Goal: Task Accomplishment & Management: Manage account settings

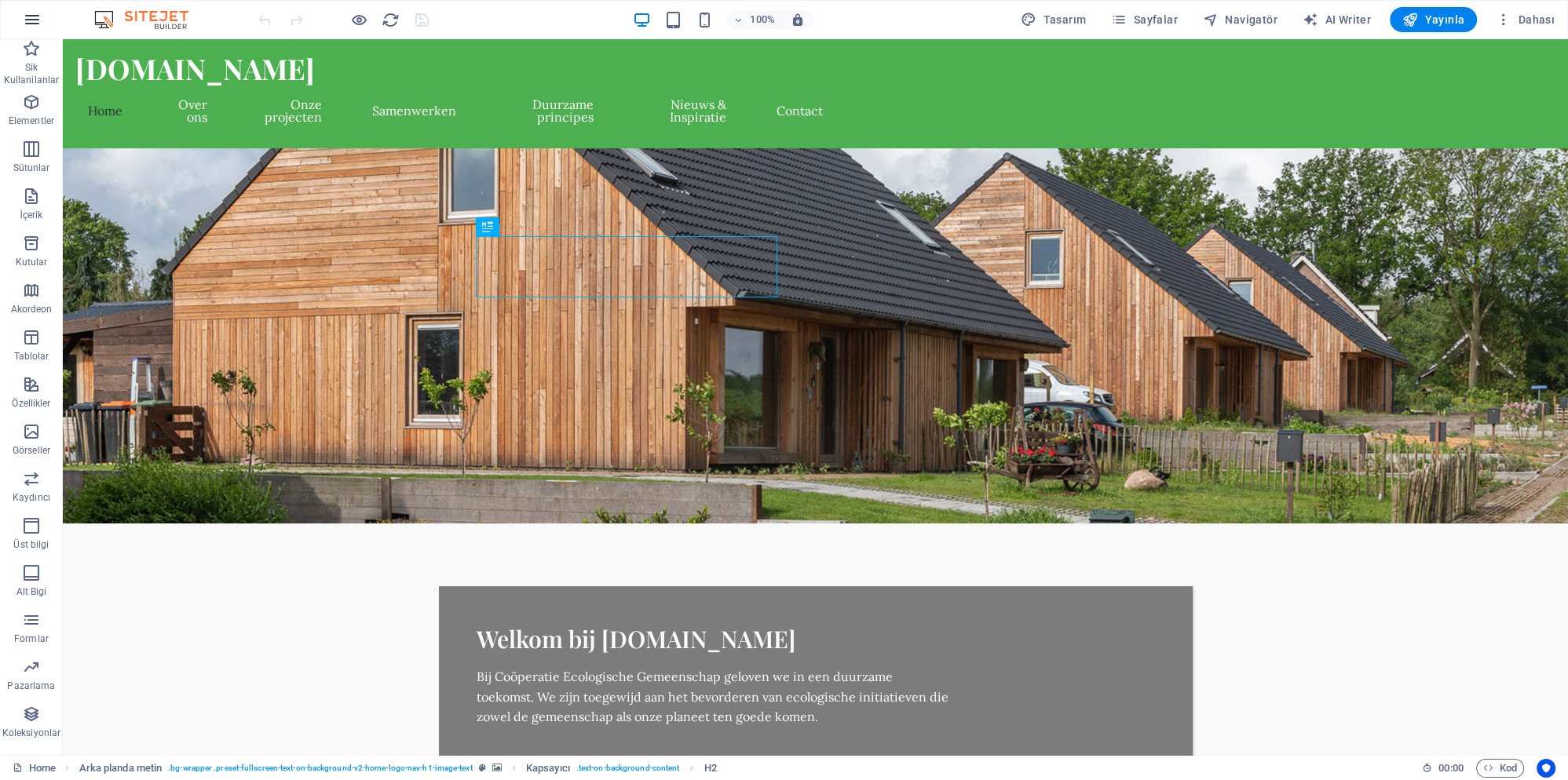
click at [37, 14] on icon "button" at bounding box center [32, 19] width 19 height 19
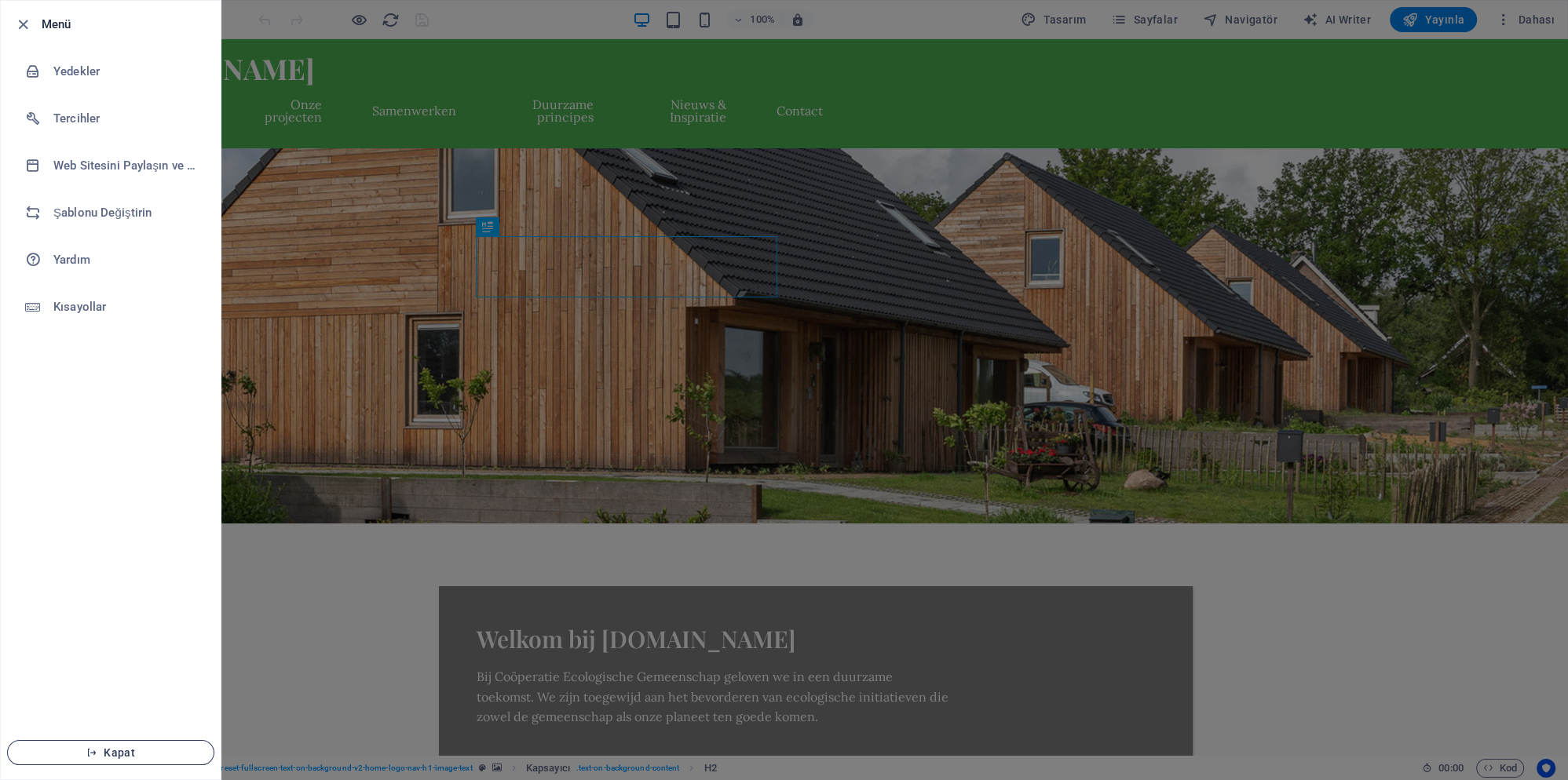
click at [152, 756] on span "Kapat" at bounding box center [111, 752] width 180 height 12
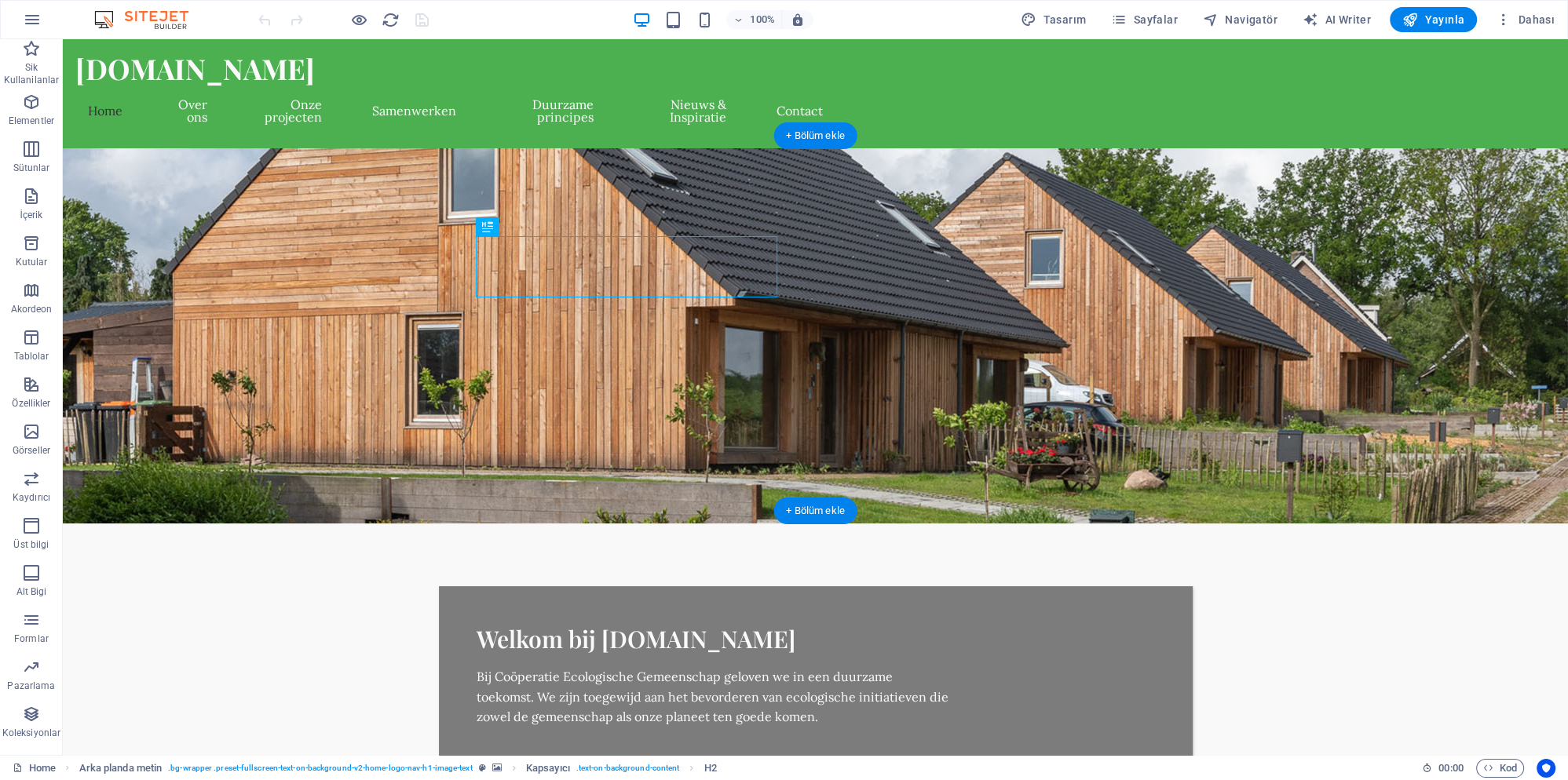
click at [958, 200] on figure at bounding box center [815, 335] width 1506 height 375
click at [1063, 19] on span "Tasarım" at bounding box center [1052, 20] width 65 height 16
select select "px"
select select "400"
select select "px"
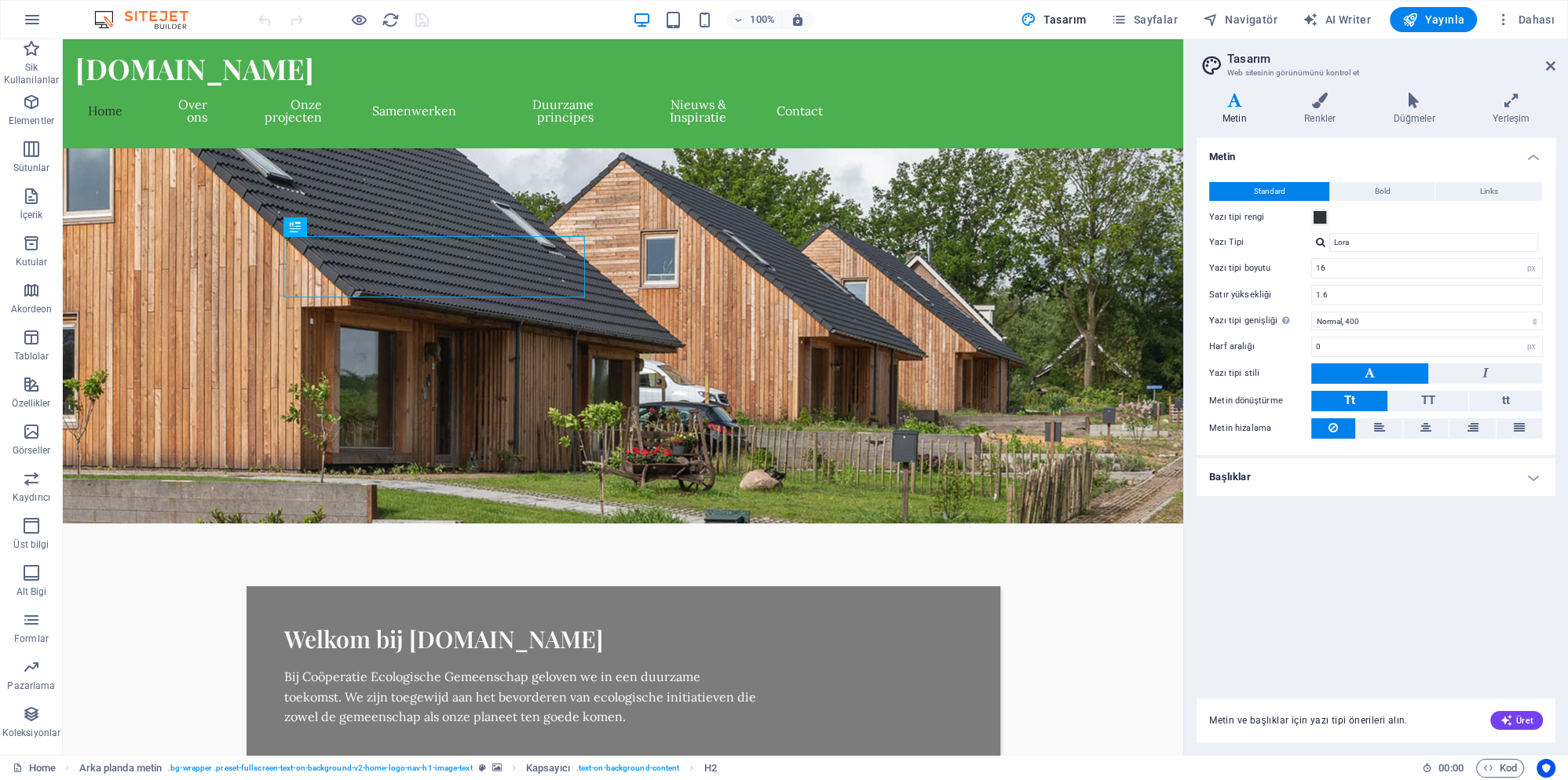
click at [1556, 62] on aside "Tasarım Web sitesinin görünümünü kontrol et Varyantlar Metin Renkler Düğmeler Y…" at bounding box center [1375, 397] width 384 height 716
click at [1548, 62] on icon at bounding box center [1550, 66] width 10 height 12
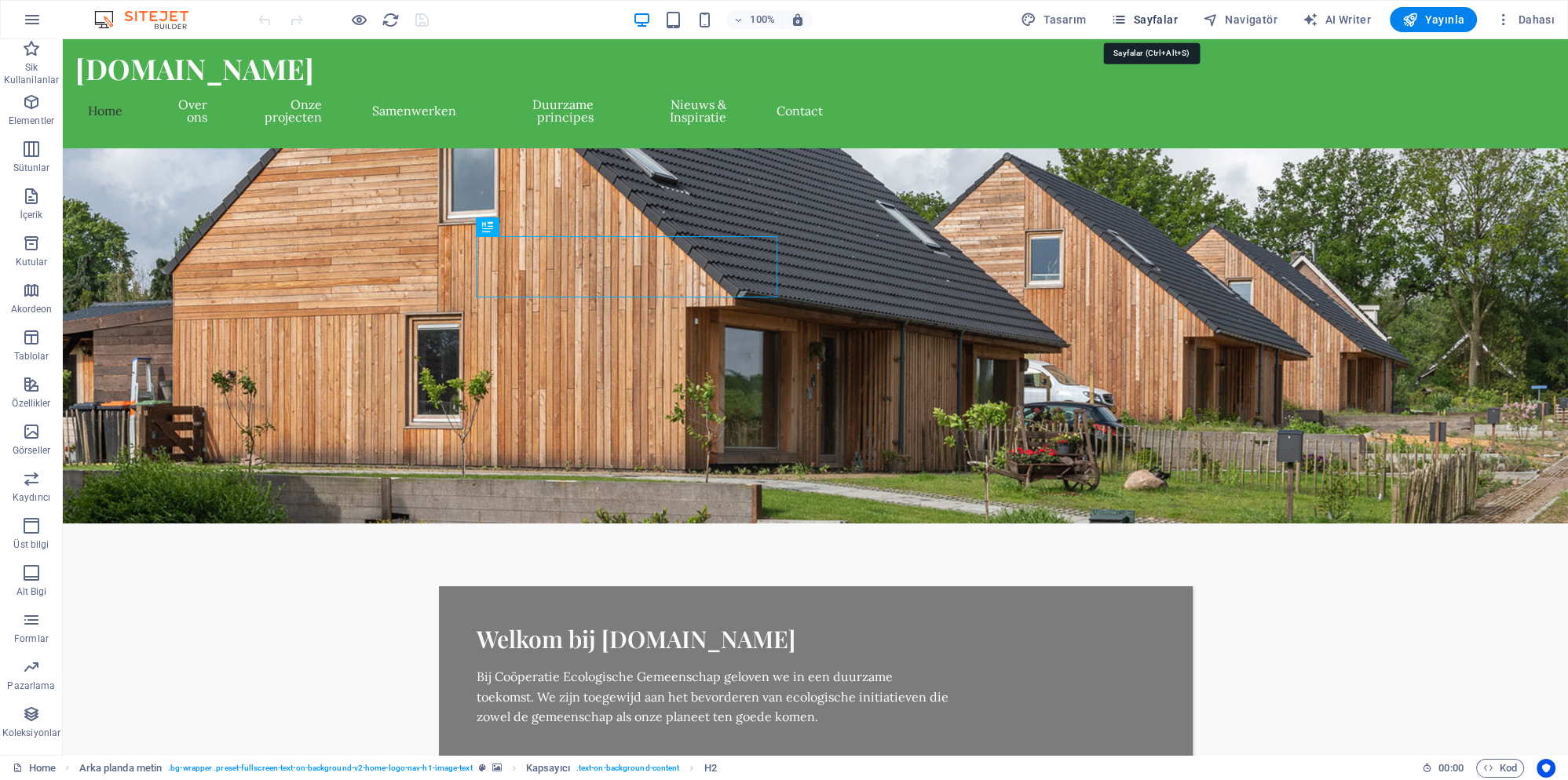
click at [1137, 18] on span "Sayfalar" at bounding box center [1144, 20] width 67 height 16
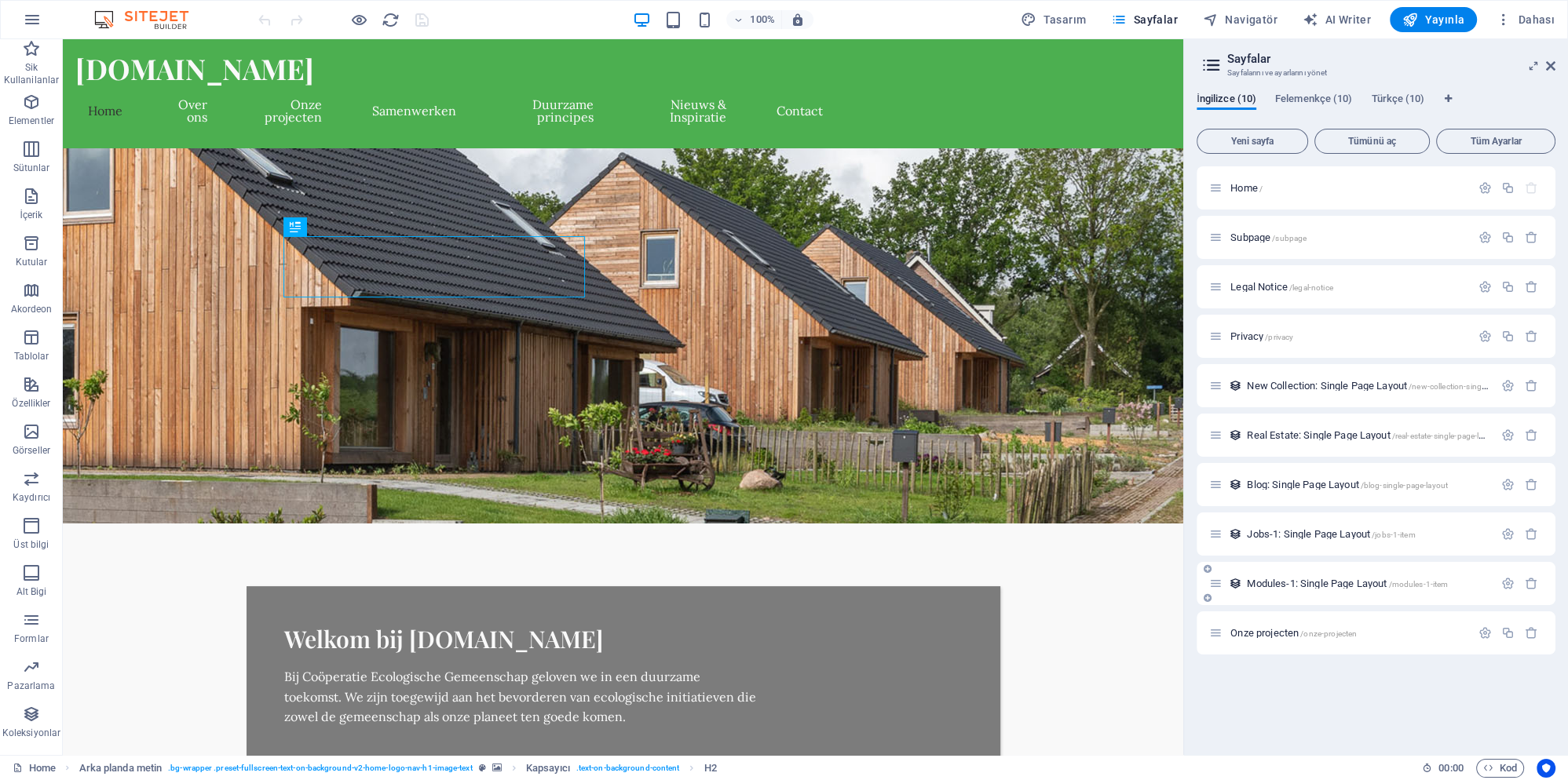
drag, startPoint x: 1225, startPoint y: 634, endPoint x: 1231, endPoint y: 600, distance: 34.5
click at [1247, 552] on div "Home / Subpage /subpage Legal Notice /legal-notice Privacy /privacy New Collect…" at bounding box center [1376, 411] width 359 height 489
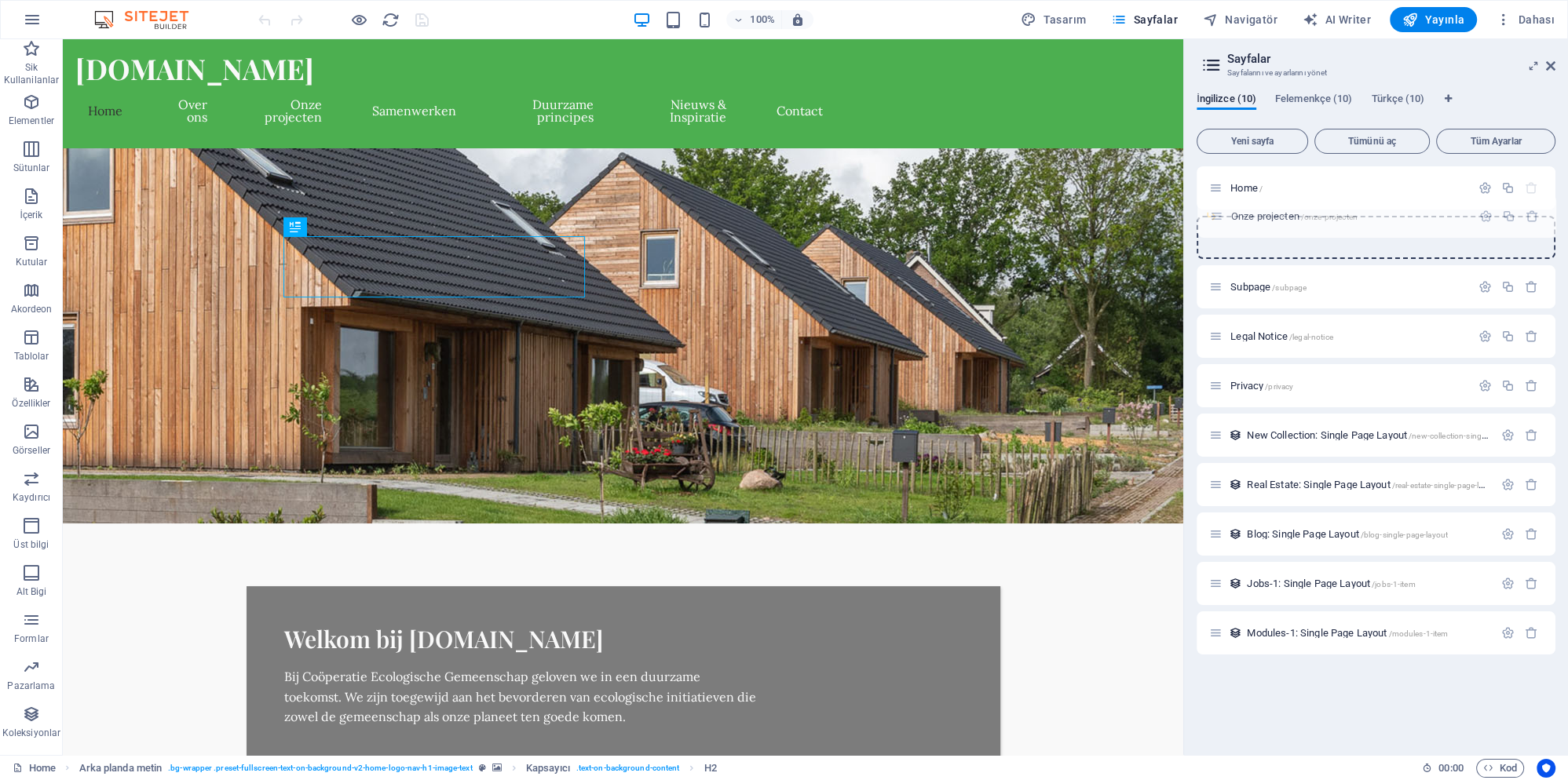
drag, startPoint x: 1216, startPoint y: 636, endPoint x: 1217, endPoint y: 217, distance: 419.0
click at [1217, 215] on div "Home / Subpage /subpage Legal Notice /legal-notice Privacy /privacy New Collect…" at bounding box center [1376, 386] width 359 height 439
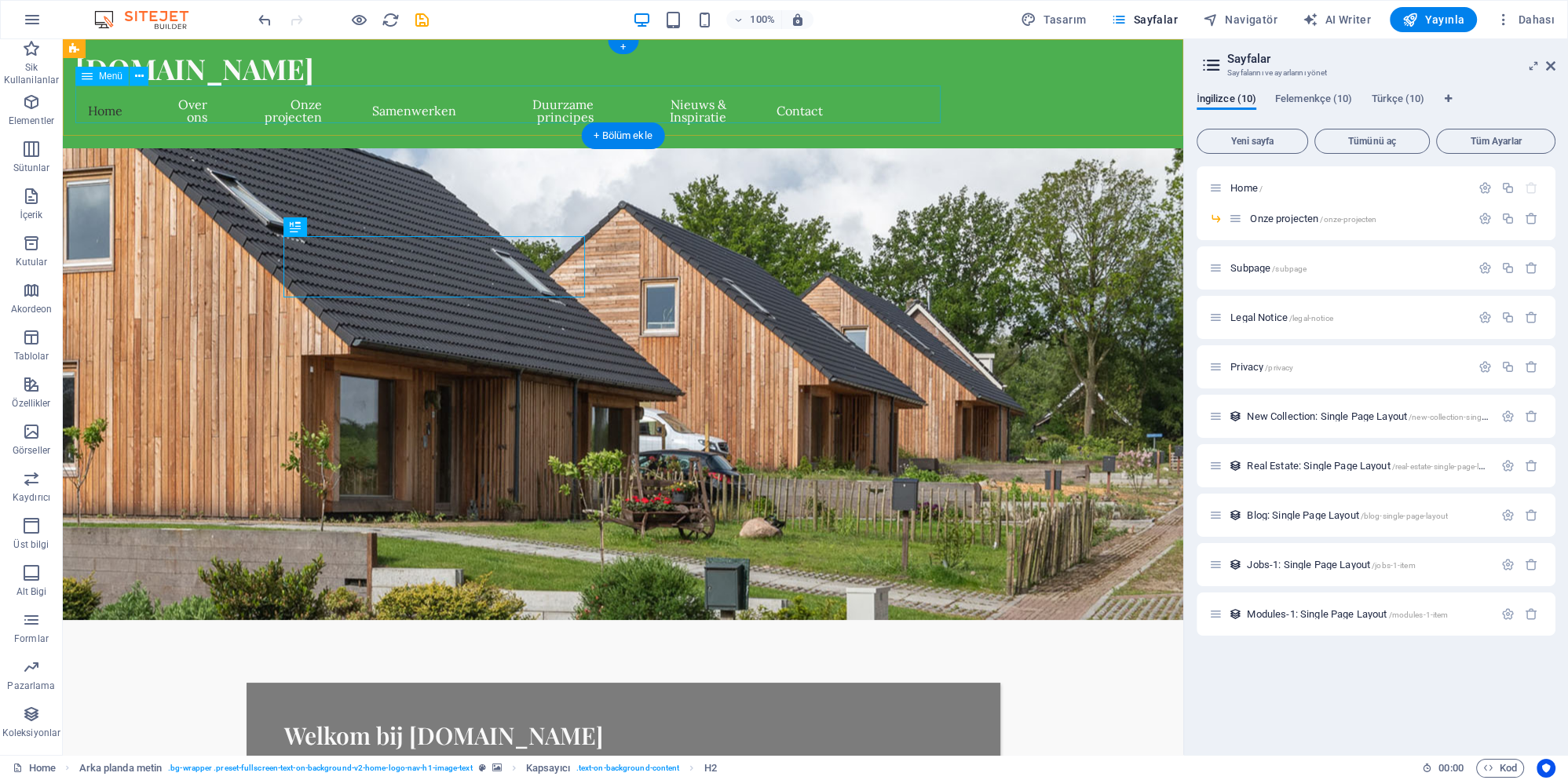
click at [108, 111] on nav "Home Over ons Onze projecten Samenwerken Duurzame principes Nieuws & Inspiratie…" at bounding box center [456, 111] width 760 height 50
click at [1552, 66] on icon at bounding box center [1550, 66] width 10 height 12
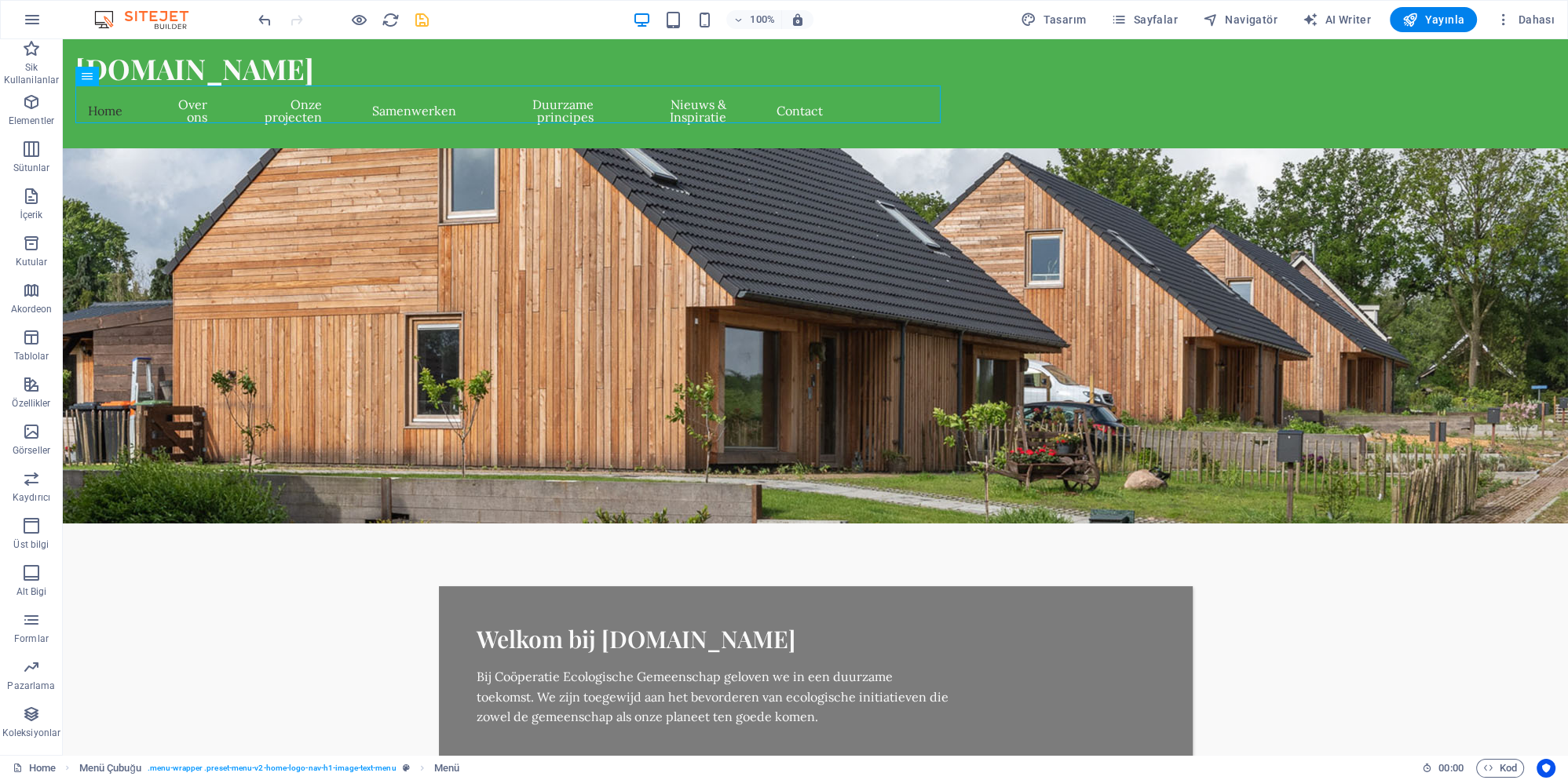
click at [429, 26] on icon "save" at bounding box center [422, 20] width 18 height 18
checkbox input "false"
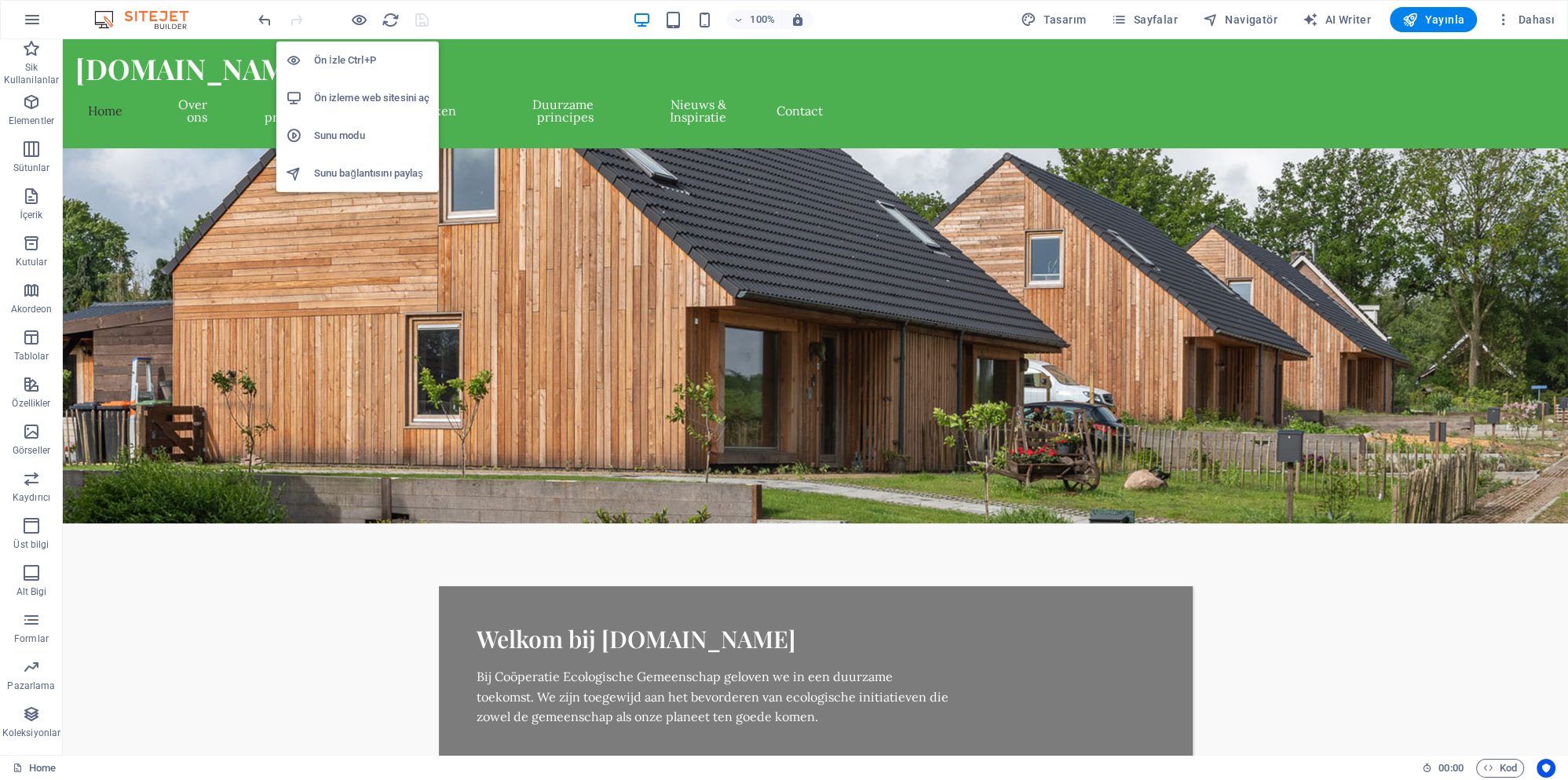
click at [351, 87] on li "Ön izleme web sitesini aç" at bounding box center [358, 98] width 162 height 37
click at [377, 108] on li "Ön izleme web sitesini aç" at bounding box center [358, 98] width 162 height 37
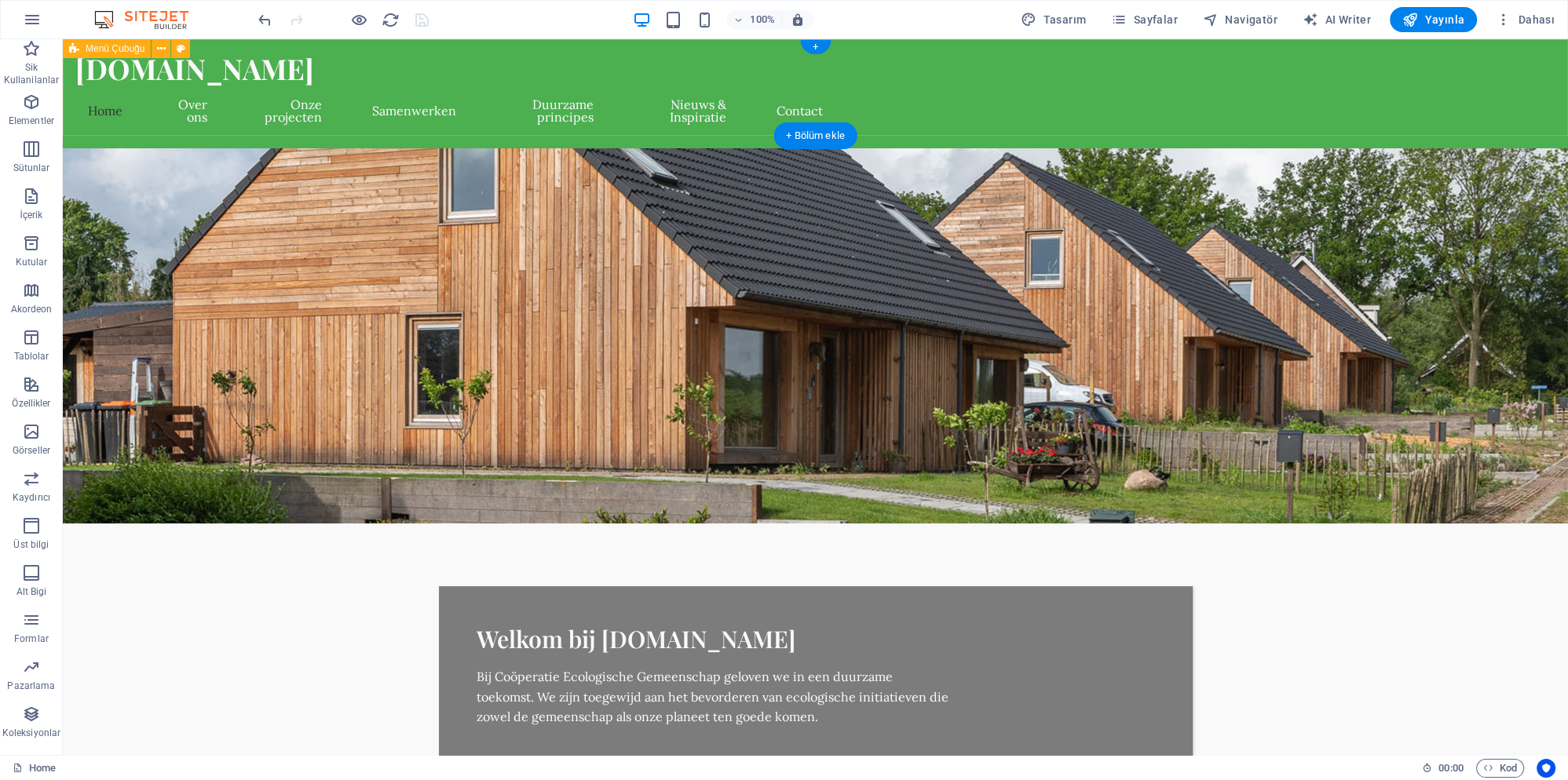
click at [531, 82] on div "ecologischecorporatie.nl Home Over ons Onze projecten Samenwerken Duurzame prin…" at bounding box center [815, 94] width 1506 height 109
select select "px"
select select "header"
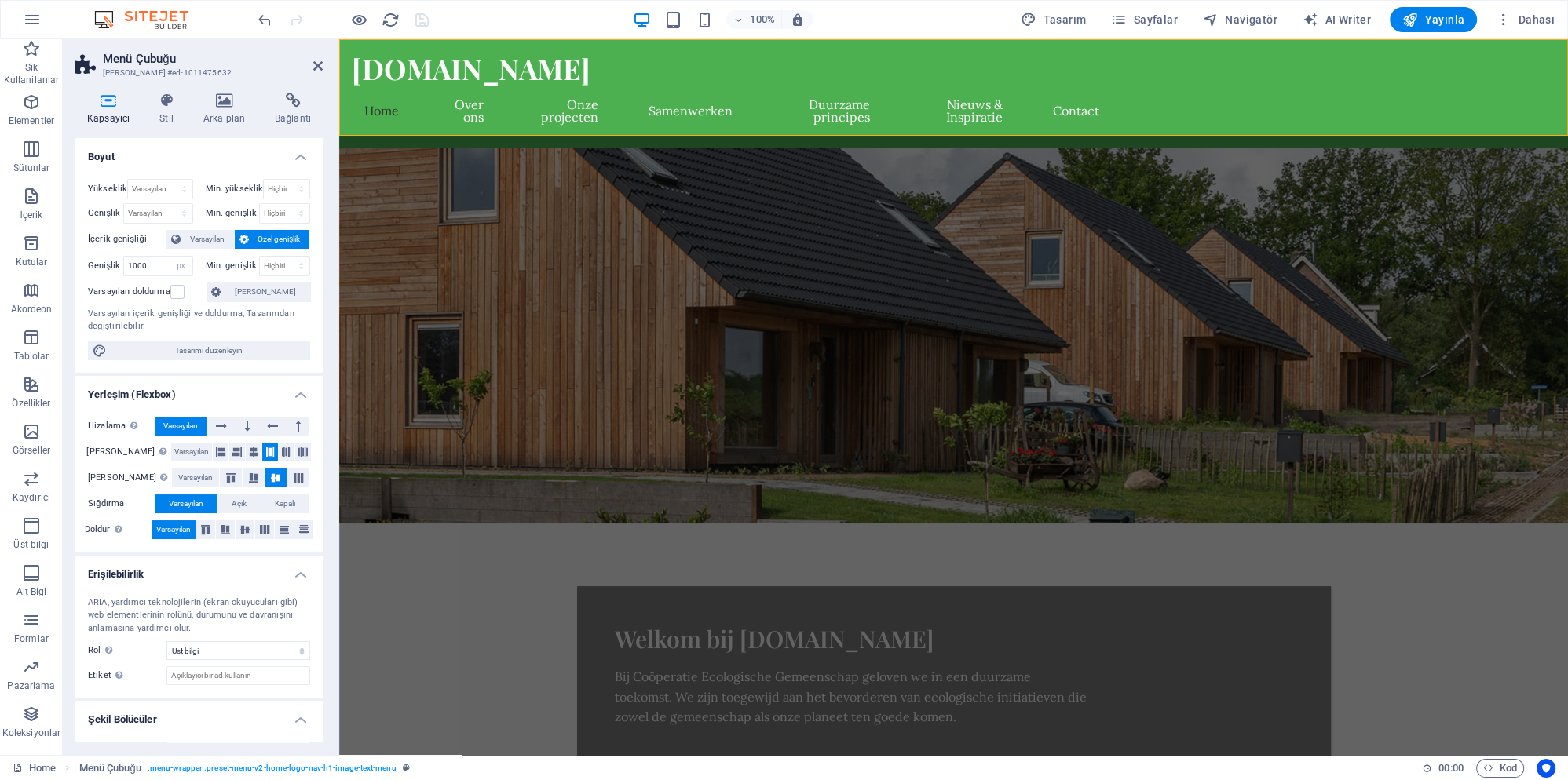
click at [150, 89] on div "Kapsayıcı Stil Arka plan Bağlantı Boyut Yükseklik Varsayılan px rem % vh vw Min…" at bounding box center [198, 417] width 272 height 675
click at [158, 102] on icon at bounding box center [167, 101] width 37 height 16
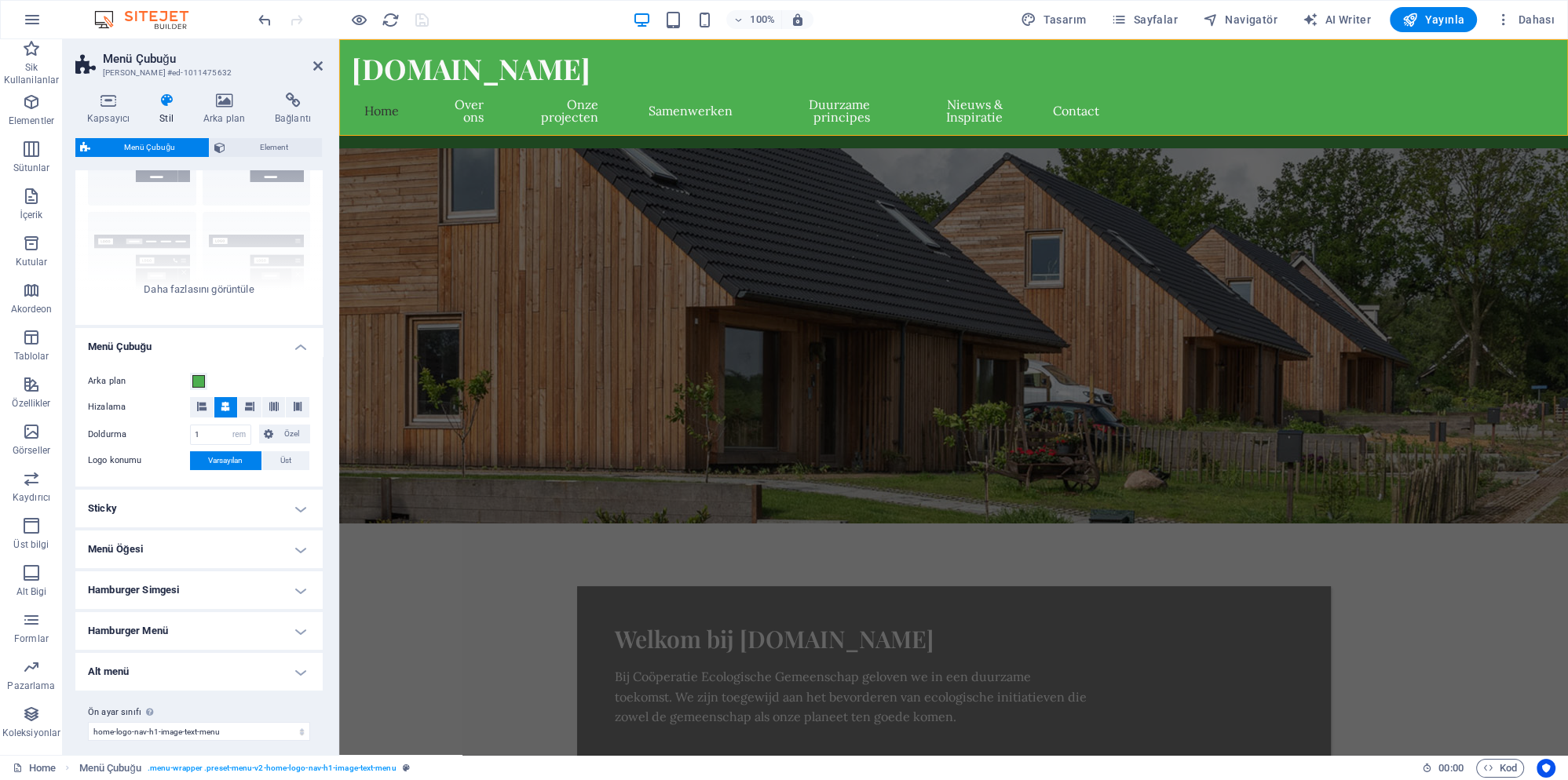
scroll to position [119, 0]
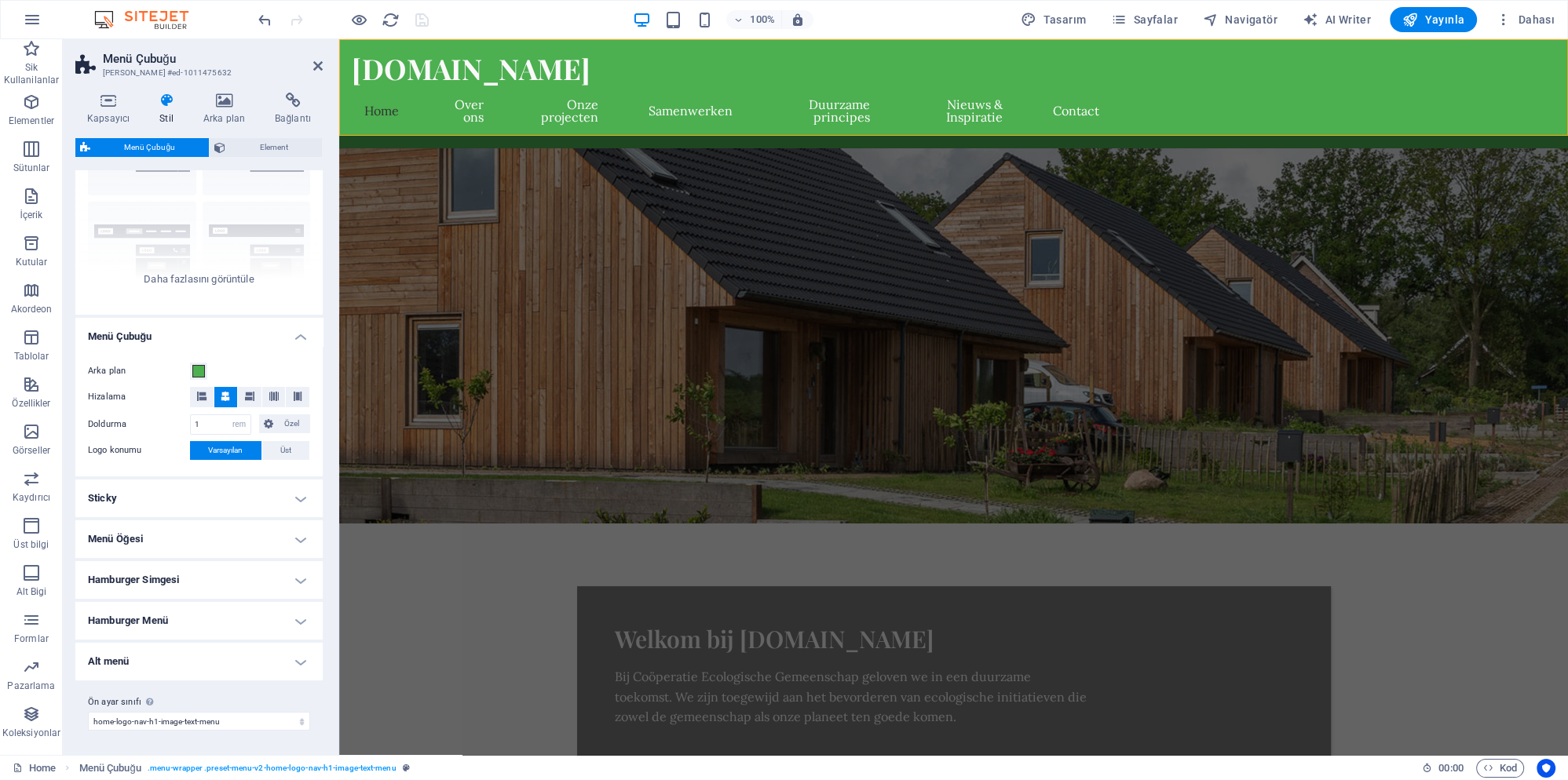
click at [120, 537] on h4 "Menü Öğesi" at bounding box center [199, 539] width 247 height 37
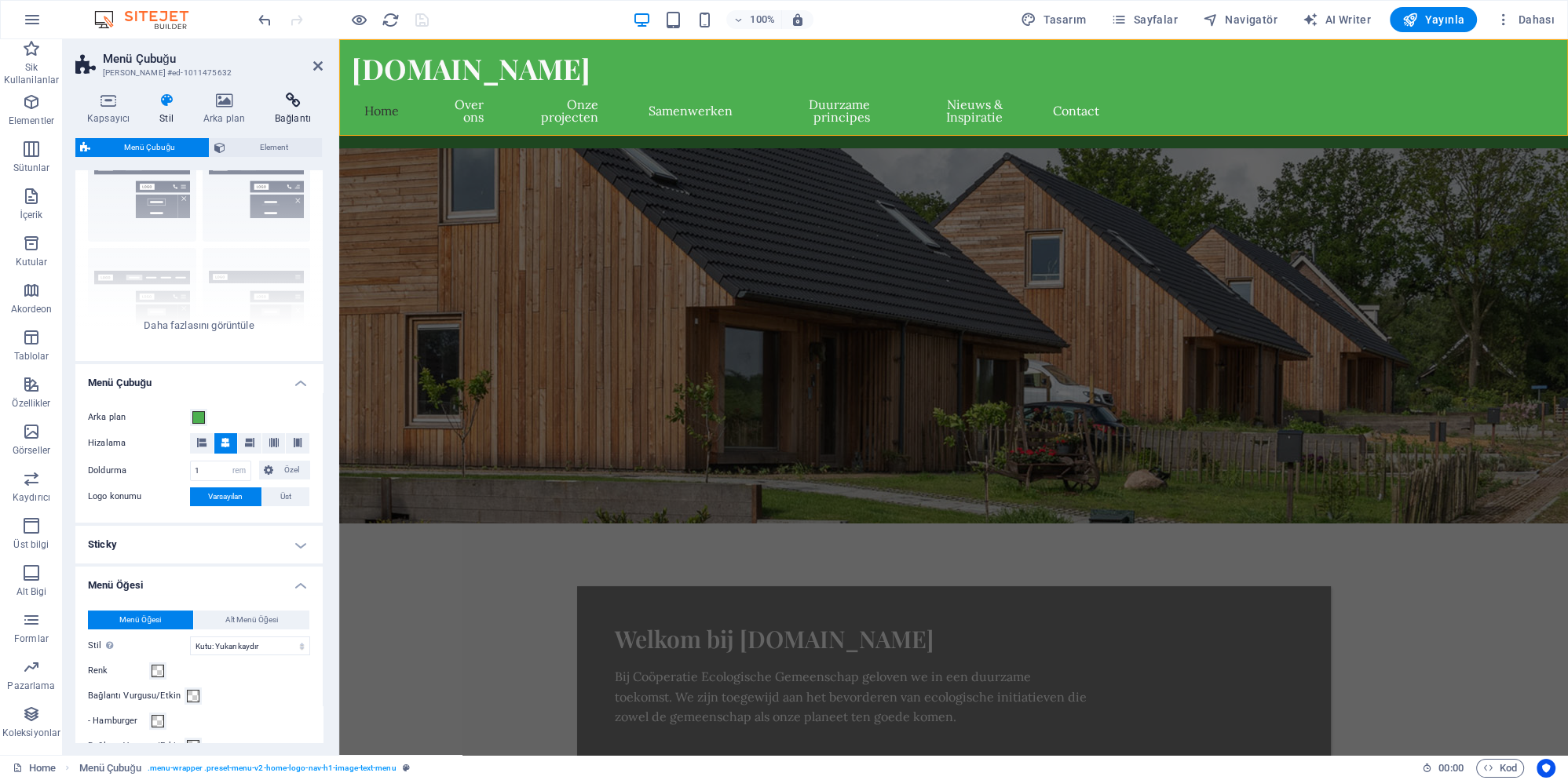
scroll to position [0, 0]
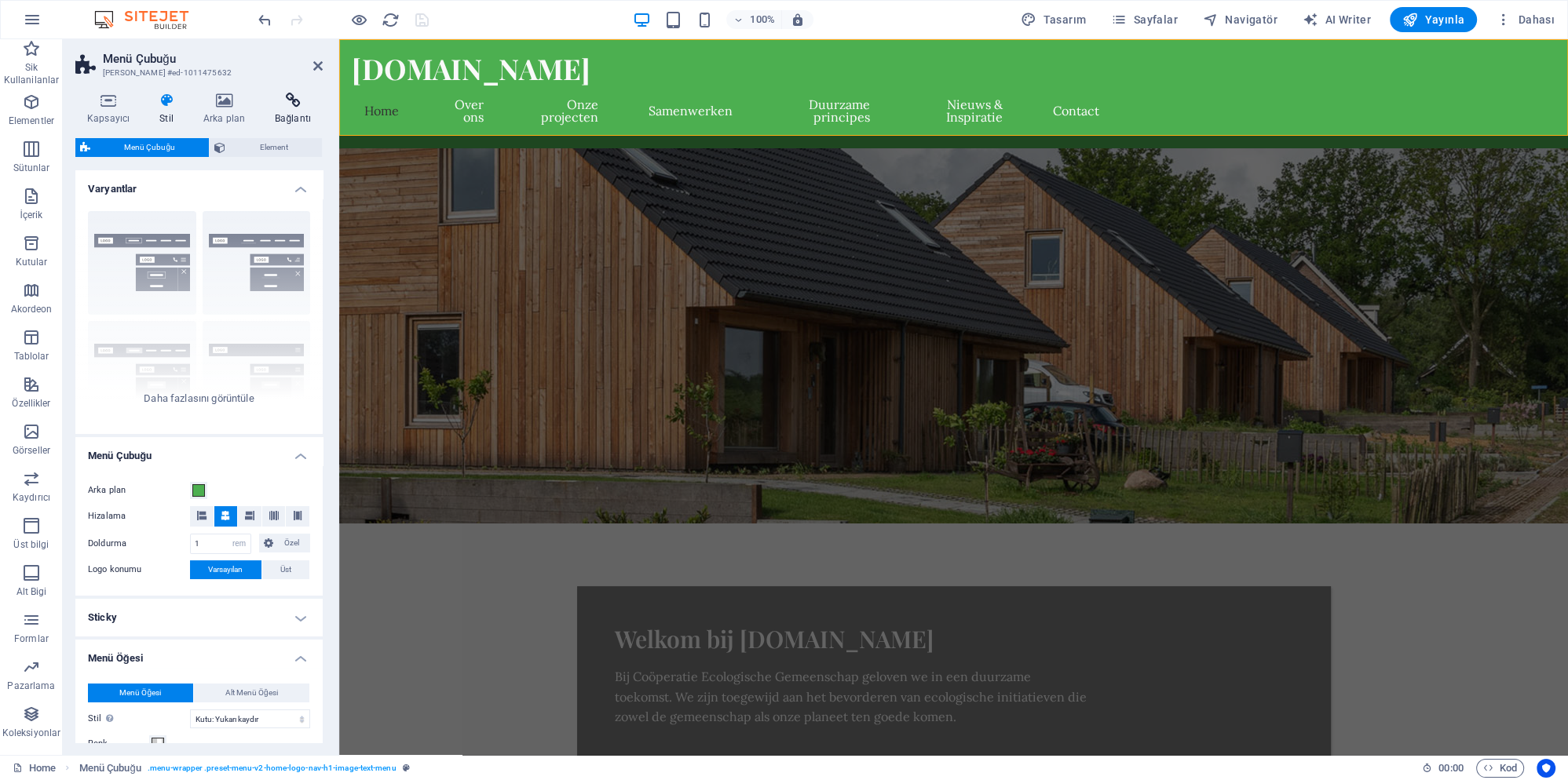
click at [281, 119] on h4 "Bağlantı" at bounding box center [293, 109] width 60 height 33
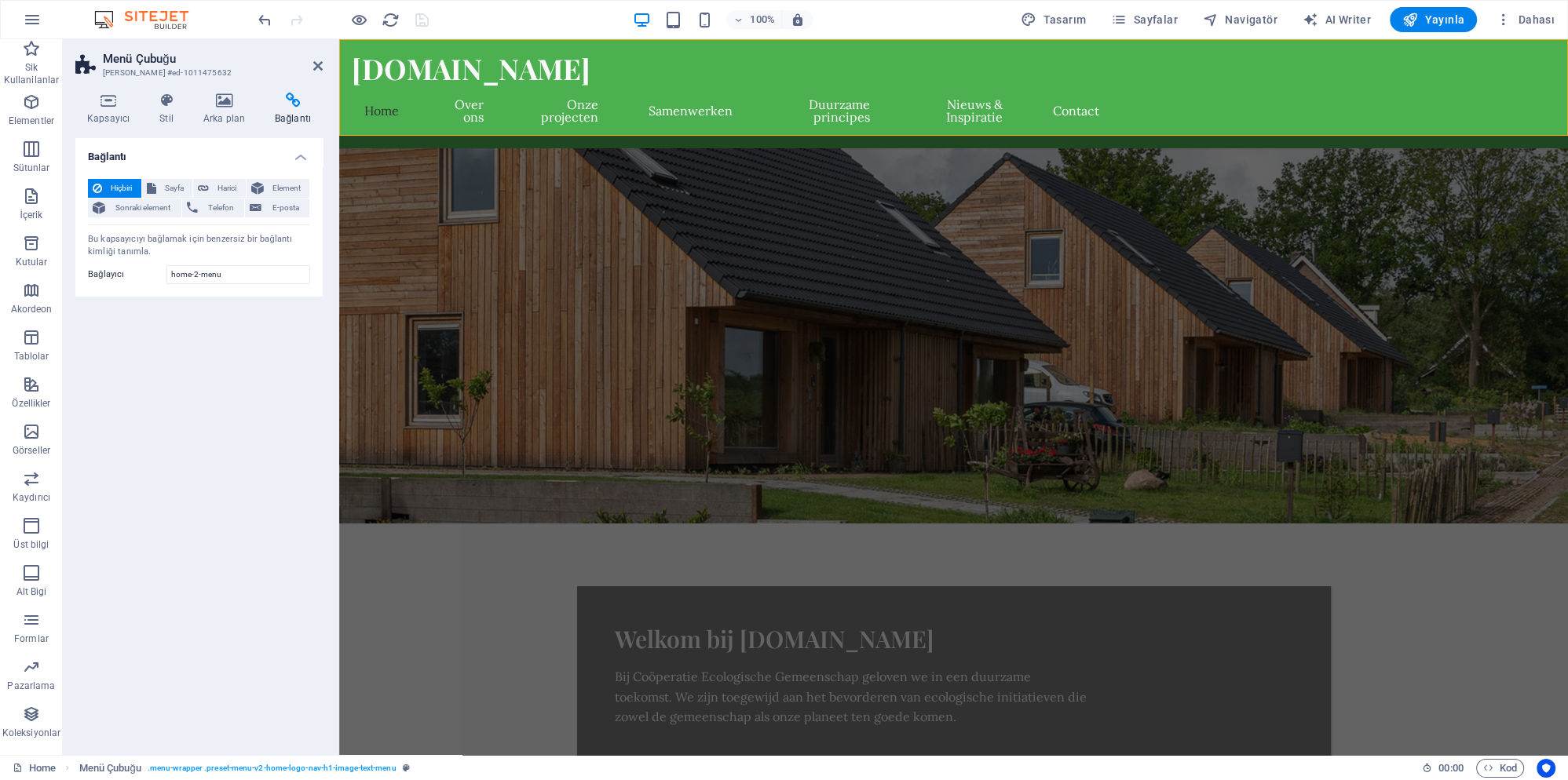
click at [239, 242] on div "Bu kapsayıcıyı bağlamak için benzersiz bir bağlantı kimliği tanımla." at bounding box center [199, 245] width 222 height 26
click at [233, 274] on input "home-2-menu" at bounding box center [238, 275] width 144 height 19
click at [101, 103] on icon at bounding box center [109, 101] width 66 height 16
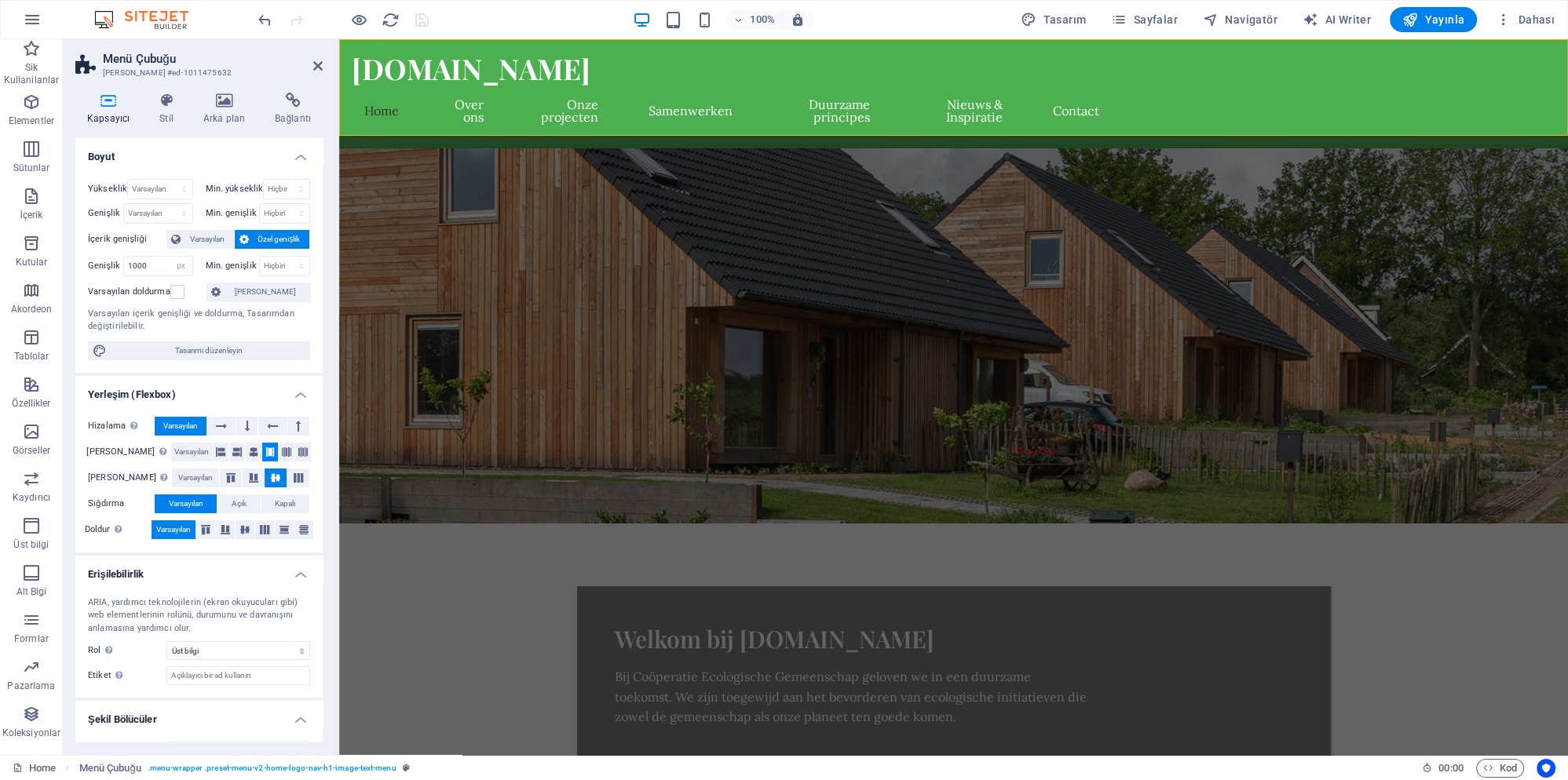
click at [128, 65] on h2 "Menü Çubuğu" at bounding box center [212, 59] width 220 height 14
click at [465, 105] on nav "Home Over ons Onze projecten Samenwerken Duurzame principes Nieuws & Inspiratie…" at bounding box center [731, 111] width 760 height 50
click at [473, 103] on nav "Home Over ons Onze projecten Samenwerken Duurzame principes Nieuws & Inspiratie…" at bounding box center [731, 111] width 760 height 50
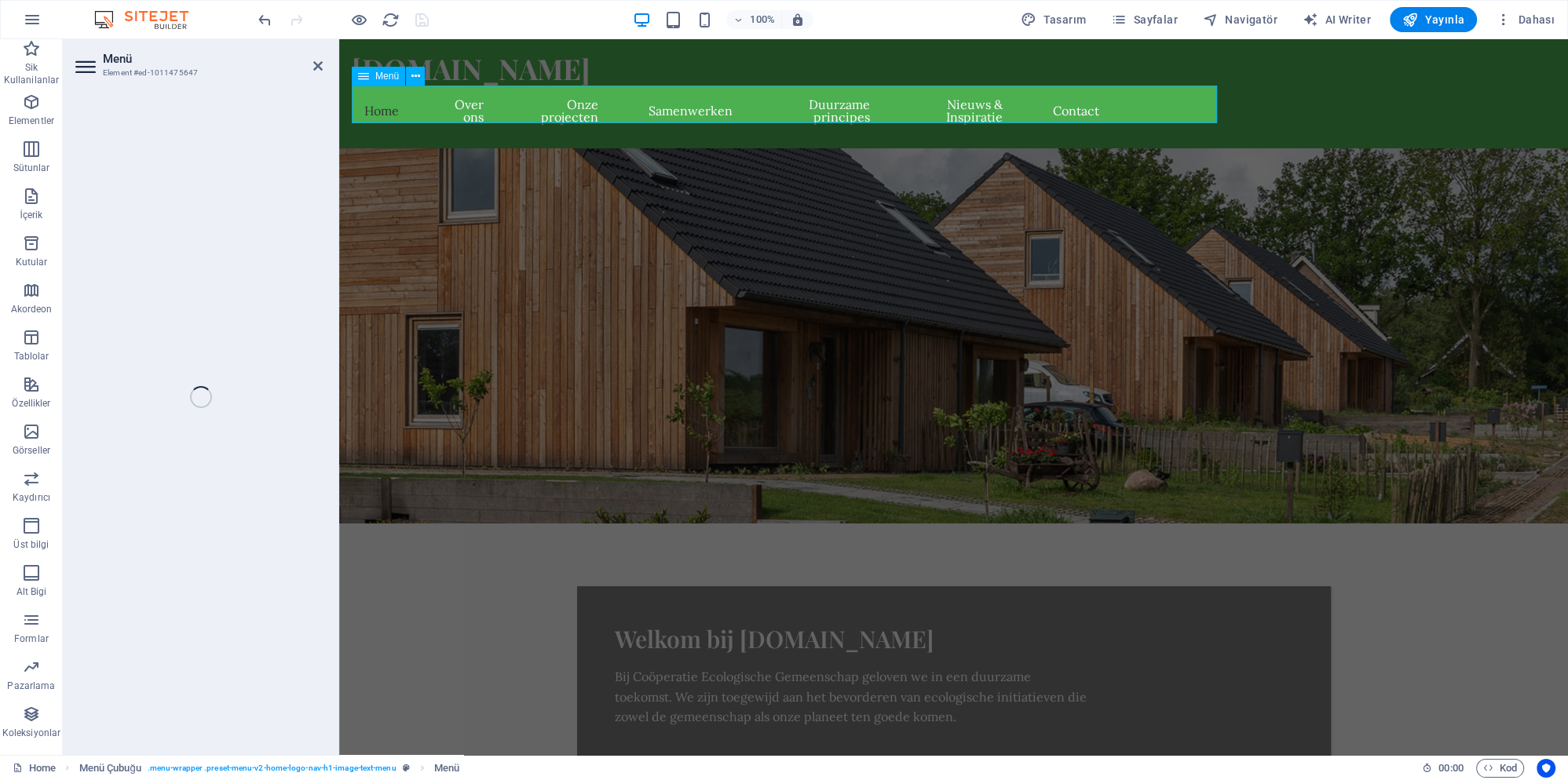
select select
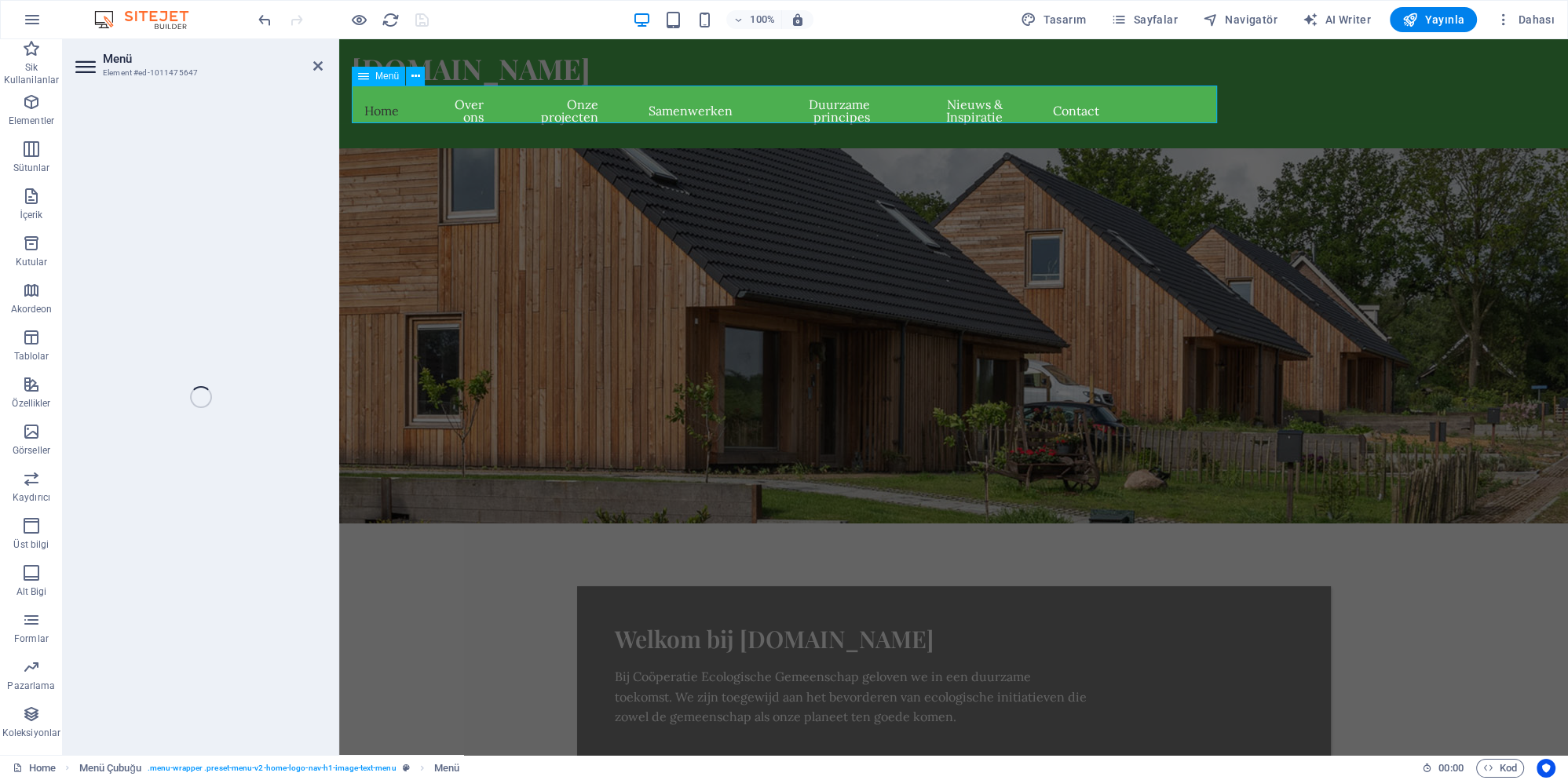
select select
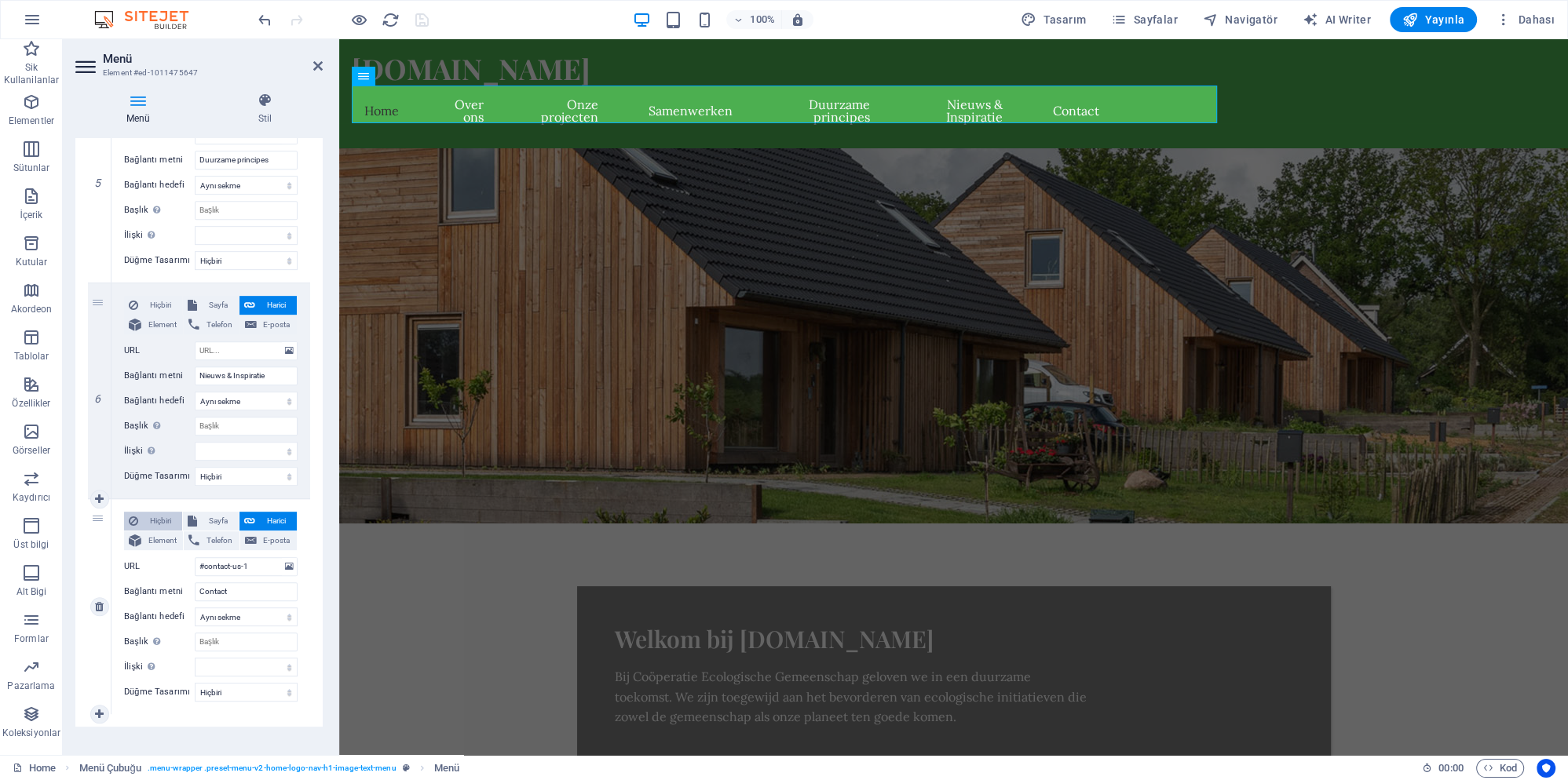
scroll to position [1098, 0]
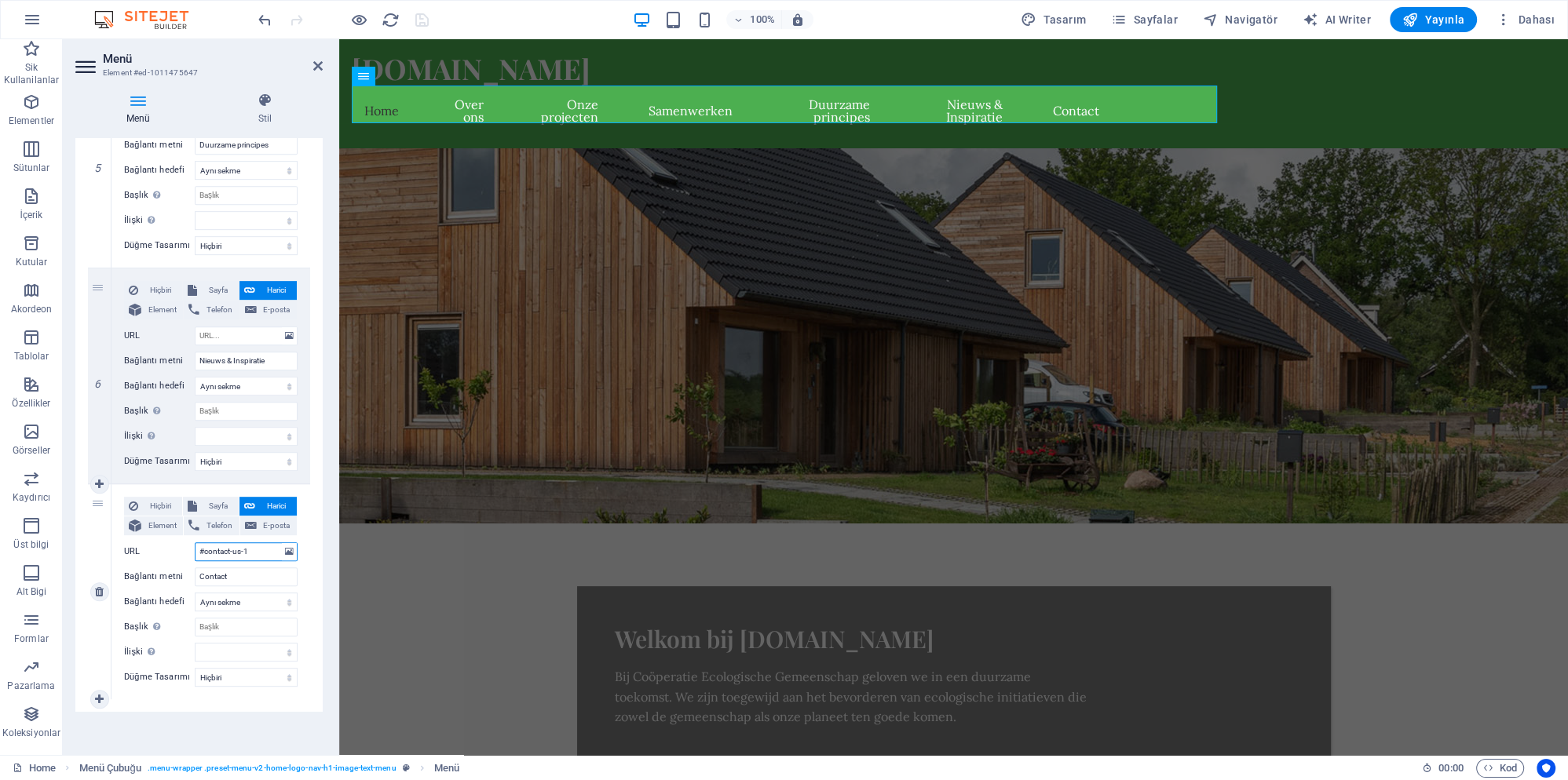
click at [258, 550] on input "#contact-us-1" at bounding box center [245, 551] width 103 height 19
type input "#contact-us-"
select select
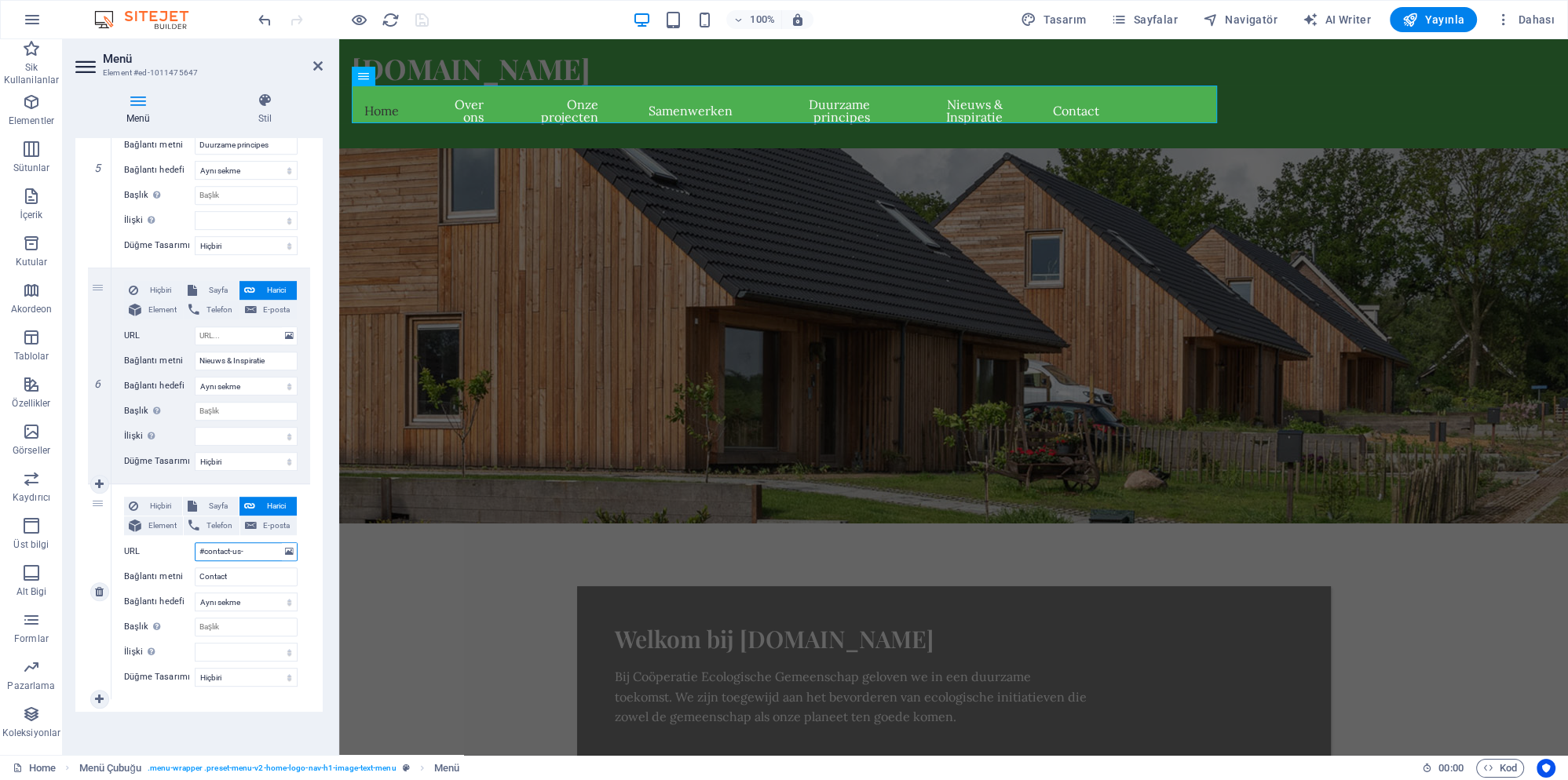
select select
type input "#contact-us-2"
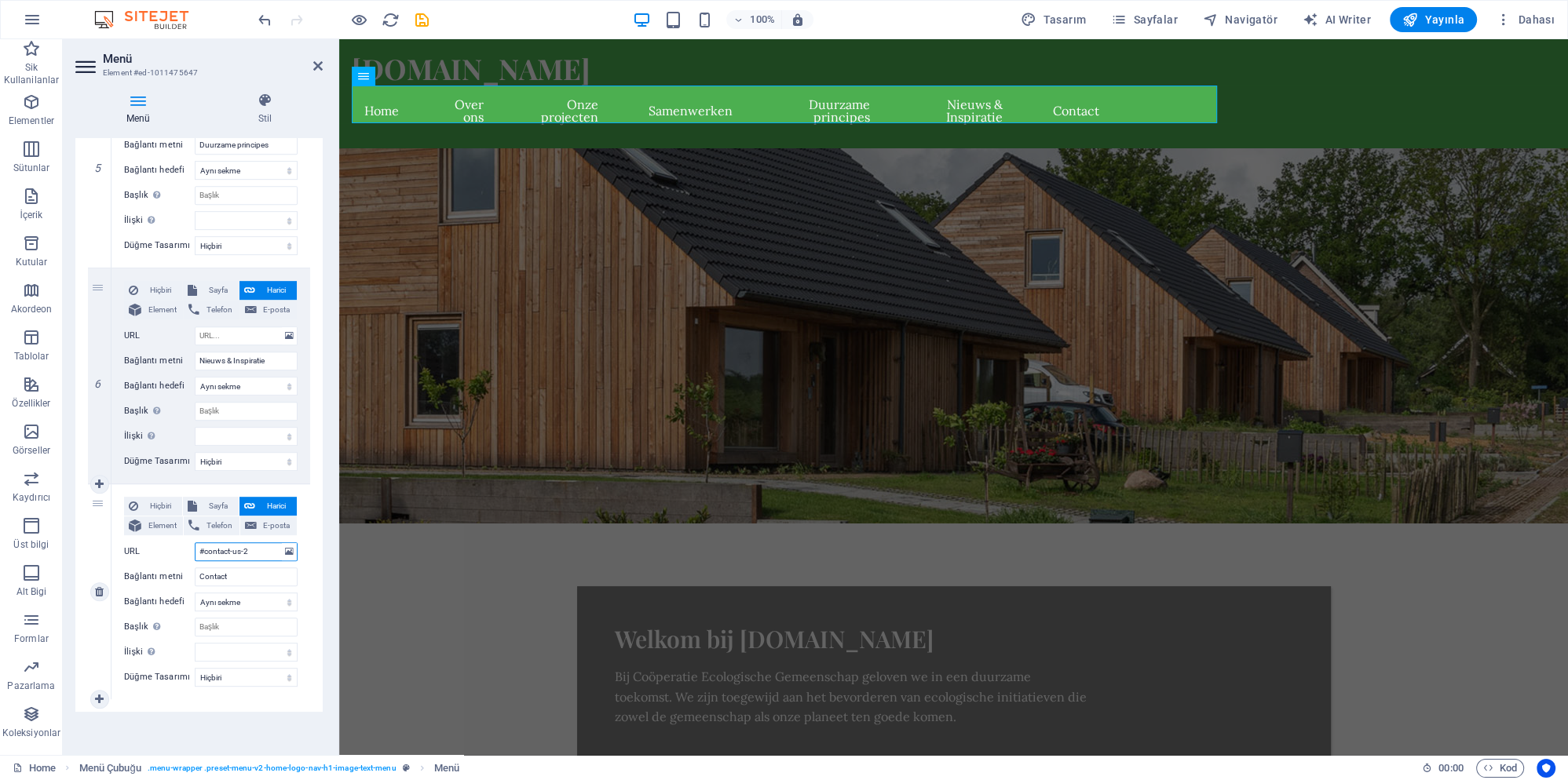
select select
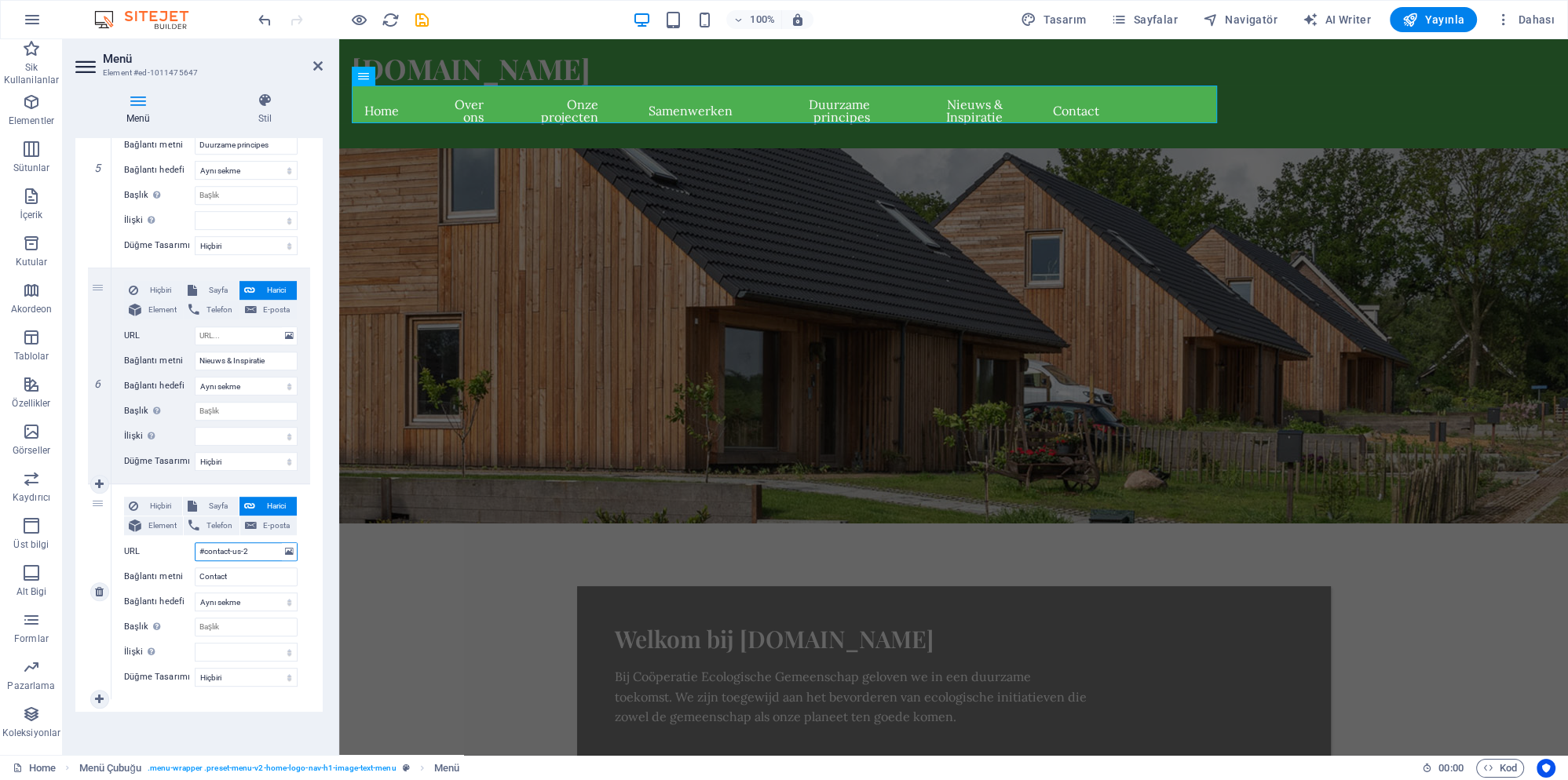
select select
type input "#contact-us-2"
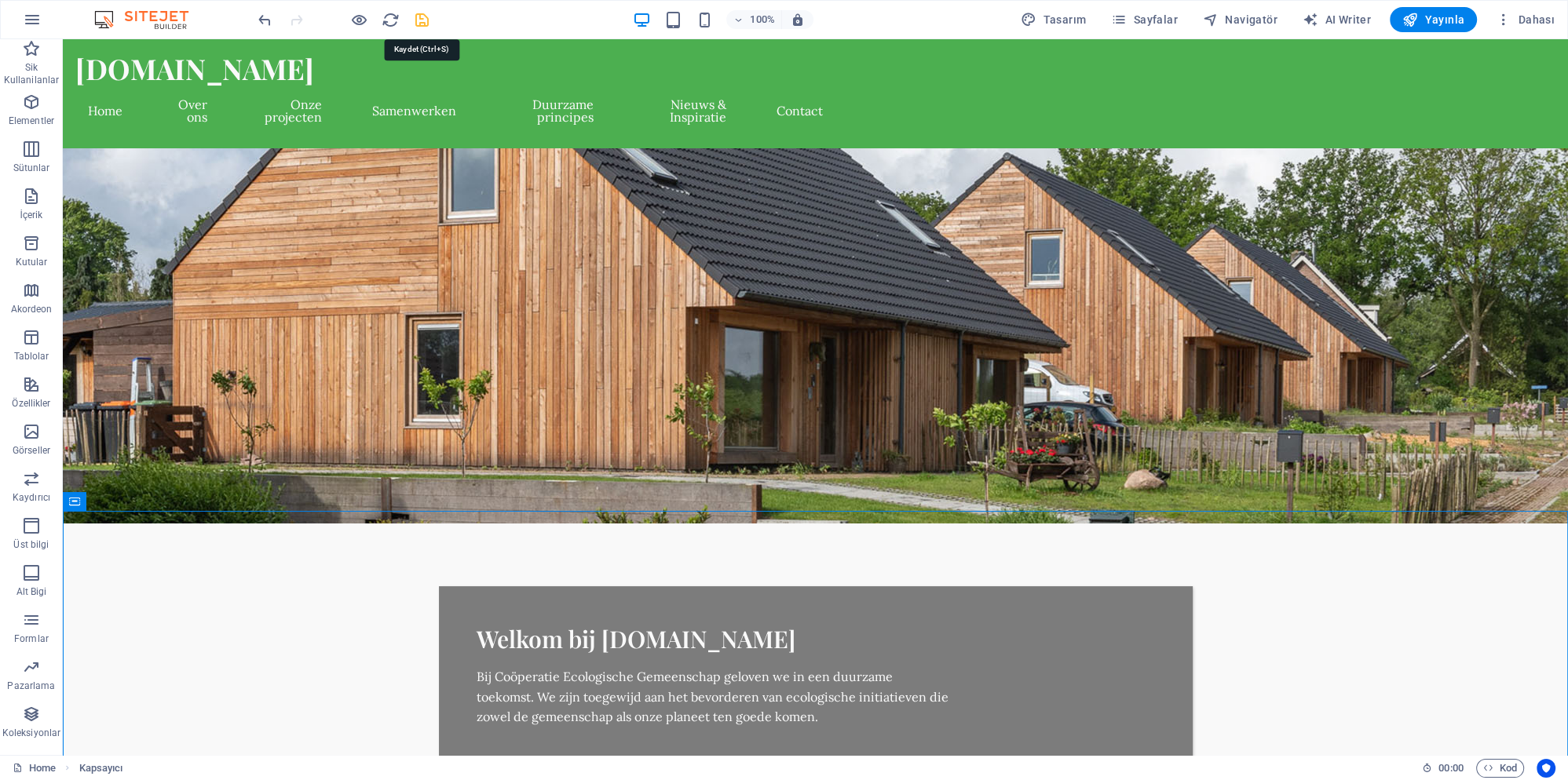
click at [425, 21] on icon "save" at bounding box center [422, 20] width 18 height 18
checkbox input "false"
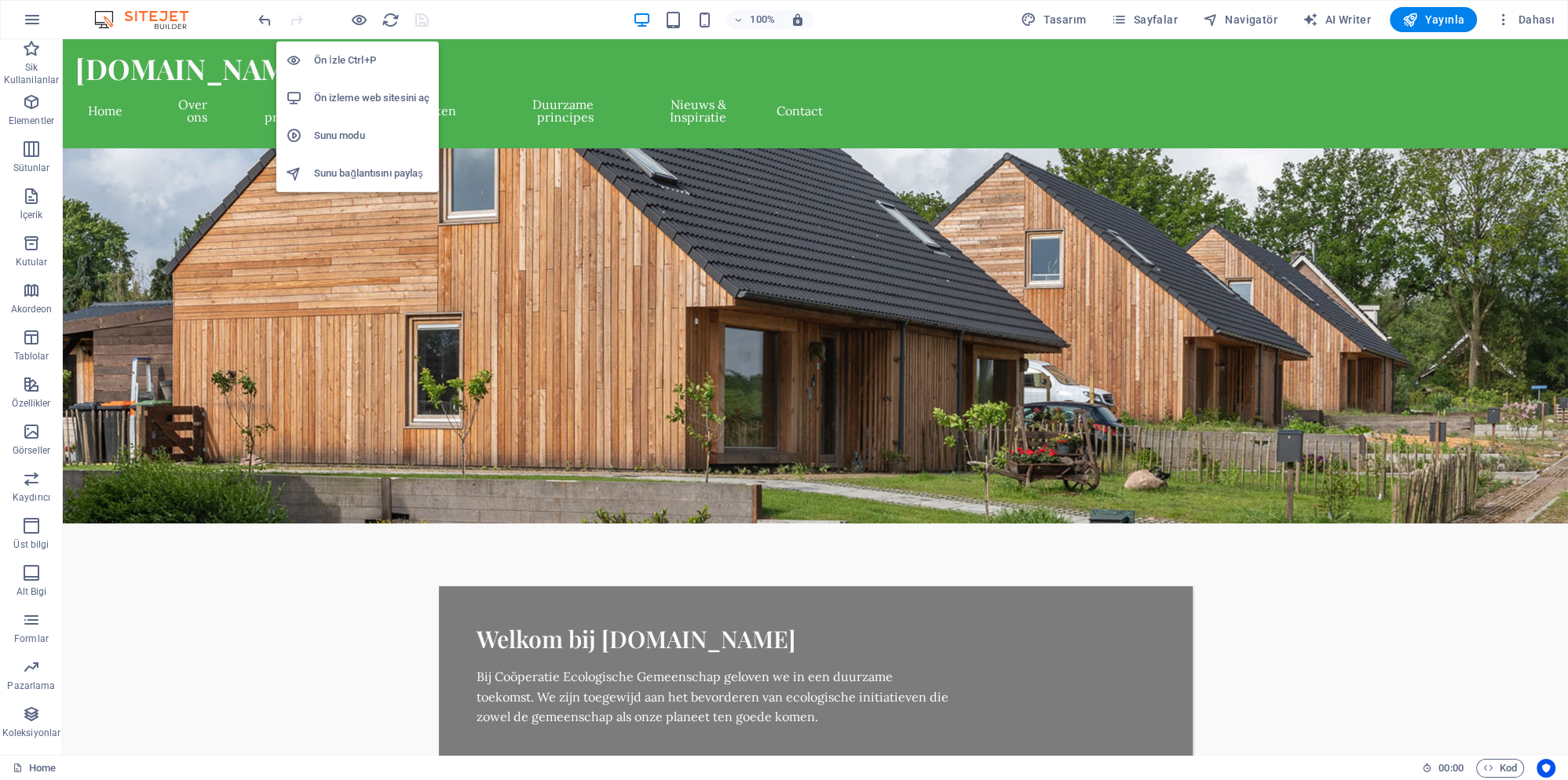
click at [372, 99] on h6 "Ön izleme web sitesini aç" at bounding box center [371, 97] width 115 height 19
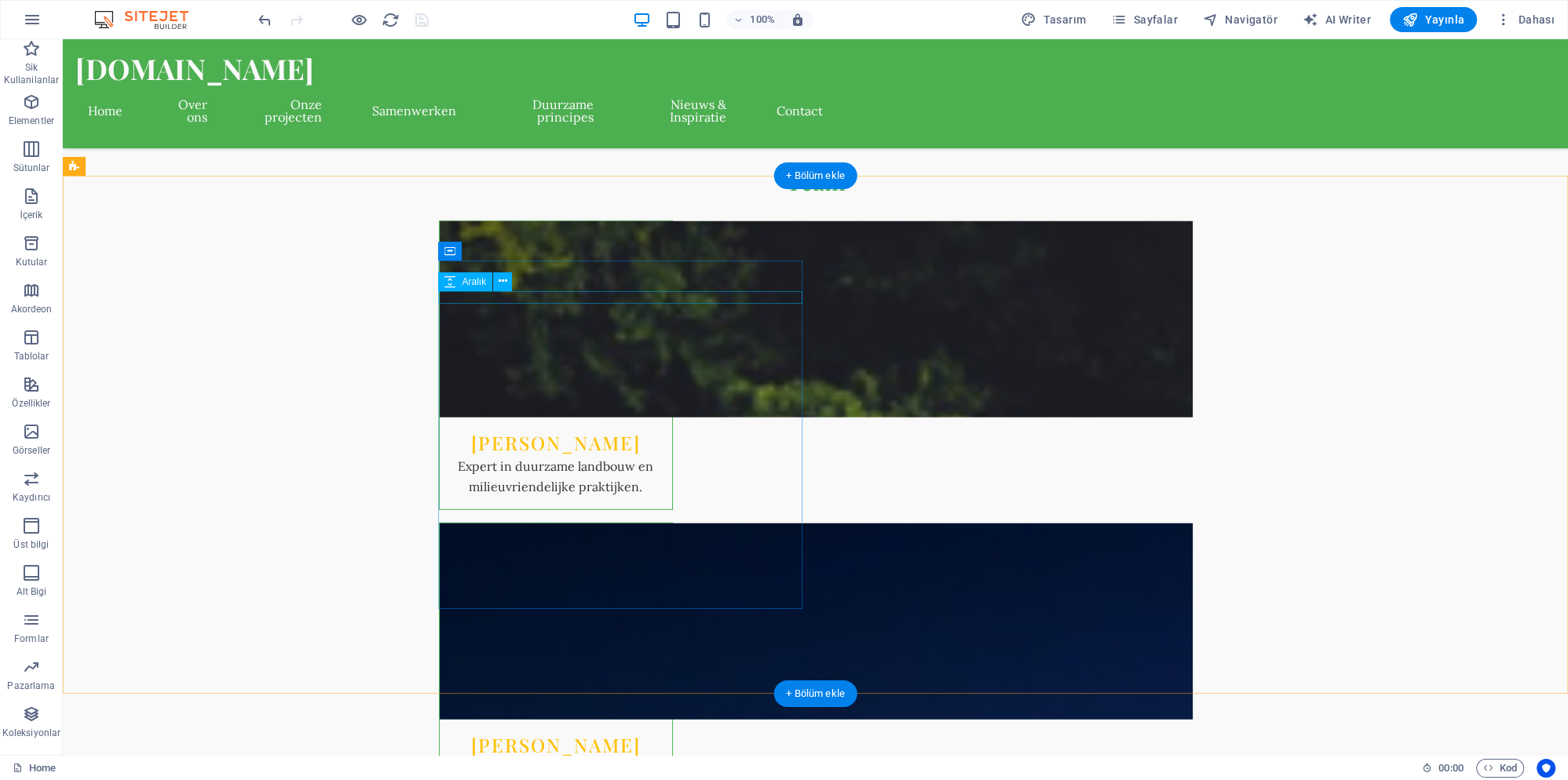
scroll to position [5255, 0]
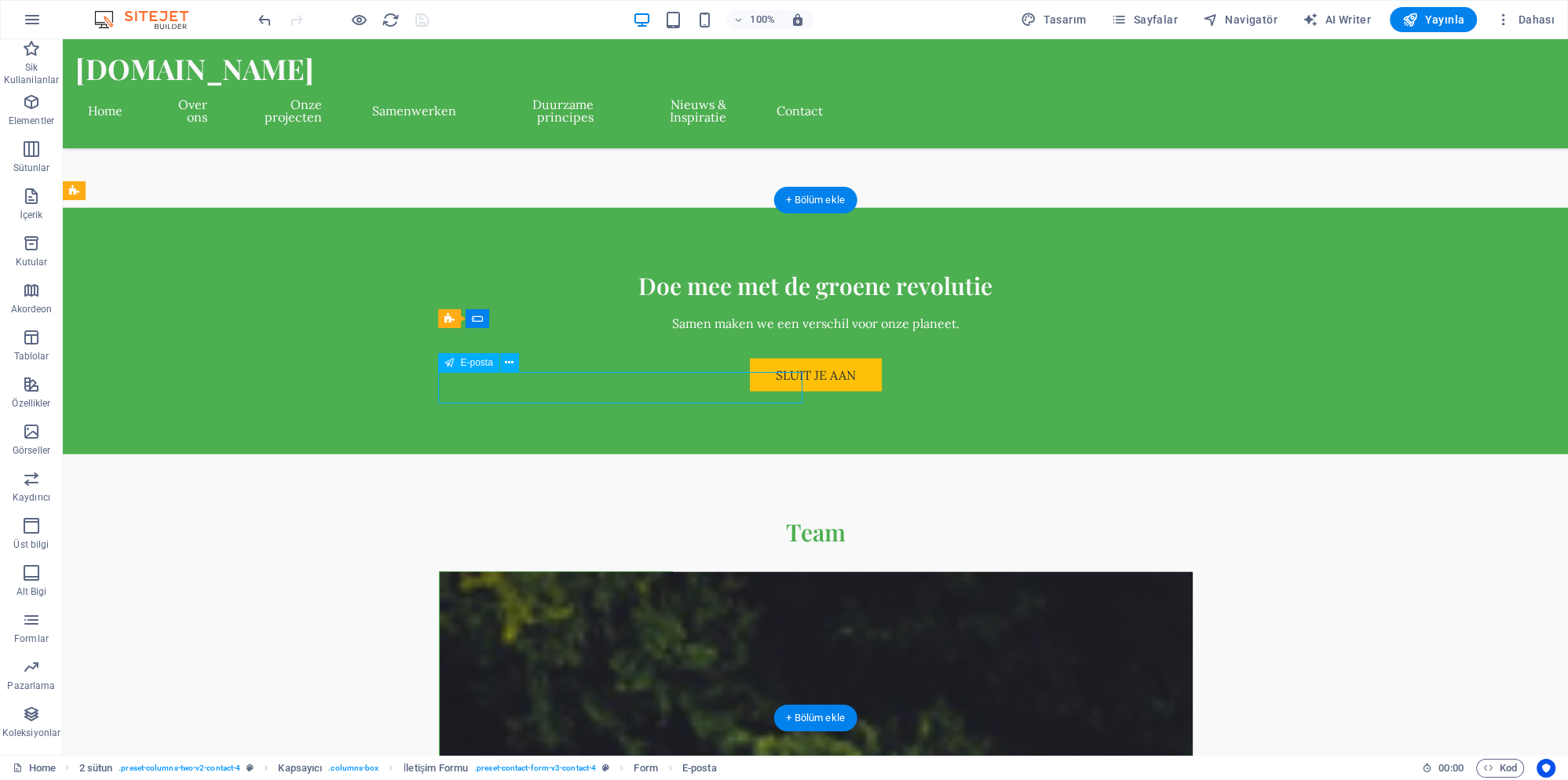
scroll to position [5199, 0]
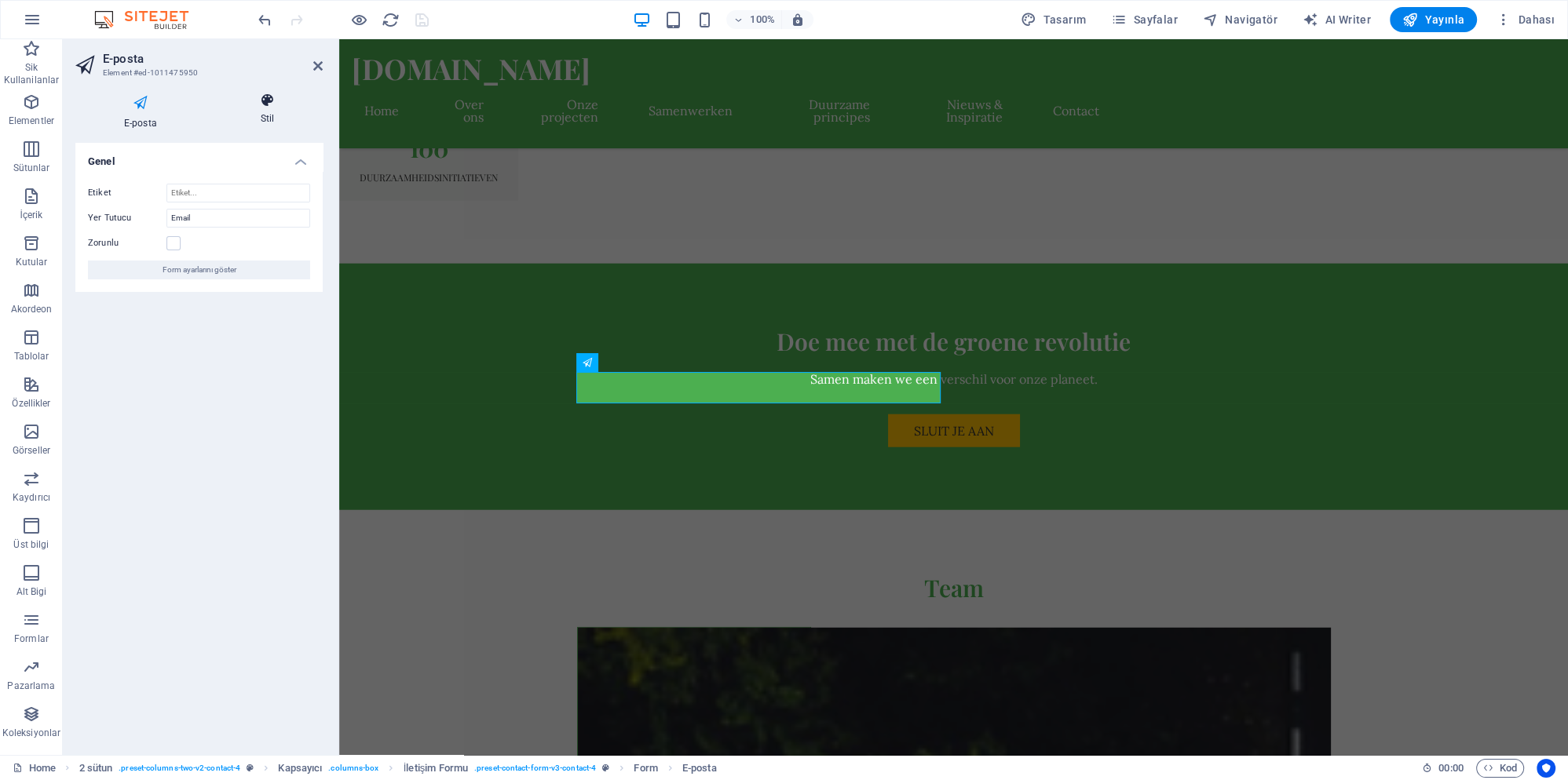
click at [260, 109] on h4 "Stil" at bounding box center [268, 109] width 111 height 33
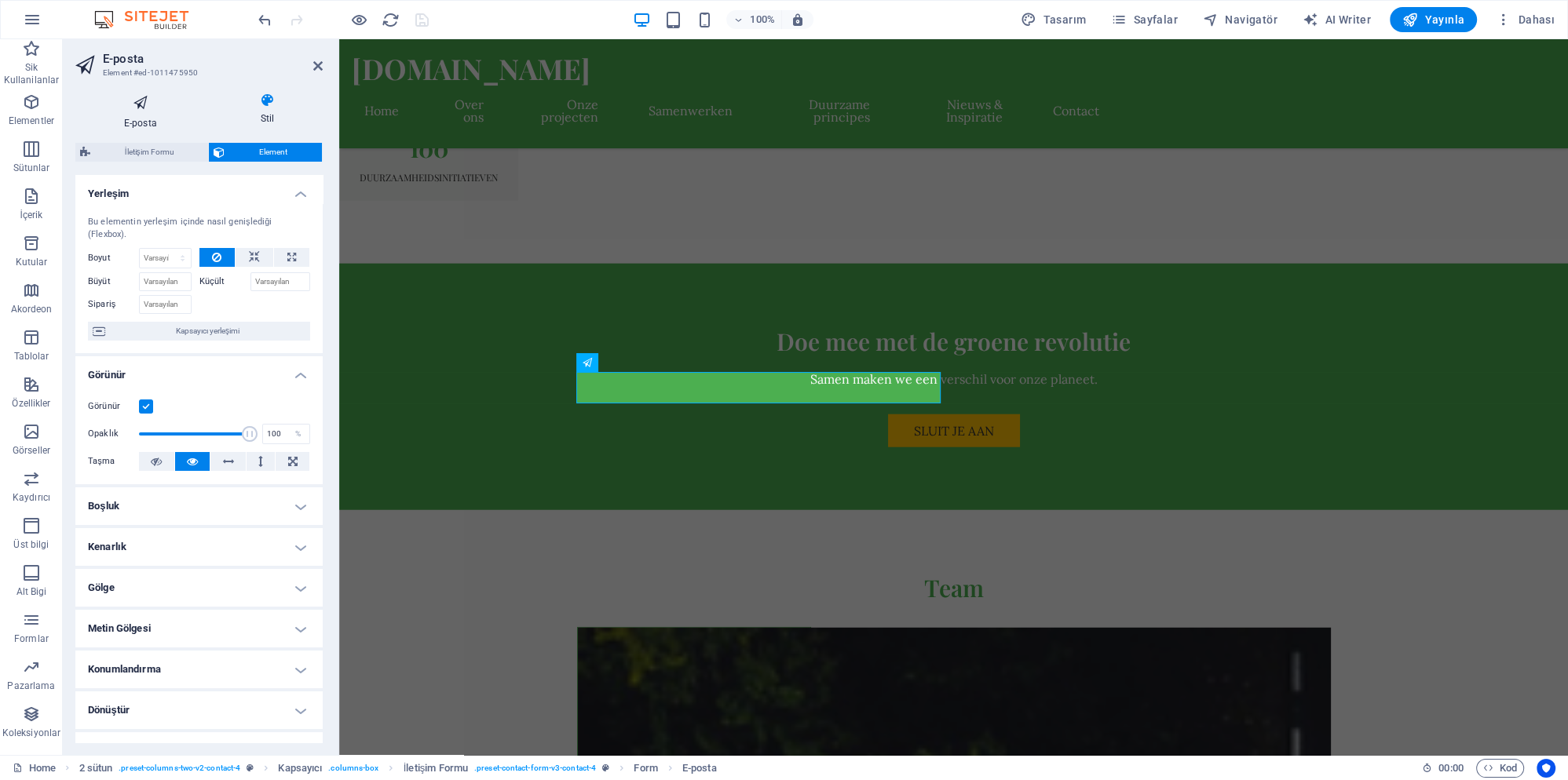
click at [141, 108] on icon at bounding box center [141, 103] width 130 height 21
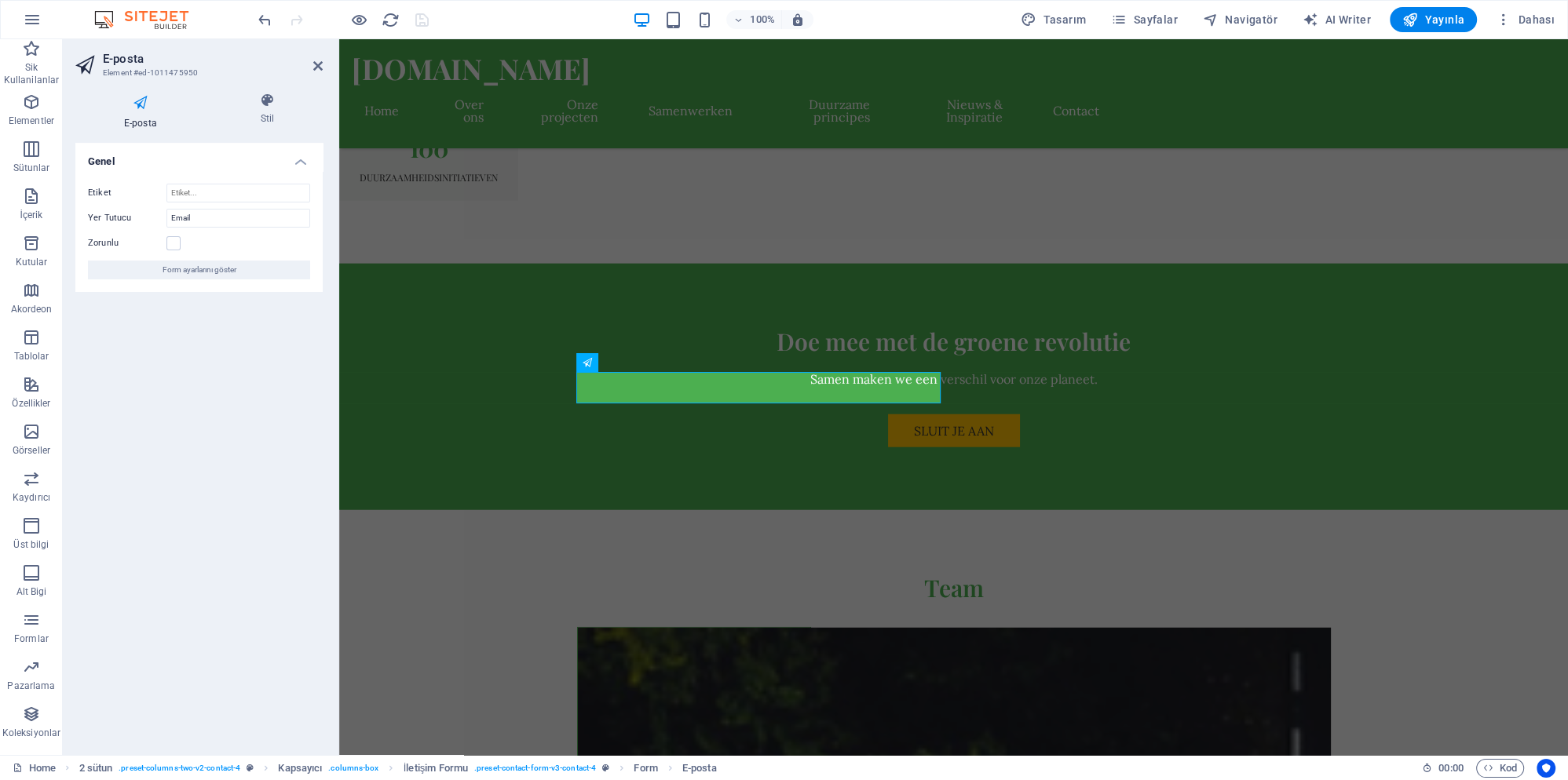
click at [174, 353] on div "Genel Etiket Yer Tutucu Email Zorunlu Form ayarlarını göster" at bounding box center [199, 442] width 247 height 600
click at [207, 272] on span "Form ayarlarını göster" at bounding box center [199, 269] width 74 height 19
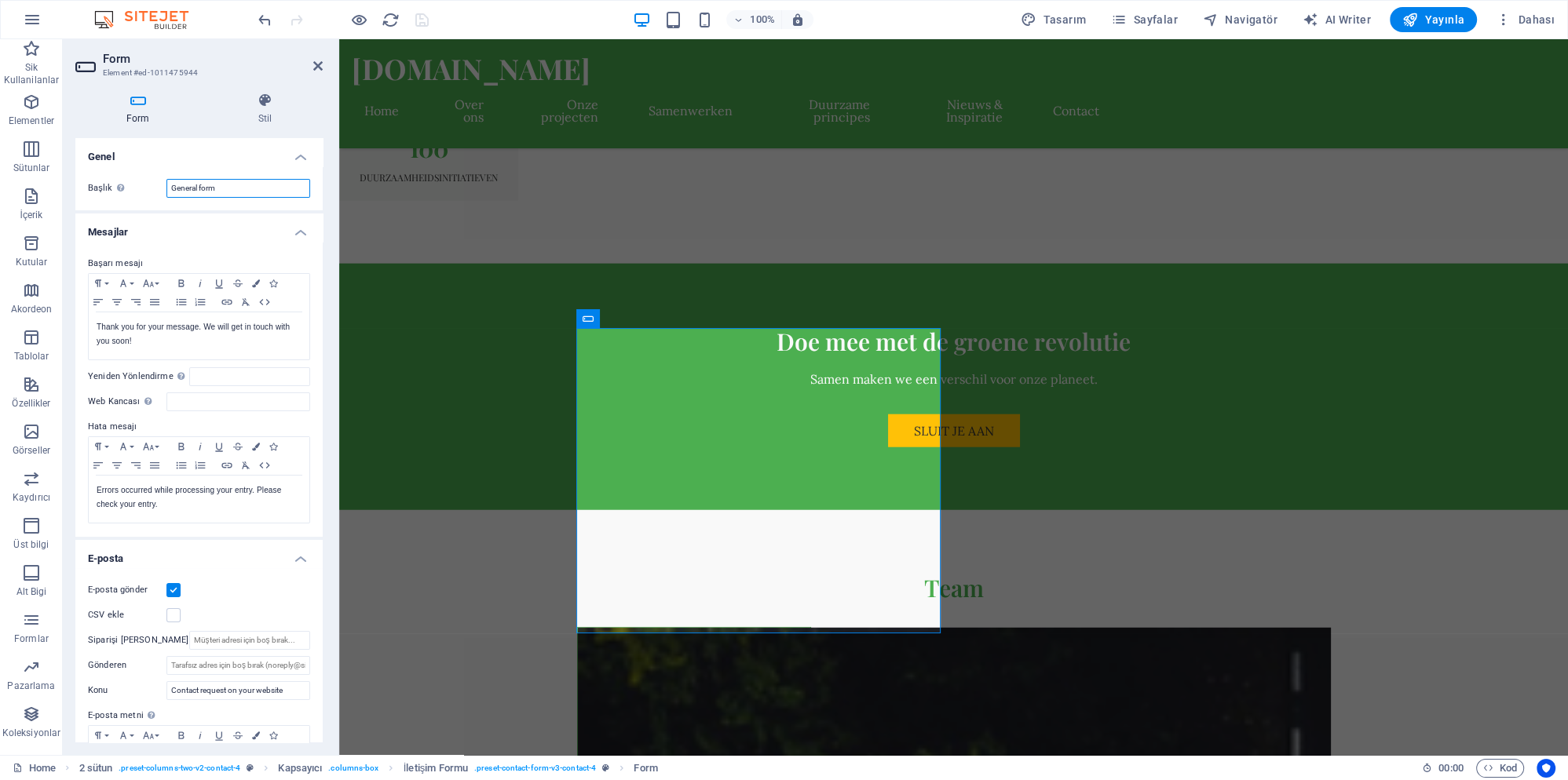
click at [247, 187] on input "General form" at bounding box center [238, 188] width 144 height 19
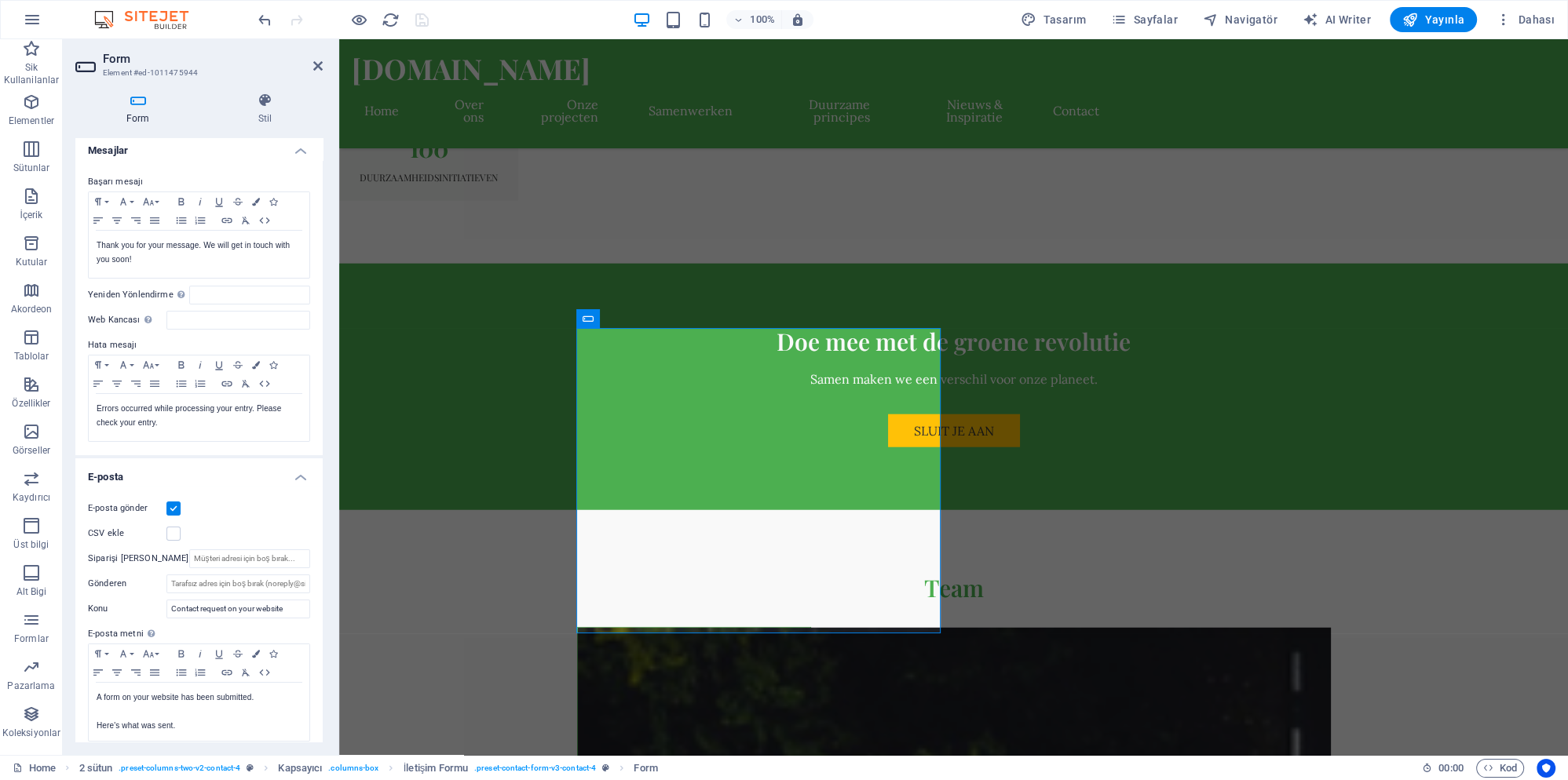
scroll to position [147, 0]
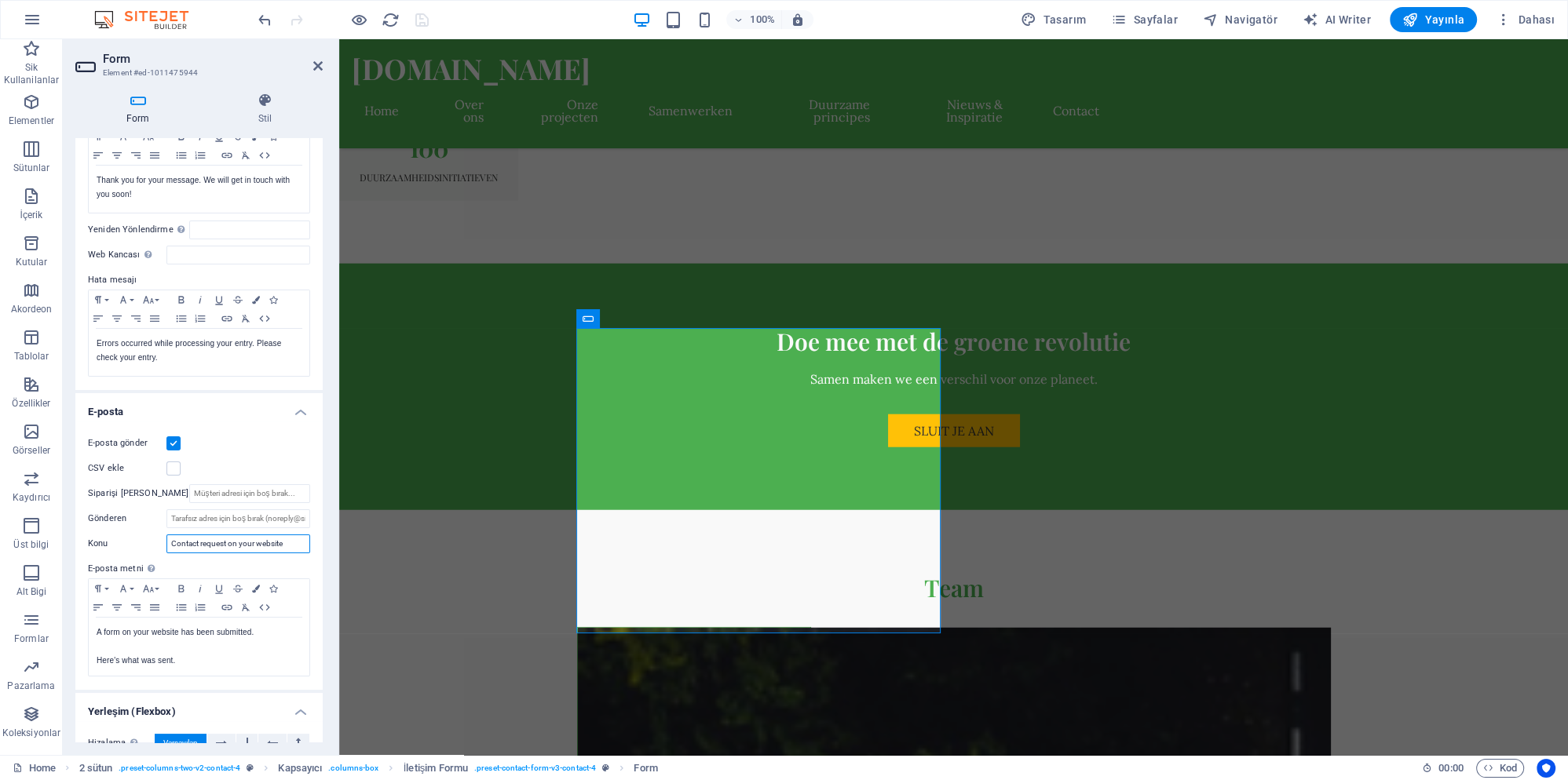
click at [260, 544] on input "Contact request on your website" at bounding box center [238, 544] width 144 height 19
drag, startPoint x: 290, startPoint y: 543, endPoint x: 135, endPoint y: 543, distance: 155.0
click at [167, 543] on input "Contact request on your website" at bounding box center [238, 544] width 144 height 19
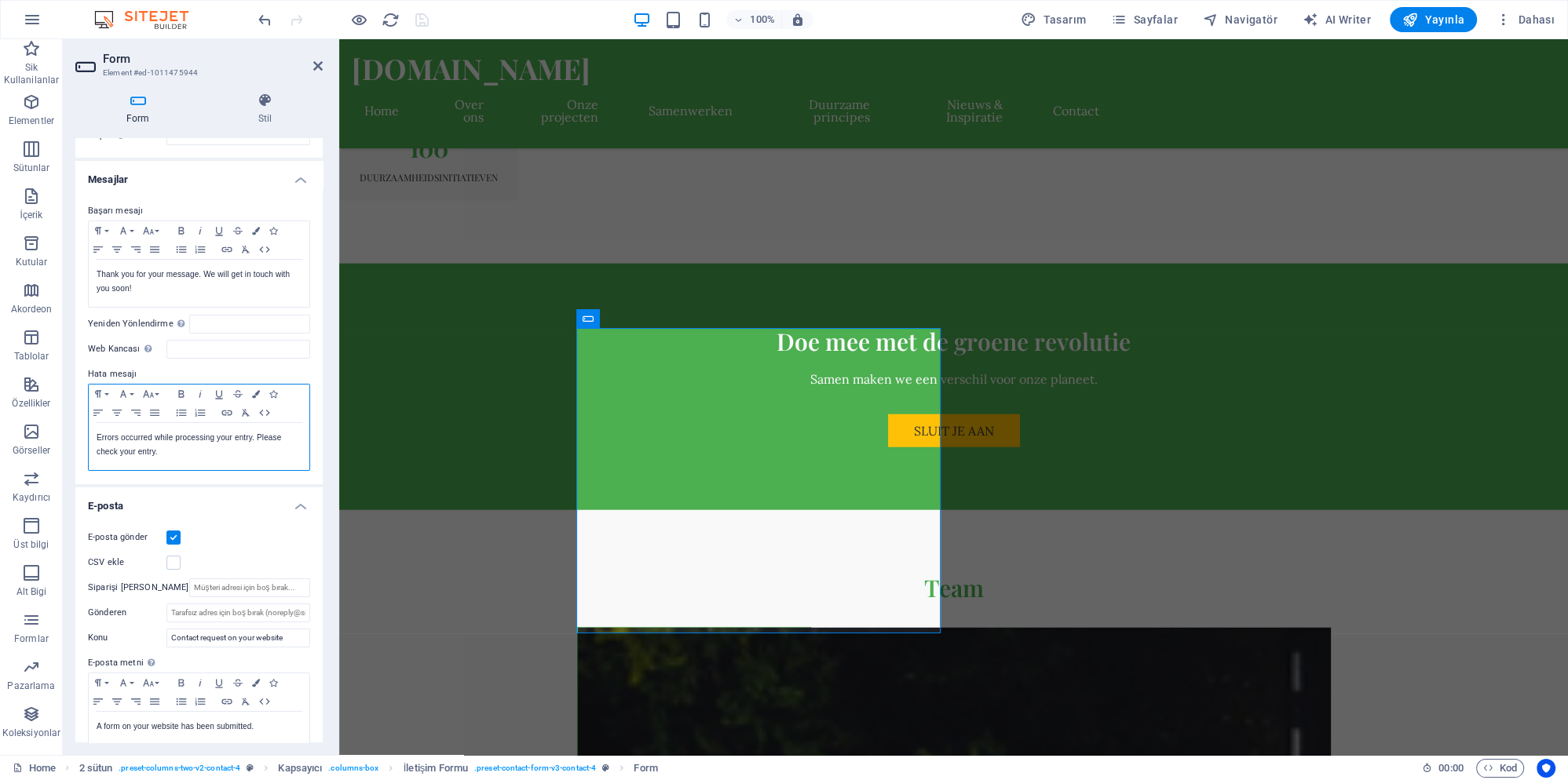
click at [163, 451] on p "Errors occurred while processing your entry. Please check your entry." at bounding box center [199, 445] width 205 height 29
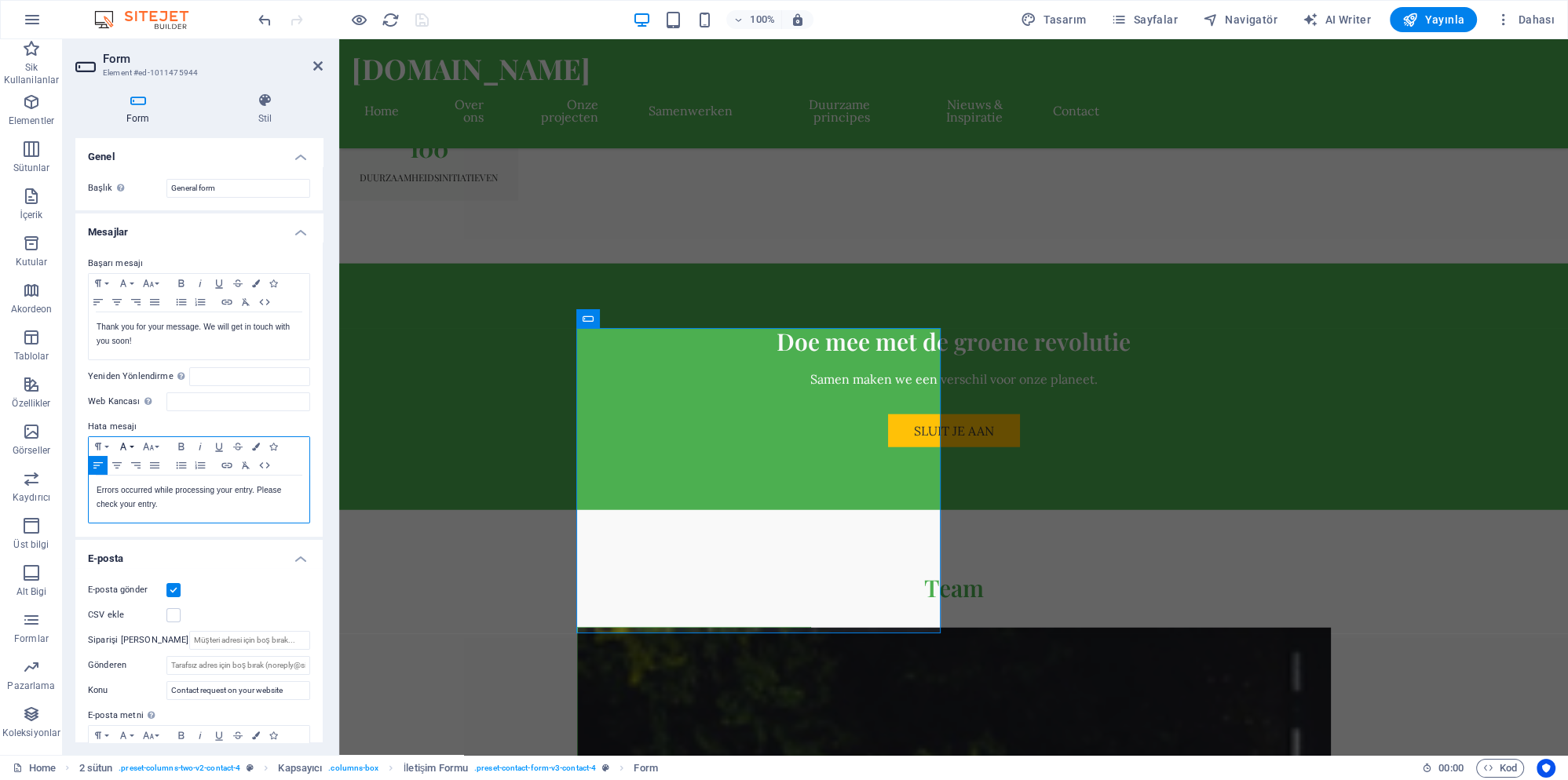
scroll to position [0, 0]
drag, startPoint x: 313, startPoint y: 68, endPoint x: 248, endPoint y: 29, distance: 75.8
click at [313, 68] on icon at bounding box center [318, 66] width 10 height 12
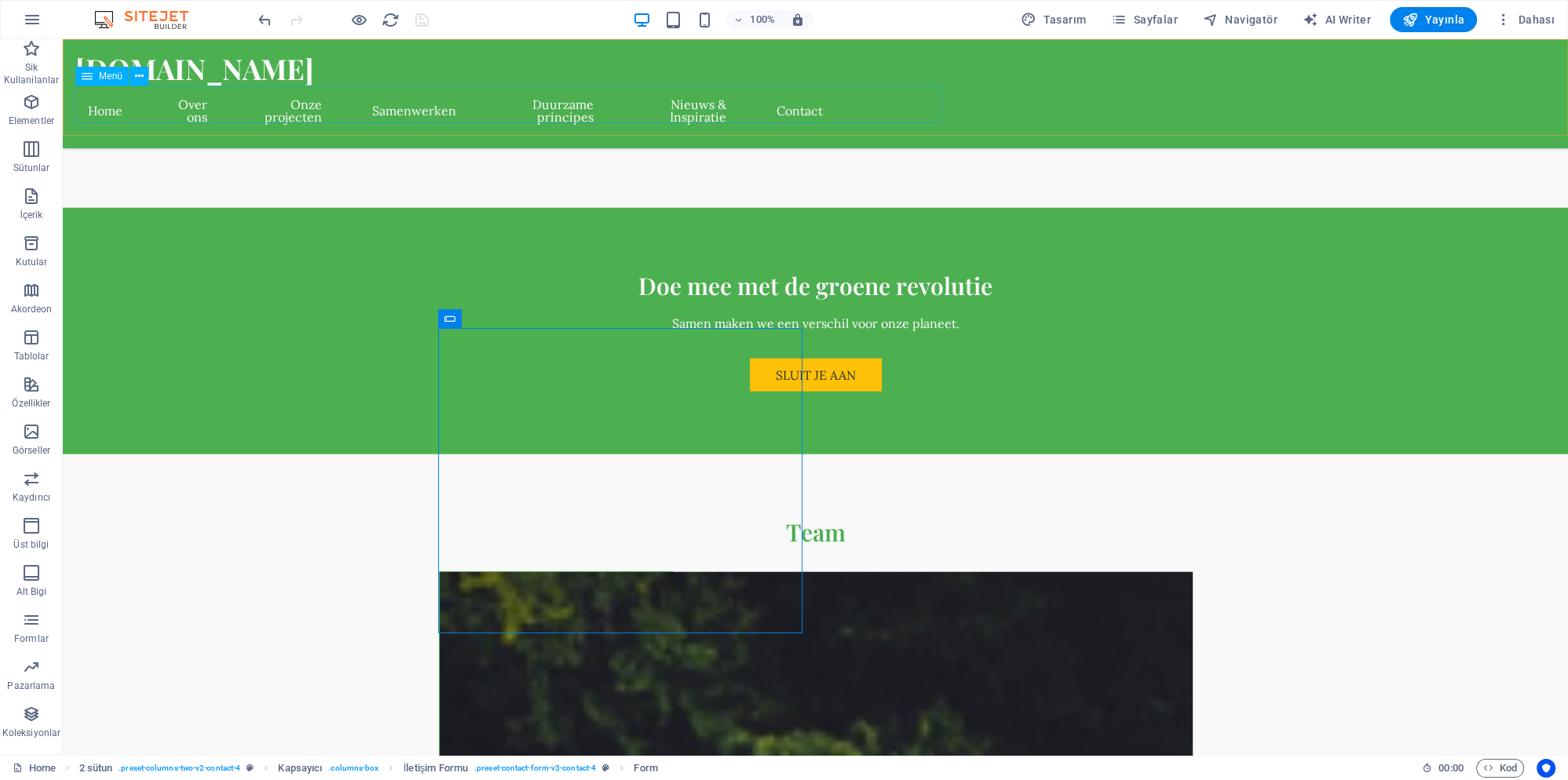
scroll to position [4916, 0]
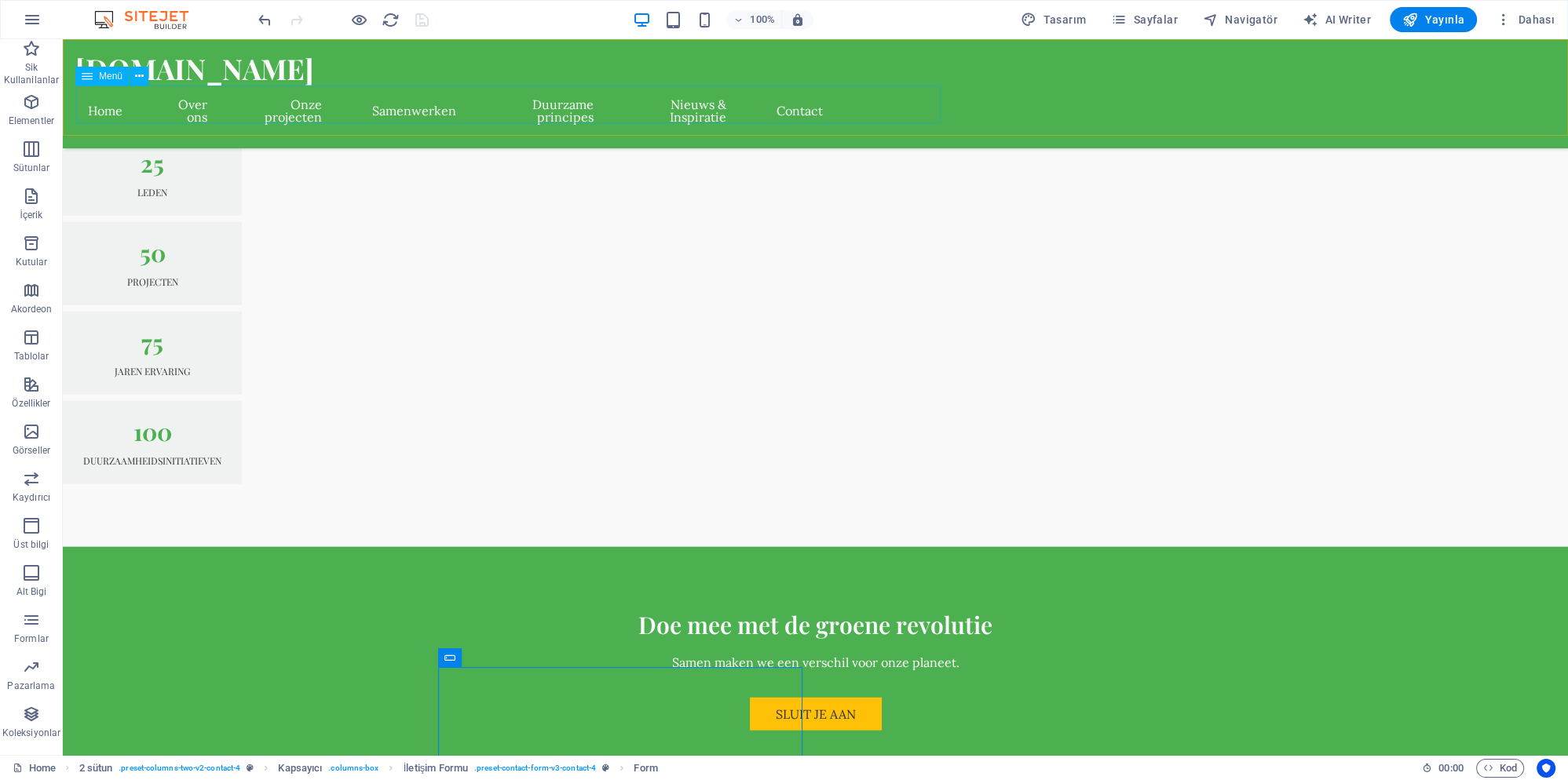
click at [836, 108] on nav "Home Over ons Onze projecten Samenwerken Duurzame principes Nieuws & Inspiratie…" at bounding box center [456, 111] width 760 height 50
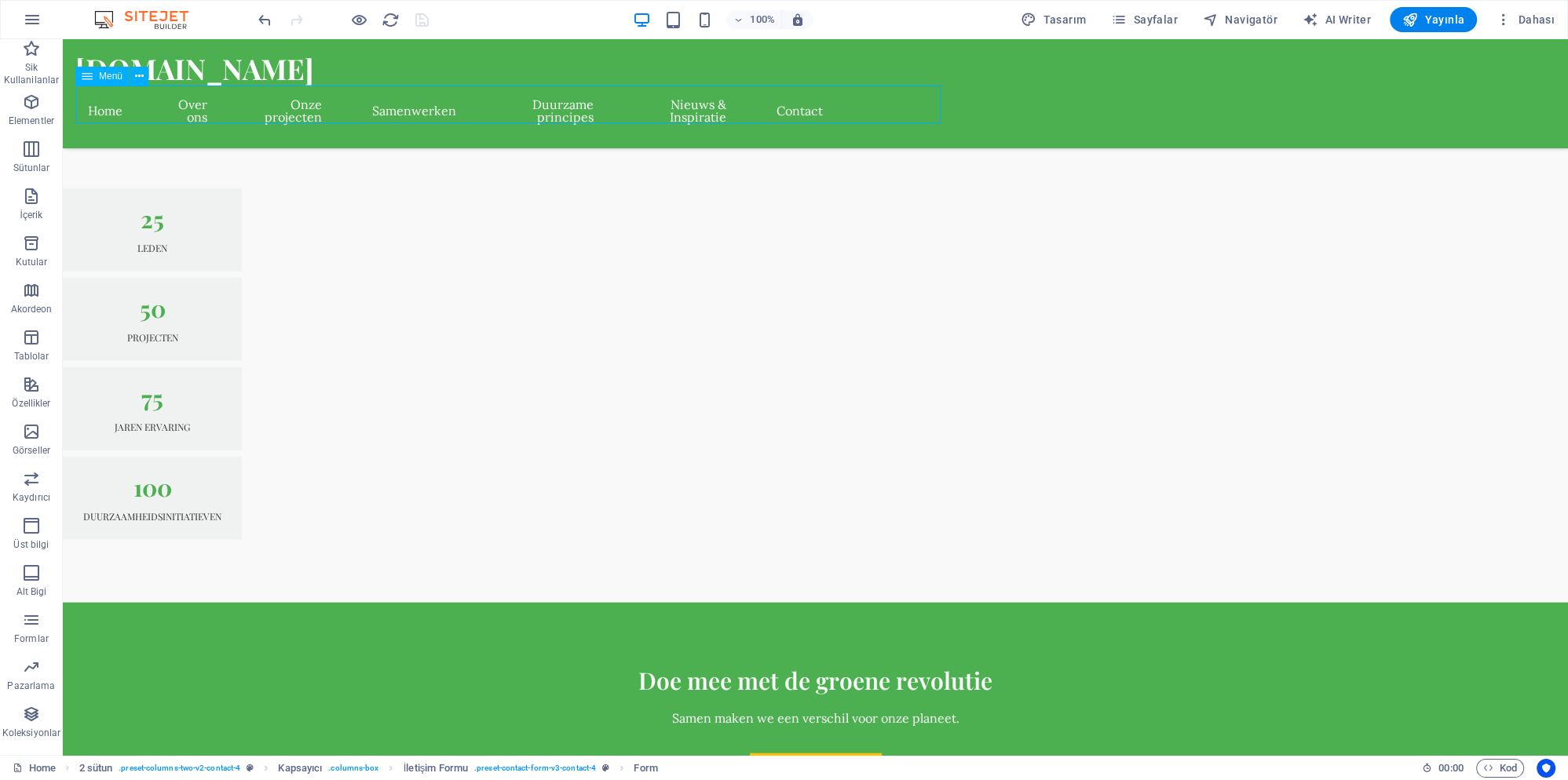
select select
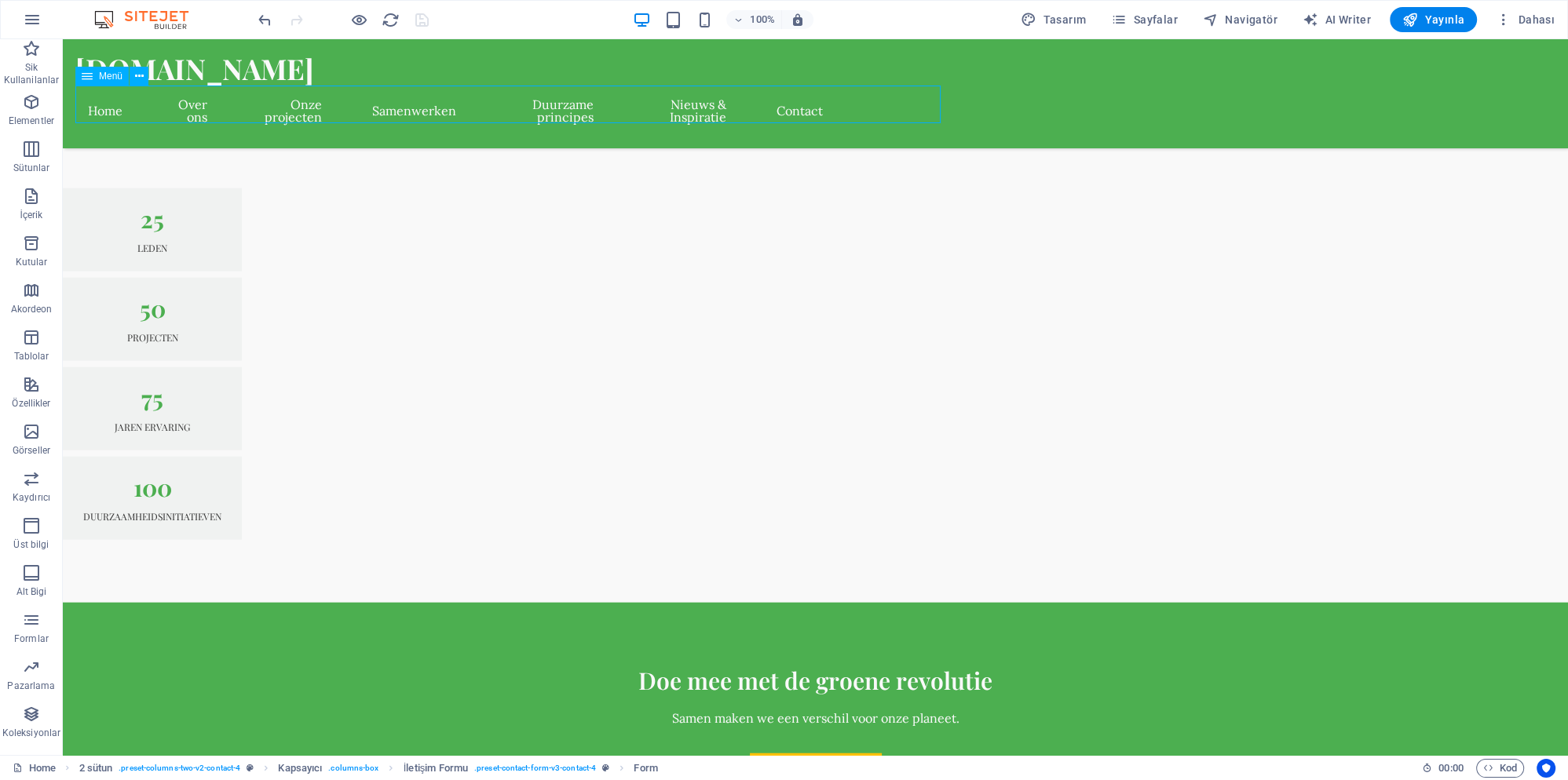
select select
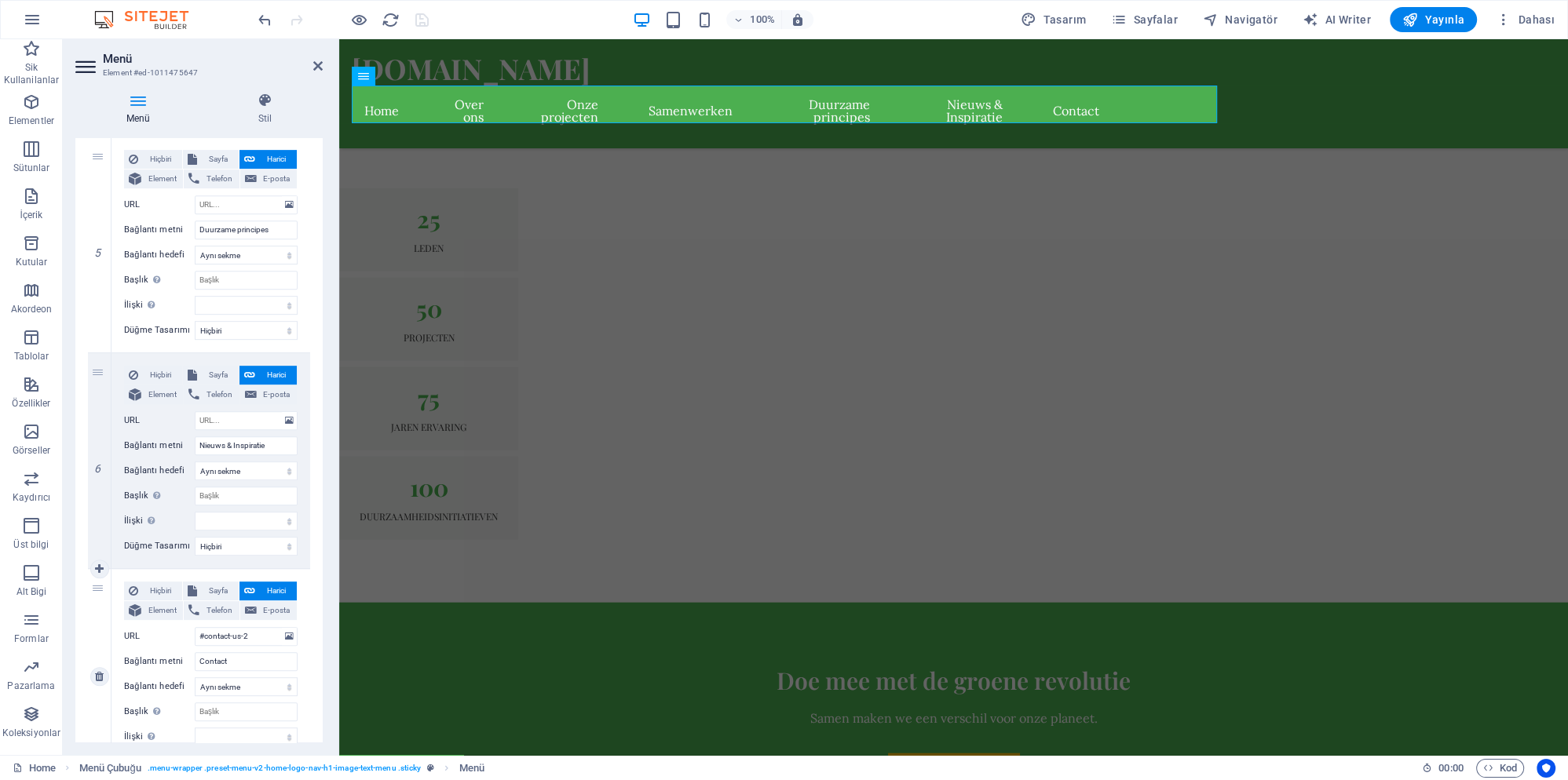
scroll to position [1098, 0]
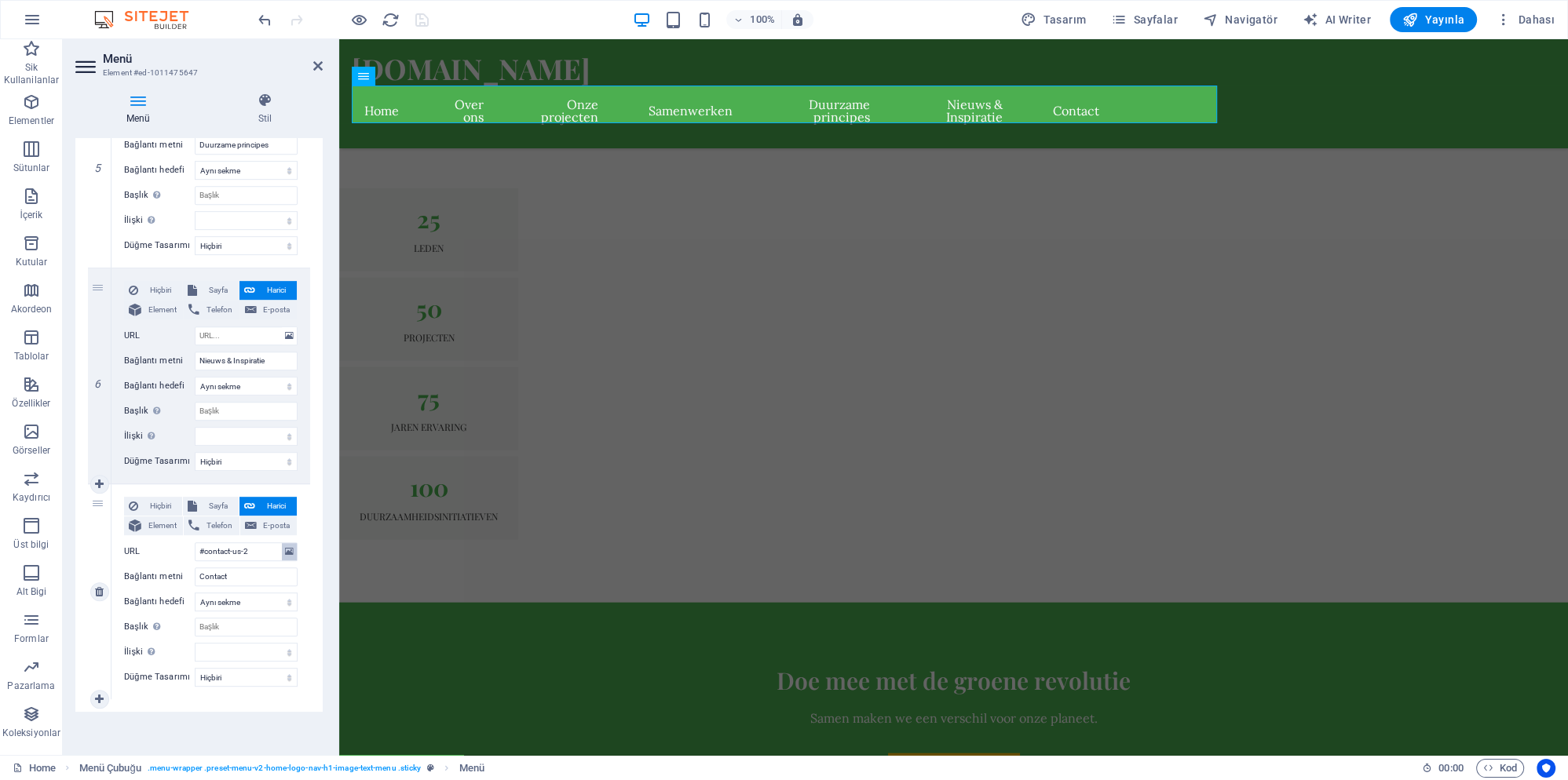
click at [290, 549] on icon at bounding box center [290, 551] width 9 height 17
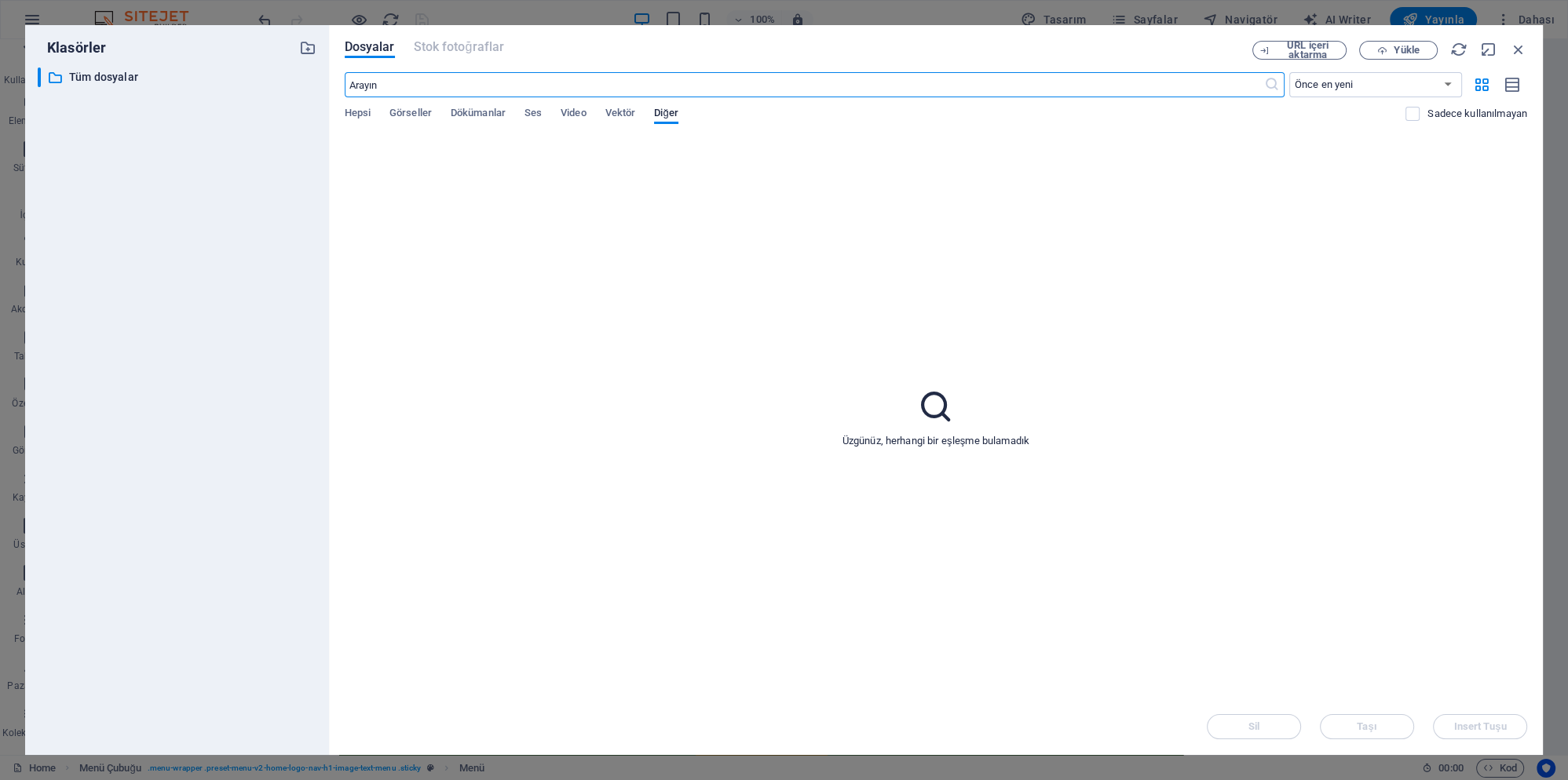
scroll to position [4783, 0]
click at [405, 113] on span "Görseller" at bounding box center [411, 114] width 43 height 22
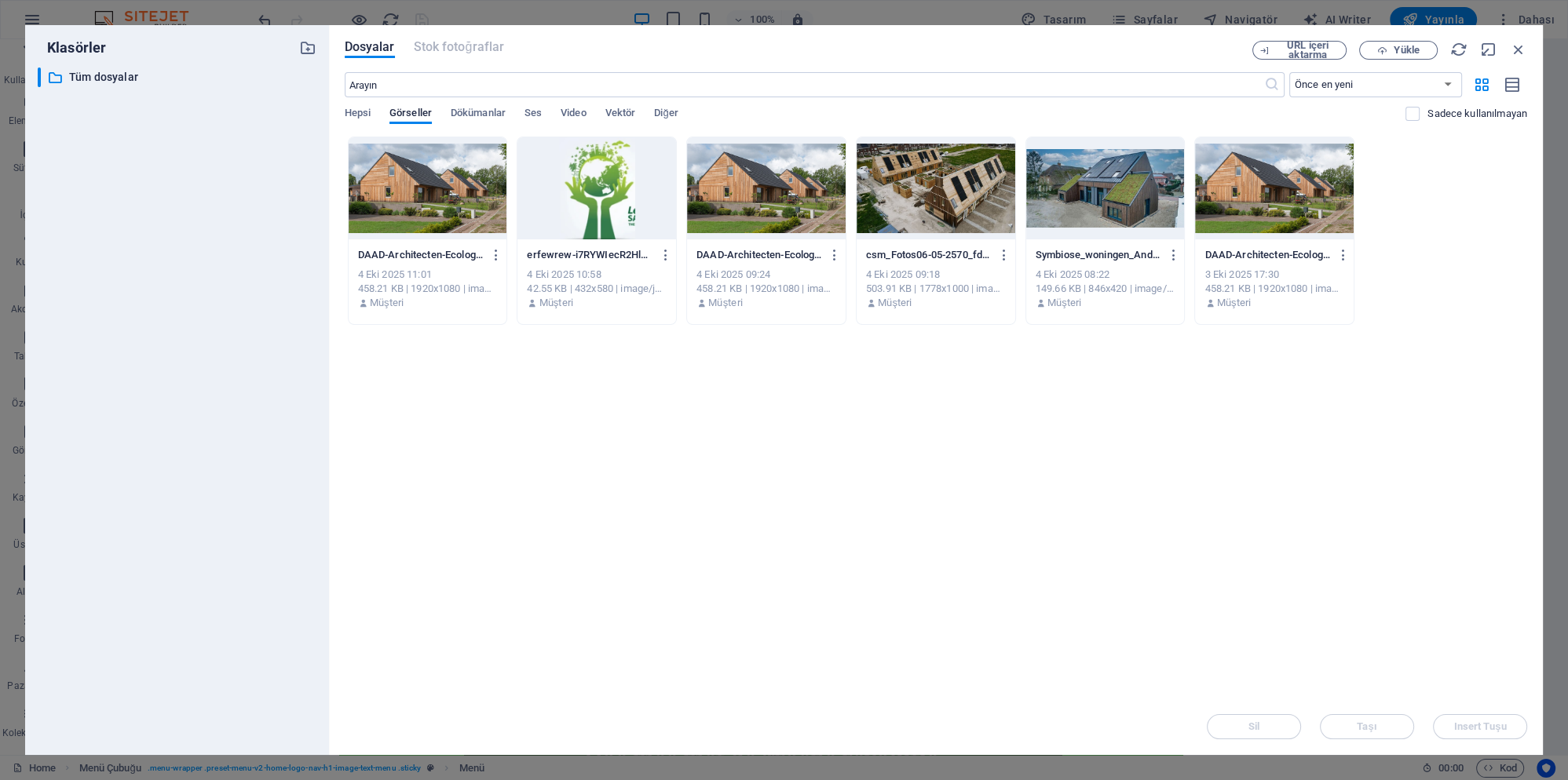
click at [557, 177] on div at bounding box center [597, 188] width 159 height 102
select select
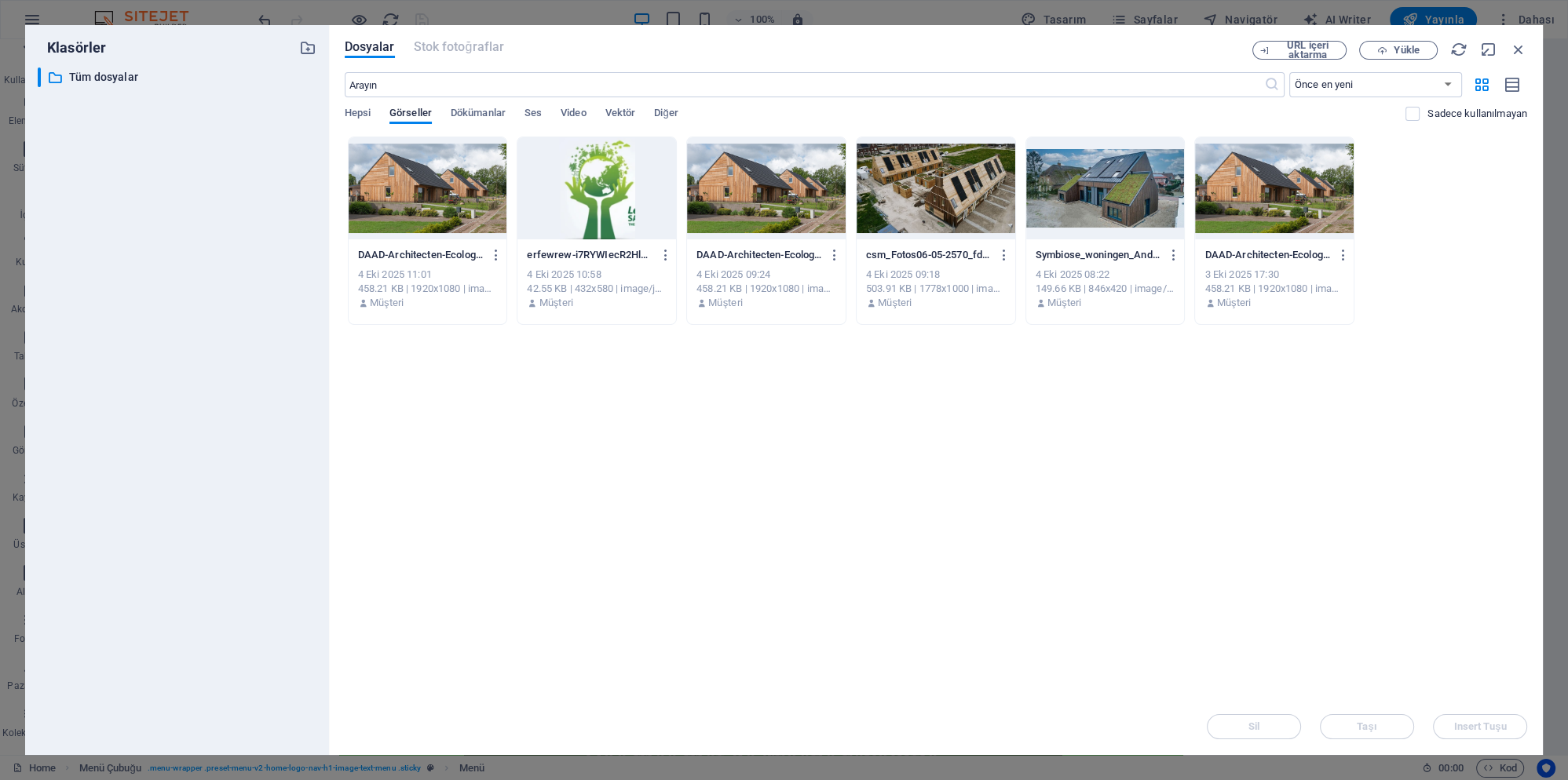
select select
type input "https://cdn1.site-media.eu/images/0/19690000/erfewrew-i7RYWIecR2HlM-fsS7z8gw.jpg"
select select
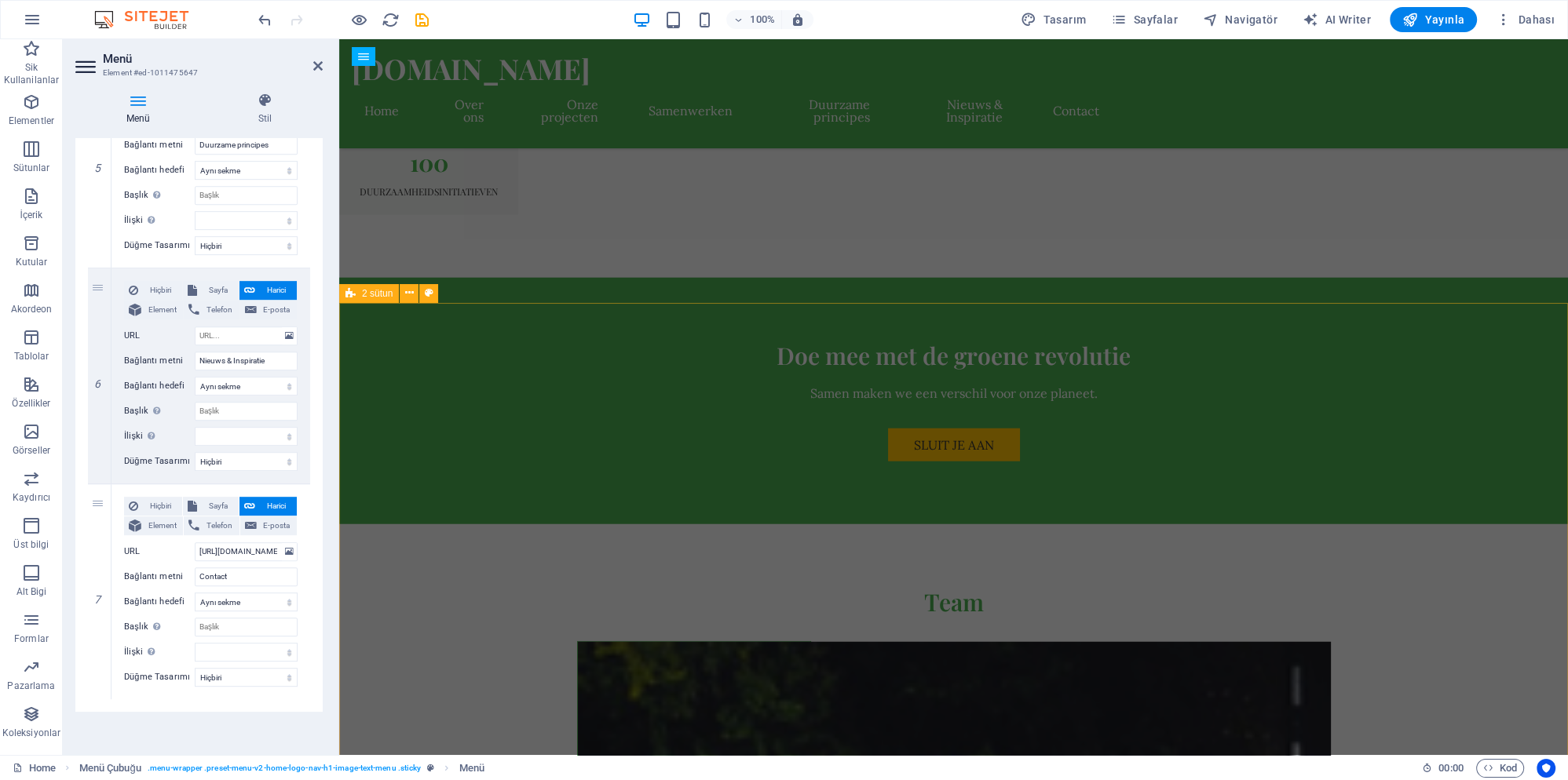
scroll to position [5331, 0]
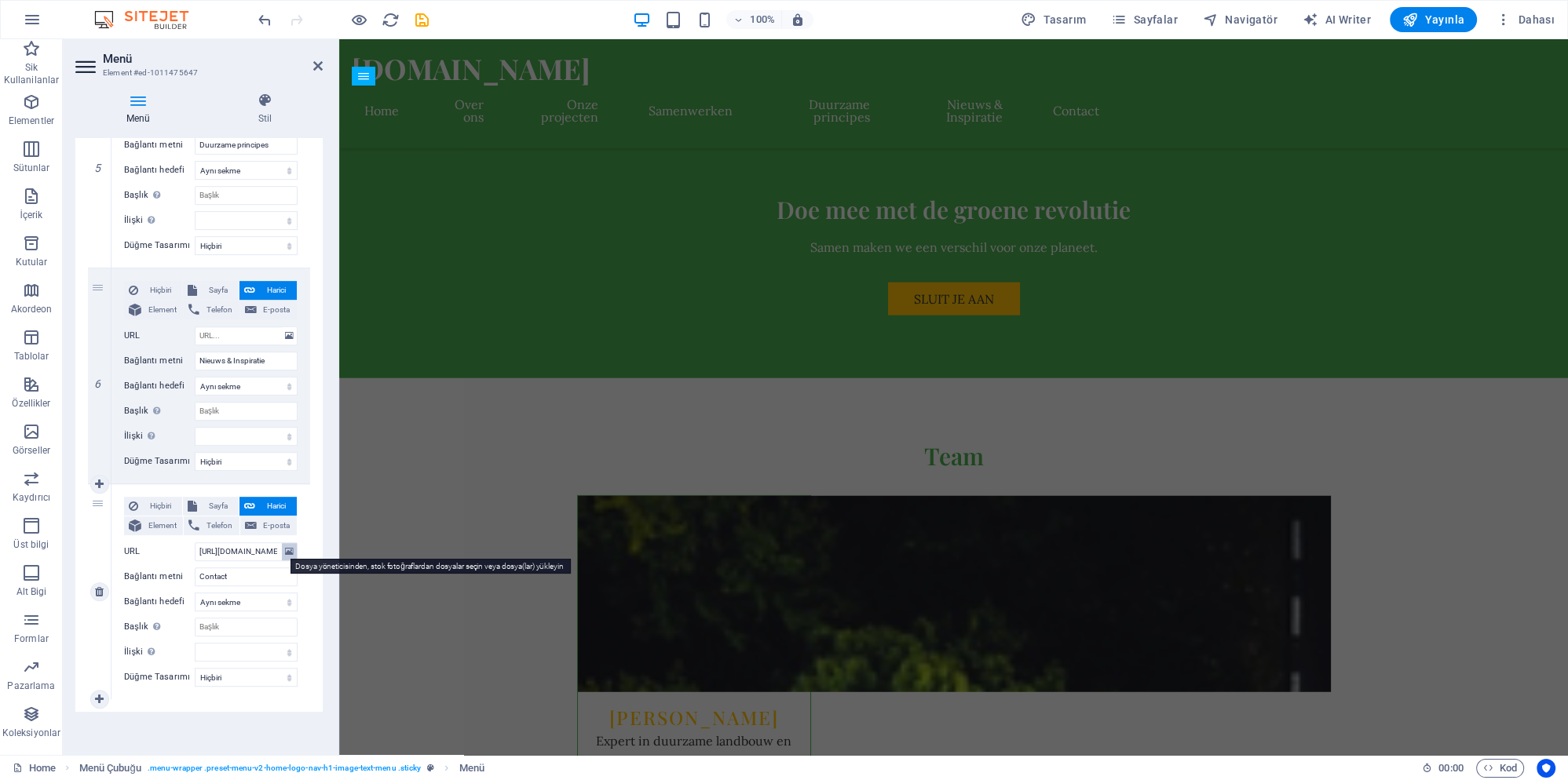
click at [288, 546] on icon at bounding box center [290, 551] width 9 height 17
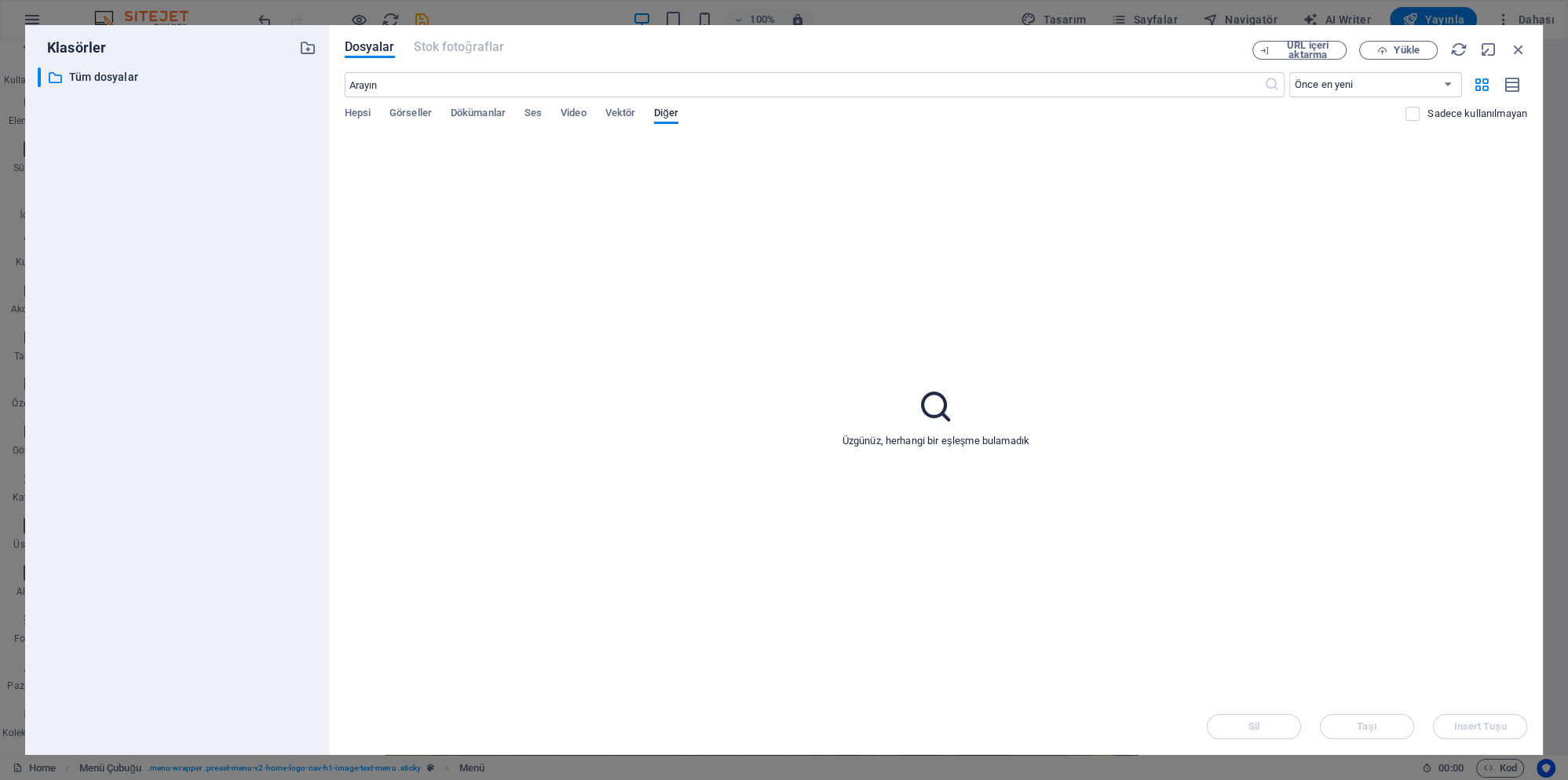
drag, startPoint x: 867, startPoint y: 374, endPoint x: 886, endPoint y: 365, distance: 21.0
click at [869, 373] on div "Üzgünüz, herhangi bir eşleşme bulamadık" at bounding box center [936, 417] width 1183 height 562
click at [359, 115] on span "Hepsi" at bounding box center [357, 114] width 26 height 22
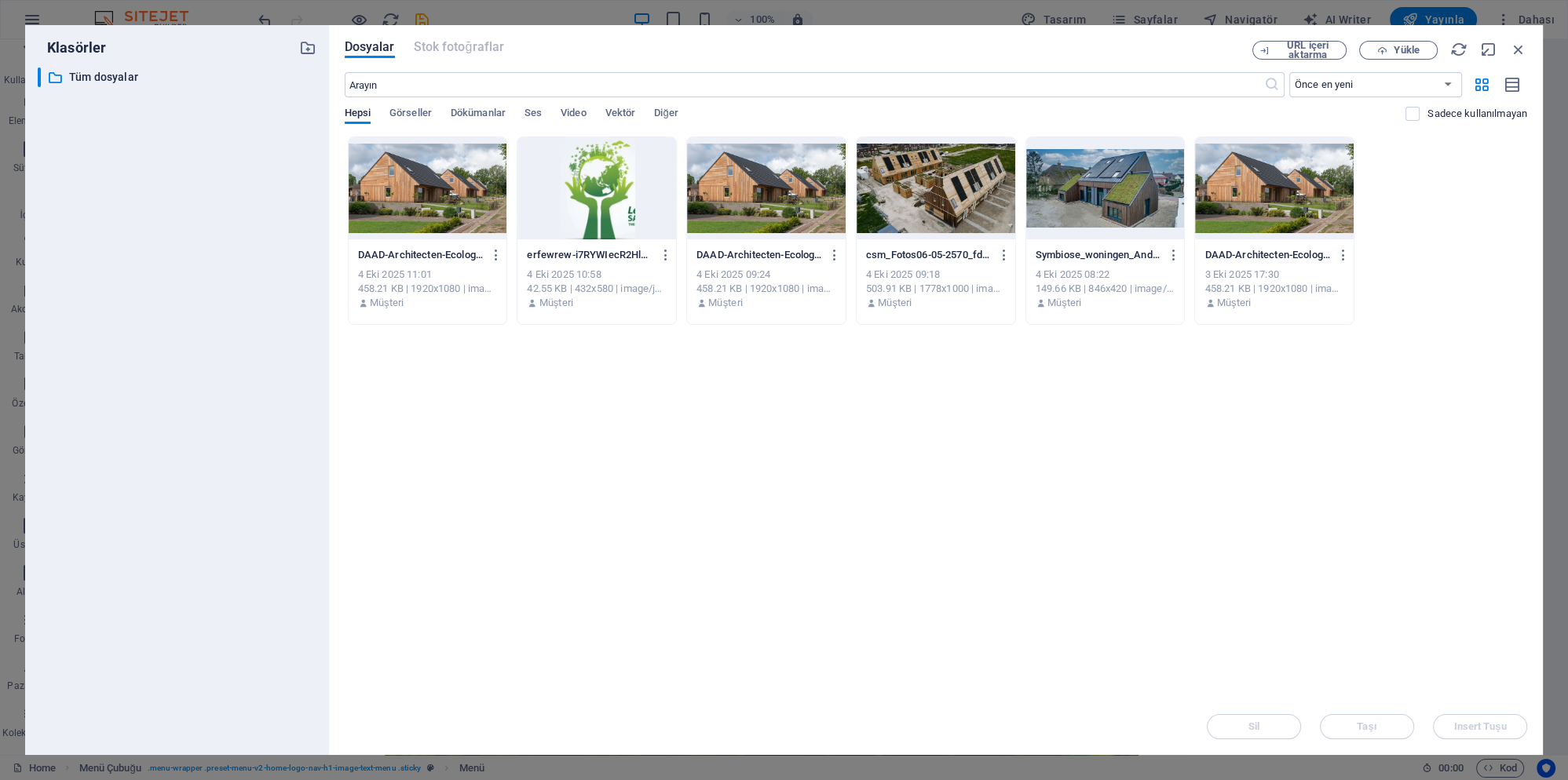
click at [620, 199] on div at bounding box center [597, 188] width 159 height 102
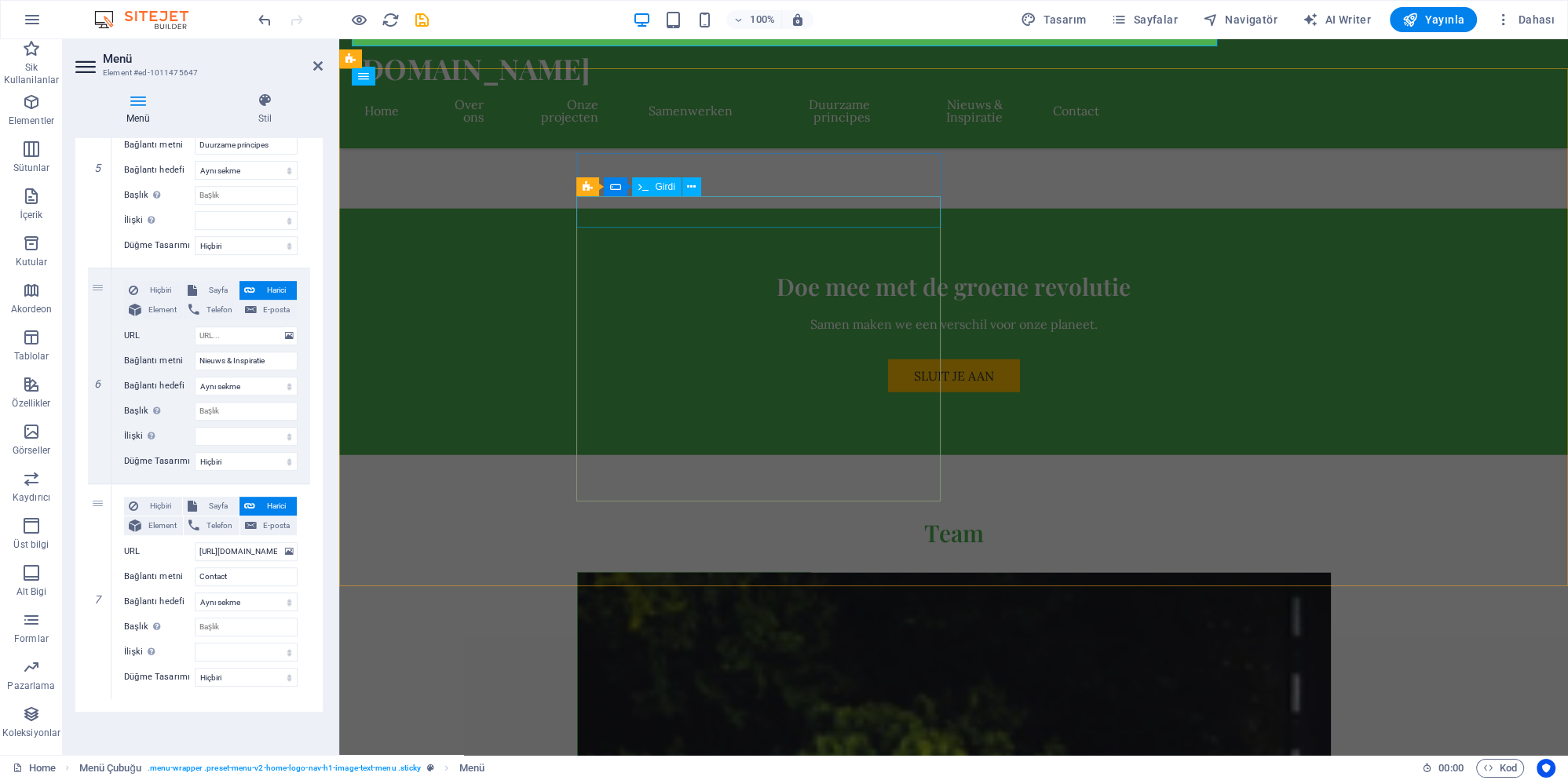
scroll to position [5331, 0]
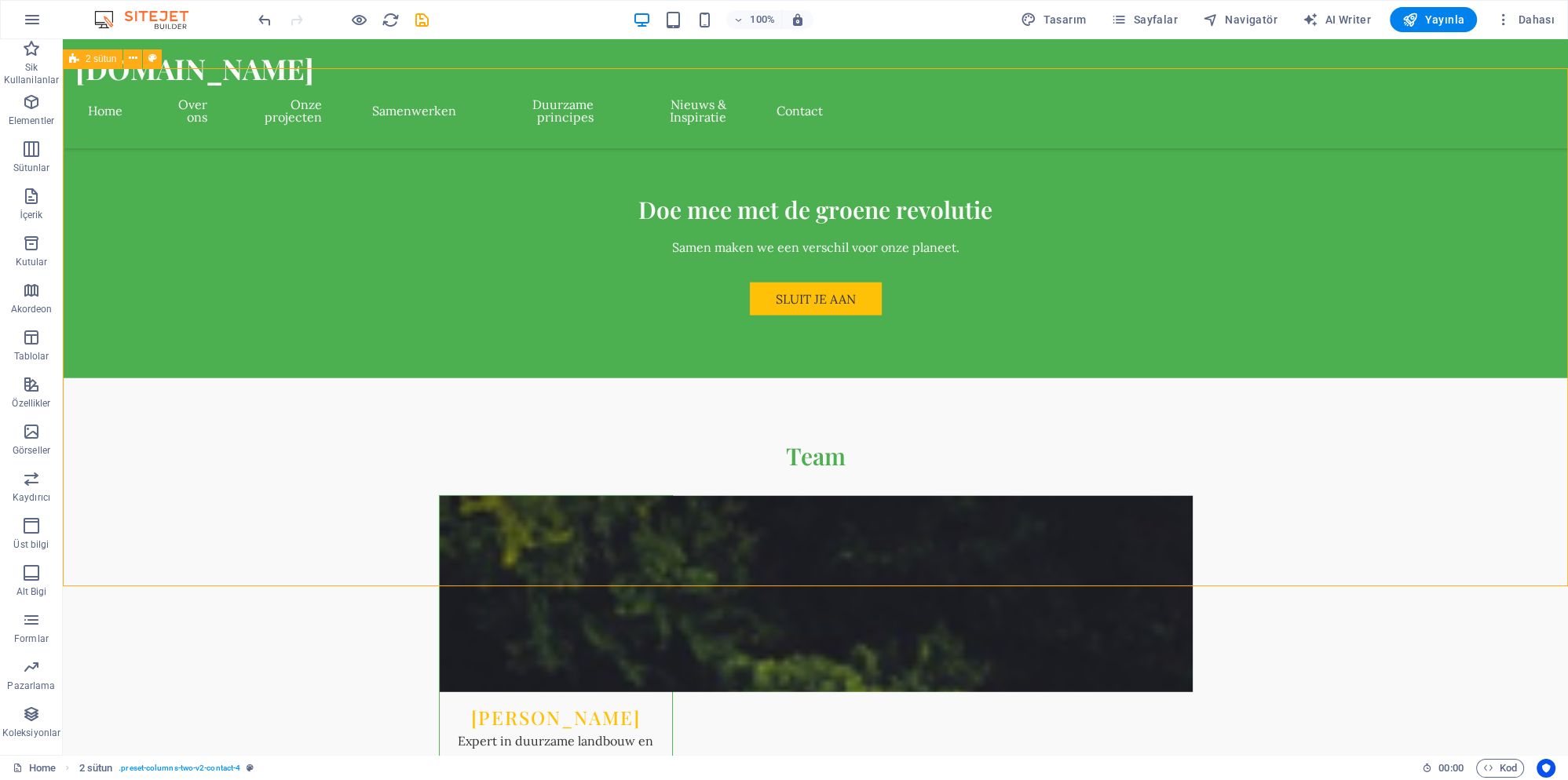
scroll to position [5387, 0]
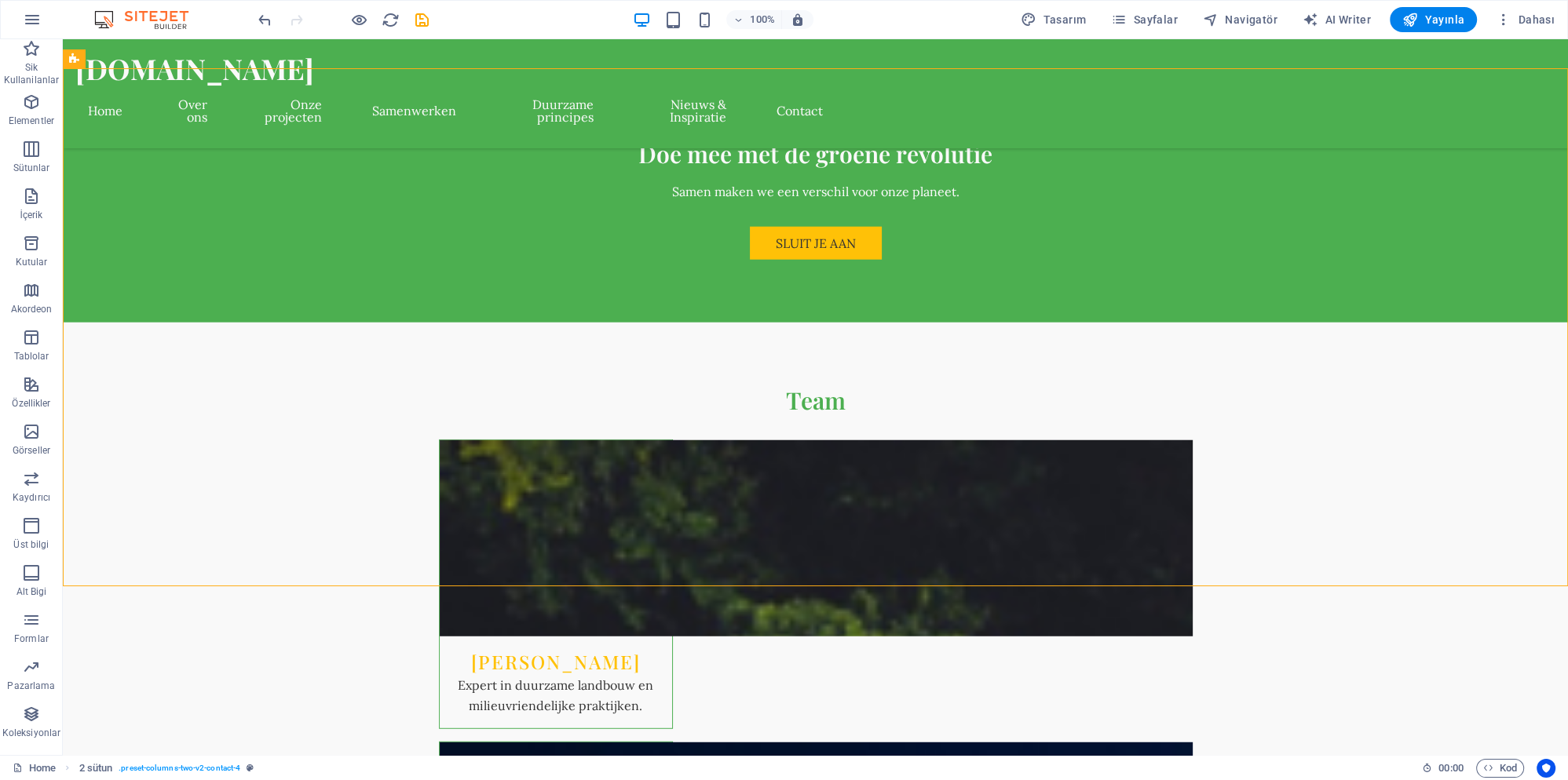
click at [423, 14] on icon "save" at bounding box center [422, 20] width 18 height 18
checkbox input "false"
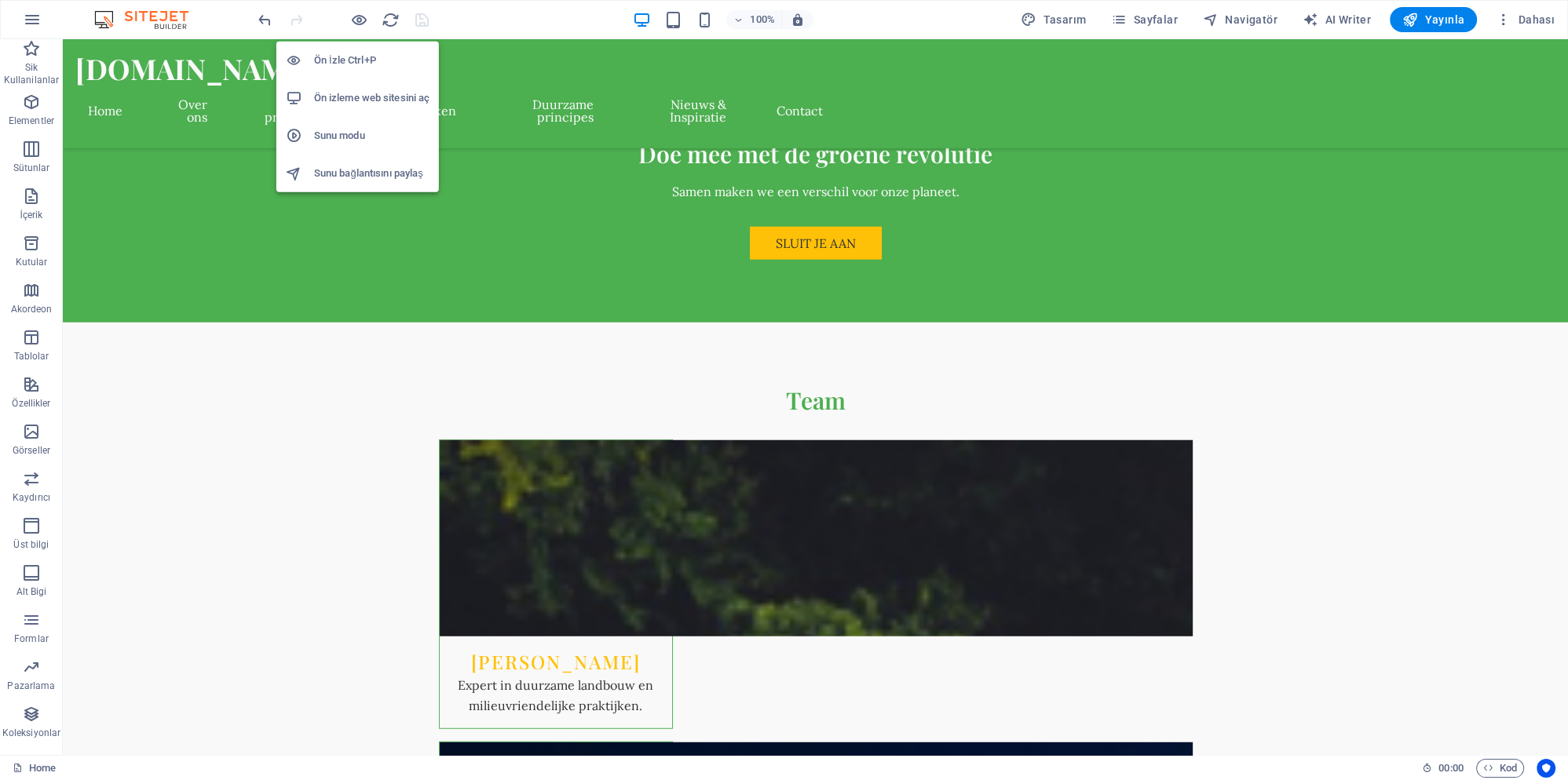
click at [354, 100] on h6 "Ön izleme web sitesini aç" at bounding box center [371, 97] width 115 height 19
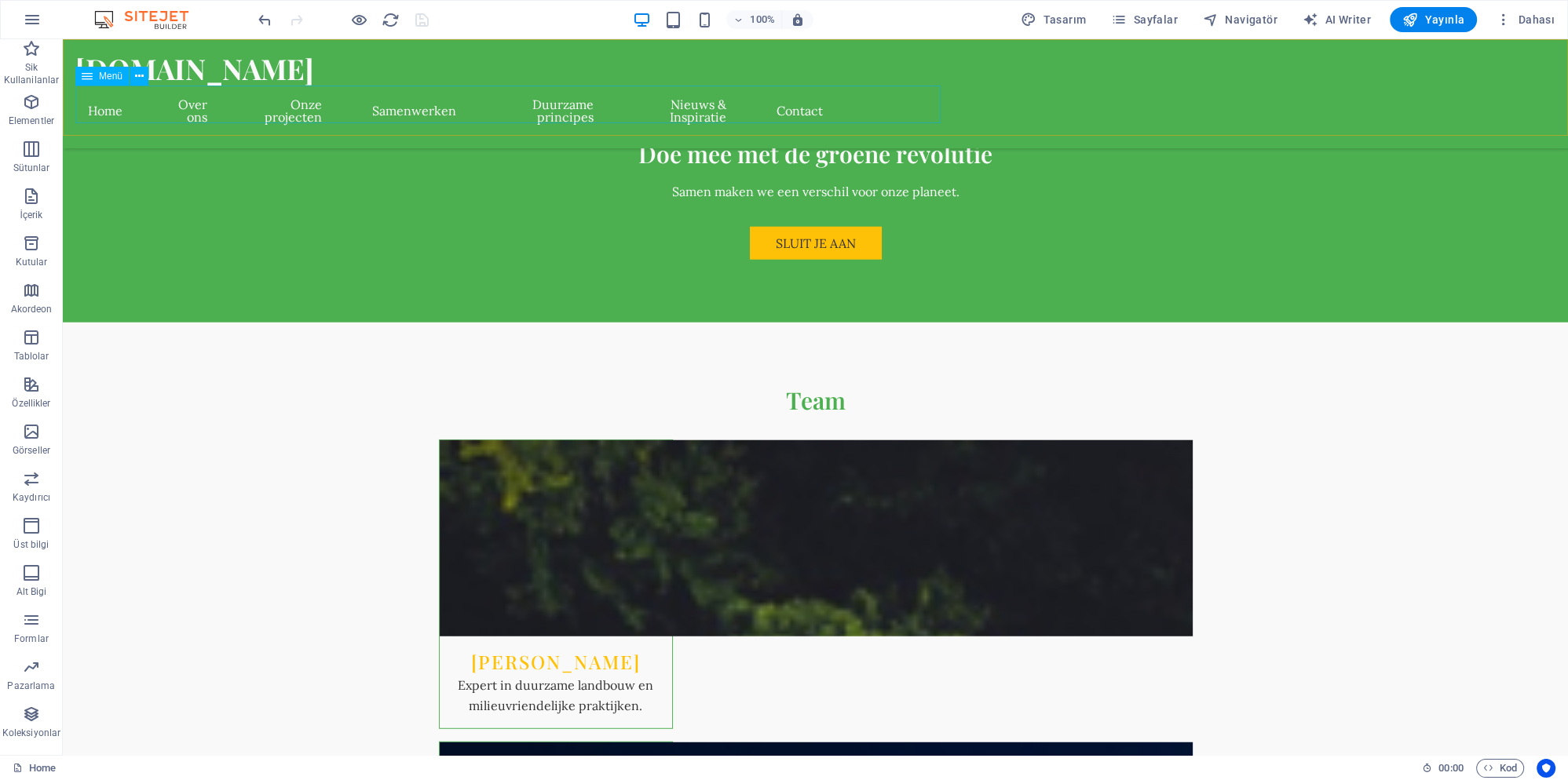
click at [836, 109] on nav "Home Over ons Onze projecten Samenwerken Duurzame principes Nieuws & Inspiratie…" at bounding box center [456, 111] width 760 height 50
select select
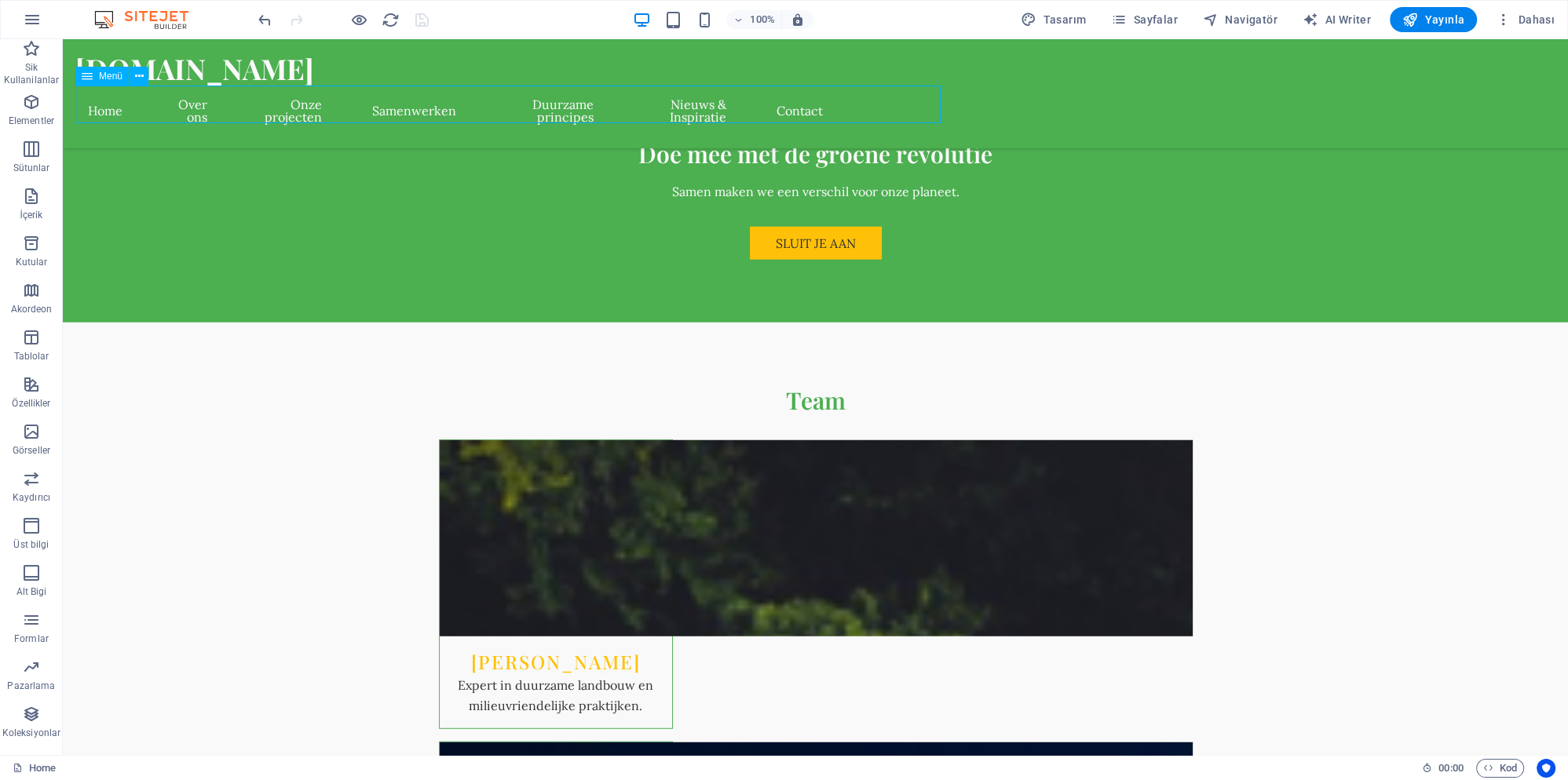
select select
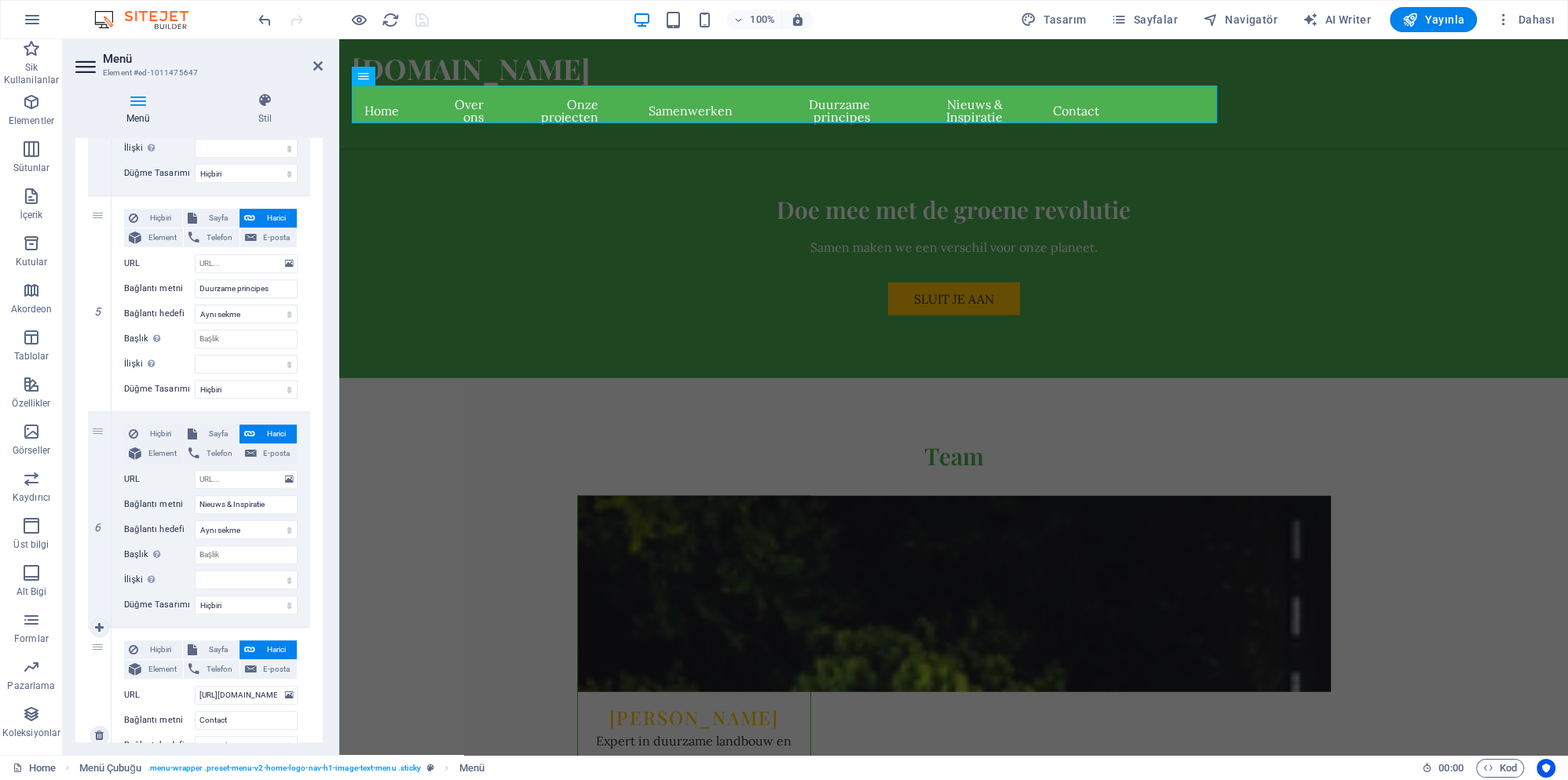
scroll to position [1098, 0]
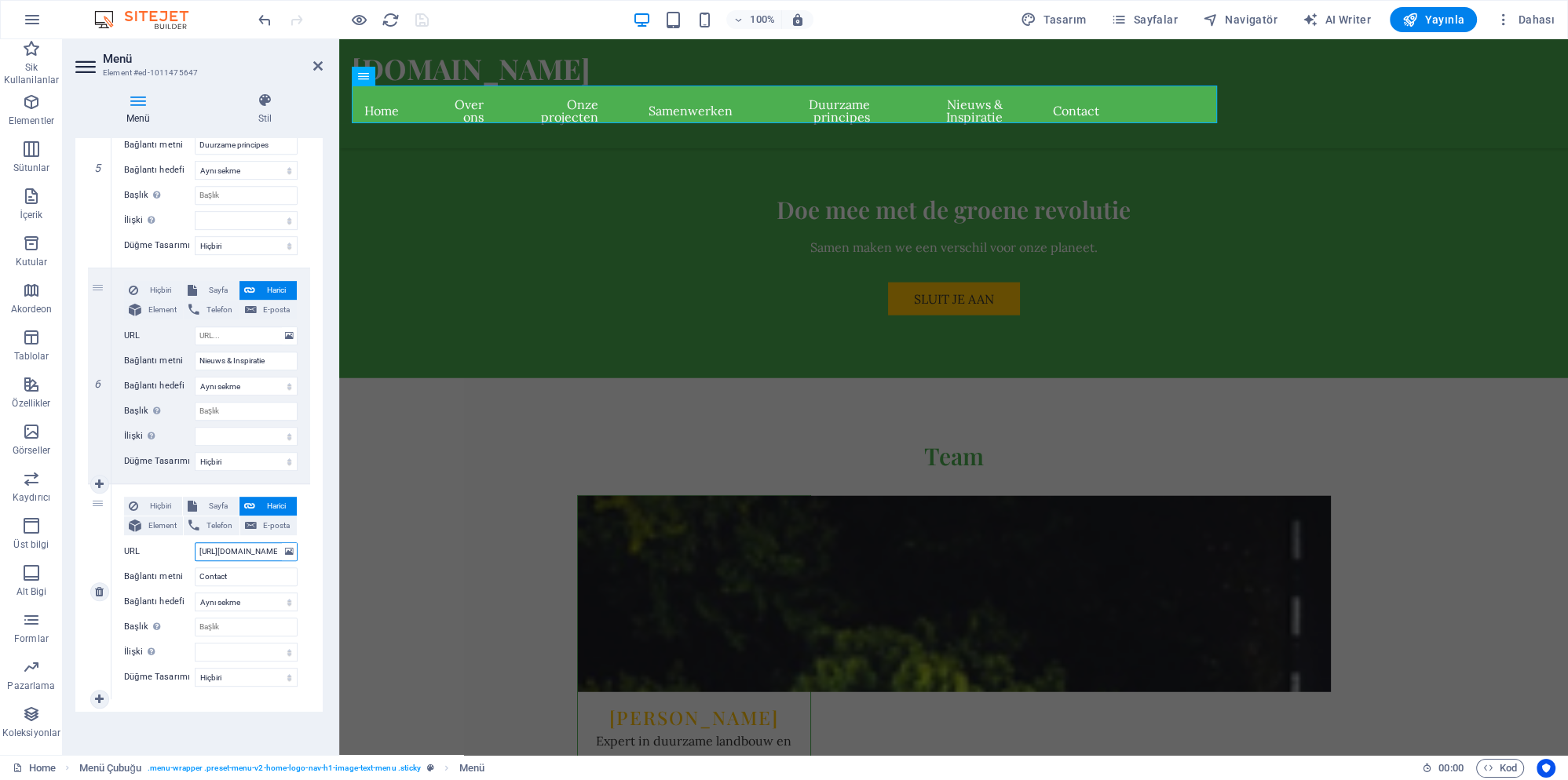
click at [273, 551] on input "https://cdn1.site-media.eu/images/0/19690000/erfewrew-i7RYWIecR2HlM-fsS7z8gw.jpg" at bounding box center [245, 551] width 103 height 19
select select
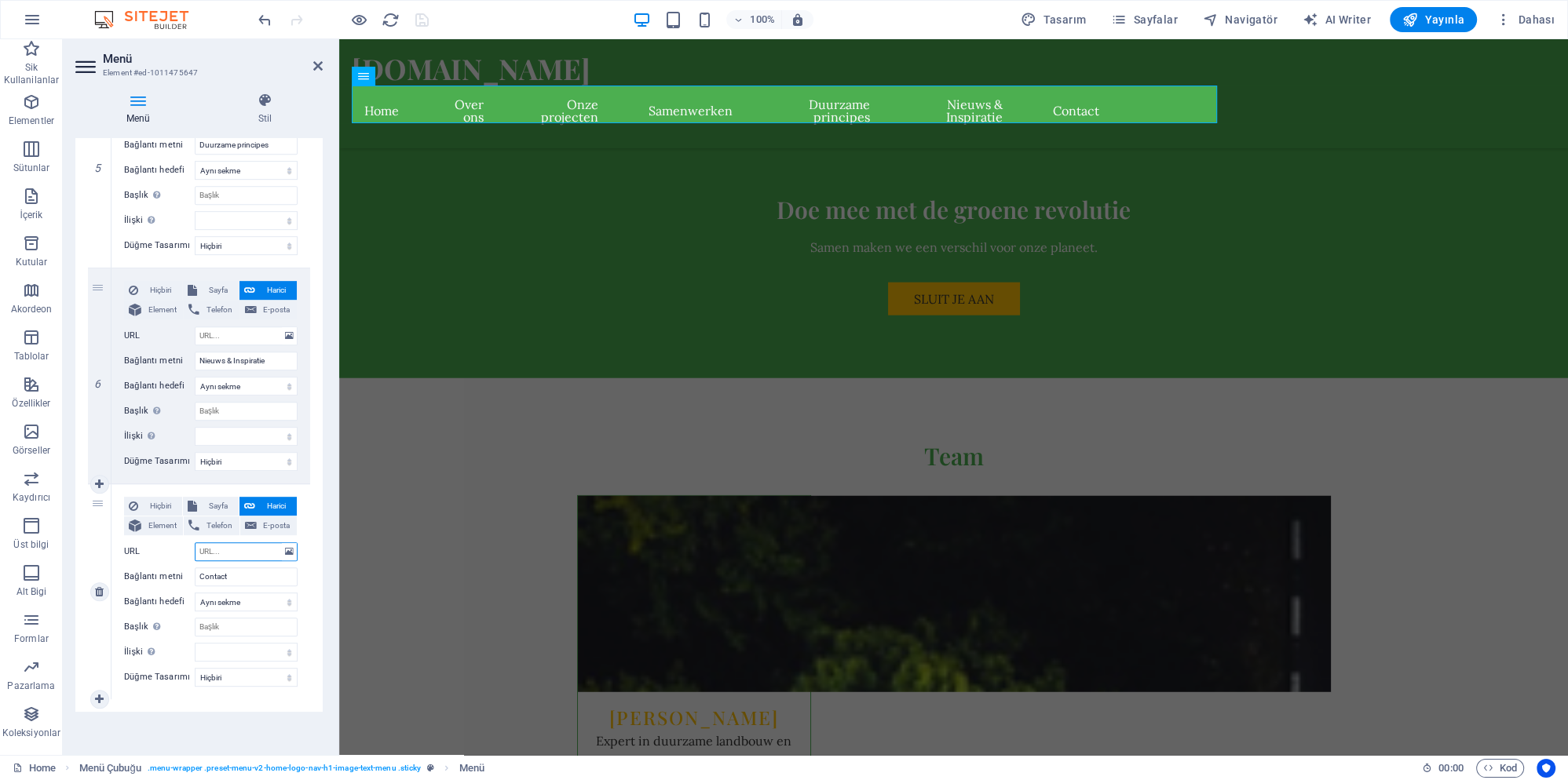
select select
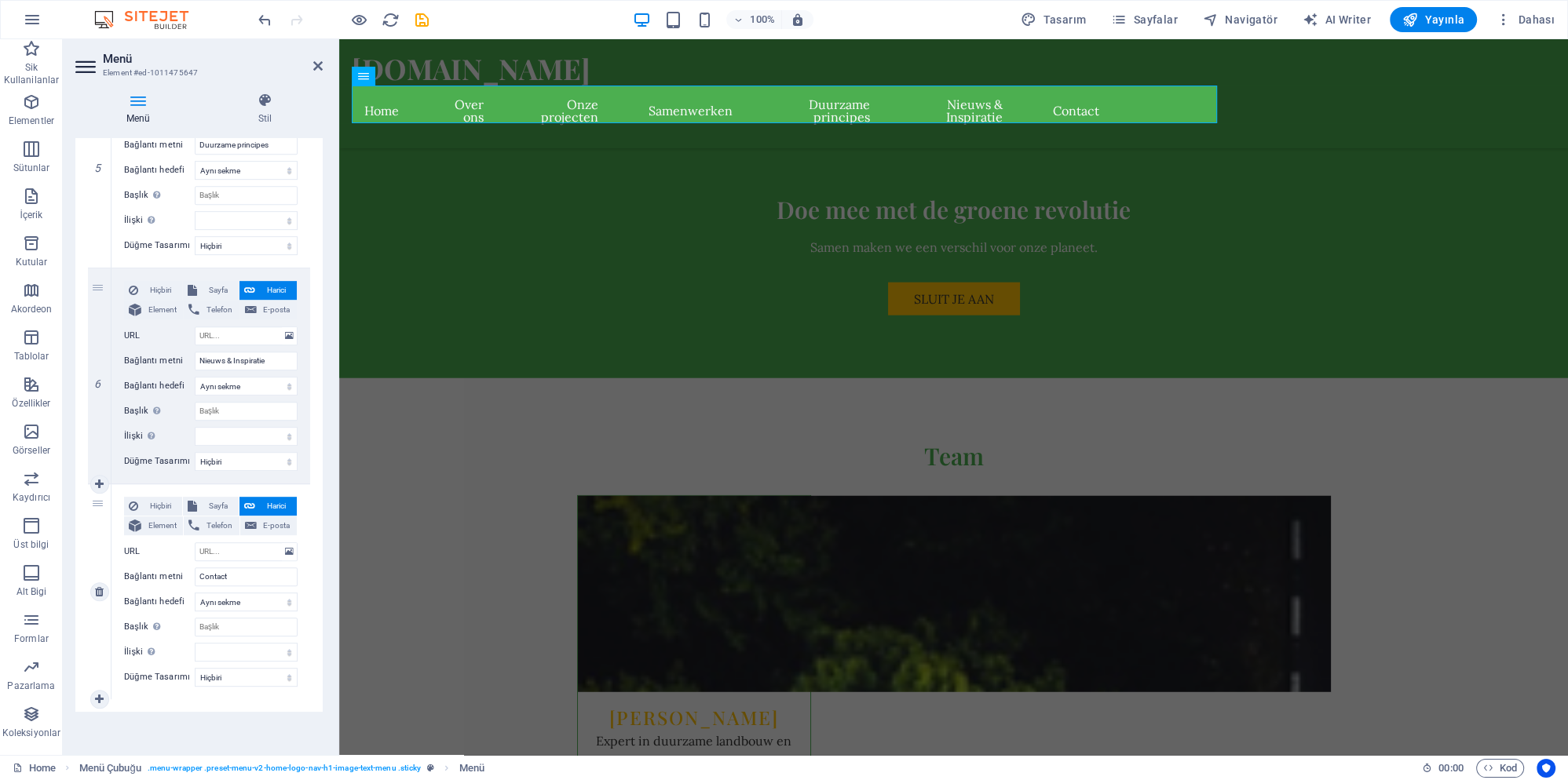
click at [182, 560] on div "Hiçbiri Sayfa Harici Element Telefon E-posta Sayfa Home -- Onze projecten Subpa…" at bounding box center [210, 579] width 174 height 165
click at [258, 525] on button "E-posta" at bounding box center [268, 525] width 56 height 19
select select
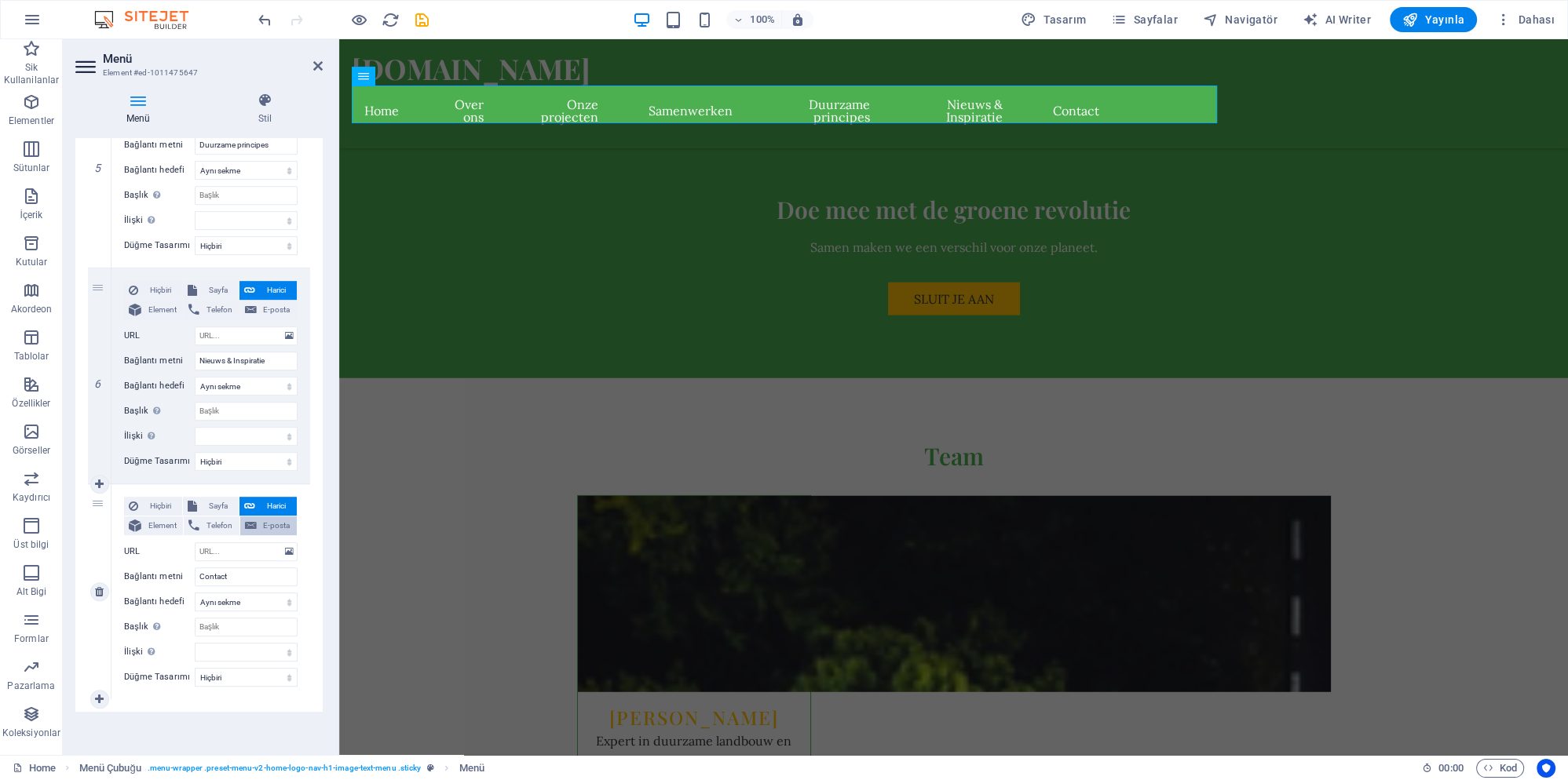
select select
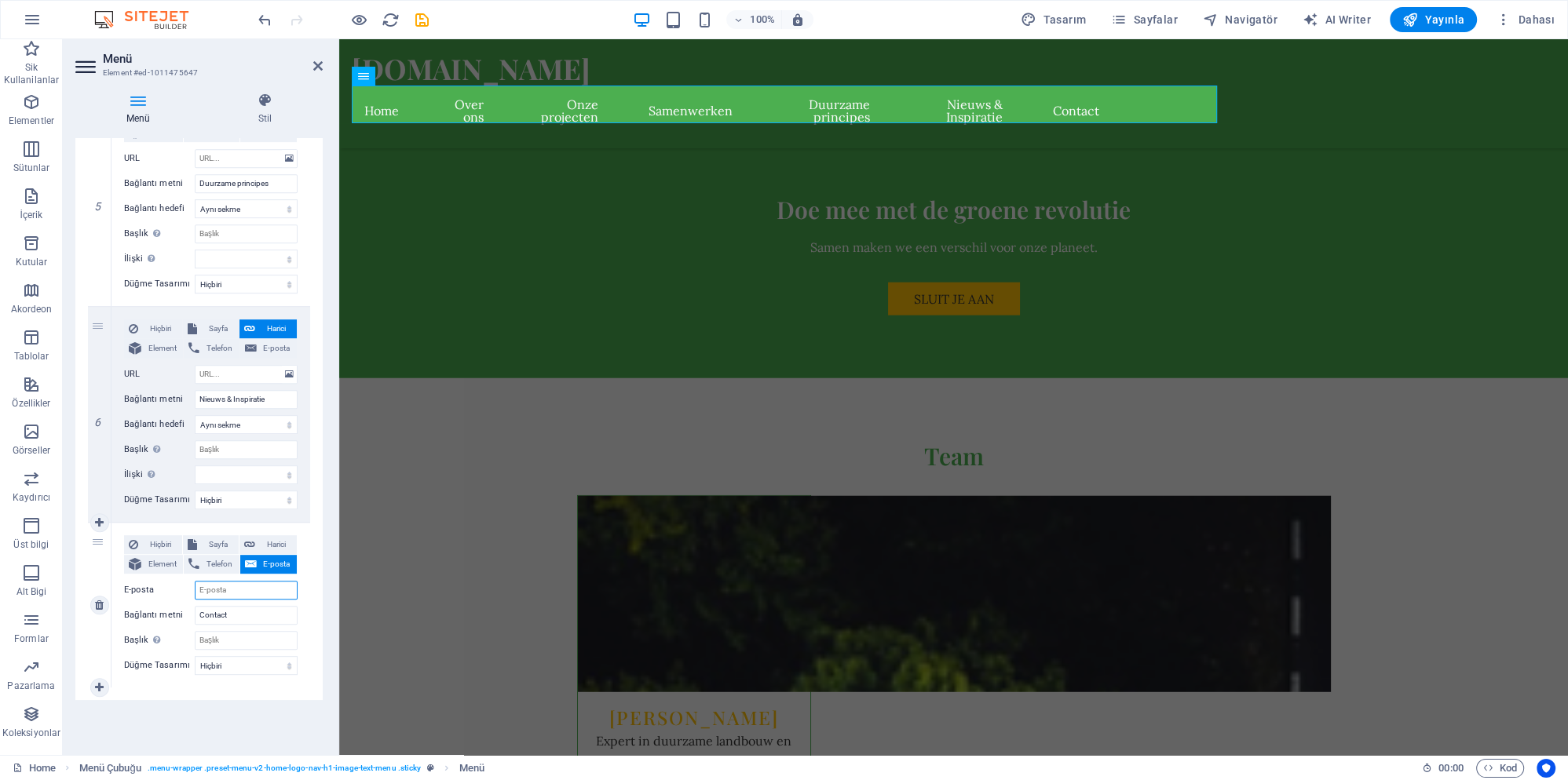
click at [252, 594] on input "E-posta" at bounding box center [245, 589] width 103 height 19
click at [254, 620] on input "Contact" at bounding box center [245, 615] width 103 height 19
click at [261, 620] on input "Contact" at bounding box center [245, 615] width 103 height 19
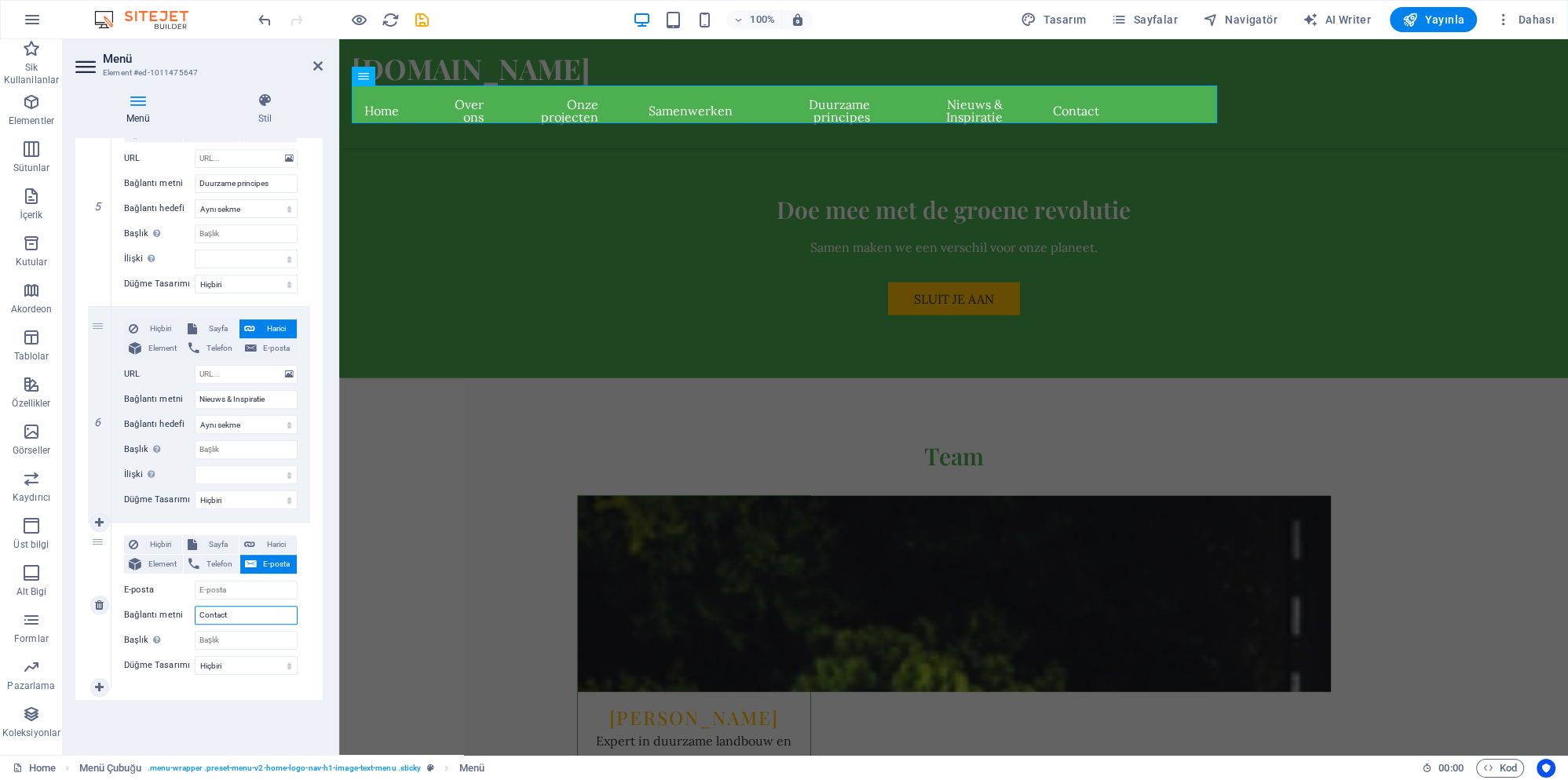
click at [261, 620] on input "Contact" at bounding box center [245, 615] width 103 height 19
click at [231, 640] on input "Başlık Ek bağlantı tanımının bağlantı metniyle aynı olmaması gerekir. Başlık, g…" at bounding box center [245, 640] width 103 height 19
paste input "Contact"
select select
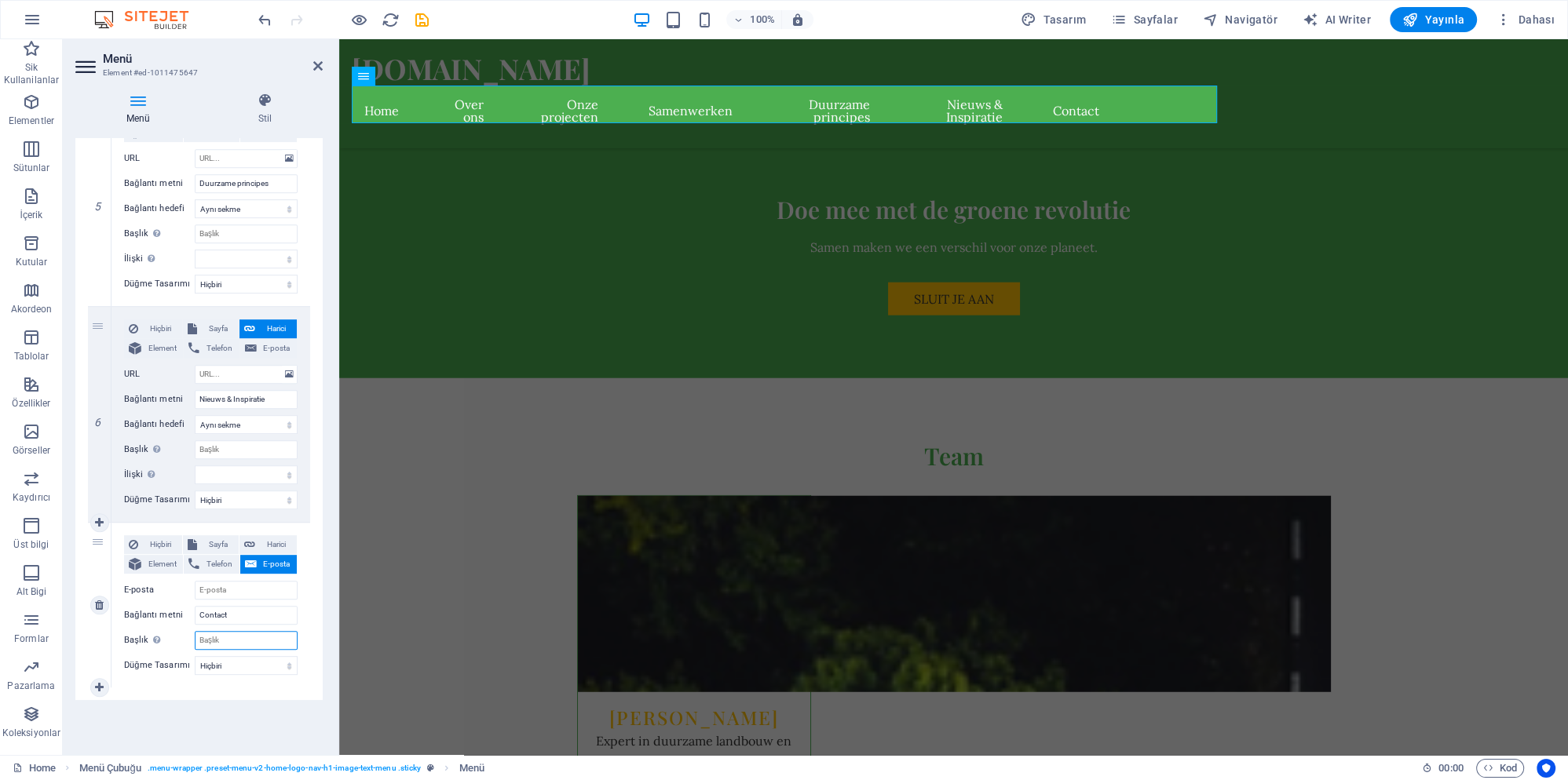
select select
type input "Contact"
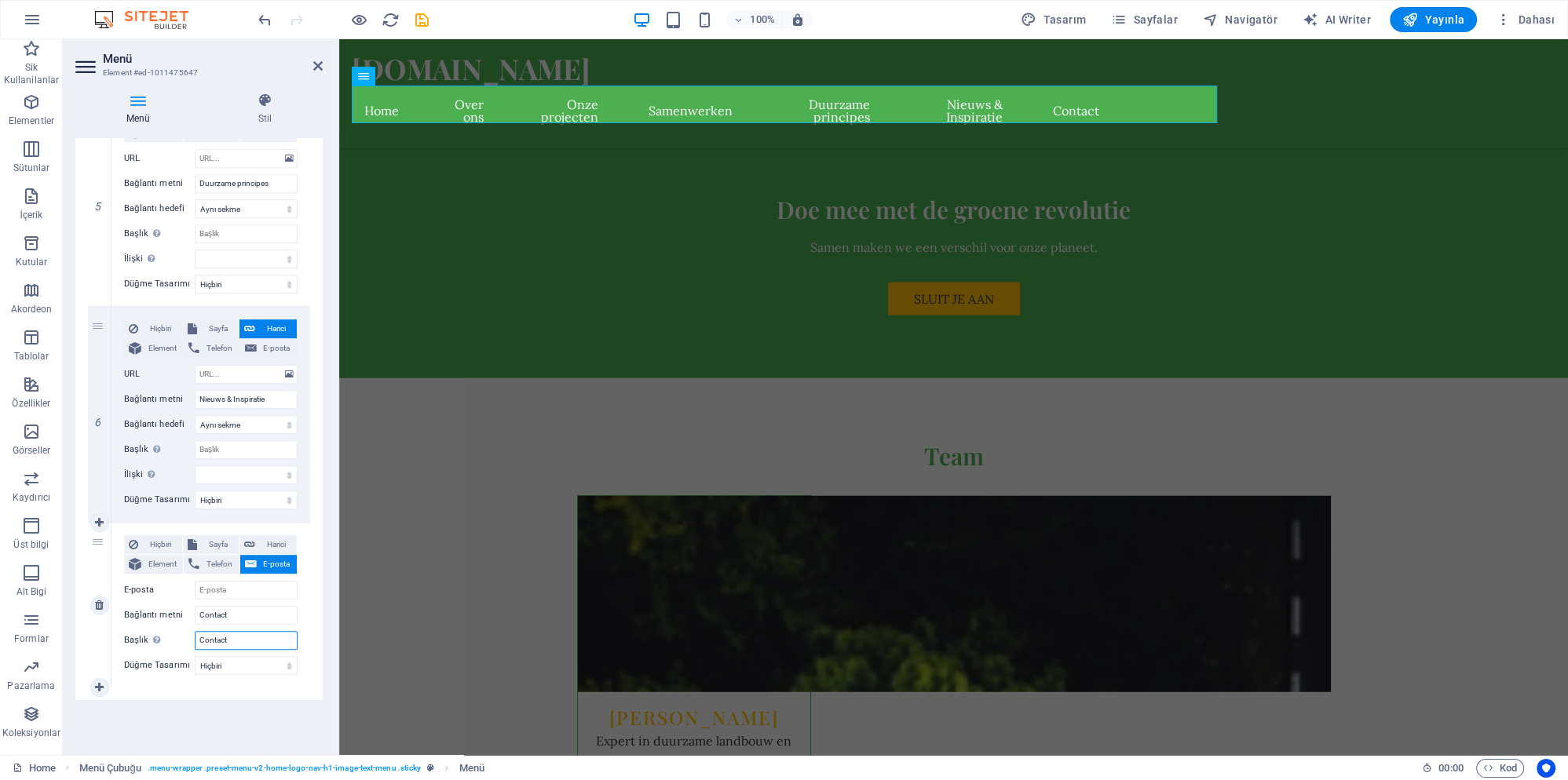
select select
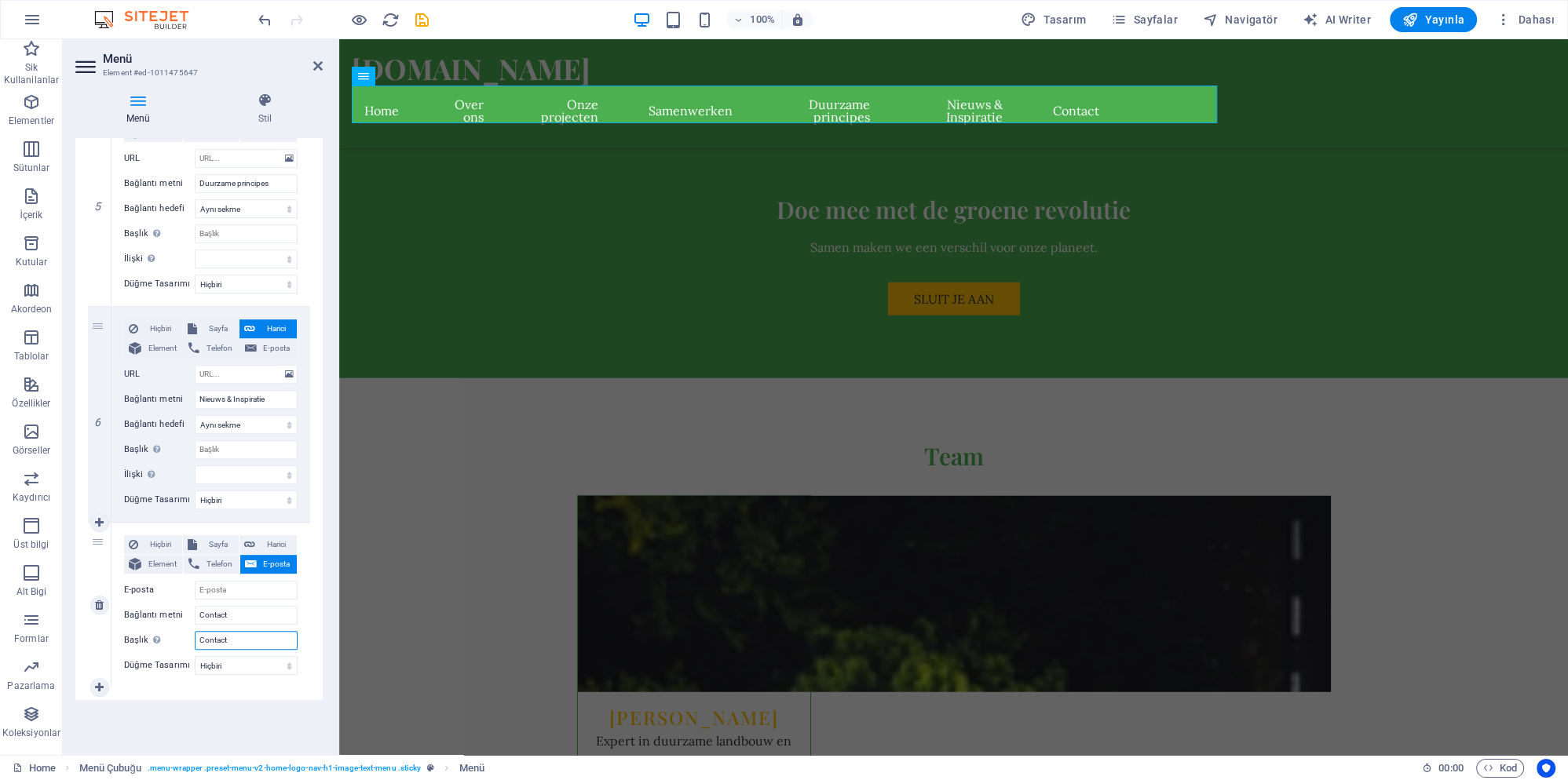
select select
type input "Contact"
click at [238, 668] on select "Hiçbiri Varsayılan Birincil İkincil" at bounding box center [245, 665] width 103 height 19
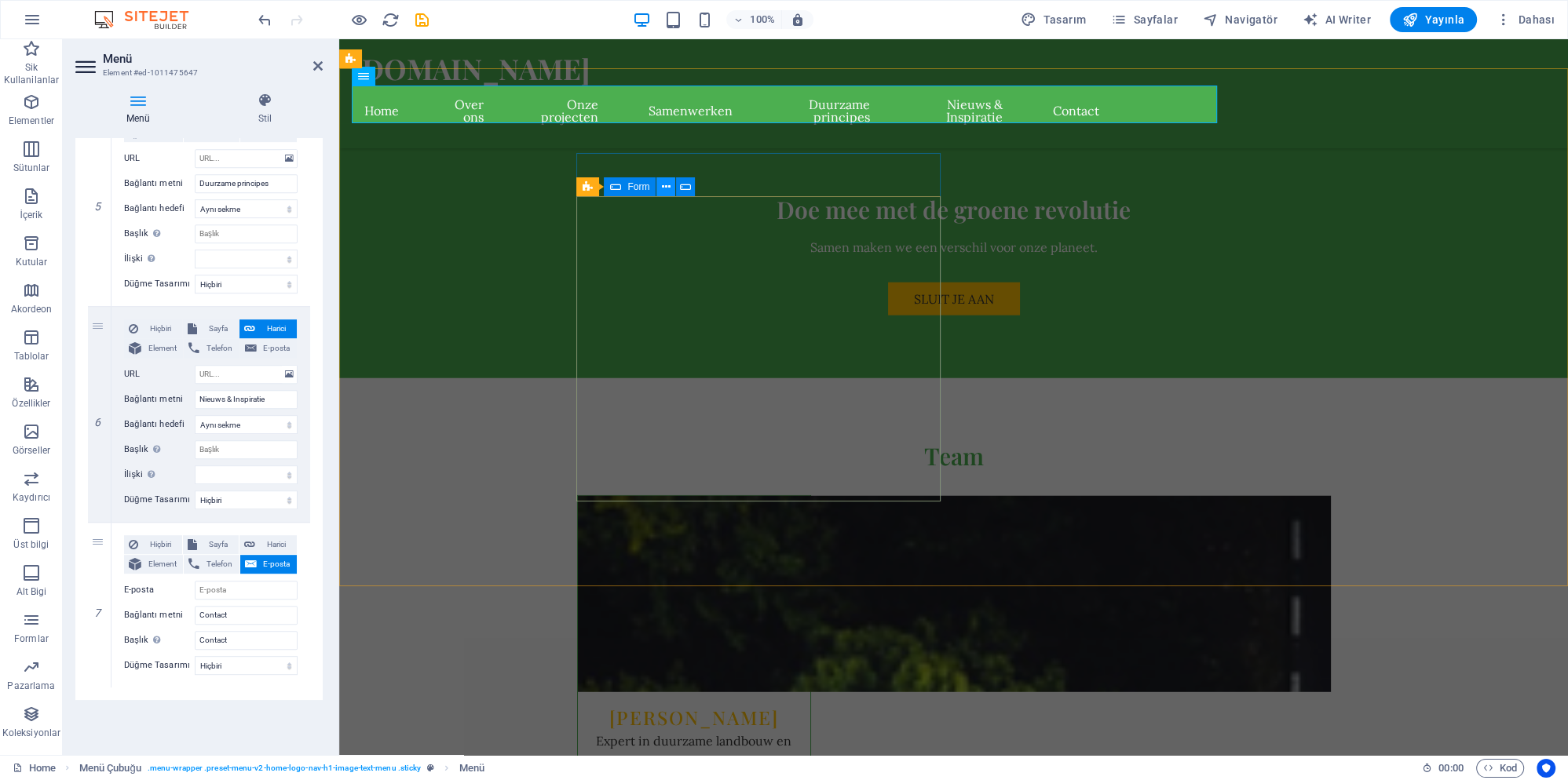
click at [666, 188] on icon at bounding box center [666, 187] width 9 height 16
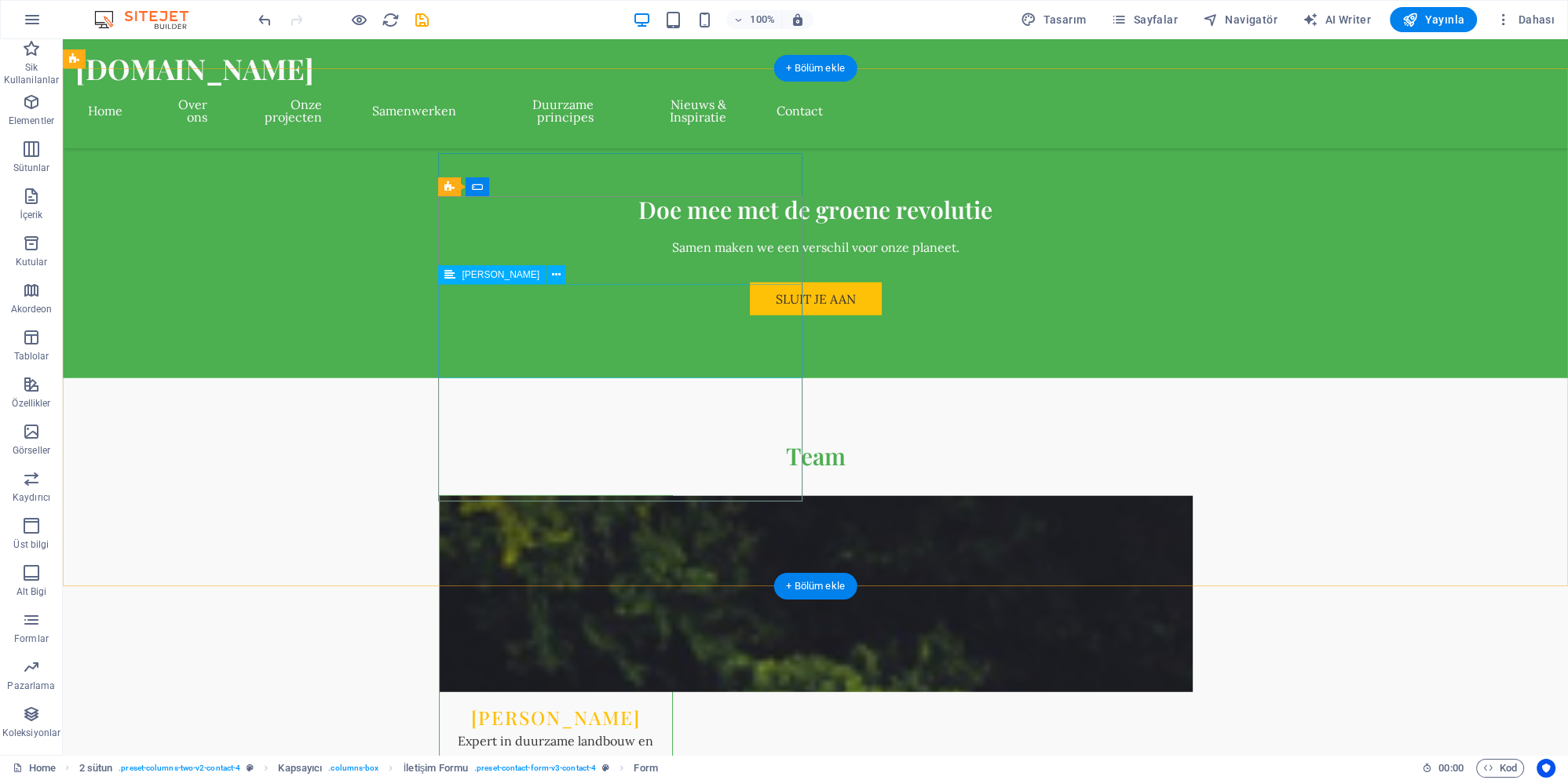
scroll to position [5387, 0]
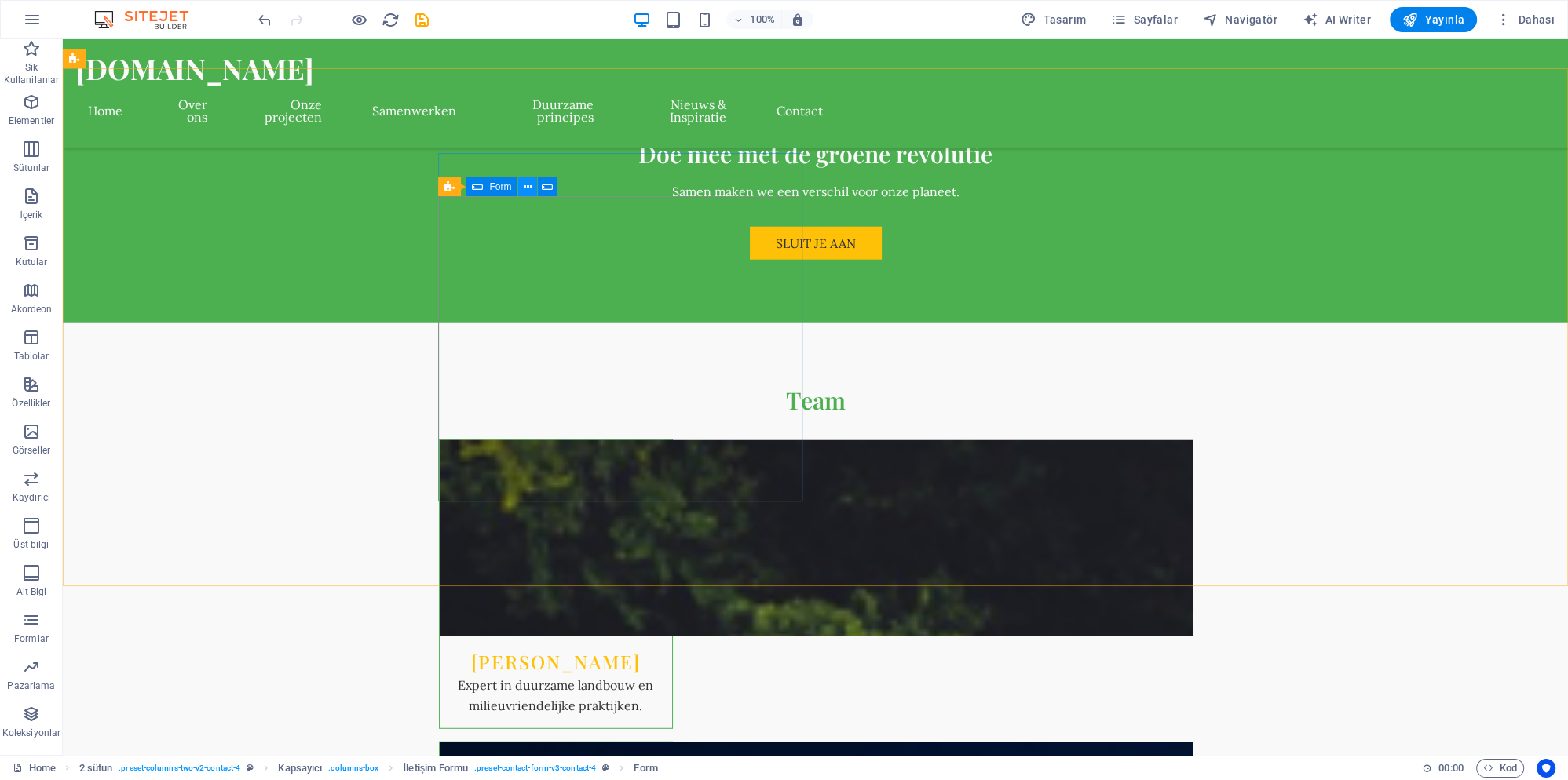
drag, startPoint x: 524, startPoint y: 184, endPoint x: 521, endPoint y: 193, distance: 9.5
click at [524, 185] on button at bounding box center [527, 186] width 19 height 19
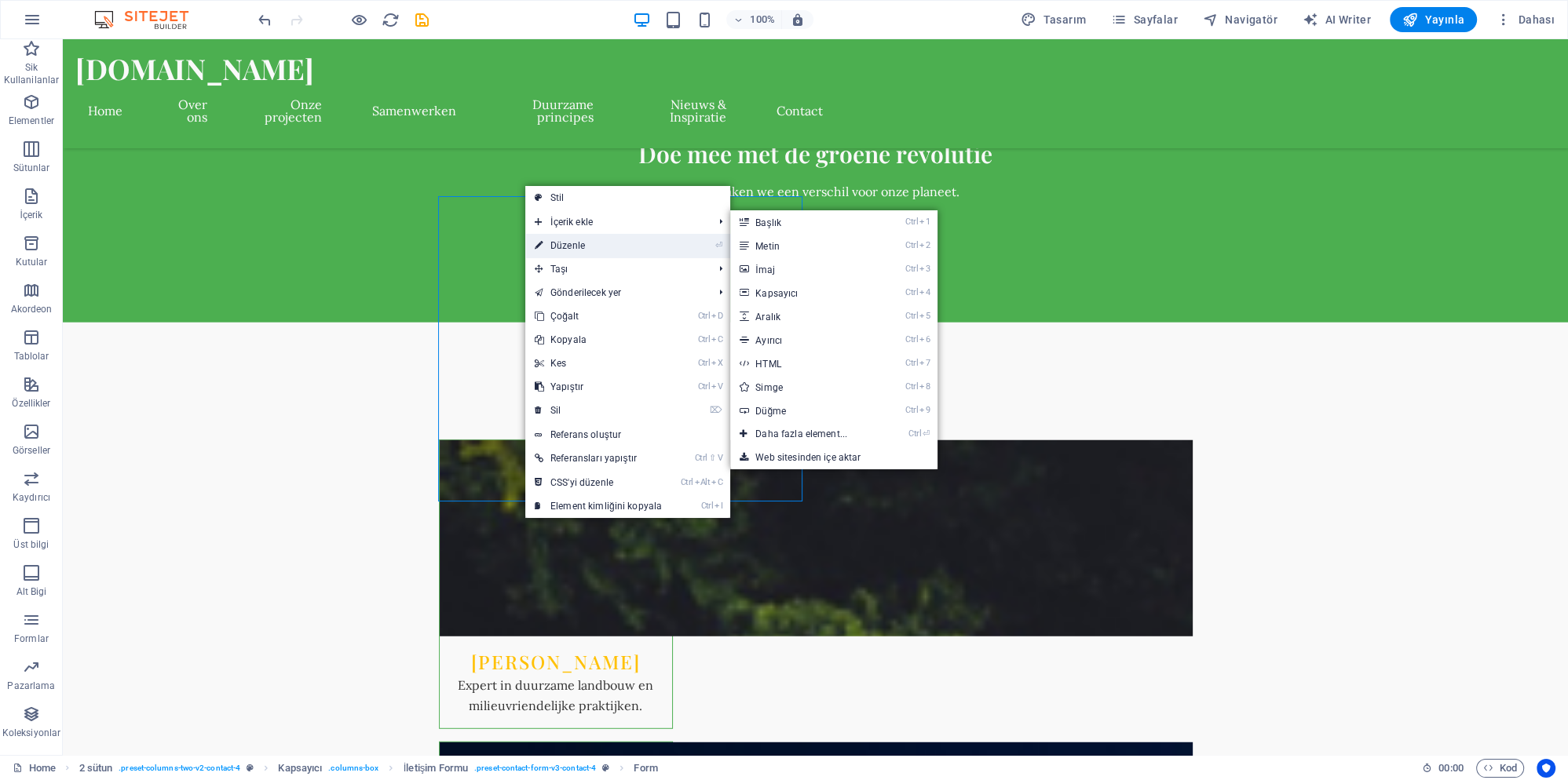
click at [573, 249] on link "⏎ Düzenle" at bounding box center [598, 245] width 146 height 23
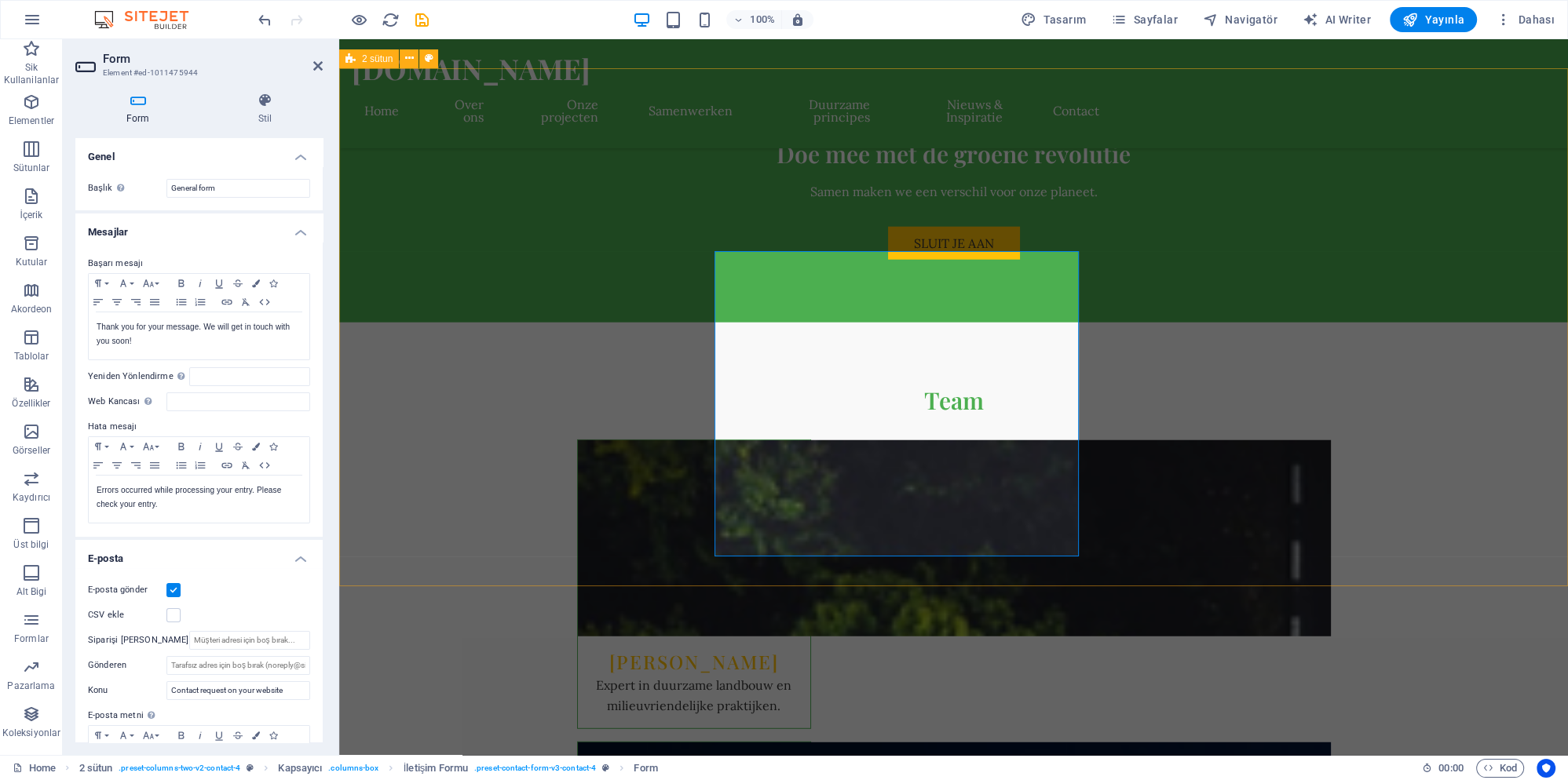
scroll to position [5331, 0]
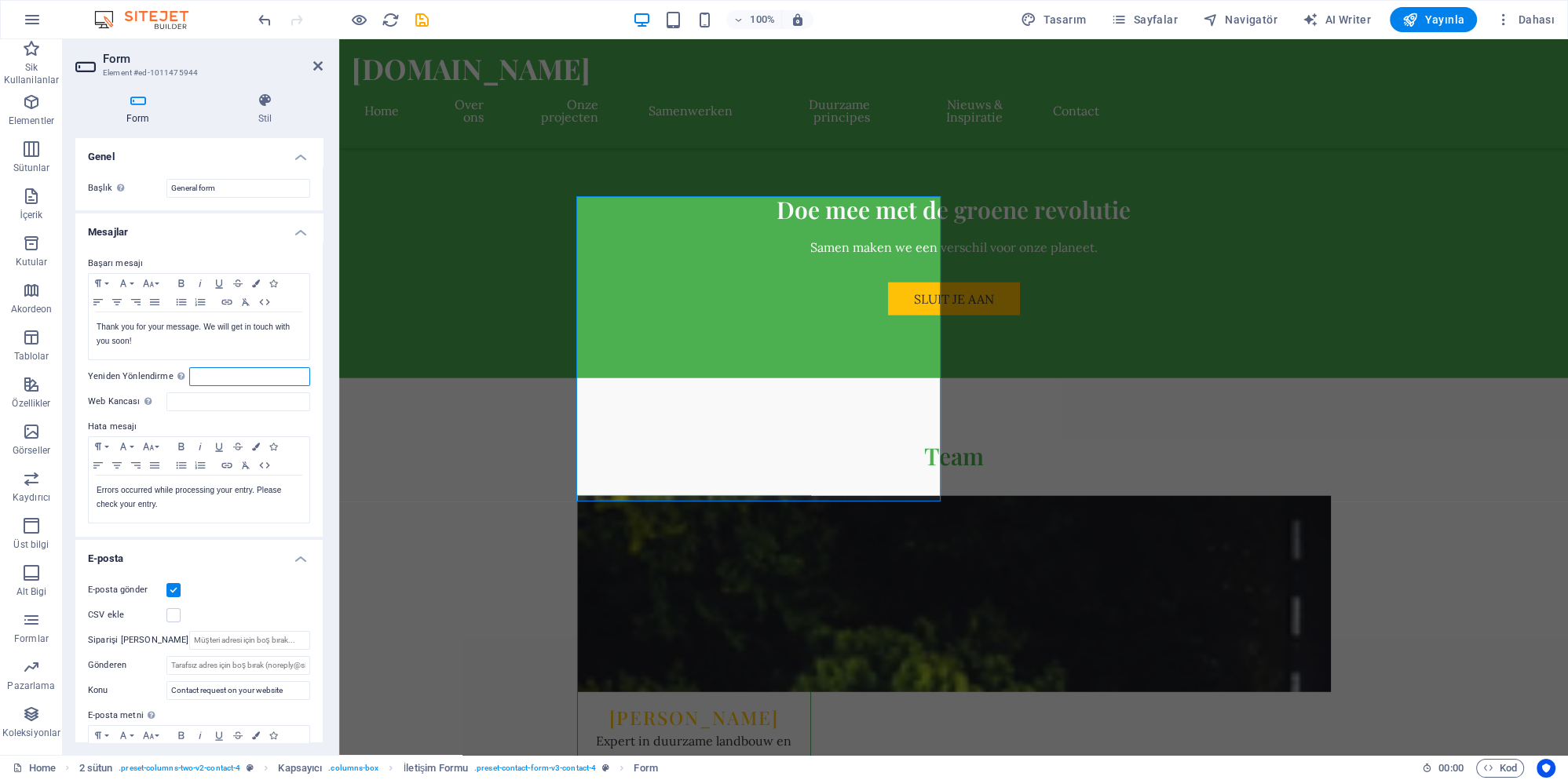
click at [221, 379] on input "Yeniden Yönlendirme Başarılı form gönderimi üzerine bir yeniden yönlendirme hed…" at bounding box center [250, 376] width 121 height 19
click at [240, 186] on input "General form" at bounding box center [238, 188] width 144 height 19
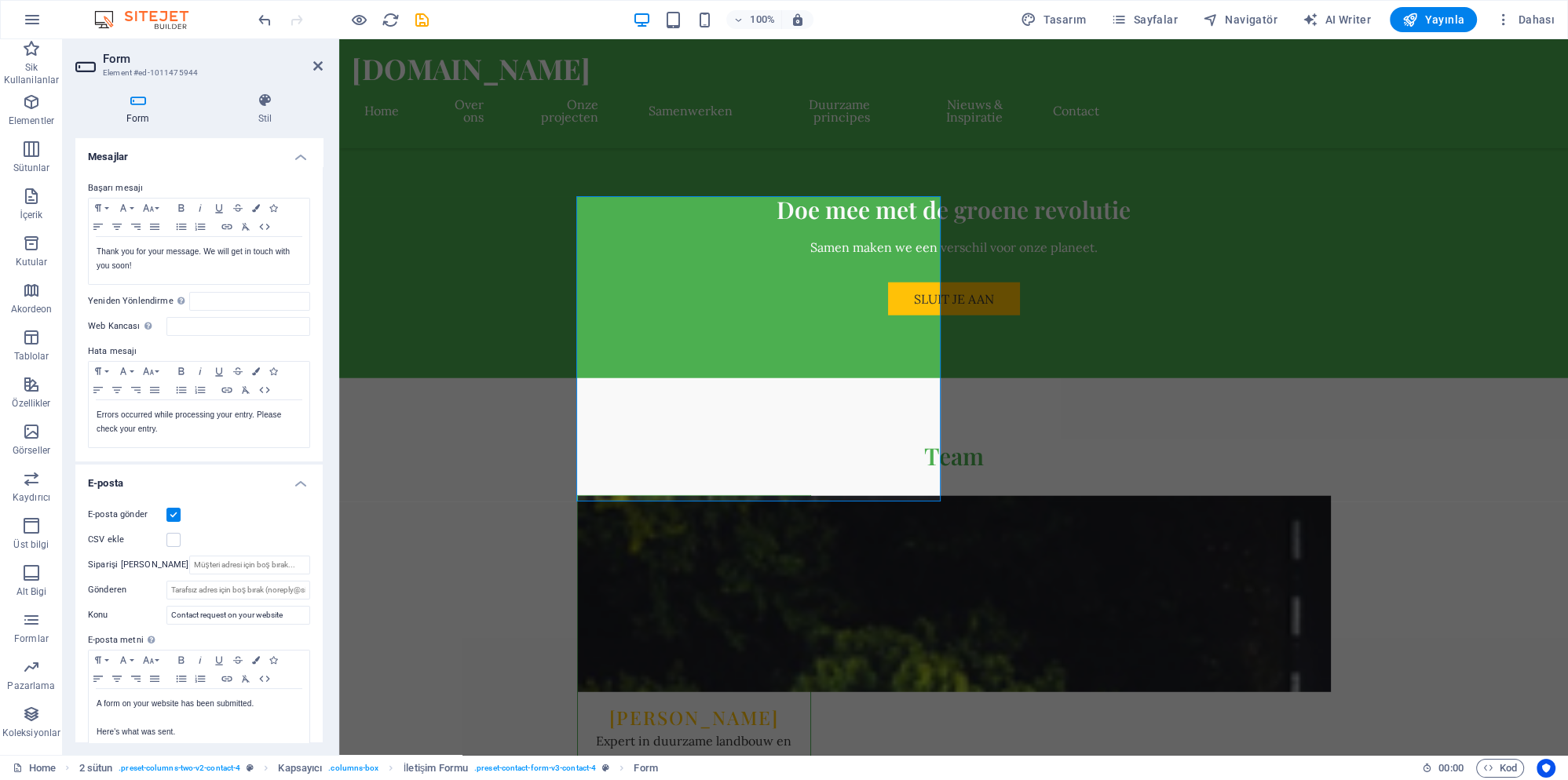
scroll to position [147, 0]
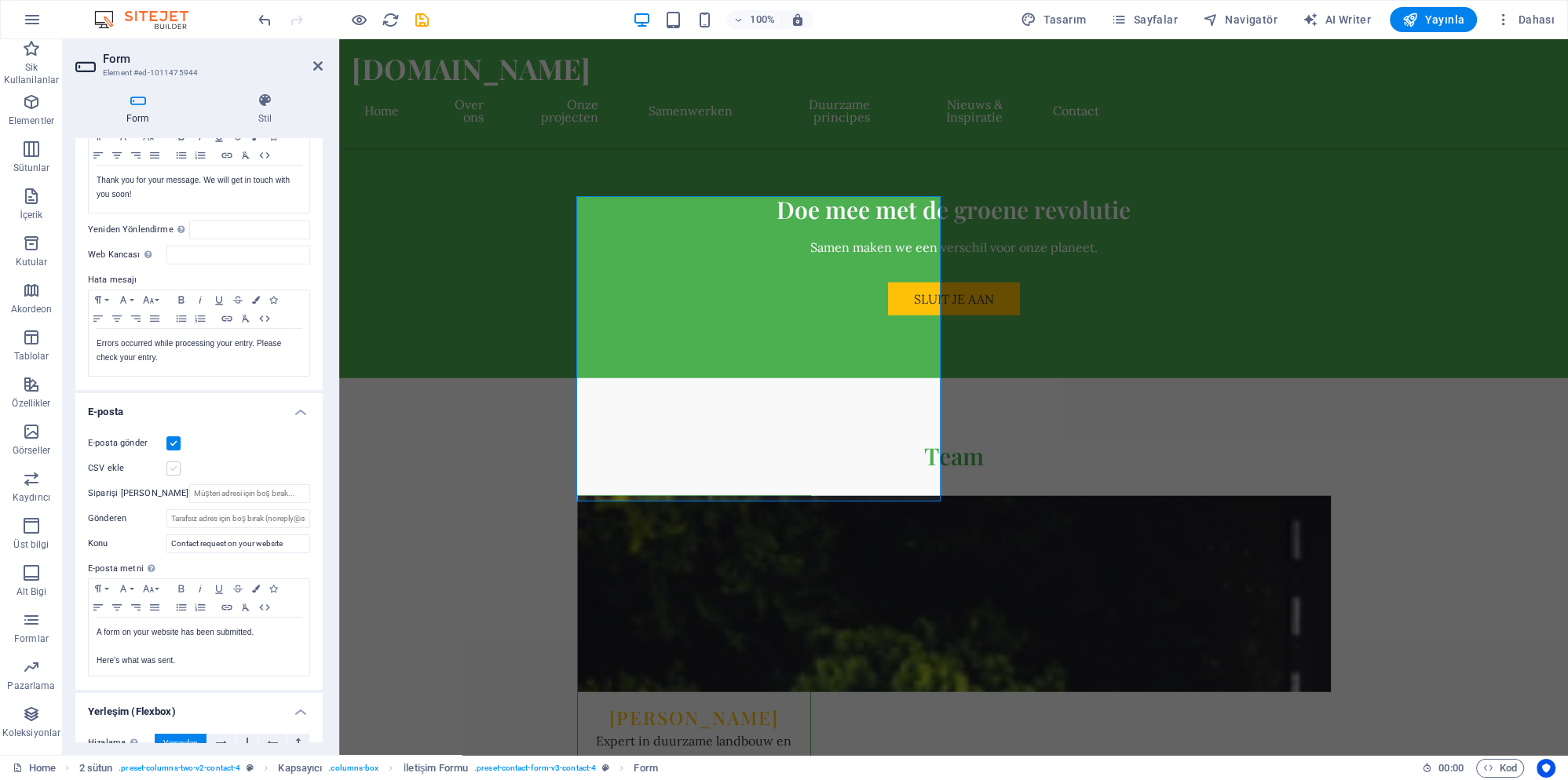
click at [176, 469] on label at bounding box center [174, 469] width 14 height 14
click at [0, 0] on input "CSV ekle" at bounding box center [0, 0] width 0 height 0
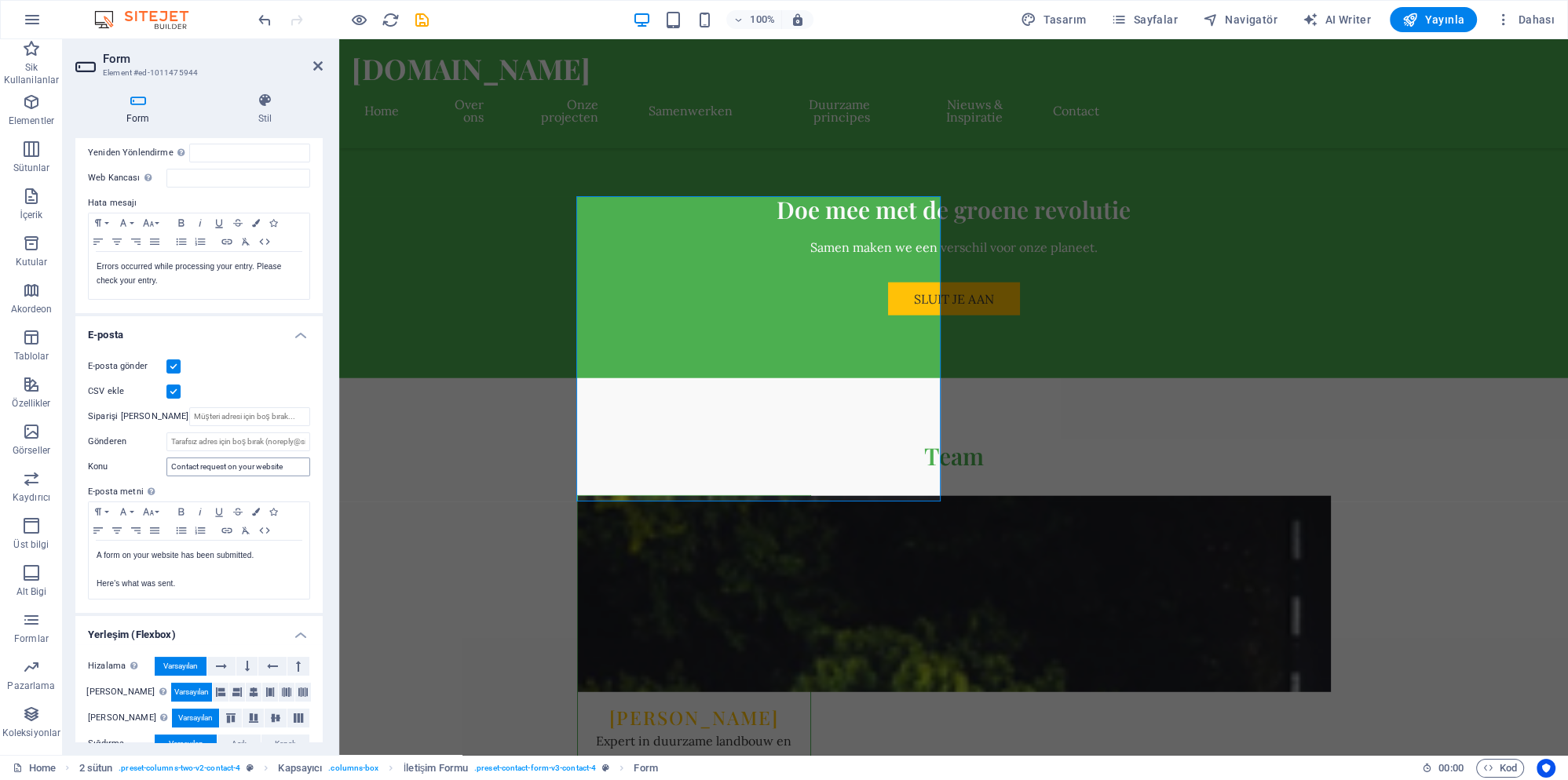
scroll to position [273, 0]
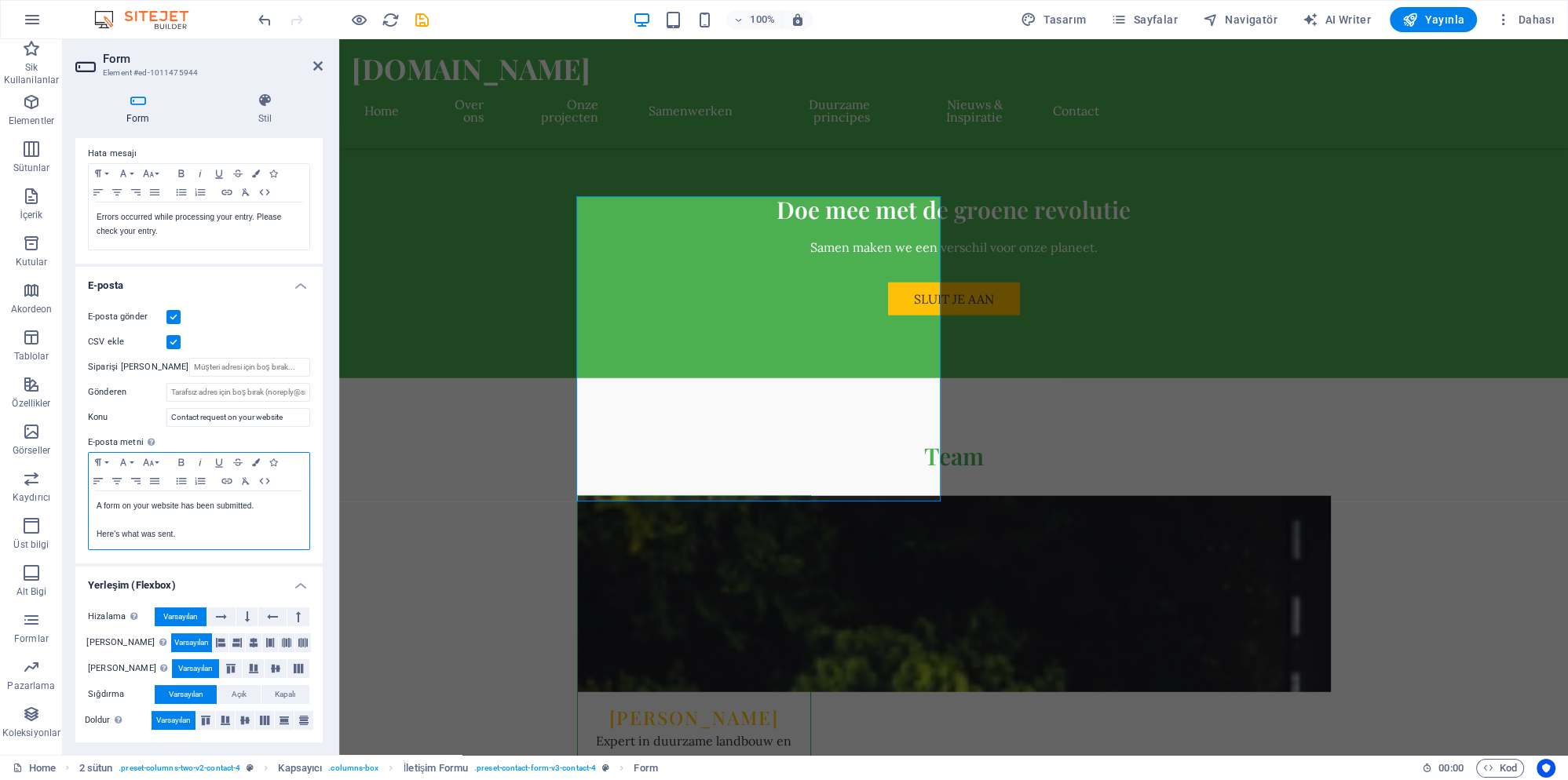
click at [207, 528] on p "Here's what was sent." at bounding box center [199, 535] width 205 height 14
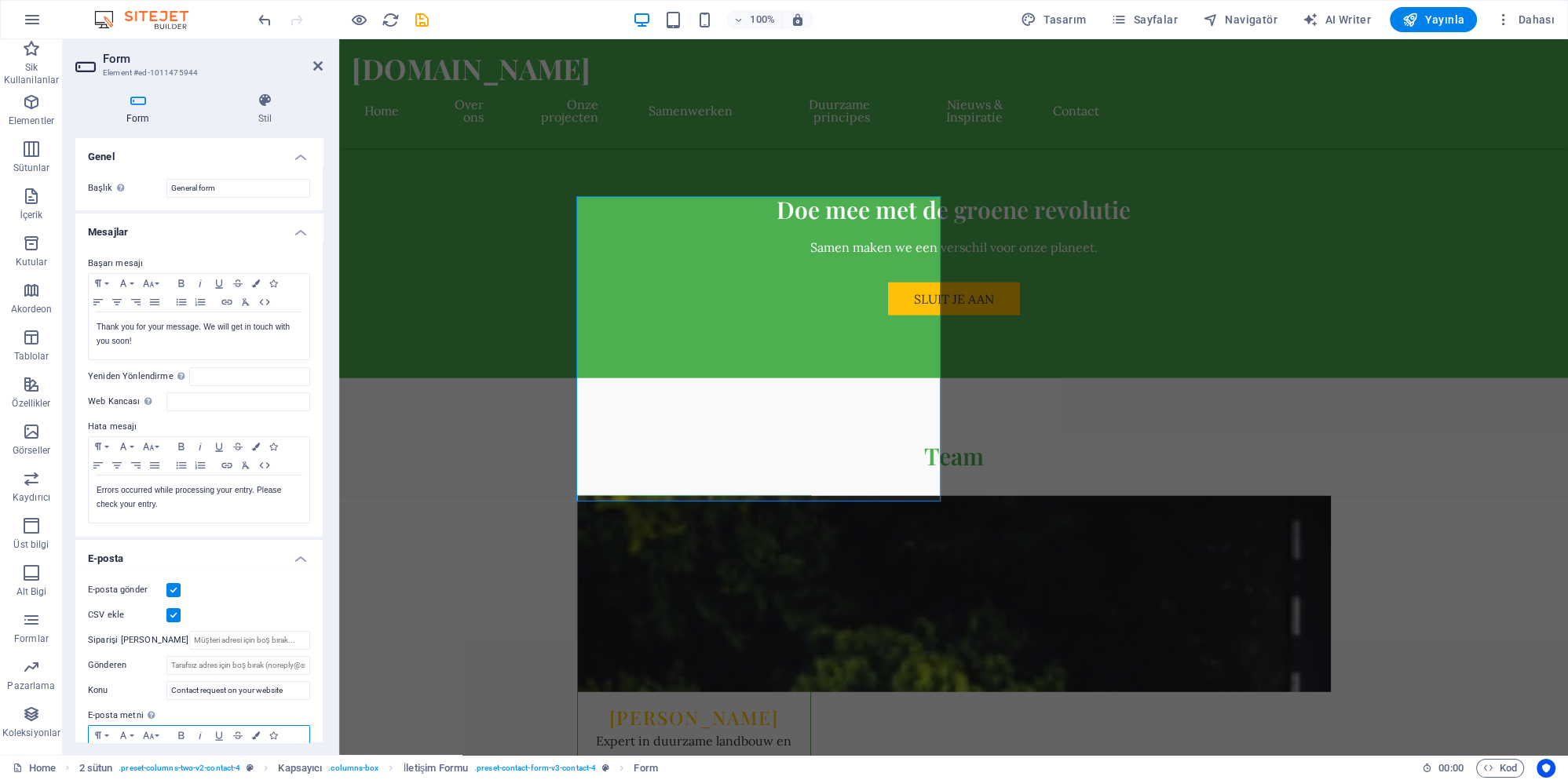
scroll to position [0, 0]
click at [260, 108] on icon at bounding box center [265, 101] width 116 height 16
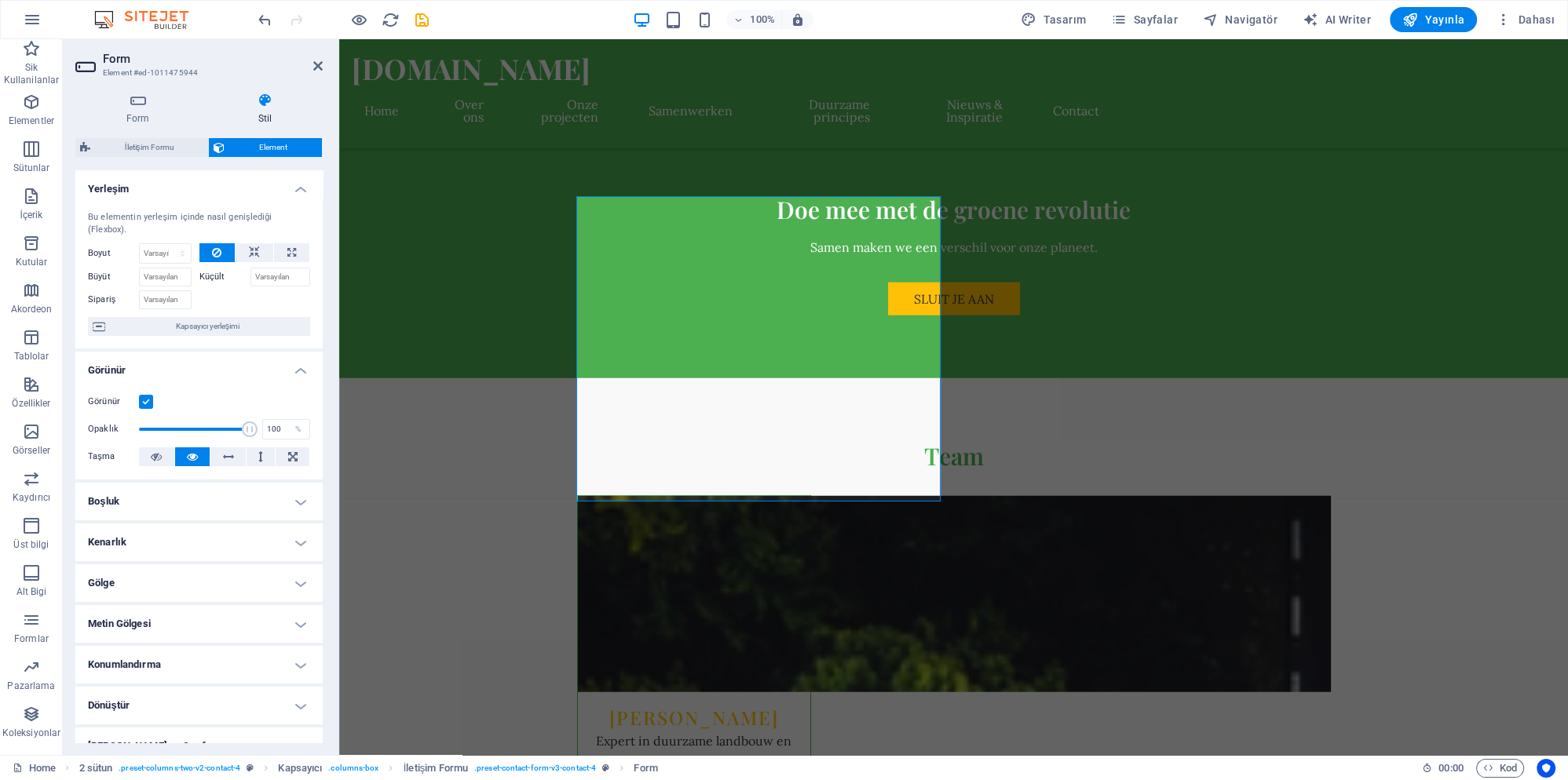
click at [219, 267] on label "Küçült" at bounding box center [225, 276] width 51 height 19
click at [251, 267] on input "Küçült" at bounding box center [281, 276] width 61 height 19
click at [227, 489] on h4 "Boşluk" at bounding box center [199, 501] width 247 height 37
click at [227, 489] on h4 "Boşluk" at bounding box center [199, 497] width 247 height 29
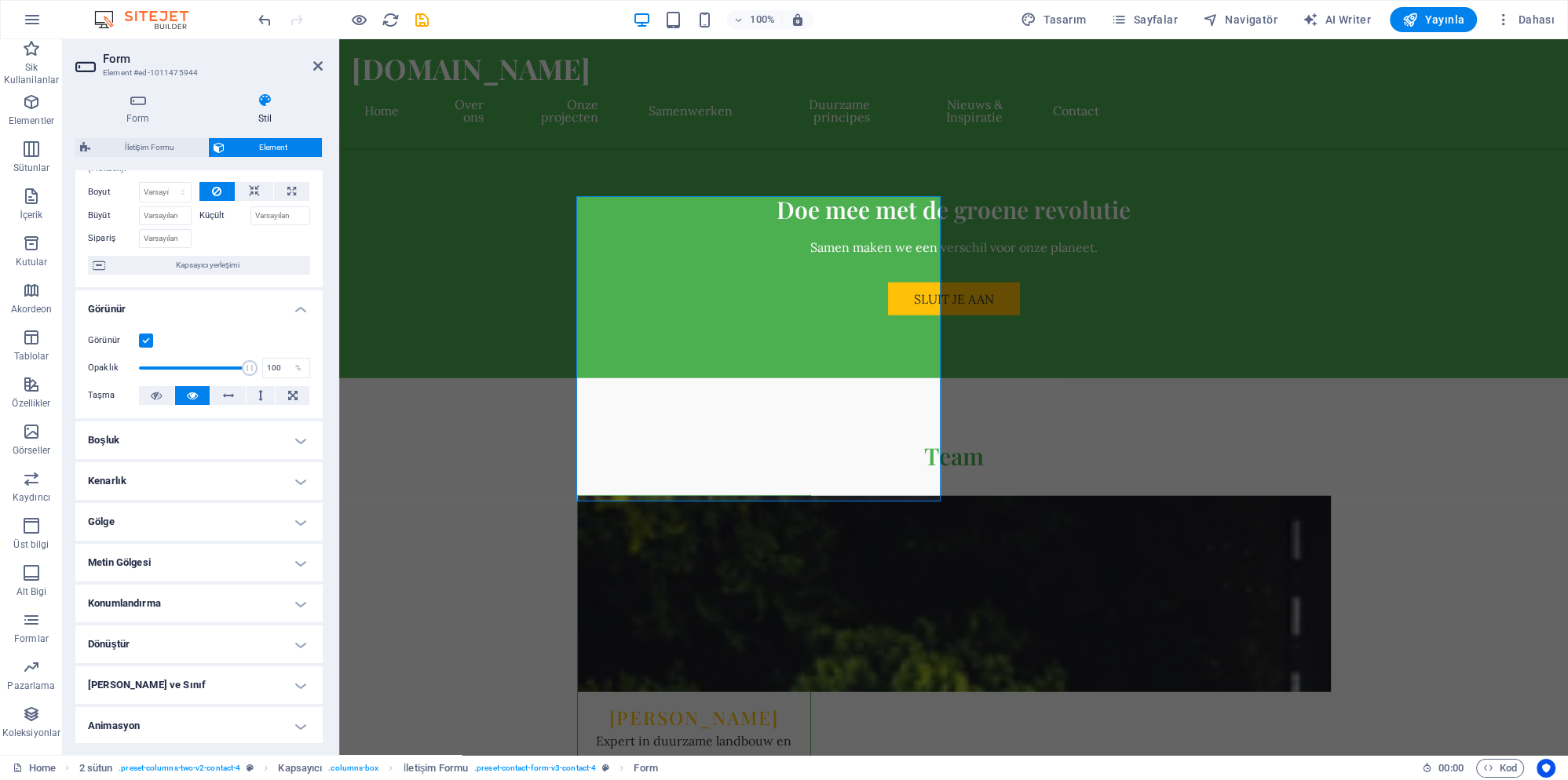
scroll to position [91, 0]
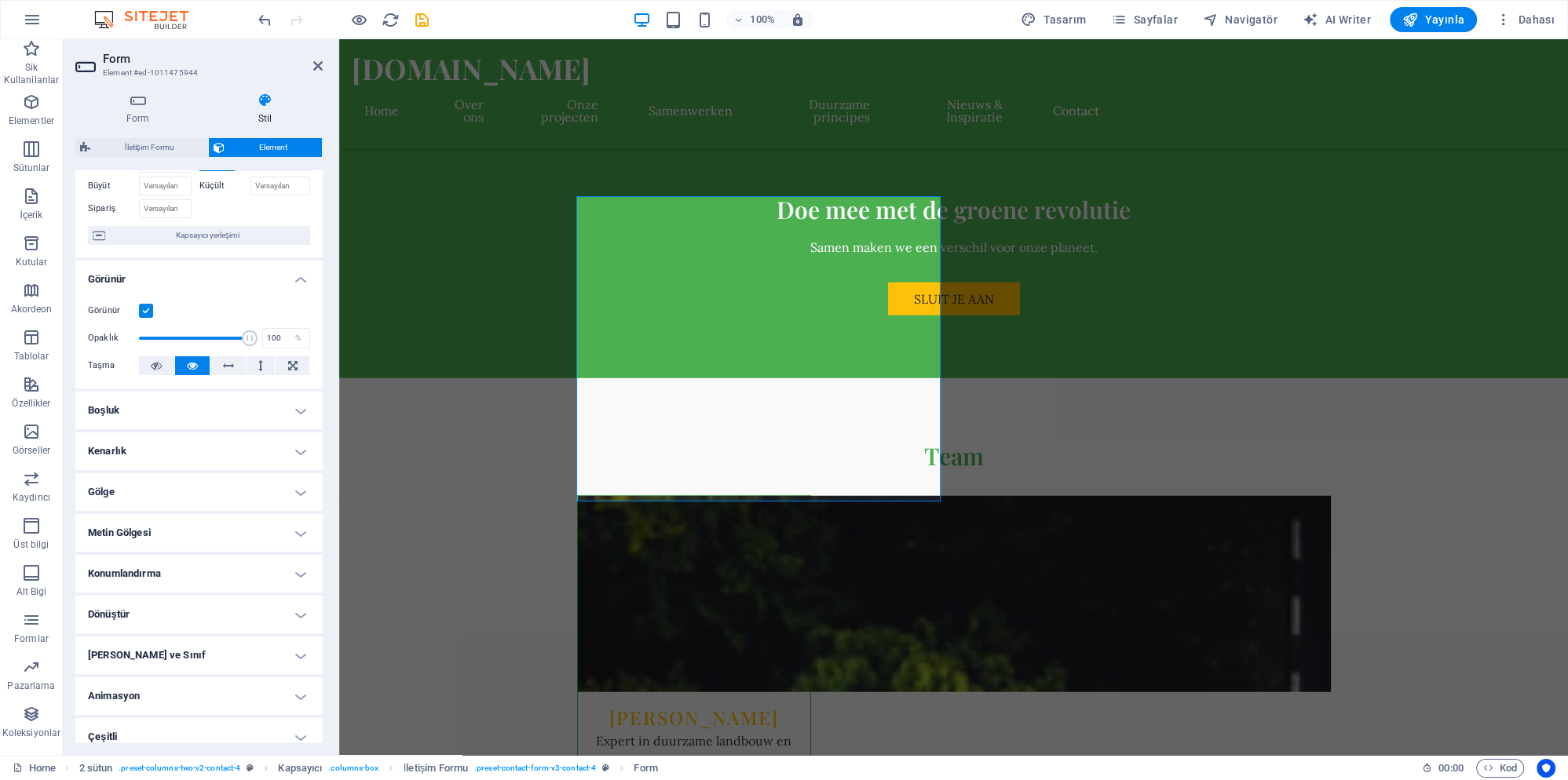
click at [200, 554] on h4 "Konumlandırma" at bounding box center [199, 573] width 247 height 37
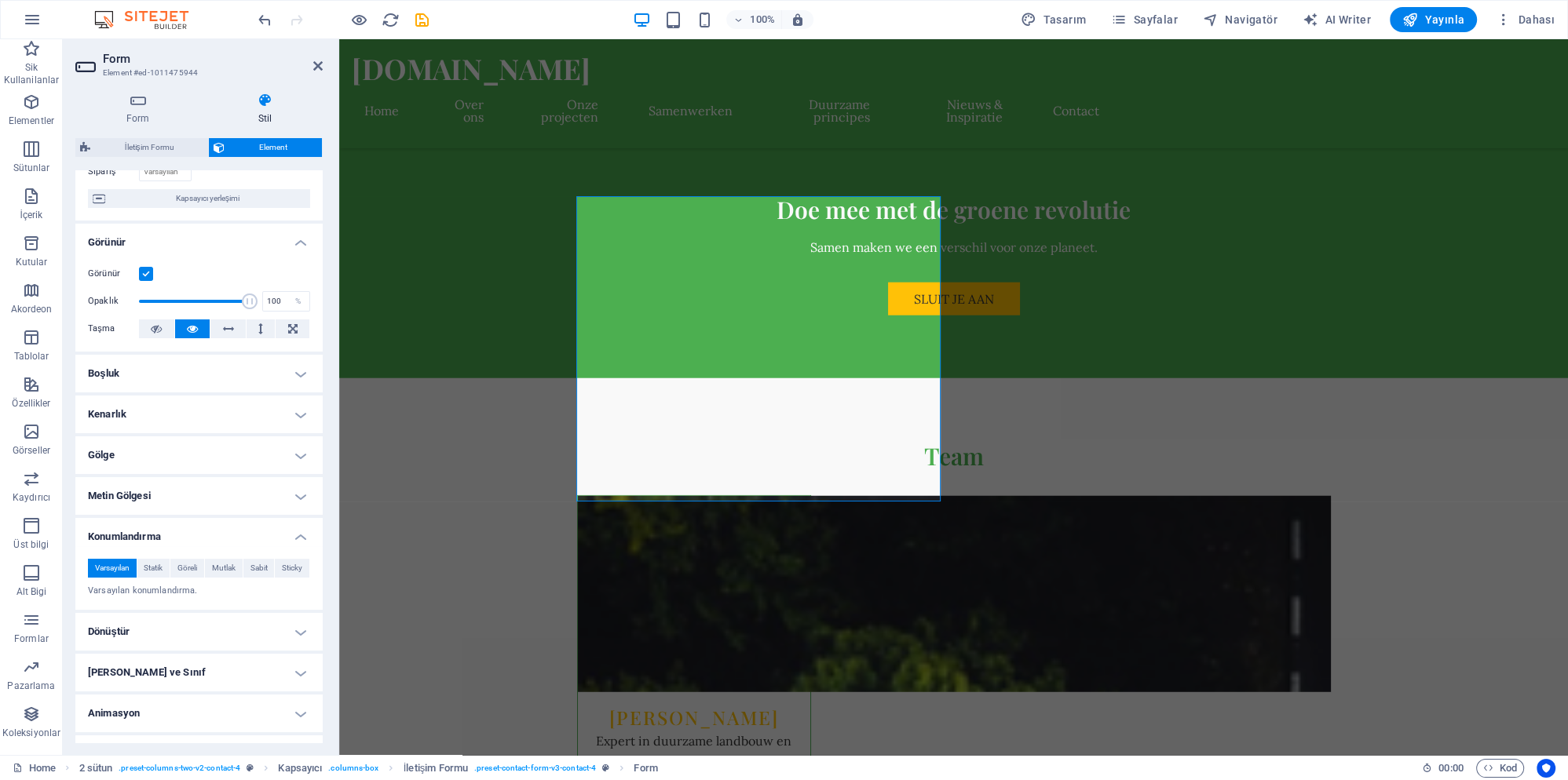
scroll to position [145, 0]
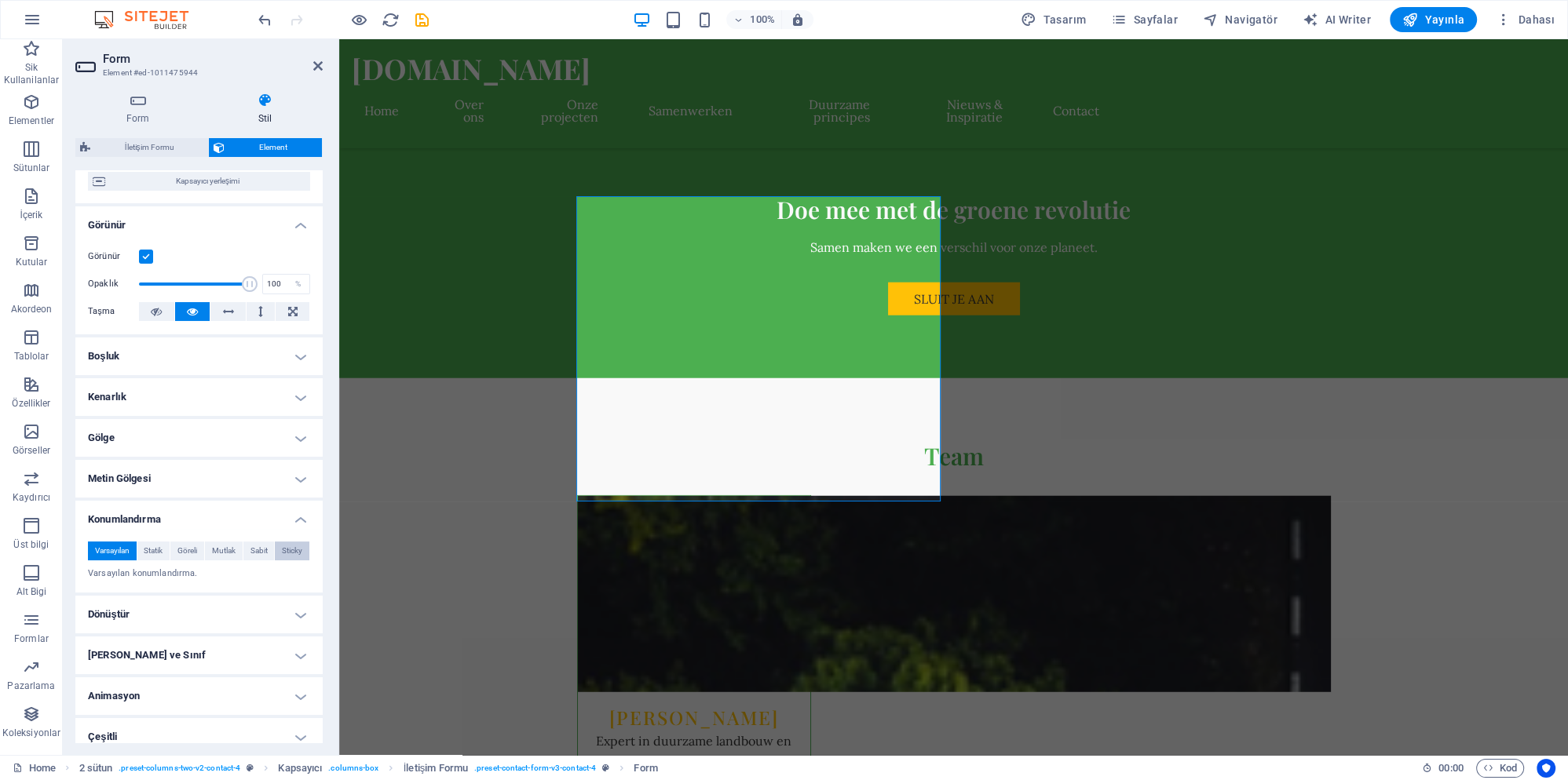
click at [289, 541] on span "Sticky" at bounding box center [292, 550] width 21 height 19
click at [157, 568] on input "number" at bounding box center [162, 577] width 56 height 19
click at [155, 568] on input "number" at bounding box center [162, 577] width 56 height 19
click at [159, 568] on input "number" at bounding box center [162, 577] width 56 height 19
click at [159, 541] on span "Statik" at bounding box center [153, 550] width 19 height 19
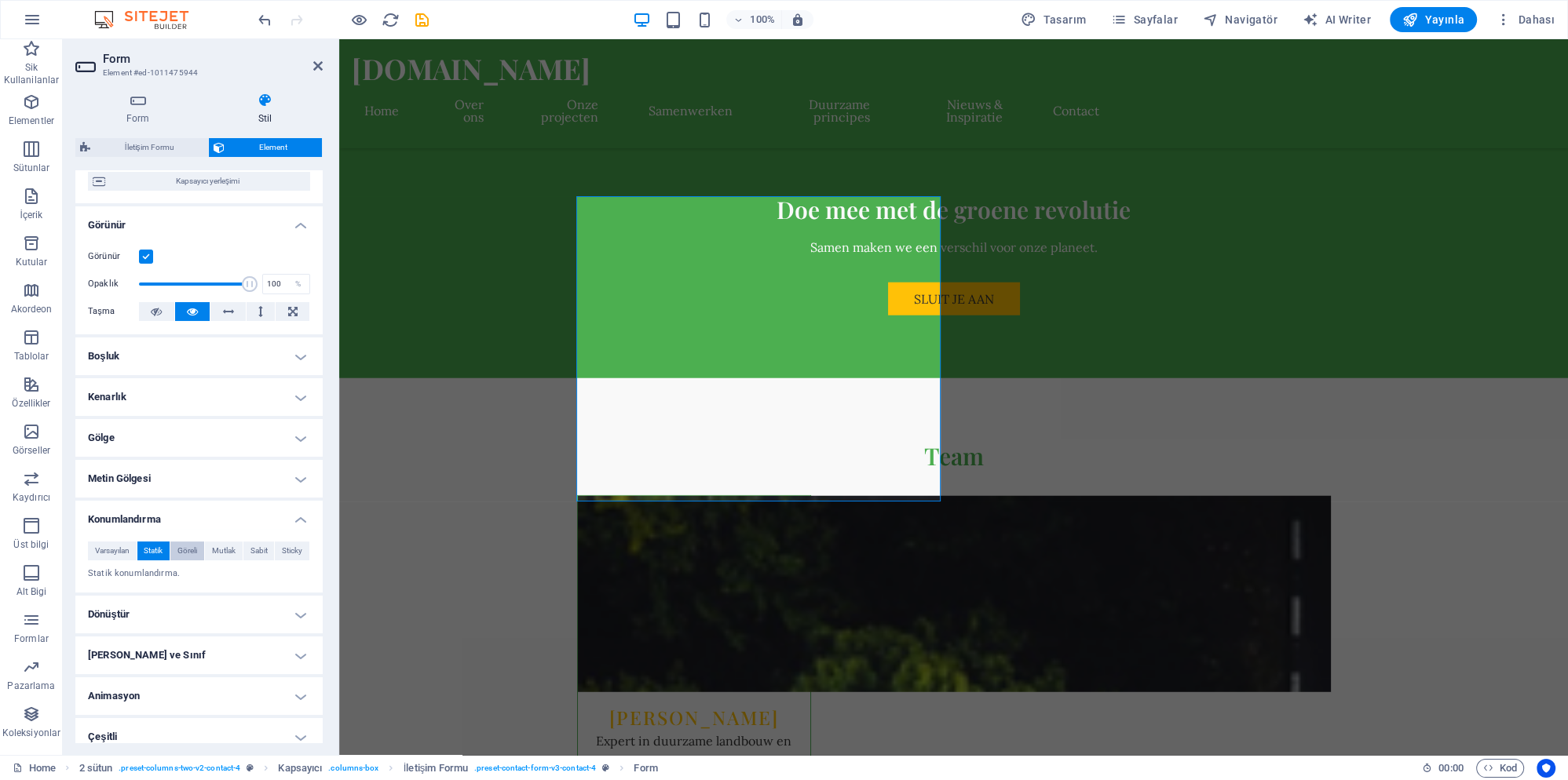
click at [185, 541] on span "Göreli" at bounding box center [187, 550] width 20 height 19
click at [221, 541] on span "Mutlak" at bounding box center [224, 550] width 23 height 19
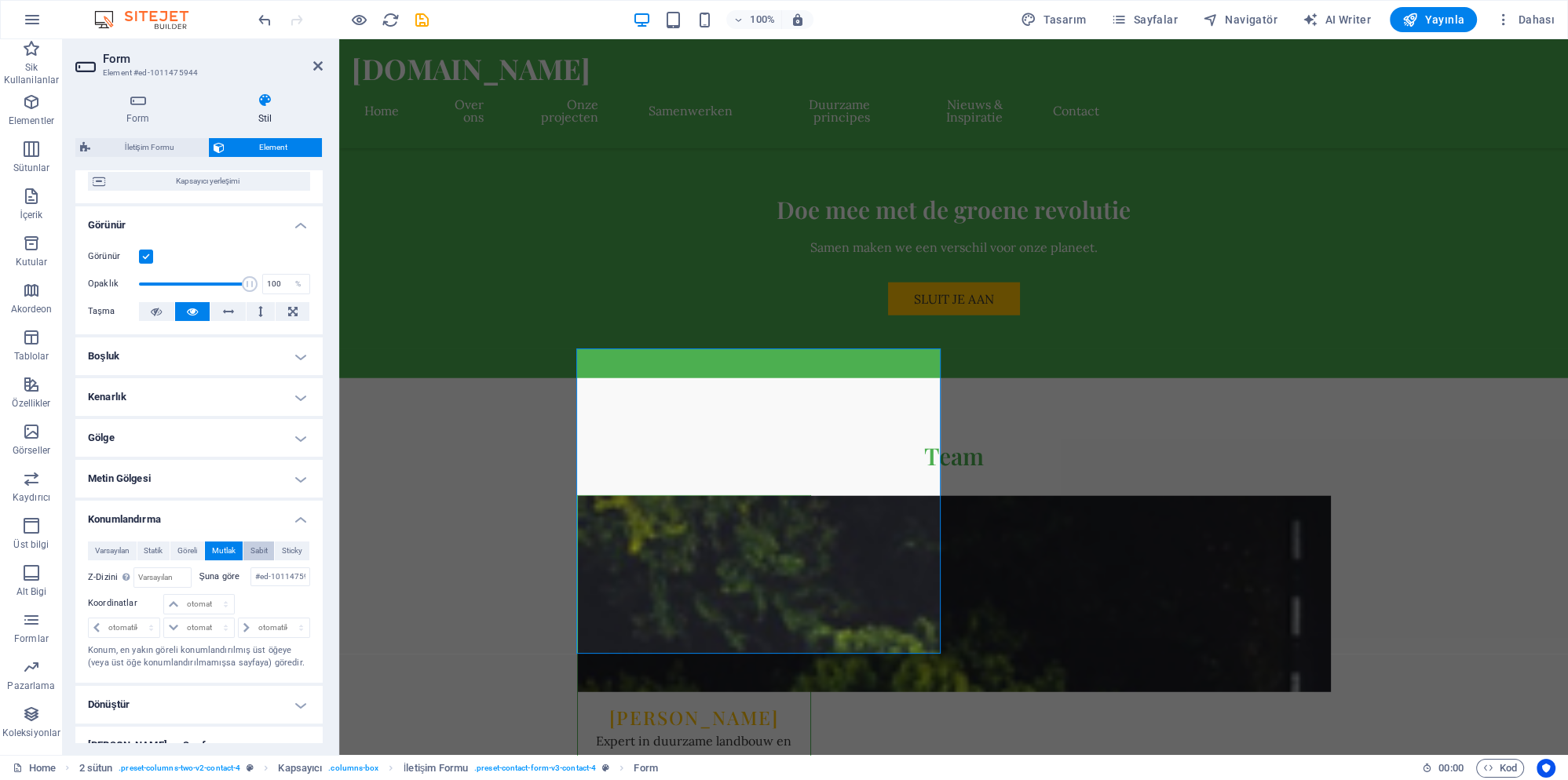
click at [248, 541] on button "Sabit" at bounding box center [259, 550] width 31 height 19
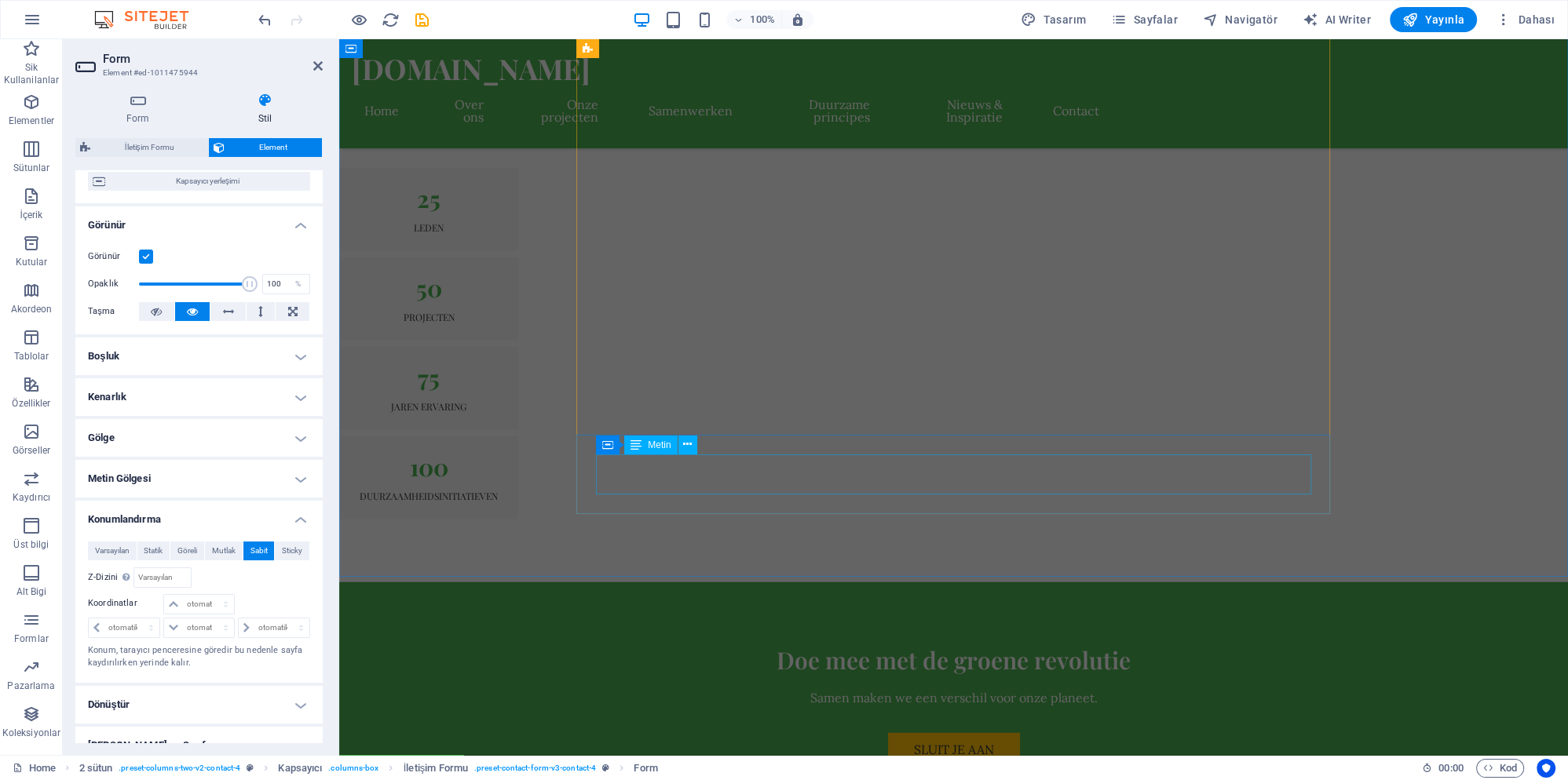
scroll to position [4823, 0]
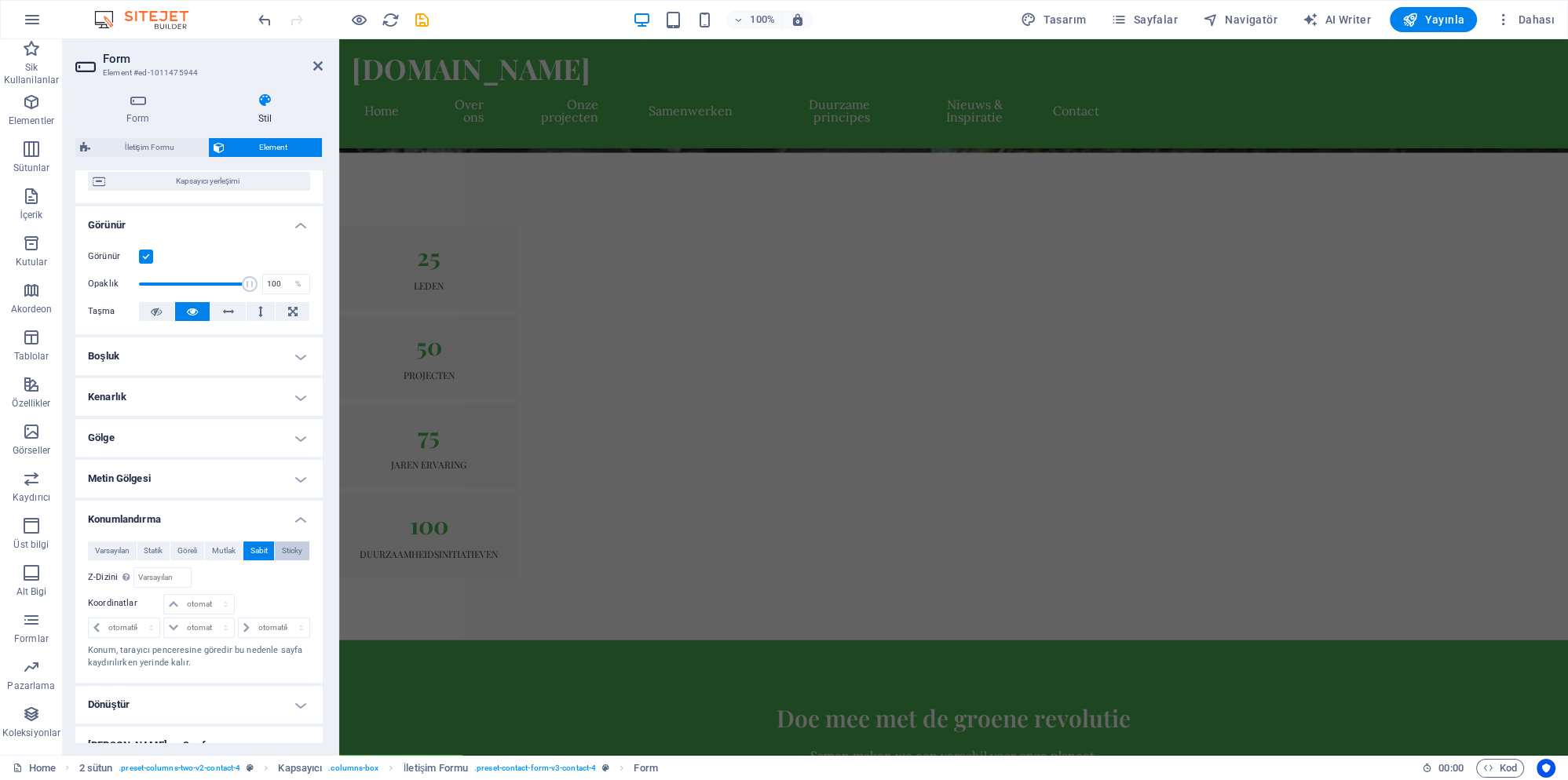
click at [300, 541] on span "Sticky" at bounding box center [292, 550] width 21 height 19
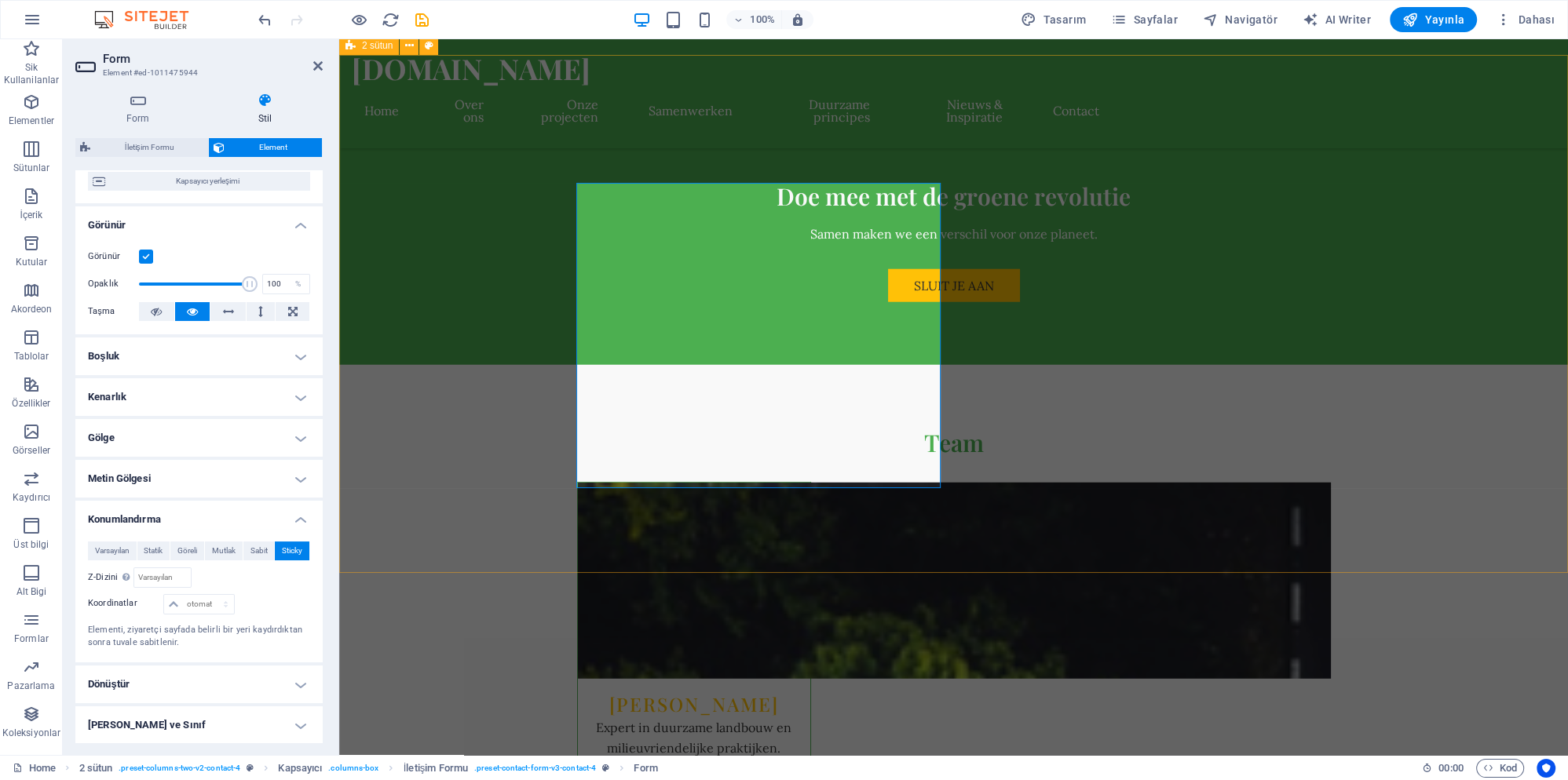
scroll to position [5246, 0]
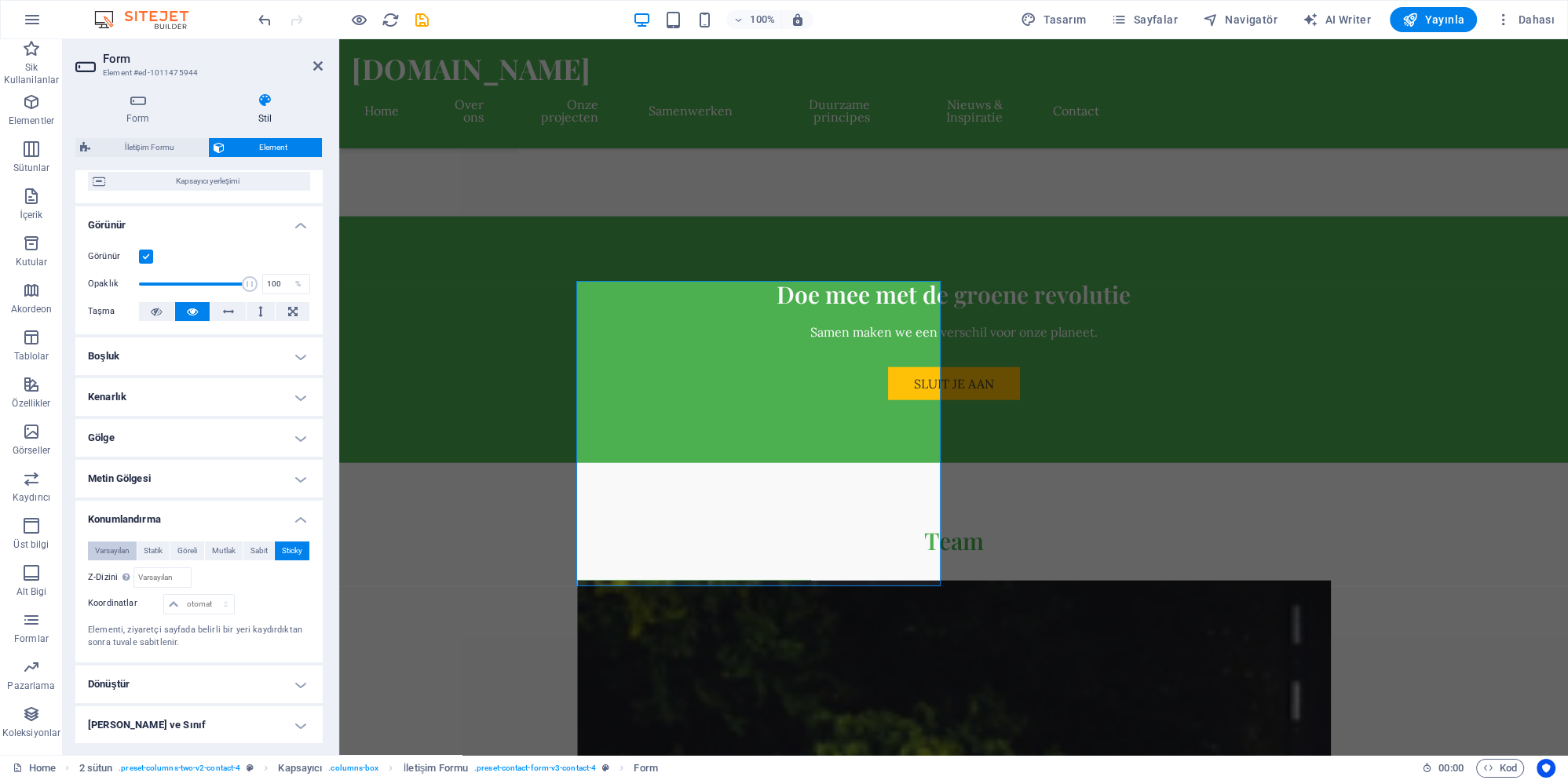
click at [95, 541] on span "Varsayılan" at bounding box center [112, 550] width 35 height 19
click at [161, 541] on span "Statik" at bounding box center [153, 550] width 19 height 19
click at [187, 541] on span "Göreli" at bounding box center [187, 550] width 20 height 19
click at [233, 541] on span "Mutlak" at bounding box center [224, 550] width 23 height 19
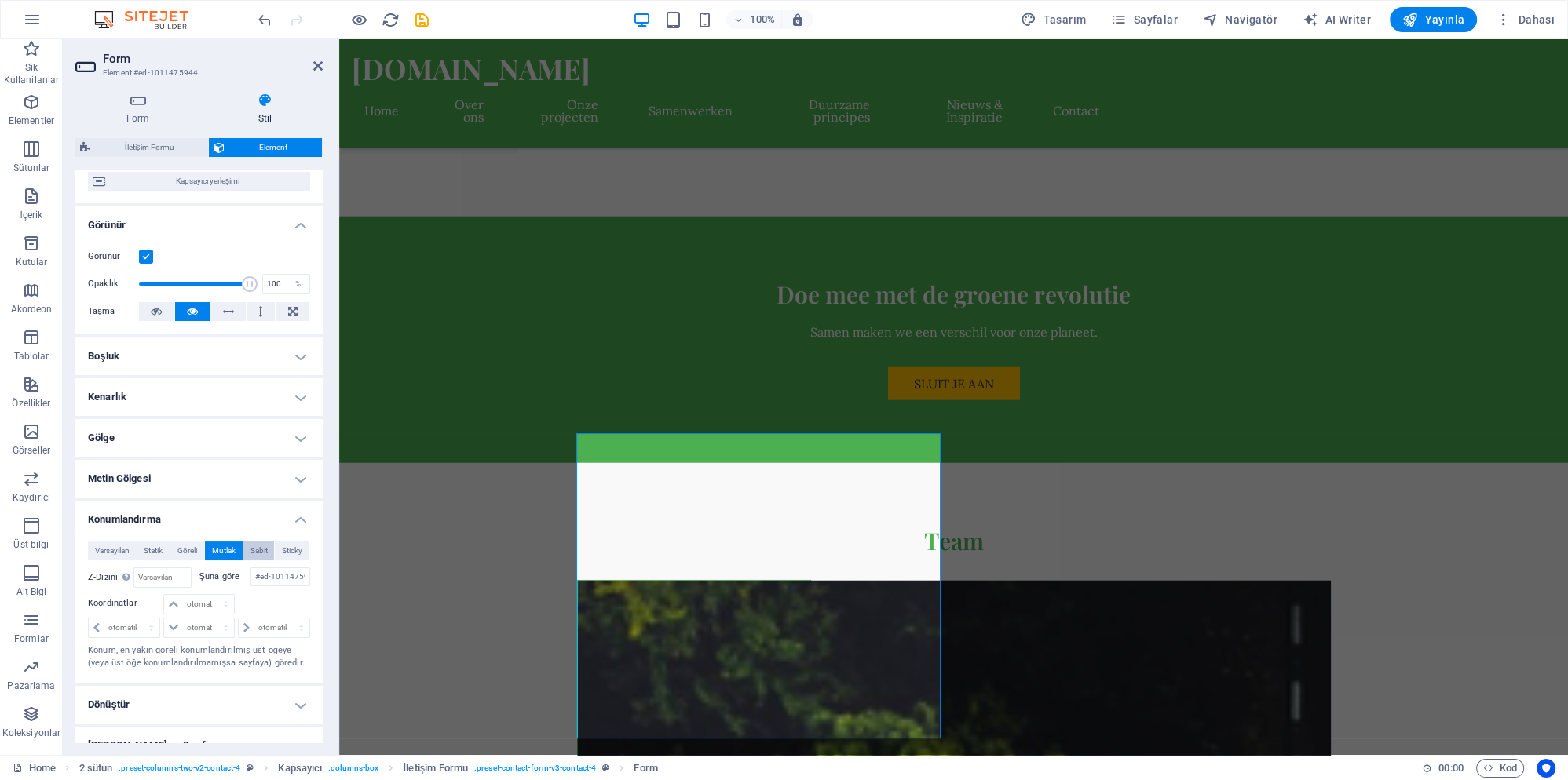
click at [254, 541] on span "Sabit" at bounding box center [259, 550] width 17 height 19
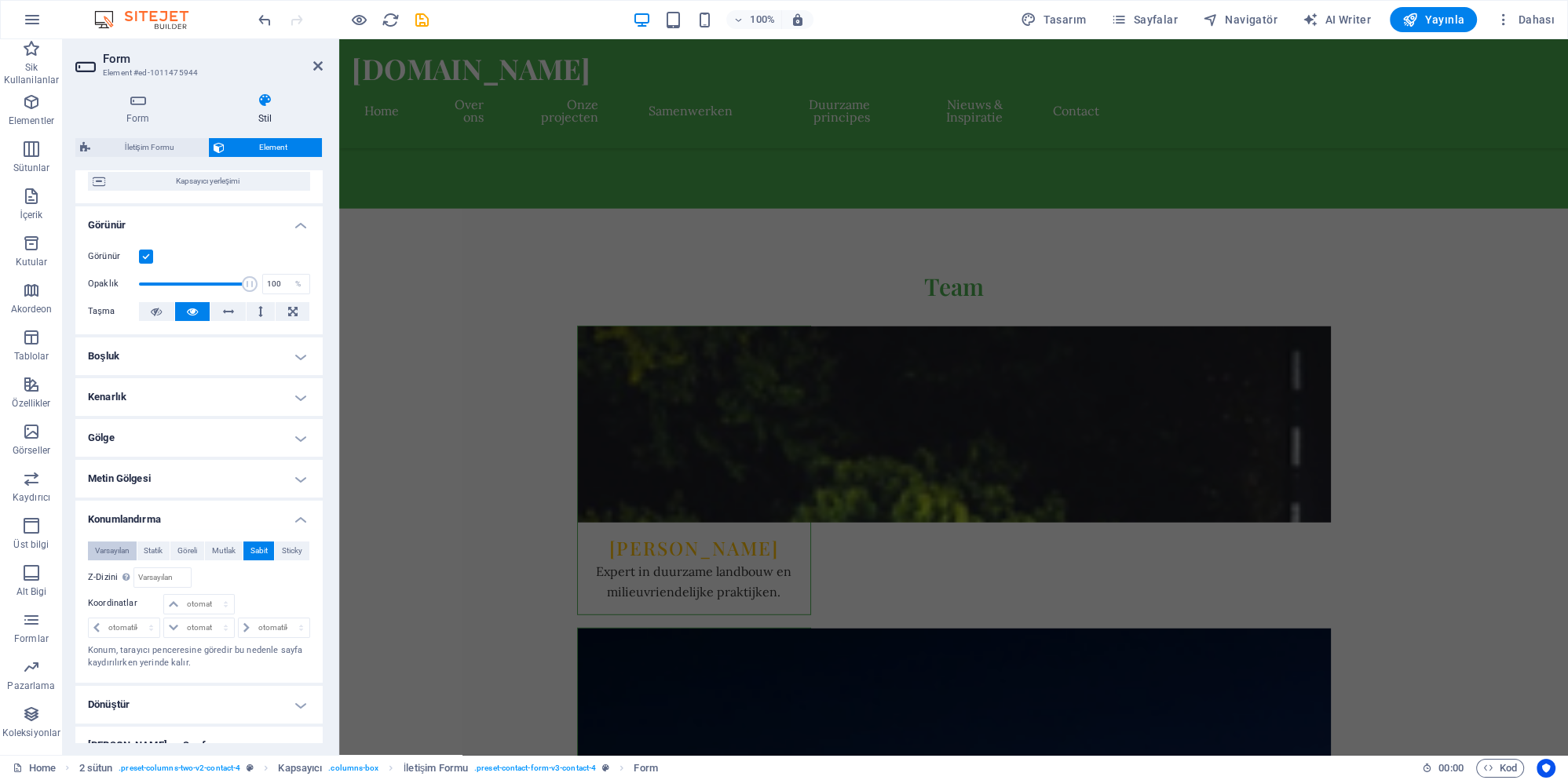
click at [107, 541] on span "Varsayılan" at bounding box center [112, 550] width 35 height 19
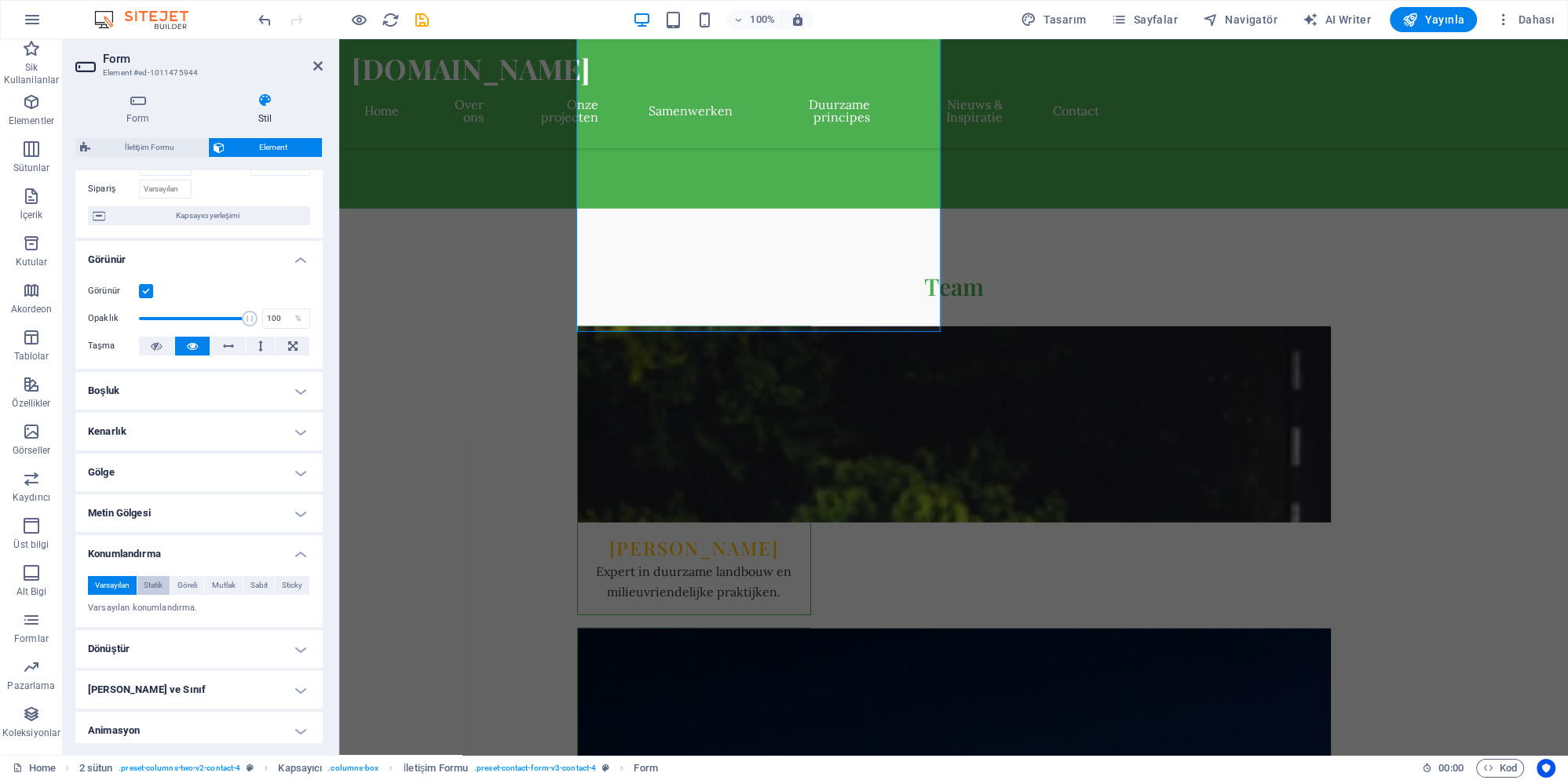
scroll to position [145, 0]
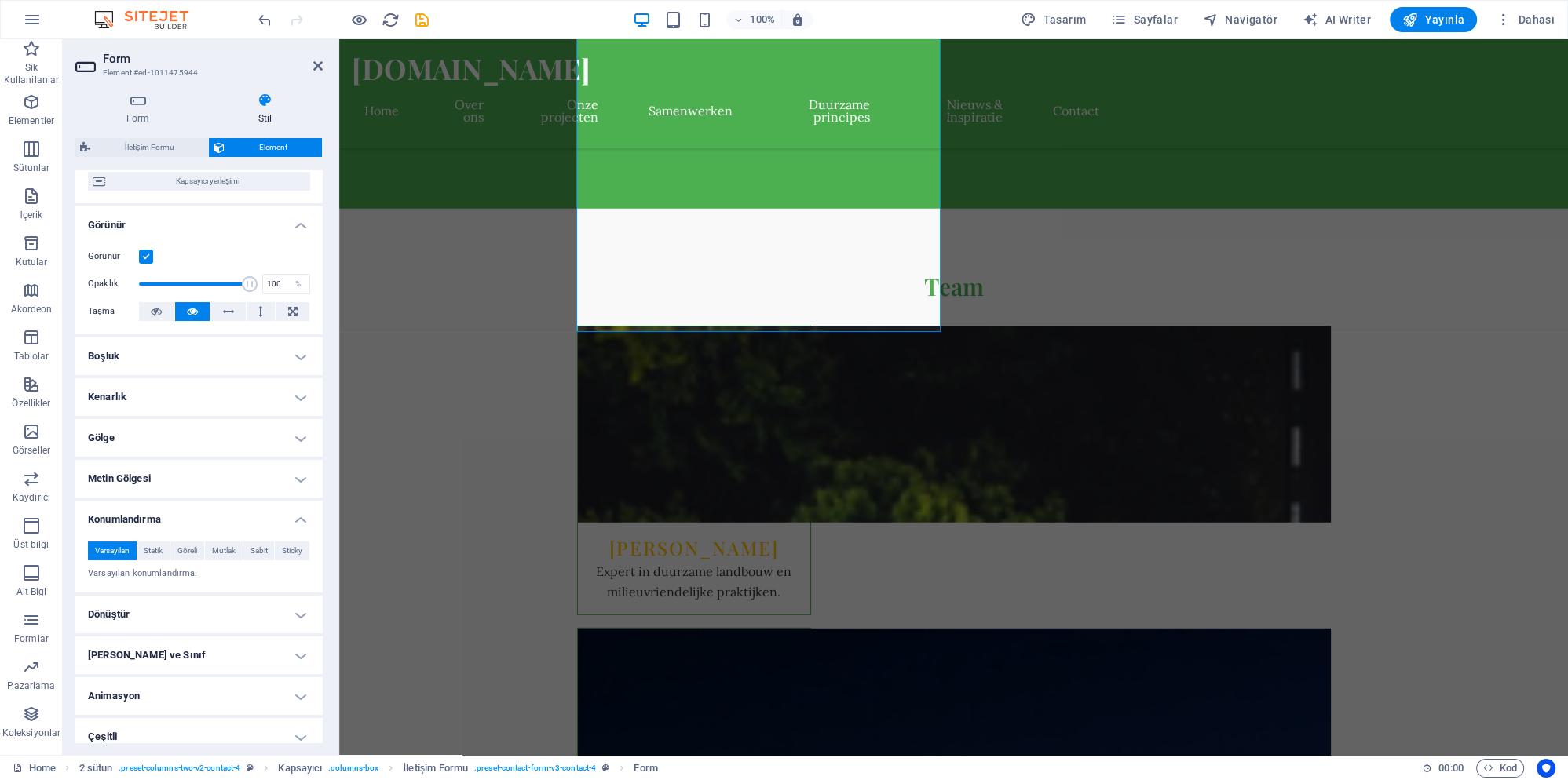
click at [159, 595] on h4 "Dönüştür" at bounding box center [199, 614] width 247 height 37
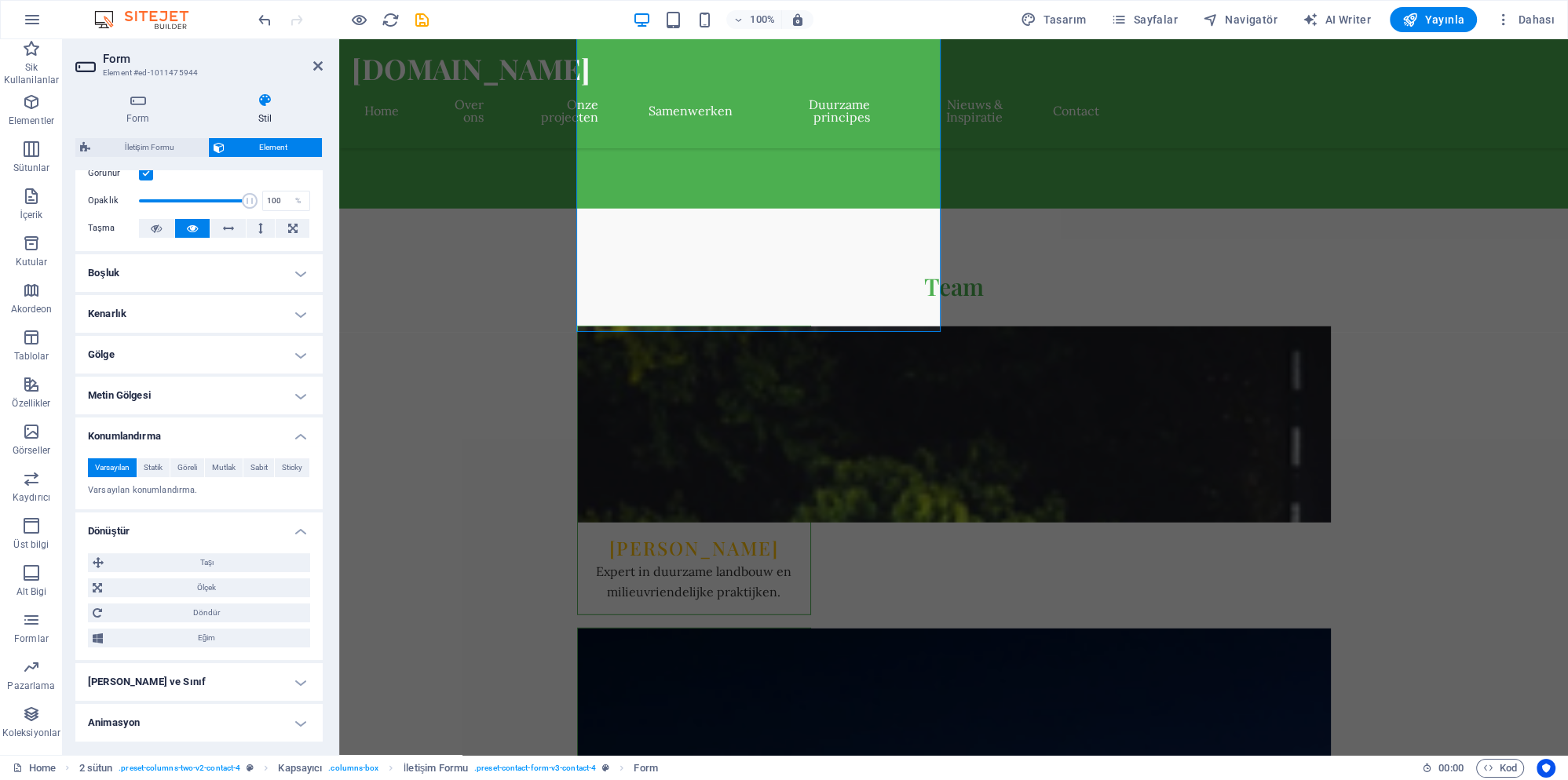
scroll to position [255, 0]
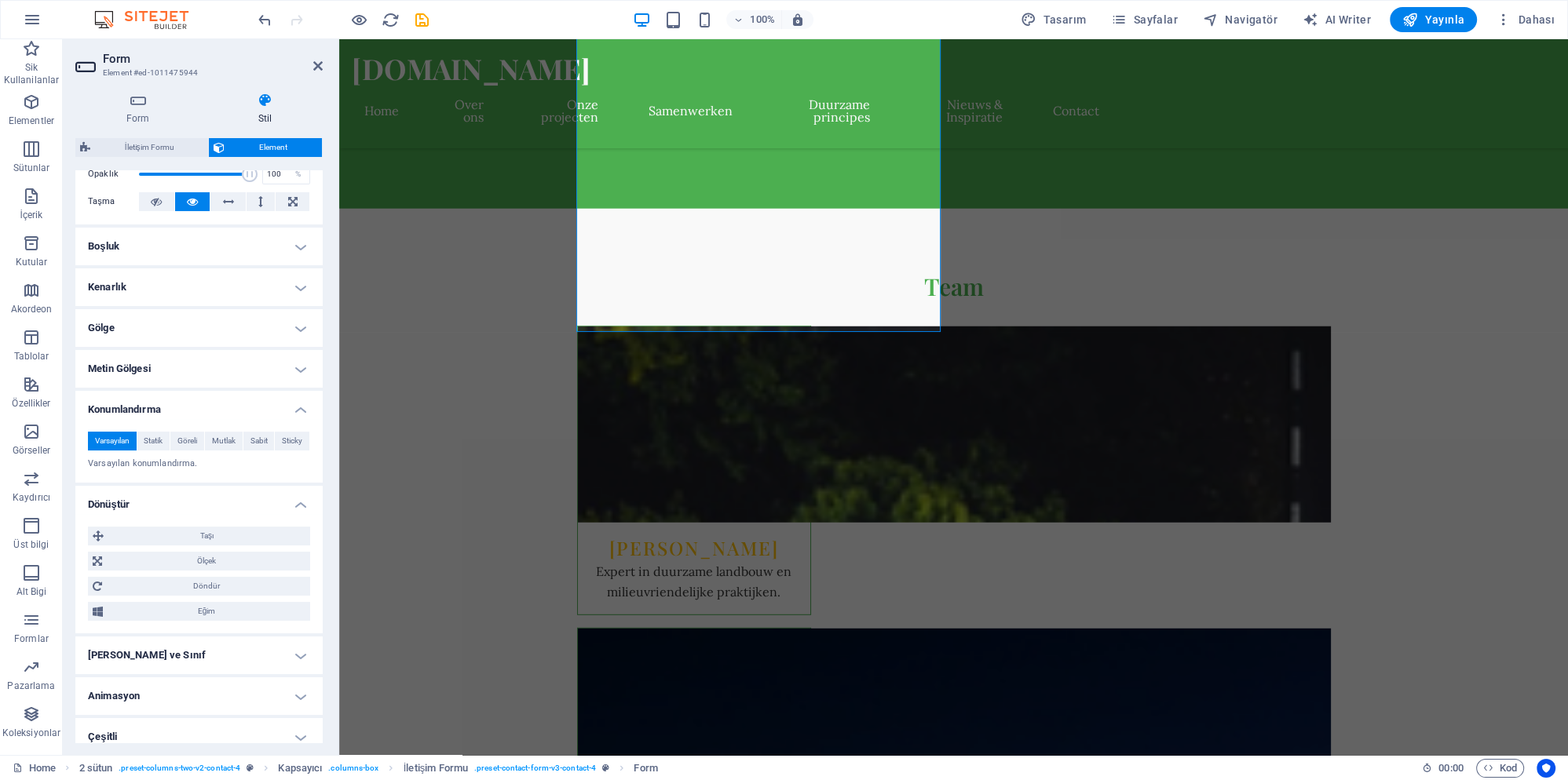
click at [154, 642] on h4 "Kimlik ve Sınıf" at bounding box center [199, 655] width 247 height 37
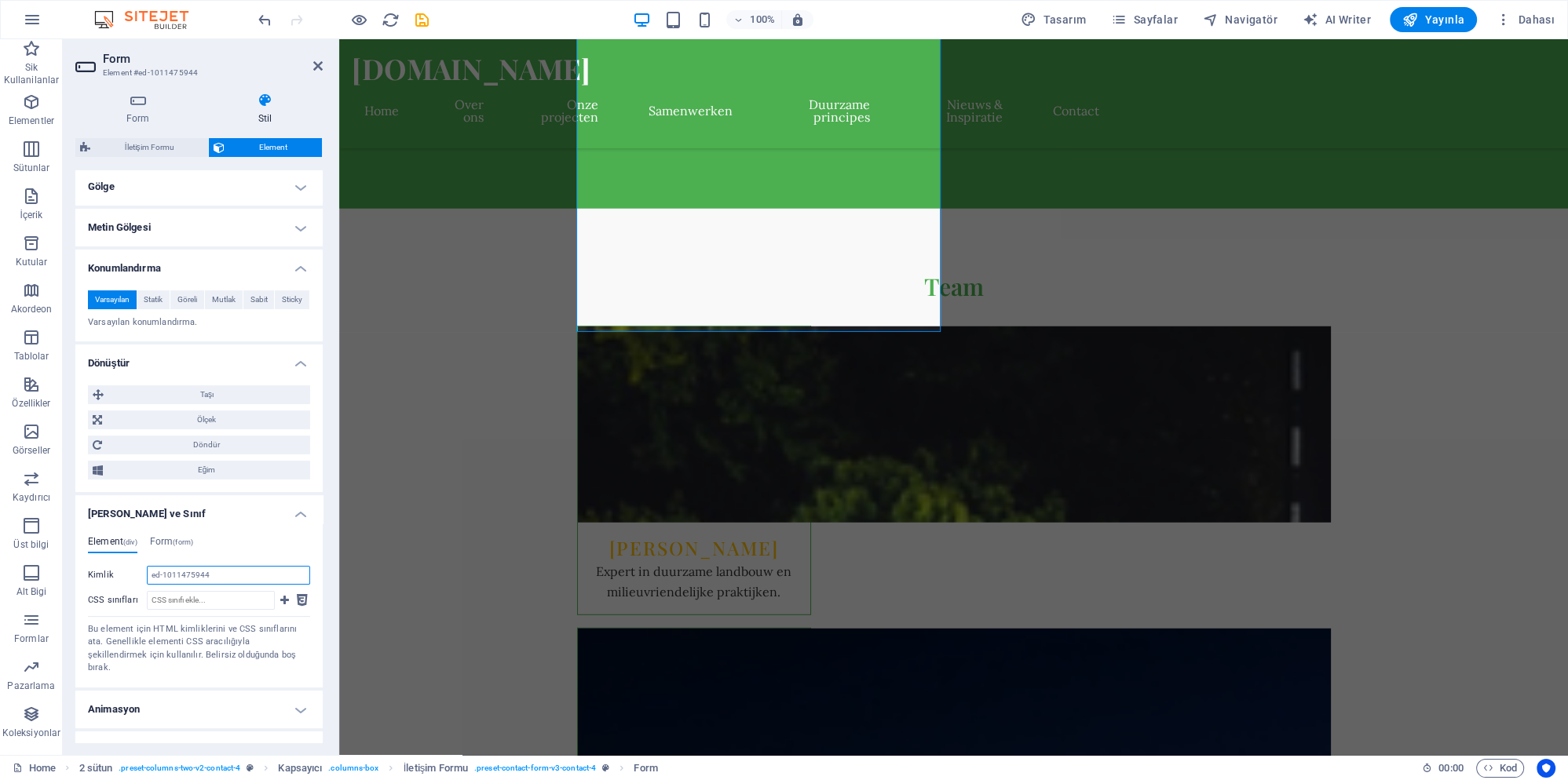
click at [215, 566] on input "ed-1011475944" at bounding box center [228, 575] width 163 height 19
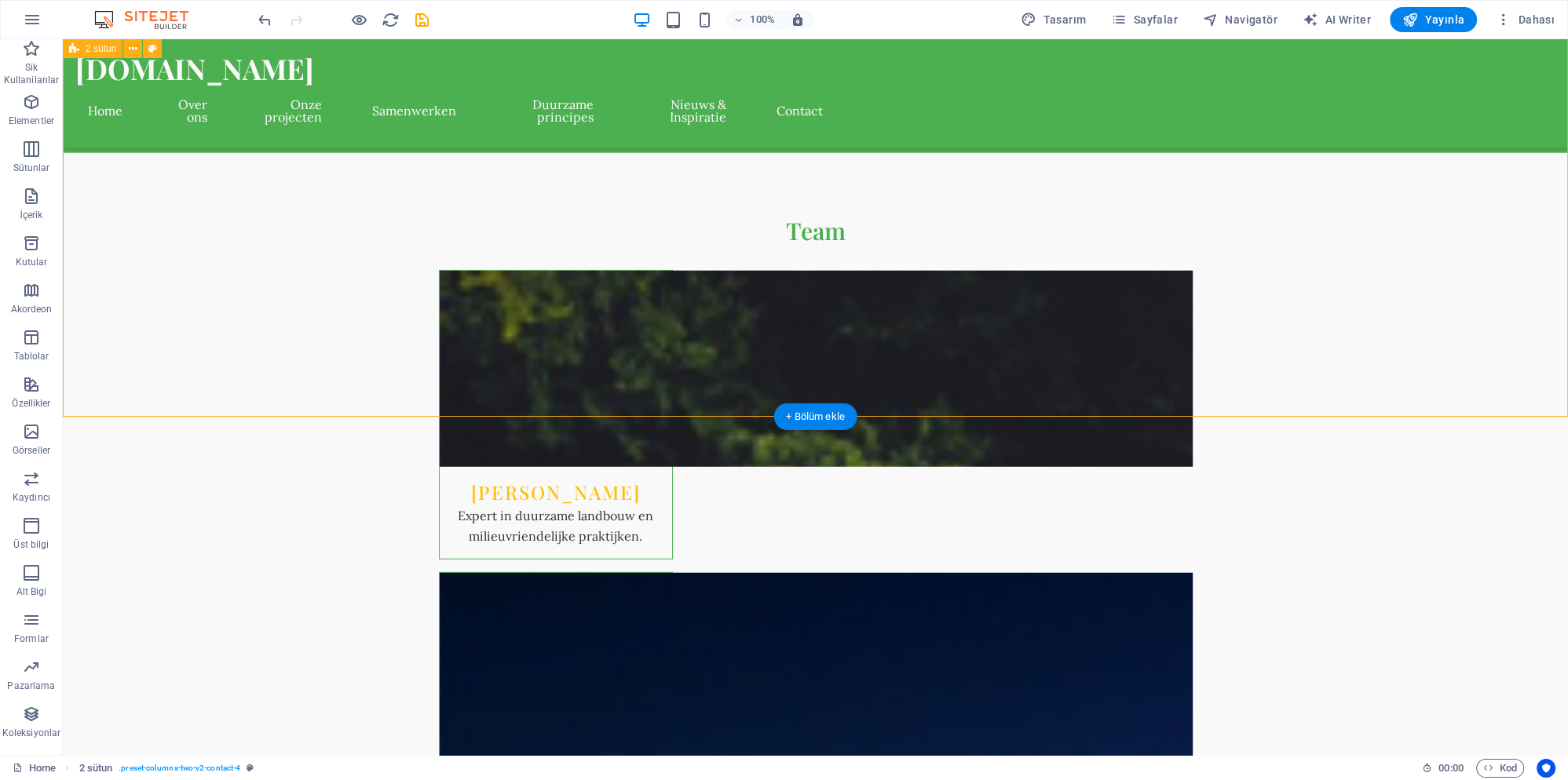
scroll to position [5047, 0]
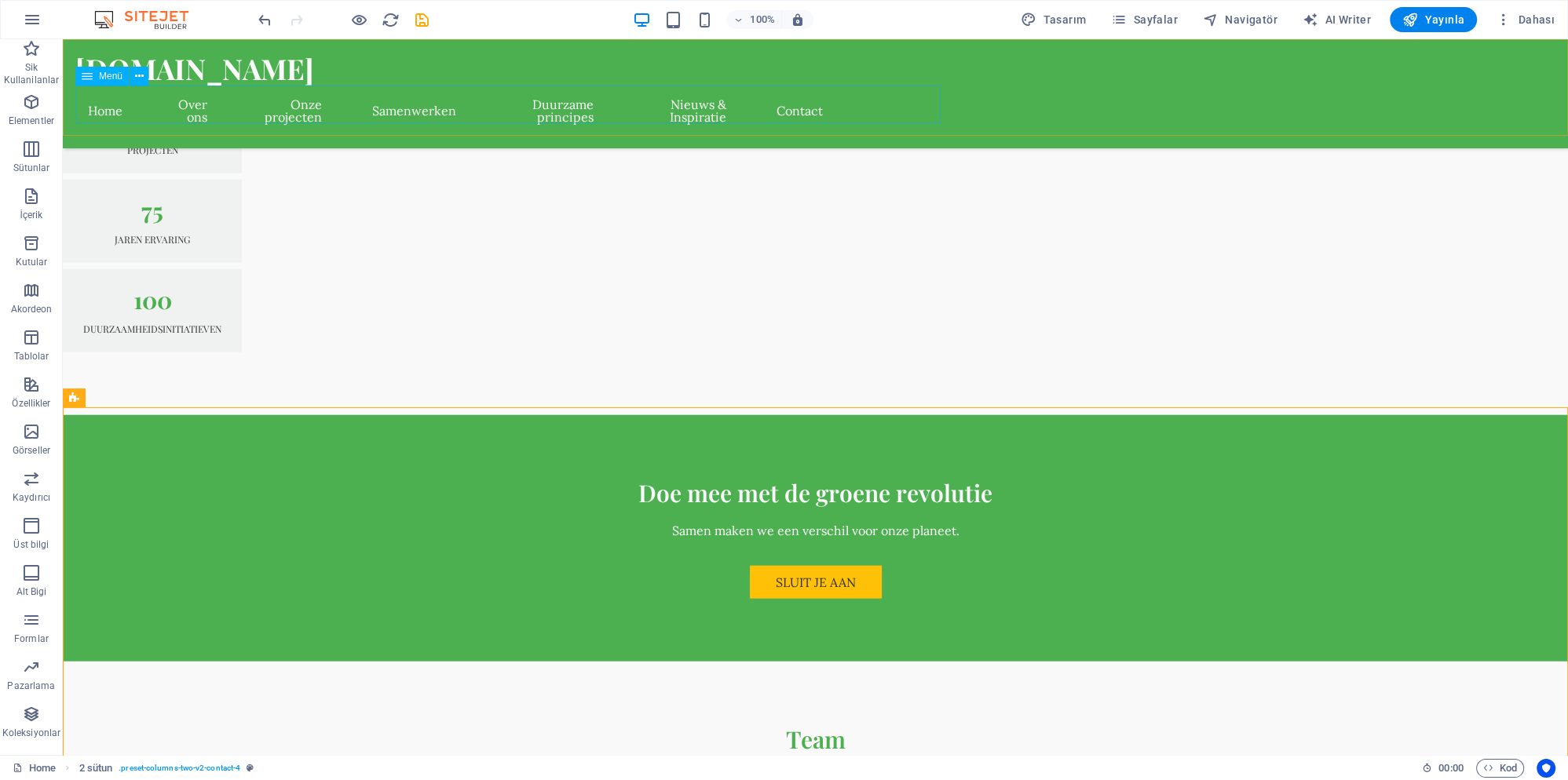
click at [836, 107] on nav "Home Over ons Onze projecten Samenwerken Duurzame principes Nieuws & Inspiratie…" at bounding box center [456, 111] width 760 height 50
select select
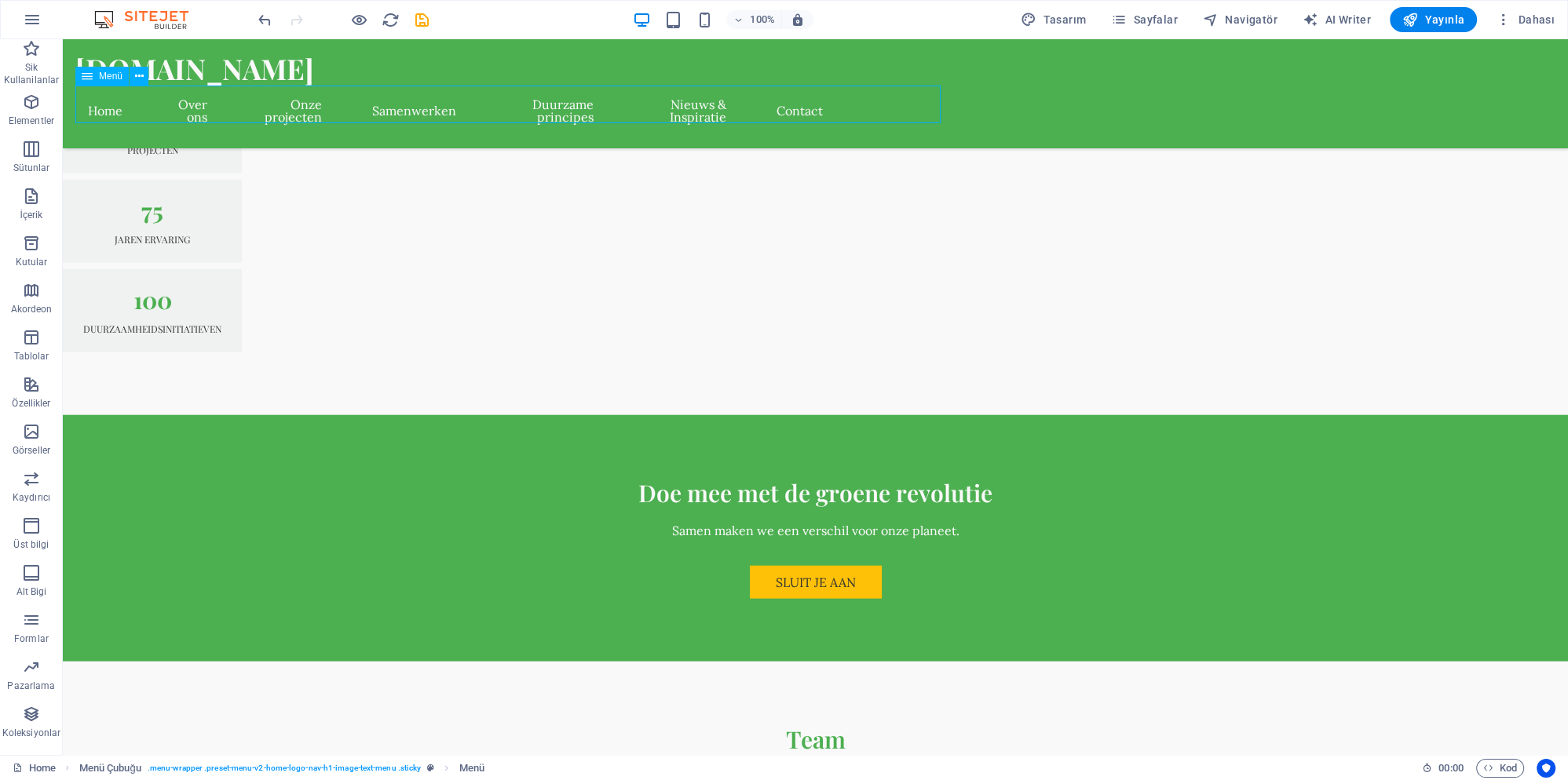
select select
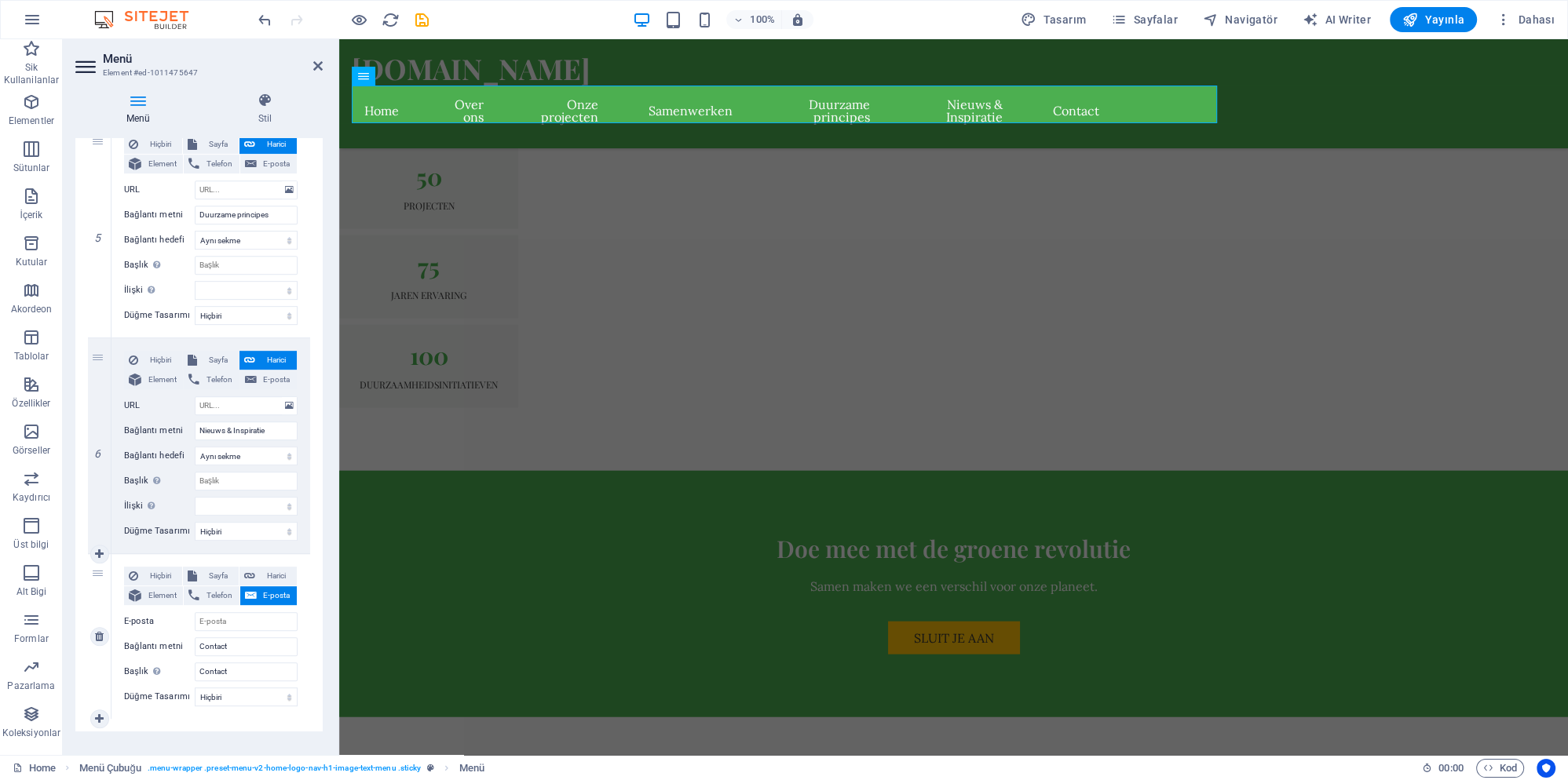
scroll to position [1059, 0]
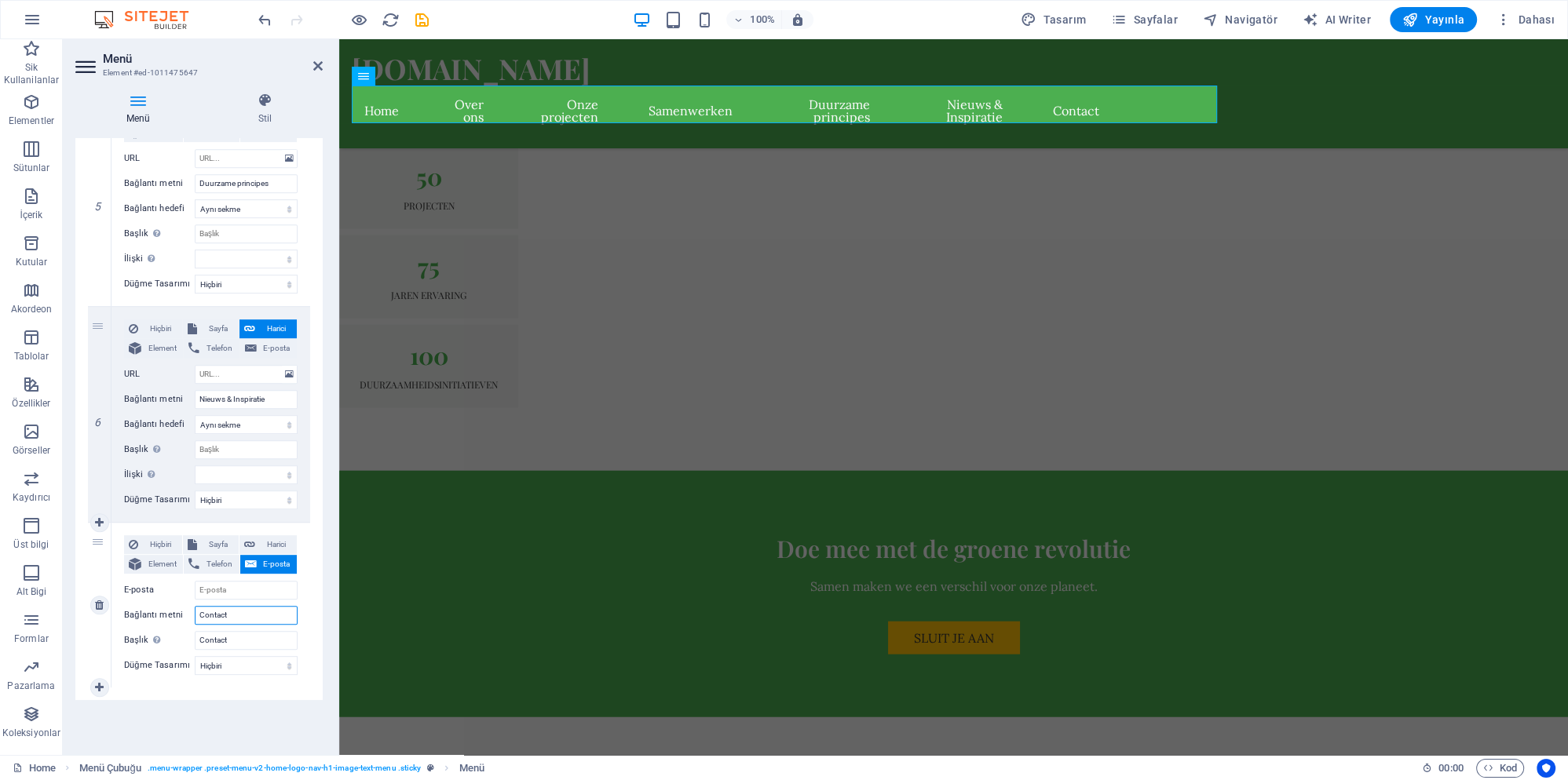
click at [256, 614] on input "Contact" at bounding box center [245, 615] width 103 height 19
paste input "ed-1011475944"
type input "ed-1011475944"
select select
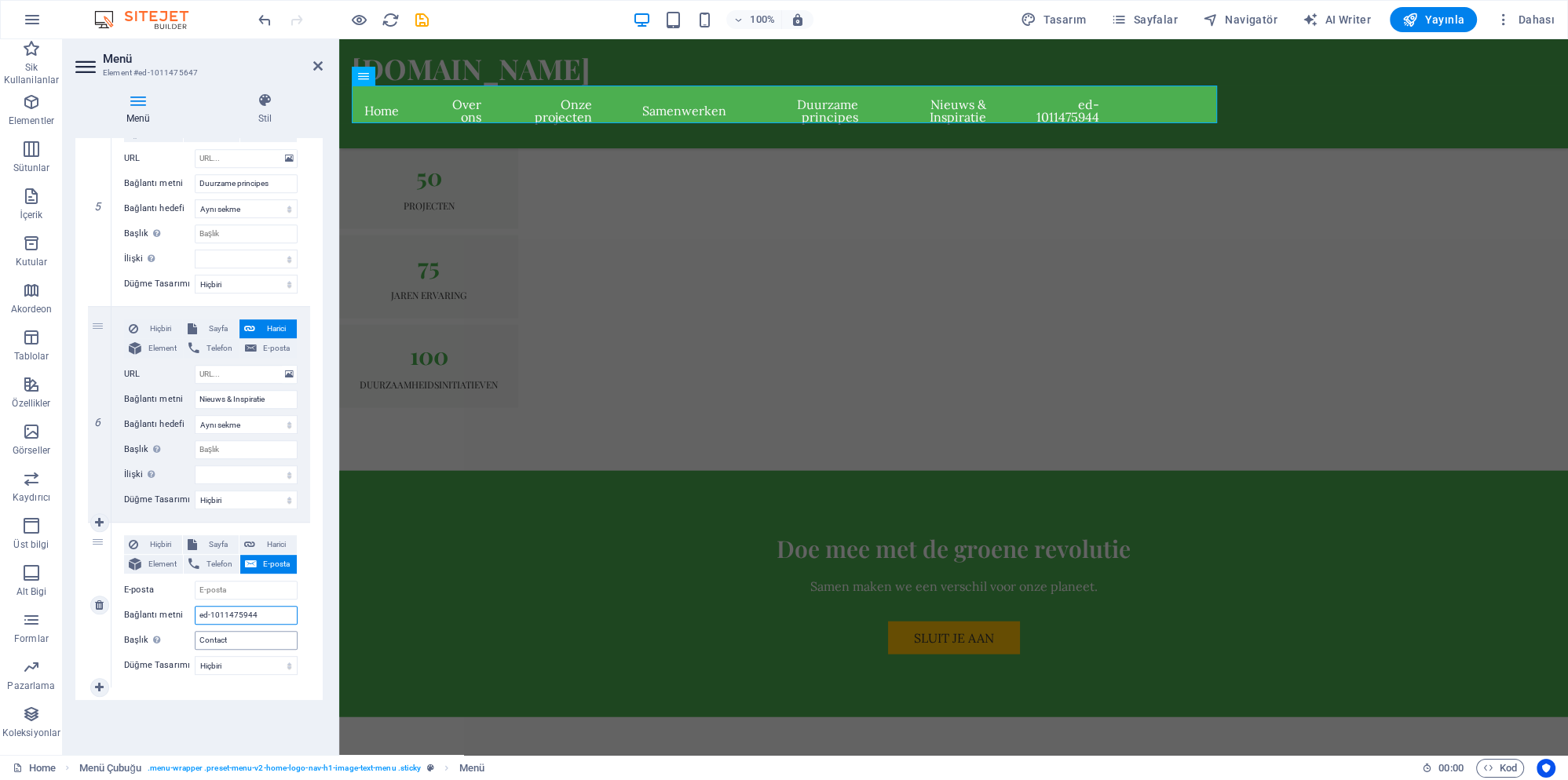
select select
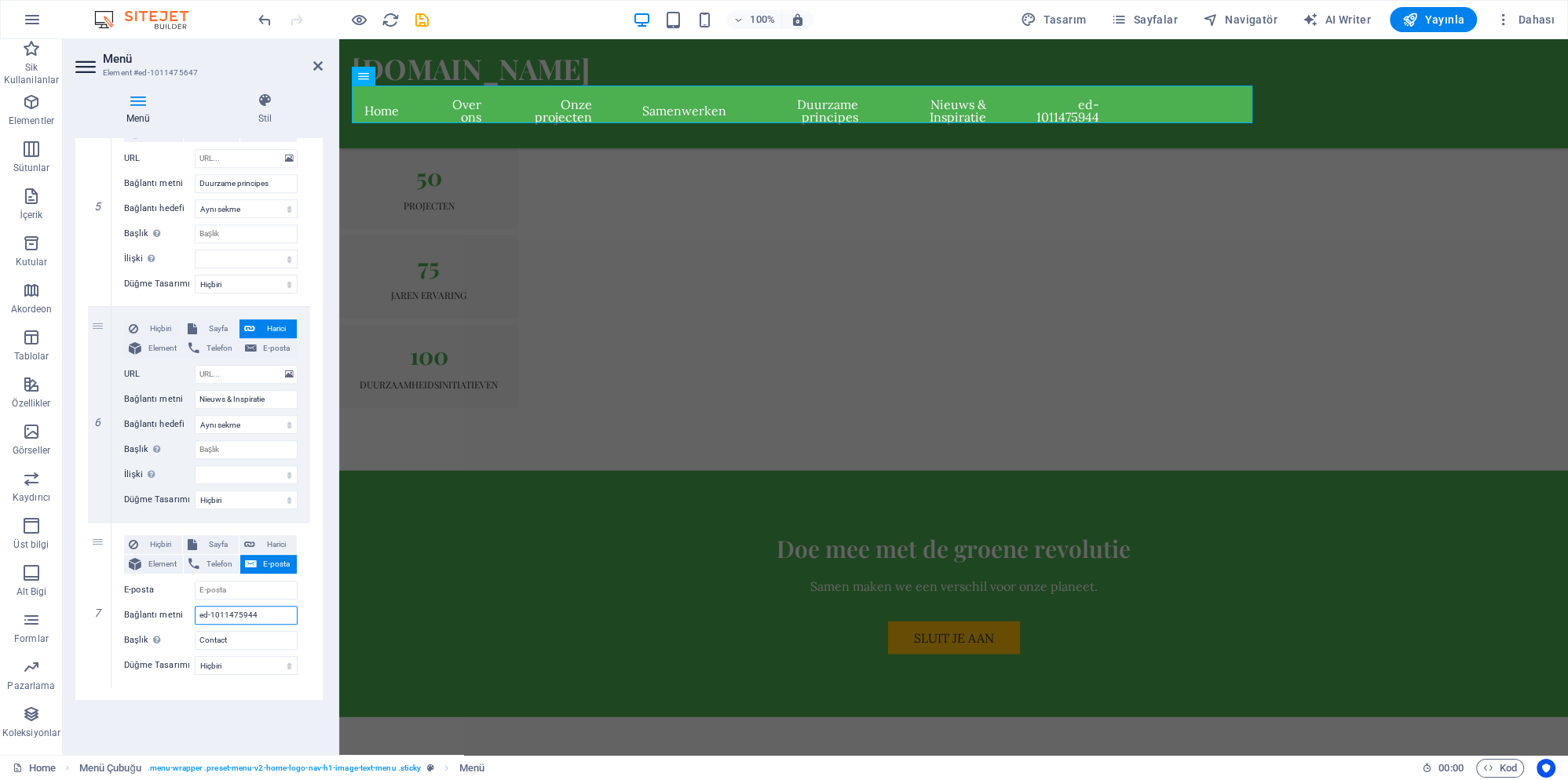
type input "ed-1011475944"
drag, startPoint x: 240, startPoint y: 711, endPoint x: 246, endPoint y: 718, distance: 9.2
click at [240, 712] on div "Menü Otomatik Özel Bu menü için özel menü öğeleri oluştur. Tek sayfalı web site…" at bounding box center [199, 440] width 247 height 604
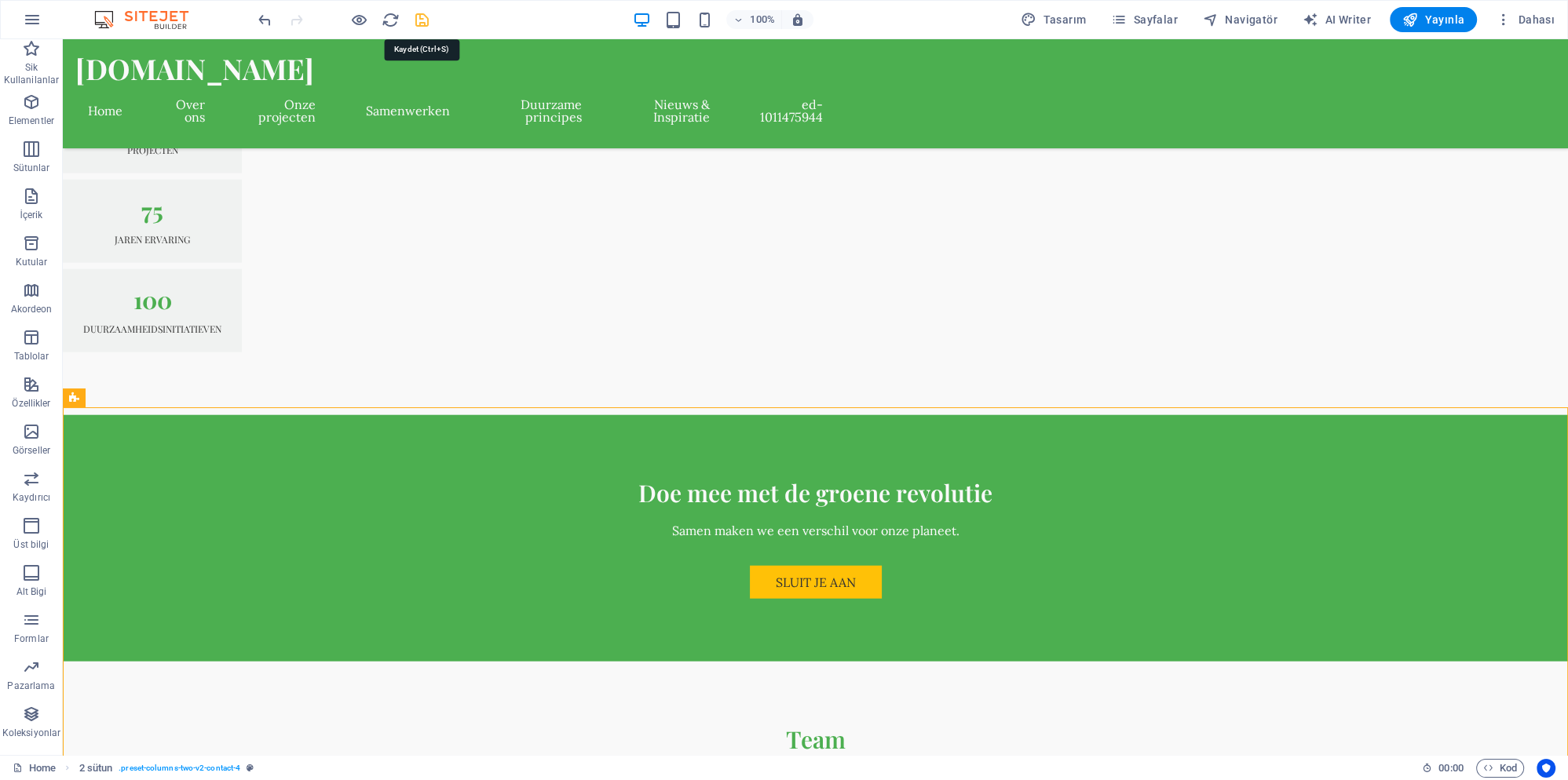
click at [417, 27] on icon "save" at bounding box center [422, 20] width 18 height 18
checkbox input "false"
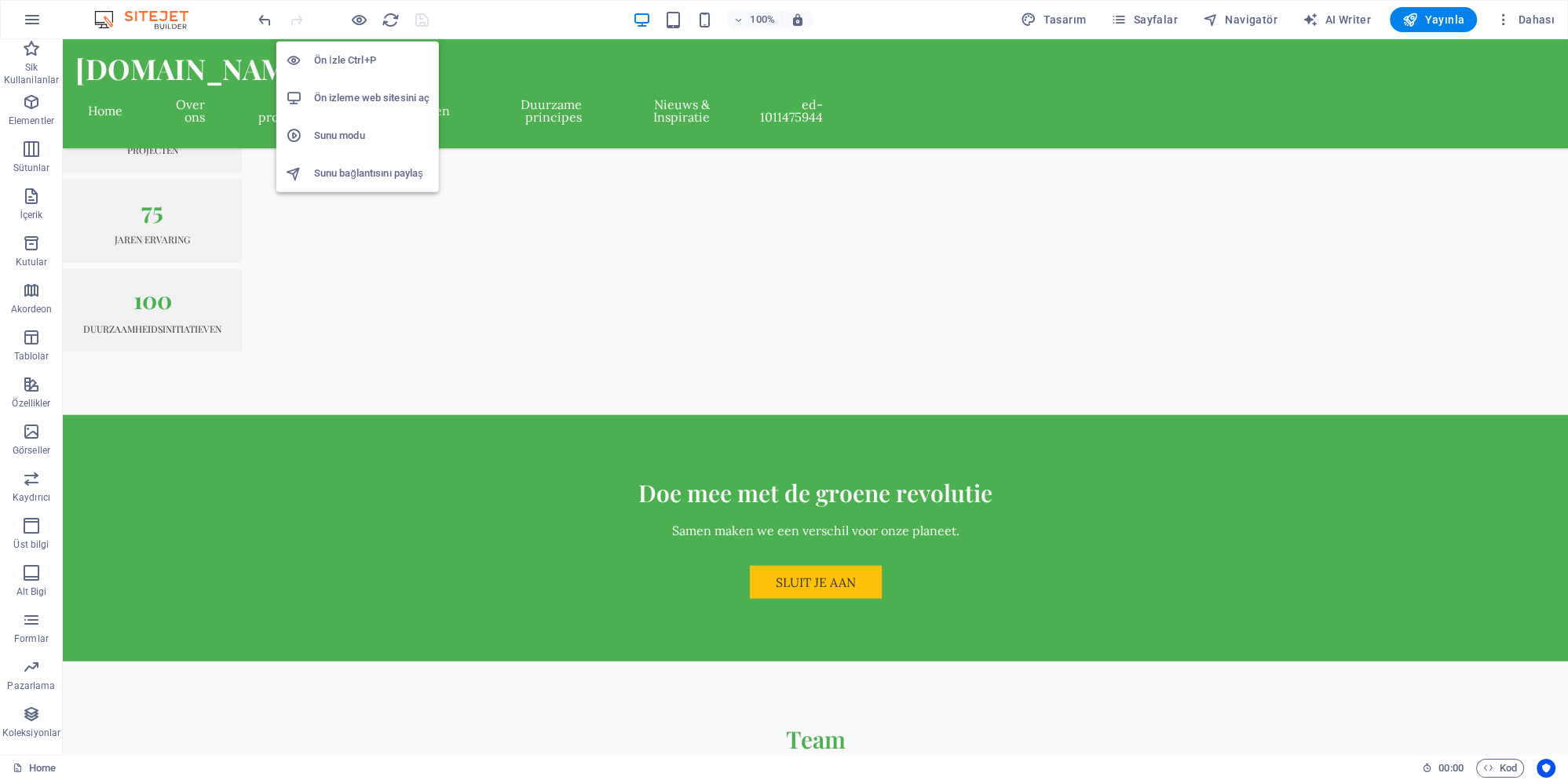
drag, startPoint x: 371, startPoint y: 95, endPoint x: 308, endPoint y: 58, distance: 73.1
click at [371, 95] on h6 "Ön izleme web sitesini aç" at bounding box center [371, 97] width 115 height 19
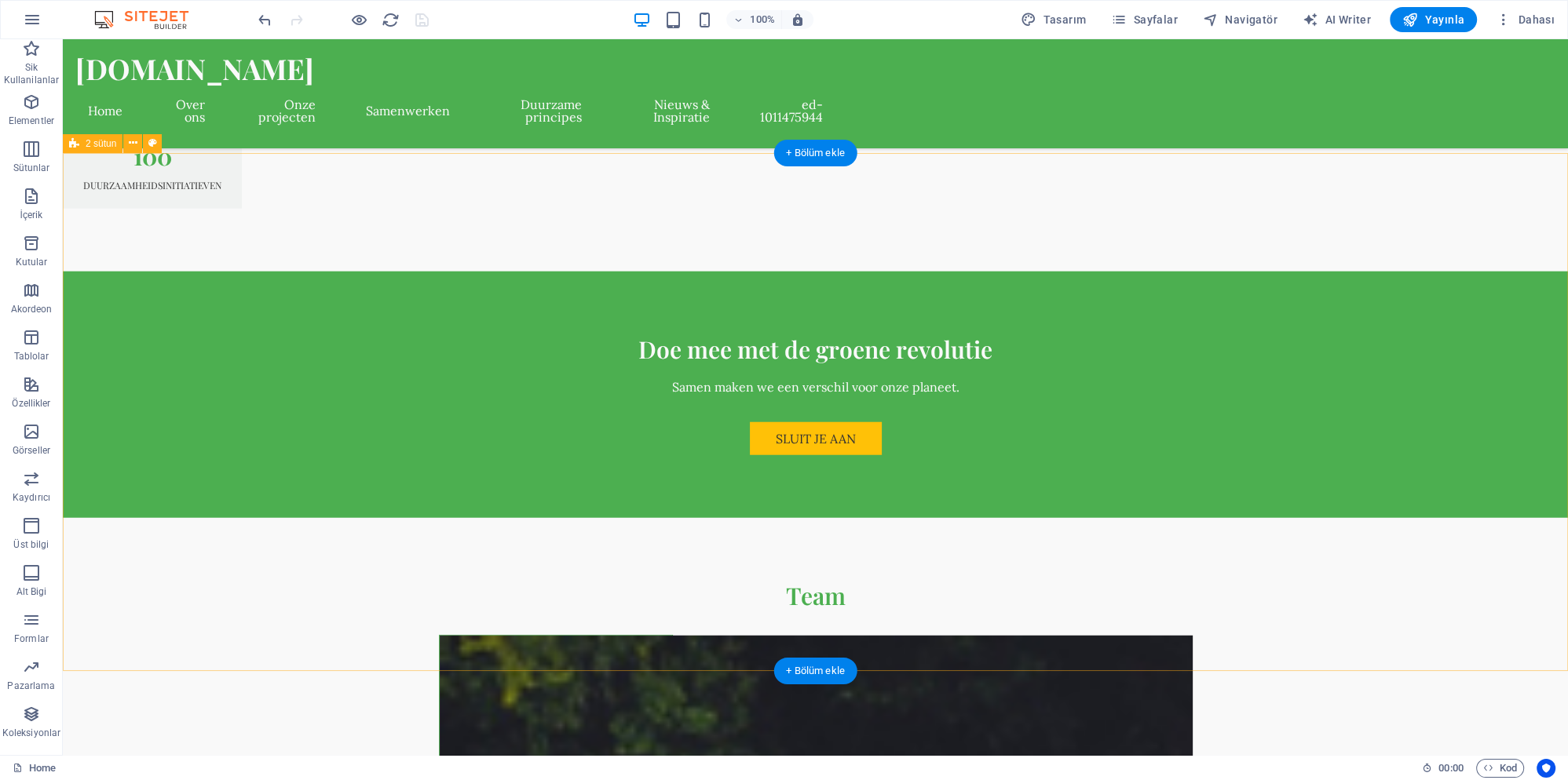
scroll to position [4963, 0]
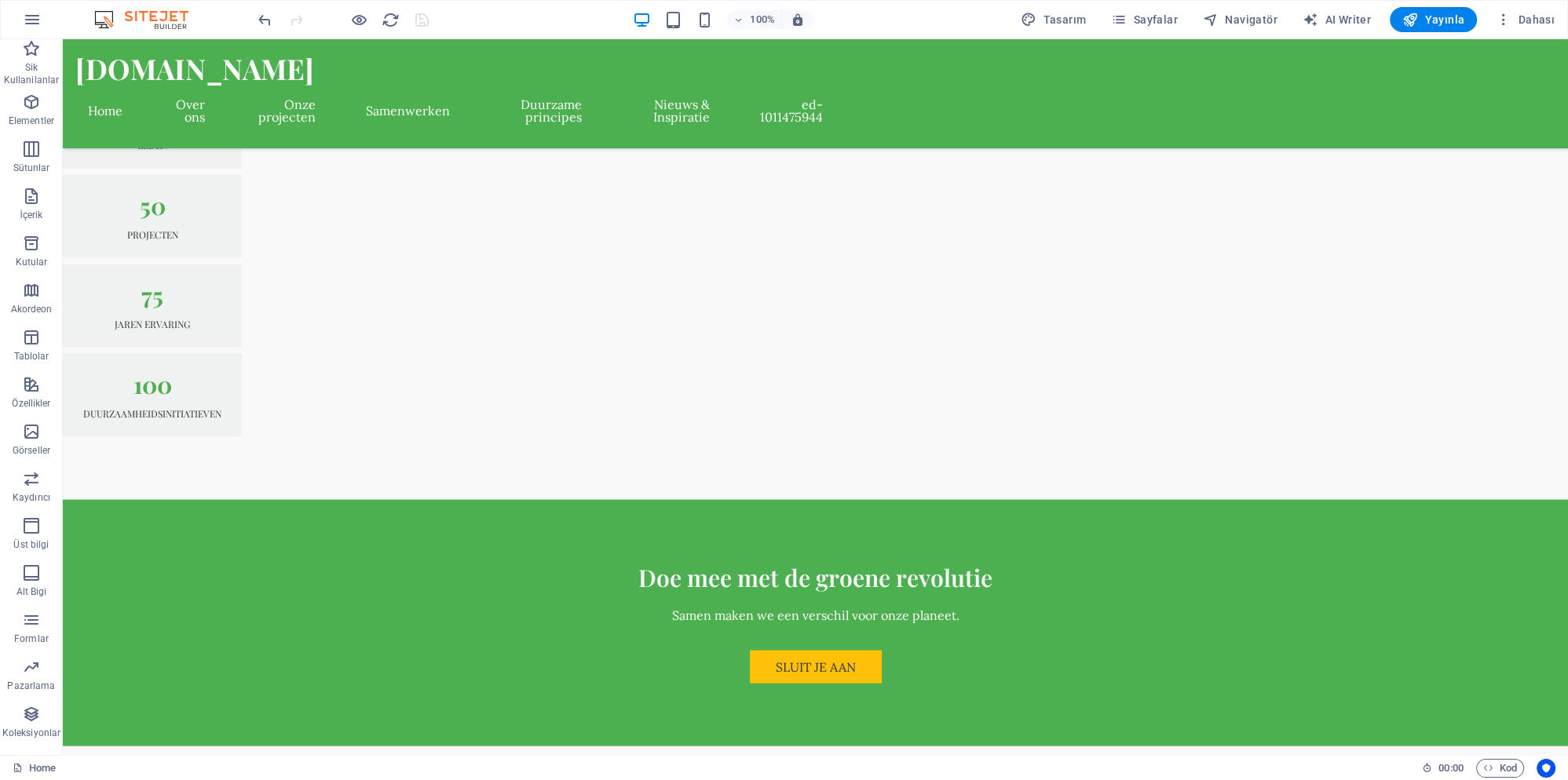
click at [88, 19] on div "100% Tasarım Sayfalar Navigatör AI Writer Yayınla Dahası" at bounding box center [784, 20] width 1566 height 37
click at [41, 26] on icon "button" at bounding box center [32, 19] width 19 height 19
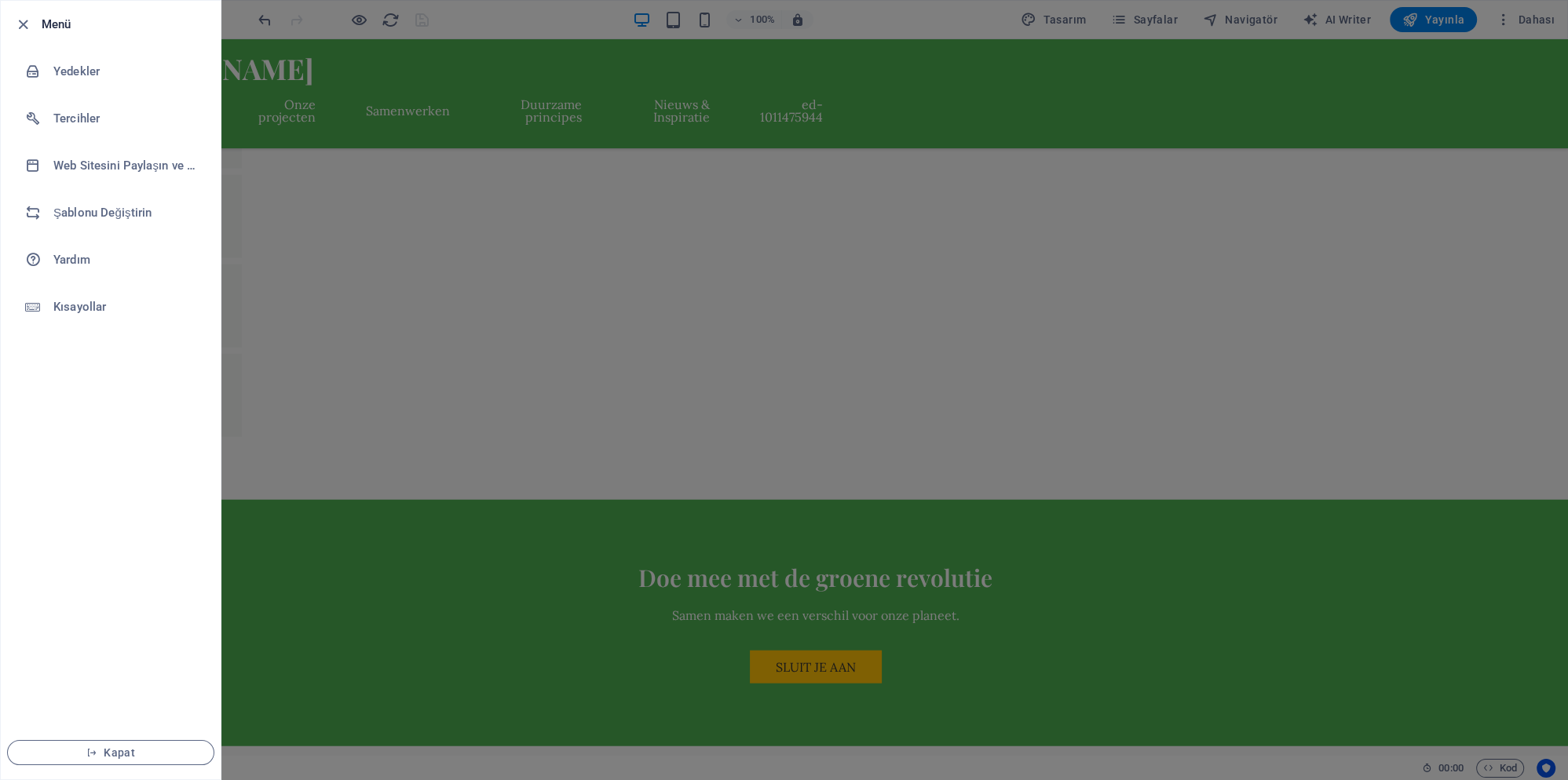
click at [338, 265] on div at bounding box center [784, 390] width 1568 height 780
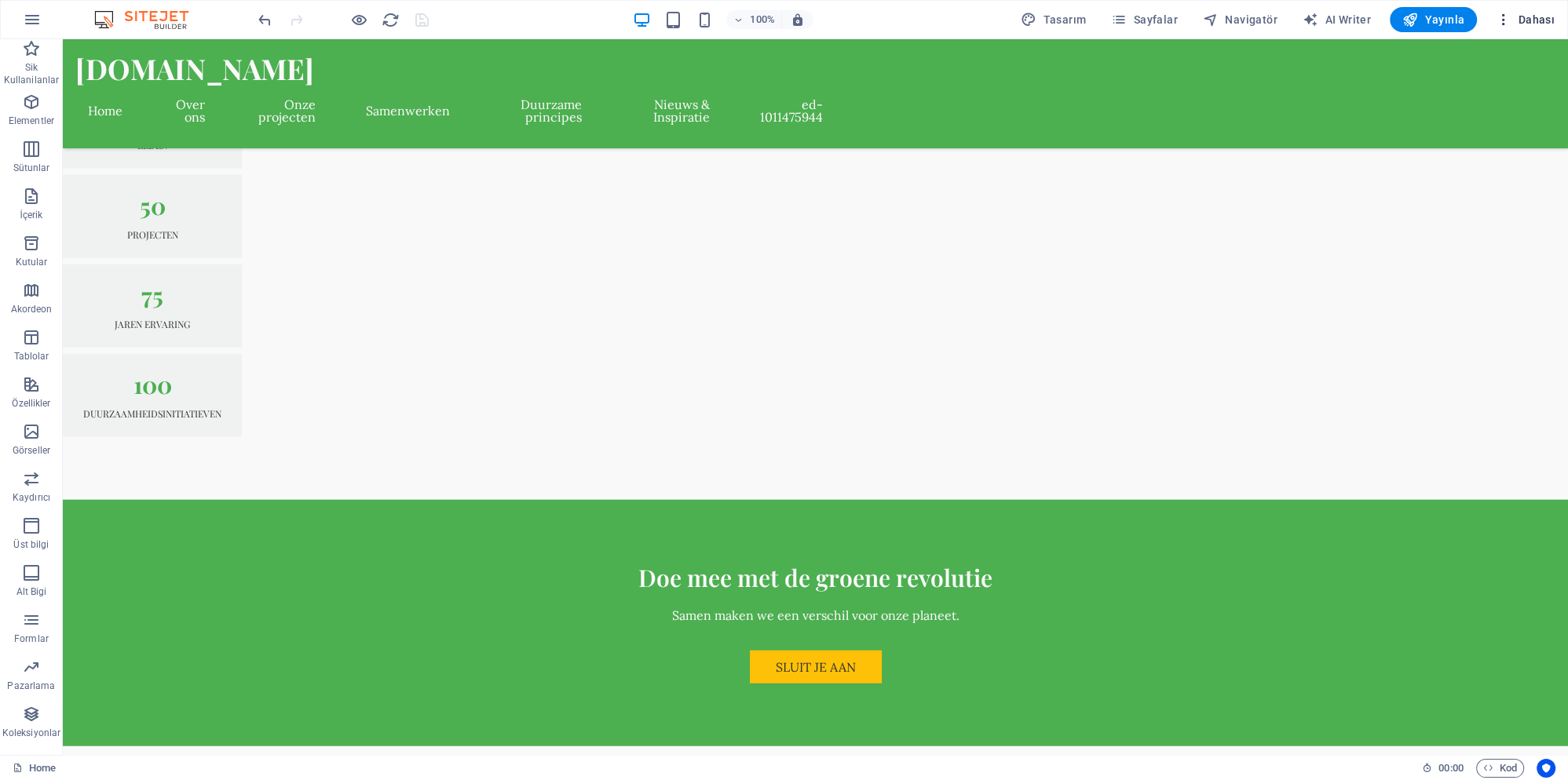
click at [1505, 15] on icon "button" at bounding box center [1504, 20] width 16 height 16
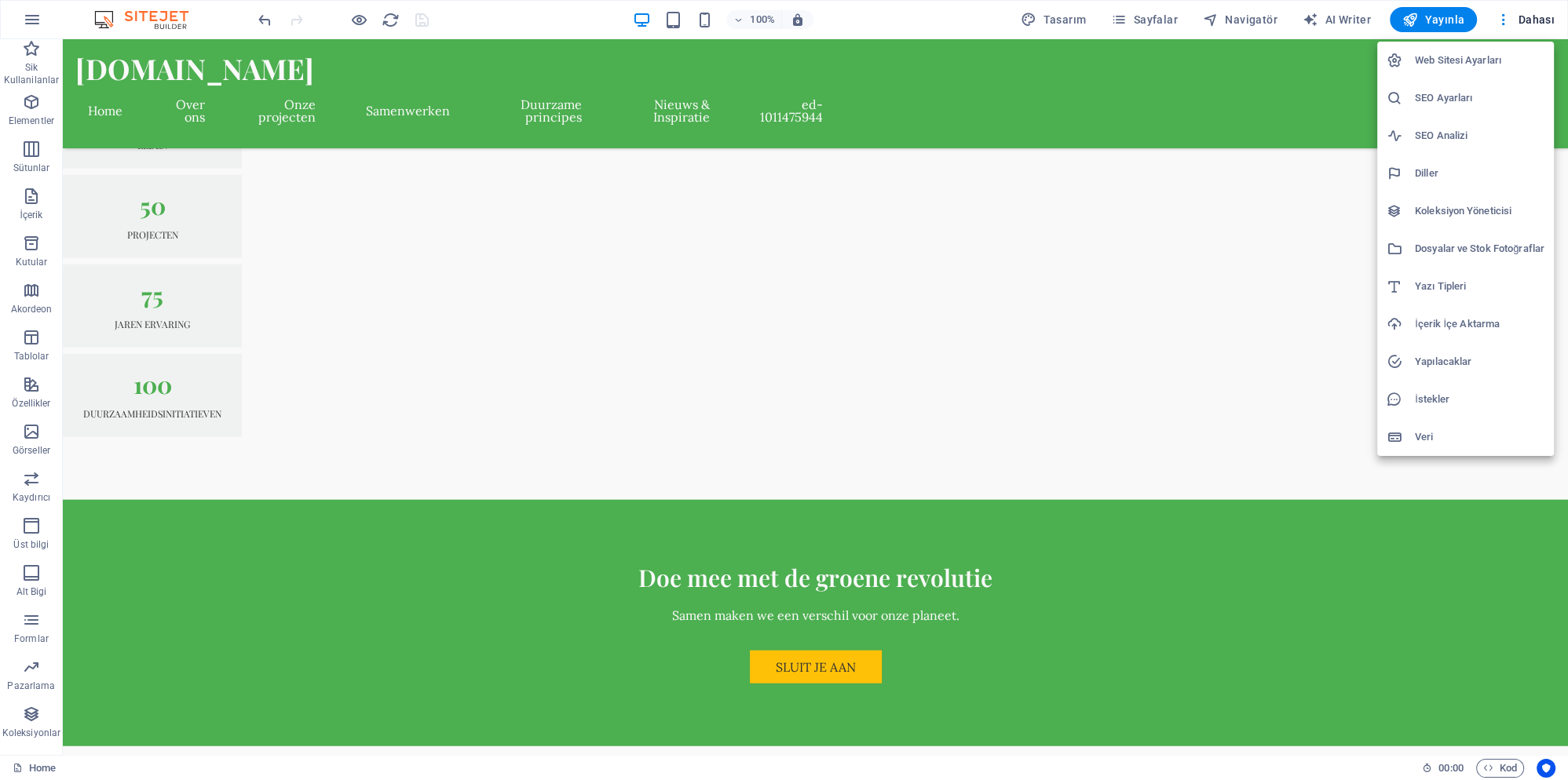
click at [1417, 435] on h6 "Veri" at bounding box center [1479, 437] width 129 height 19
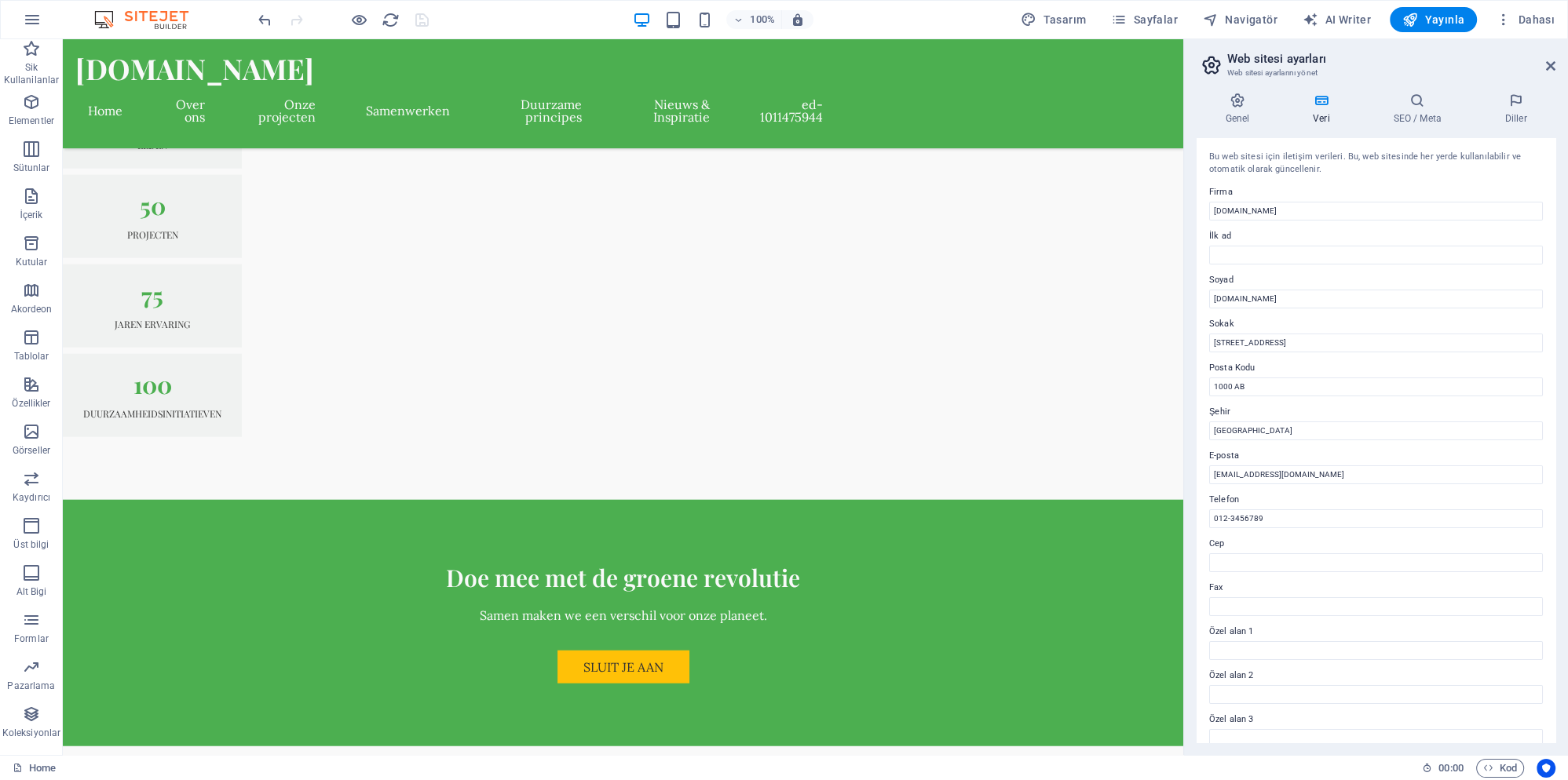
scroll to position [4886, 0]
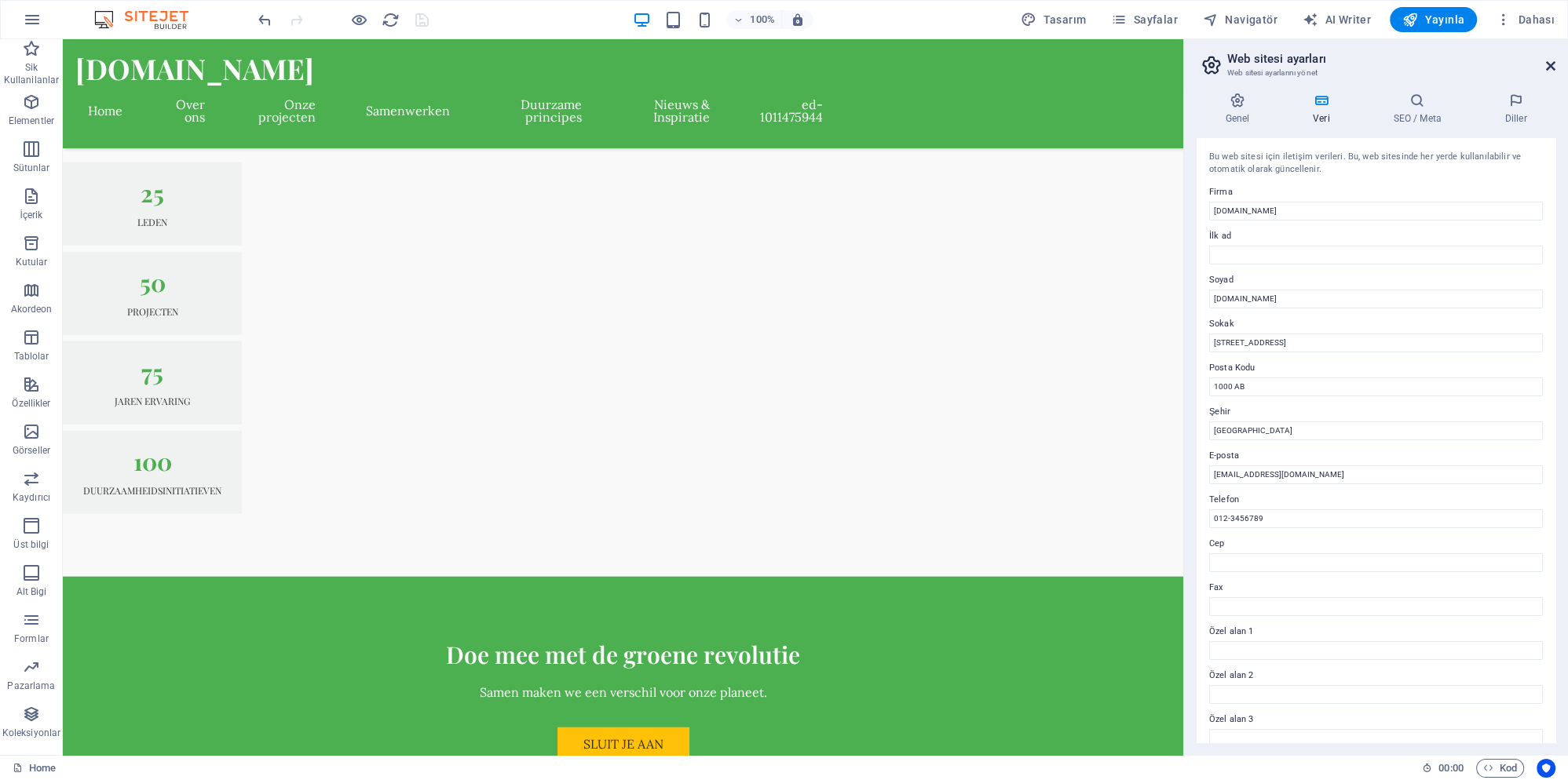
click at [1552, 69] on icon at bounding box center [1550, 66] width 10 height 12
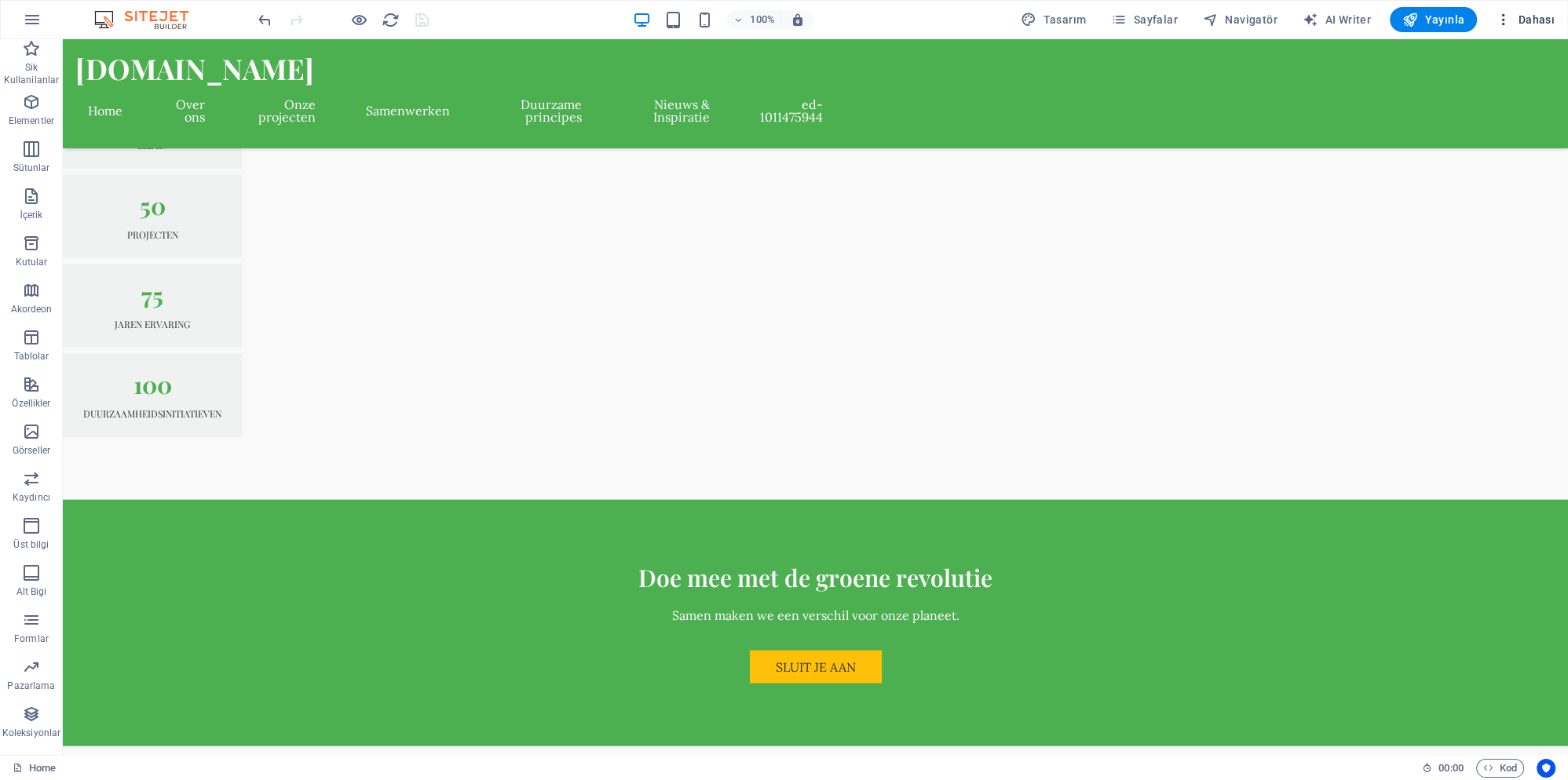
click at [1507, 16] on icon "button" at bounding box center [1504, 20] width 16 height 16
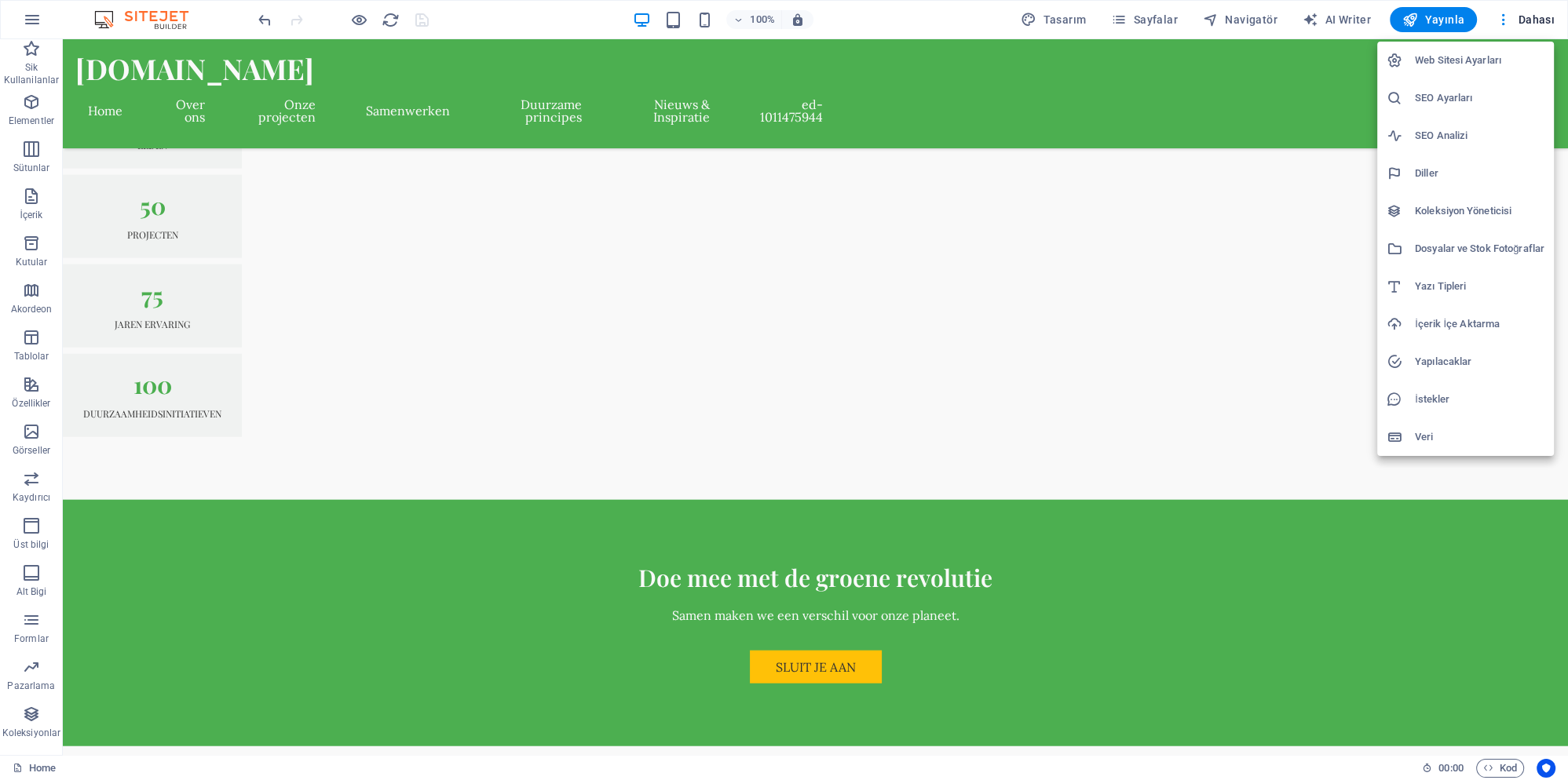
click at [1432, 177] on h6 "Diller" at bounding box center [1479, 173] width 129 height 19
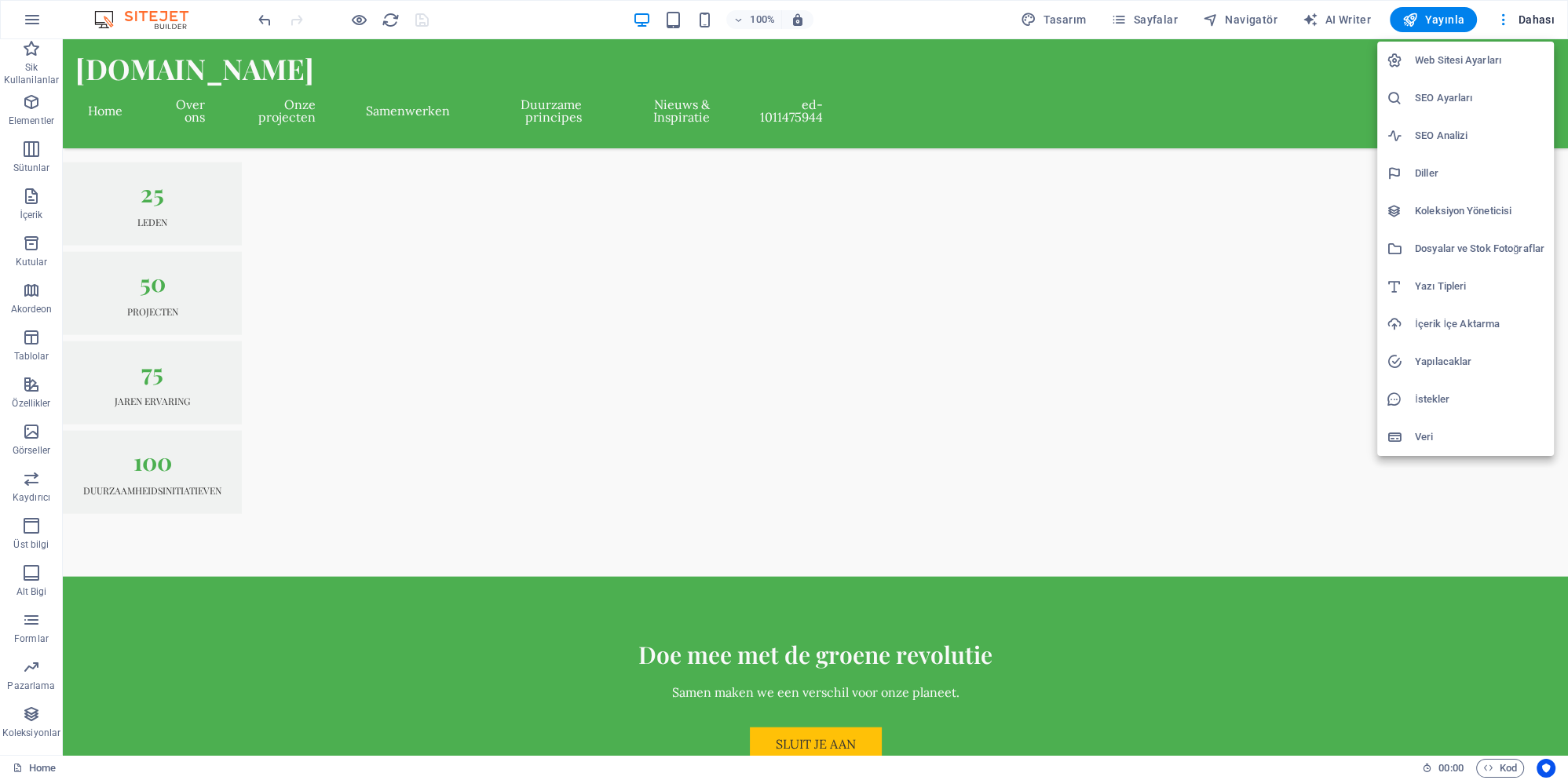
select select "67"
select select "45"
select select "164"
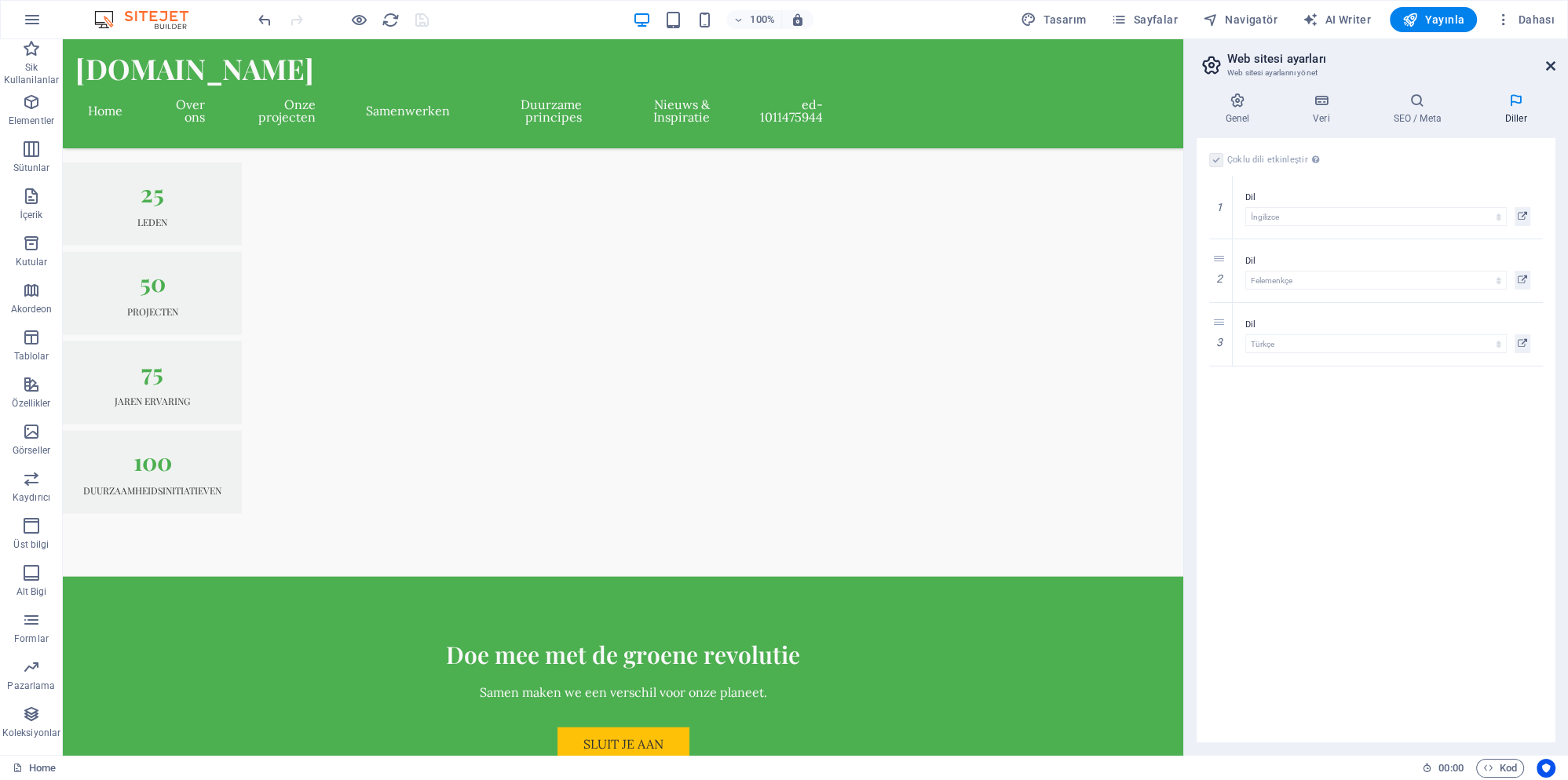
click at [1550, 61] on icon at bounding box center [1550, 66] width 10 height 12
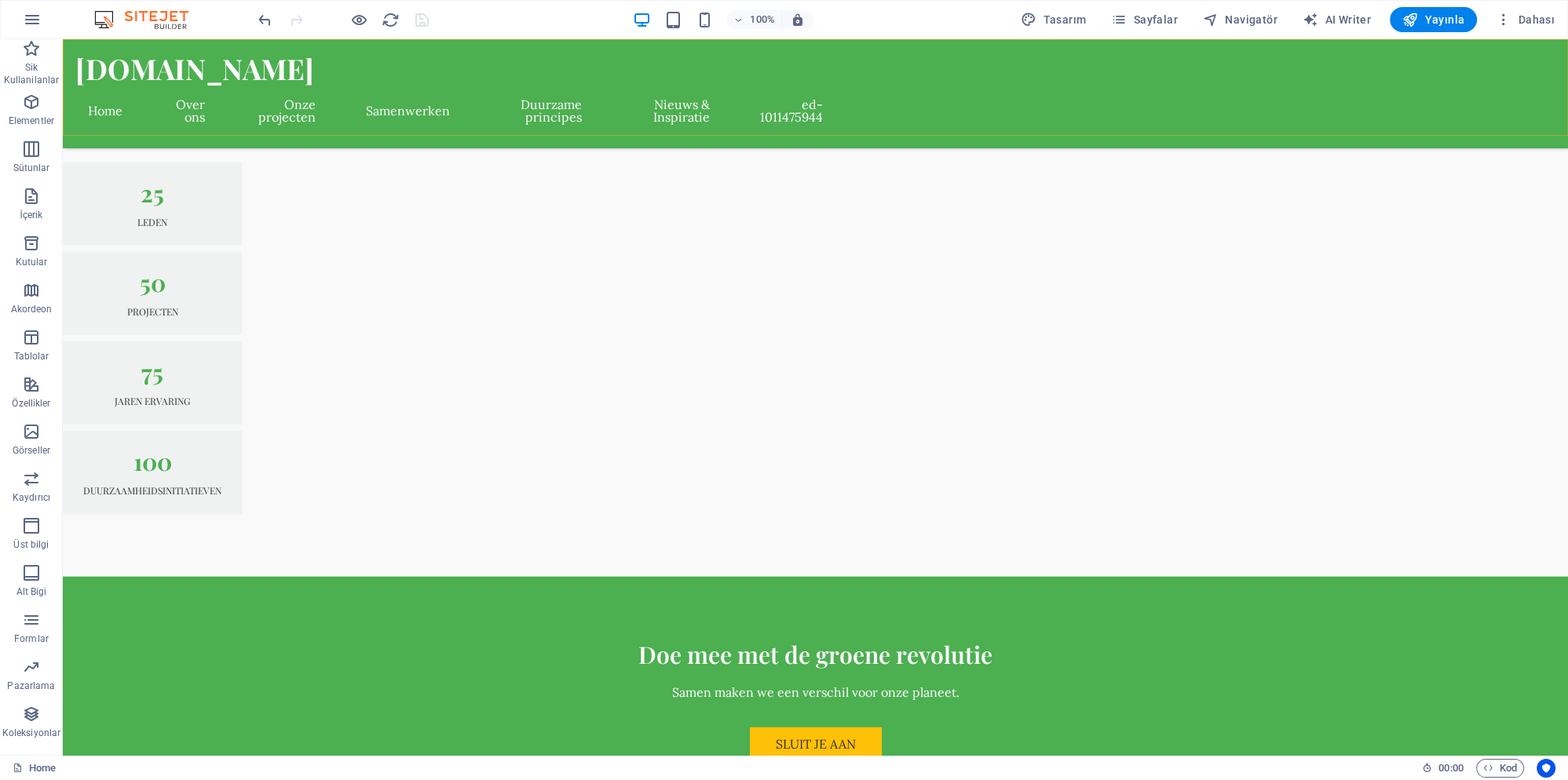
scroll to position [4963, 0]
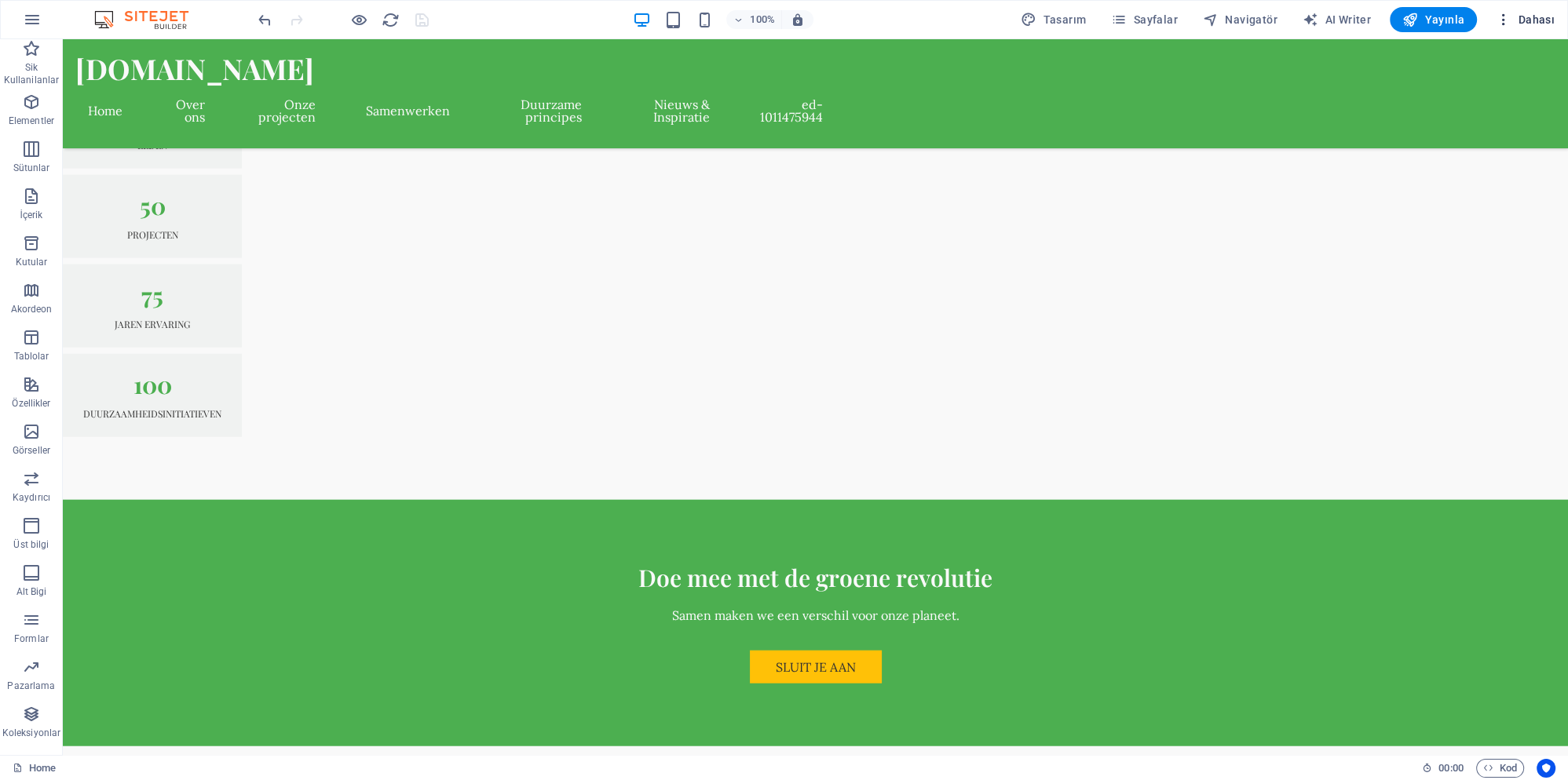
click at [1498, 11] on button "Dahası" at bounding box center [1525, 20] width 71 height 25
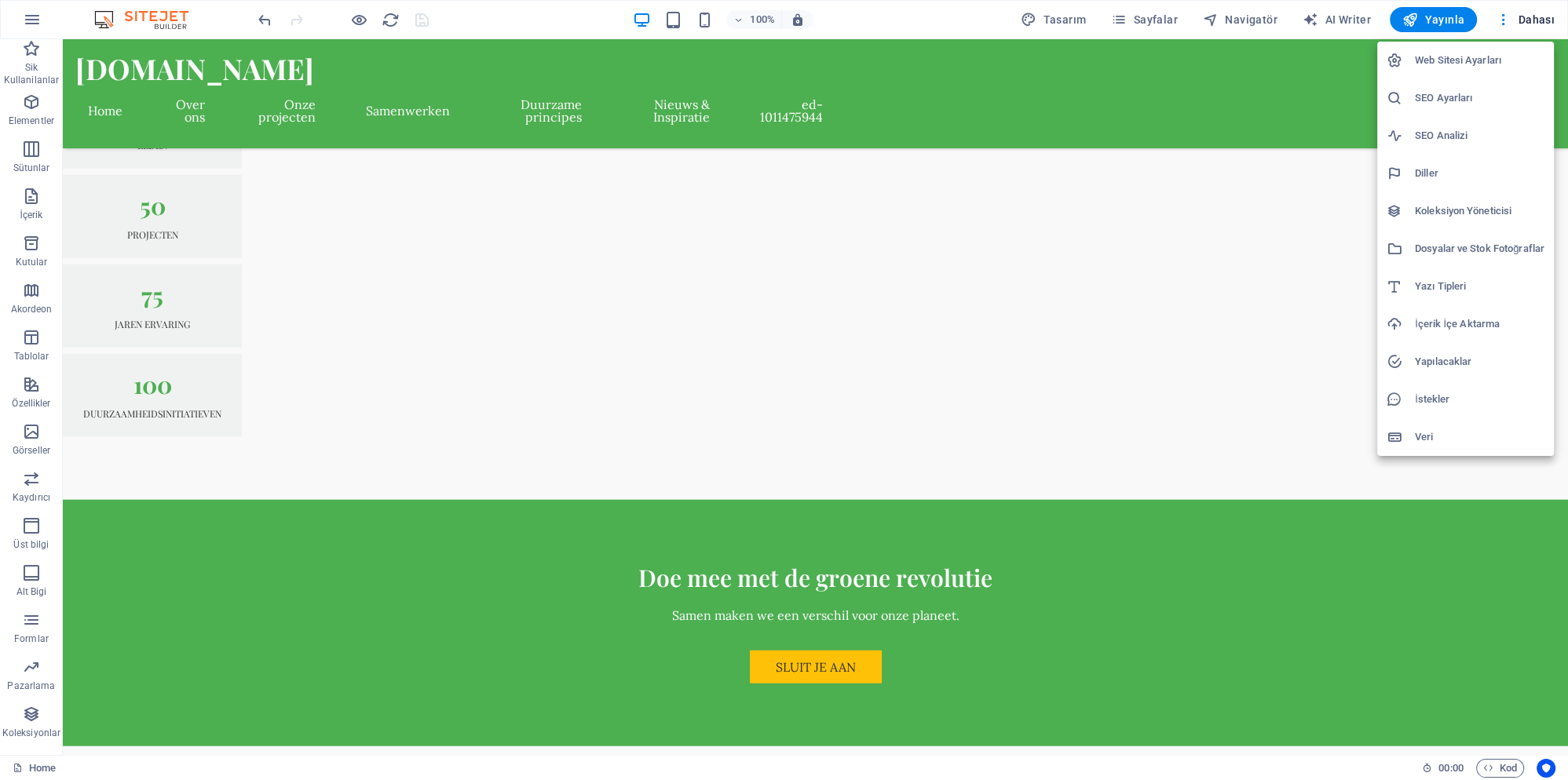
click at [1462, 127] on h6 "SEO Analizi" at bounding box center [1479, 135] width 129 height 19
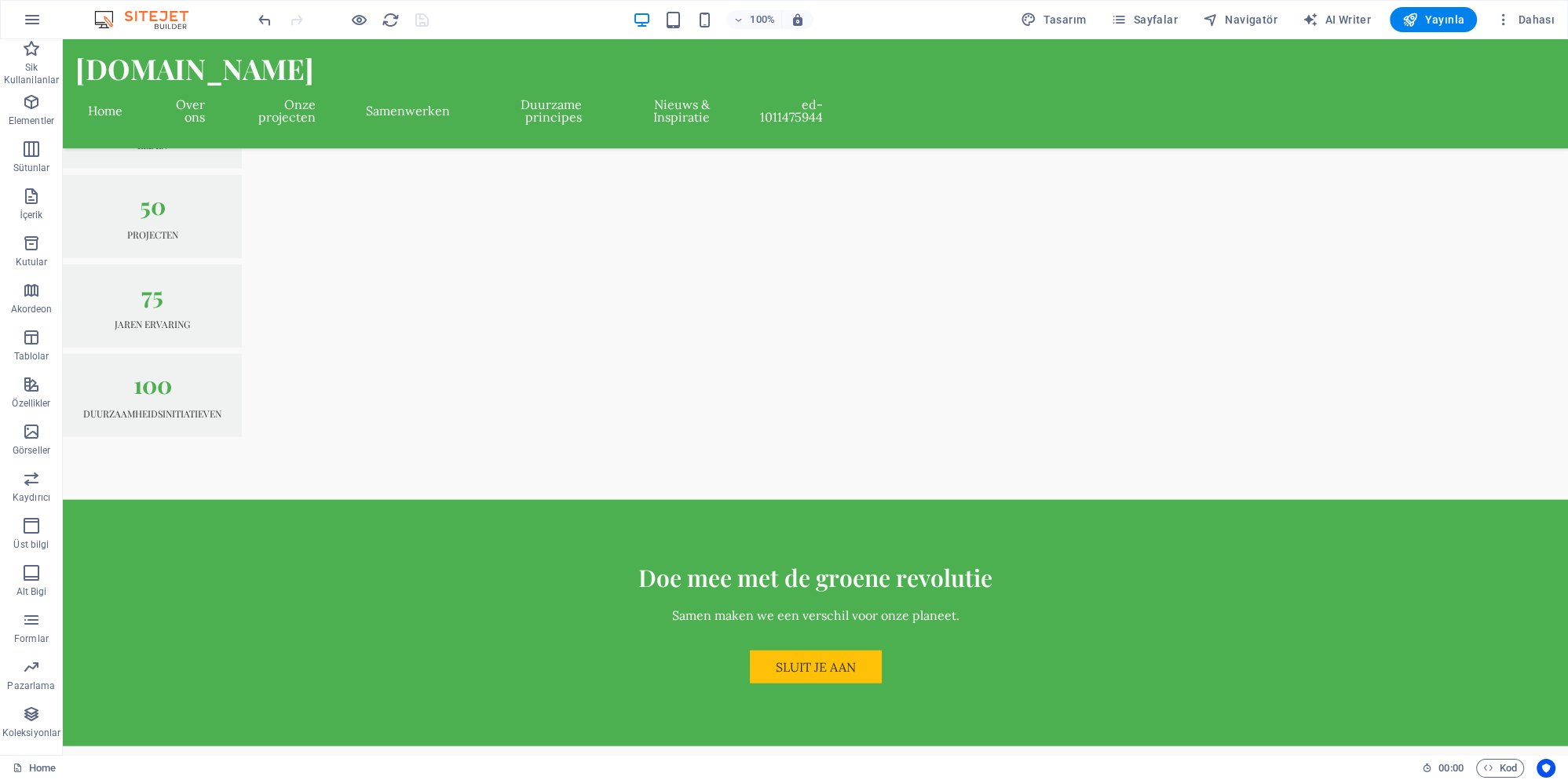
scroll to position [4886, 0]
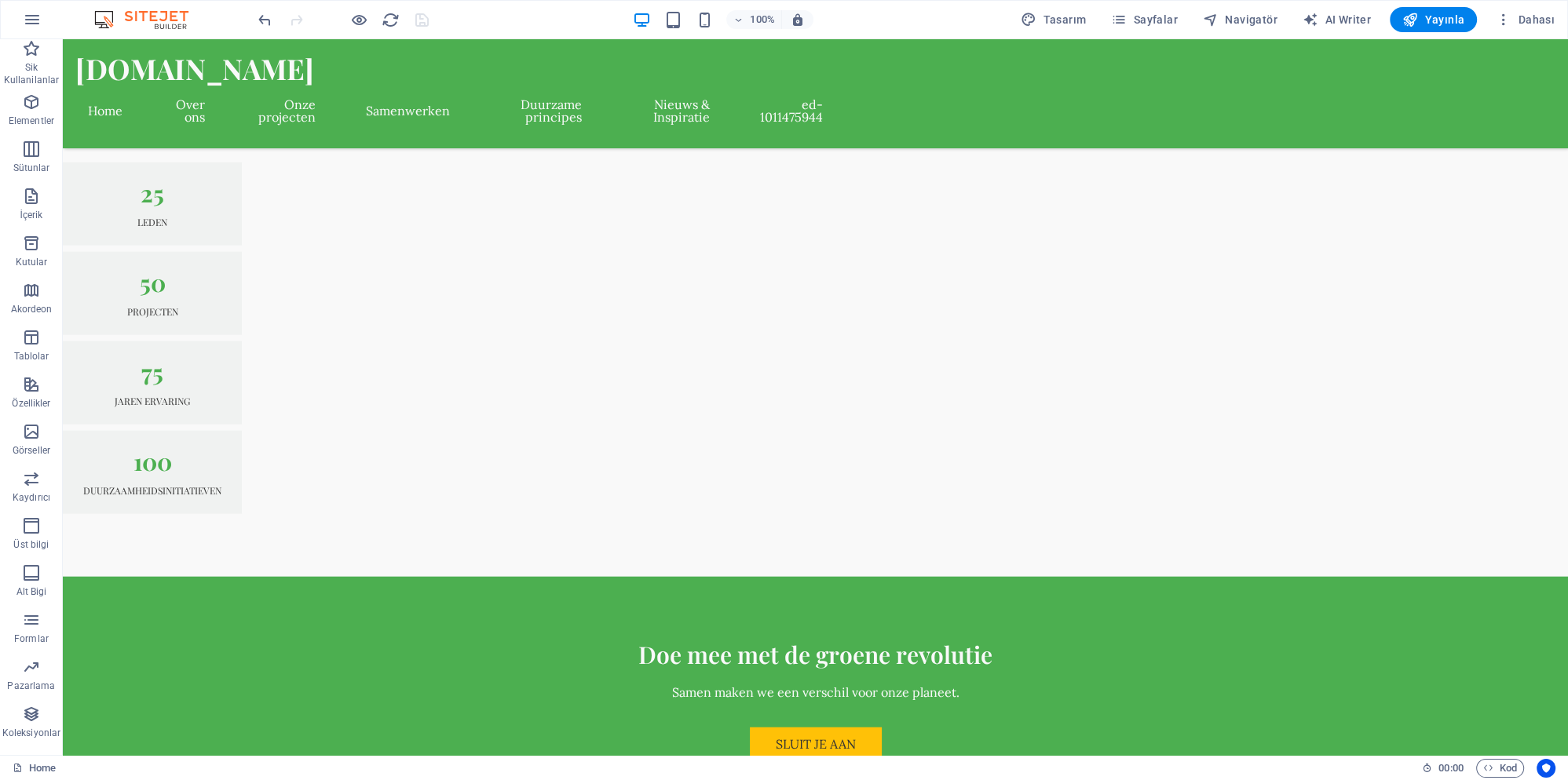
select select "google.com"
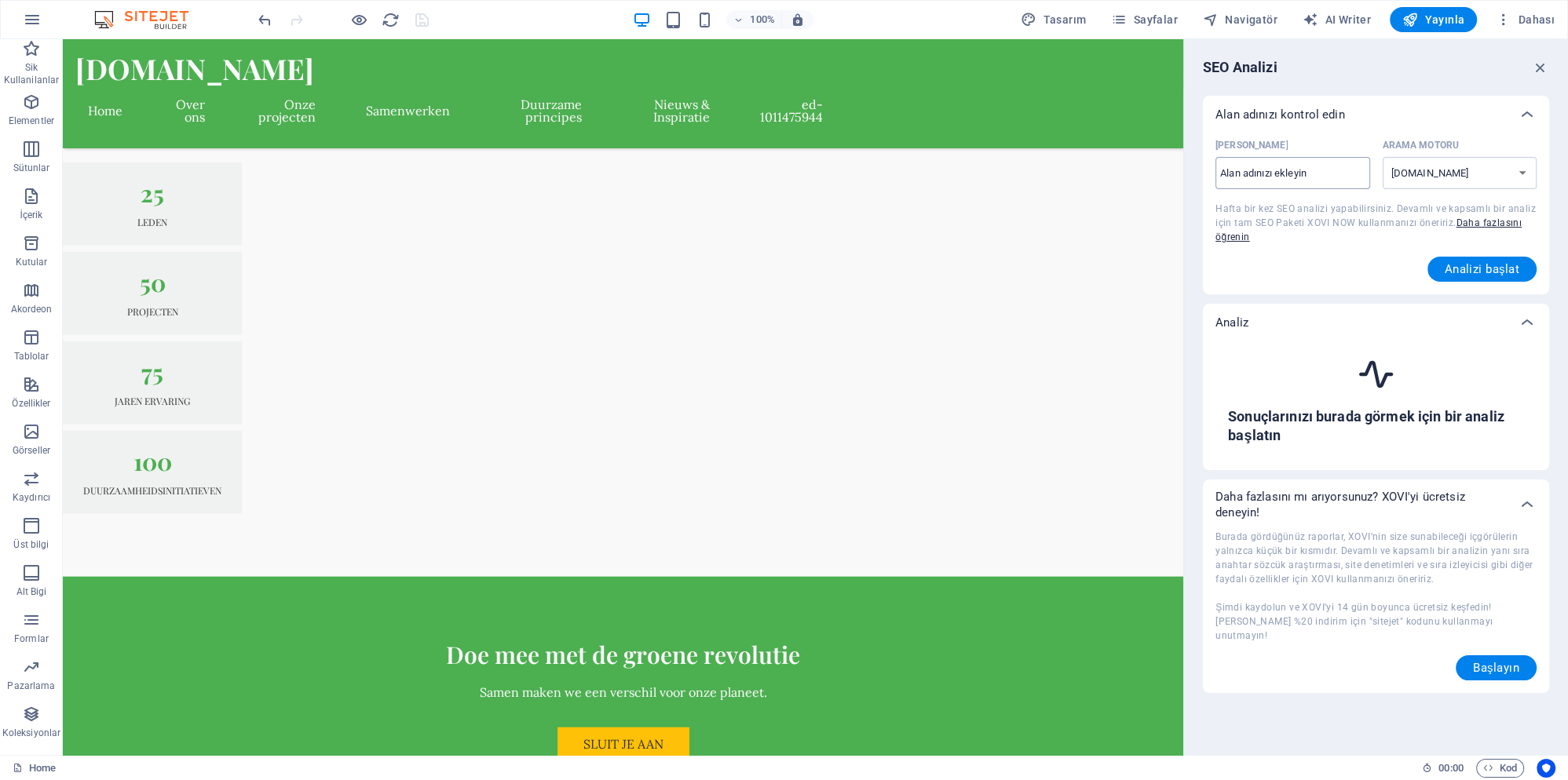
click at [1283, 176] on input "Alan Adı ​" at bounding box center [1292, 173] width 154 height 25
click at [1542, 60] on icon "button" at bounding box center [1540, 67] width 17 height 17
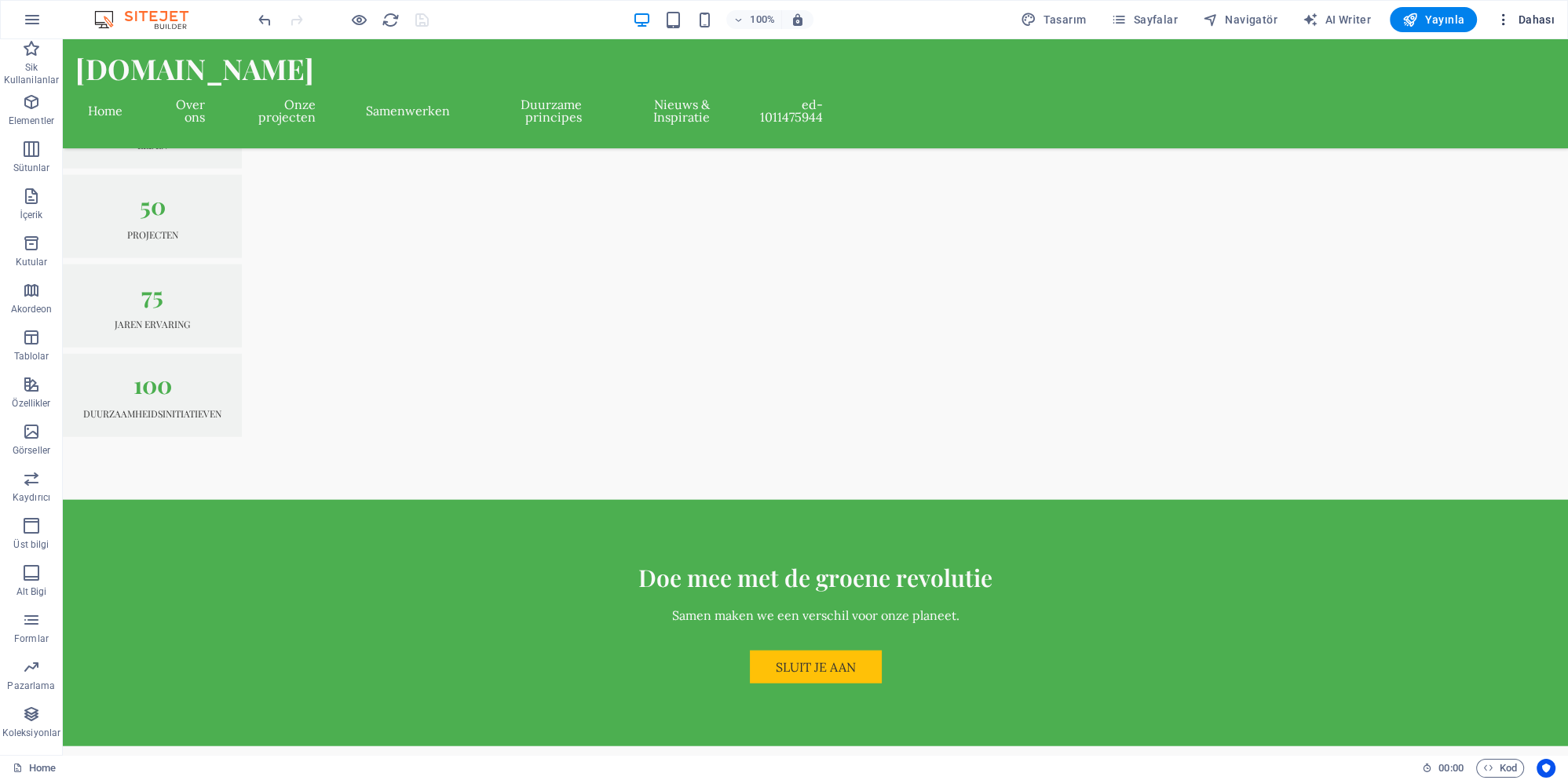
click at [1507, 12] on icon "button" at bounding box center [1504, 20] width 16 height 16
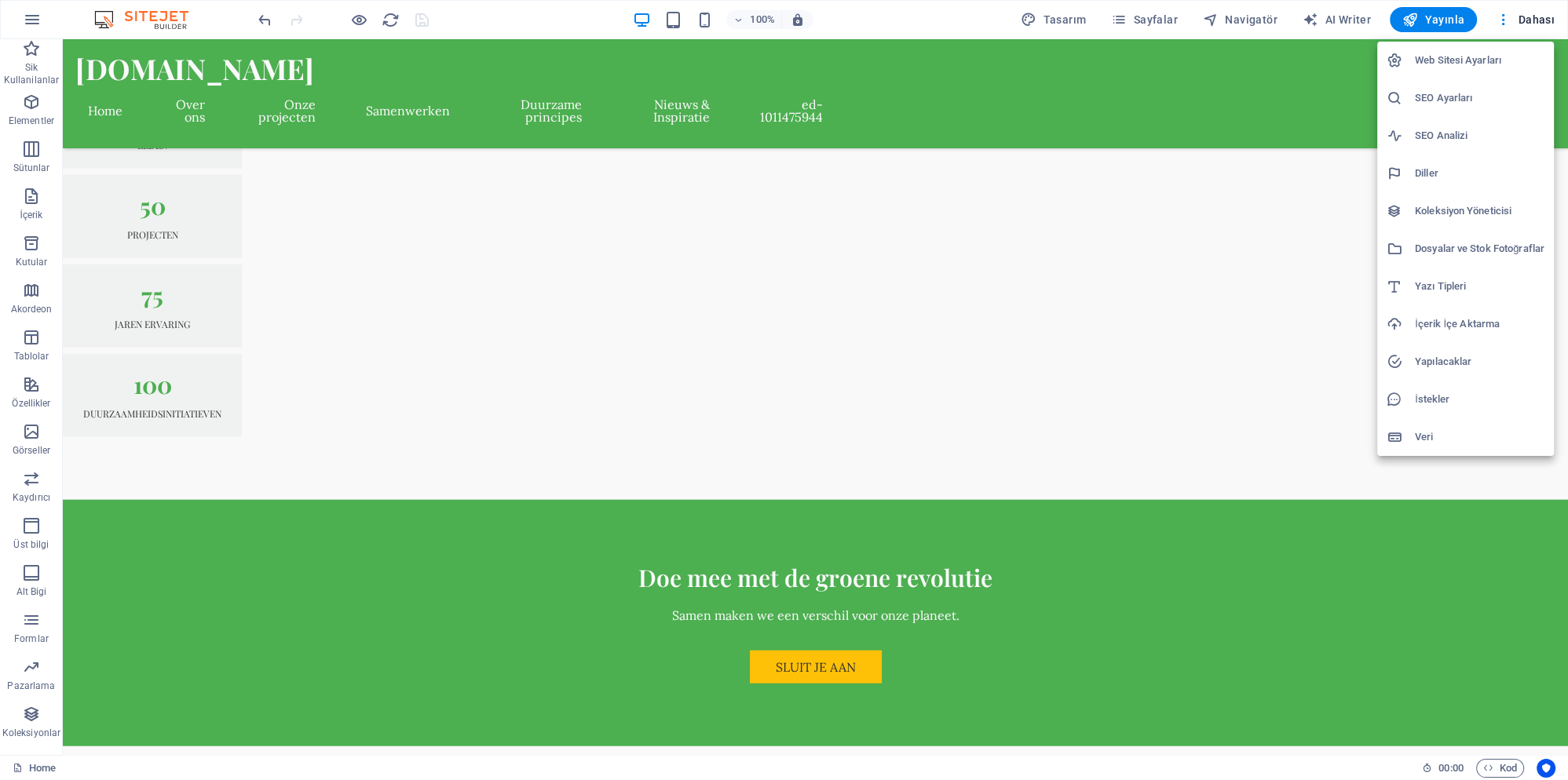
click at [1455, 56] on h6 "Web Sitesi Ayarları" at bounding box center [1479, 60] width 129 height 19
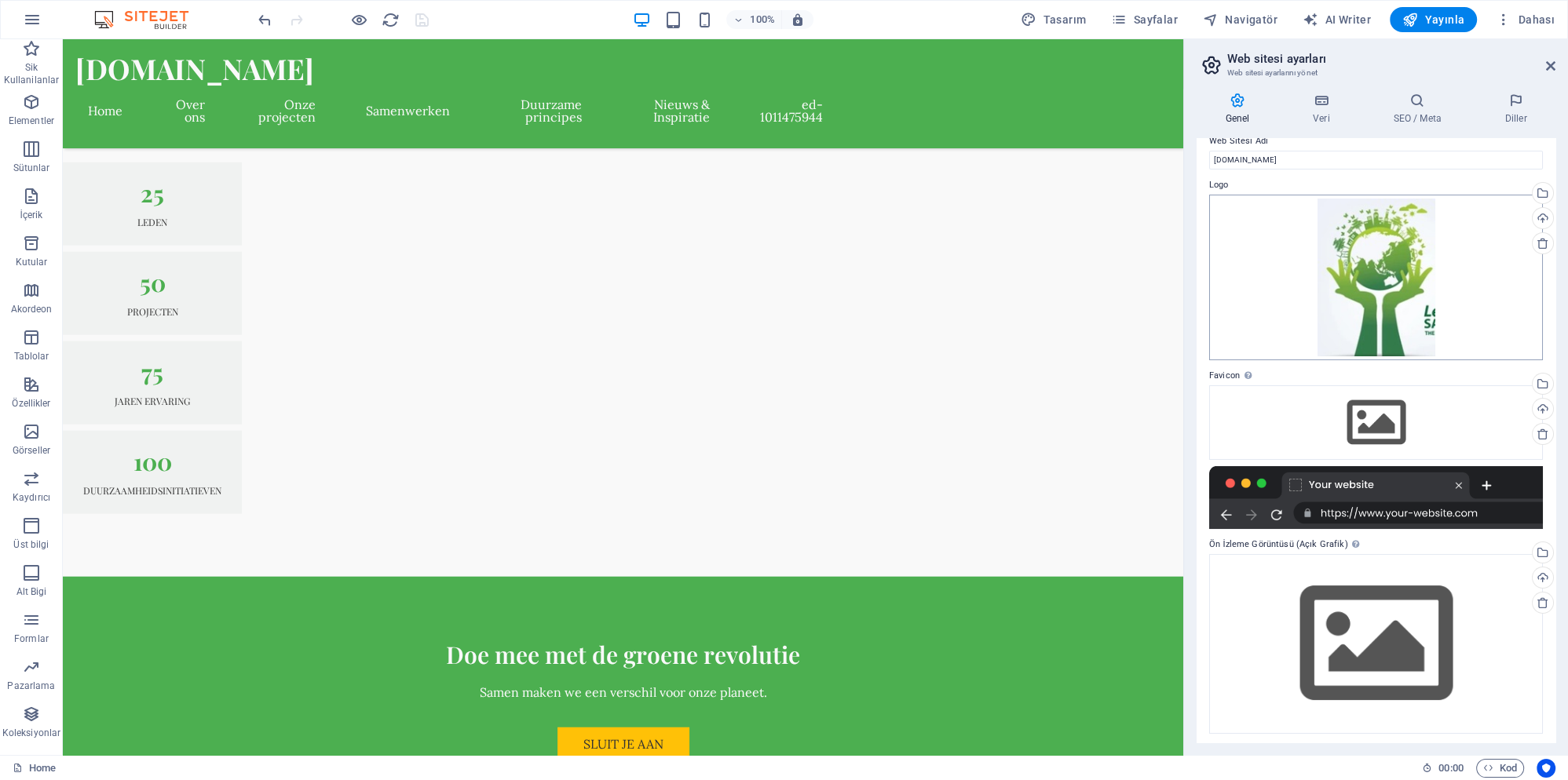
scroll to position [23, 0]
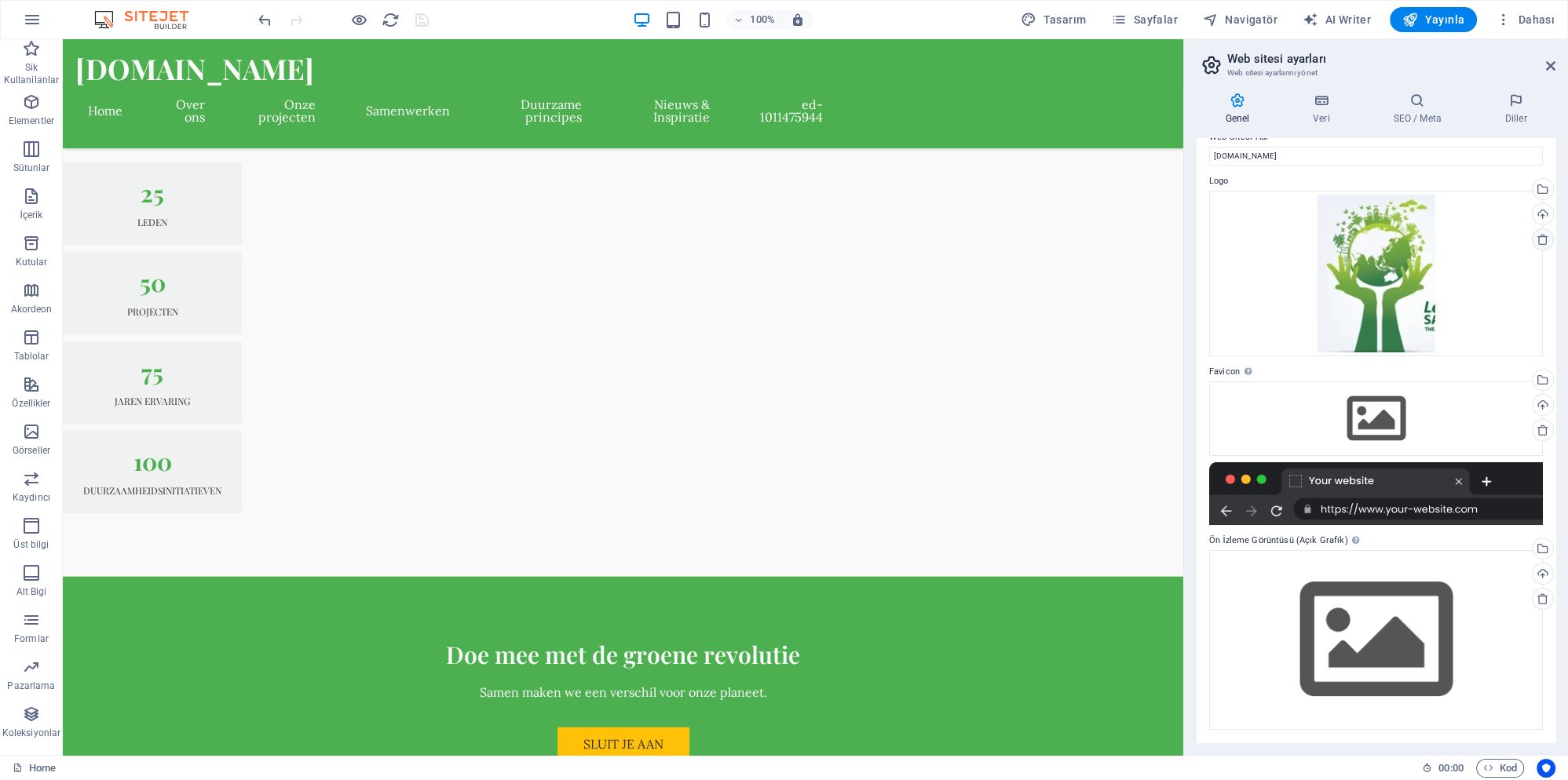
click at [1539, 237] on icon at bounding box center [1543, 239] width 12 height 12
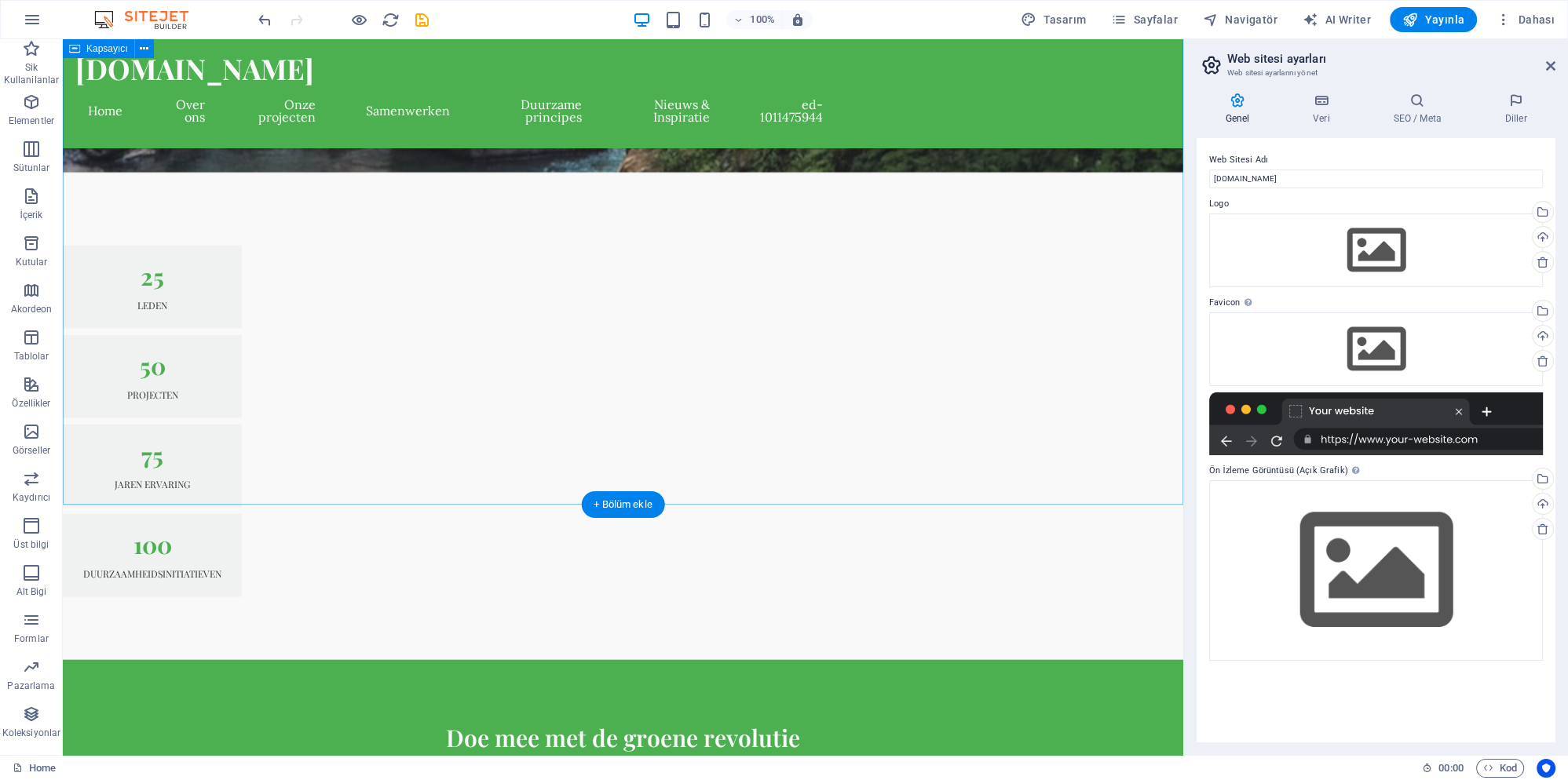
scroll to position [4632, 0]
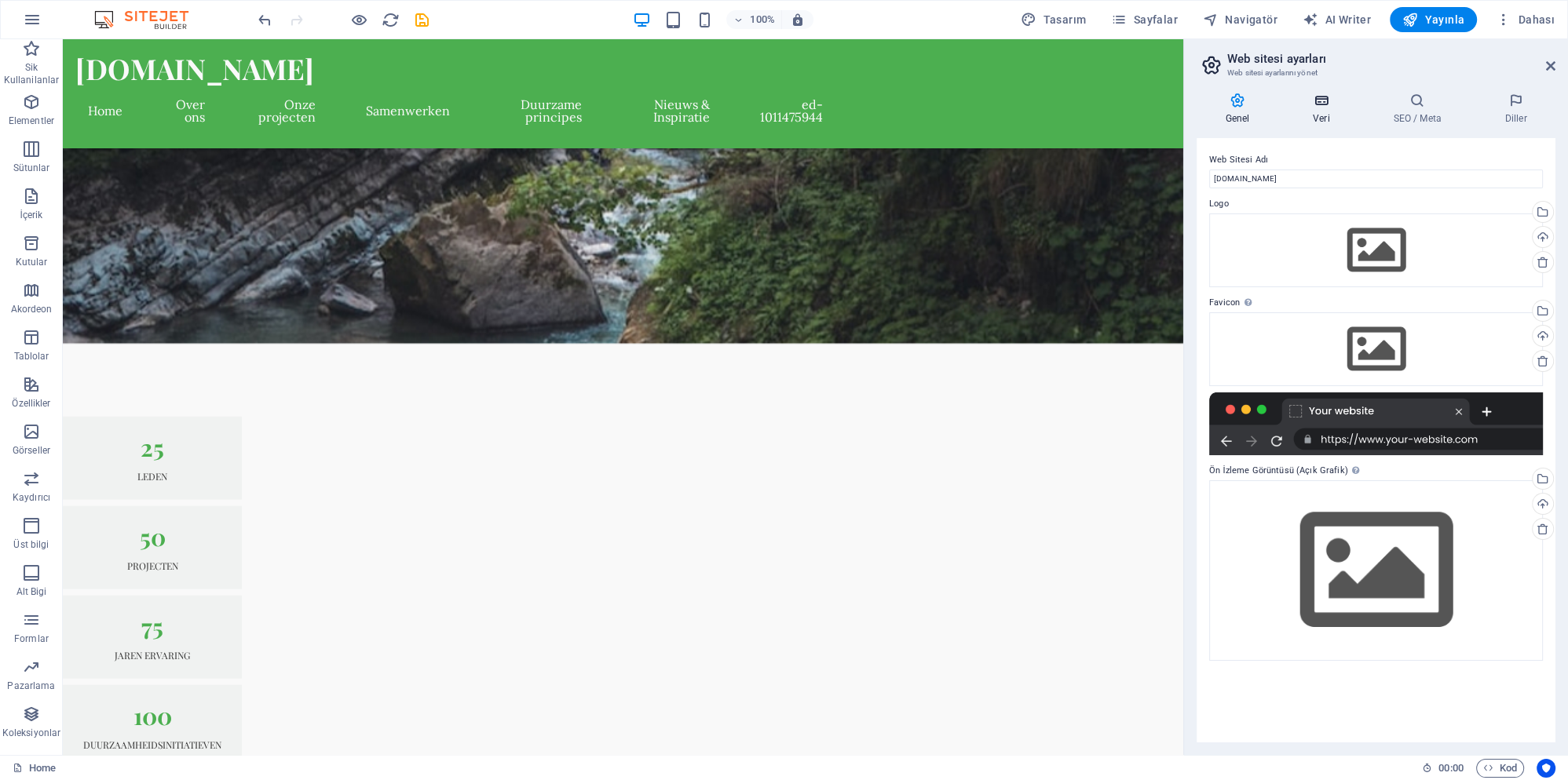
click at [1321, 111] on h4 "Veri" at bounding box center [1325, 109] width 80 height 33
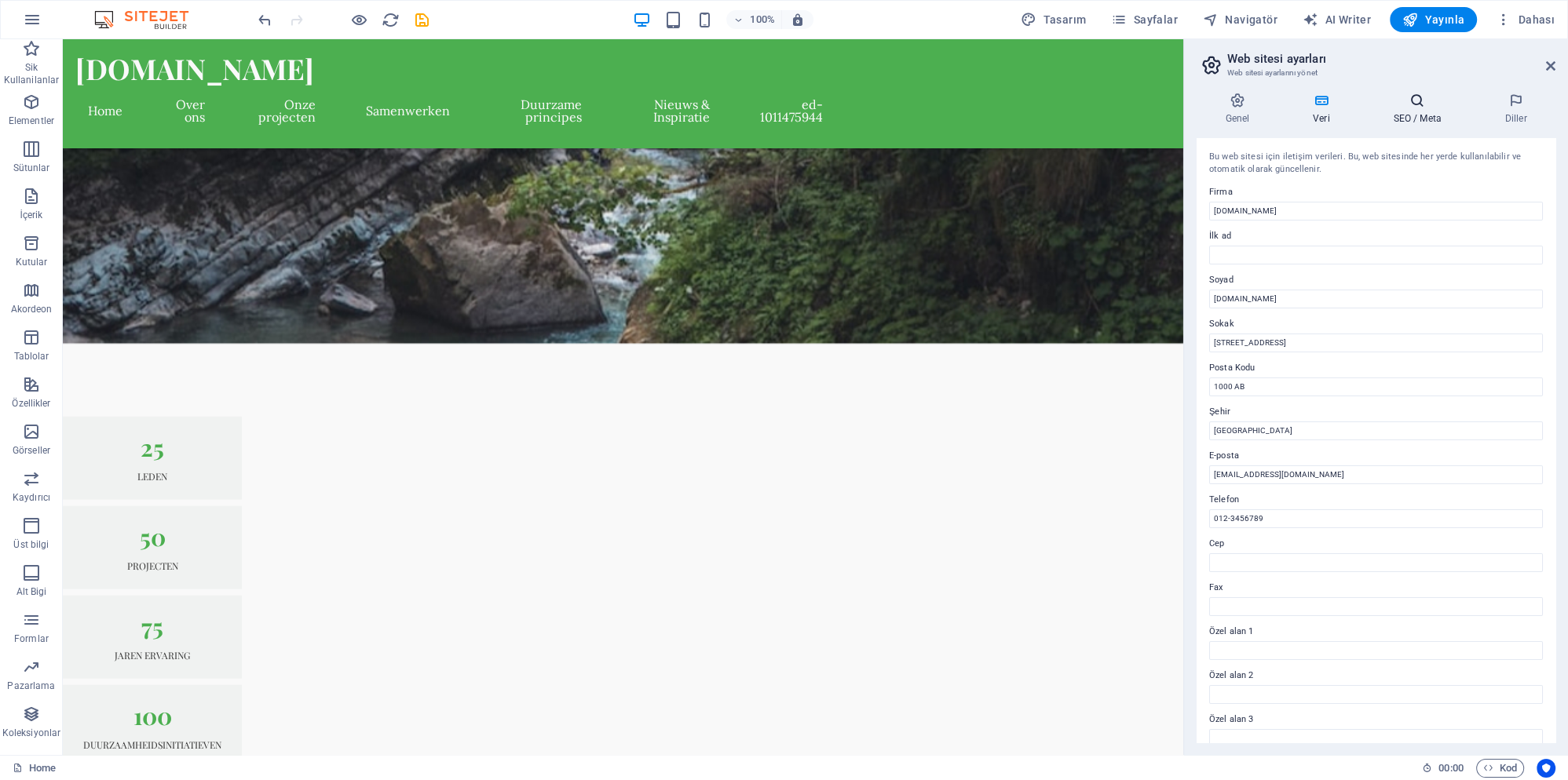
click at [1426, 105] on icon at bounding box center [1417, 101] width 105 height 16
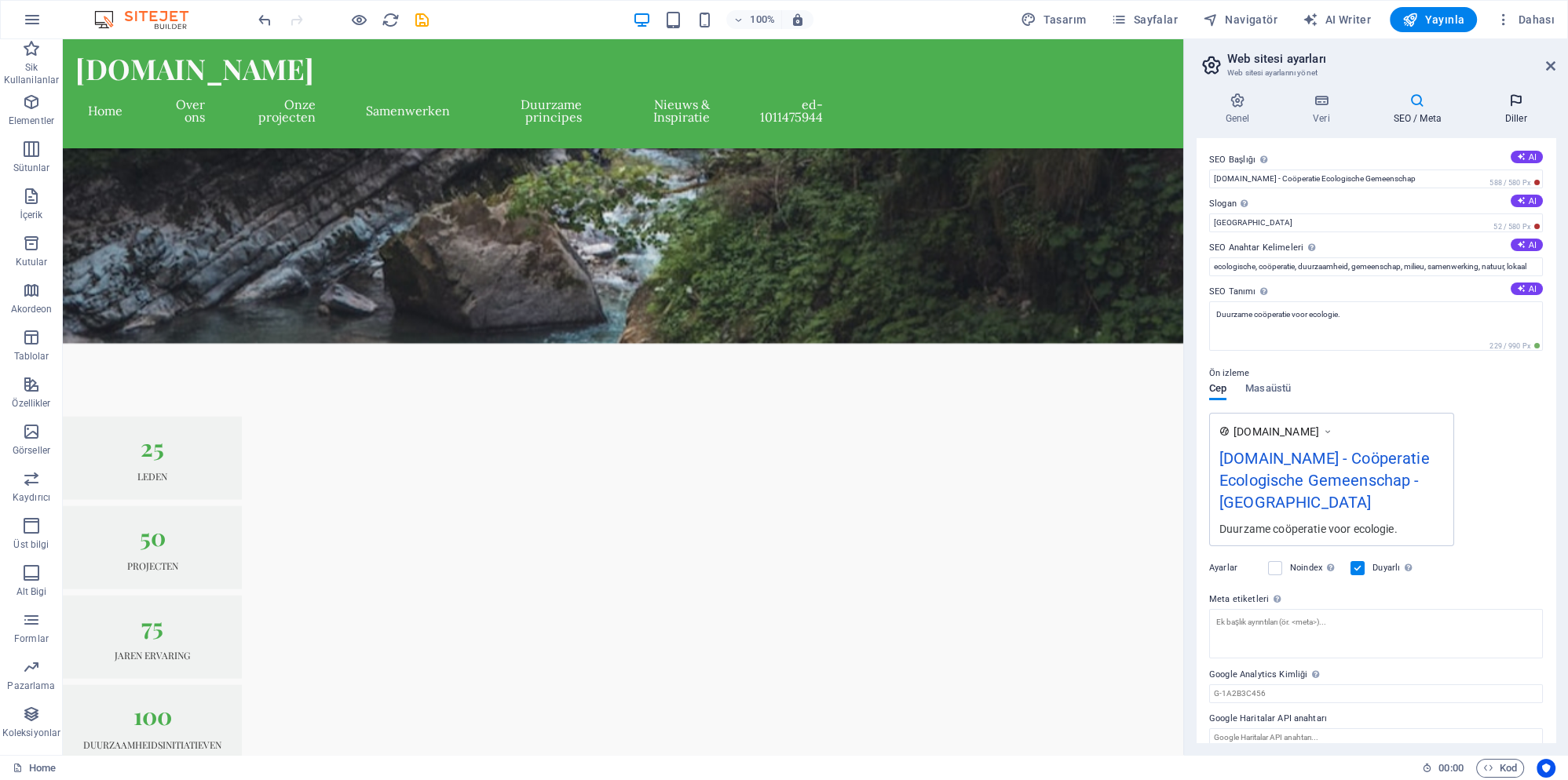
click at [1516, 107] on icon at bounding box center [1515, 101] width 79 height 16
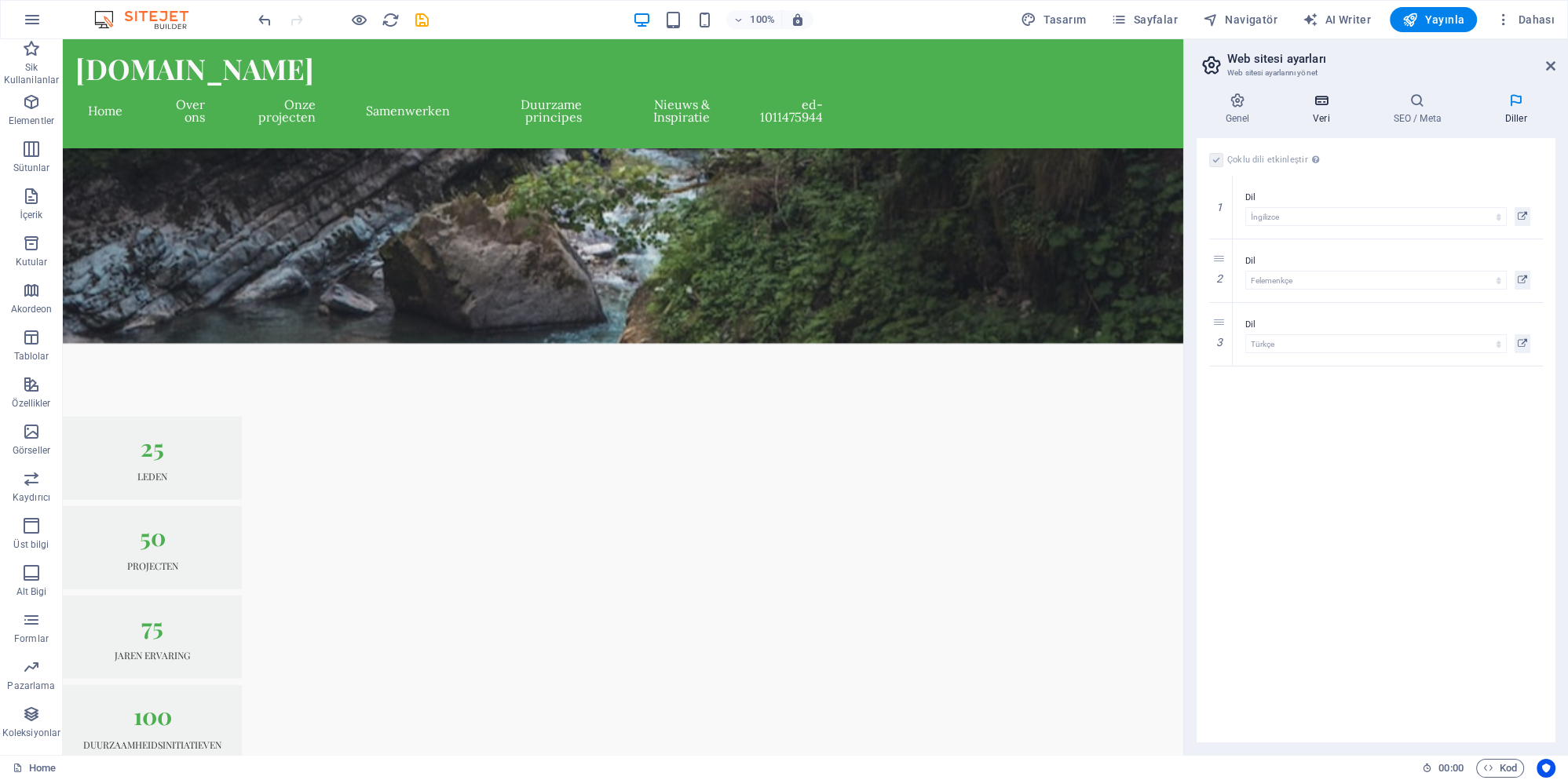
click at [1341, 110] on h4 "Veri" at bounding box center [1325, 109] width 80 height 33
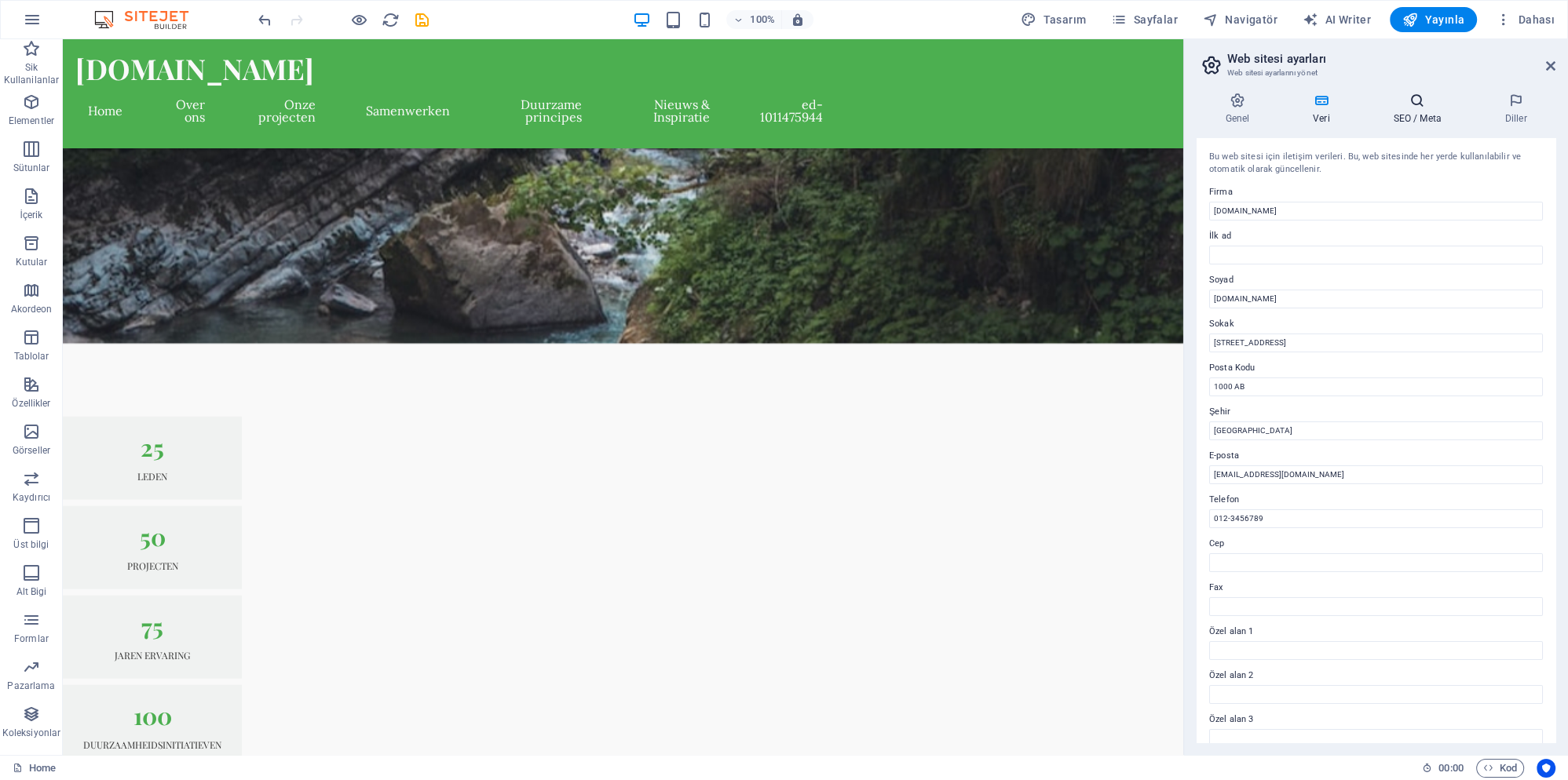
click at [1427, 113] on h4 "SEO / Meta" at bounding box center [1420, 109] width 111 height 33
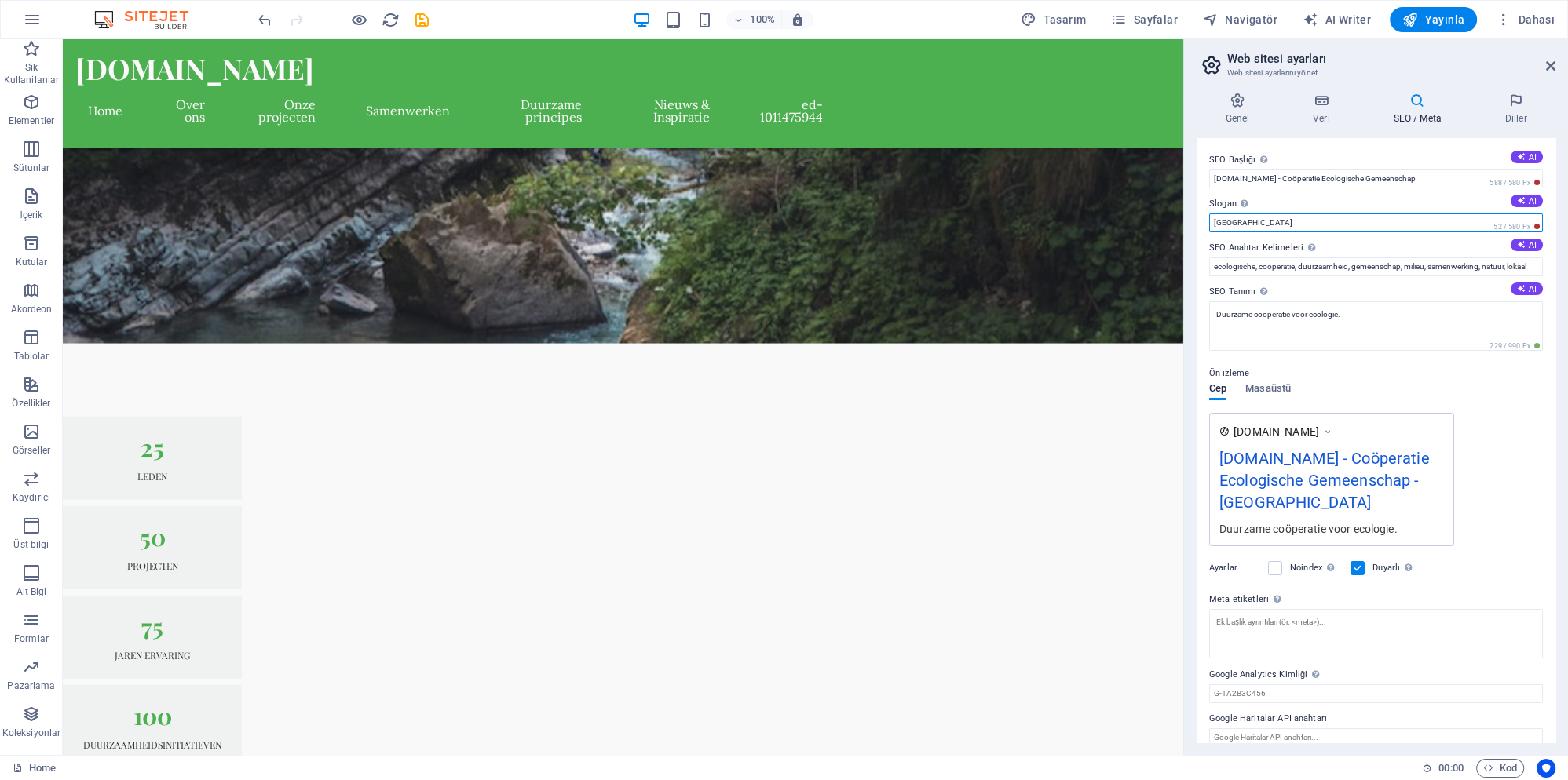
click at [1274, 220] on input "Berlin" at bounding box center [1376, 222] width 334 height 19
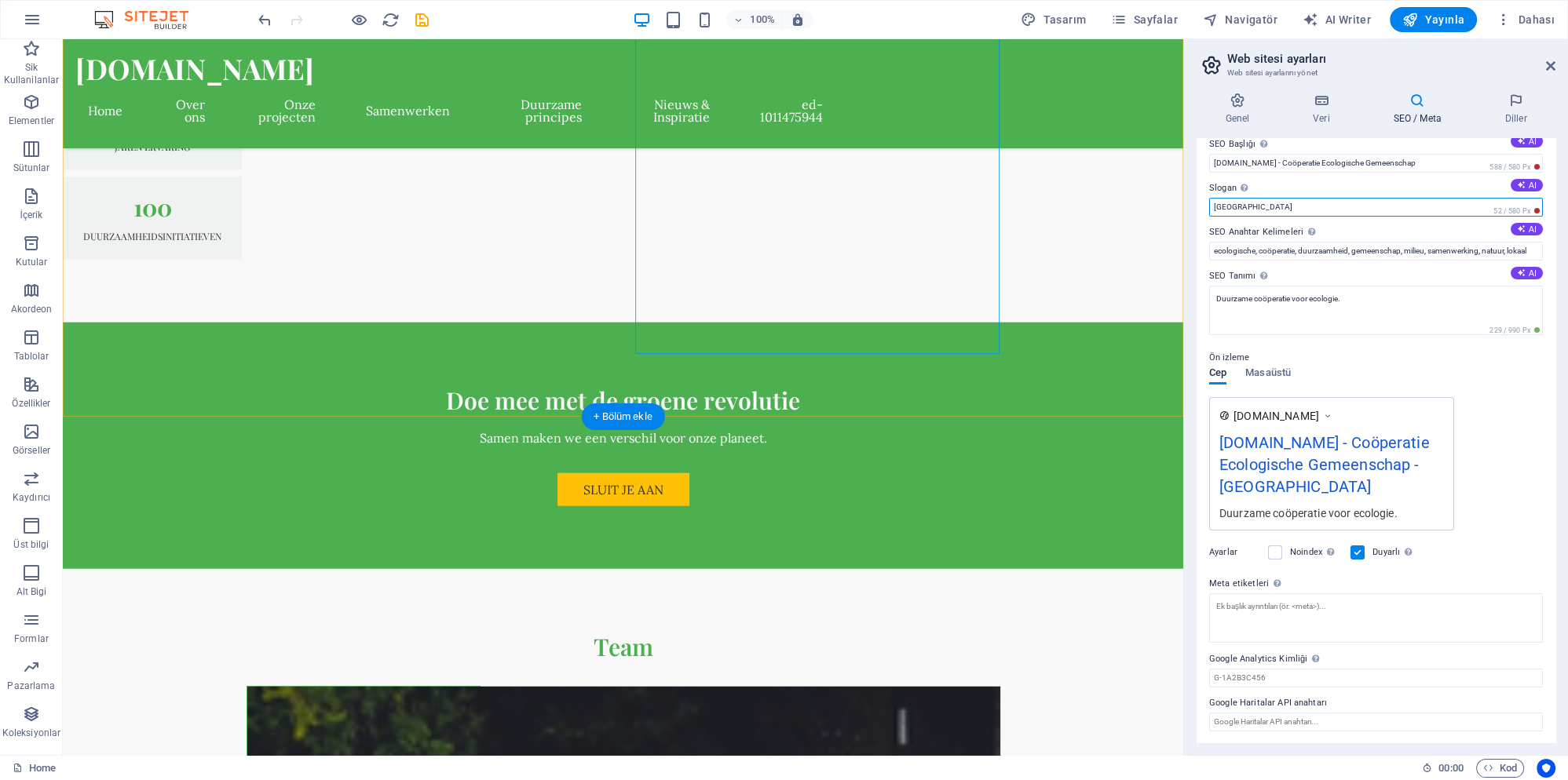
scroll to position [5480, 0]
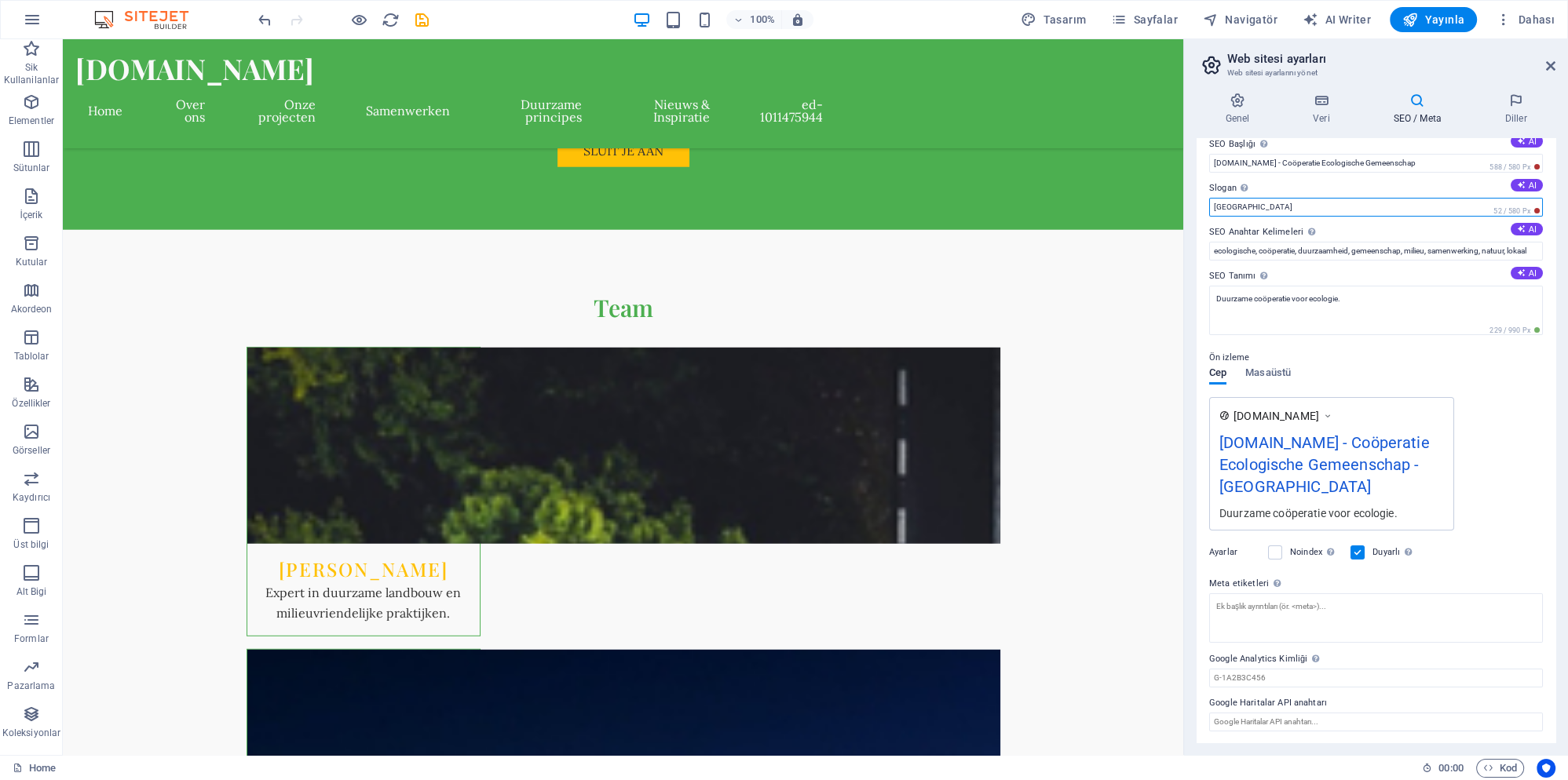
click at [1263, 203] on input "Berlin" at bounding box center [1376, 207] width 334 height 19
type input "Amsterdam"
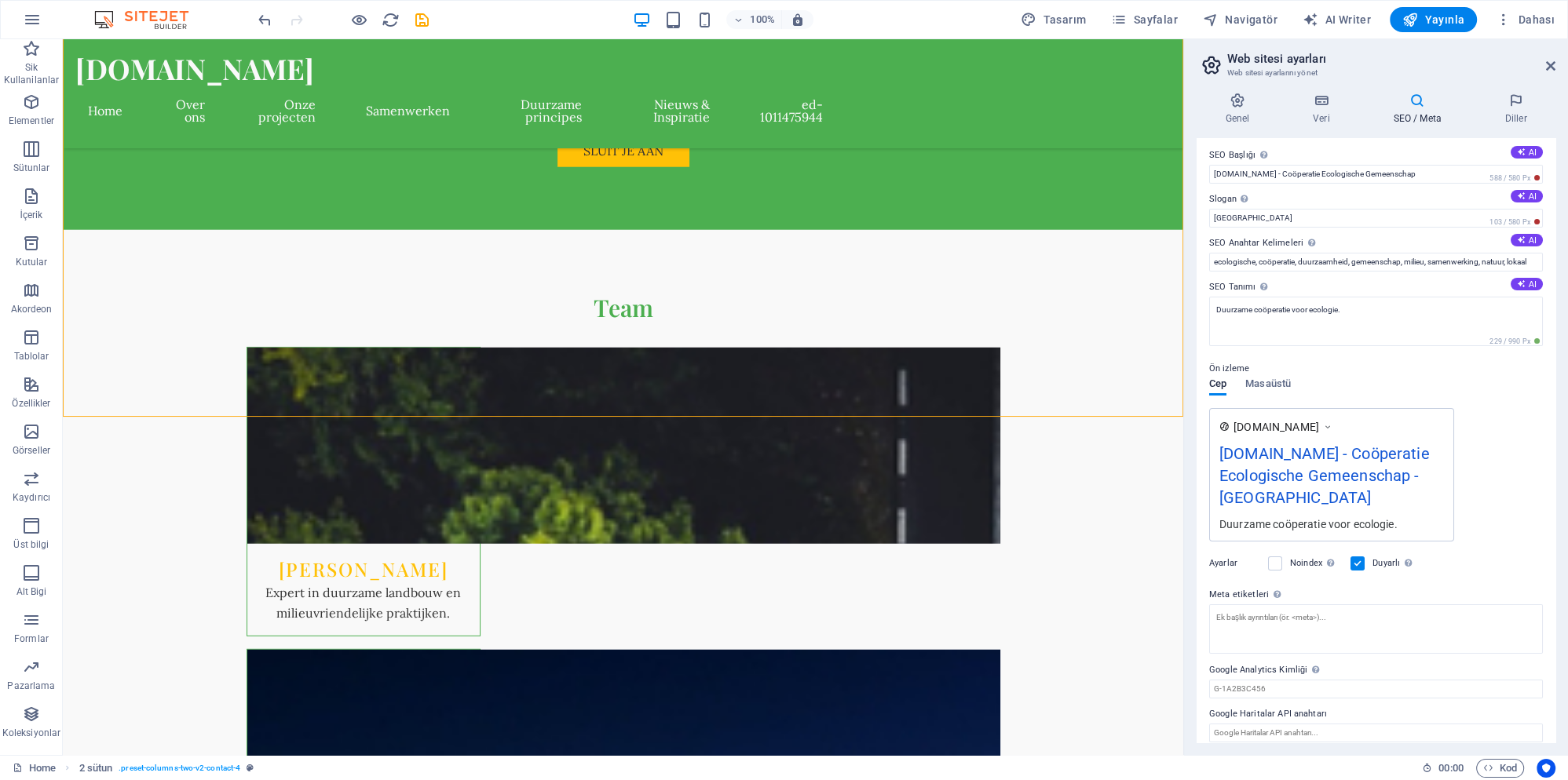
scroll to position [0, 0]
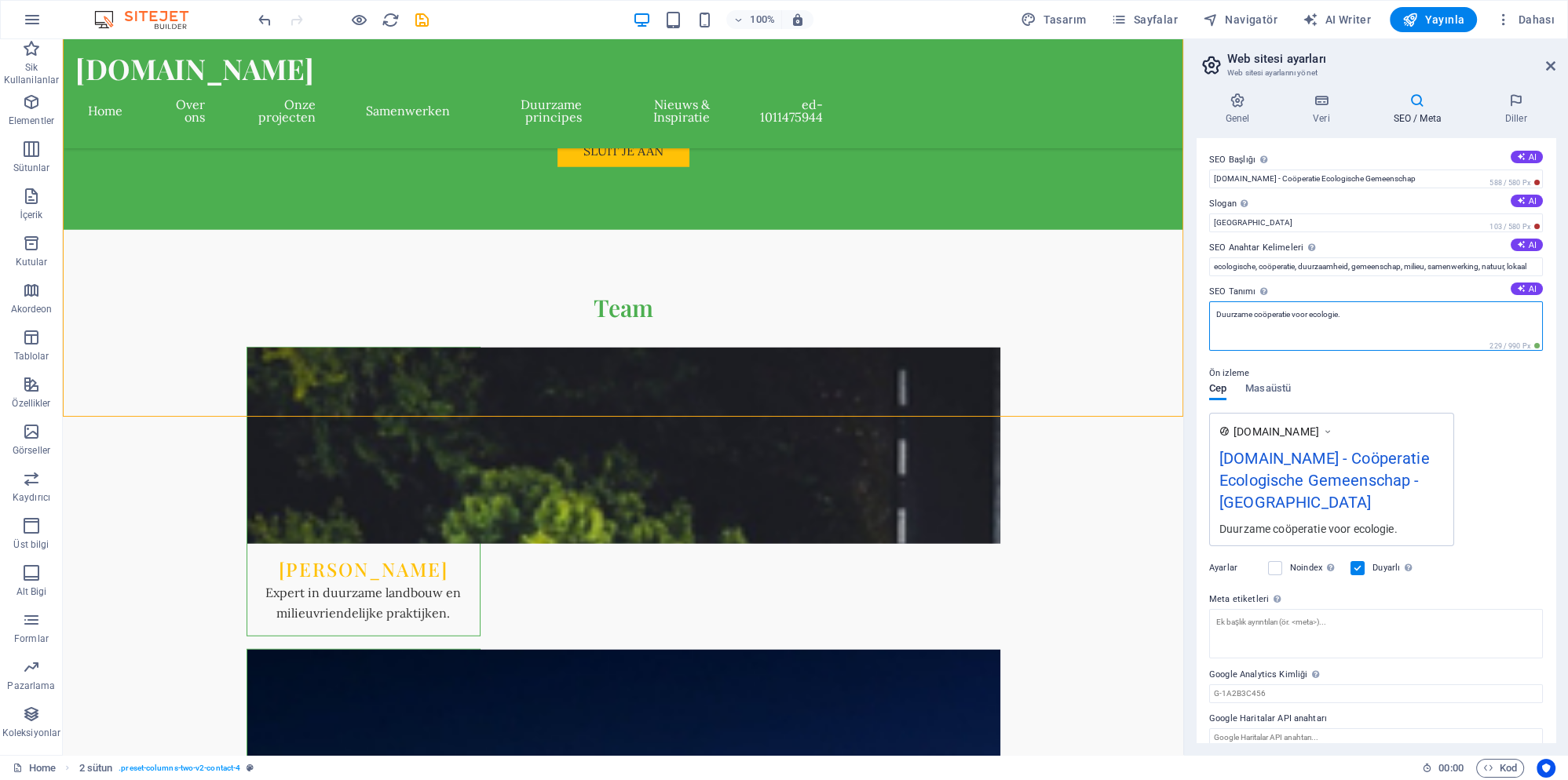
click at [1276, 314] on textarea "Duurzame coöperatie voor ecologie." at bounding box center [1376, 325] width 334 height 49
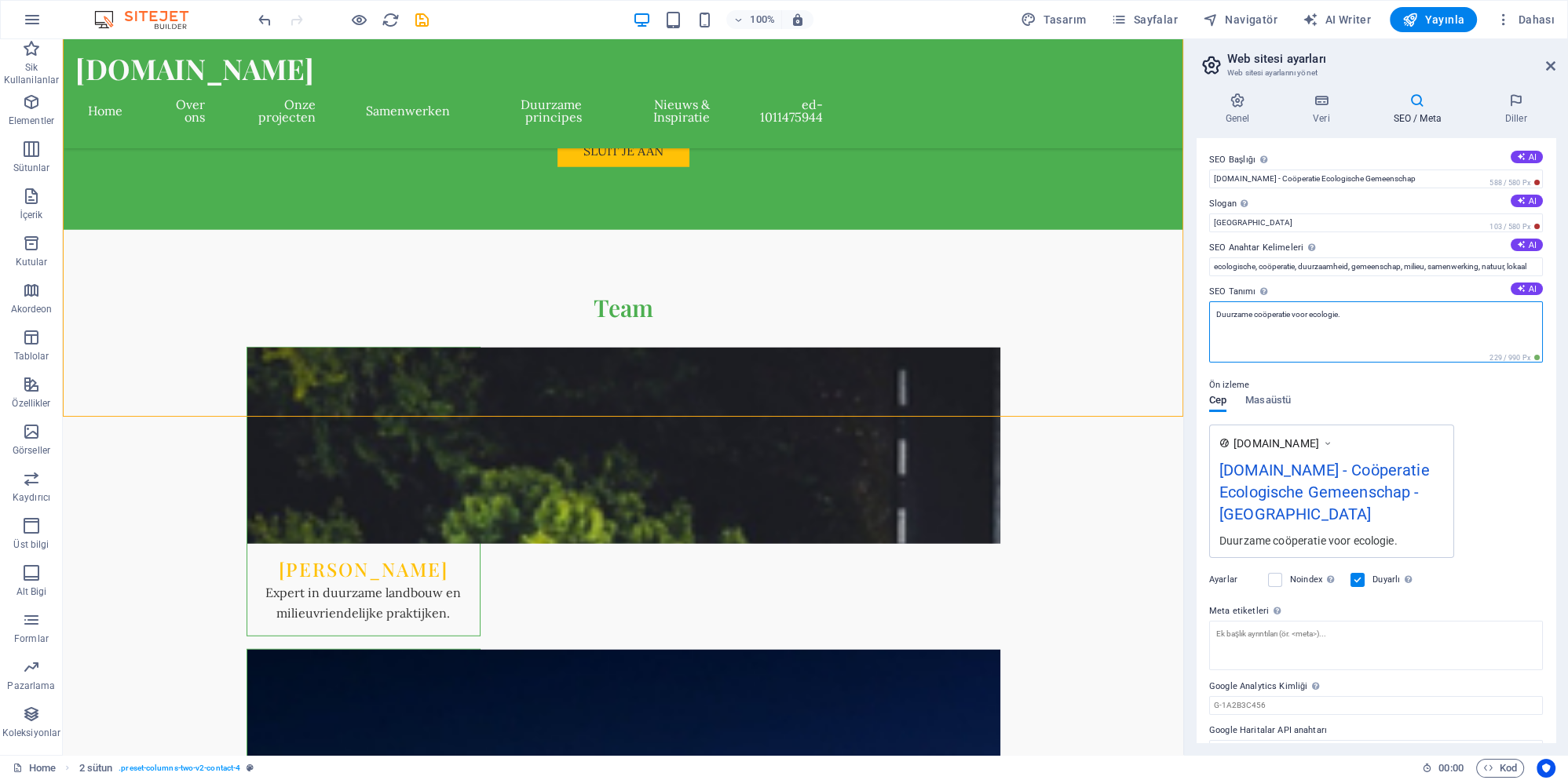
click at [1374, 326] on textarea "Duurzame coöperatie voor ecologie." at bounding box center [1376, 332] width 334 height 62
click at [1297, 266] on input "ecologische, coöperatie, duurzaamheid, gemeenschap, milieu, samenwerking, natuu…" at bounding box center [1376, 267] width 334 height 19
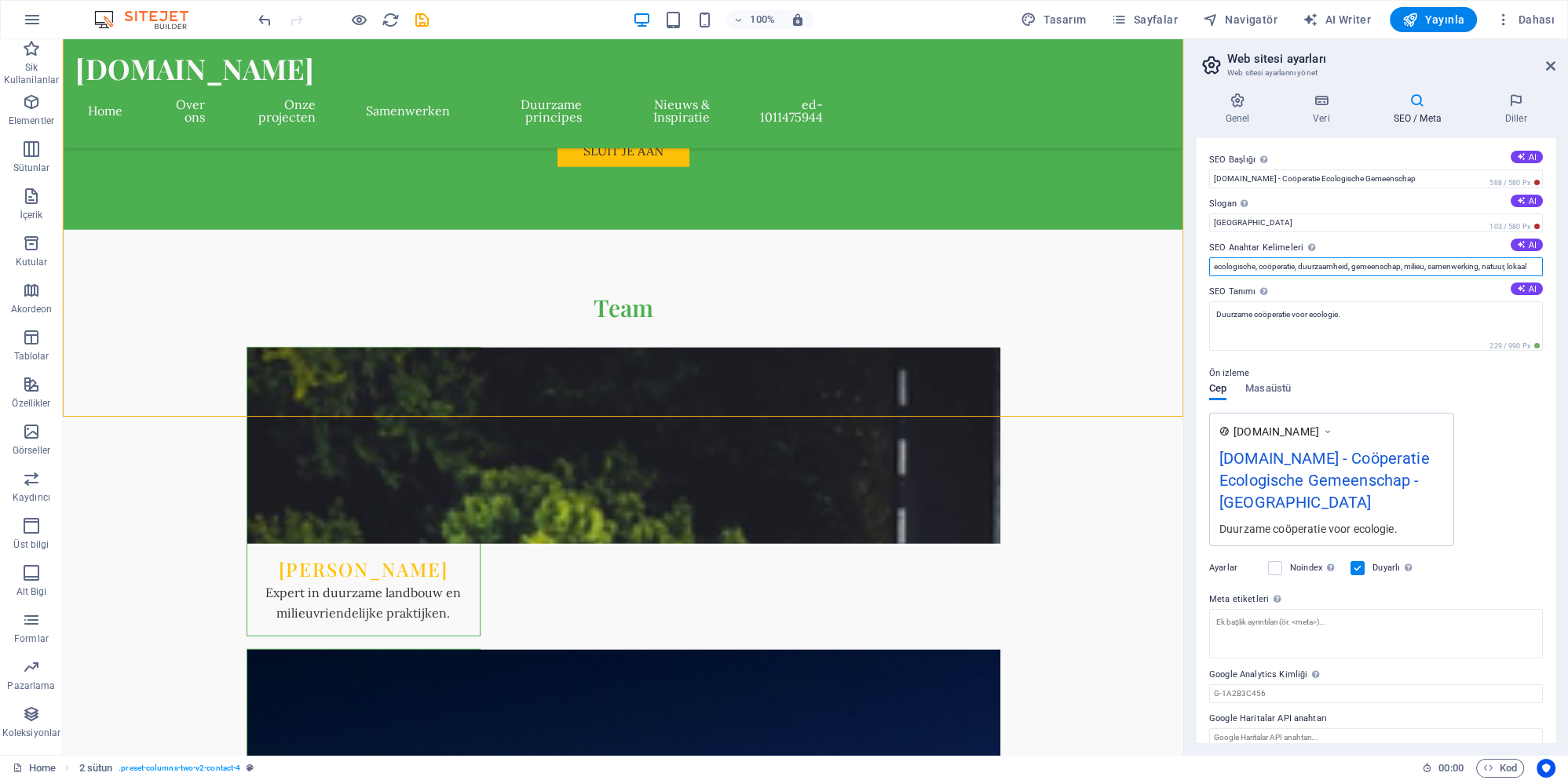
click at [1422, 265] on input "ecologische, coöperatie, duurzaamheid, gemeenschap, milieu, samenwerking, natuu…" at bounding box center [1376, 267] width 334 height 19
click at [1408, 265] on input "ecologische, coöperatie, duurzaamheid, gemeenschap, milieu, samenwerking, natuu…" at bounding box center [1376, 267] width 334 height 19
click at [1530, 242] on button "AI" at bounding box center [1527, 245] width 32 height 12
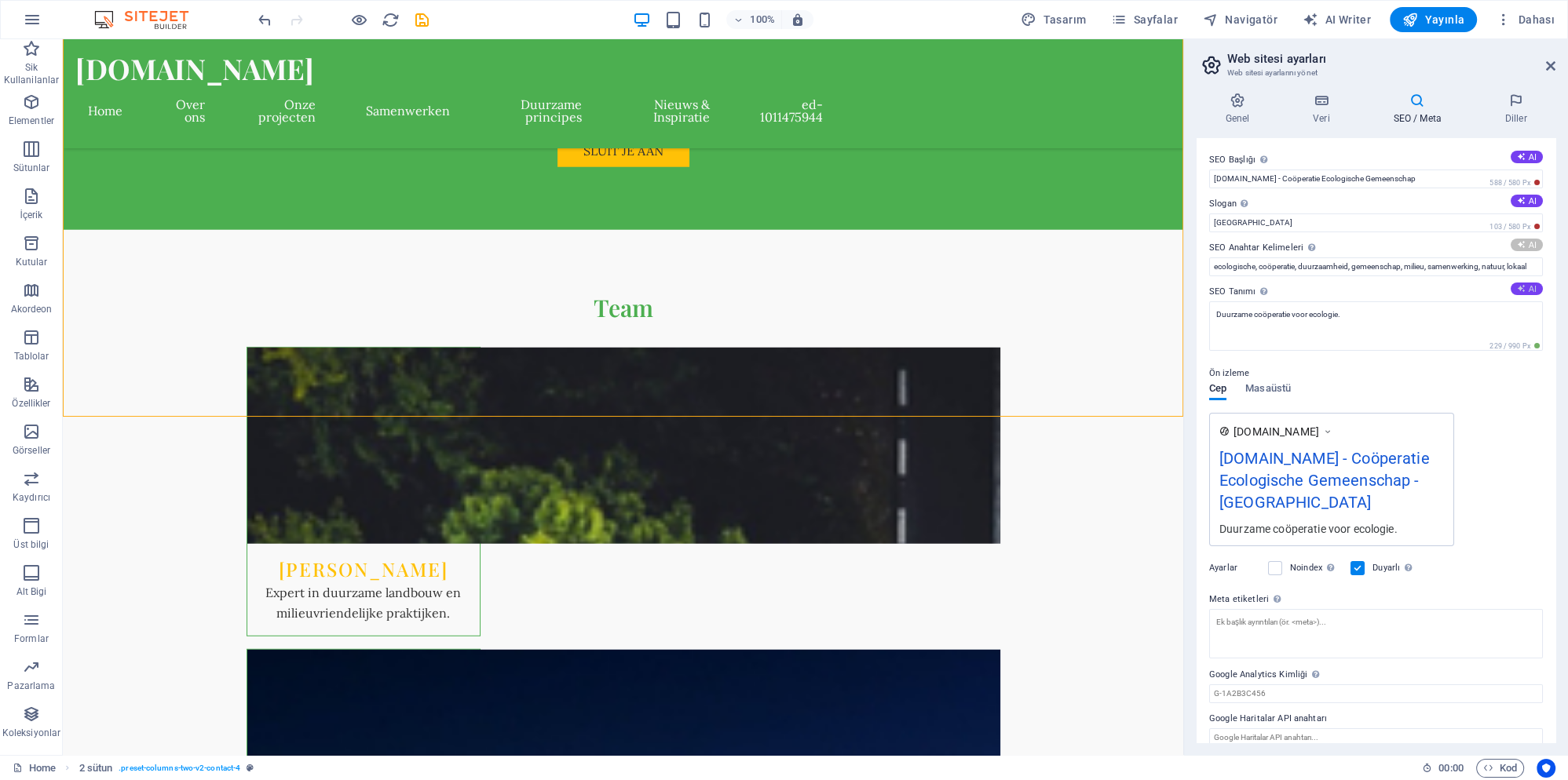
type input "sustainable community, ecological initiatives, green technology, personal coach…"
click at [1523, 288] on icon at bounding box center [1522, 289] width 9 height 9
click at [1526, 200] on button "AI" at bounding box center [1527, 201] width 32 height 12
type textarea "Join Coöperatie Ecologische Gemeenschap for sustainable solutions, community pr…"
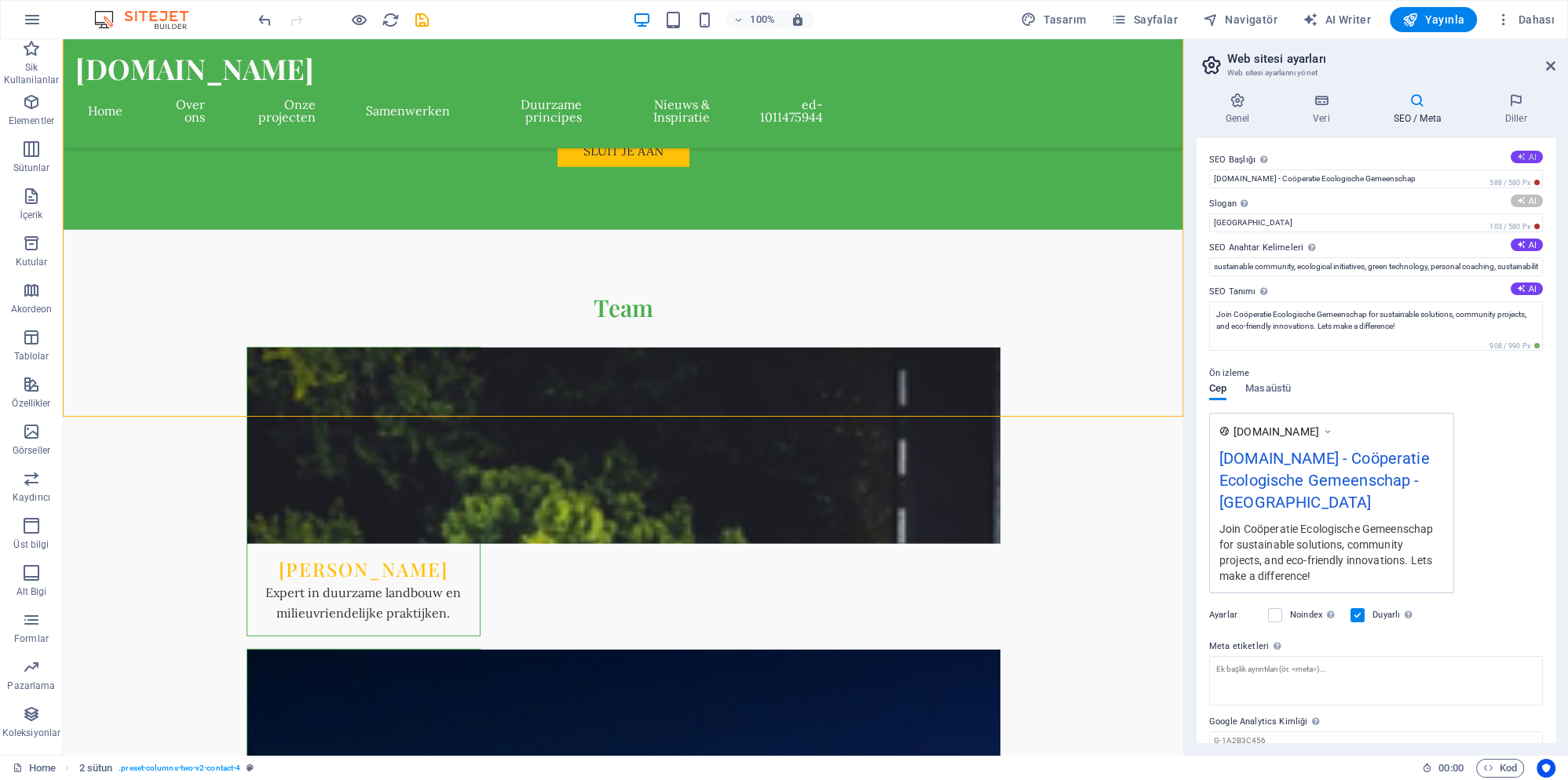
type input "Building a Greener Future Together"
click at [1519, 155] on icon at bounding box center [1522, 157] width 9 height 9
type input "Join the Green Community Today"
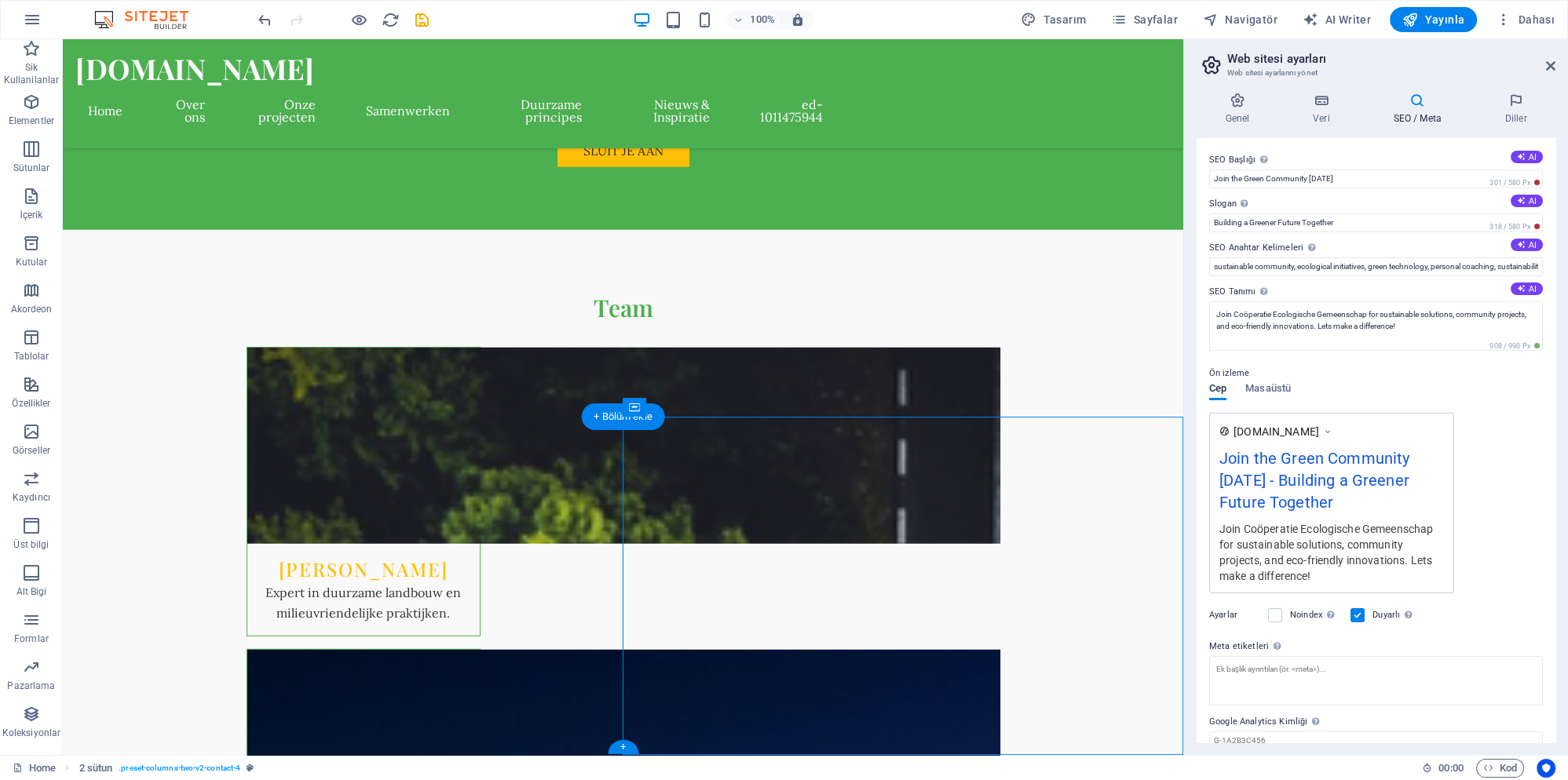
select select "px"
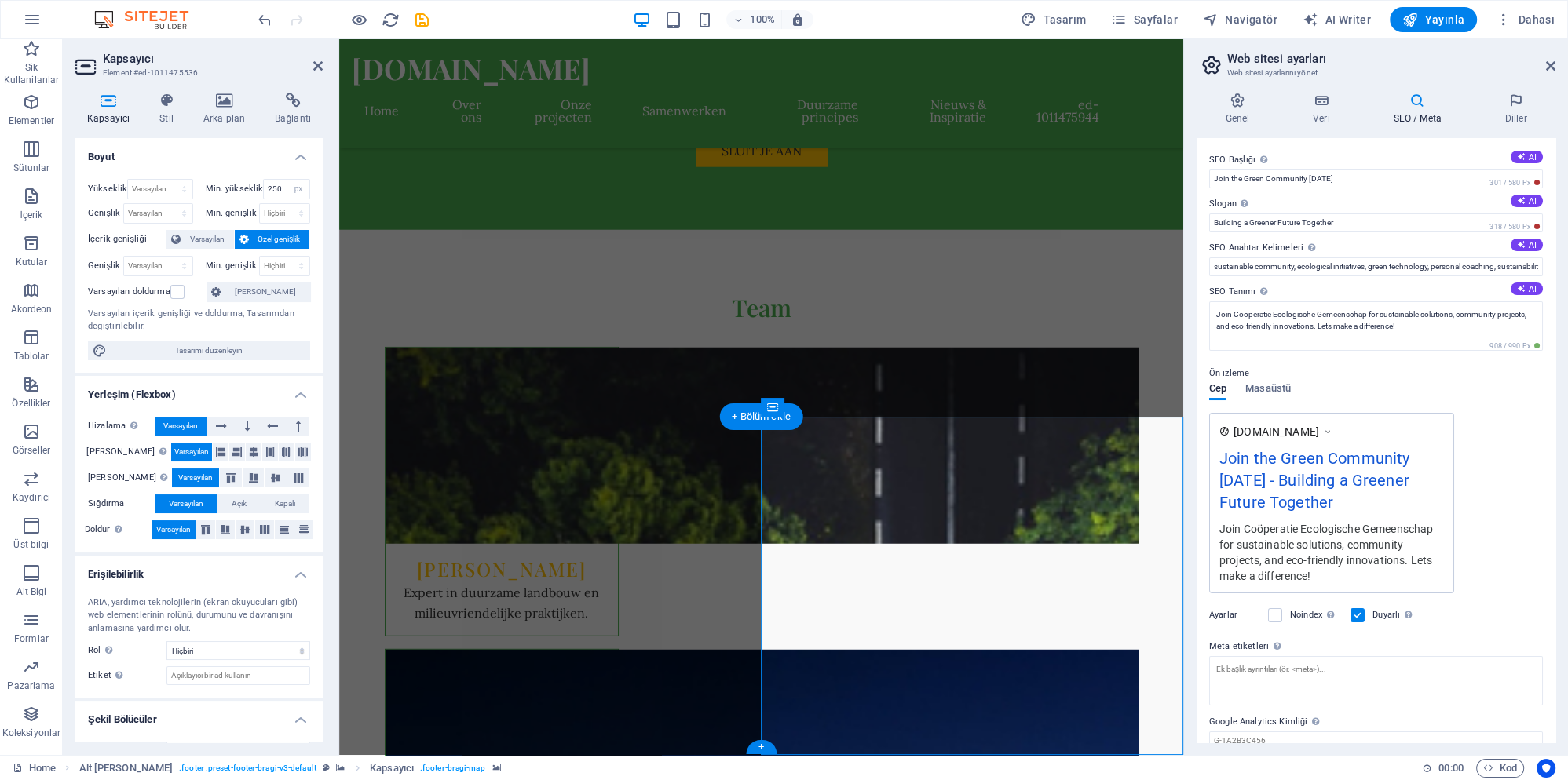
scroll to position [5423, 0]
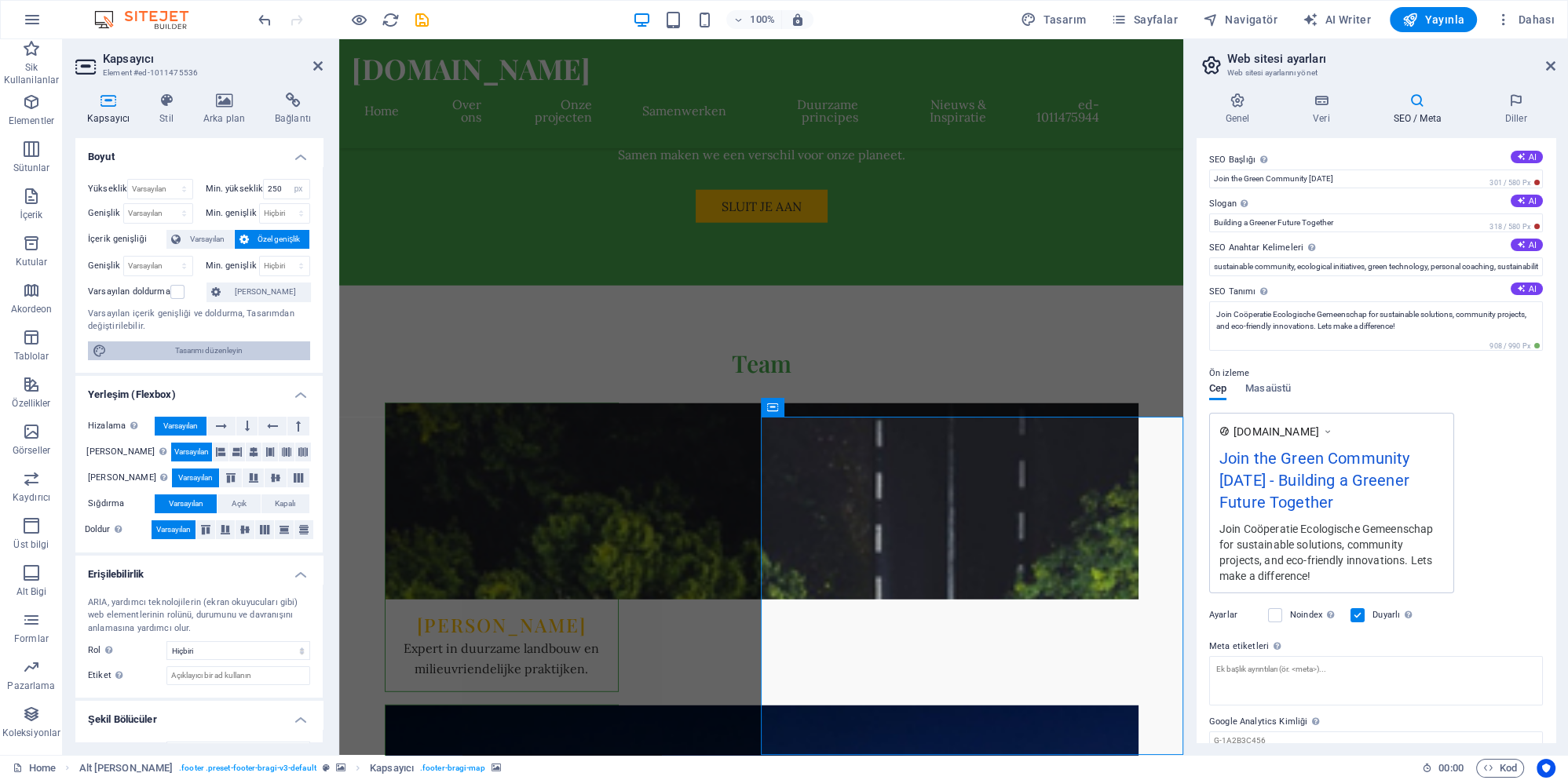
click at [197, 349] on span "Tasarımı düzenleyin" at bounding box center [208, 350] width 194 height 19
select select "rem"
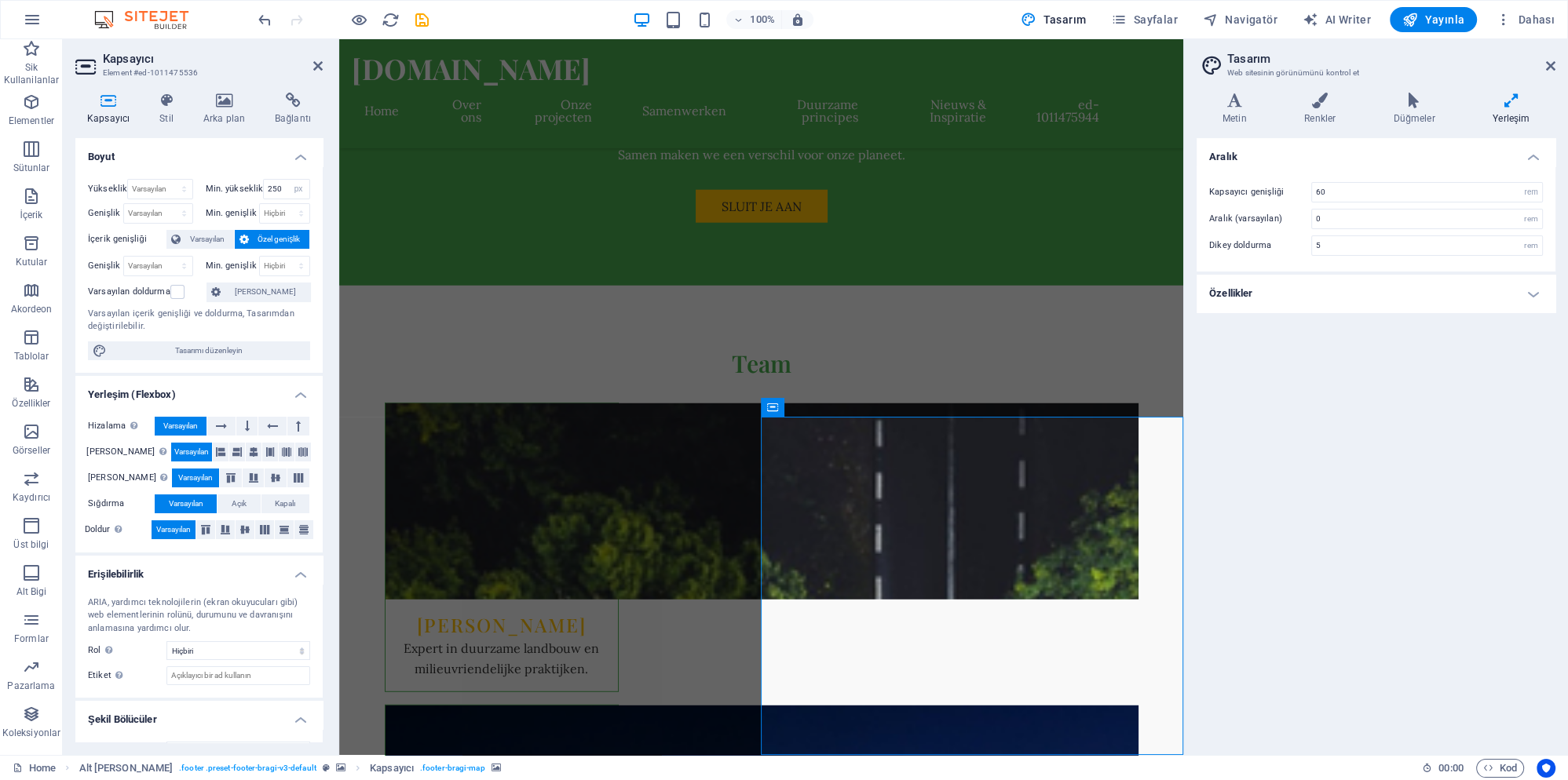
click at [1556, 64] on aside "Tasarım Web sitesinin görünümünü kontrol et Varyantlar Metin Renkler Düğmeler Y…" at bounding box center [1375, 397] width 384 height 716
click at [1503, 23] on icon "button" at bounding box center [1504, 20] width 16 height 16
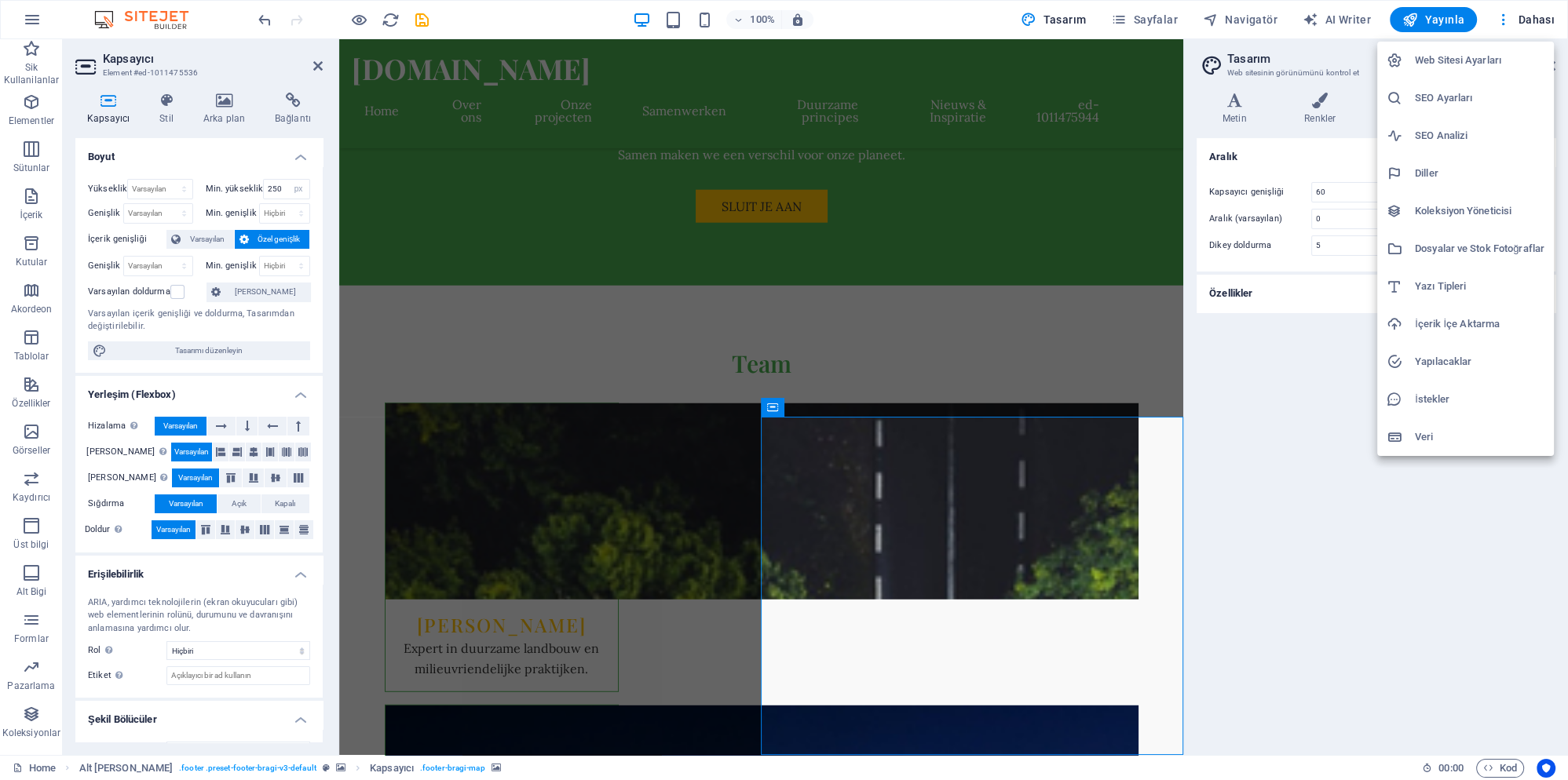
click at [1450, 94] on h6 "SEO Ayarları" at bounding box center [1479, 97] width 129 height 19
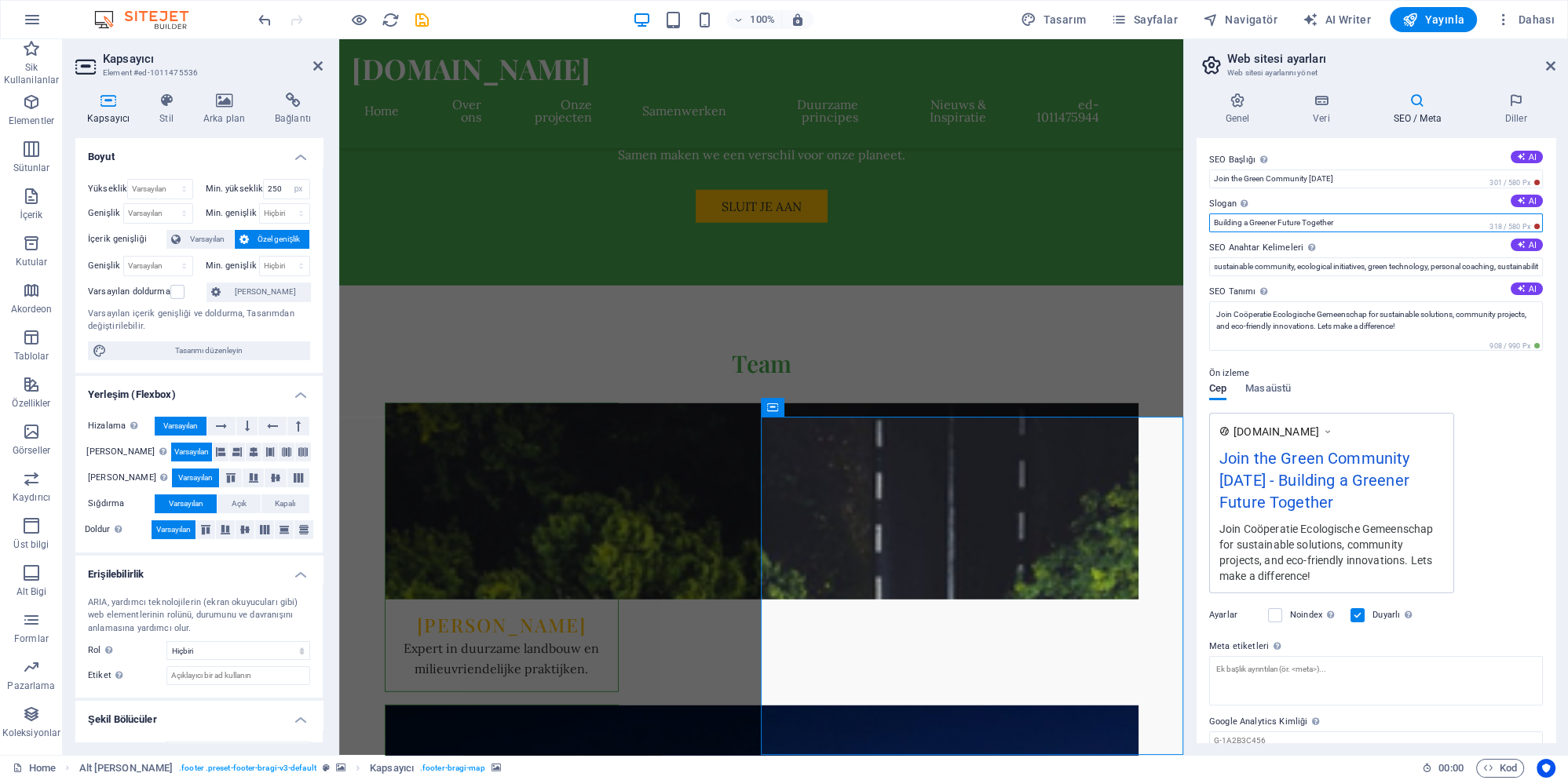
click at [1340, 226] on input "Building a Greener Future Together" at bounding box center [1376, 222] width 334 height 19
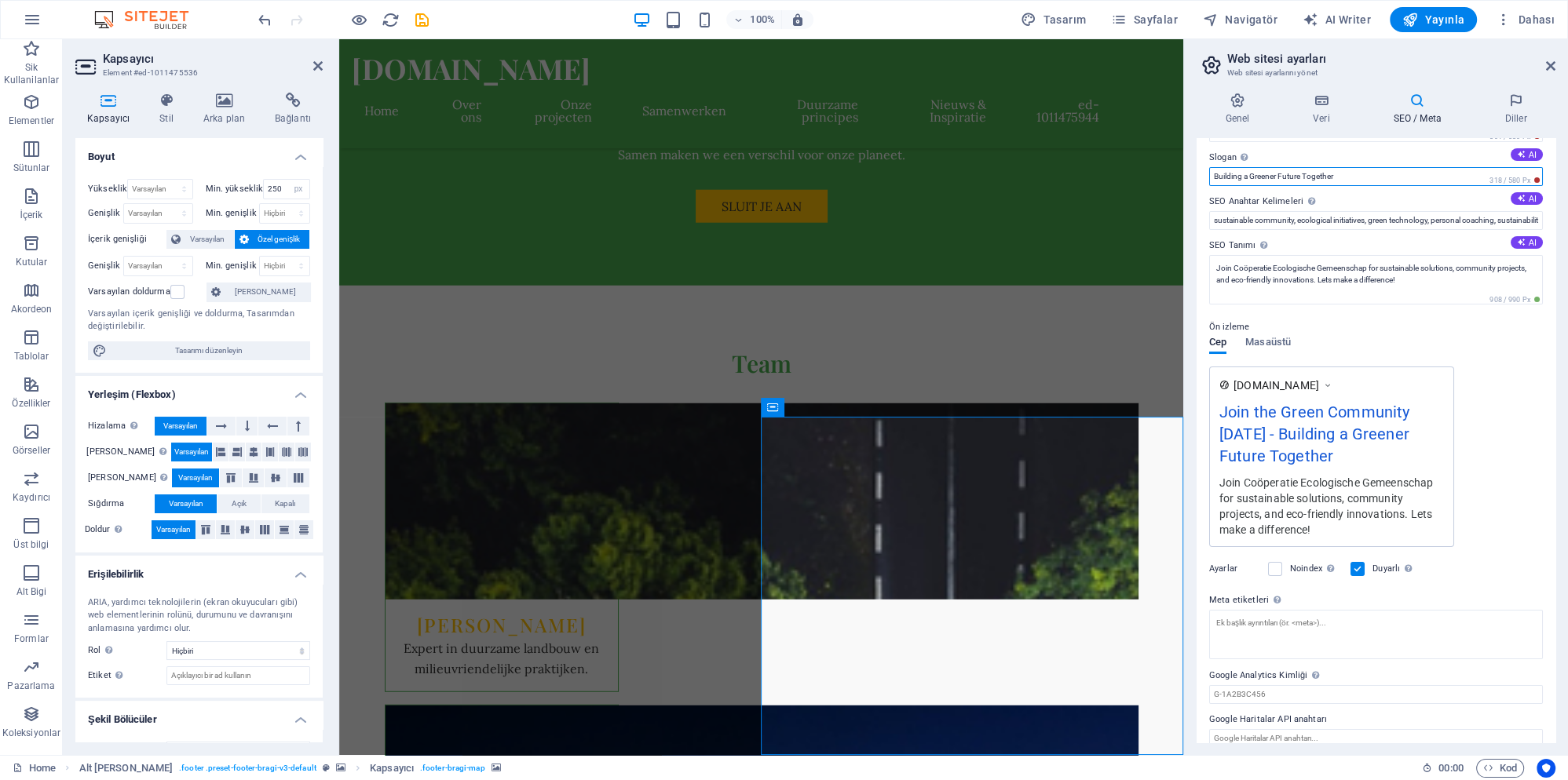
scroll to position [62, 0]
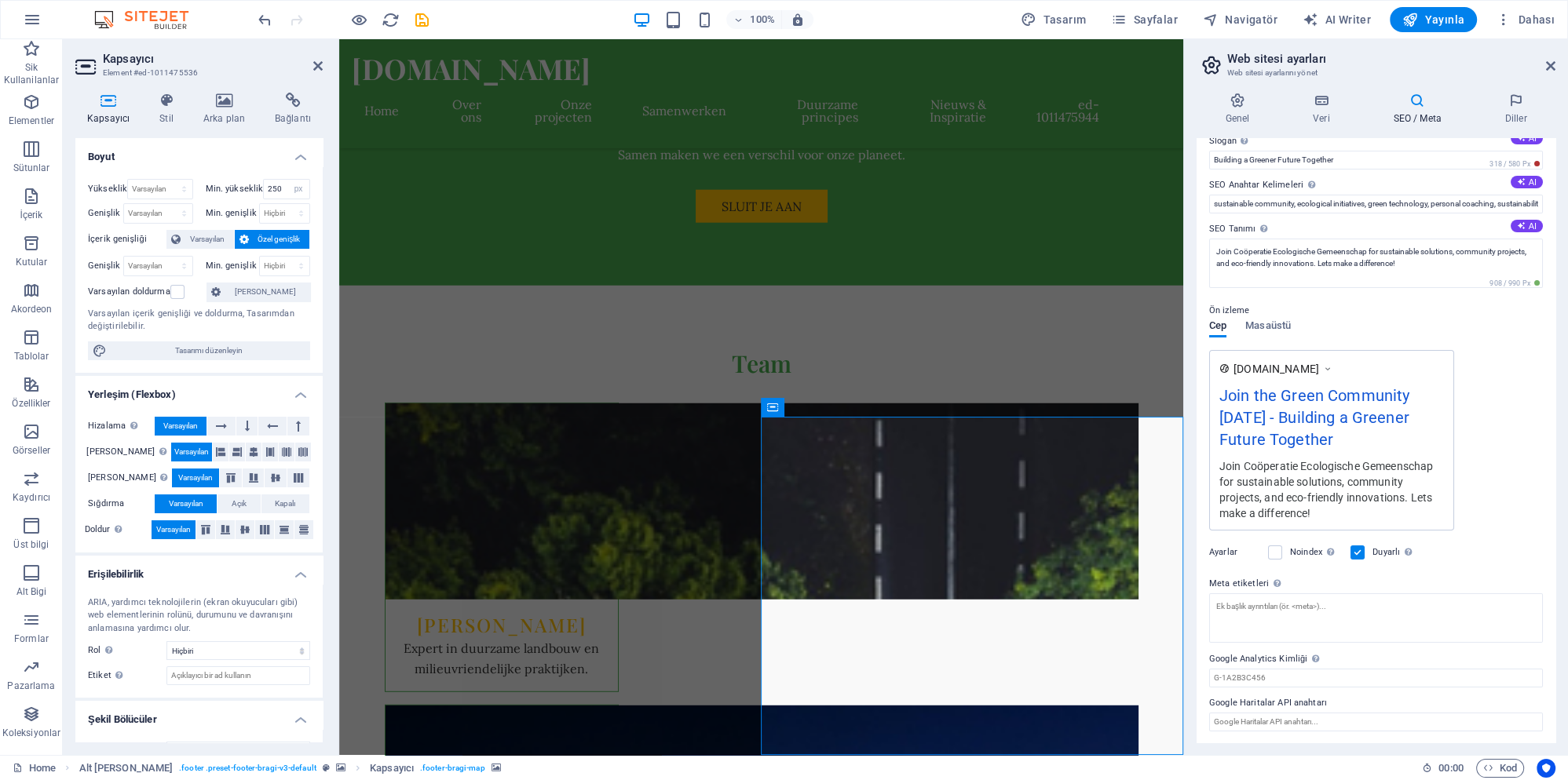
click at [1399, 121] on h4 "SEO / Meta" at bounding box center [1420, 109] width 111 height 33
click at [1424, 111] on h4 "SEO / Meta" at bounding box center [1420, 109] width 111 height 33
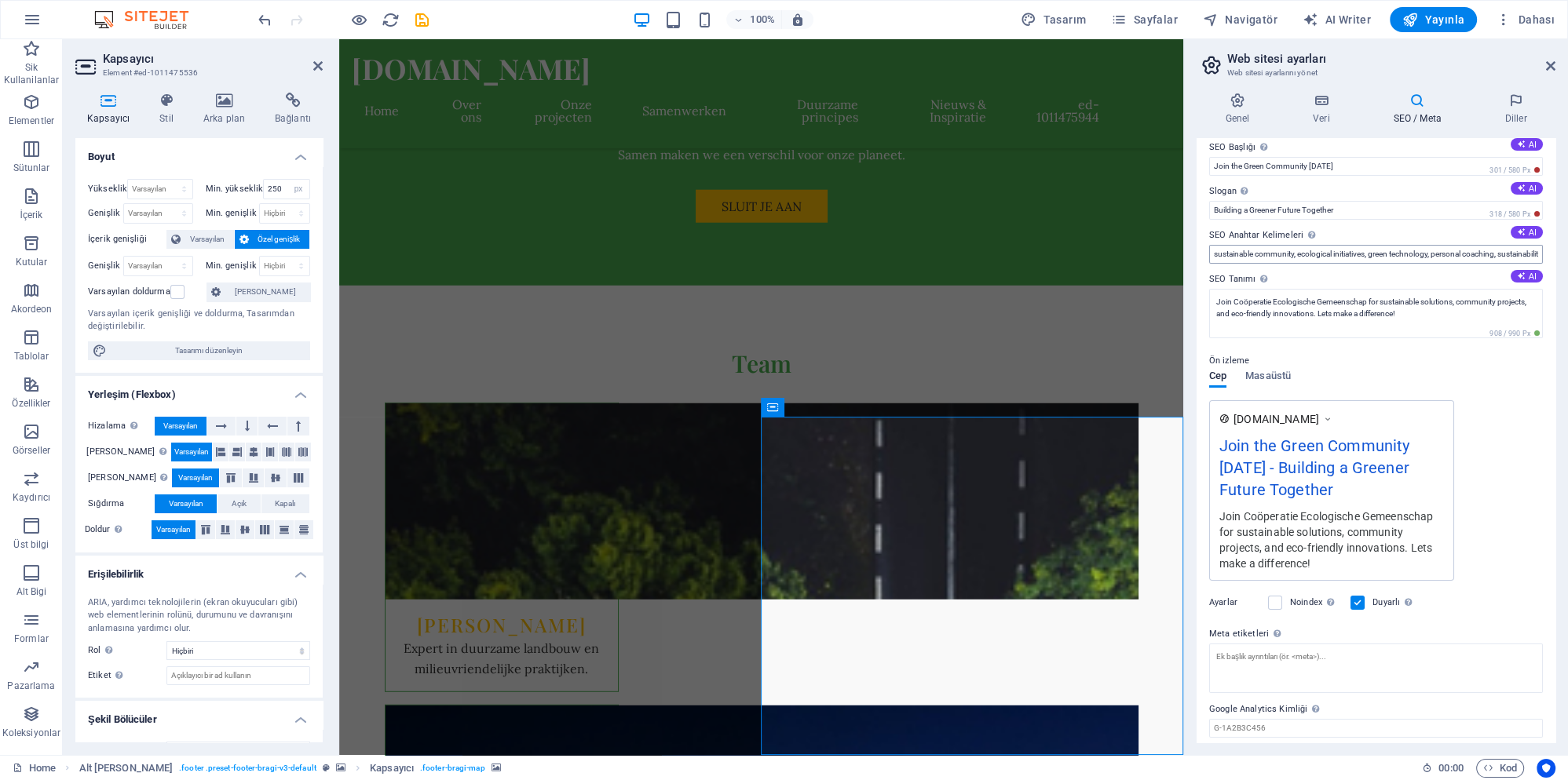
scroll to position [0, 0]
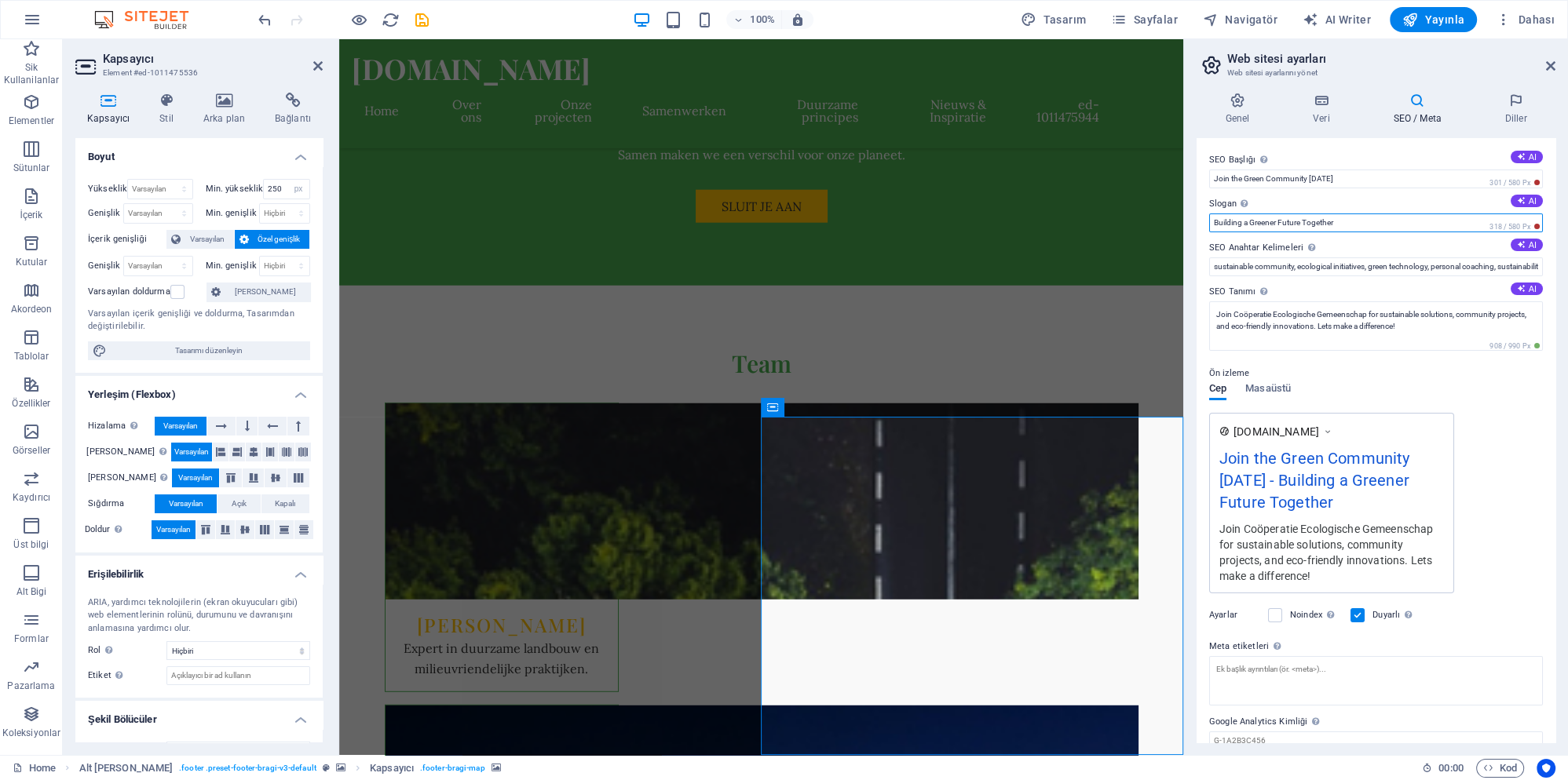
click at [1245, 221] on input "Building a Greener Future Together" at bounding box center [1376, 222] width 334 height 19
click at [1308, 105] on icon at bounding box center [1321, 101] width 74 height 16
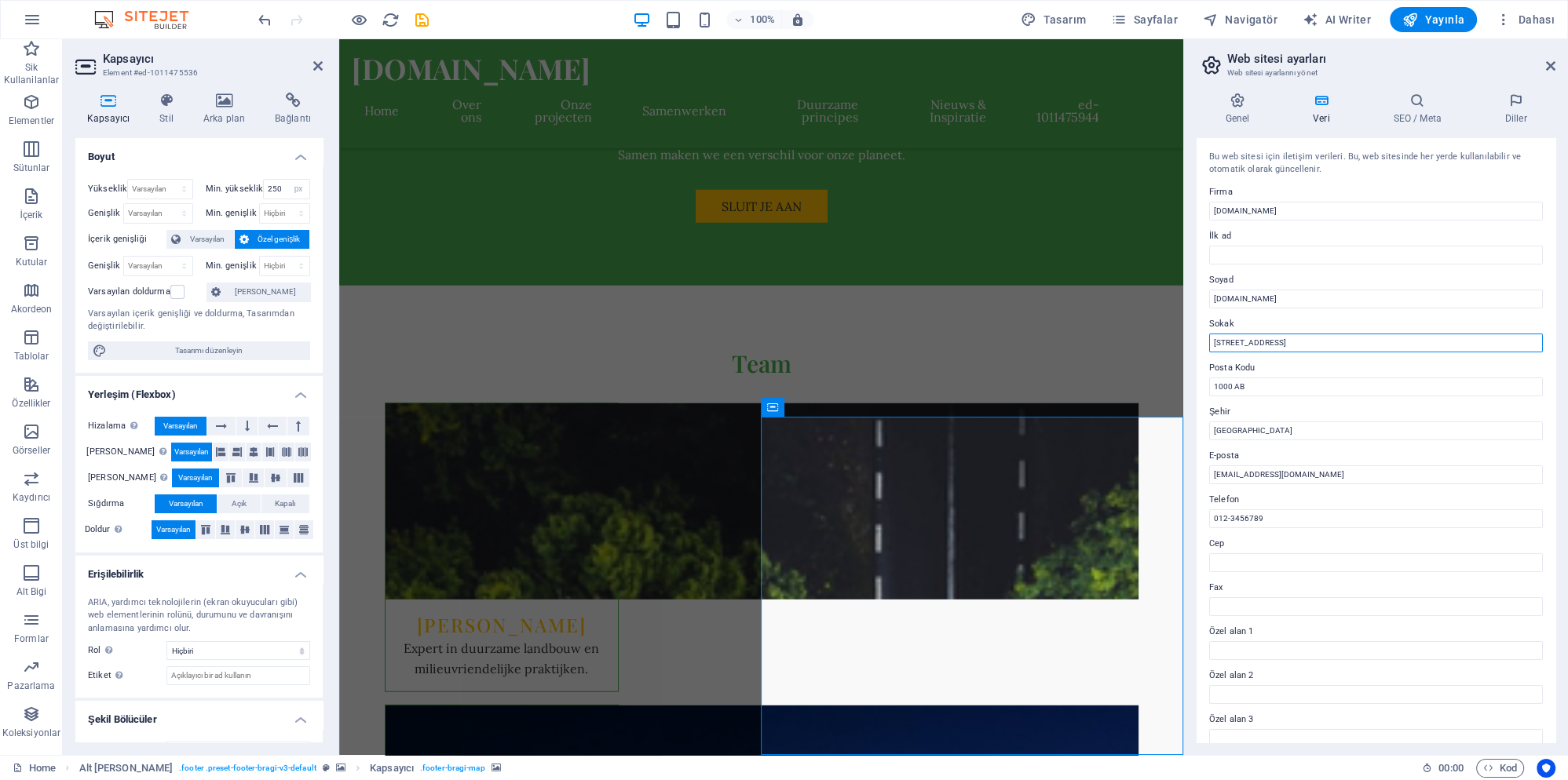
click at [1247, 339] on input "Hoofdstraat 1" at bounding box center [1376, 342] width 334 height 19
click at [1261, 435] on input "Amsterdam" at bounding box center [1376, 431] width 334 height 19
click at [1238, 110] on h4 "Genel" at bounding box center [1241, 109] width 88 height 33
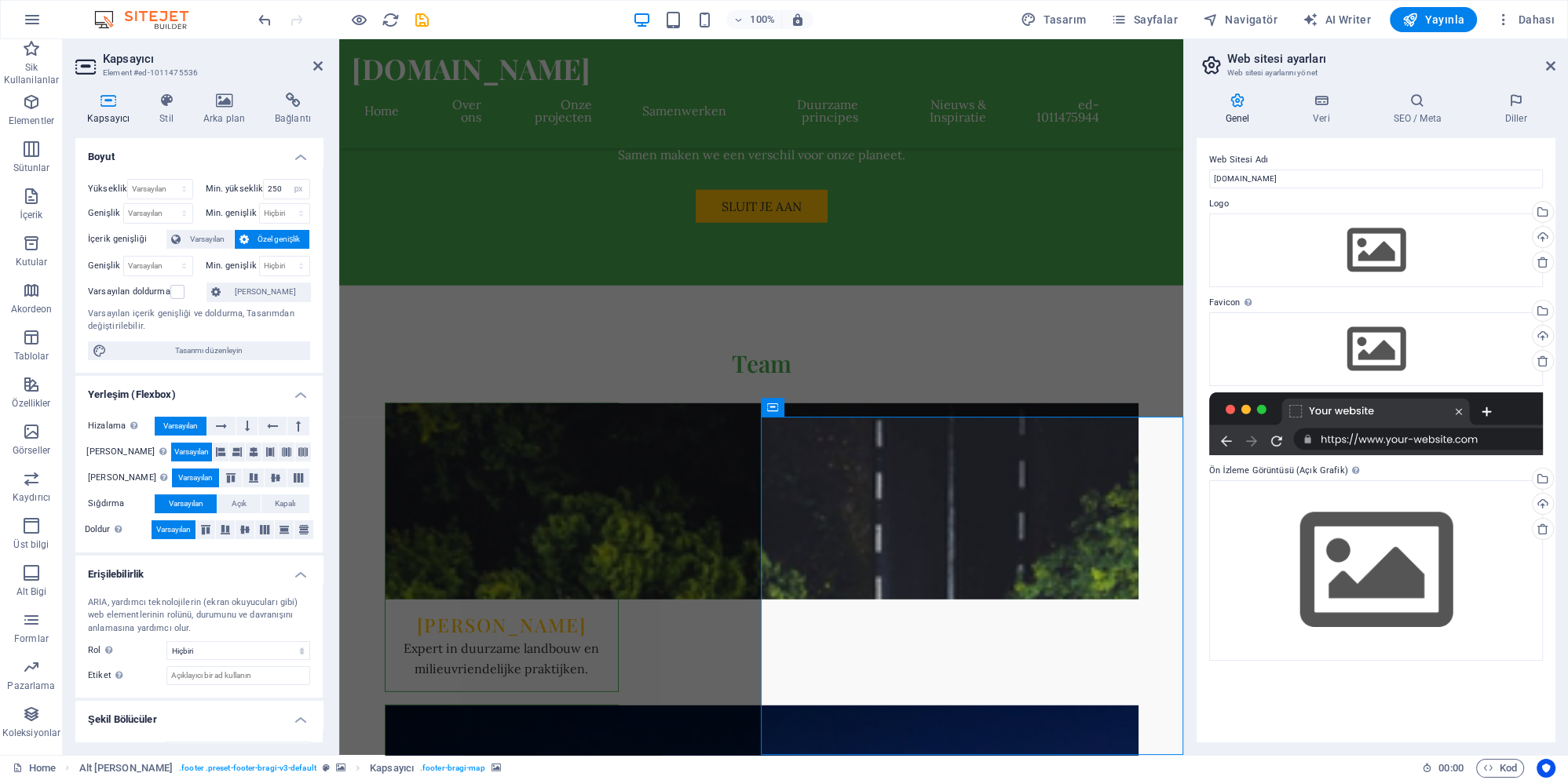
click at [1237, 110] on h4 "Genel" at bounding box center [1241, 109] width 88 height 33
click at [1421, 111] on h4 "SEO / Meta" at bounding box center [1420, 109] width 111 height 33
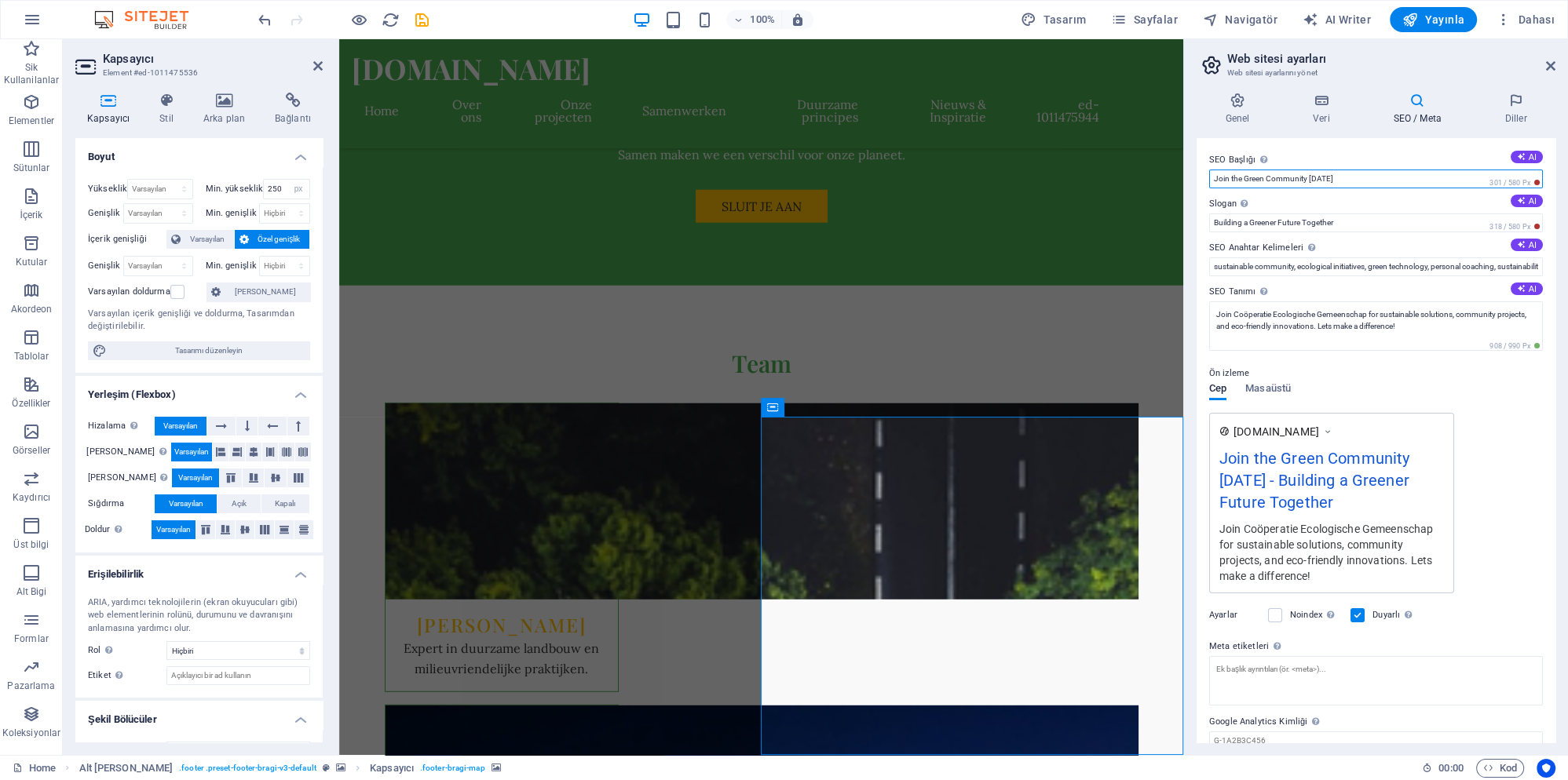
click at [1341, 181] on input "Join the Green Community Today" at bounding box center [1376, 178] width 334 height 19
click at [1335, 226] on input "Building a Greener Future Together" at bounding box center [1376, 222] width 334 height 19
click at [1349, 270] on input "sustainable community, ecological initiatives, green technology, personal coach…" at bounding box center [1376, 267] width 334 height 19
click at [1353, 223] on input "Building a Greener Future Together" at bounding box center [1376, 222] width 334 height 19
click at [1352, 223] on input "Building a Greener Future Together" at bounding box center [1376, 222] width 334 height 19
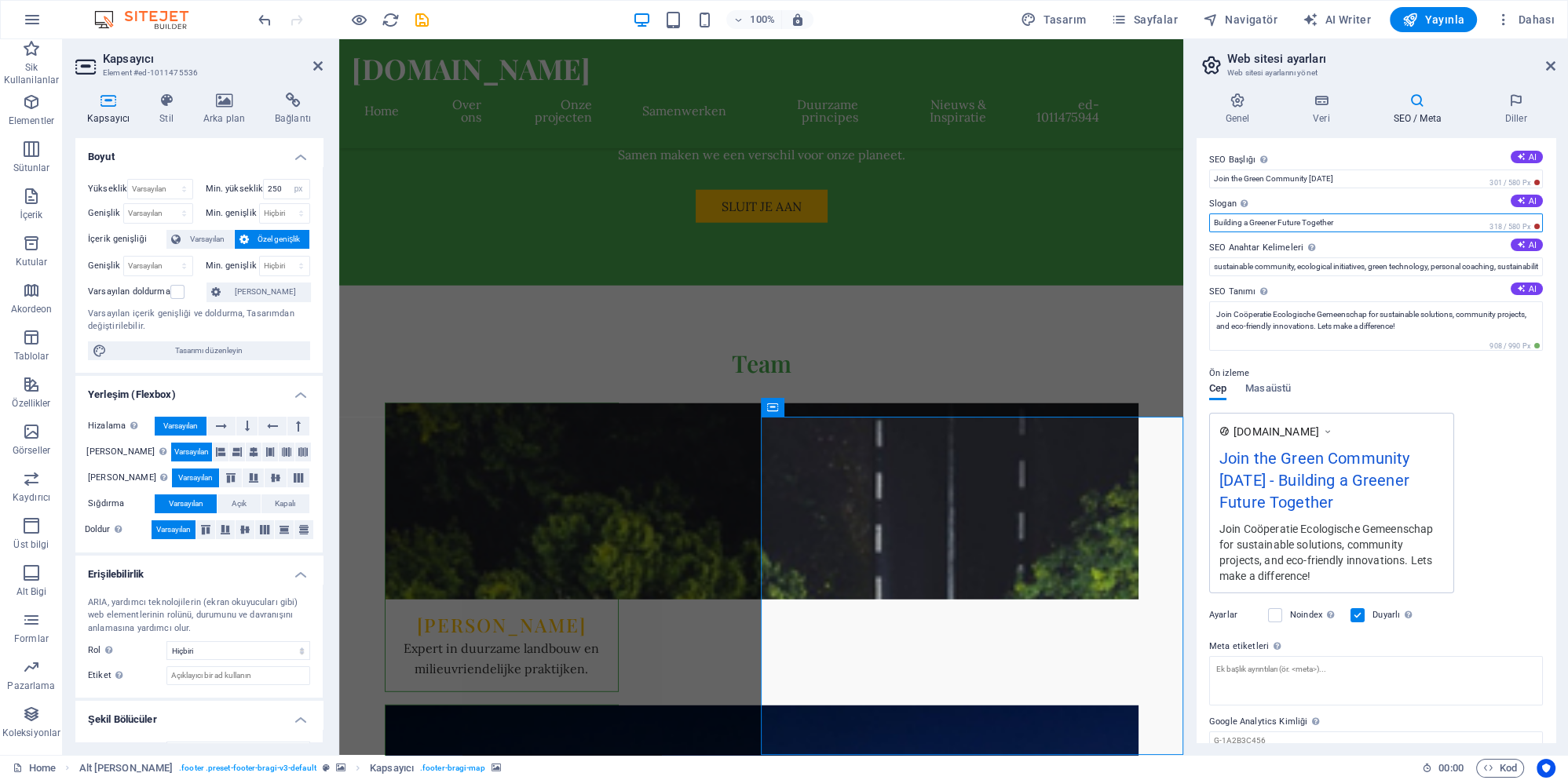
click at [1352, 223] on input "Building a Greener Future Together" at bounding box center [1376, 222] width 334 height 19
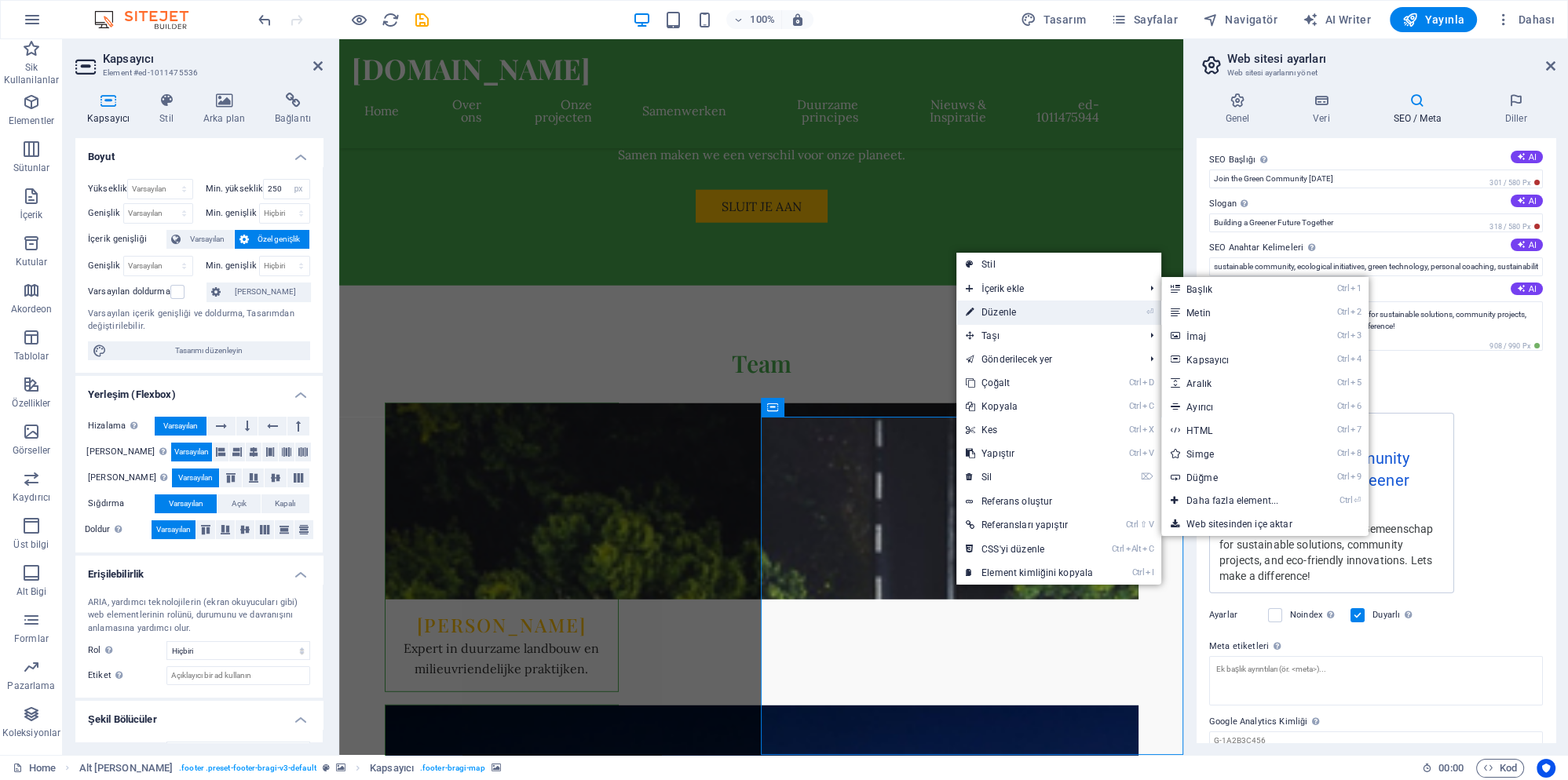
click at [1014, 311] on link "⏎ Düzenle" at bounding box center [1029, 312] width 146 height 23
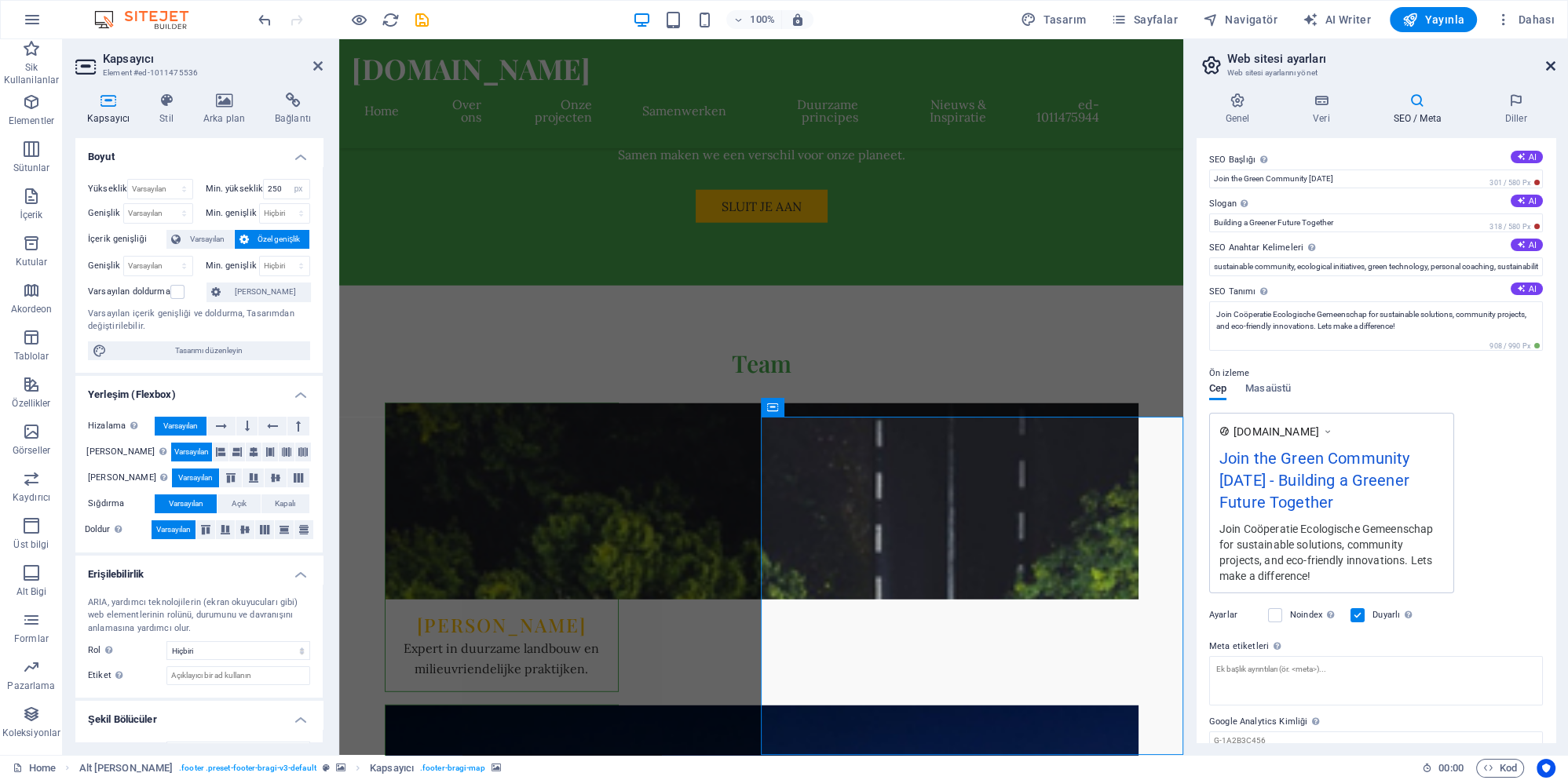
click at [1549, 66] on icon at bounding box center [1550, 66] width 10 height 12
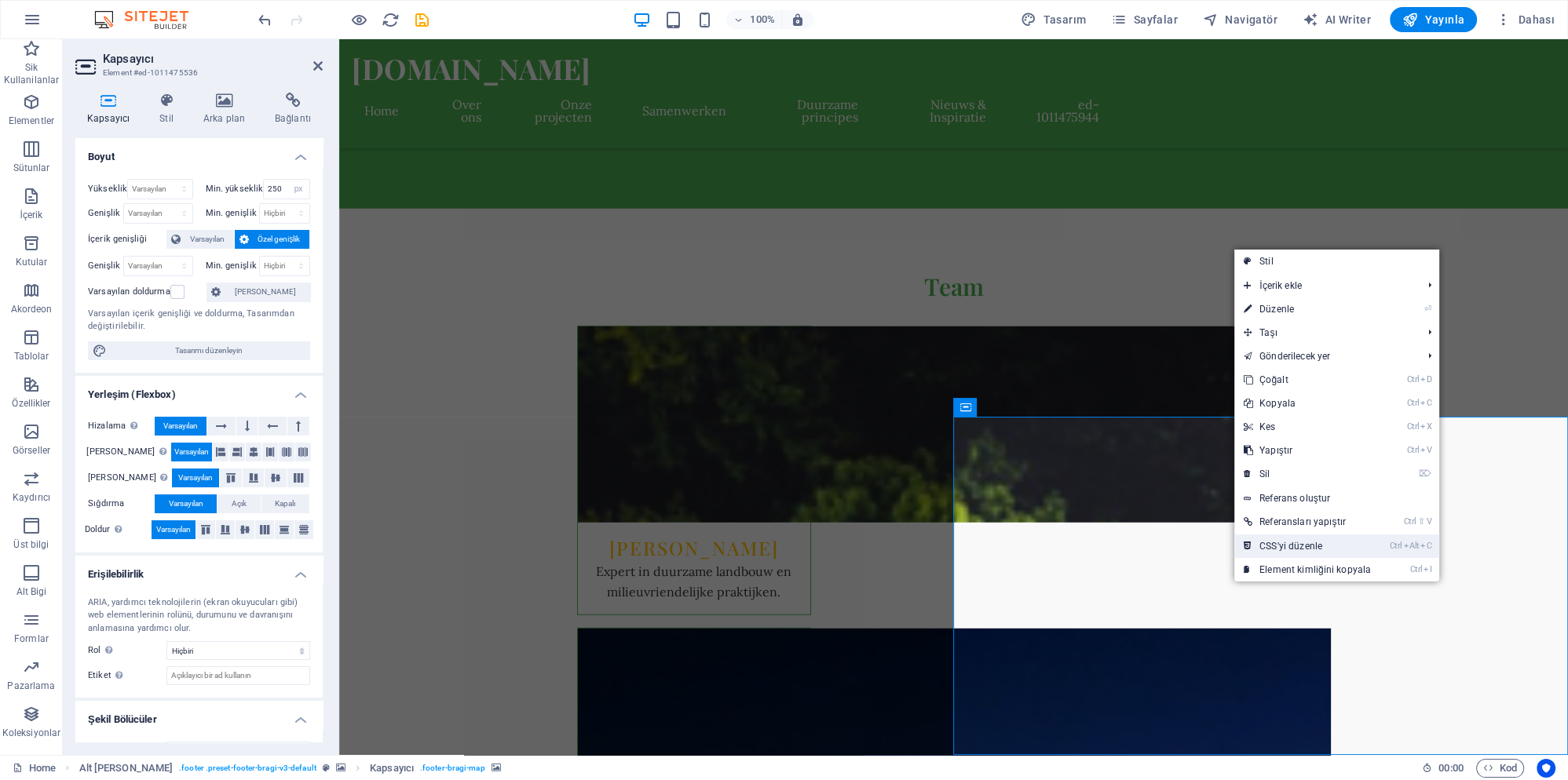
click at [1322, 546] on link "Ctrl Alt C CSS'yi düzenle" at bounding box center [1308, 546] width 146 height 23
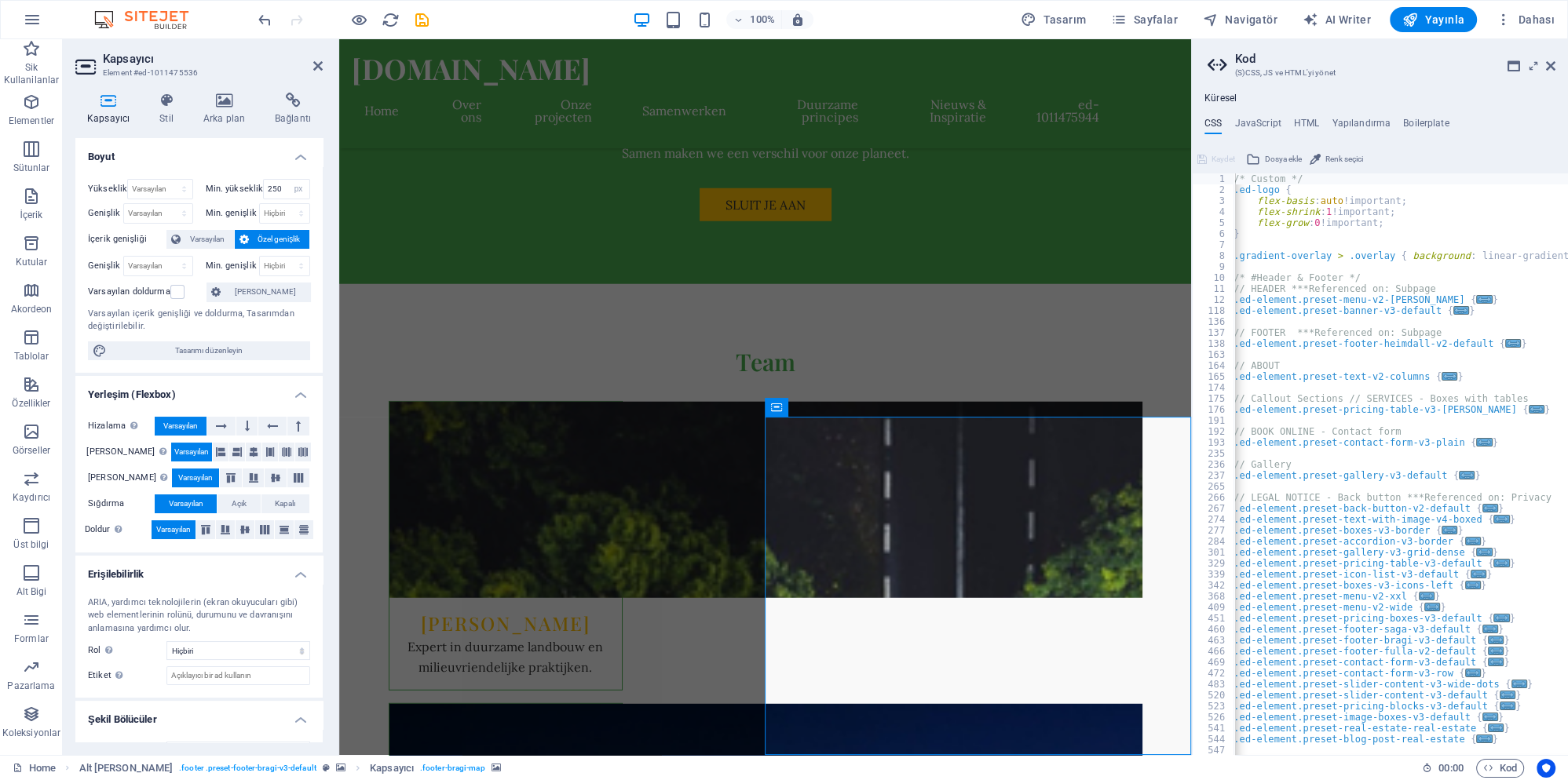
scroll to position [0, 0]
click at [1300, 122] on h4 "HTML" at bounding box center [1307, 126] width 26 height 17
type textarea "<a href="#main-content" class="wv-link-content button">Skip to main content</a>"
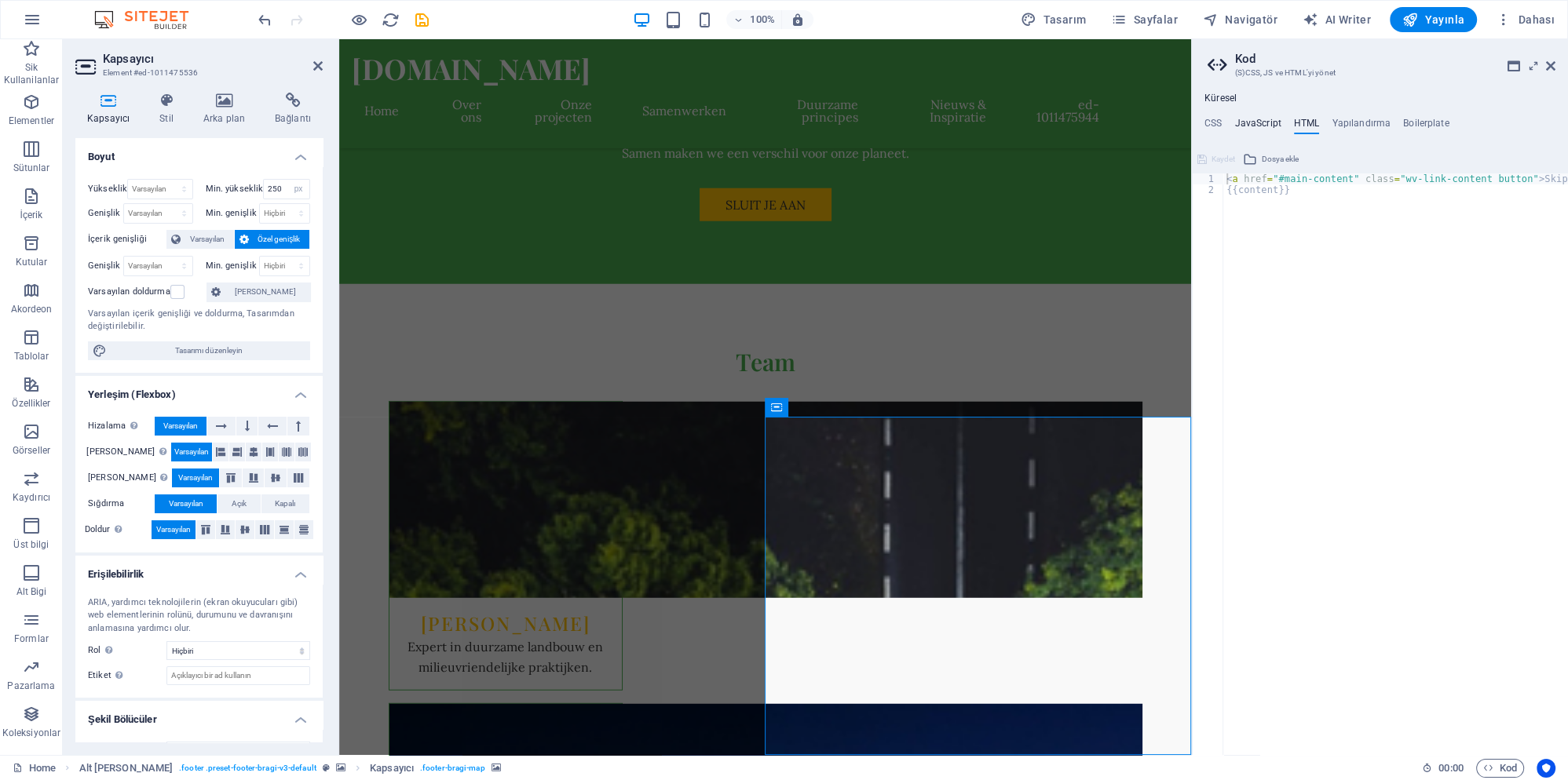
click at [1267, 125] on h4 "JavaScript" at bounding box center [1258, 126] width 46 height 17
type textarea "/* JS for preset "Menu V2" */"
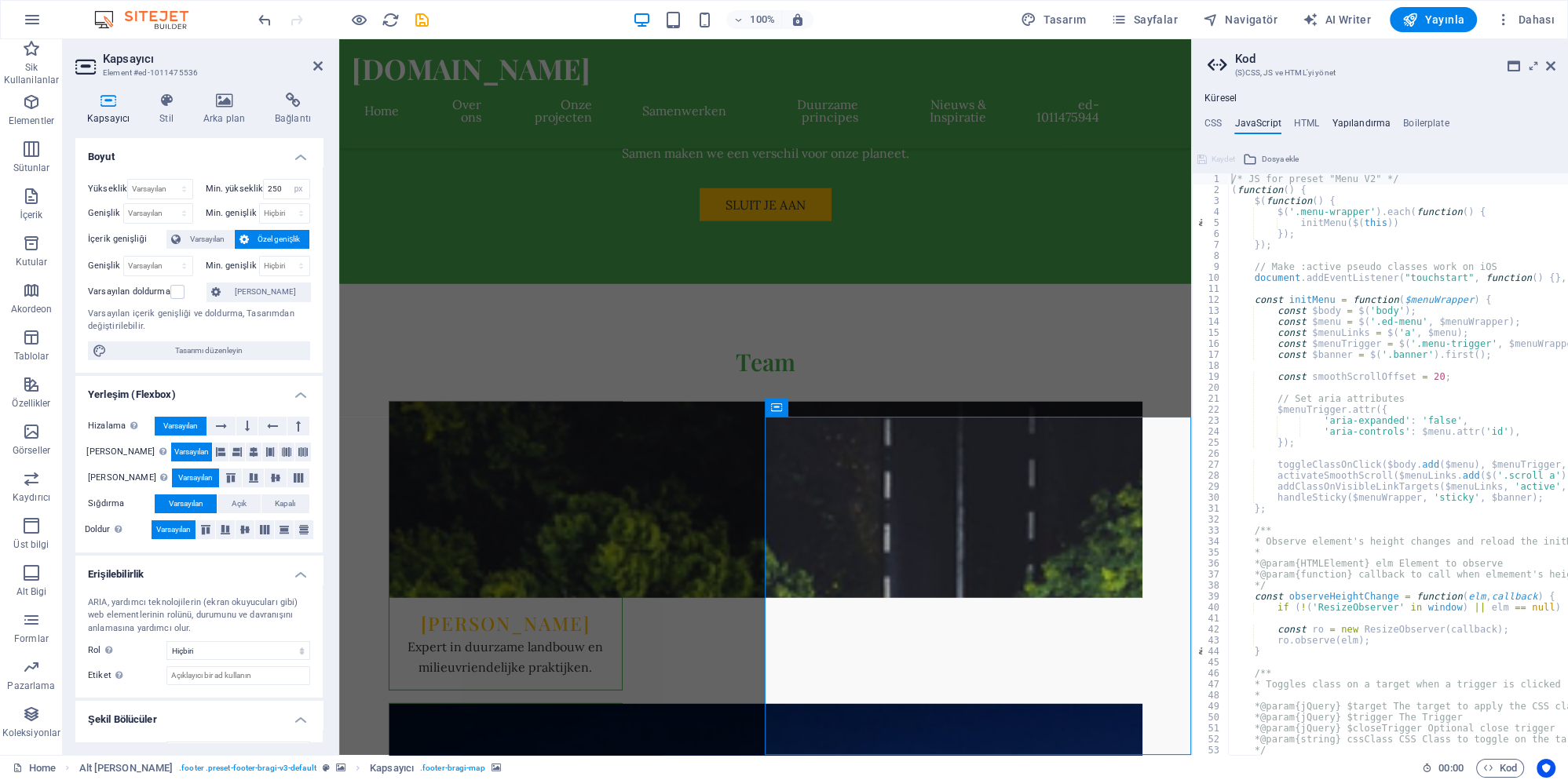
click at [1357, 124] on h4 "Yapılandırma" at bounding box center [1361, 126] width 59 height 17
type textarea "$color-background: #F9F9F9;"
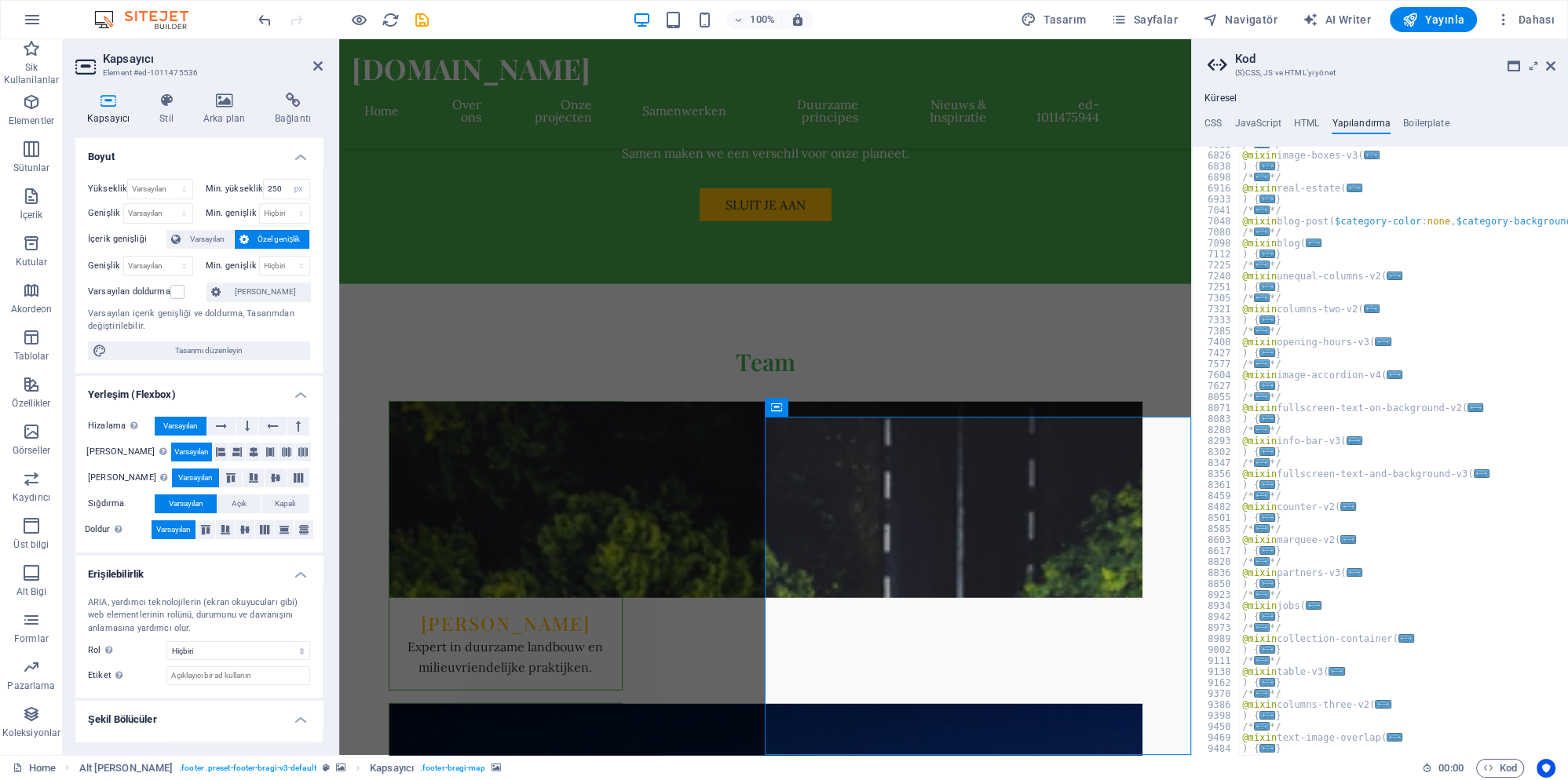
scroll to position [1092, 0]
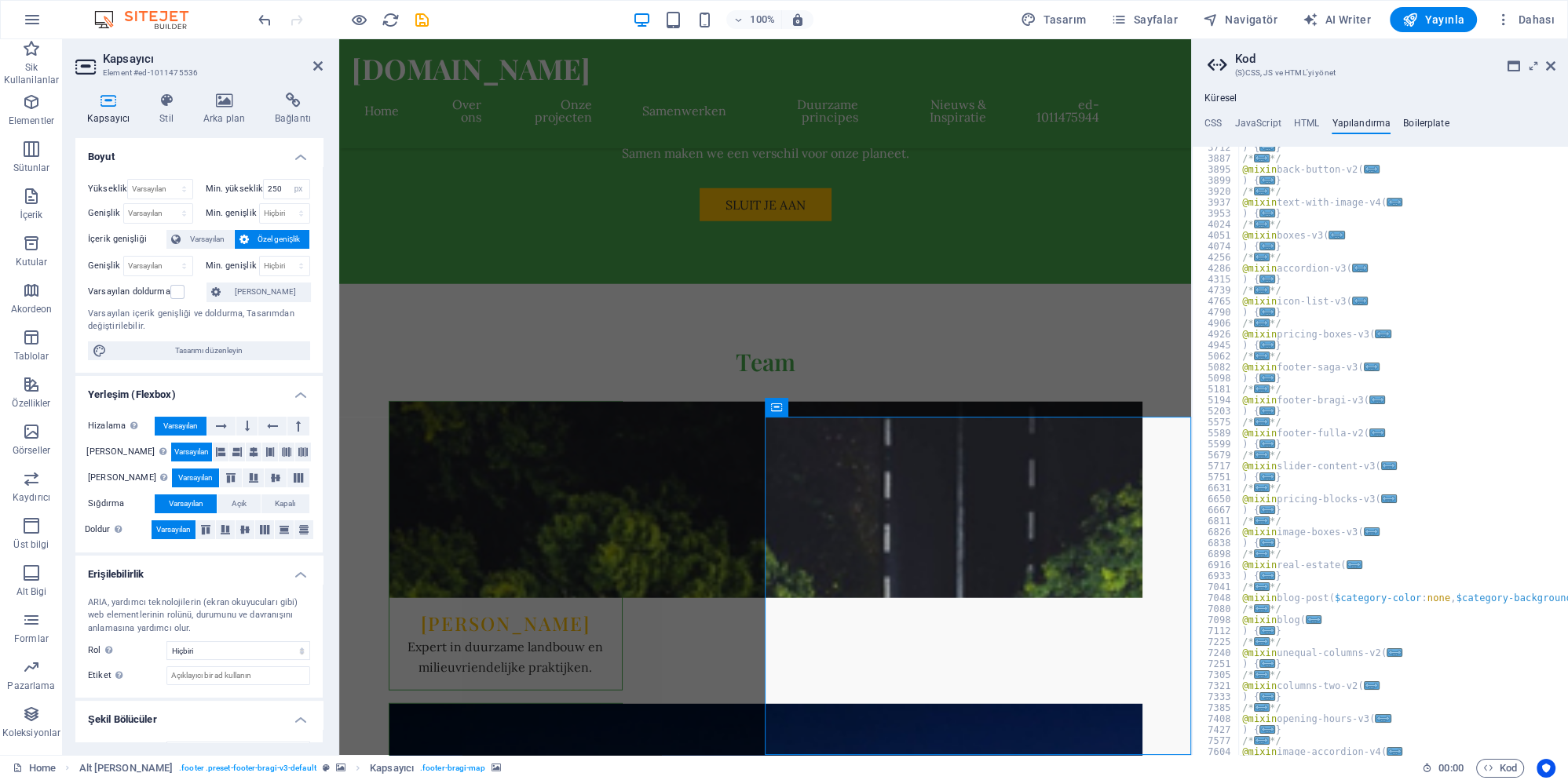
click at [1424, 127] on h4 "Boilerplate" at bounding box center [1426, 126] width 46 height 17
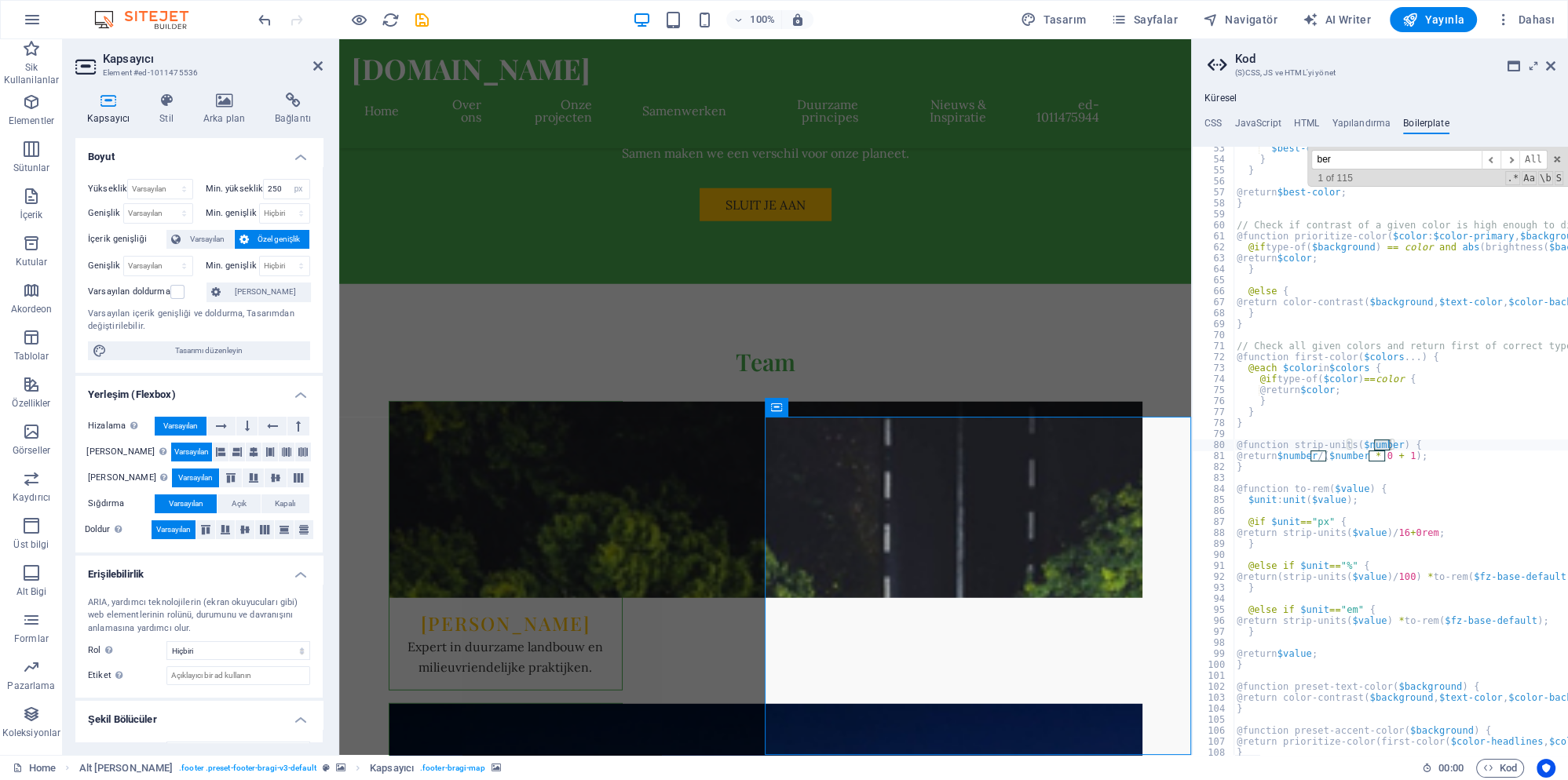
scroll to position [324, 0]
type input "berlij"
click at [1369, 120] on h4 "Yapılandırma" at bounding box center [1361, 126] width 59 height 17
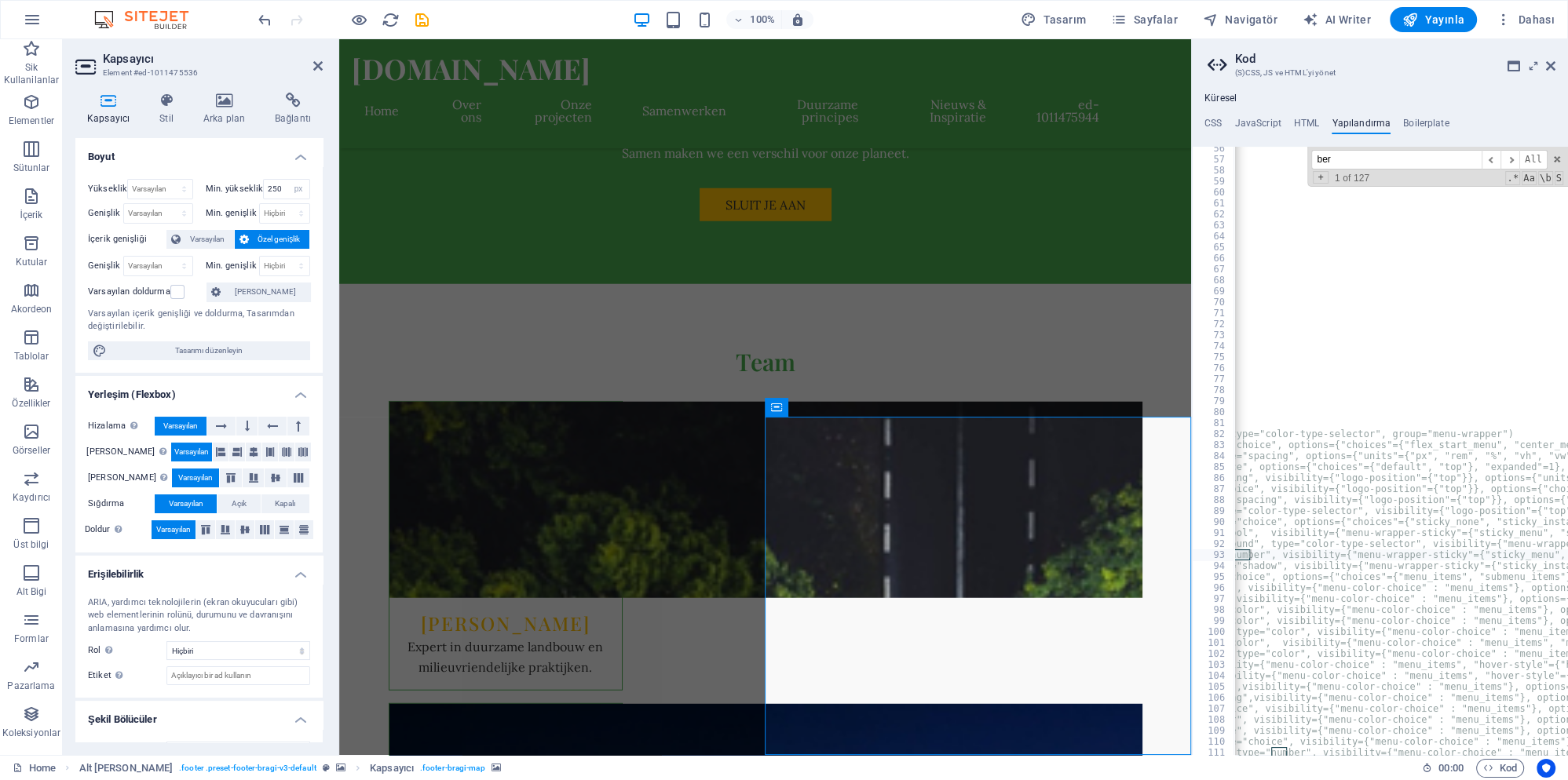
scroll to position [0, 214]
type input "berlij"
click at [1303, 126] on h4 "HTML" at bounding box center [1307, 126] width 26 height 17
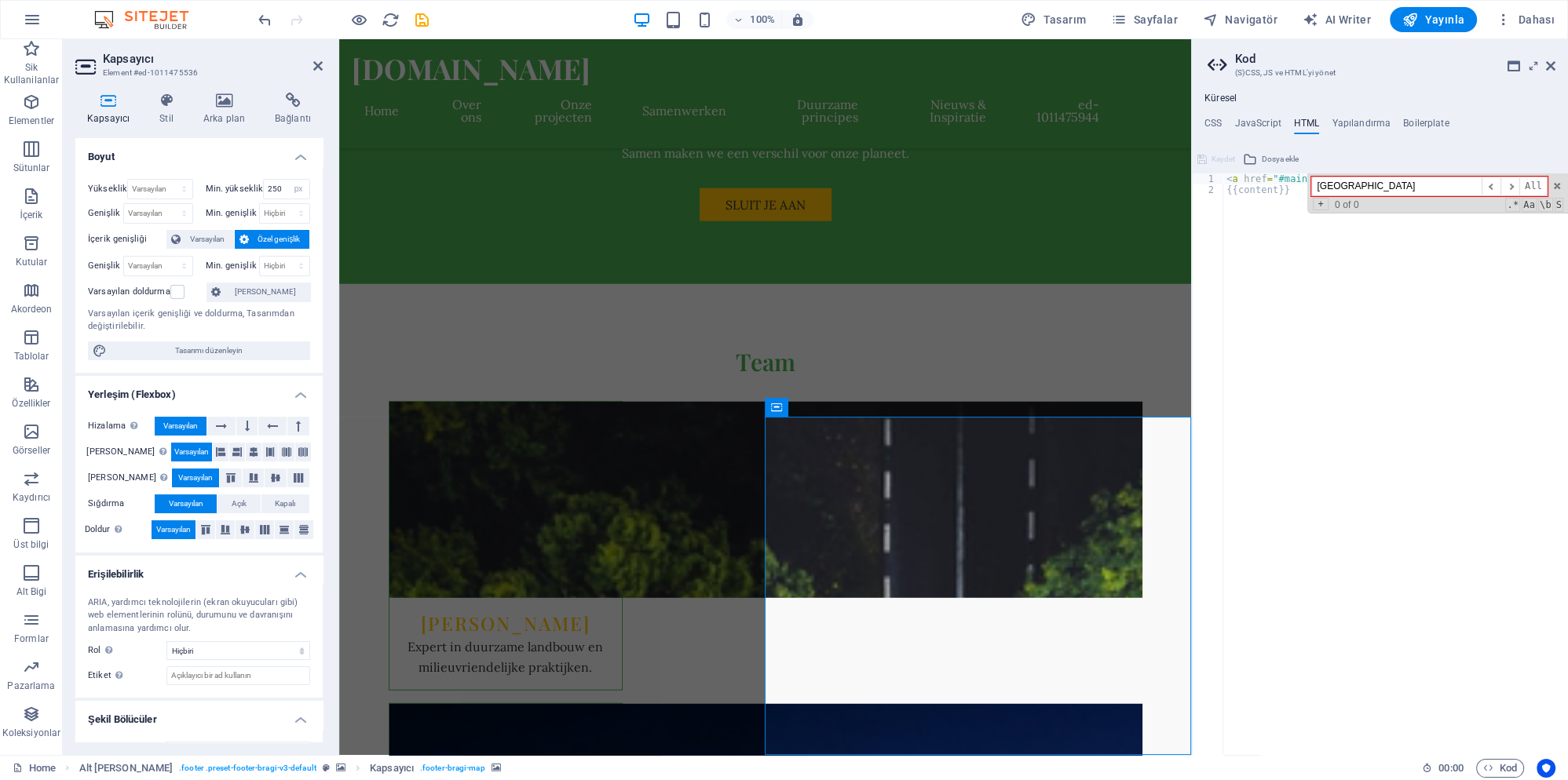
drag, startPoint x: 1359, startPoint y: 192, endPoint x: 1270, endPoint y: 191, distance: 89.0
click at [1311, 188] on input "berlijn" at bounding box center [1396, 186] width 170 height 20
type input "berlijn"
type textarea "{{content}}"
click at [1304, 264] on div "< a href = "#main-content" class = "wv-link-content button" > Skip to main cont…" at bounding box center [1435, 475] width 424 height 603
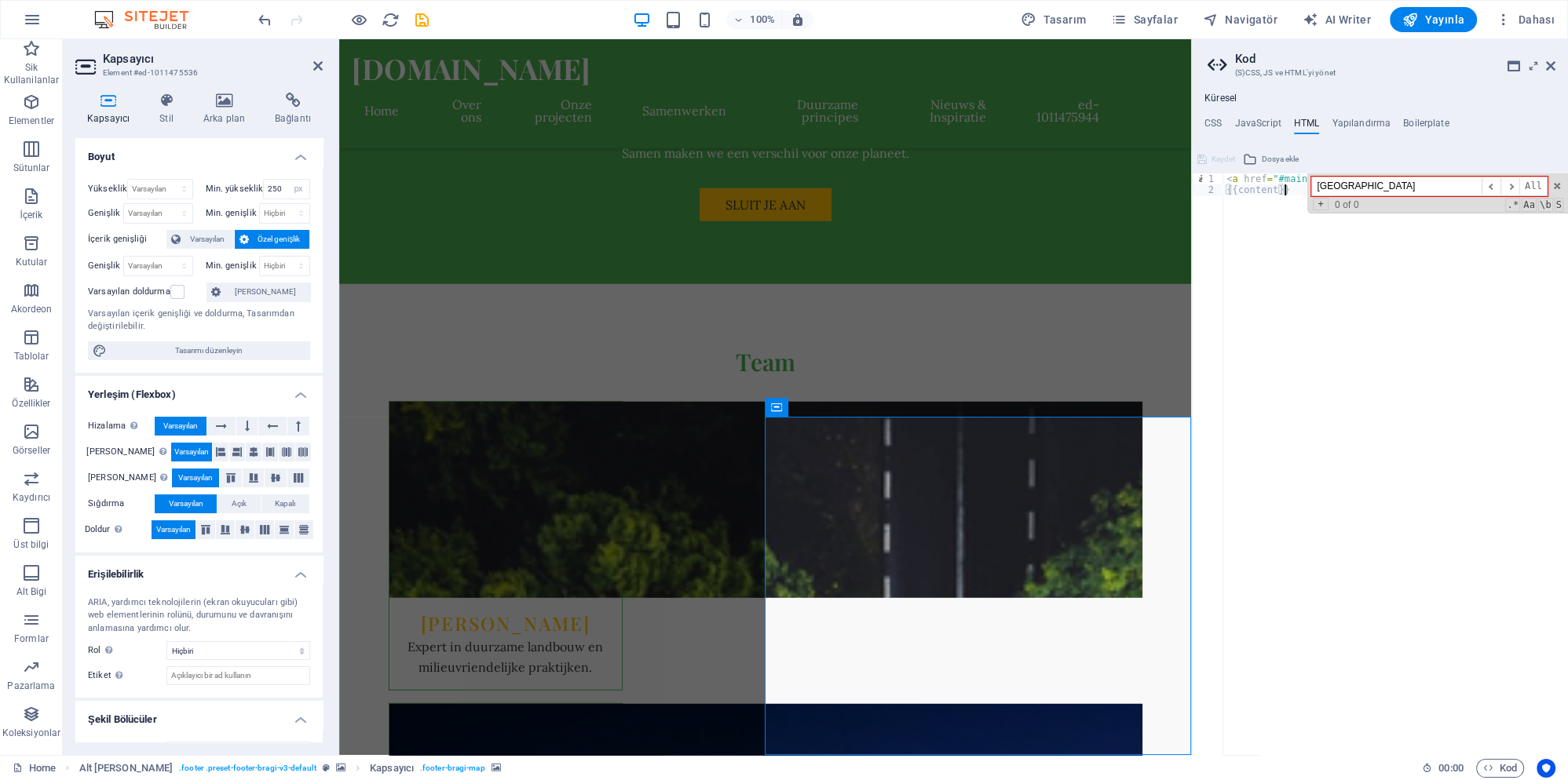
click at [1261, 116] on div "Küresel CSS JavaScript HTML Yapılandırma Boilerplate /* Custom */ 1 2 3 4 5 6 7…" at bounding box center [1380, 423] width 376 height 662
click at [1264, 120] on h4 "JavaScript" at bounding box center [1258, 126] width 46 height 17
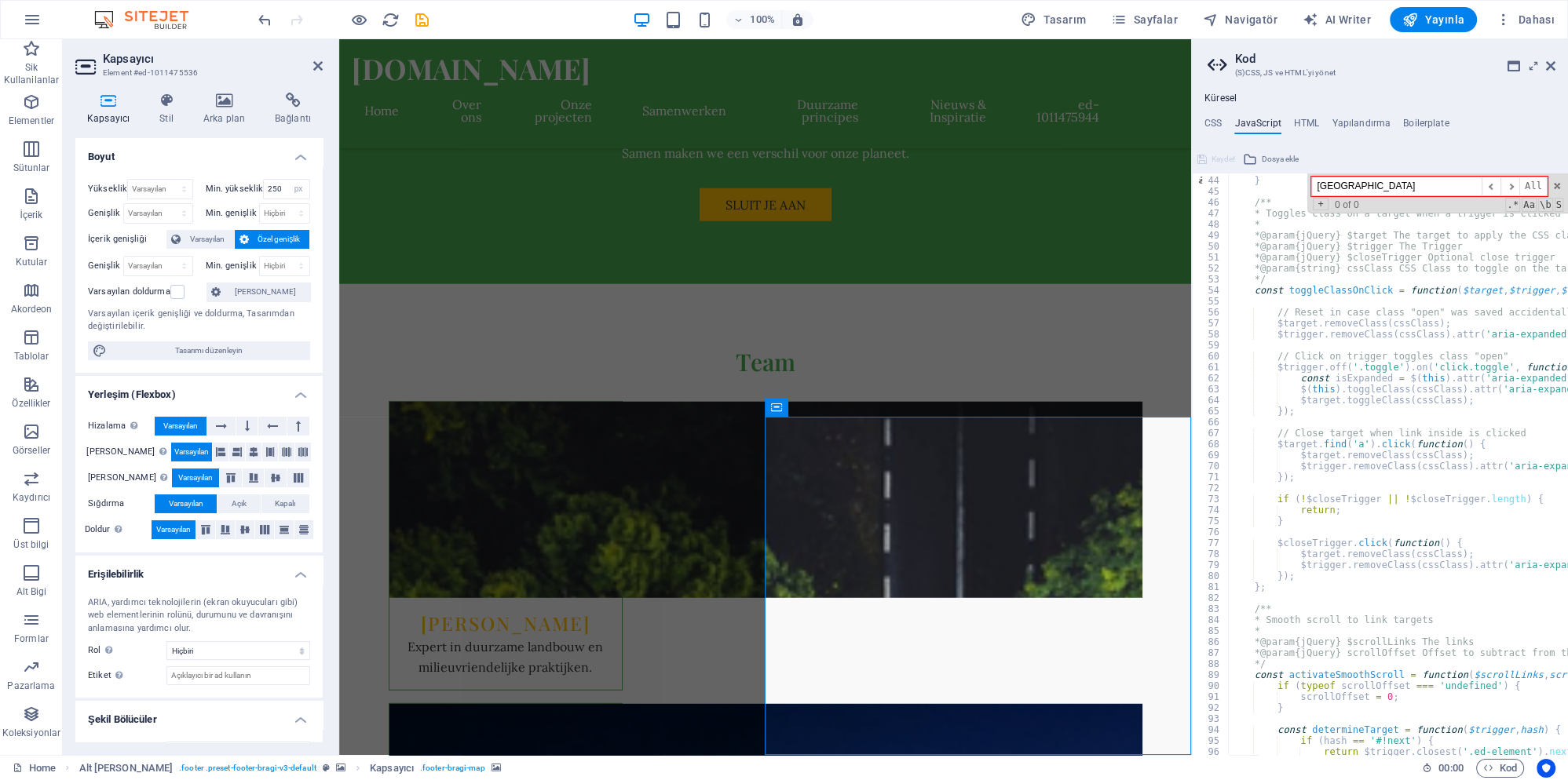
scroll to position [471, 0]
type input "berlijn"
click at [1511, 188] on span "​" at bounding box center [1509, 186] width 19 height 20
click at [1509, 187] on span "​" at bounding box center [1509, 186] width 19 height 20
click at [1215, 125] on h4 "CSS" at bounding box center [1212, 126] width 17 height 17
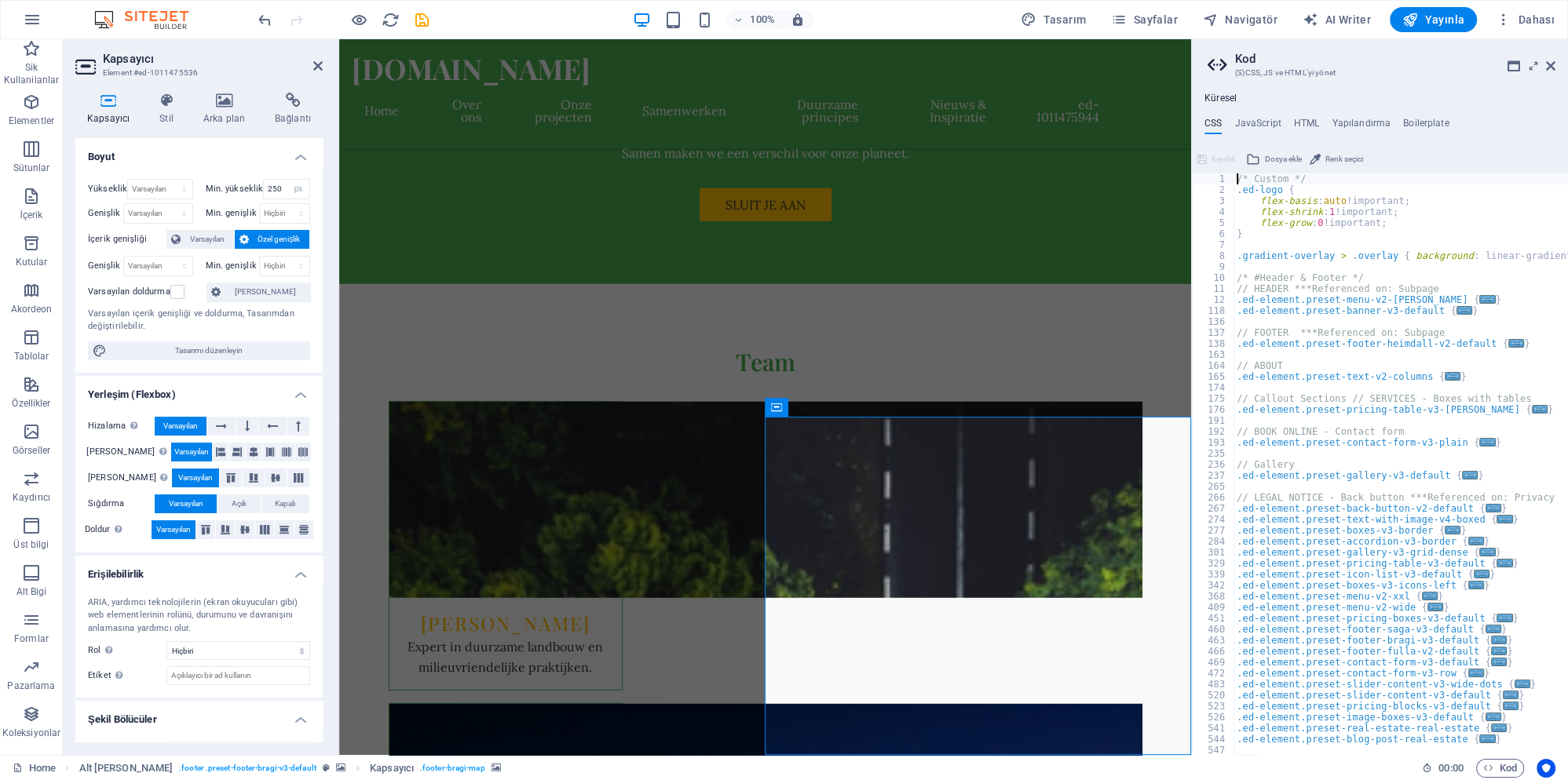
paste textarea "berlijn"
type textarea "/* Custom */"
type input "berlijn"
click at [1515, 187] on span "​" at bounding box center [1509, 186] width 19 height 20
click at [1513, 187] on span "​" at bounding box center [1509, 186] width 19 height 20
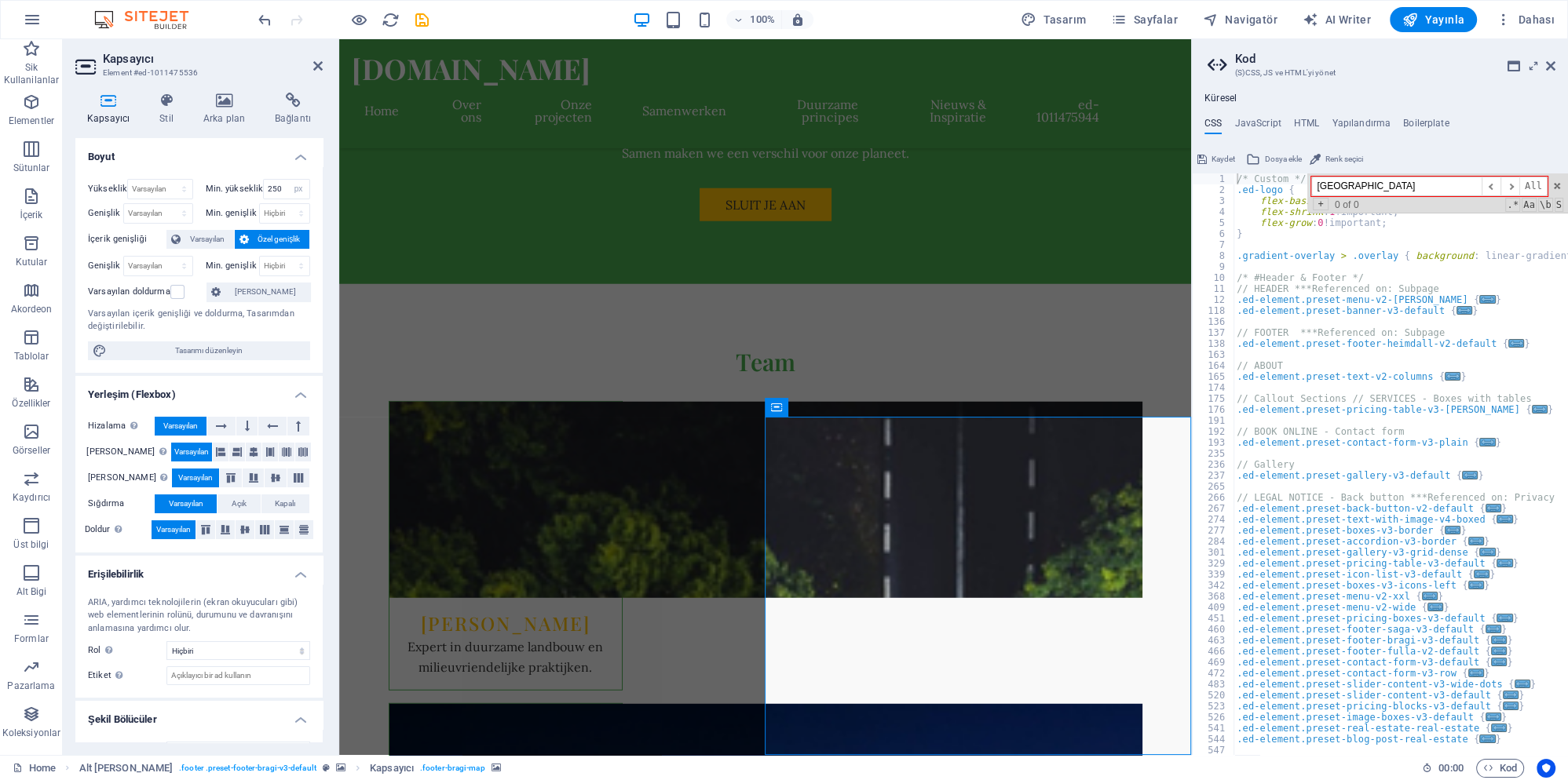
click at [1544, 60] on h2 "Kod" at bounding box center [1395, 59] width 320 height 14
click at [1552, 69] on icon at bounding box center [1550, 66] width 10 height 12
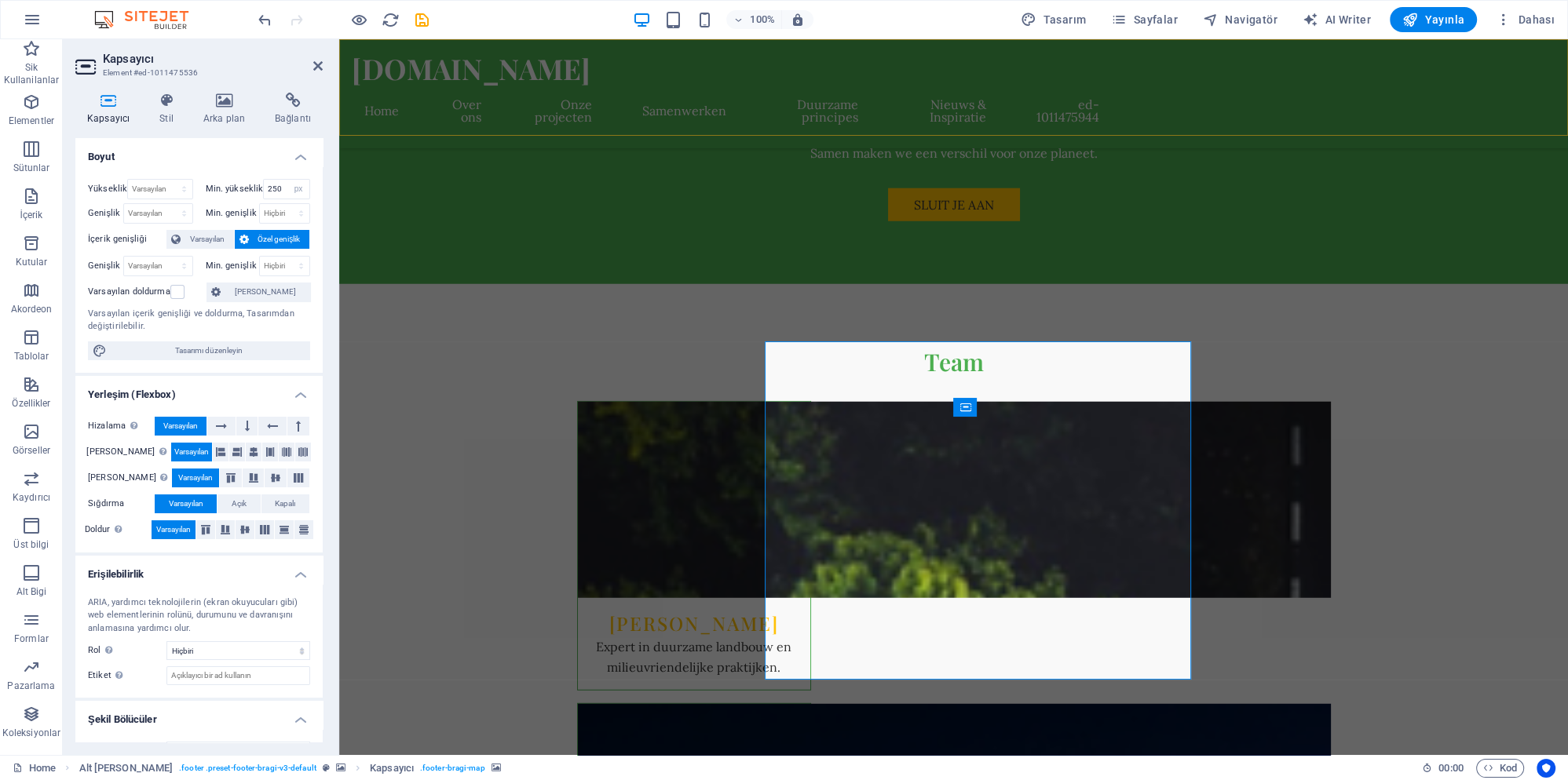
scroll to position [5500, 0]
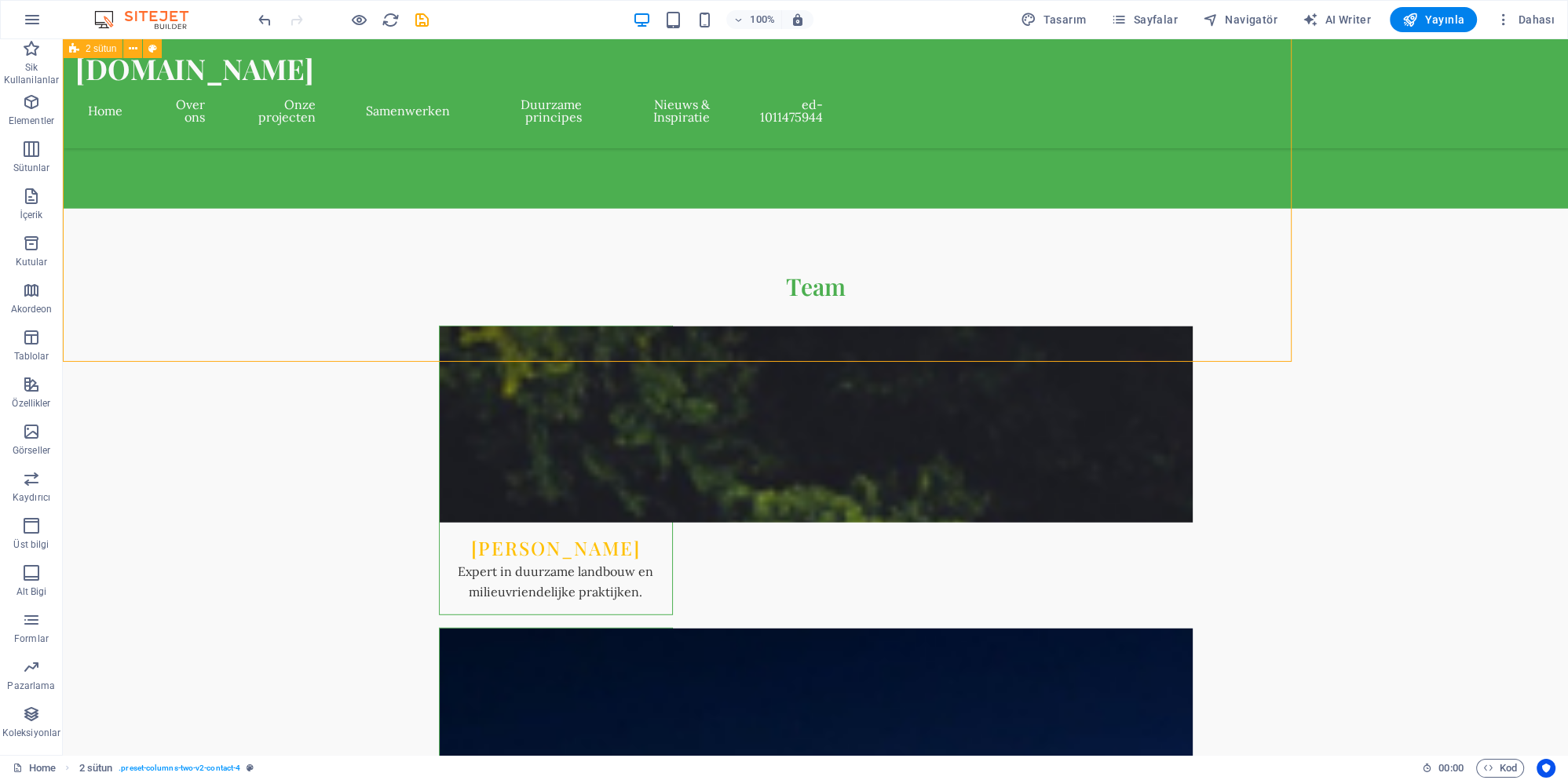
scroll to position [5556, 0]
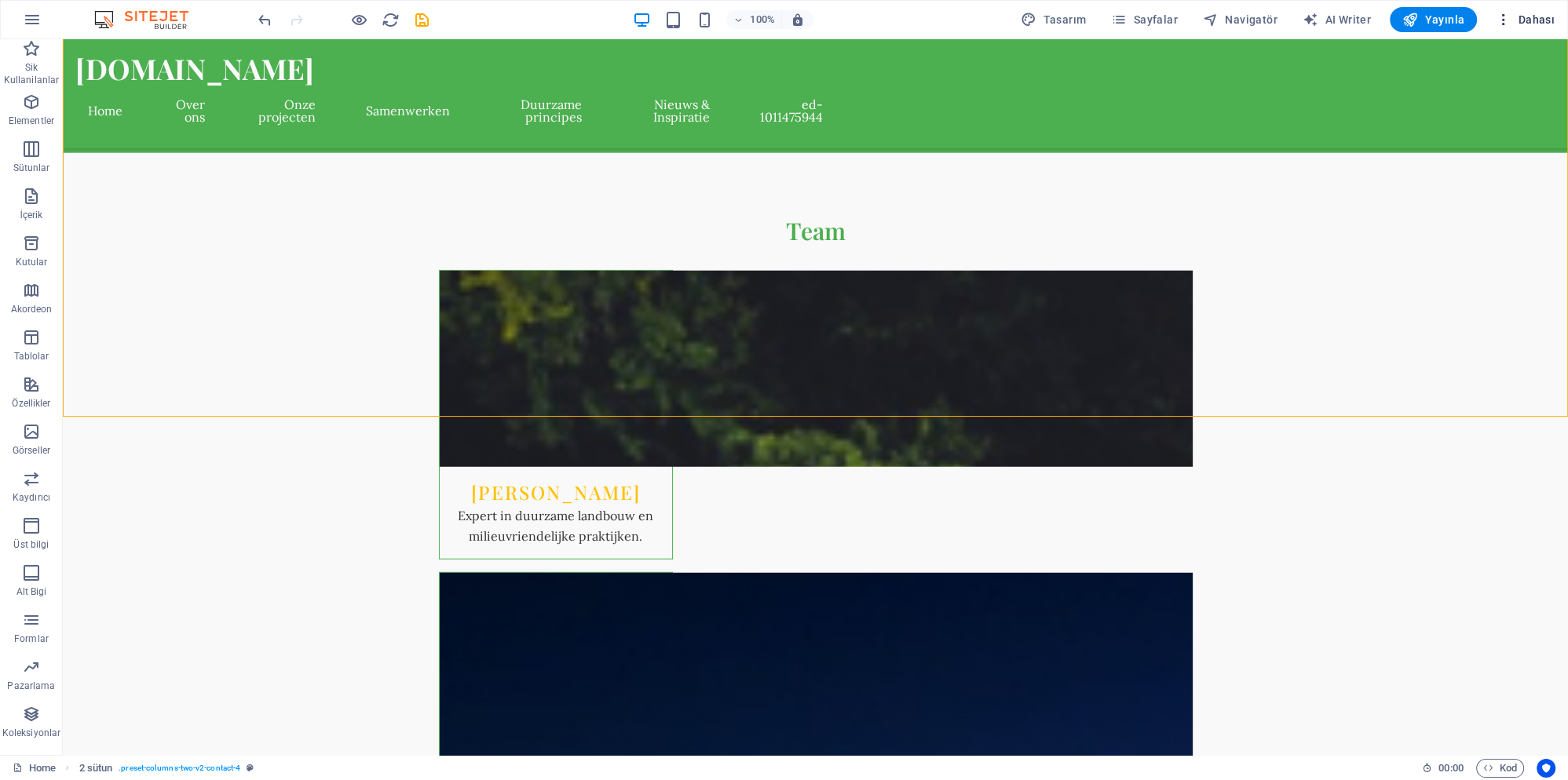
click at [1526, 19] on span "Dahası" at bounding box center [1525, 20] width 59 height 16
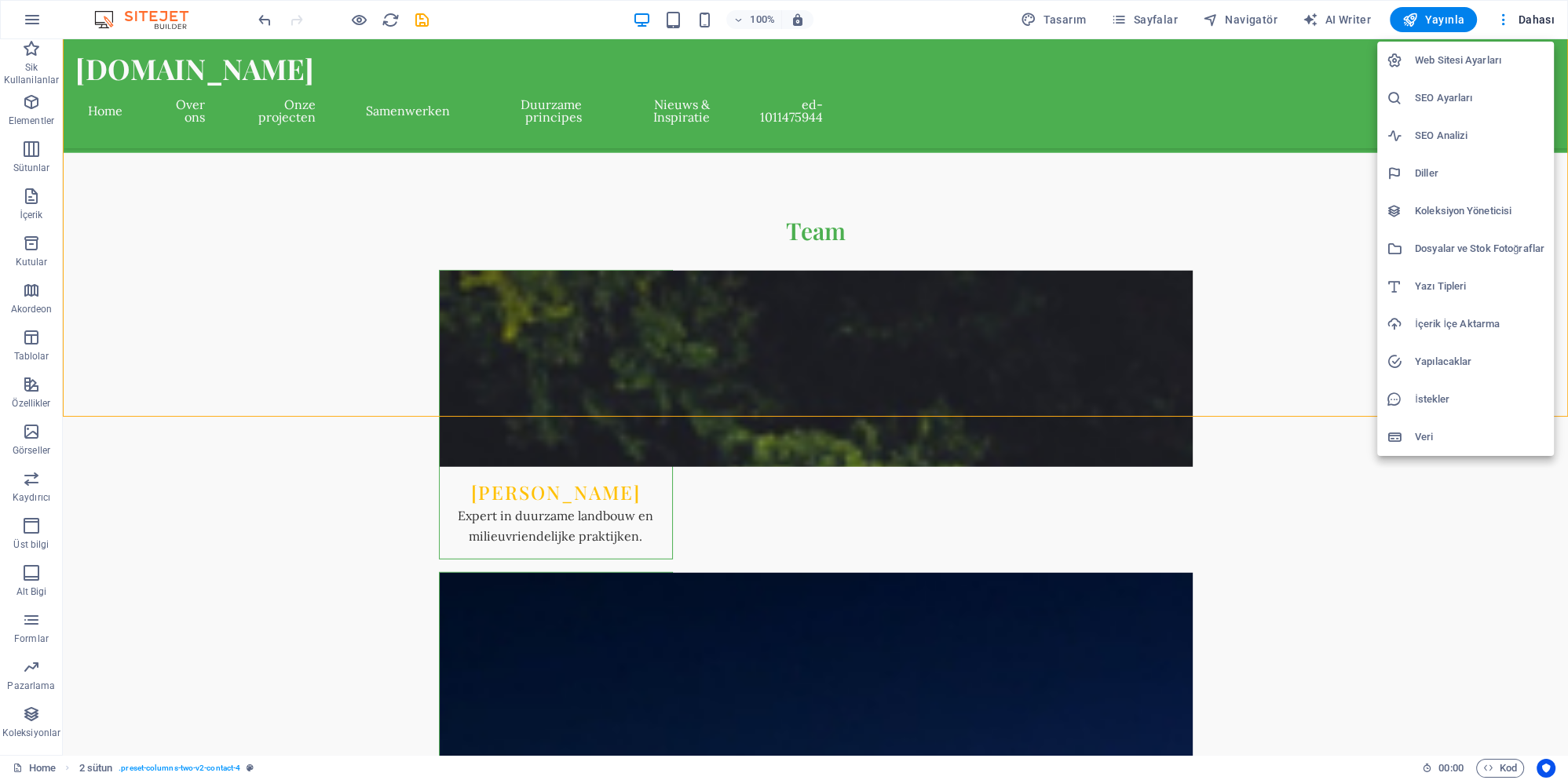
click at [1420, 201] on li "Koleksiyon Yöneticisi" at bounding box center [1465, 211] width 177 height 37
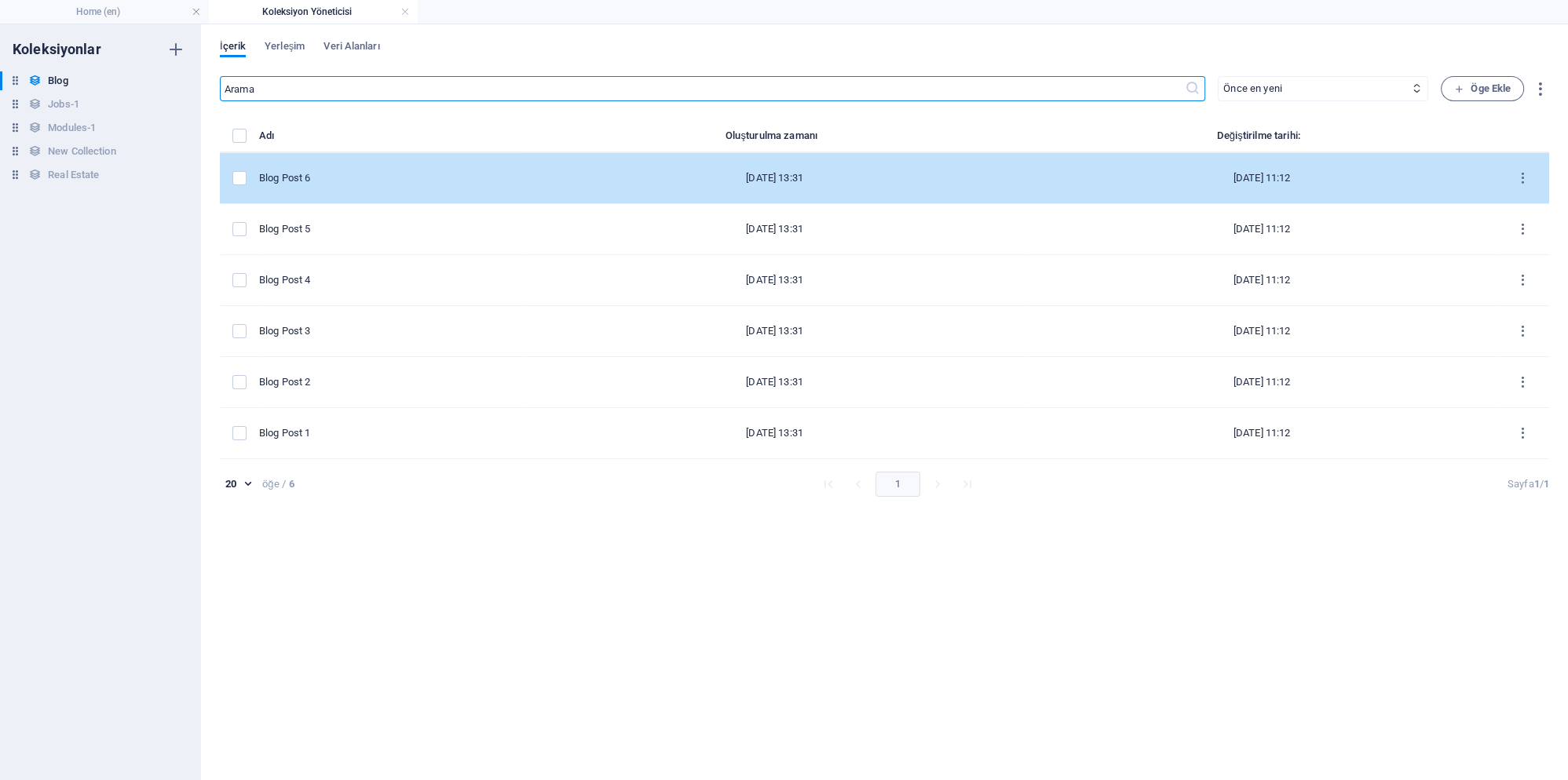
click at [300, 185] on td "Blog Post 6" at bounding box center [391, 178] width 263 height 51
select select "Category 2"
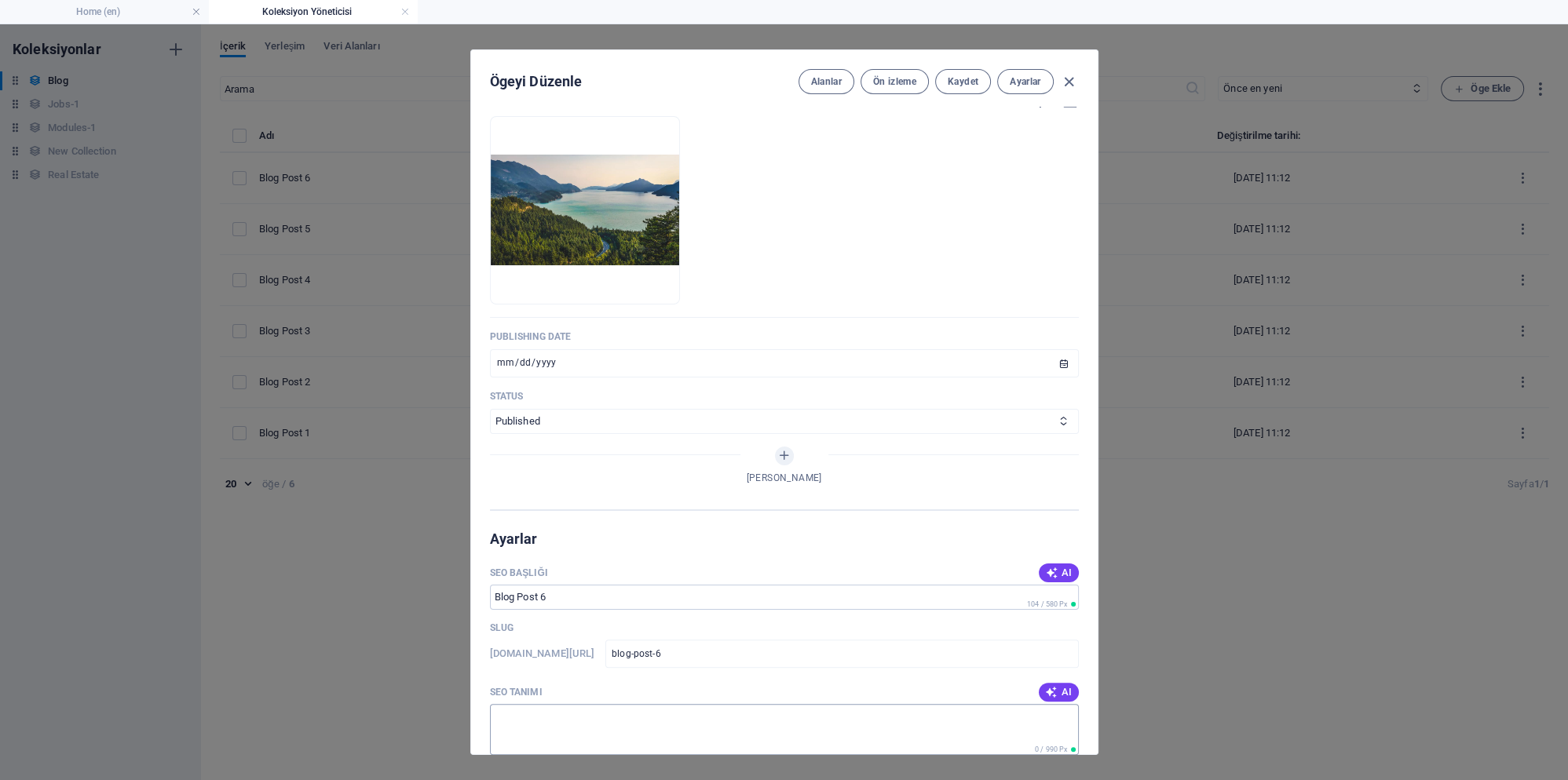
scroll to position [882, 0]
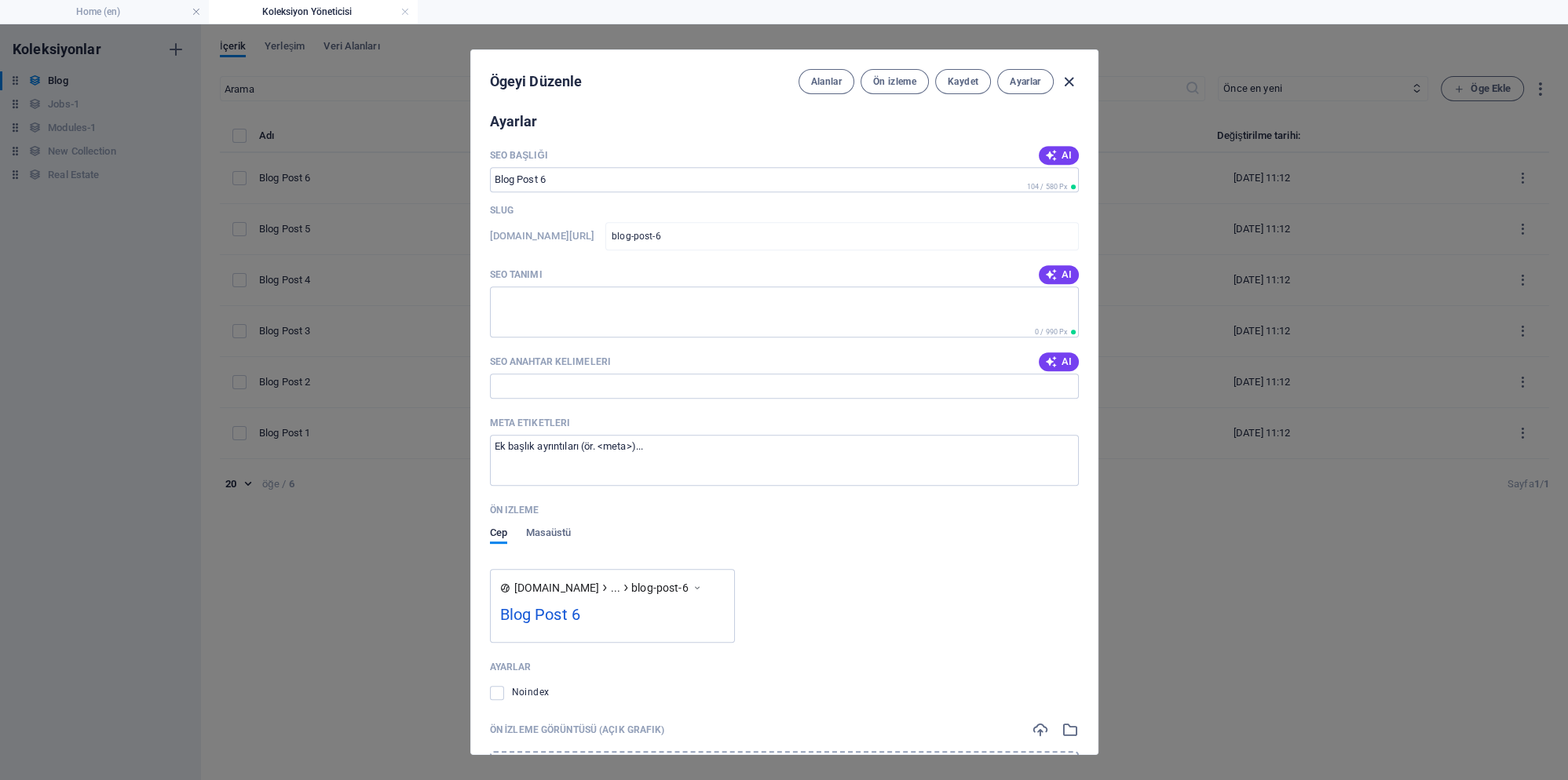
click at [1069, 82] on icon "button" at bounding box center [1069, 82] width 18 height 18
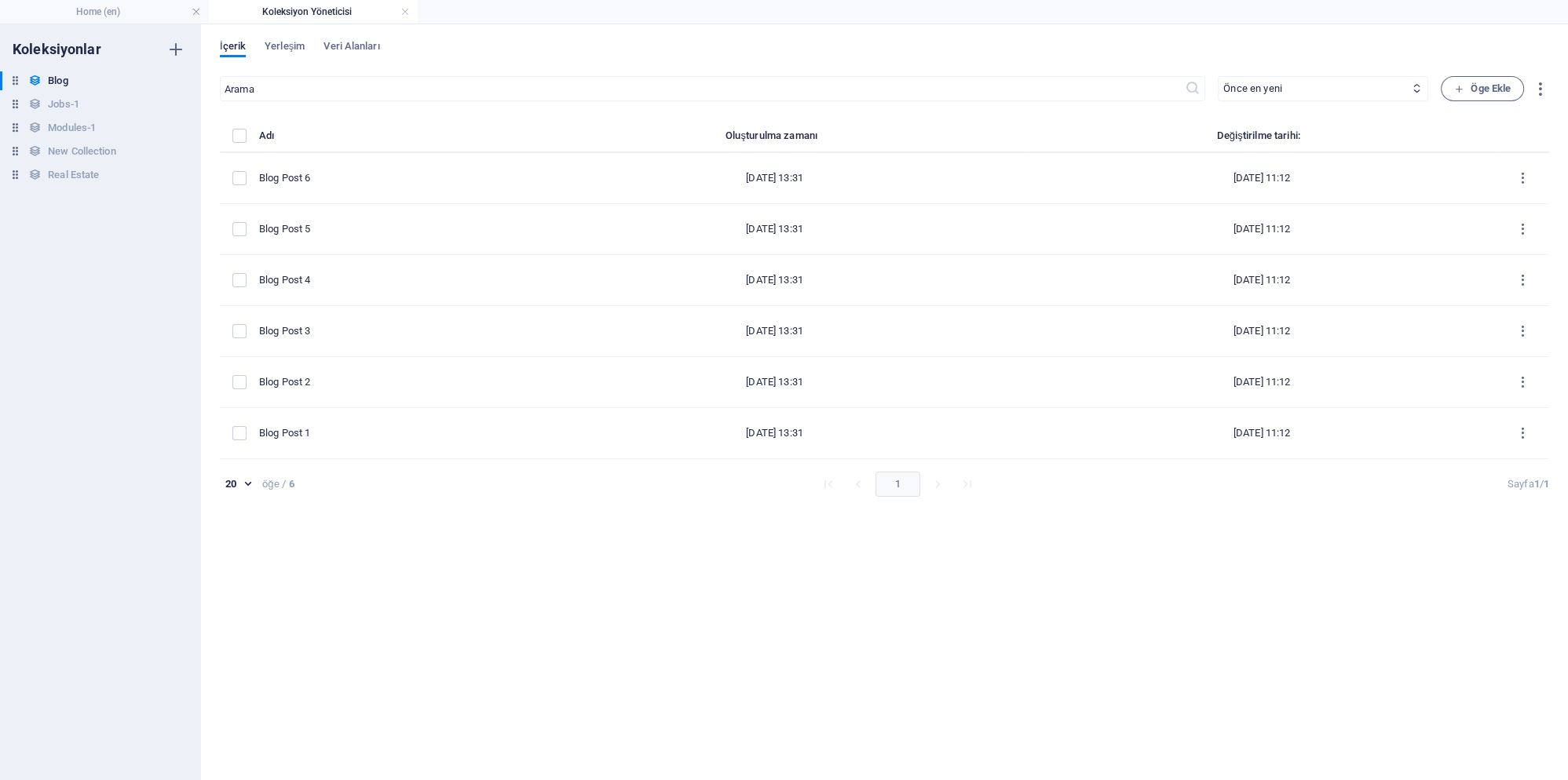
type input "2025-10-04"
type input "blog-post-6"
click at [55, 95] on h6 "Jobs-1" at bounding box center [63, 104] width 31 height 19
click at [76, 122] on h6 "Modules-1" at bounding box center [72, 127] width 48 height 19
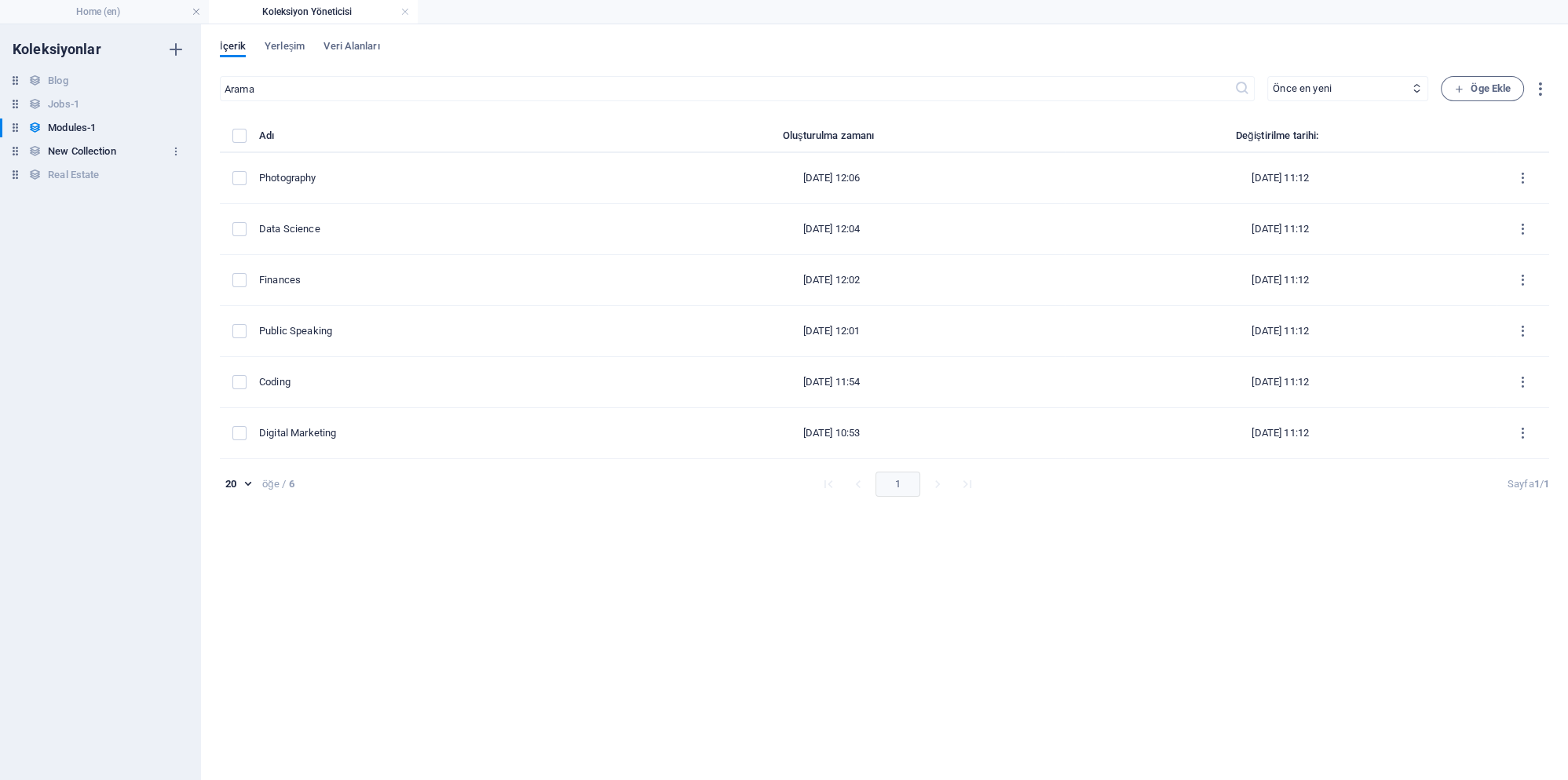
click at [76, 146] on h6 "New Collection" at bounding box center [82, 151] width 68 height 19
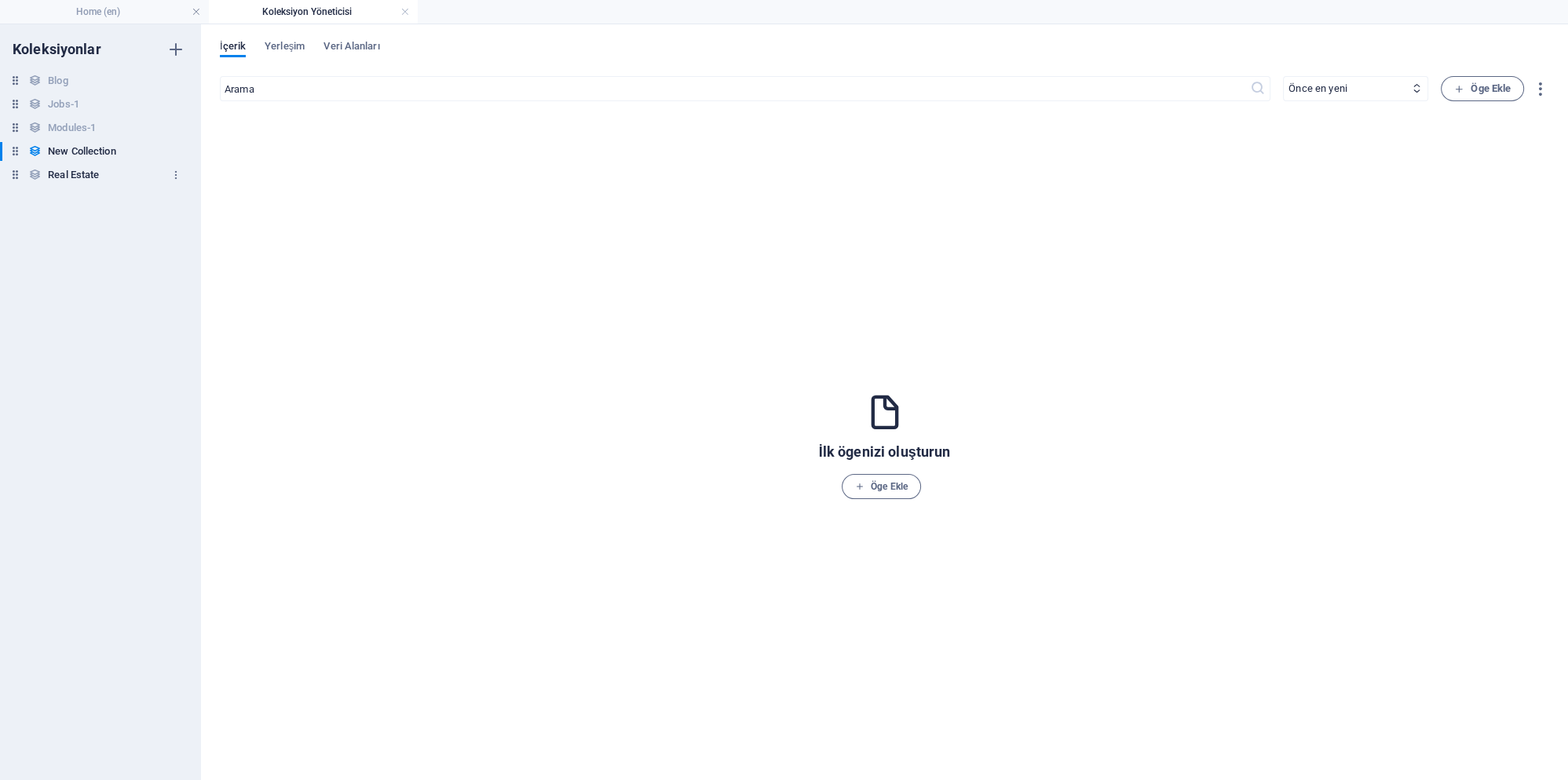
click at [73, 182] on h6 "Real Estate" at bounding box center [73, 175] width 51 height 19
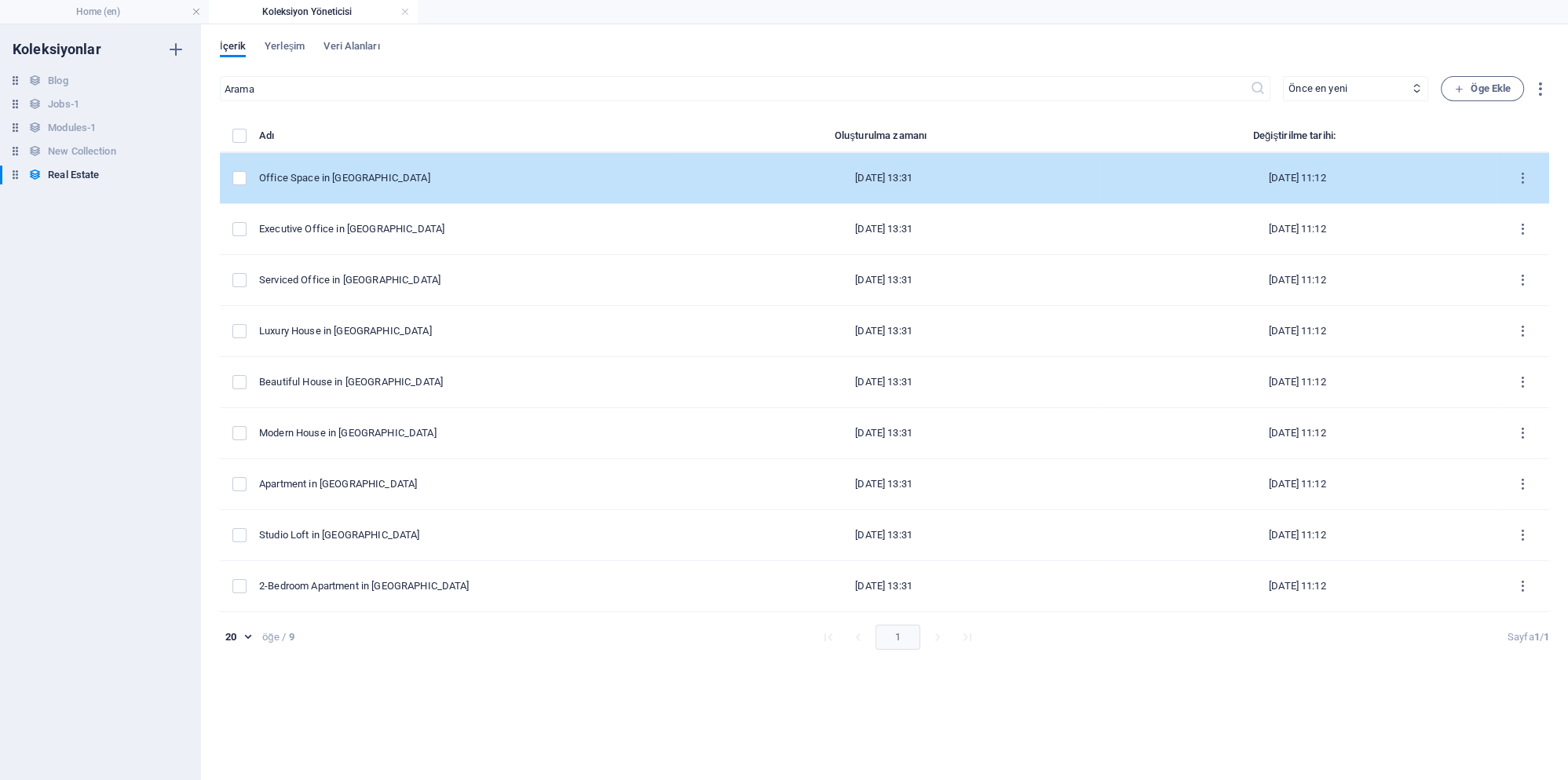
click at [333, 180] on div "Office Space in [GEOGRAPHIC_DATA]" at bounding box center [458, 178] width 397 height 14
select select "Office"
select select "For Rent"
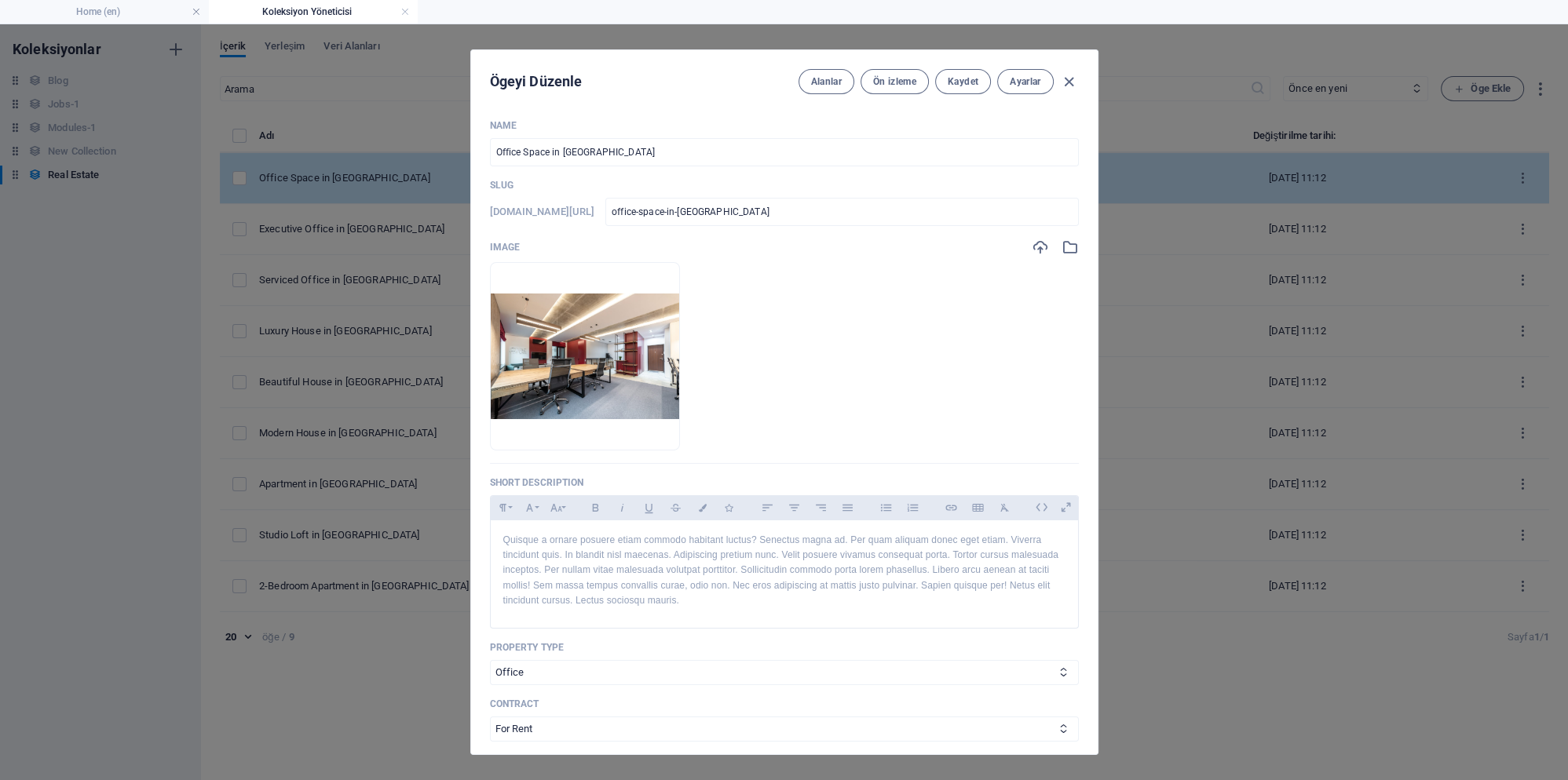
click at [333, 180] on div "Ögeyi Düzenle Alanlar Ön izleme Kaydet Ayarlar Name Office Space in Chicago ​ S…" at bounding box center [784, 402] width 1568 height 756
checkbox input "false"
type input "office-space-in-chicago"
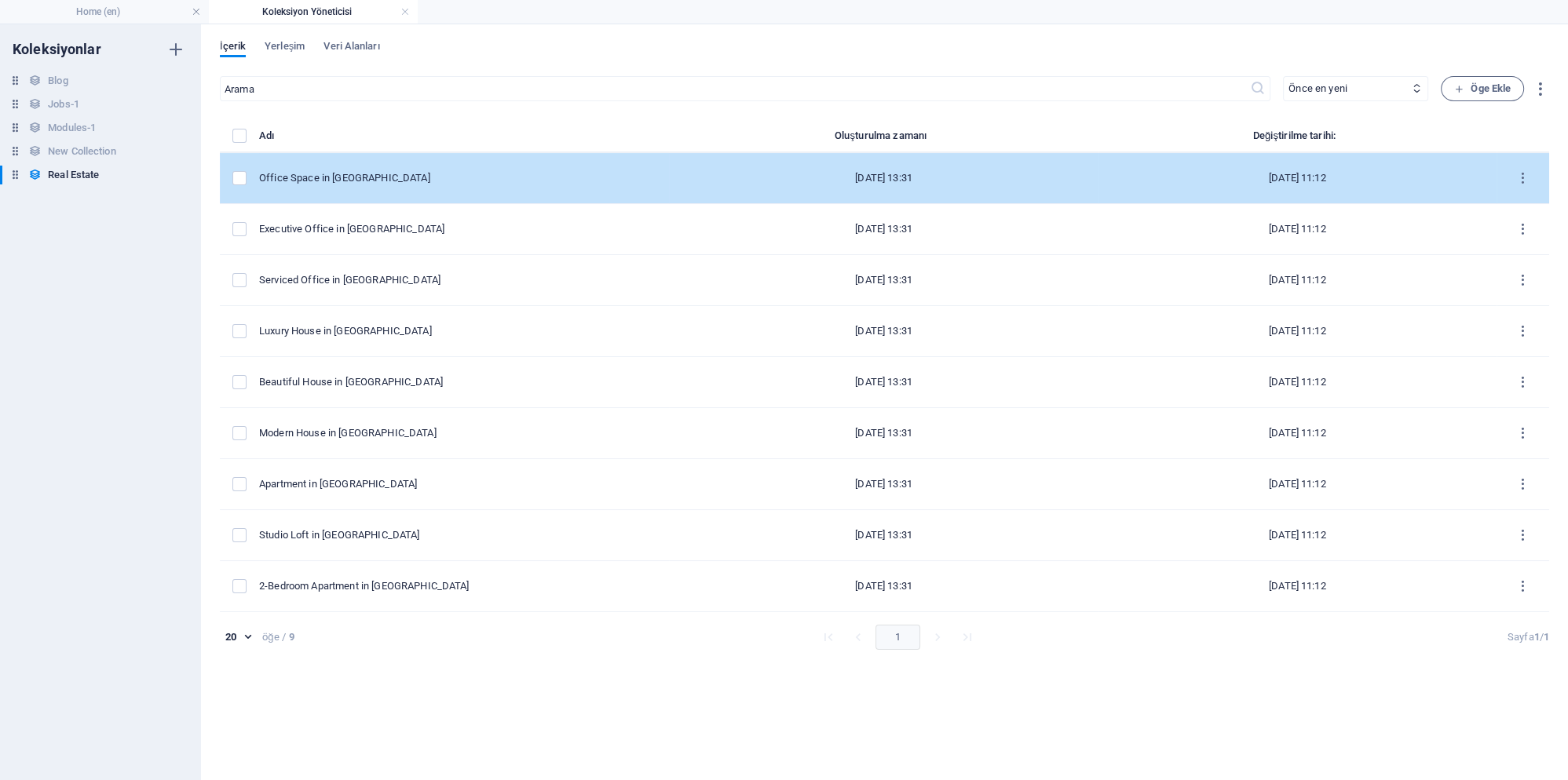
click at [320, 180] on div "Office Space in [GEOGRAPHIC_DATA]" at bounding box center [458, 178] width 397 height 14
select select "Office"
select select "For Rent"
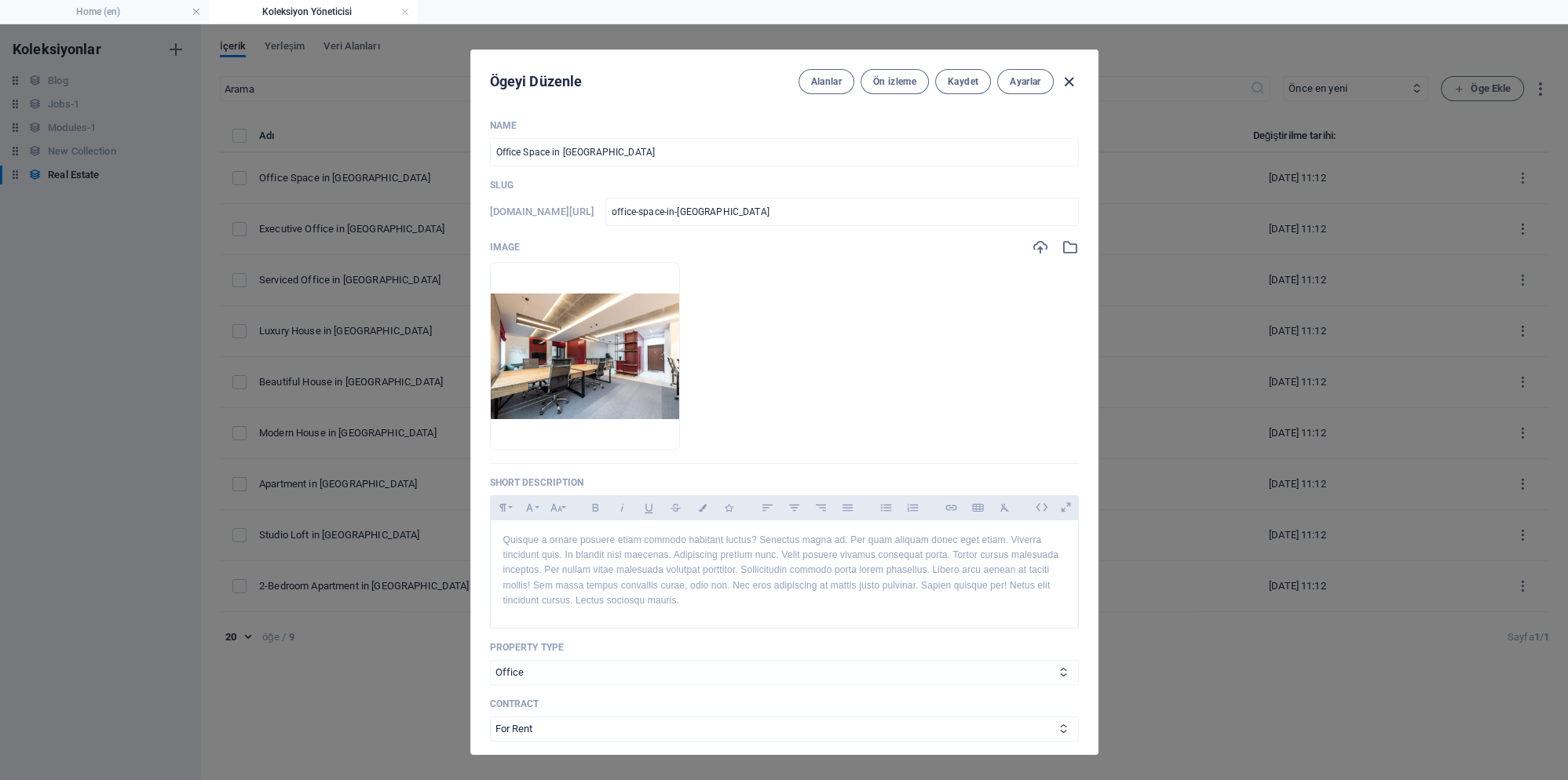
click at [1074, 78] on icon "button" at bounding box center [1069, 82] width 18 height 18
checkbox input "false"
type input "office-space-in-chicago"
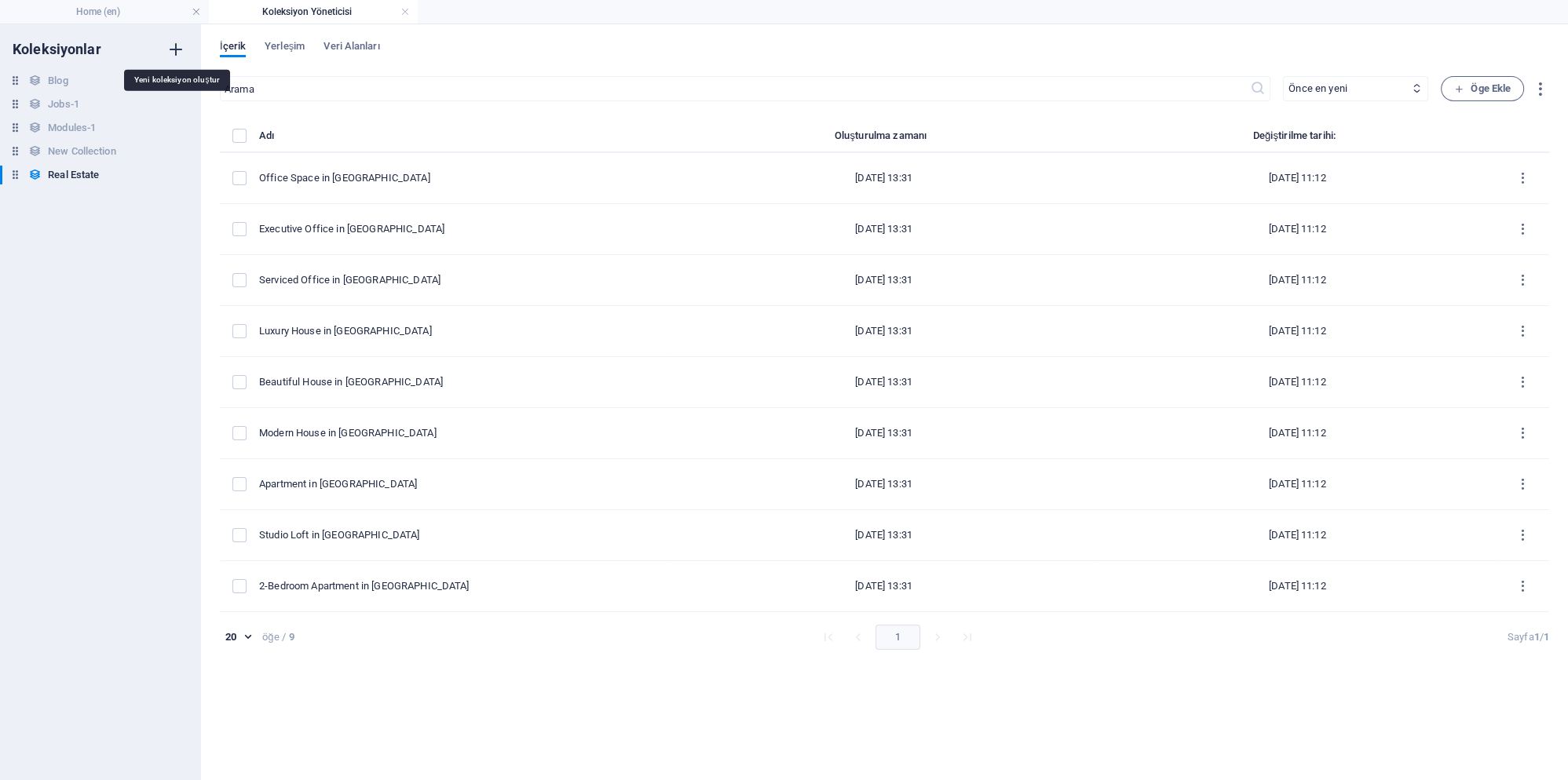
click at [176, 49] on icon "button" at bounding box center [176, 49] width 19 height 19
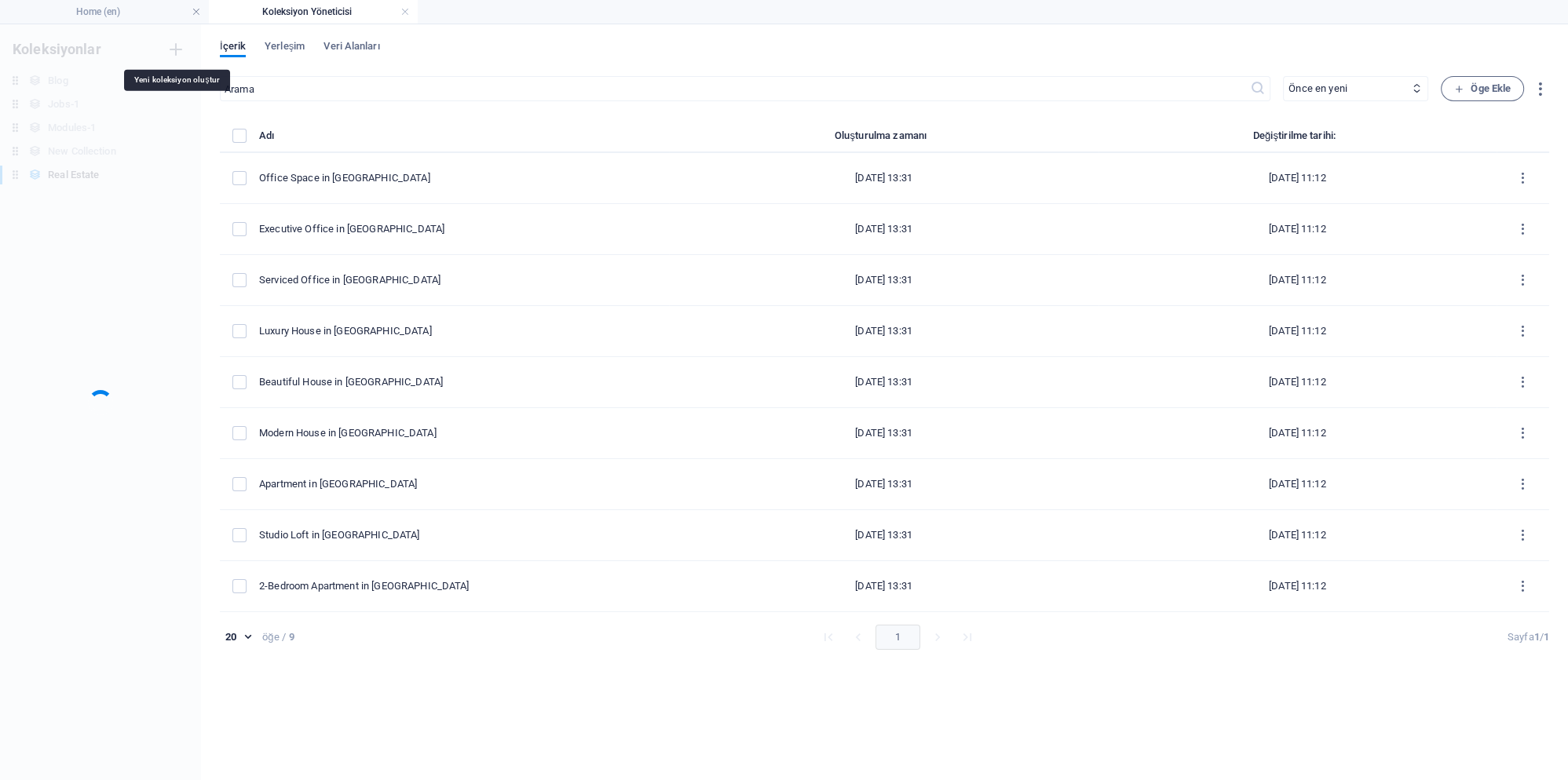
click at [174, 47] on div "Koleksiyonlar Blog Blog Jobs-1 Jobs-1 Modules-1 Modules-1 New Collection New Co…" at bounding box center [100, 402] width 201 height 756
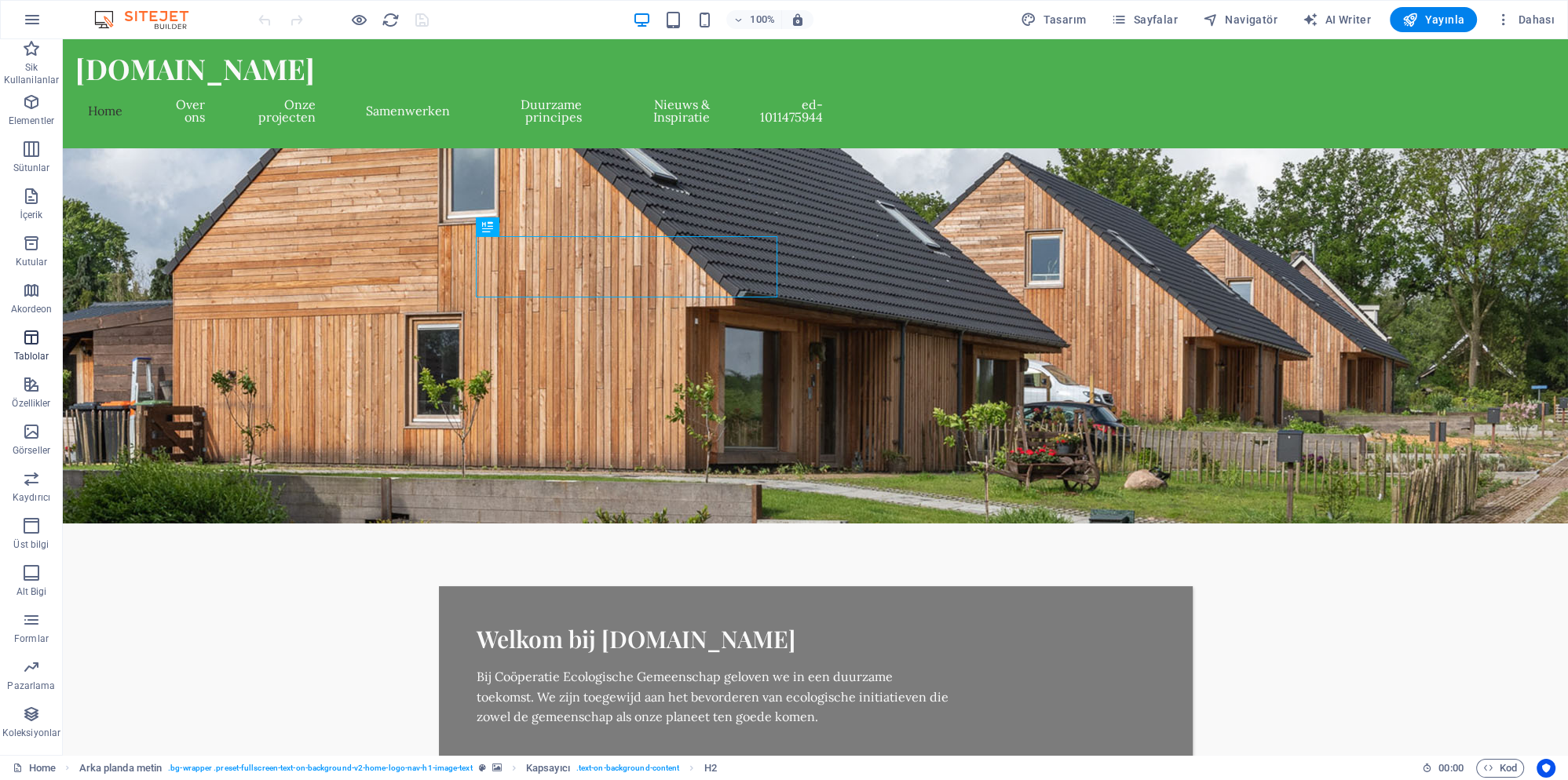
drag, startPoint x: 27, startPoint y: 343, endPoint x: 39, endPoint y: 343, distance: 12.0
click at [25, 343] on icon "button" at bounding box center [31, 337] width 19 height 19
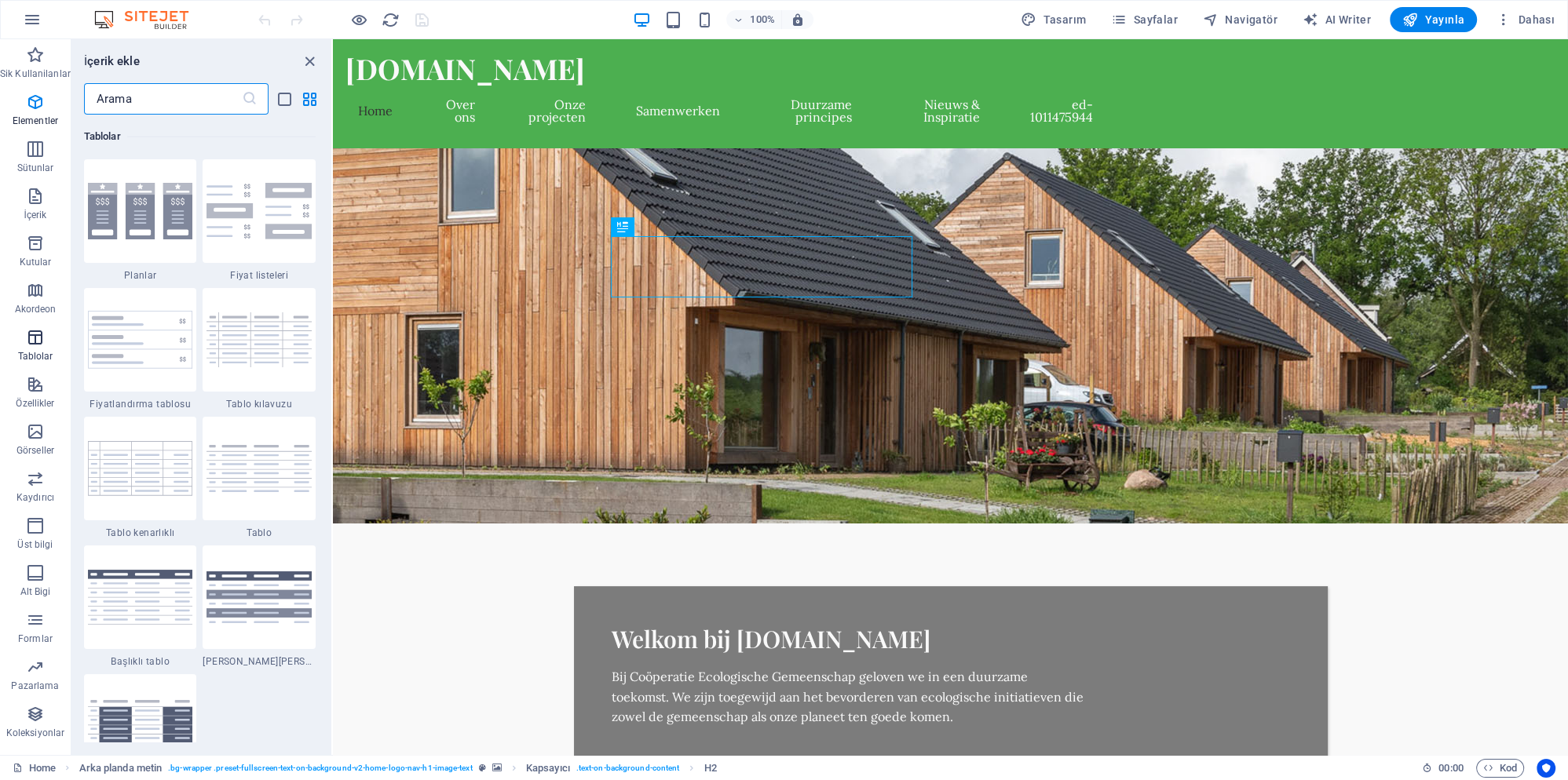
scroll to position [5435, 0]
click at [21, 490] on span "Kaydırıcı" at bounding box center [35, 488] width 70 height 37
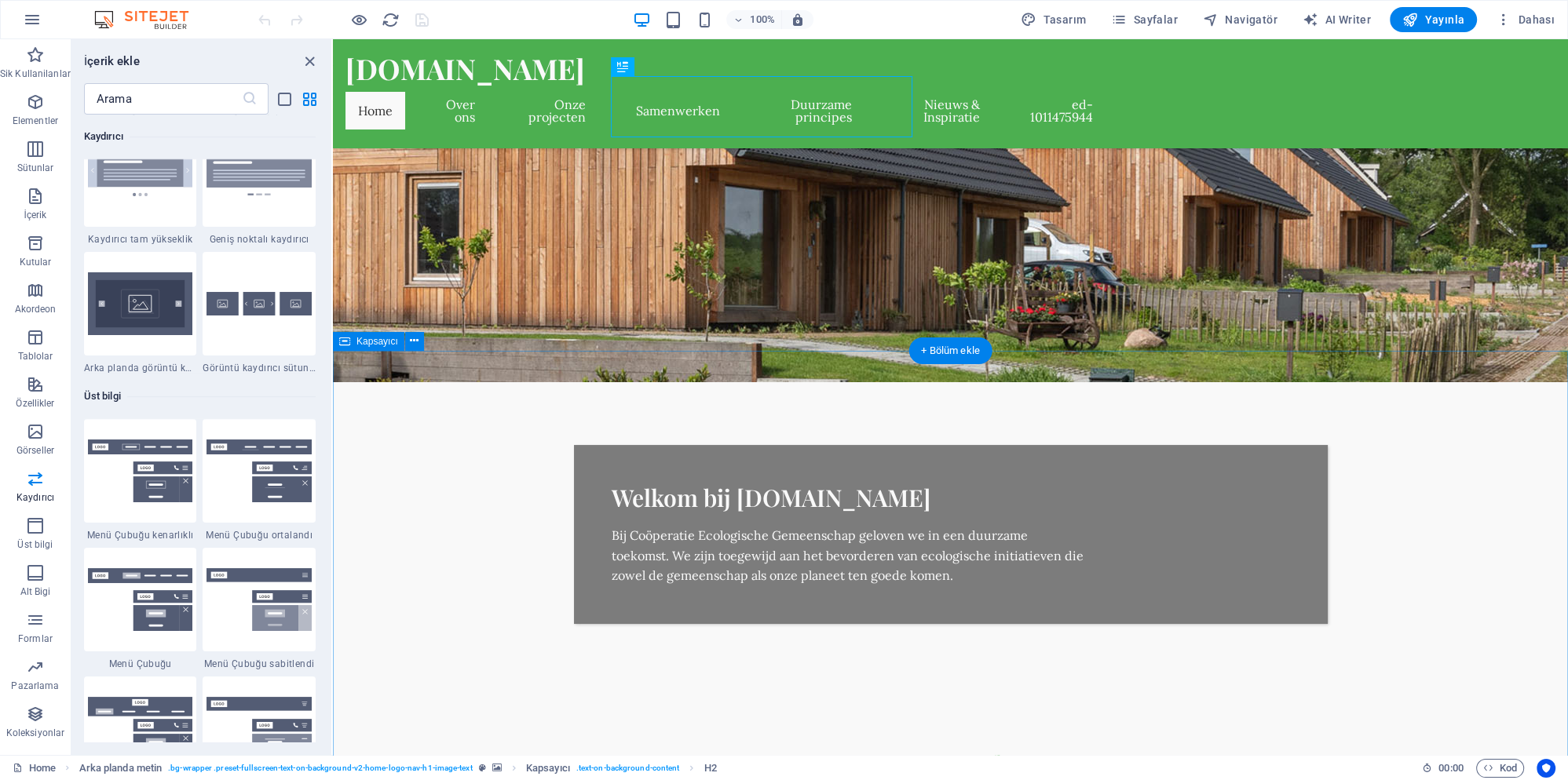
scroll to position [169, 0]
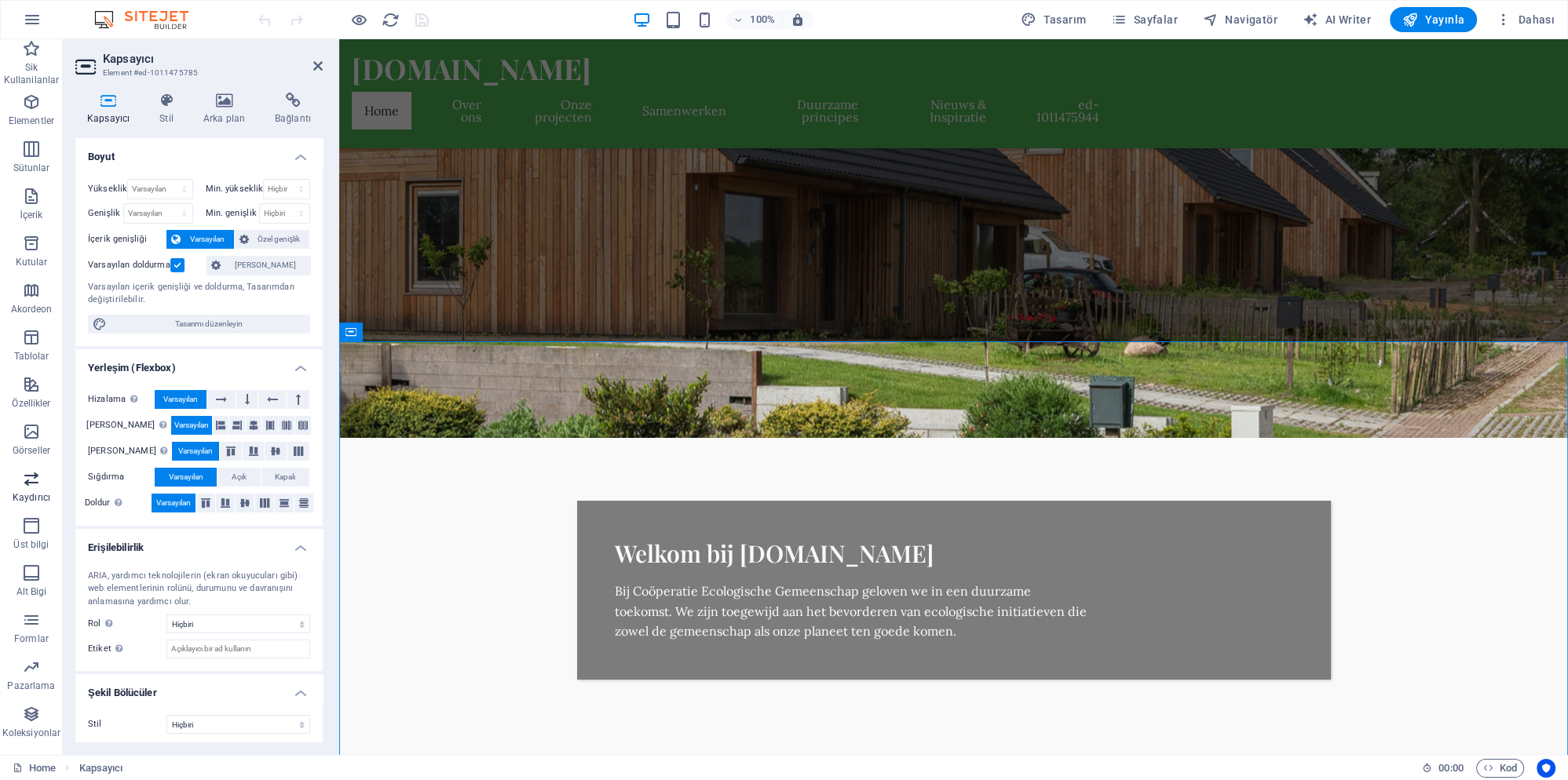
click at [25, 480] on icon "button" at bounding box center [31, 478] width 19 height 19
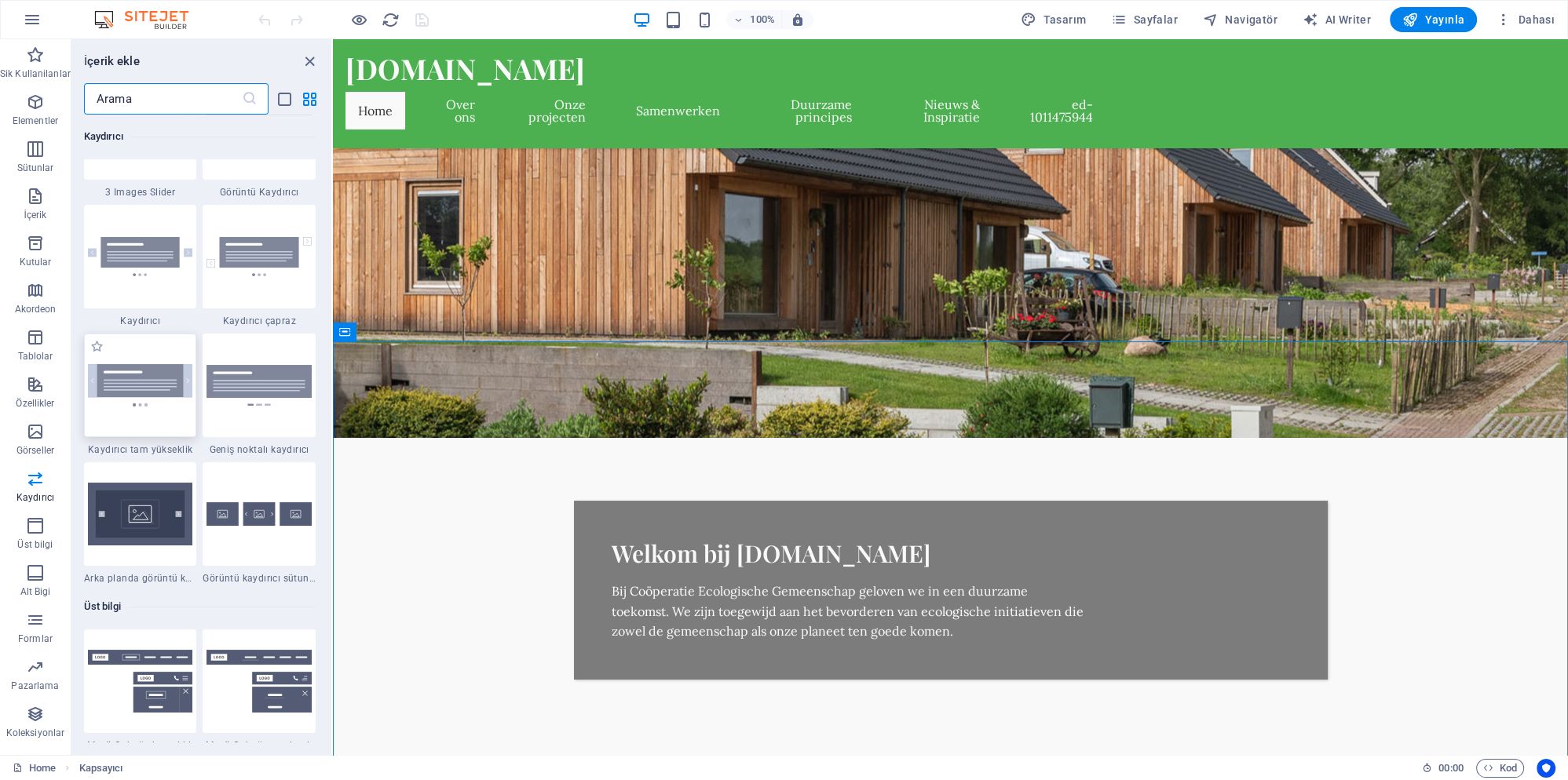
scroll to position [9044, 0]
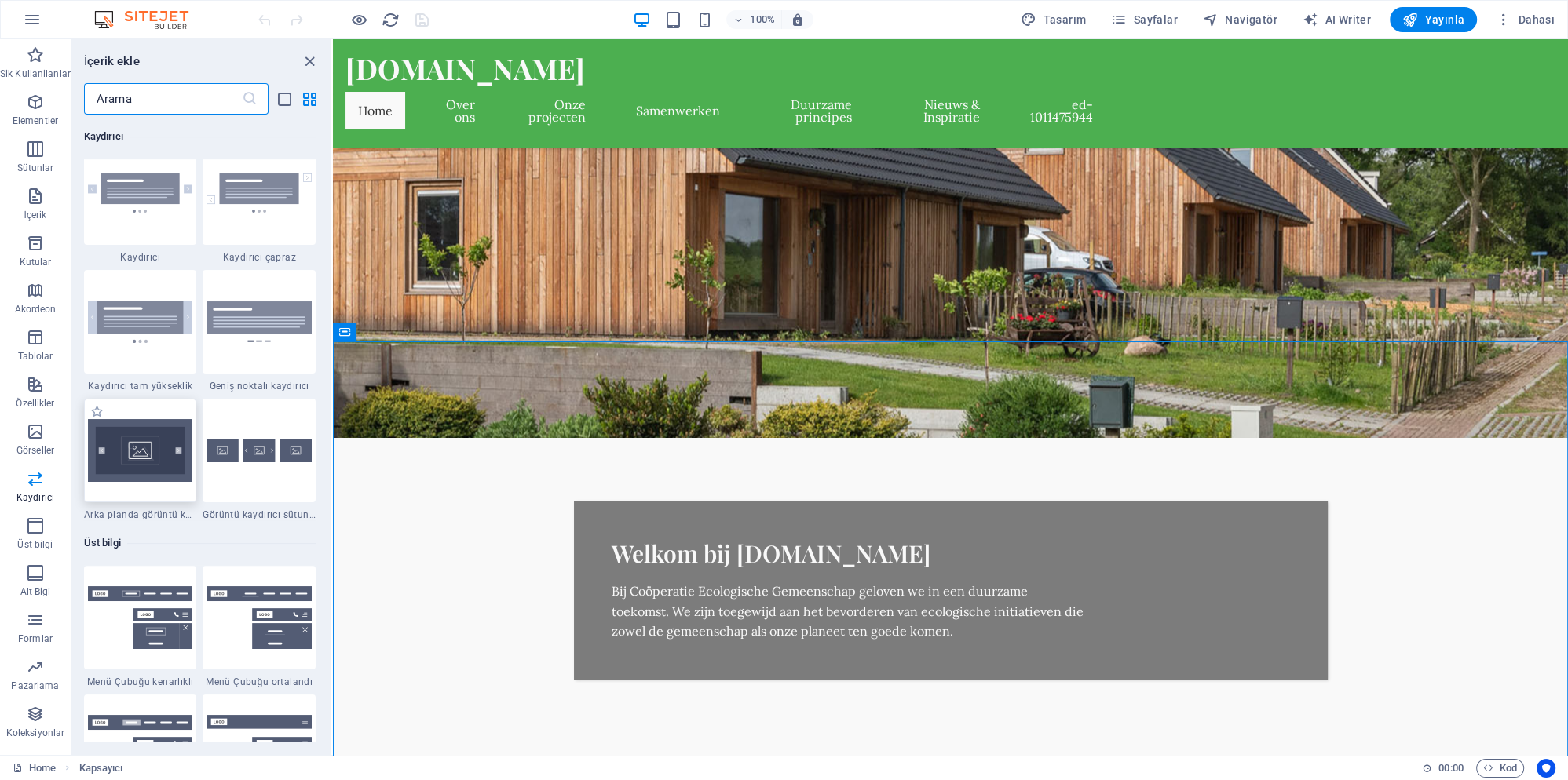
click at [165, 478] on img at bounding box center [141, 450] width 105 height 63
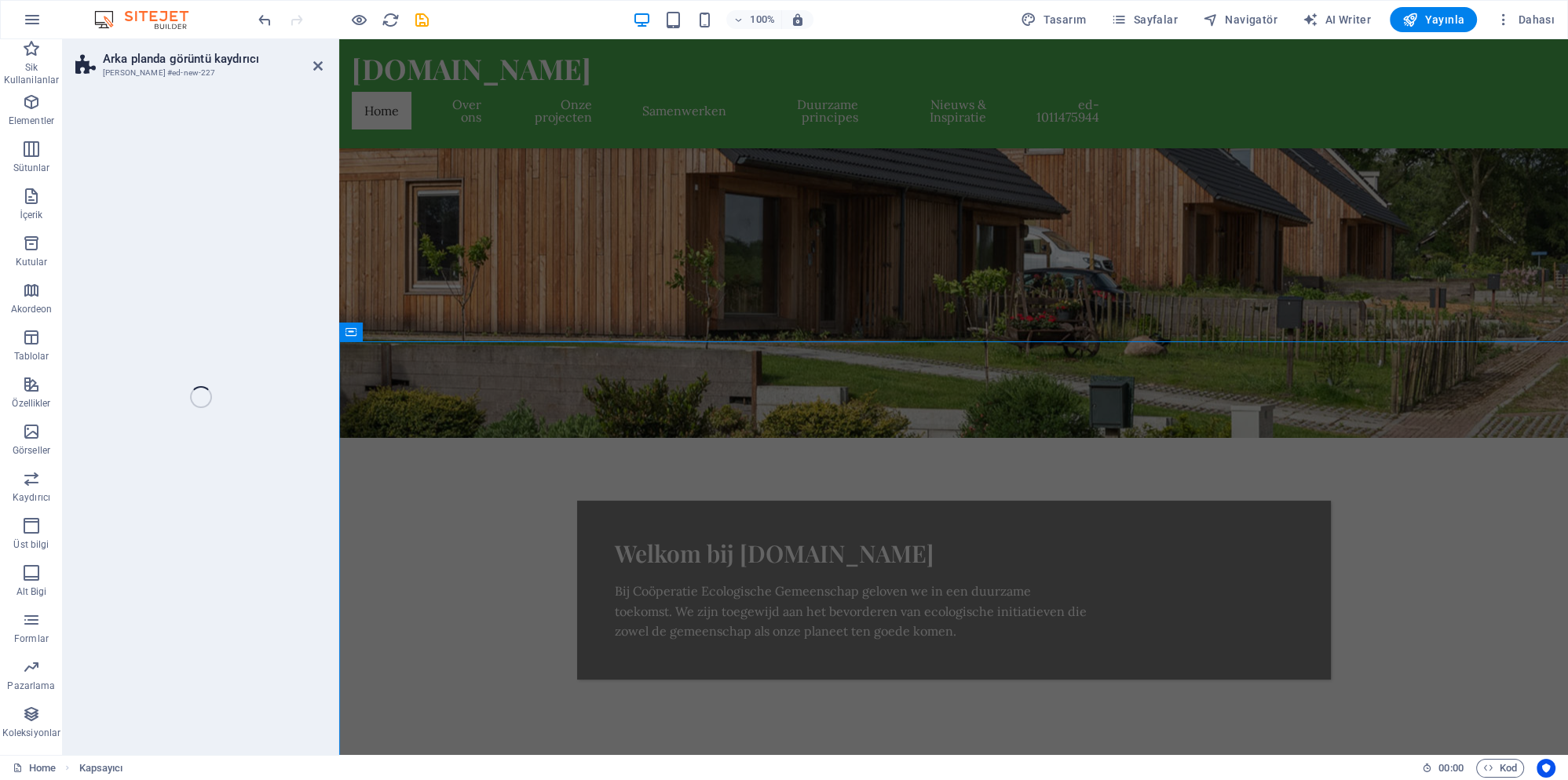
scroll to position [850, 0]
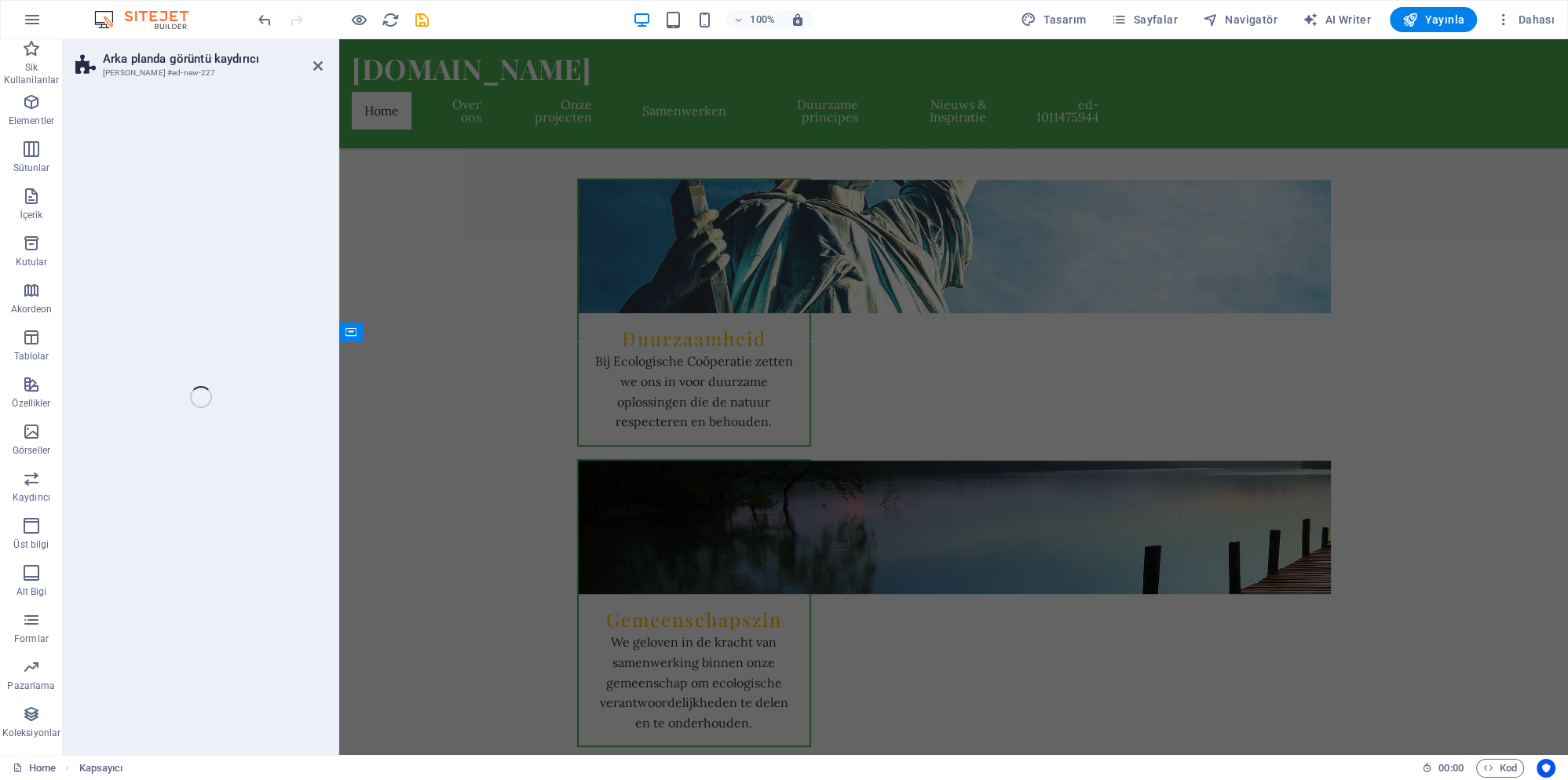
select select "rem"
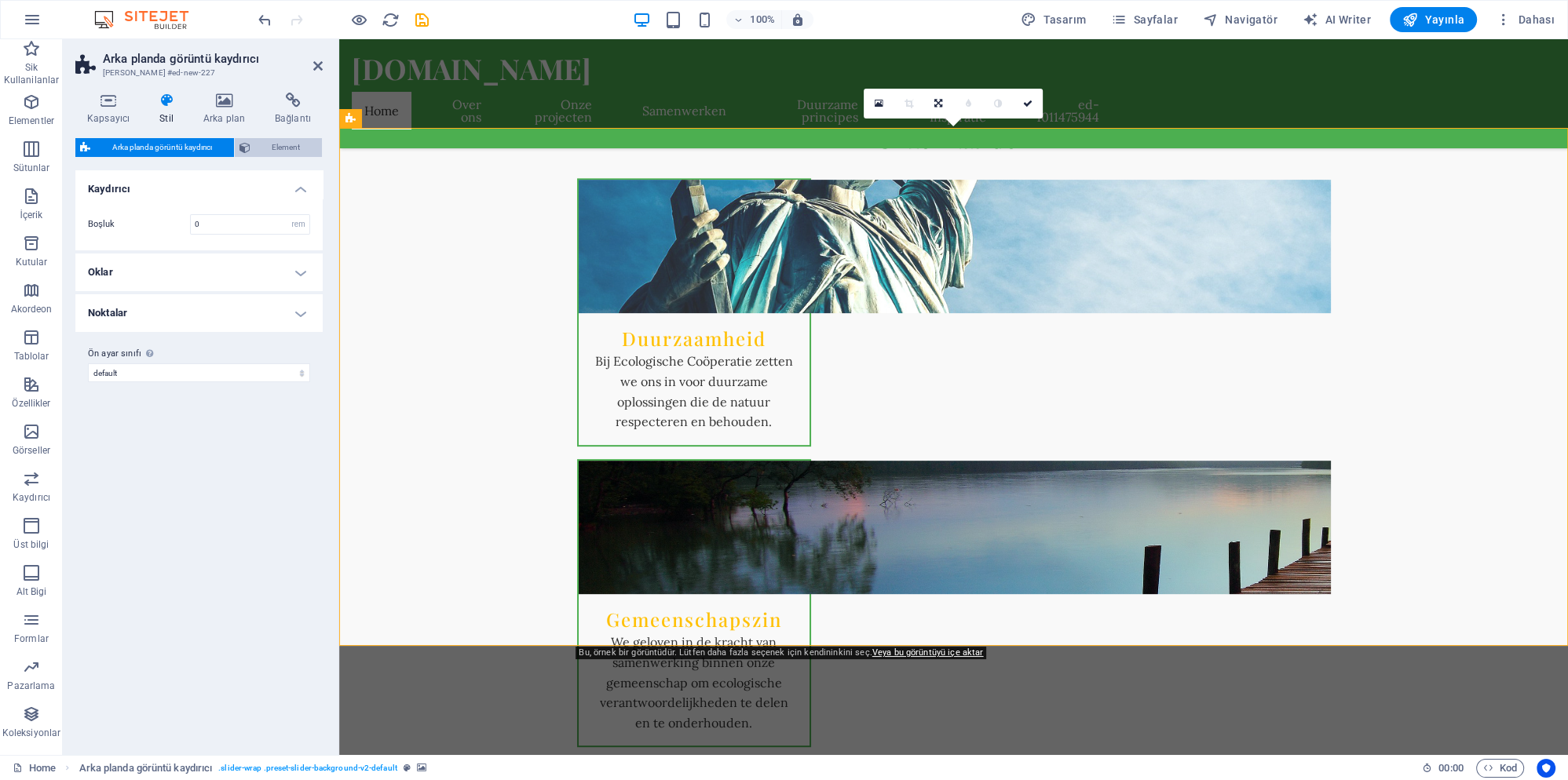
click at [262, 148] on span "Element" at bounding box center [286, 147] width 62 height 19
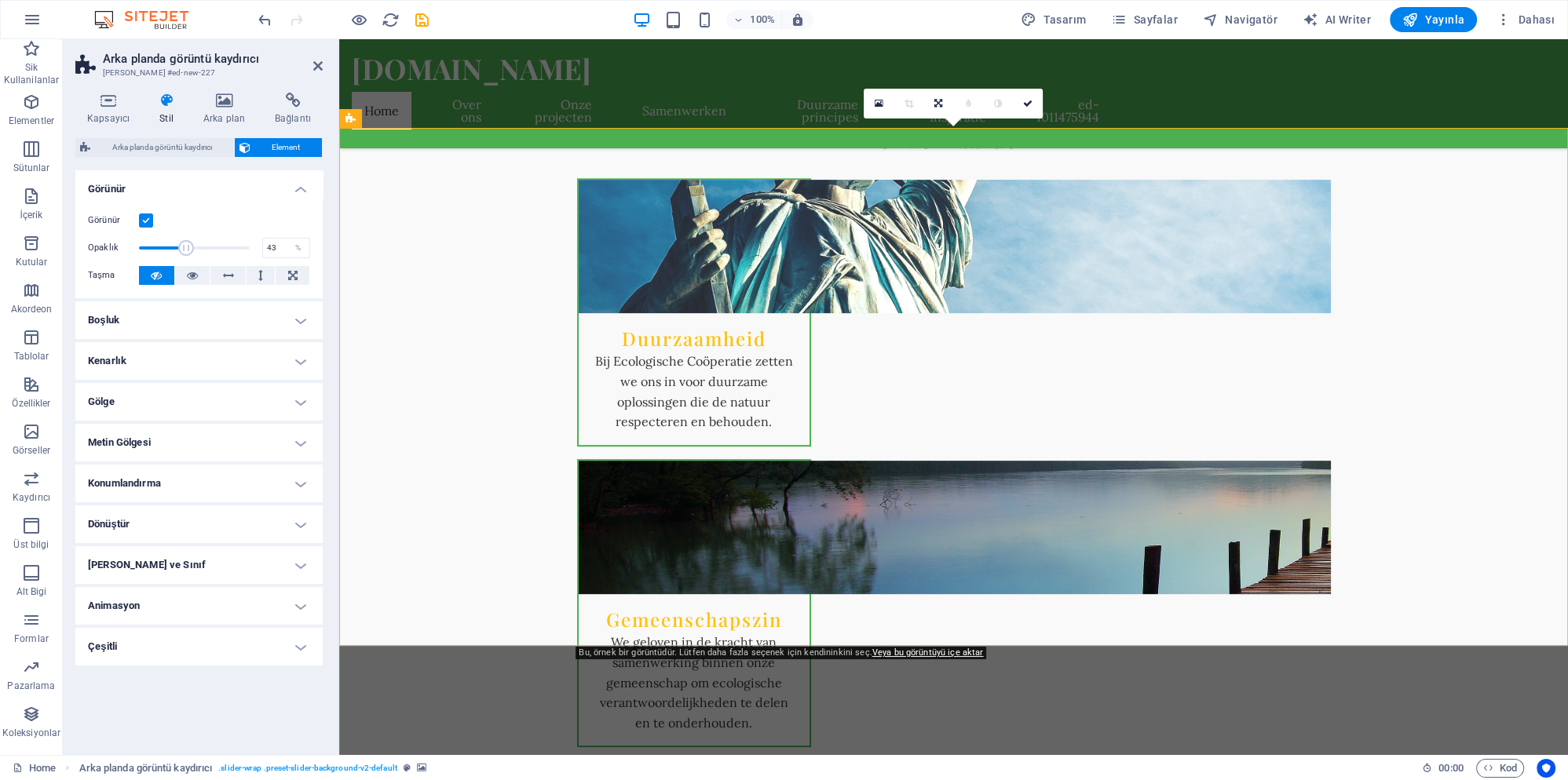
drag, startPoint x: 246, startPoint y: 250, endPoint x: 186, endPoint y: 253, distance: 60.1
click at [186, 253] on span at bounding box center [186, 248] width 16 height 16
drag, startPoint x: 176, startPoint y: 251, endPoint x: 160, endPoint y: 250, distance: 16.0
click at [160, 250] on span at bounding box center [163, 248] width 16 height 16
type input "80"
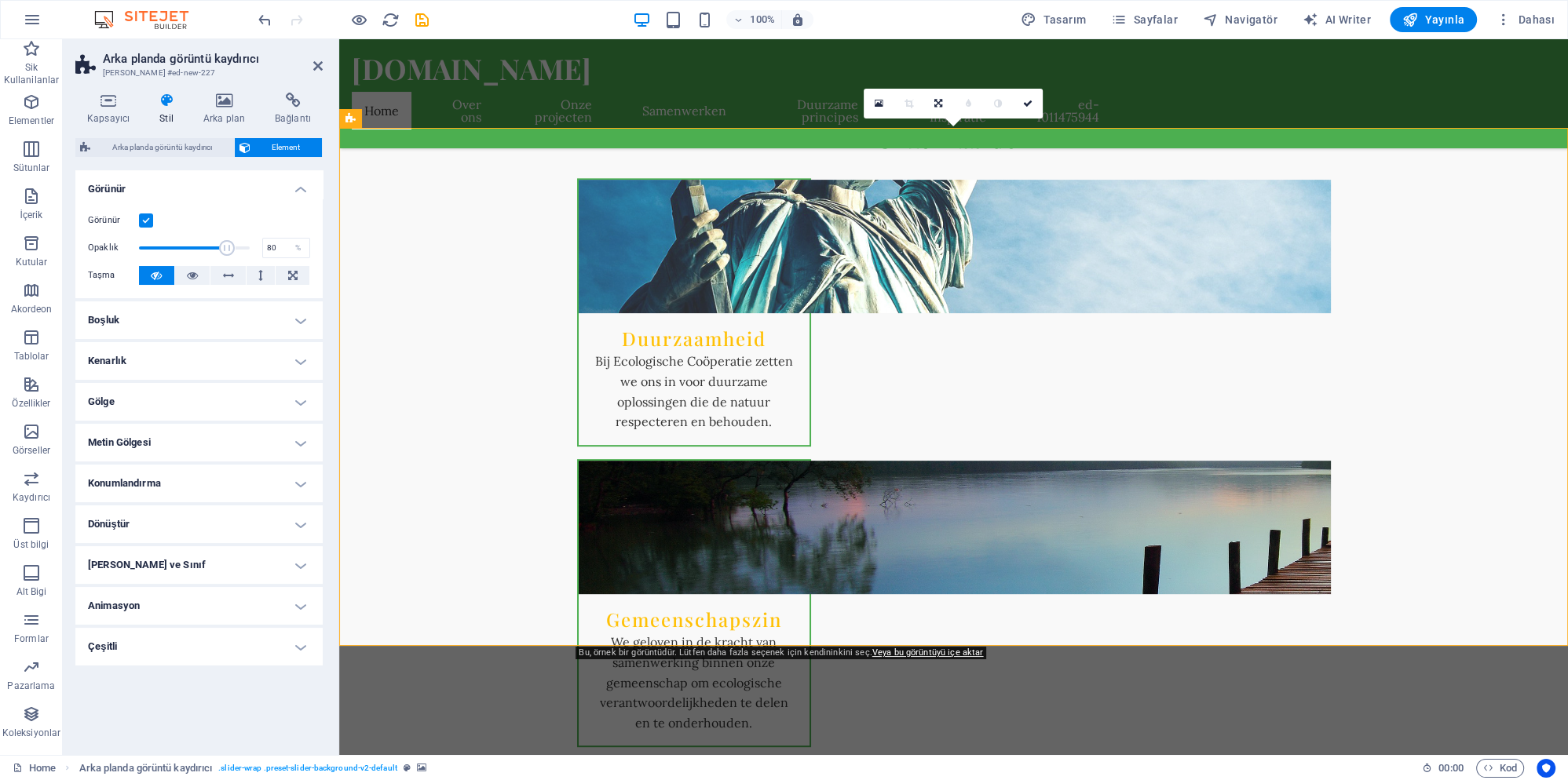
drag, startPoint x: 161, startPoint y: 250, endPoint x: 227, endPoint y: 250, distance: 66.0
click at [227, 250] on span at bounding box center [228, 248] width 16 height 16
click at [208, 328] on h4 "Boşluk" at bounding box center [199, 320] width 247 height 37
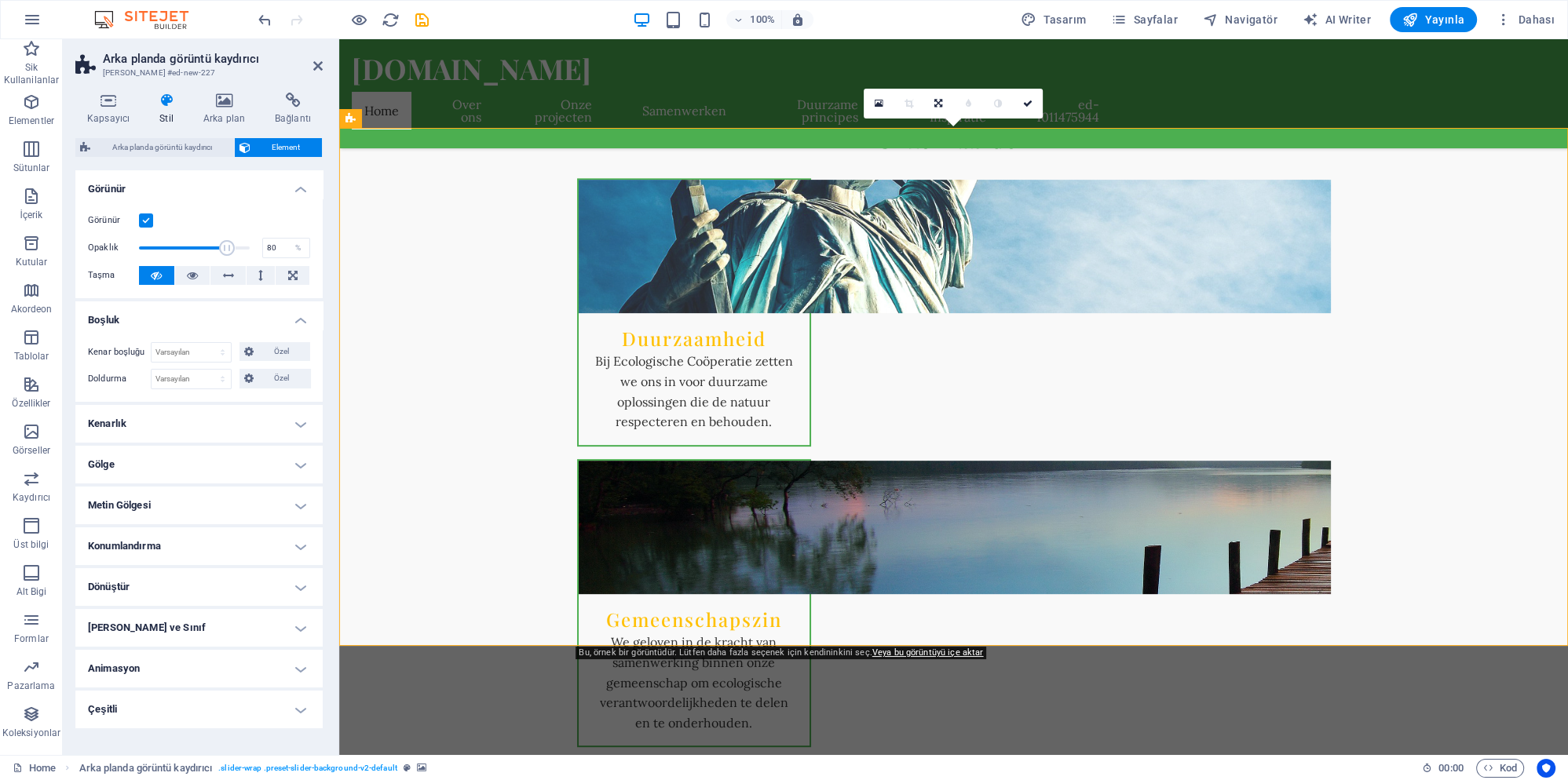
click at [159, 429] on h4 "Kenarlık" at bounding box center [199, 423] width 247 height 37
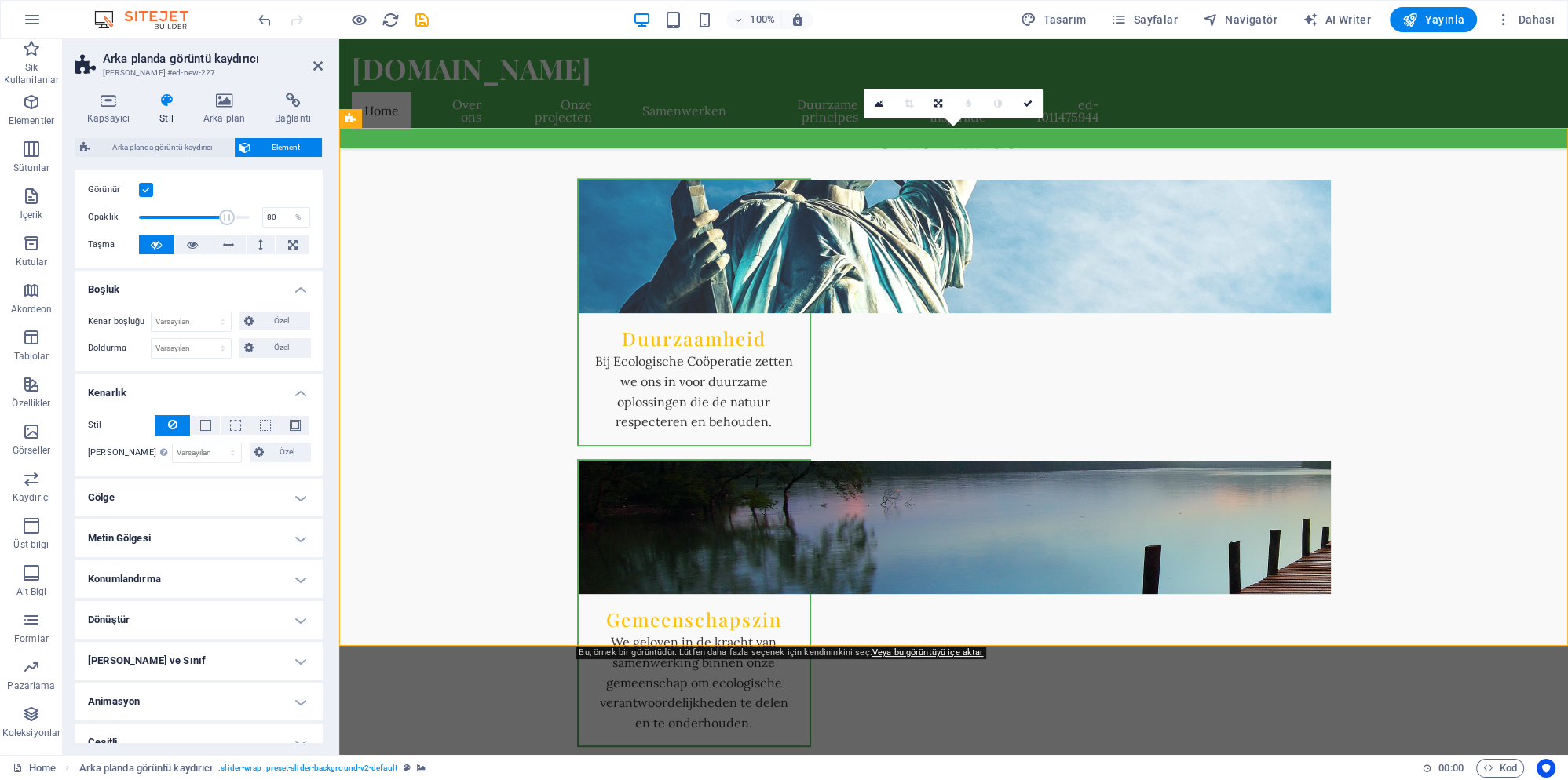
scroll to position [48, 0]
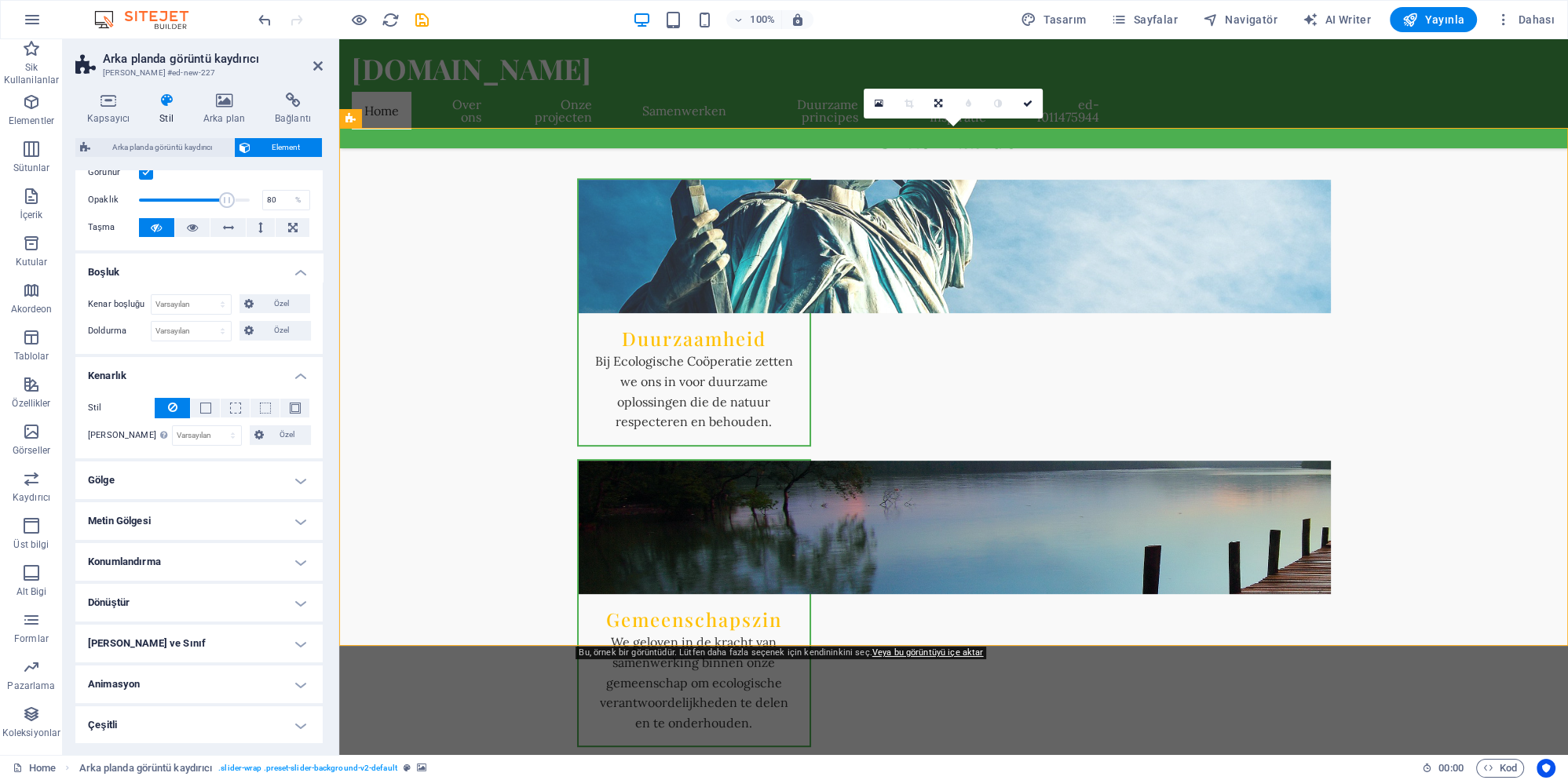
click at [163, 590] on h4 "Dönüştür" at bounding box center [199, 603] width 247 height 37
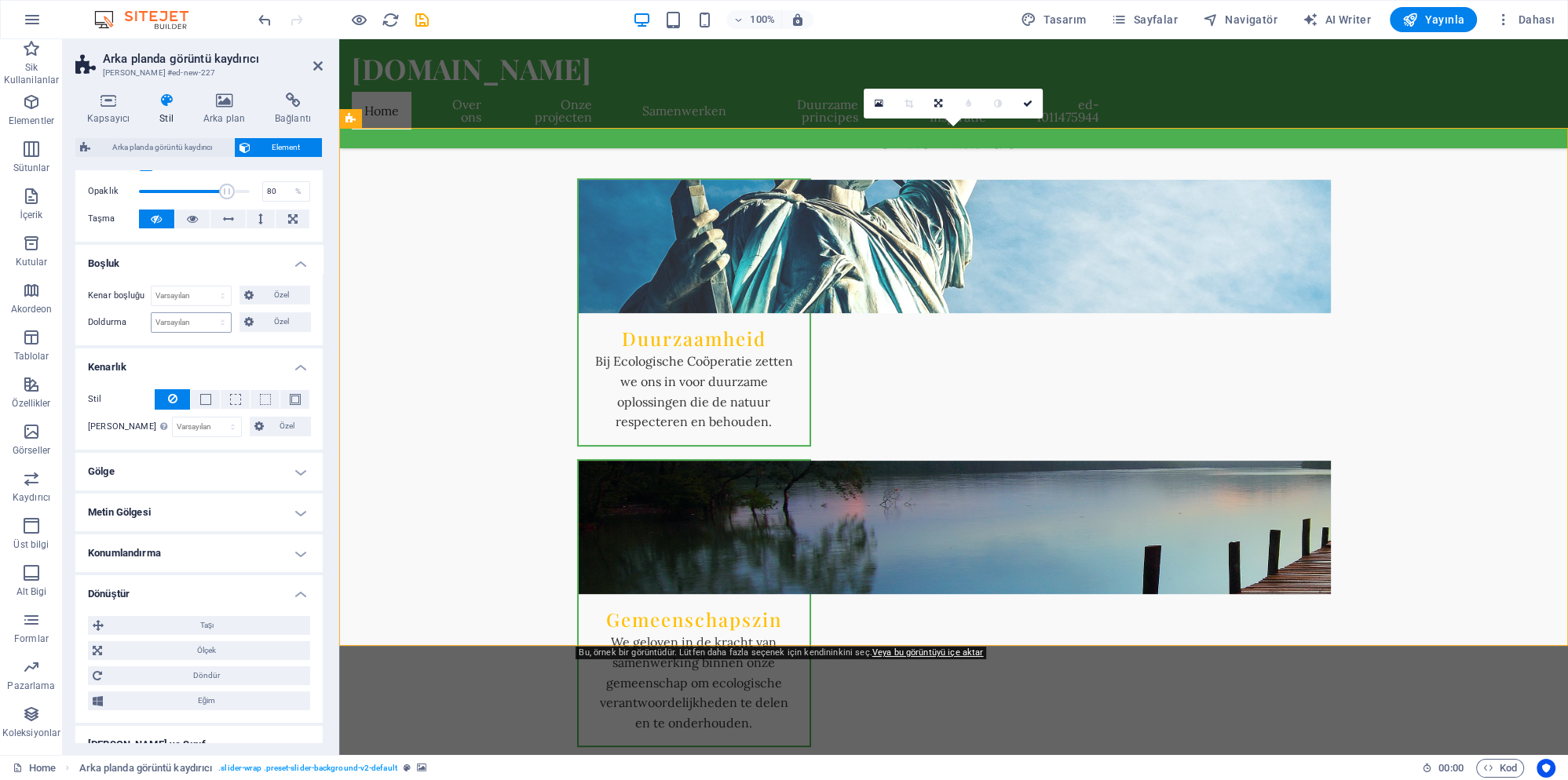
scroll to position [0, 0]
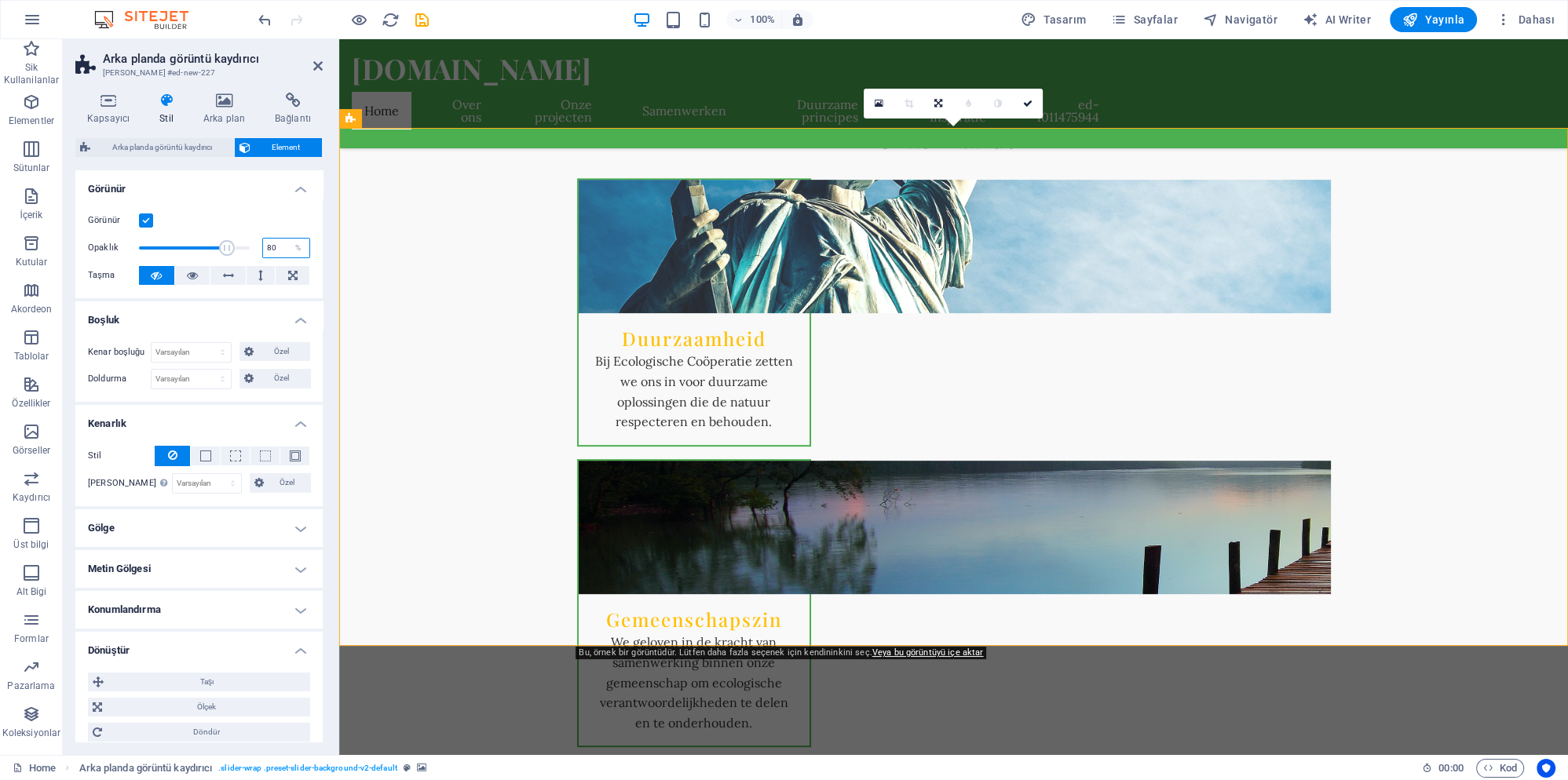
click at [279, 248] on input "80" at bounding box center [286, 248] width 46 height 19
click at [149, 213] on label at bounding box center [146, 220] width 14 height 14
click at [0, 0] on input "Görünür" at bounding box center [0, 0] width 0 height 0
click at [148, 220] on label at bounding box center [146, 220] width 14 height 14
click at [0, 0] on input "Görünür" at bounding box center [0, 0] width 0 height 0
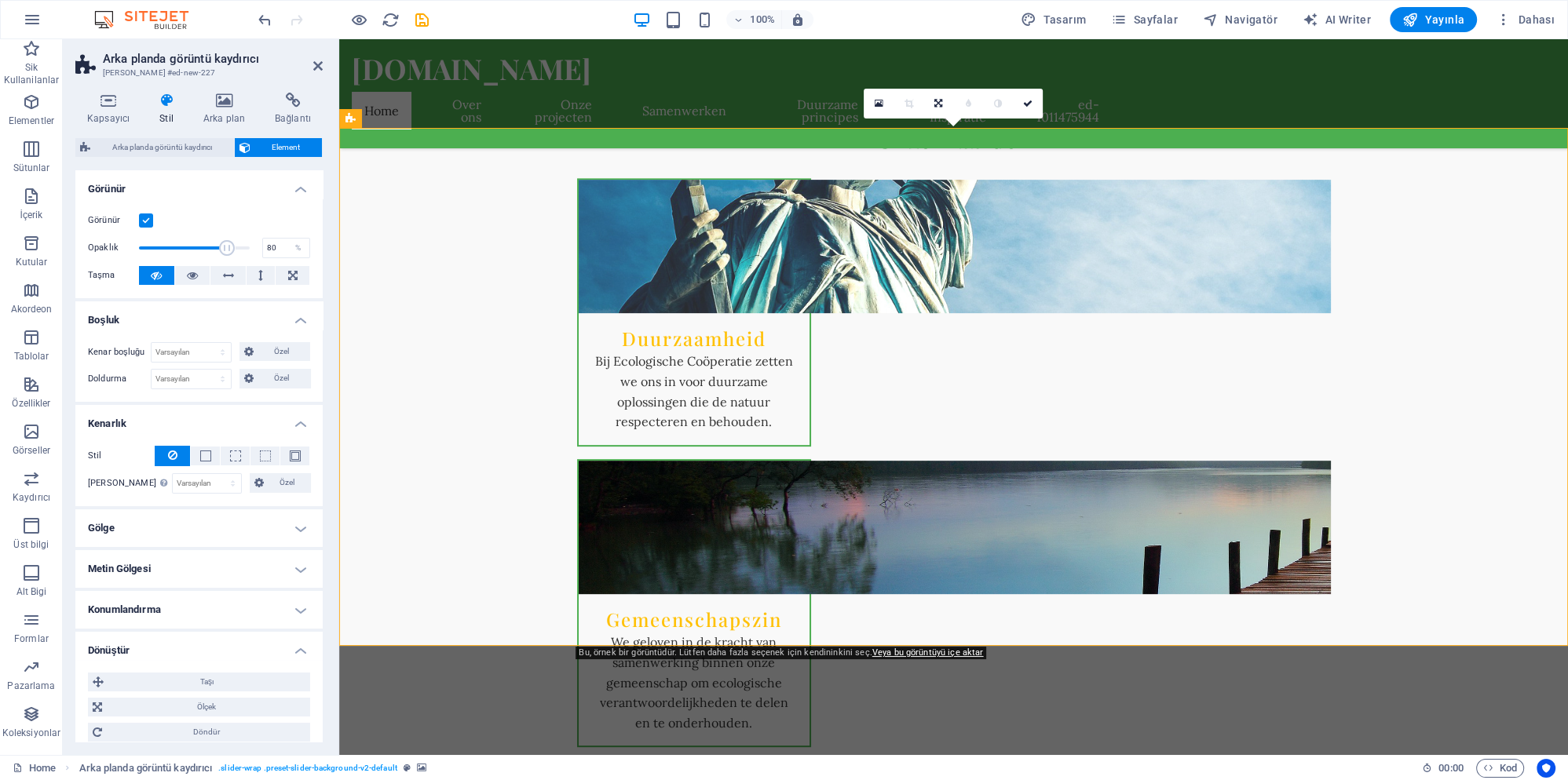
click at [157, 103] on icon at bounding box center [167, 101] width 37 height 16
click at [213, 103] on icon at bounding box center [224, 101] width 65 height 16
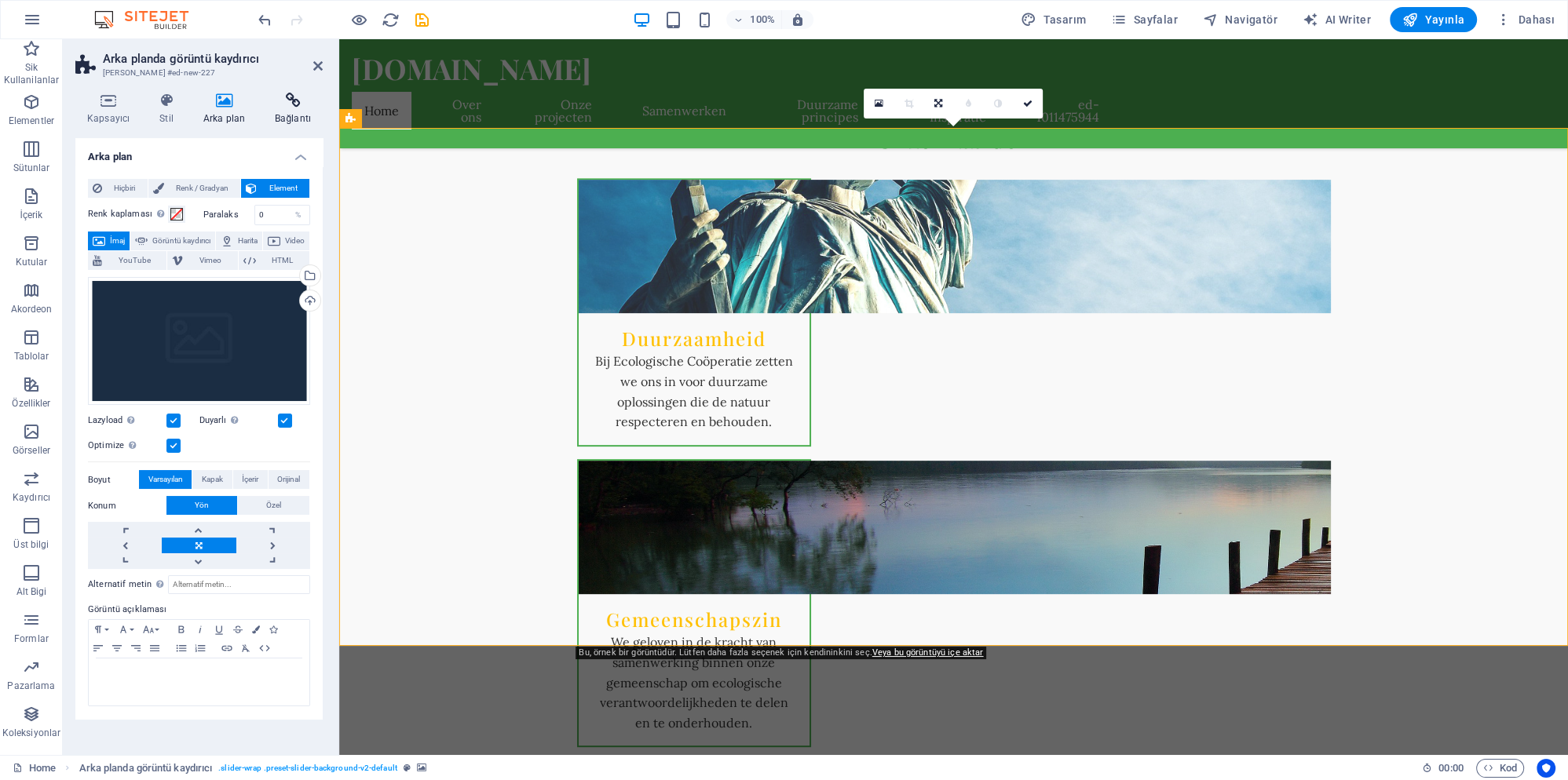
click at [287, 115] on h4 "Bağlantı" at bounding box center [293, 109] width 60 height 33
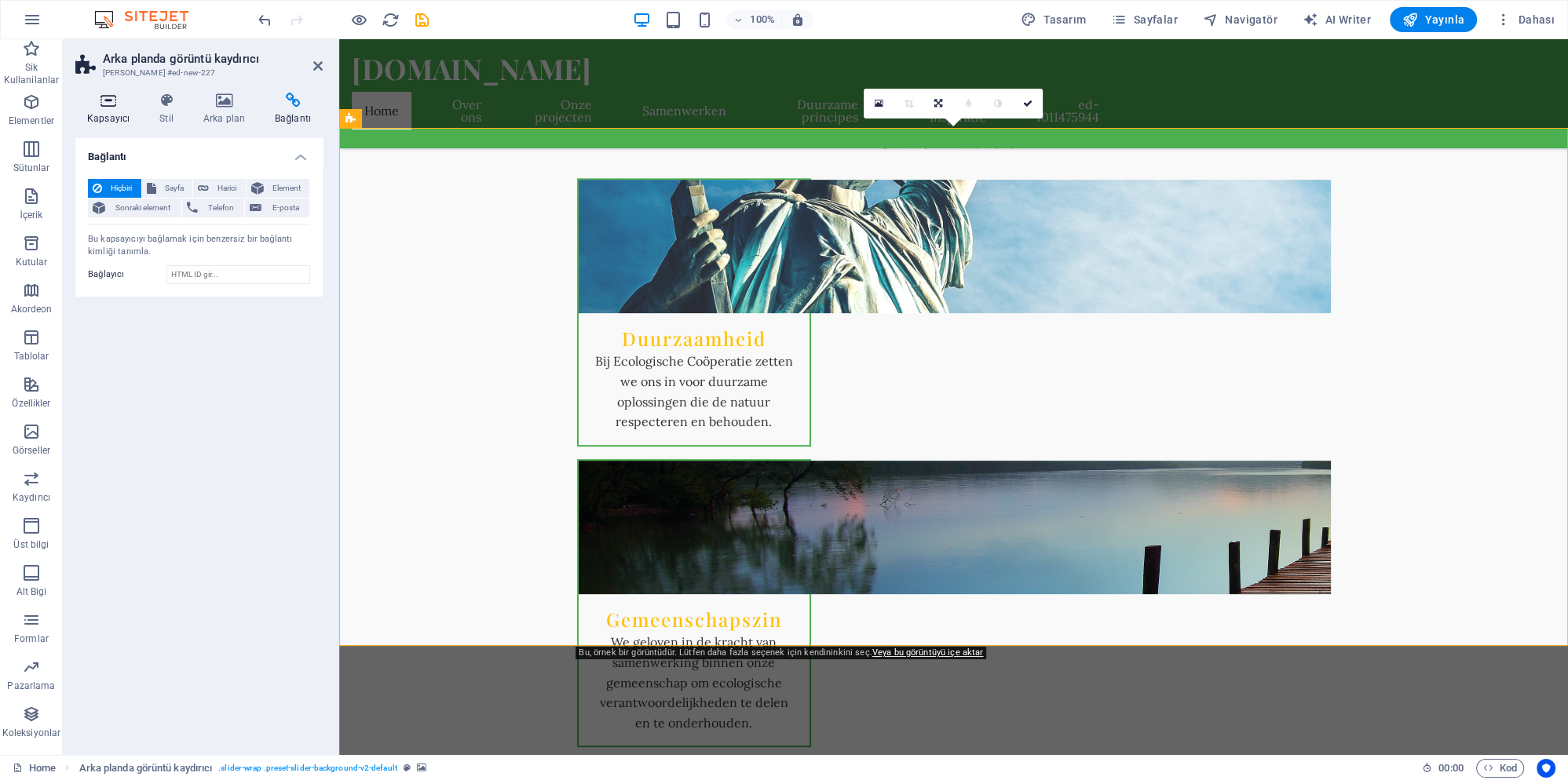
click at [118, 107] on icon at bounding box center [109, 101] width 66 height 16
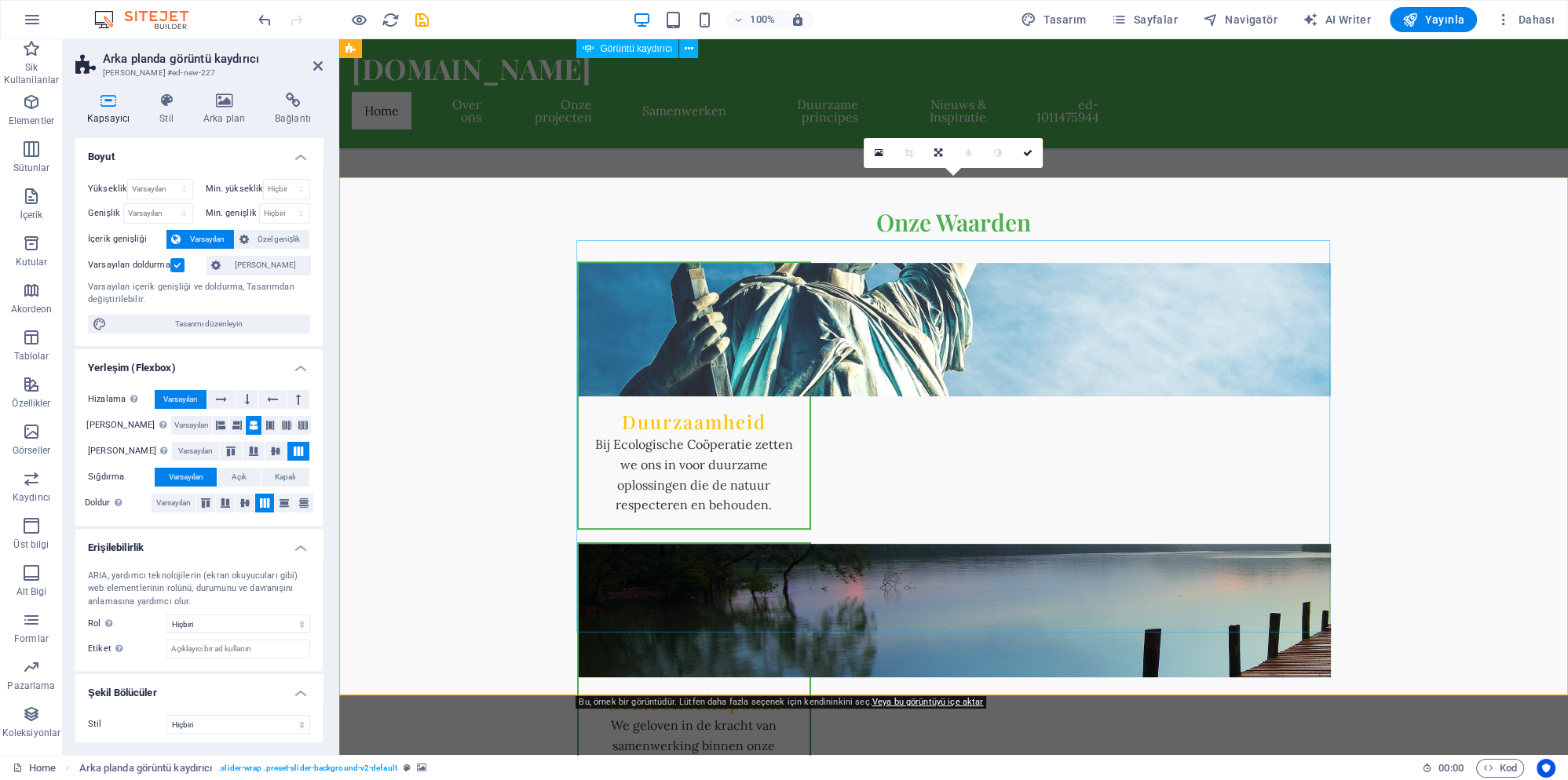
scroll to position [766, 0]
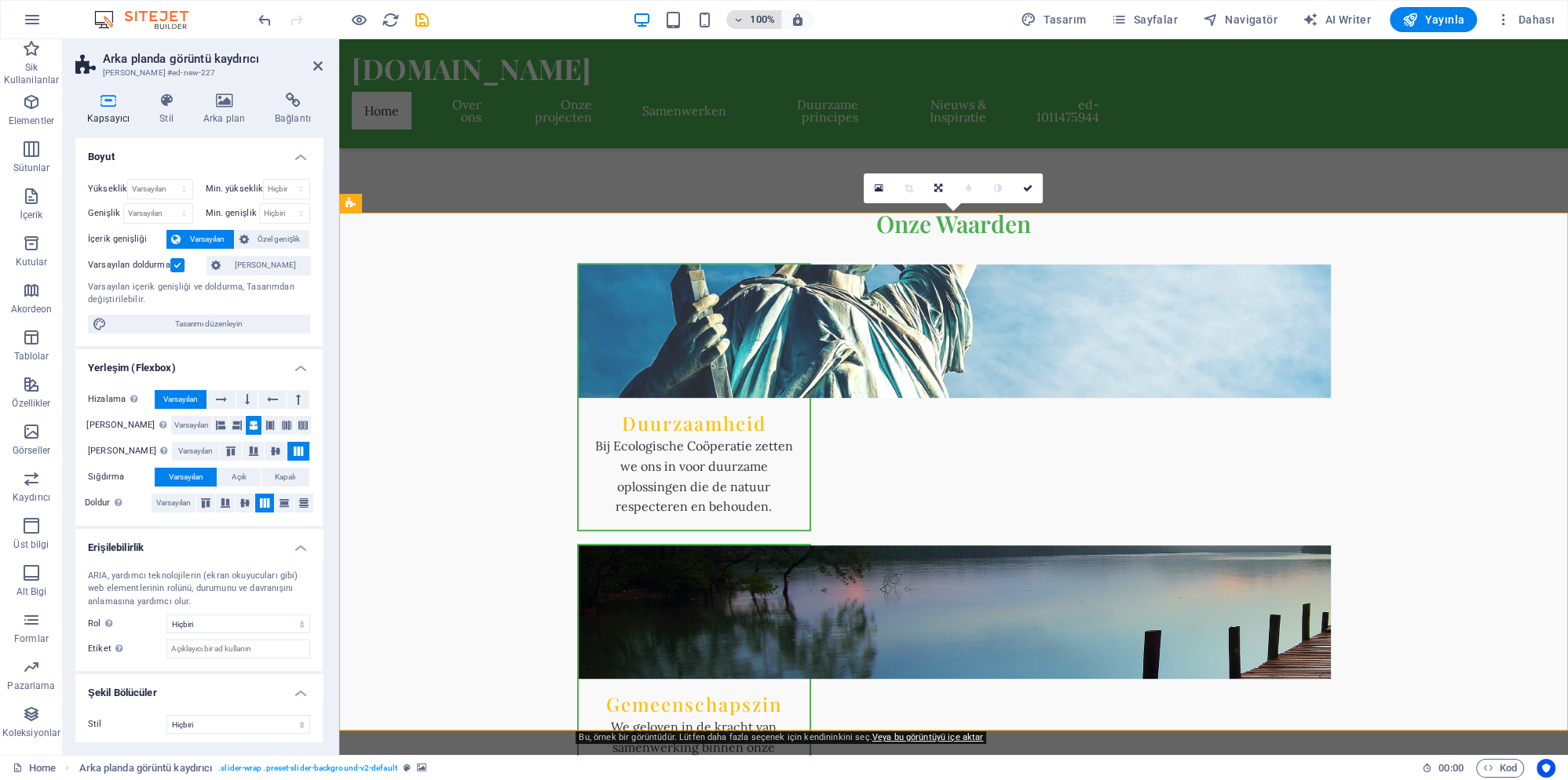
click at [778, 21] on button "100%" at bounding box center [754, 19] width 56 height 19
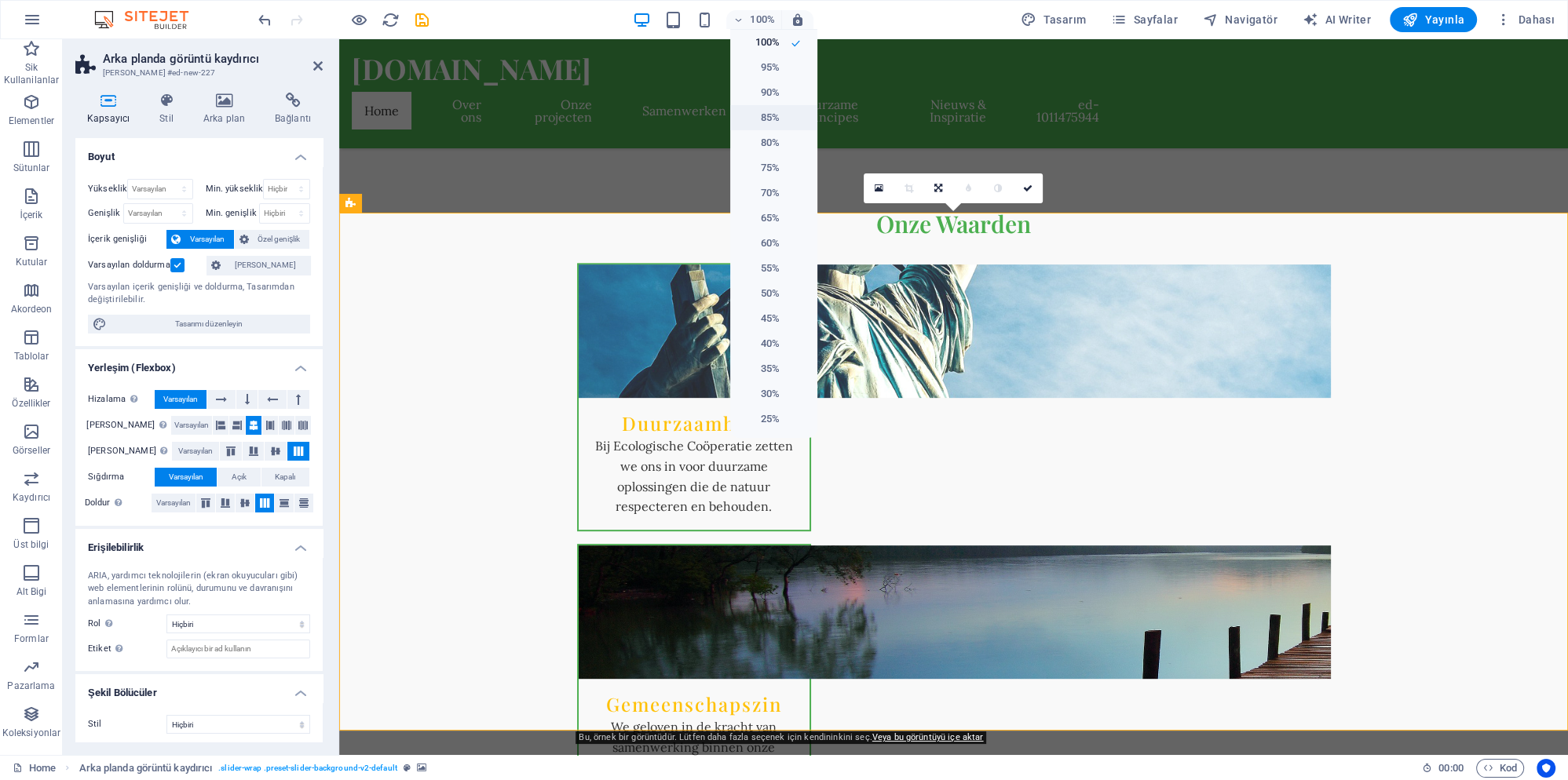
click at [772, 122] on h6 "85%" at bounding box center [759, 117] width 40 height 19
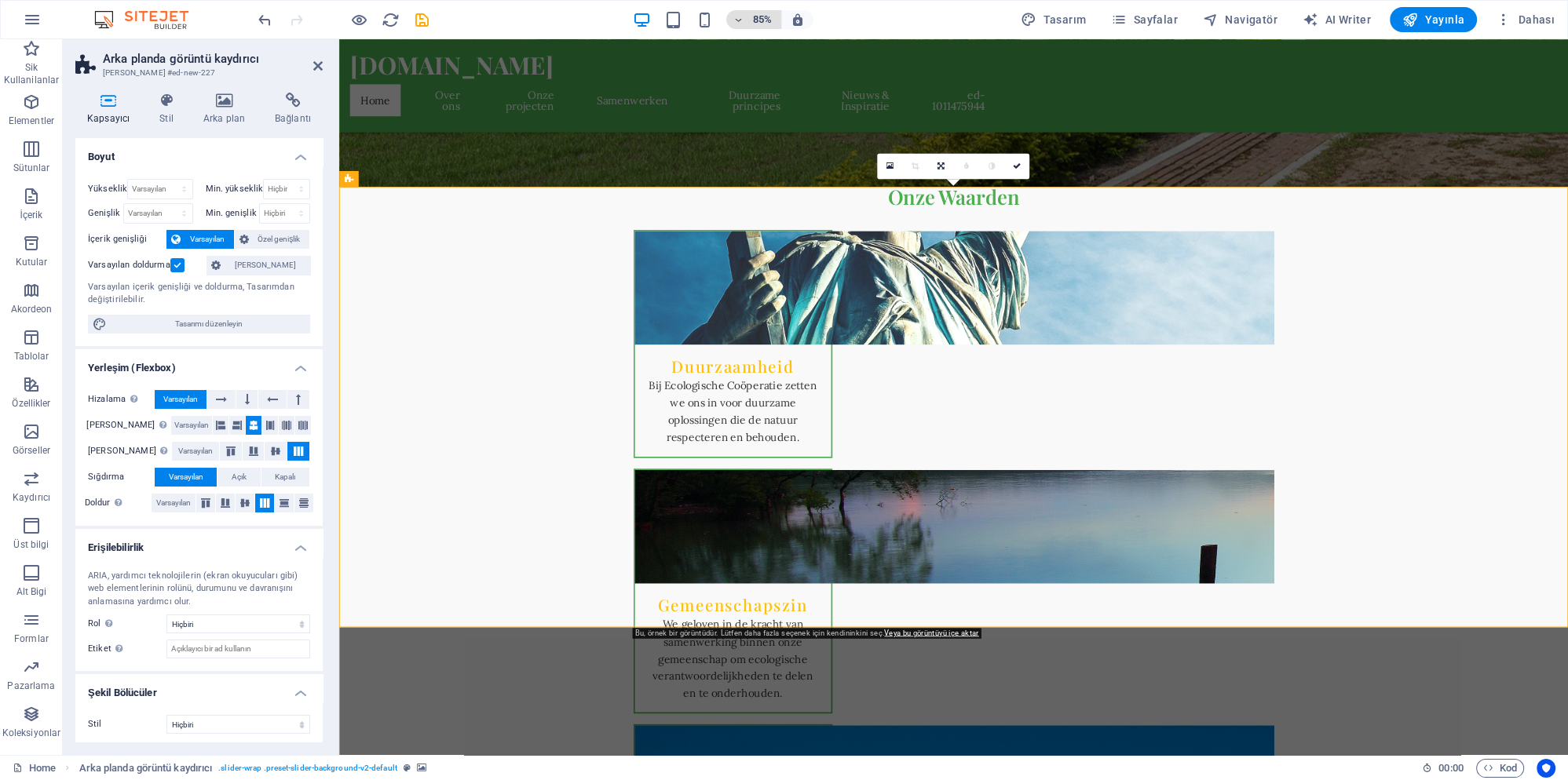
click at [754, 20] on span "85%" at bounding box center [754, 19] width 43 height 19
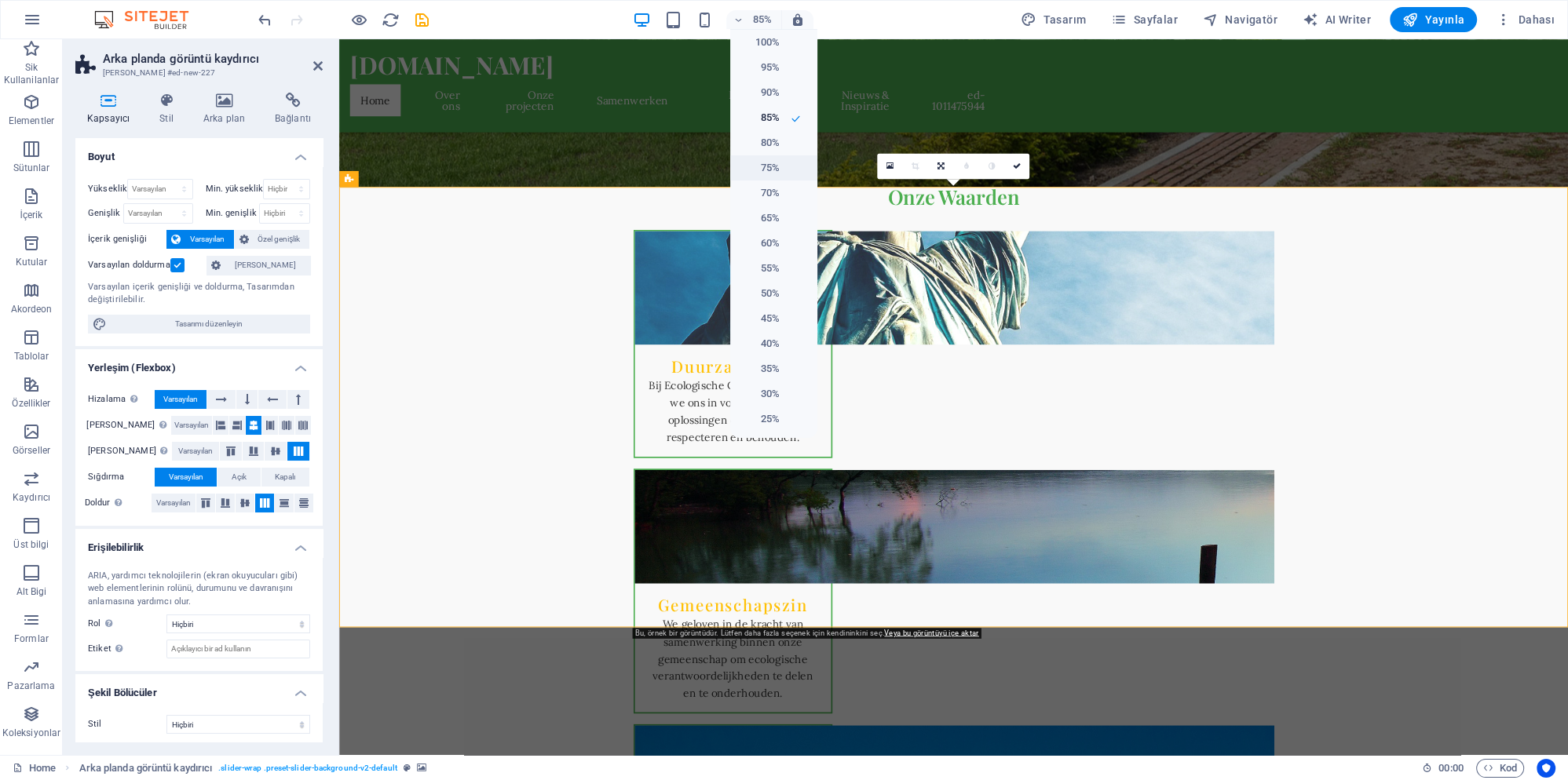
click at [770, 163] on h6 "75%" at bounding box center [759, 168] width 40 height 19
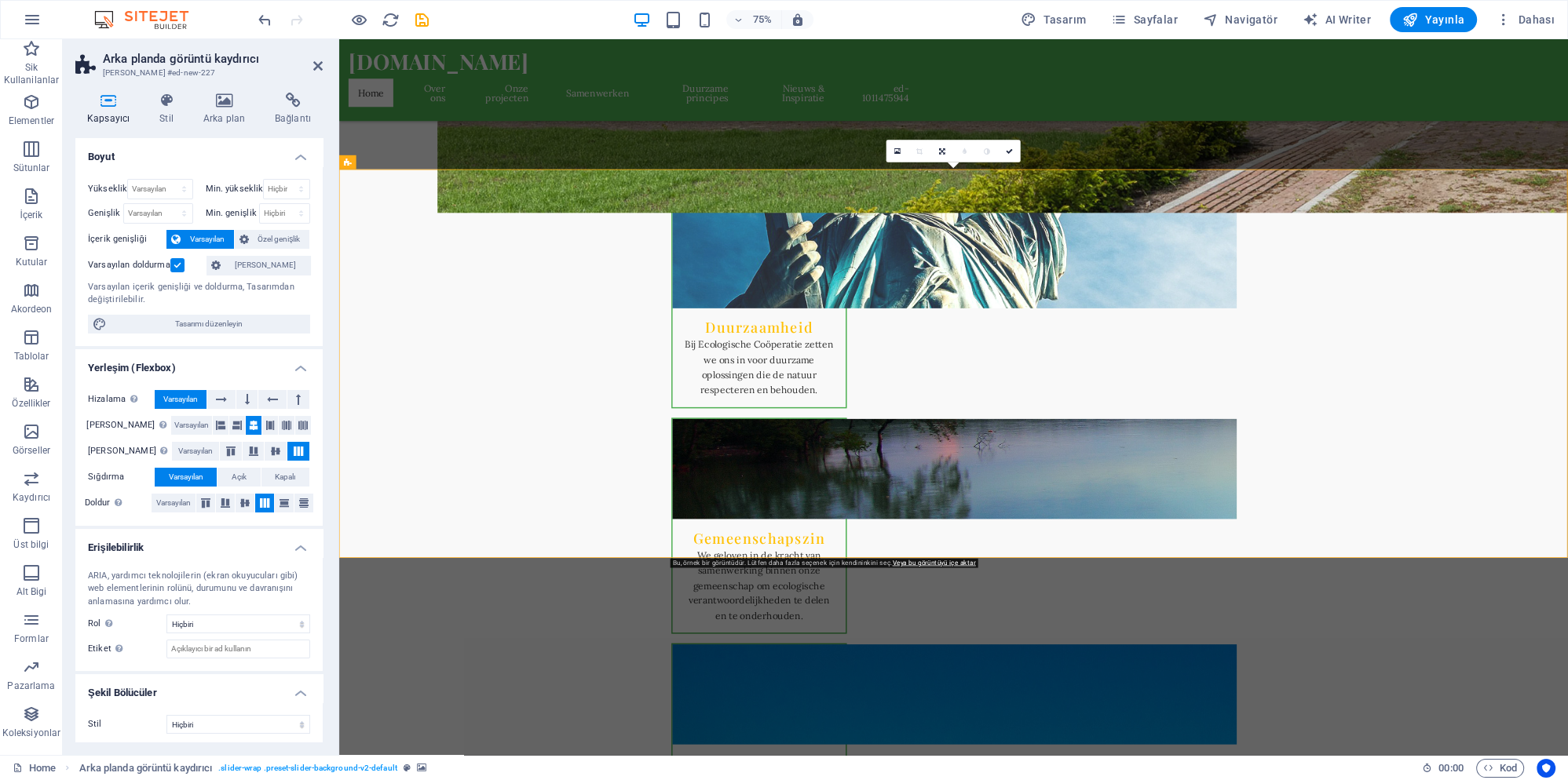
click at [227, 397] on icon at bounding box center [221, 399] width 11 height 19
click at [190, 398] on span "Varsayılan" at bounding box center [180, 399] width 35 height 19
click at [181, 434] on div "Ana eksen Elementlerin bu kapsayıcının içindeki ana eksen boyunca nasıl davranm…" at bounding box center [199, 426] width 222 height 20
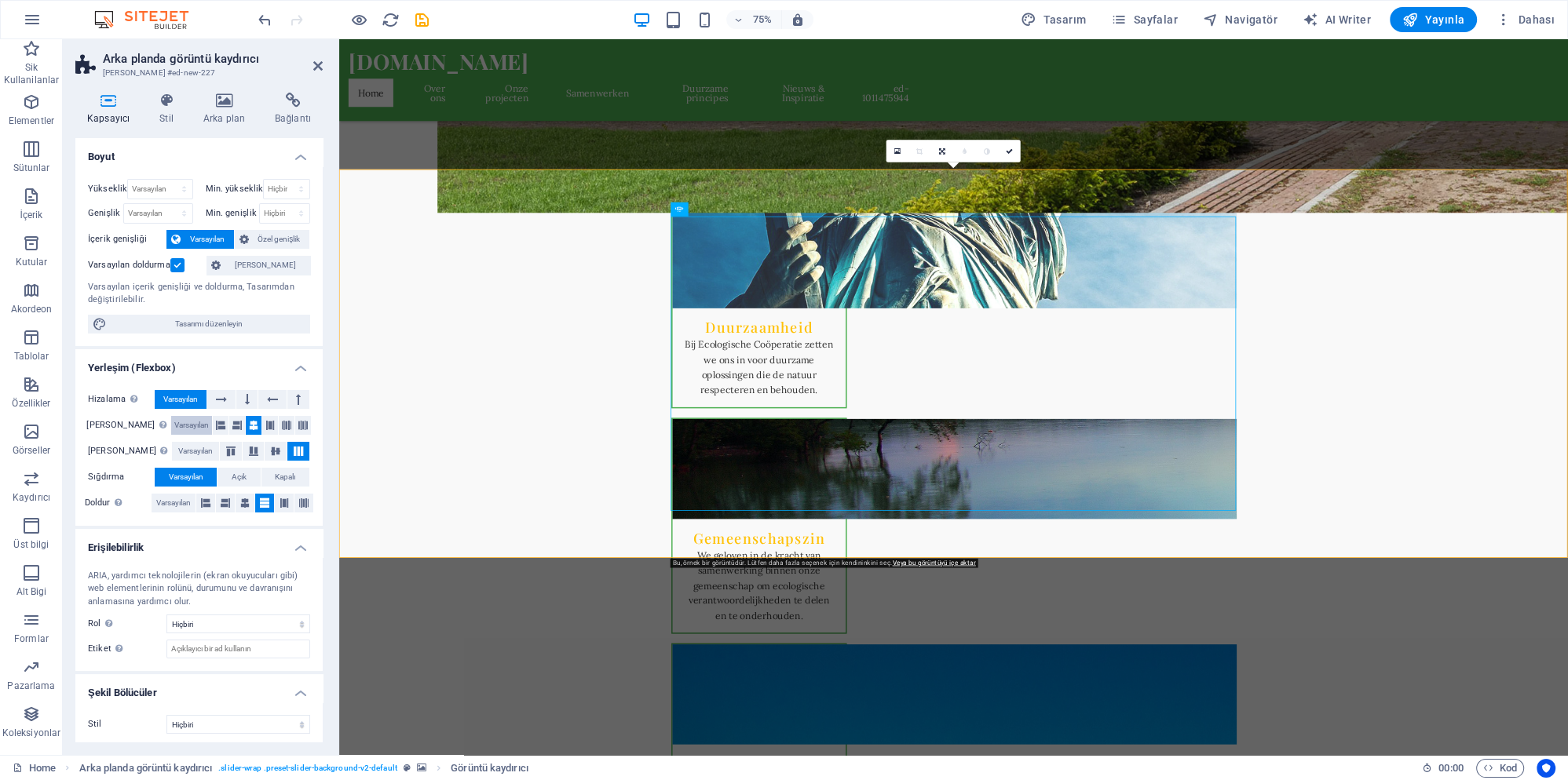
click at [176, 428] on span "Varsayılan" at bounding box center [191, 425] width 35 height 19
click at [178, 450] on span "Varsayılan" at bounding box center [195, 451] width 35 height 19
click at [233, 477] on span "Açık" at bounding box center [239, 477] width 15 height 19
click at [285, 476] on span "Kapalı" at bounding box center [285, 477] width 21 height 19
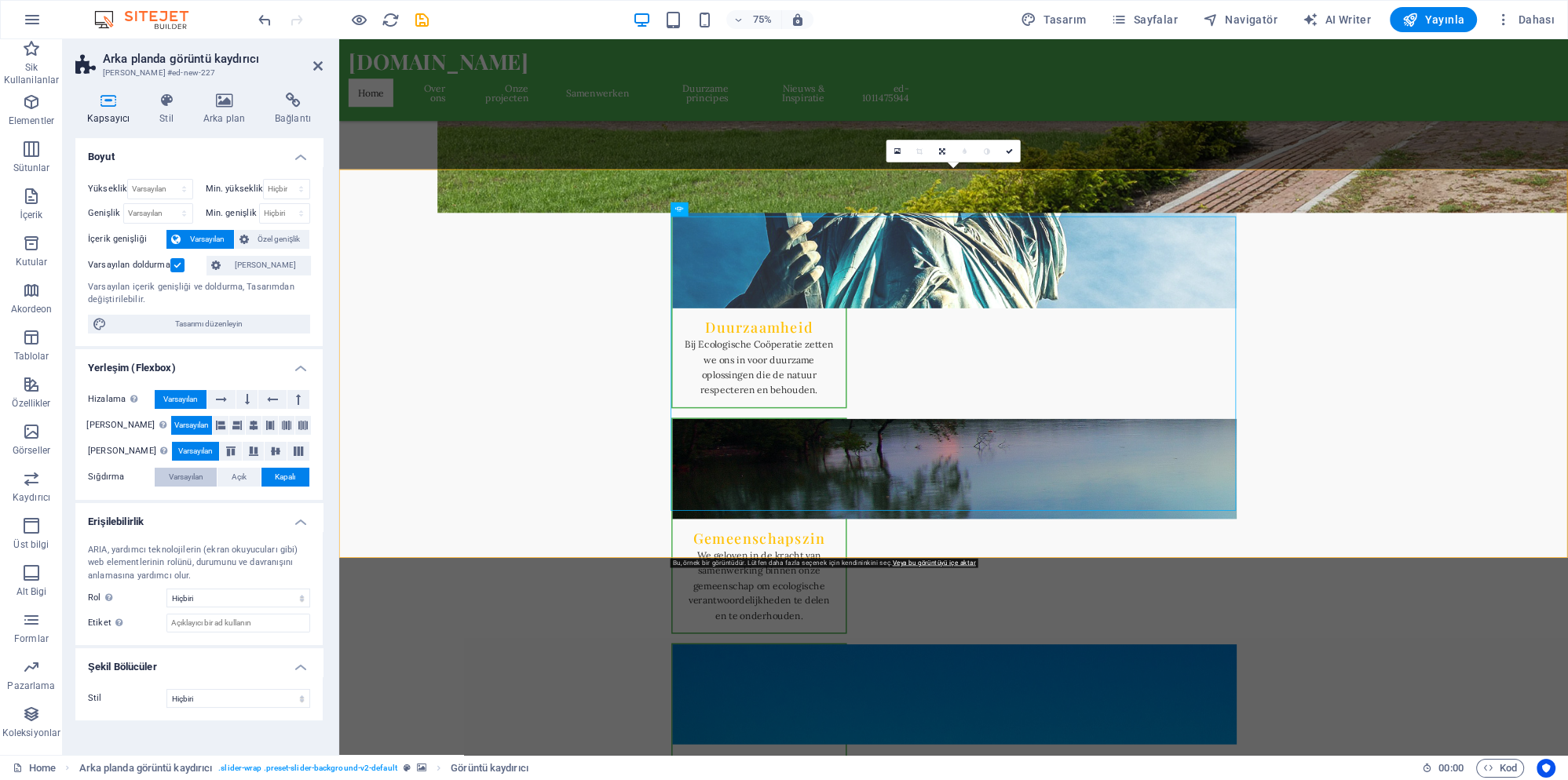
click at [197, 476] on span "Varsayılan" at bounding box center [186, 477] width 35 height 19
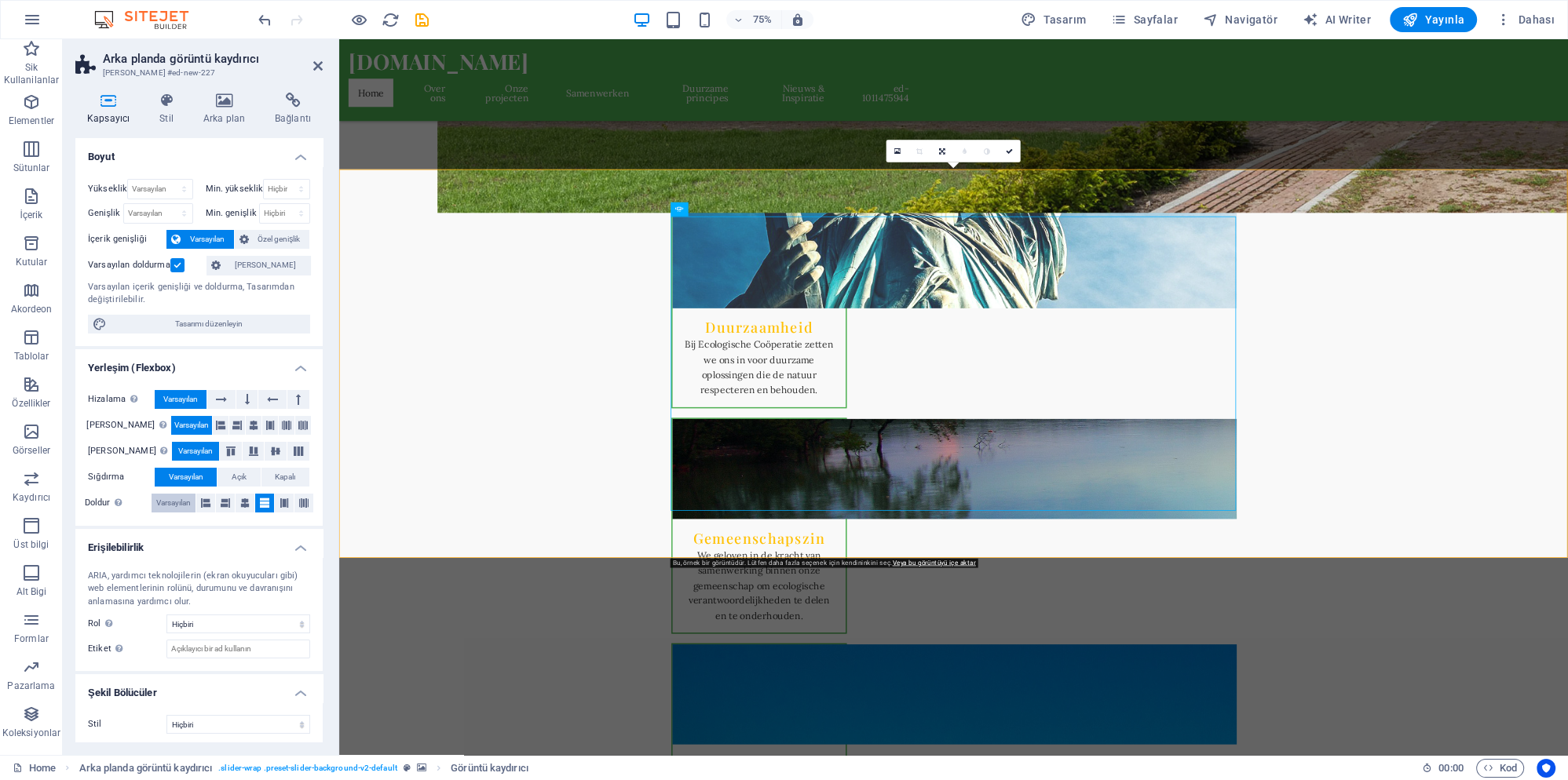
click at [174, 505] on span "Varsayılan" at bounding box center [173, 503] width 35 height 19
click at [245, 503] on icon at bounding box center [244, 503] width 10 height 19
click at [249, 448] on icon at bounding box center [253, 451] width 19 height 10
click at [246, 423] on button at bounding box center [254, 425] width 16 height 19
click option "Marquee" at bounding box center [0, 0] width 0 height 0
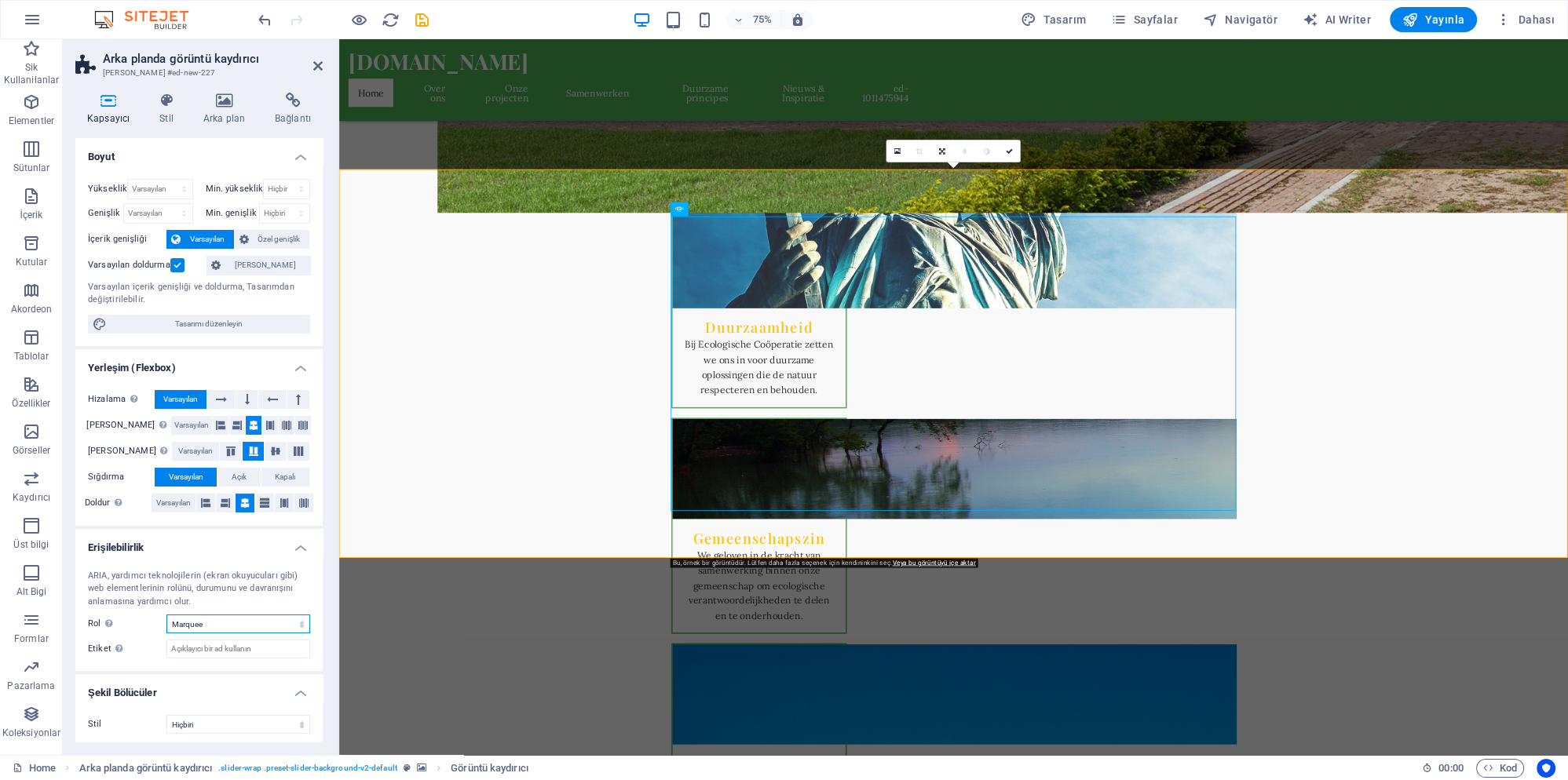
select select "separator"
click option "Separator" at bounding box center [0, 0] width 0 height 0
click at [944, 152] on icon at bounding box center [942, 152] width 6 height 7
click at [970, 149] on link at bounding box center [965, 152] width 23 height 23
click at [942, 153] on icon at bounding box center [943, 152] width 5 height 7
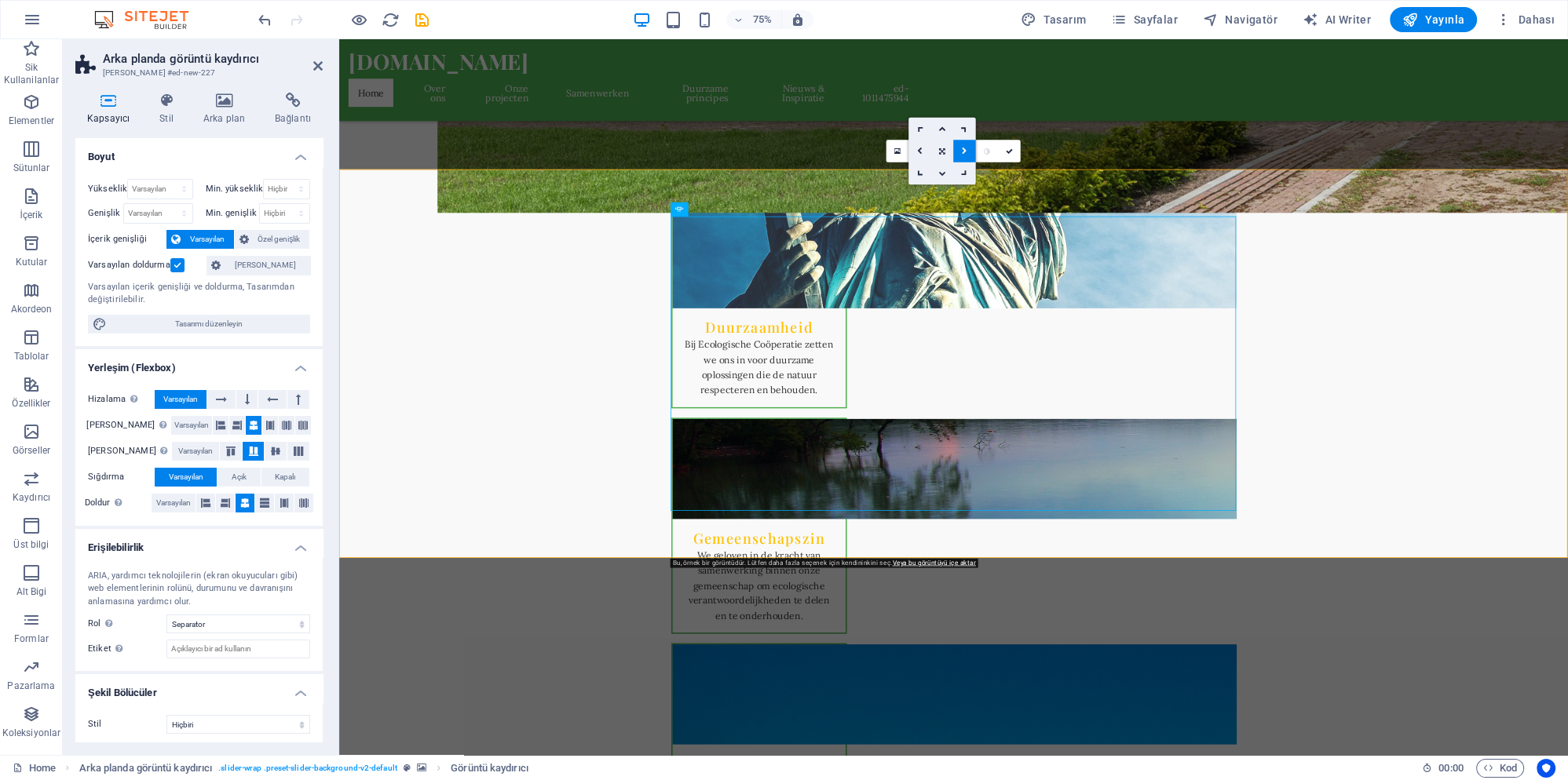
click at [964, 152] on icon at bounding box center [964, 152] width 5 height 7
click at [964, 152] on icon at bounding box center [964, 152] width 4 height 7
click at [941, 152] on icon at bounding box center [943, 152] width 5 height 7
click at [946, 154] on link at bounding box center [943, 152] width 23 height 23
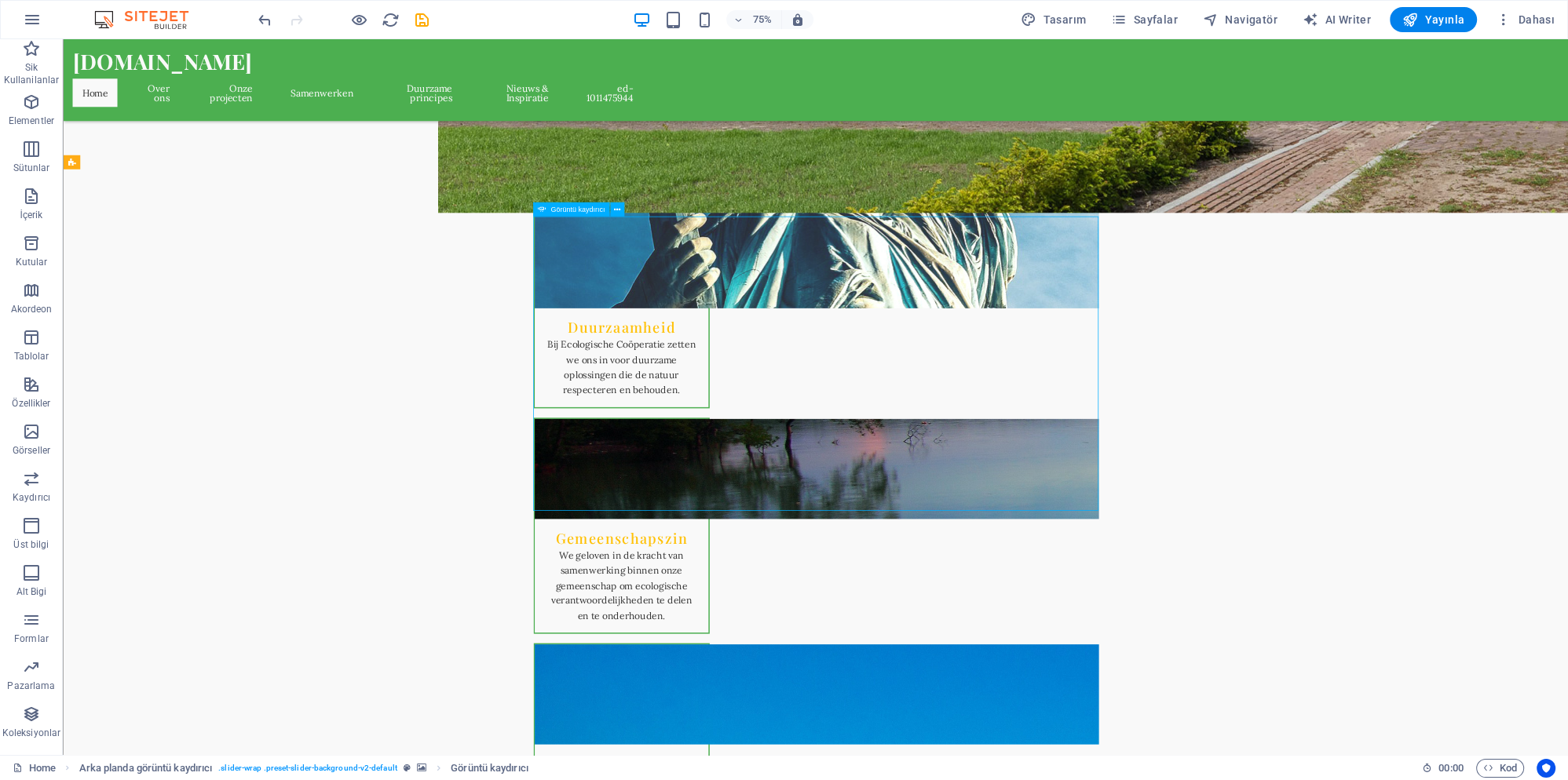
drag, startPoint x: 793, startPoint y: 366, endPoint x: 989, endPoint y: 364, distance: 196.0
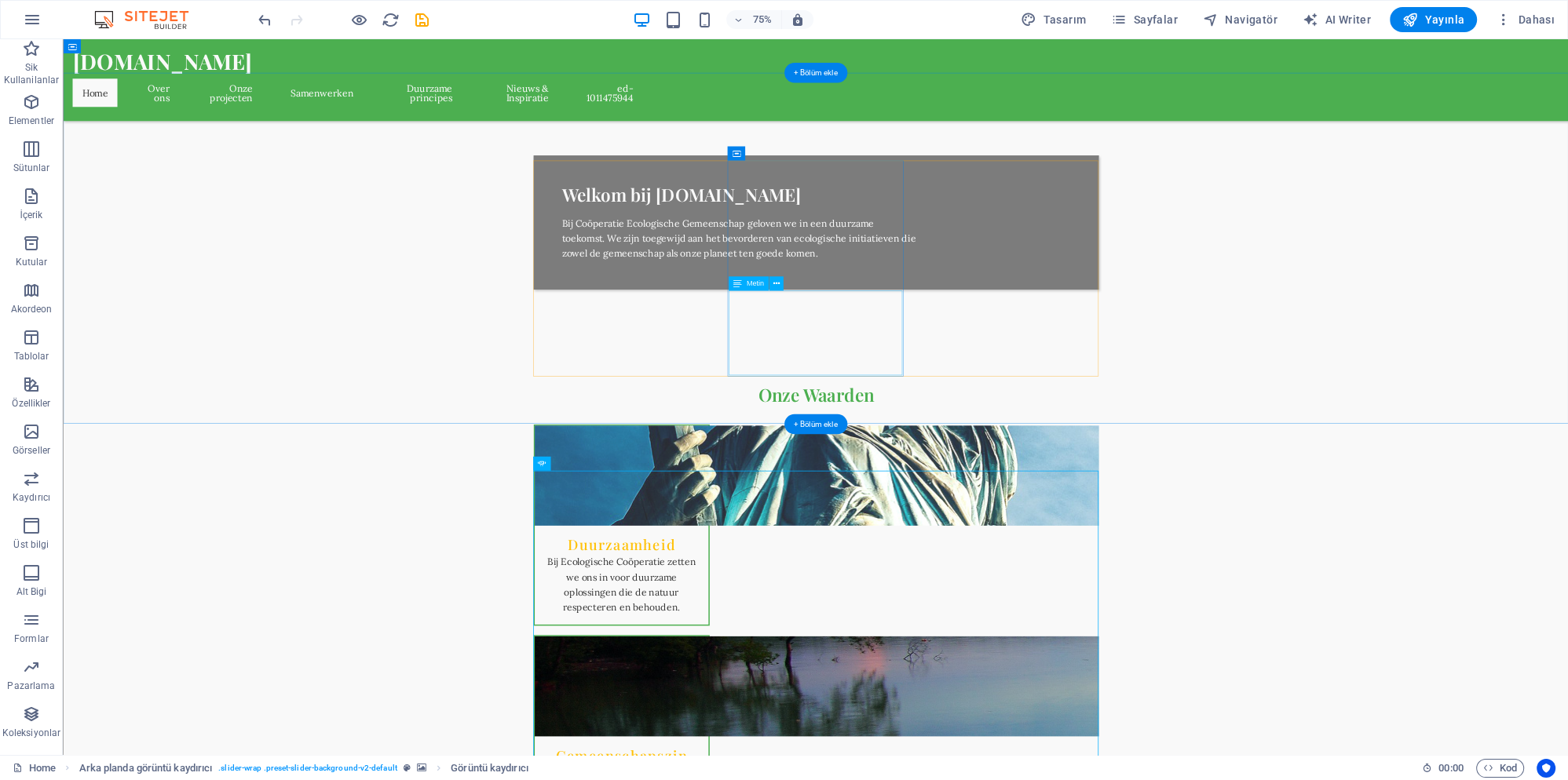
scroll to position [427, 0]
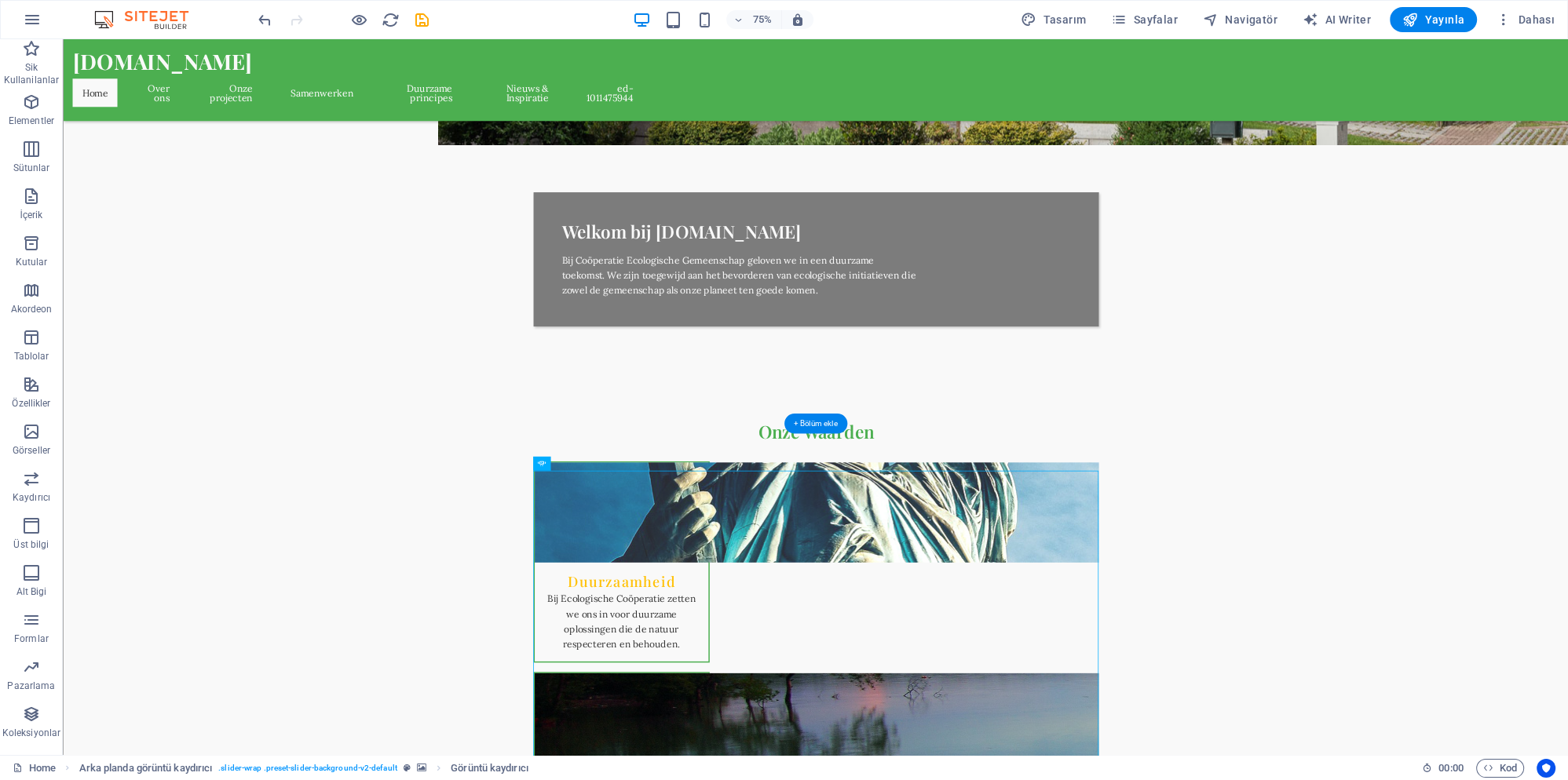
select select "separator"
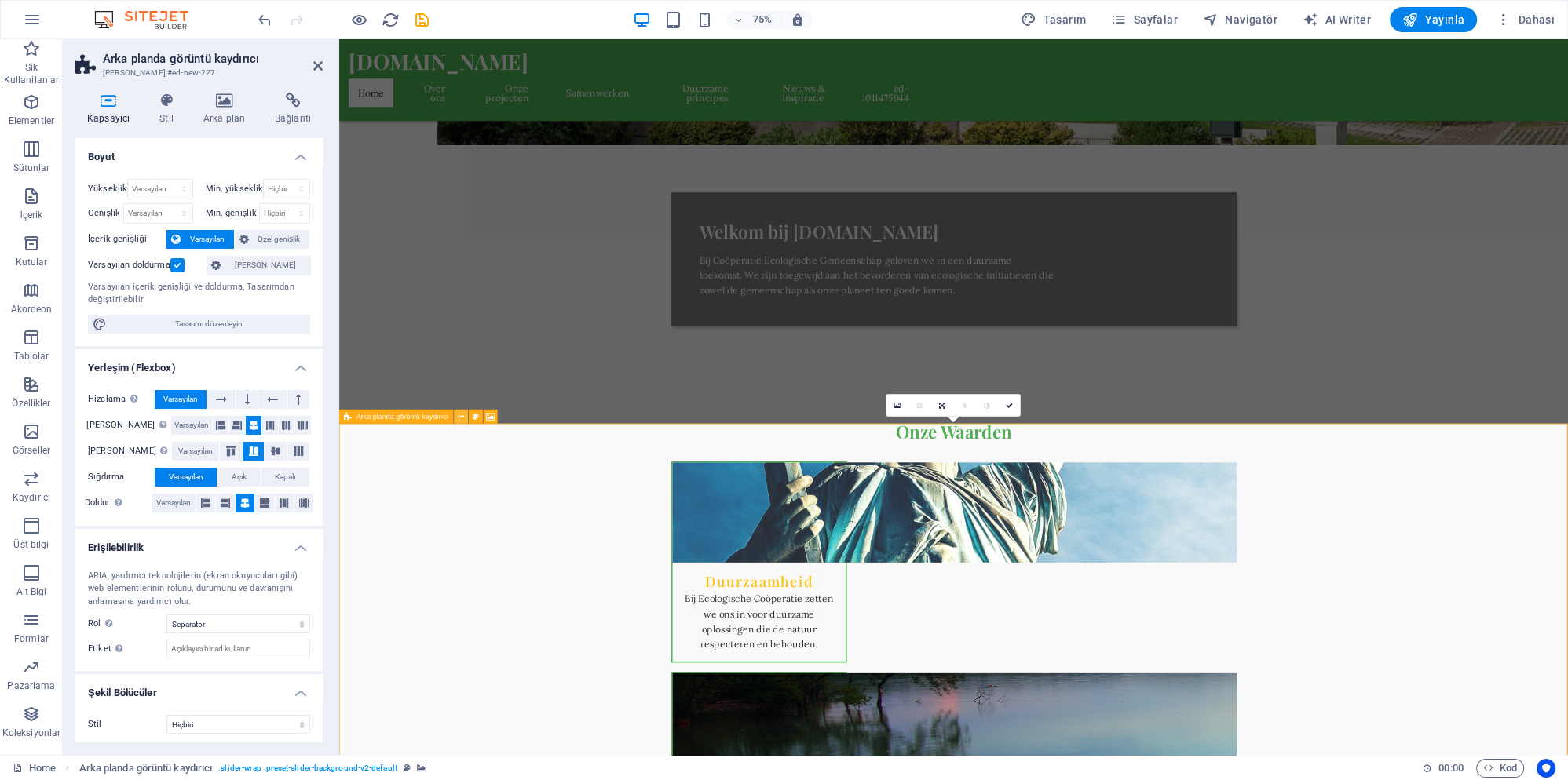
click at [464, 417] on icon at bounding box center [460, 416] width 6 height 12
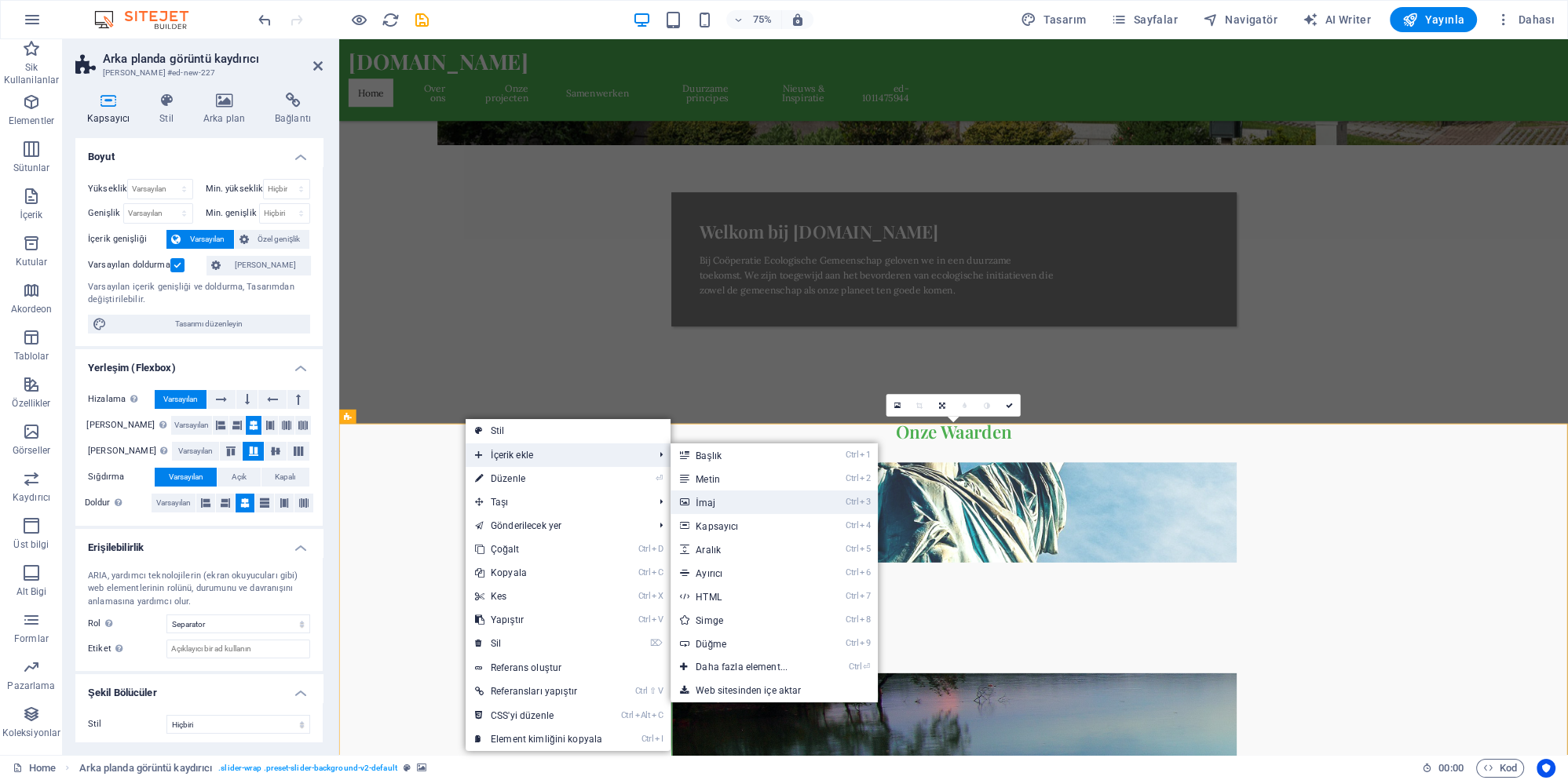
click at [747, 510] on link "Ctrl 3 İmaj" at bounding box center [745, 502] width 148 height 23
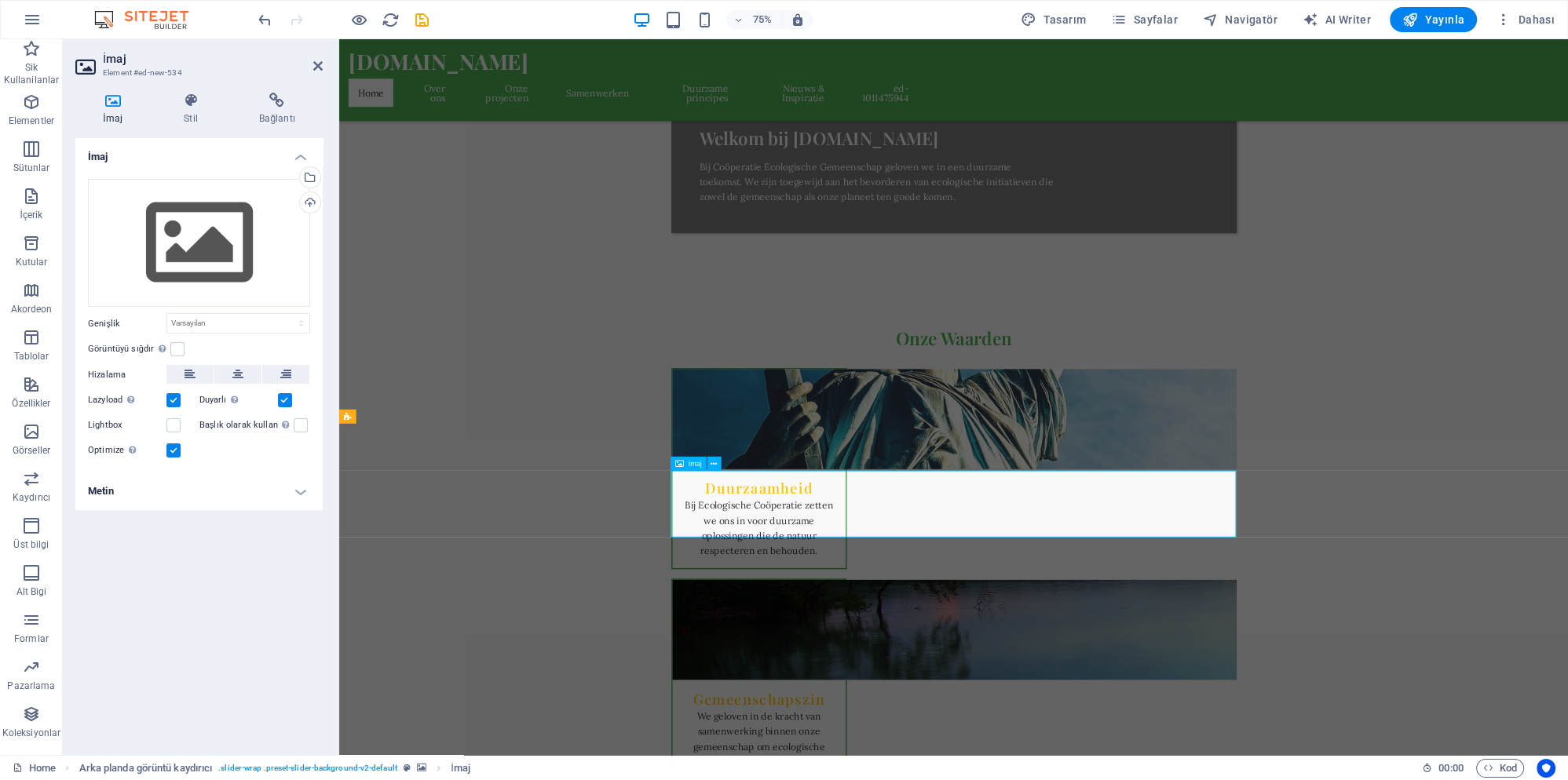
scroll to position [681, 0]
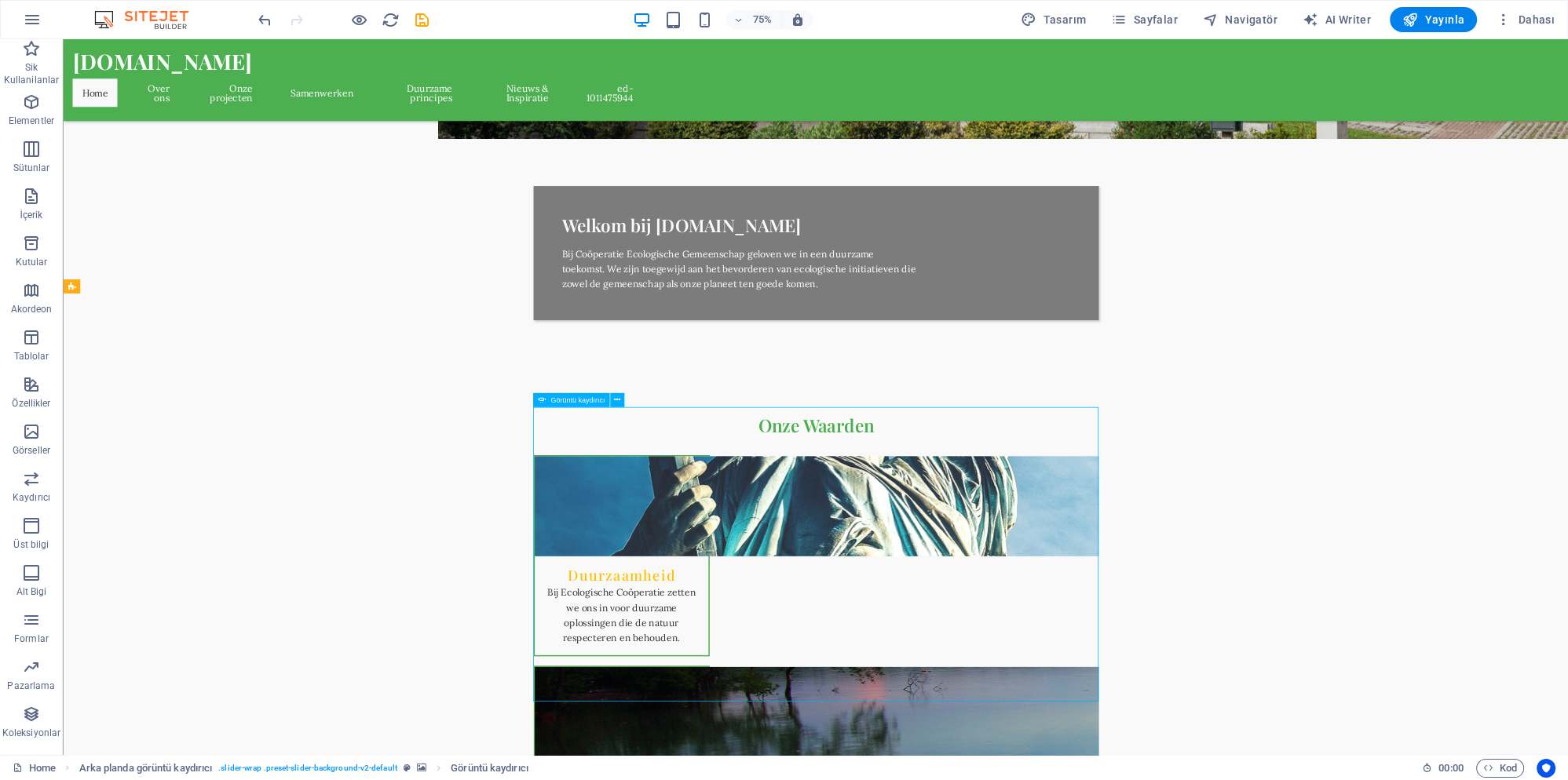
scroll to position [427, 0]
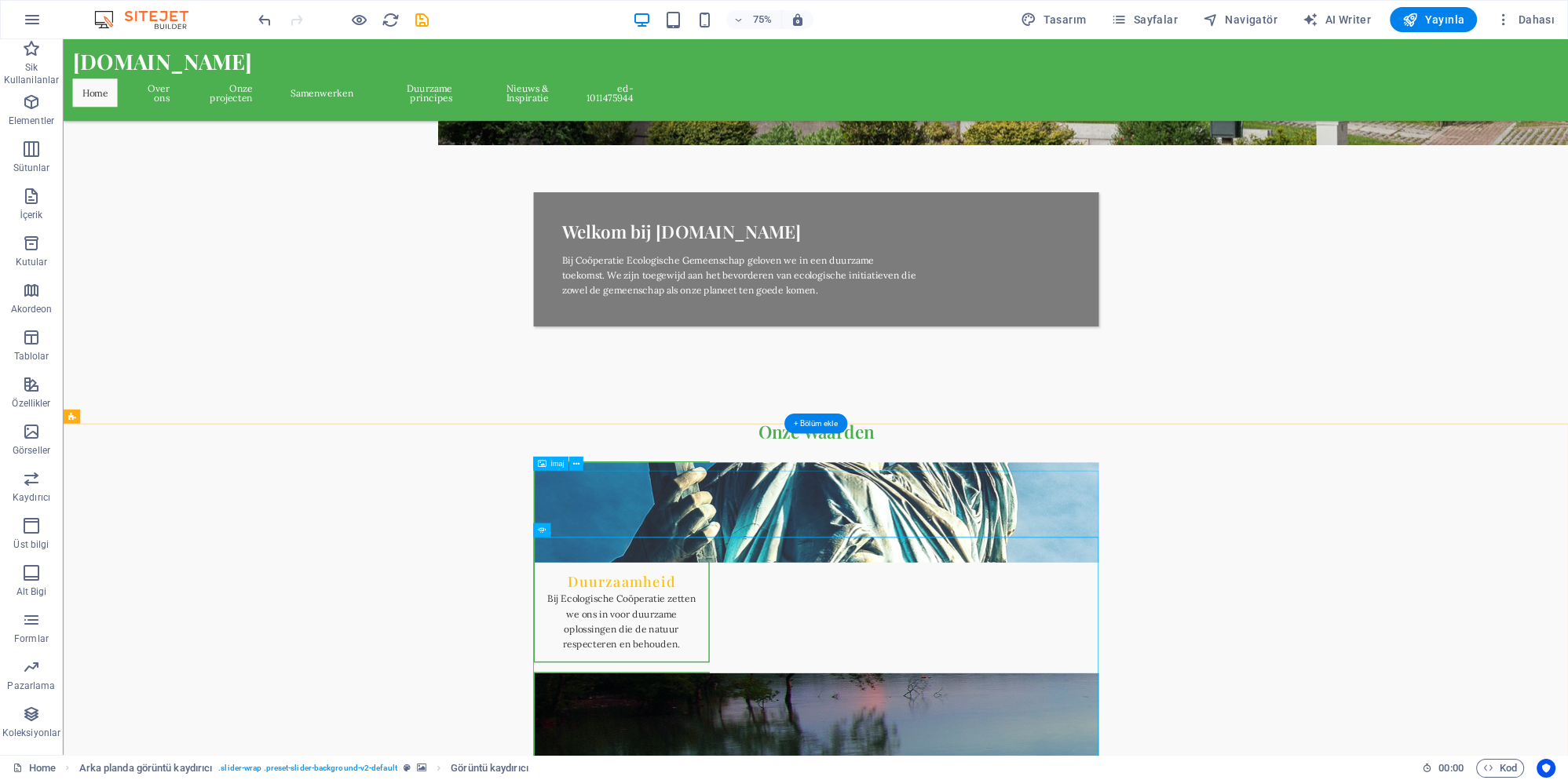
click at [271, 19] on icon "undo" at bounding box center [265, 20] width 18 height 18
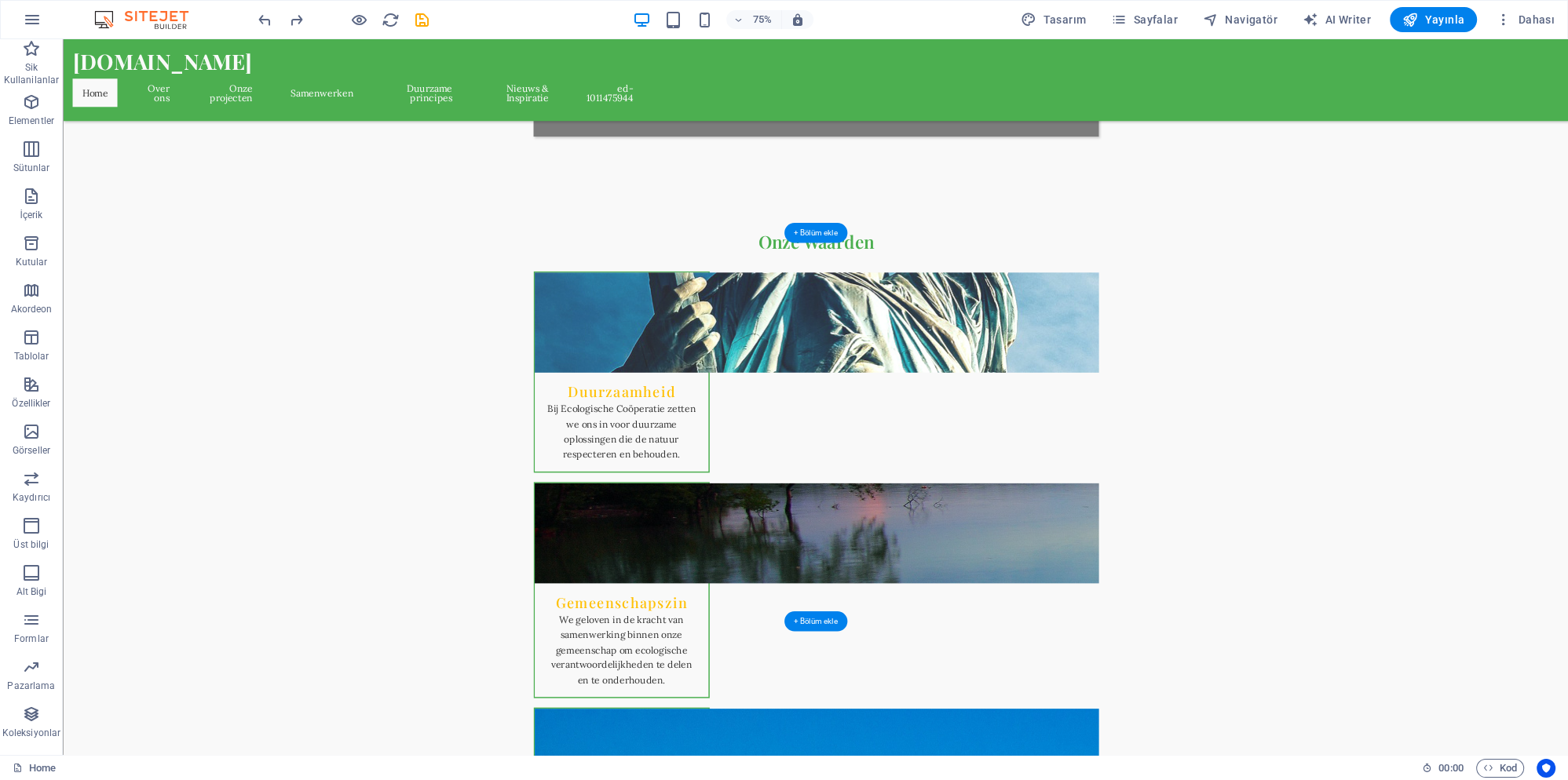
scroll to position [681, 0]
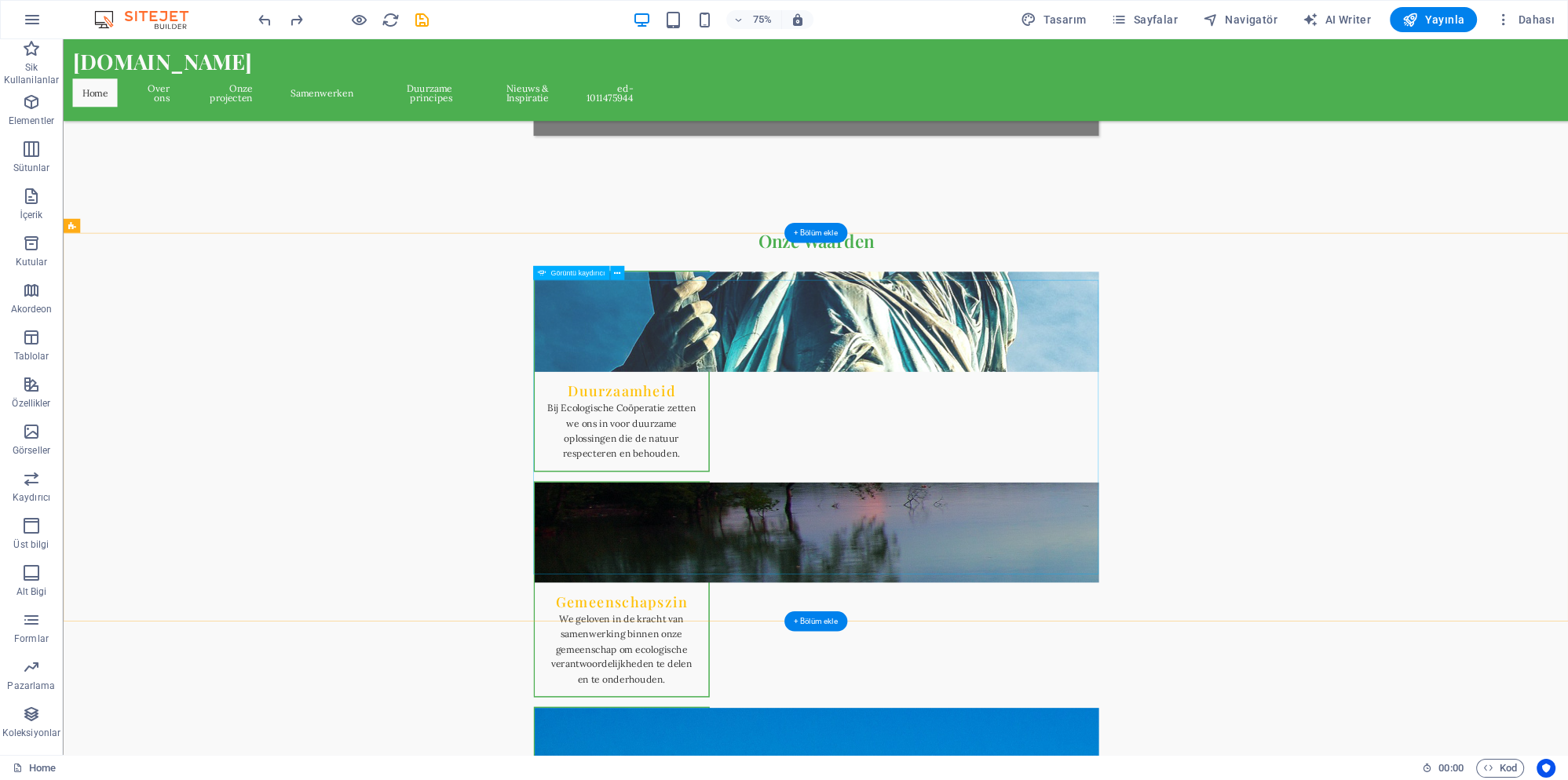
select select "px"
select select "ms"
select select "s"
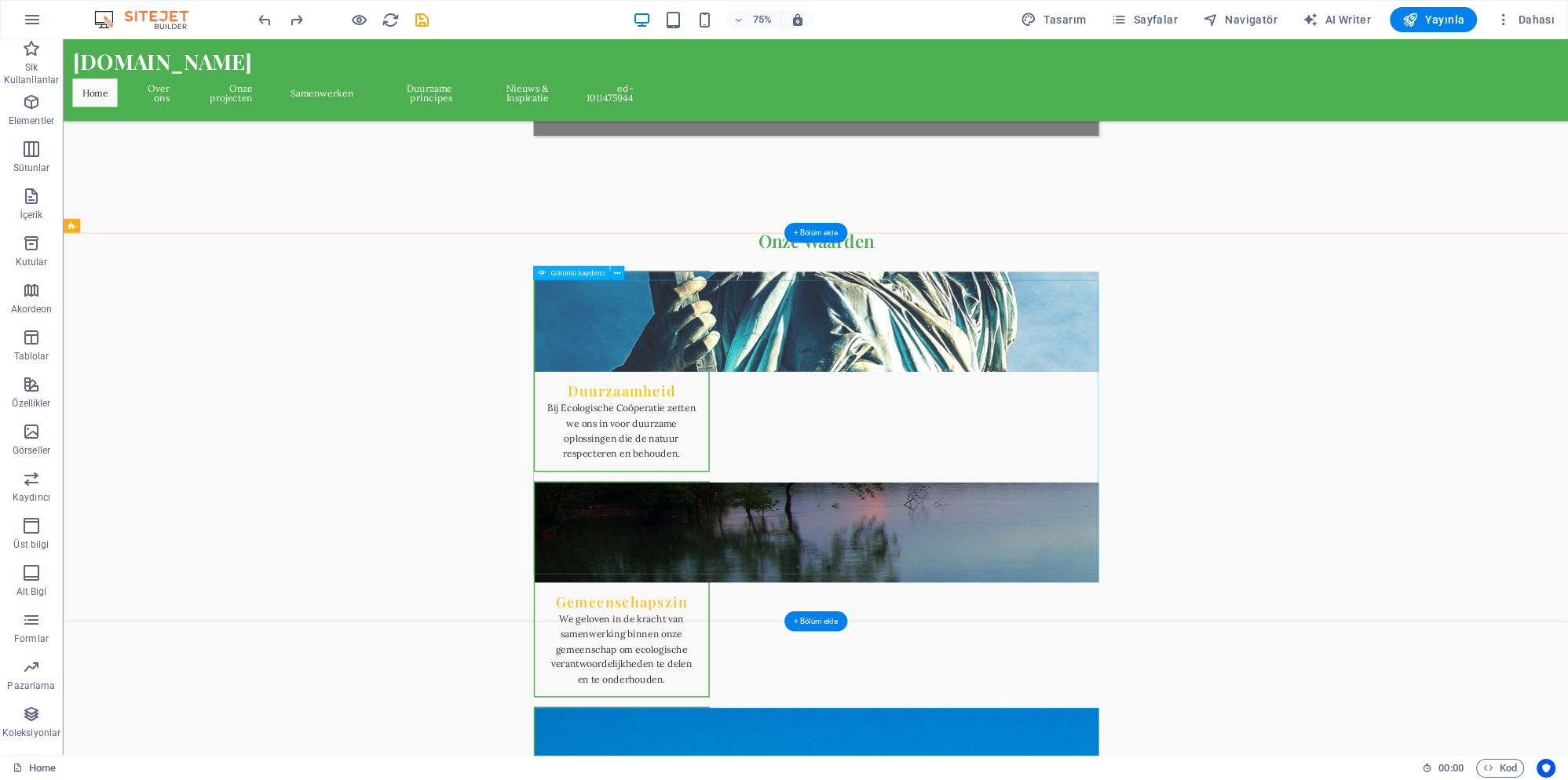
select select "progressive"
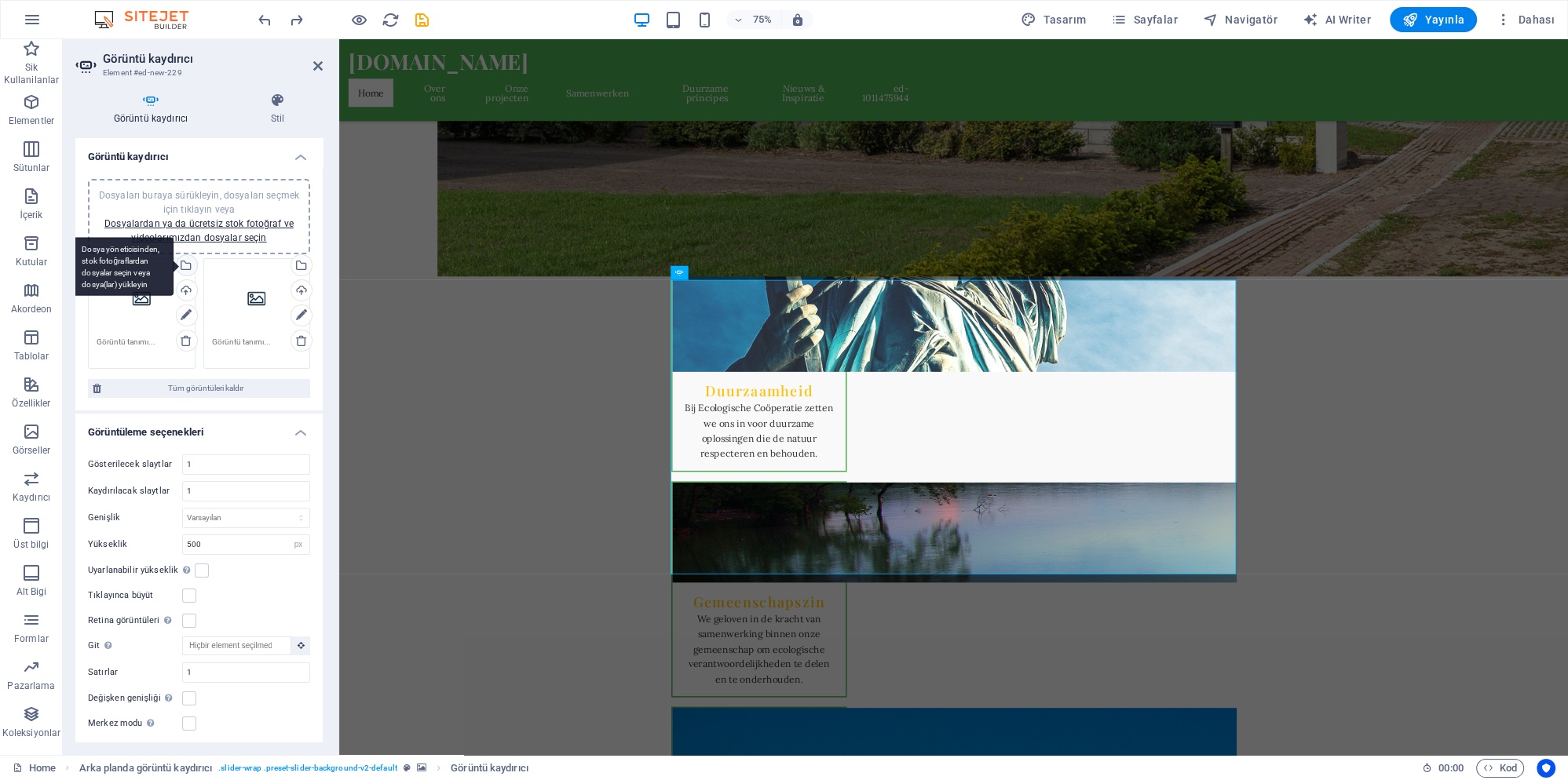
click at [187, 266] on div "Dosya yöneticisinden, stok fotoğraflardan dosyalar seçin veya dosya(lar) yükley…" at bounding box center [186, 267] width 23 height 23
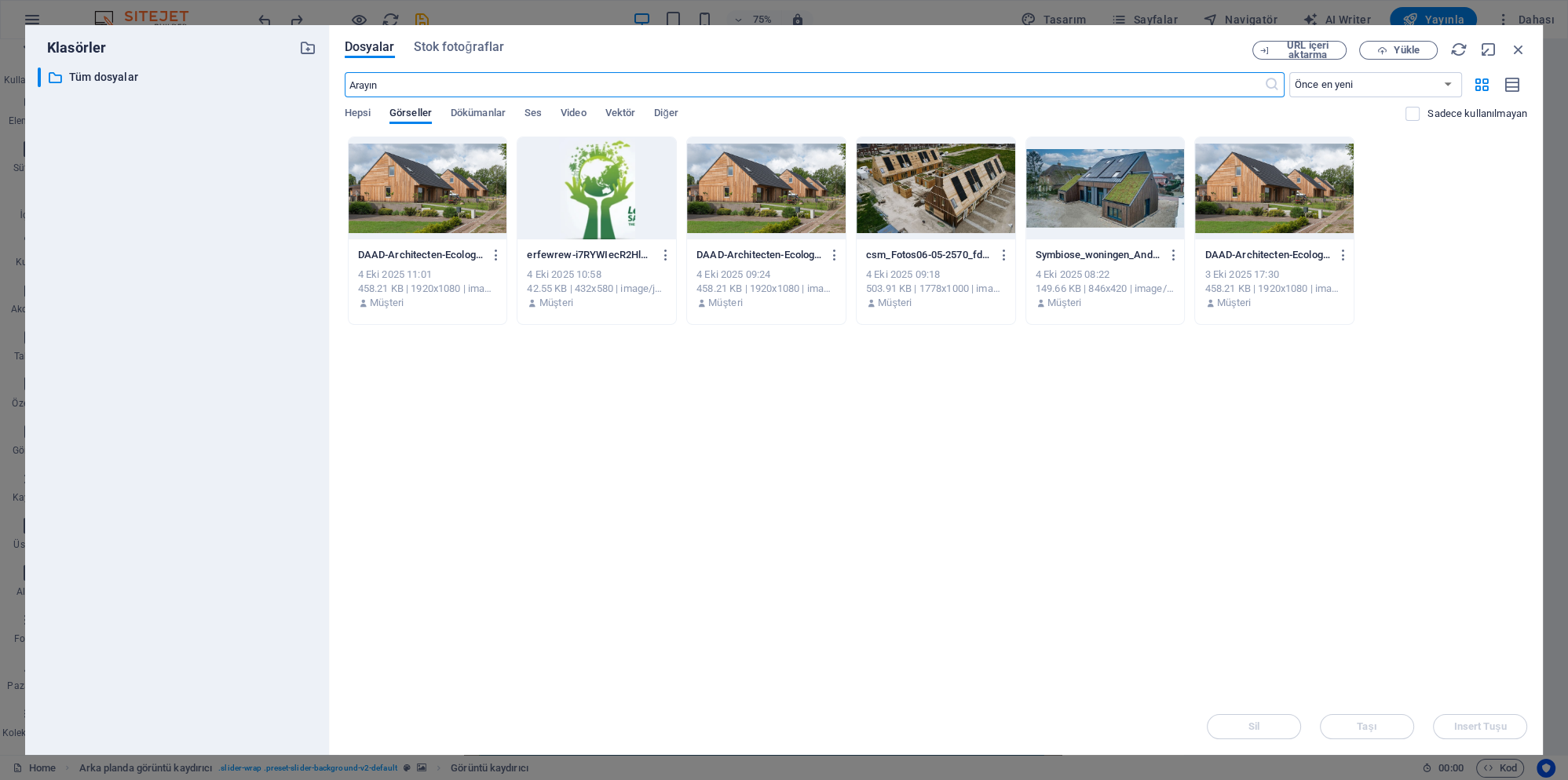
click at [456, 218] on div at bounding box center [428, 188] width 159 height 102
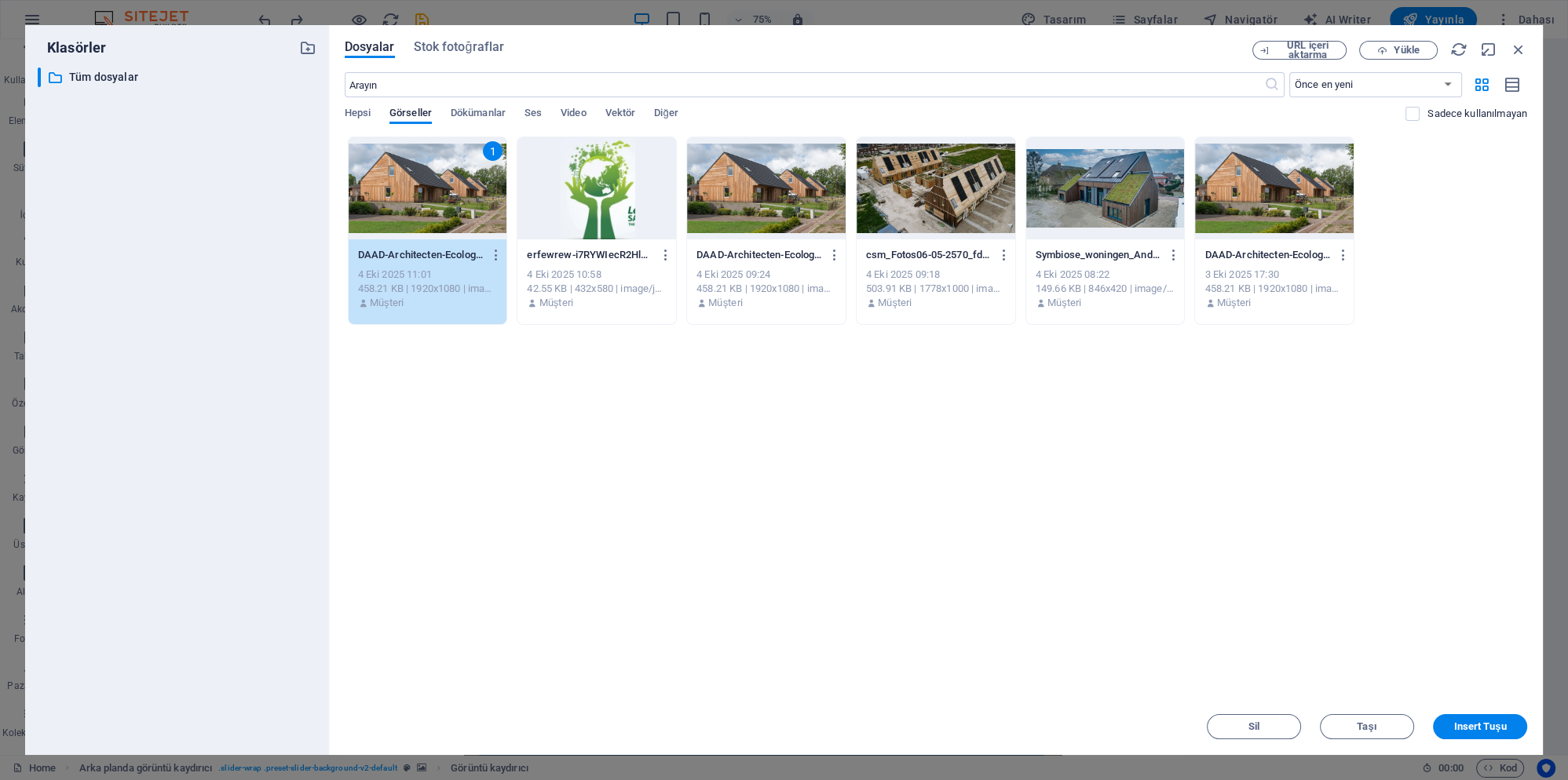
drag, startPoint x: 456, startPoint y: 218, endPoint x: 214, endPoint y: 422, distance: 316.5
click at [456, 218] on div "1" at bounding box center [428, 188] width 159 height 102
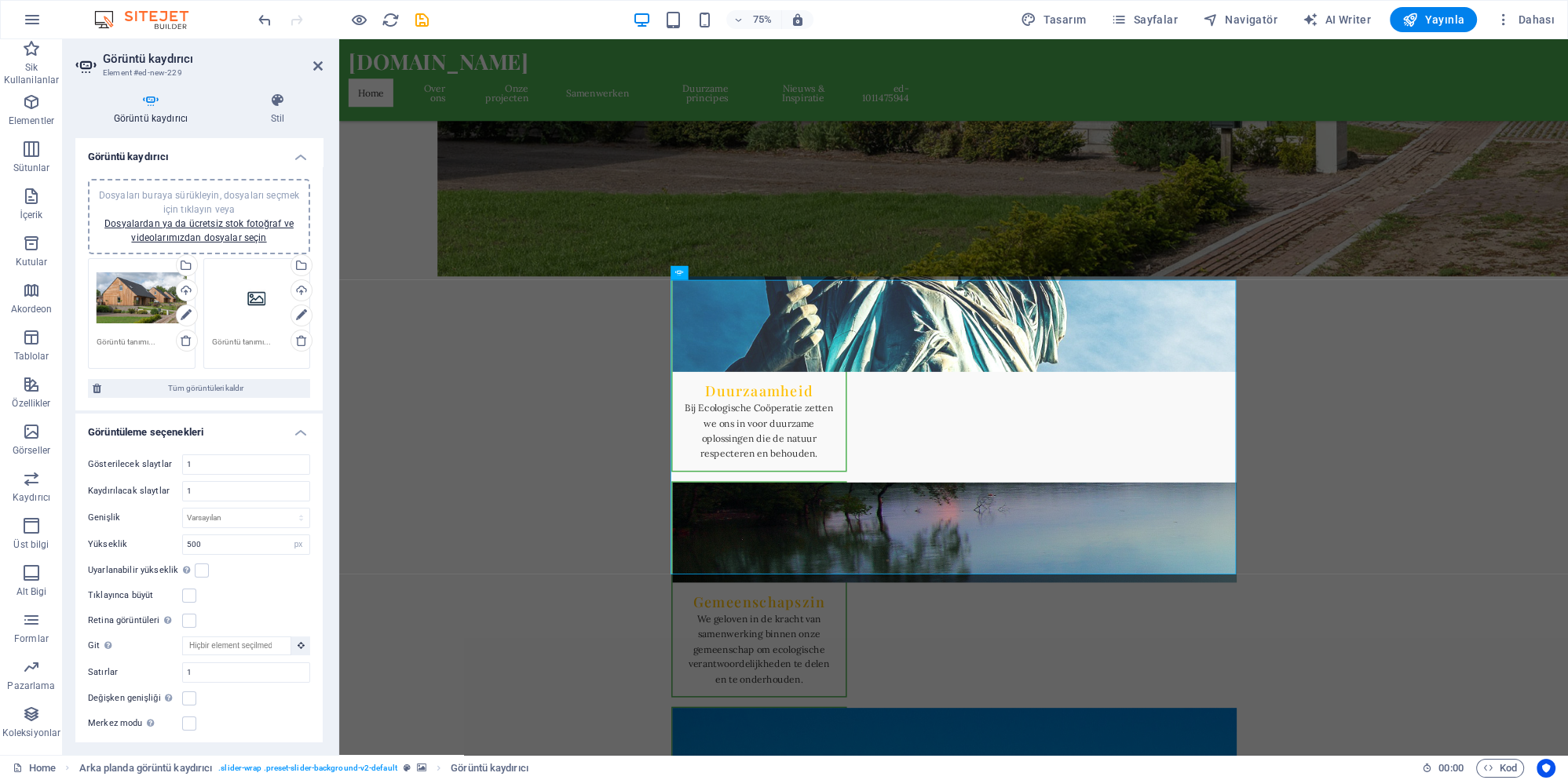
click at [260, 298] on div "Dosyaları buraya sürükleyin, dosyaları seçmek için tıklayın veya Dosyalardan ya…" at bounding box center [257, 298] width 90 height 62
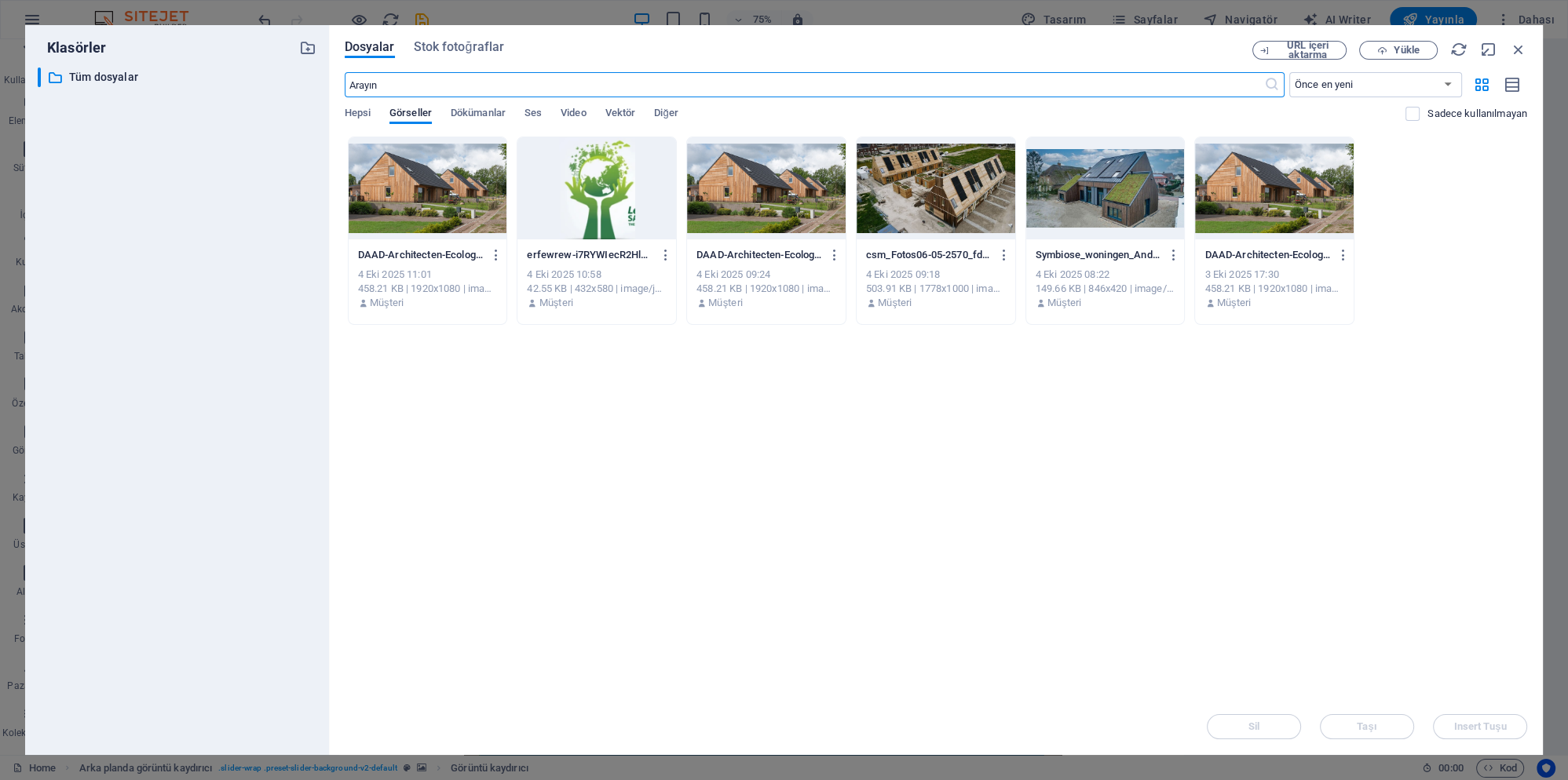
click at [1044, 209] on div at bounding box center [1106, 188] width 159 height 102
click at [1044, 210] on div at bounding box center [1106, 188] width 159 height 102
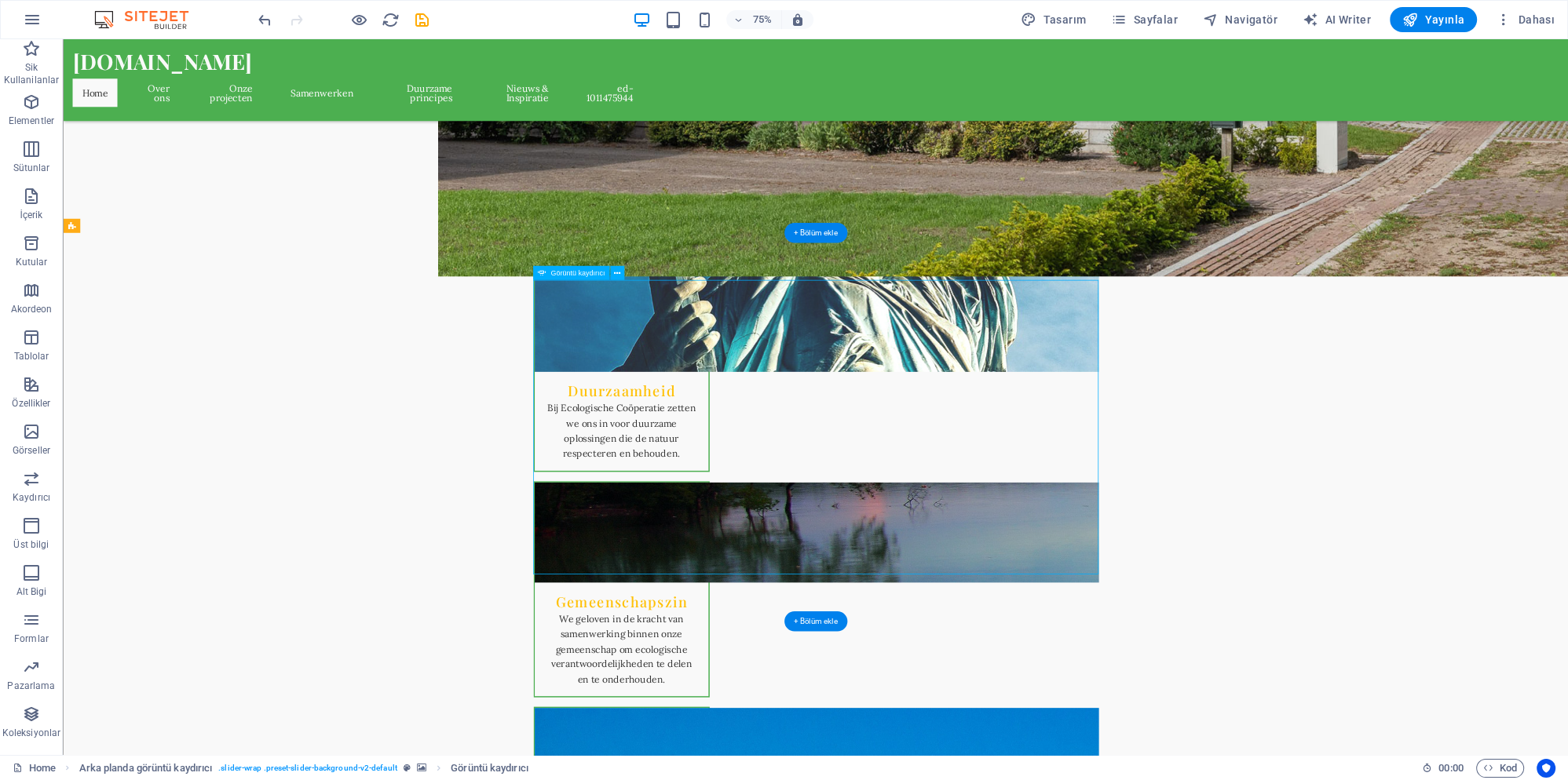
drag, startPoint x: 874, startPoint y: 620, endPoint x: 1173, endPoint y: 618, distance: 299.0
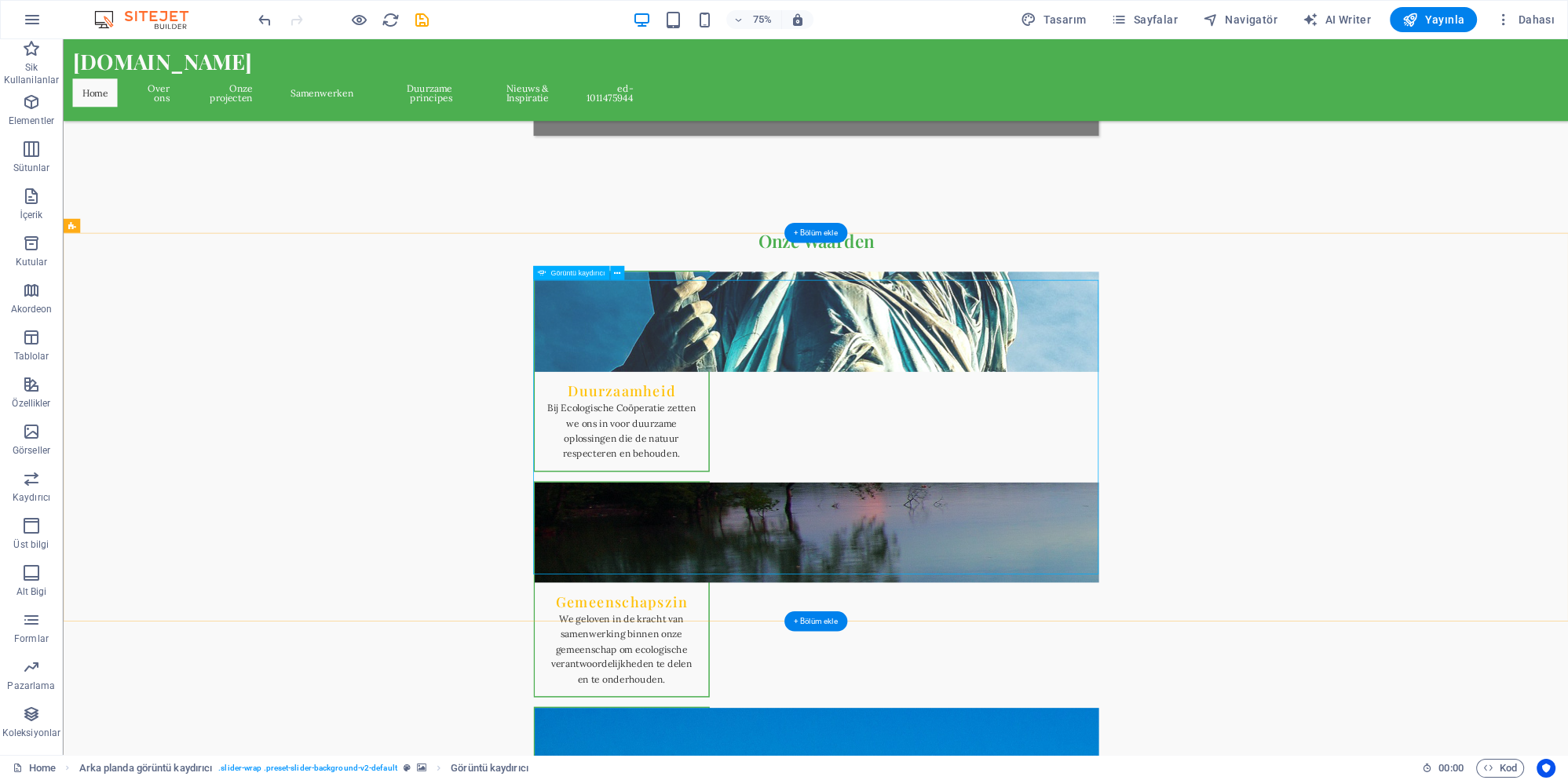
scroll to position [342, 0]
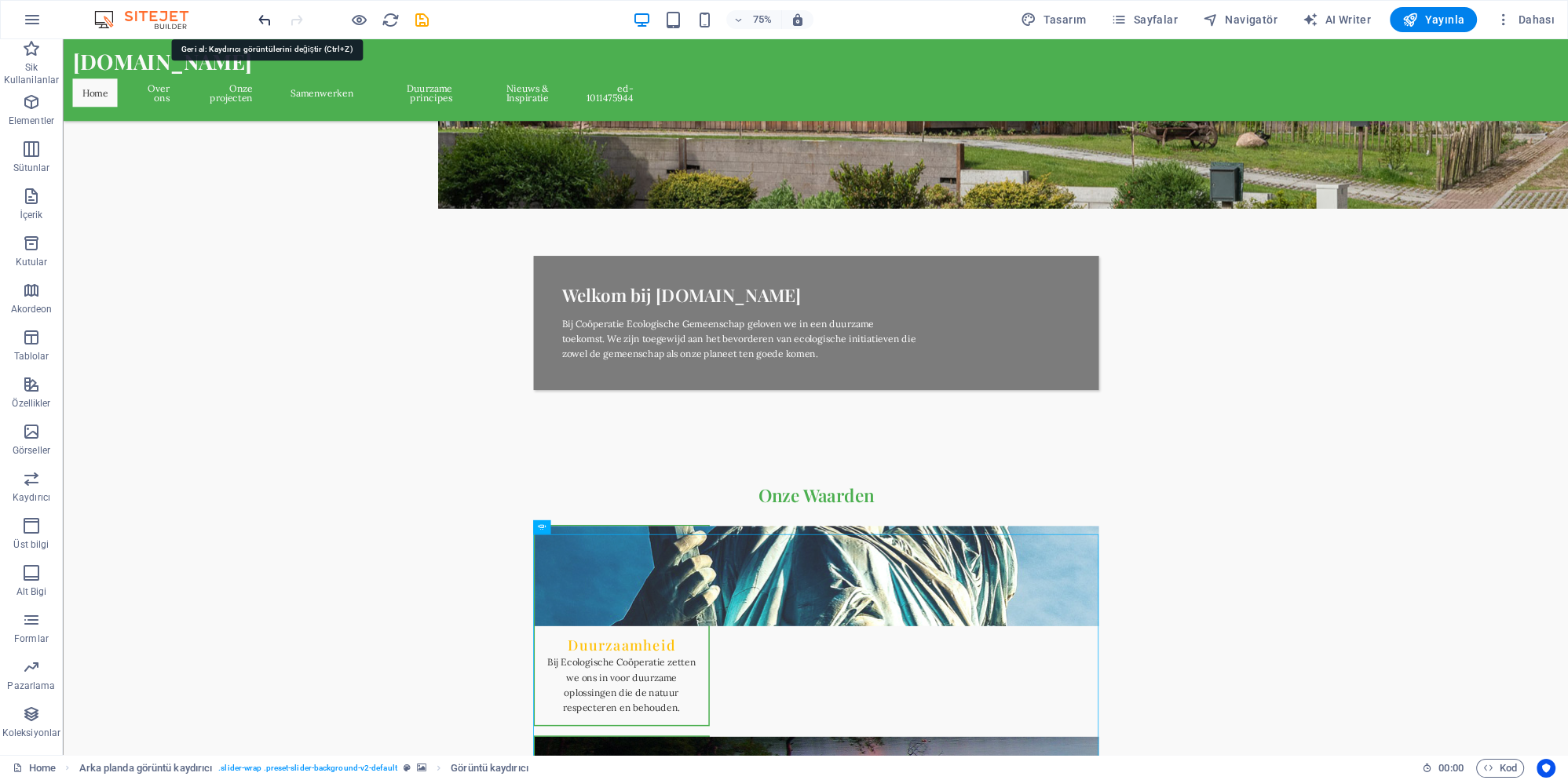
click at [260, 15] on icon "undo" at bounding box center [265, 20] width 18 height 18
click at [264, 15] on icon "undo" at bounding box center [265, 20] width 18 height 18
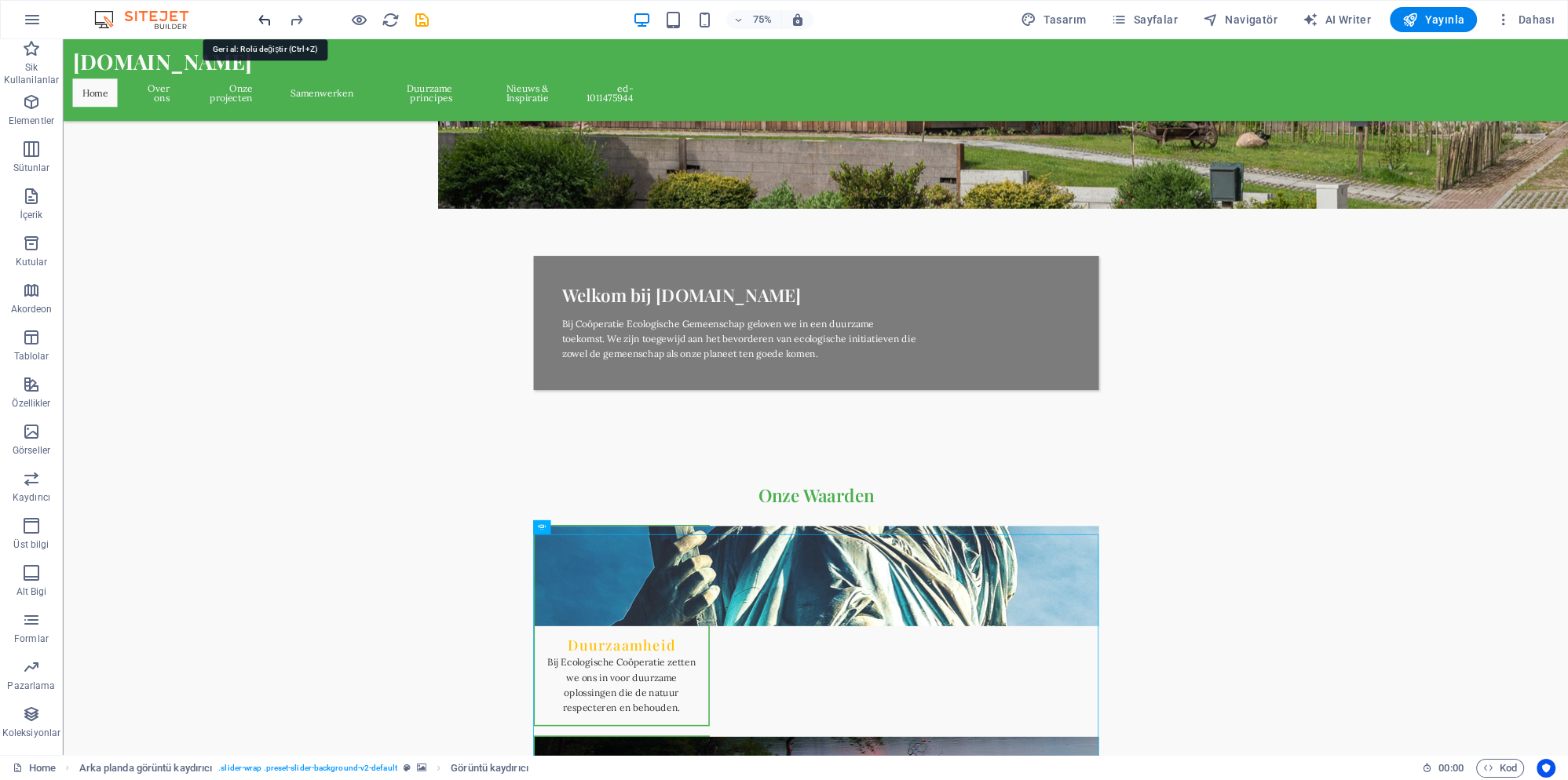
click at [266, 15] on icon "undo" at bounding box center [265, 20] width 18 height 18
click at [265, 16] on icon "undo" at bounding box center [265, 20] width 18 height 18
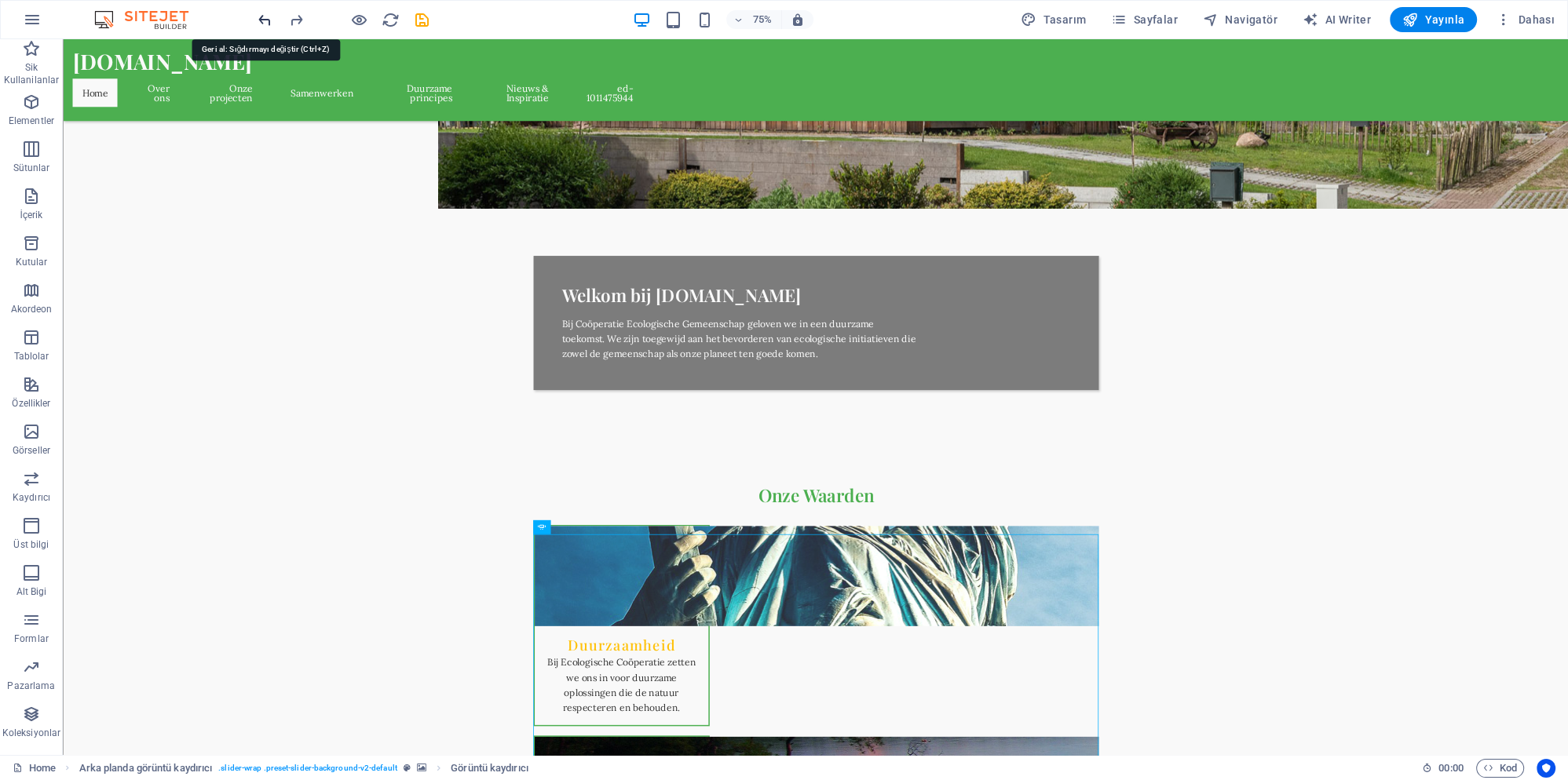
click at [265, 16] on icon "undo" at bounding box center [265, 20] width 18 height 18
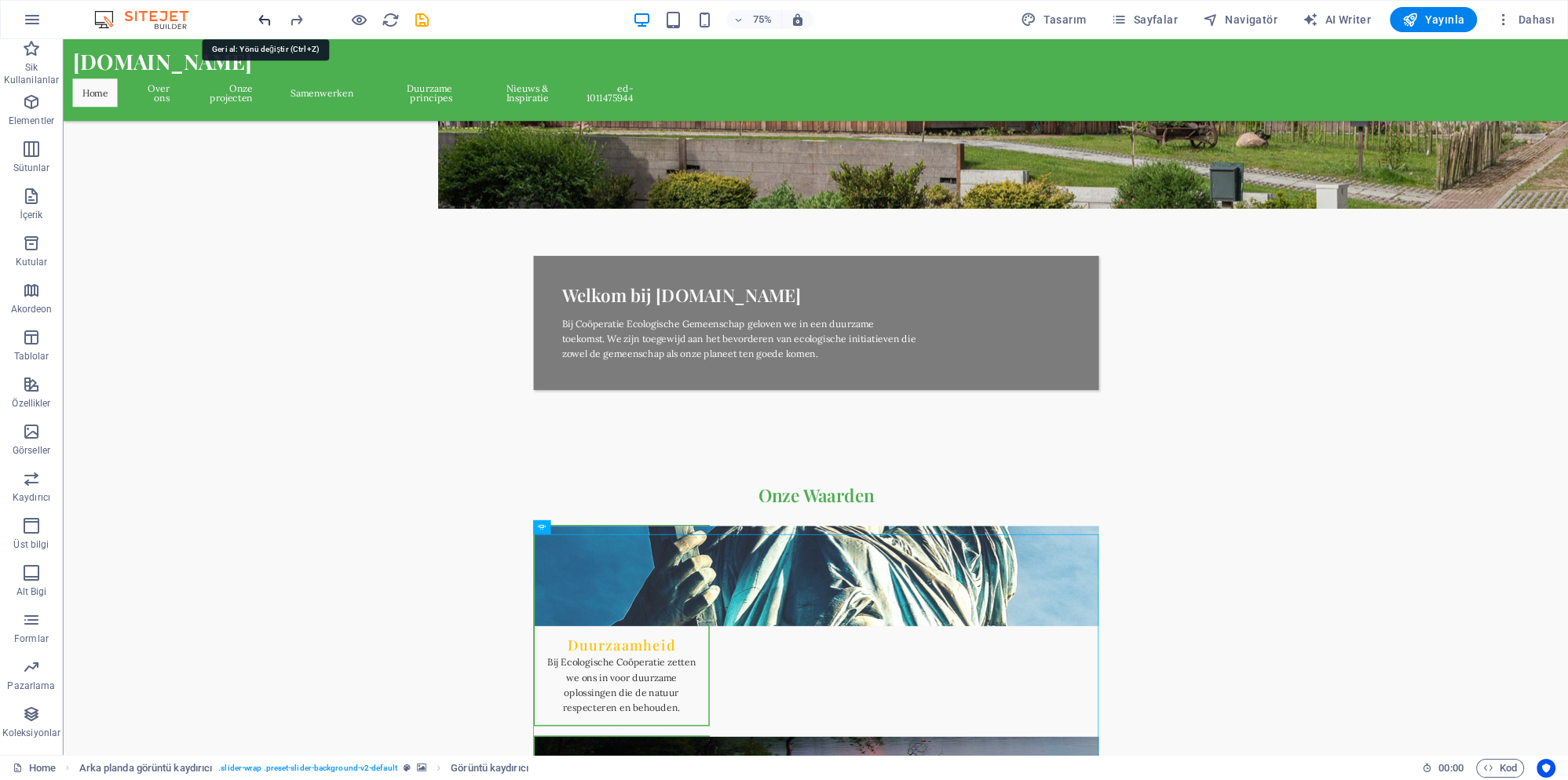
click at [265, 16] on icon "undo" at bounding box center [265, 20] width 18 height 18
click at [265, 19] on icon "undo" at bounding box center [265, 20] width 18 height 18
click at [262, 19] on icon "undo" at bounding box center [265, 20] width 18 height 18
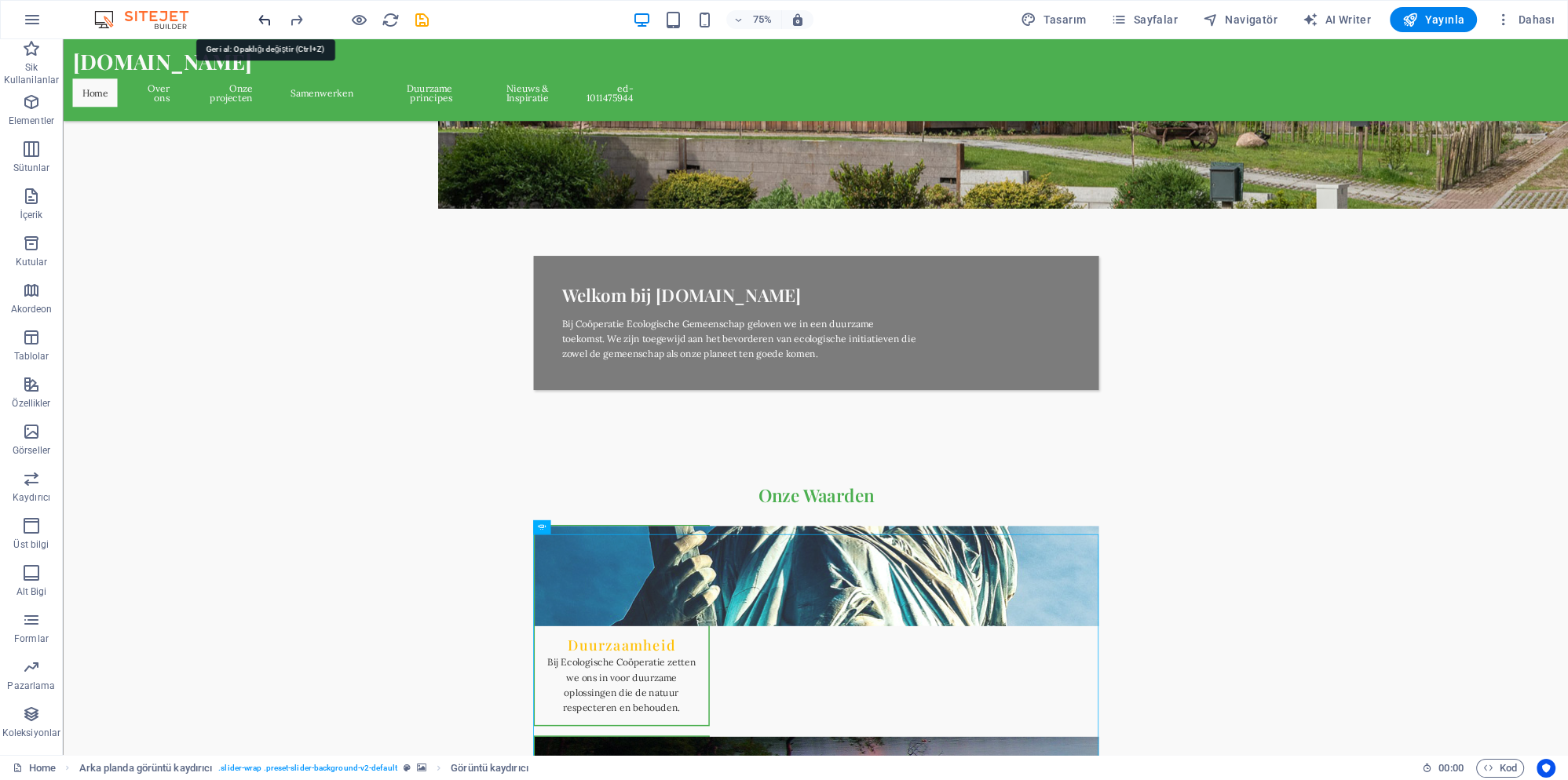
click at [262, 19] on icon "undo" at bounding box center [265, 20] width 18 height 18
click at [264, 19] on icon "undo" at bounding box center [265, 20] width 18 height 18
click at [36, 577] on icon "button" at bounding box center [31, 572] width 19 height 19
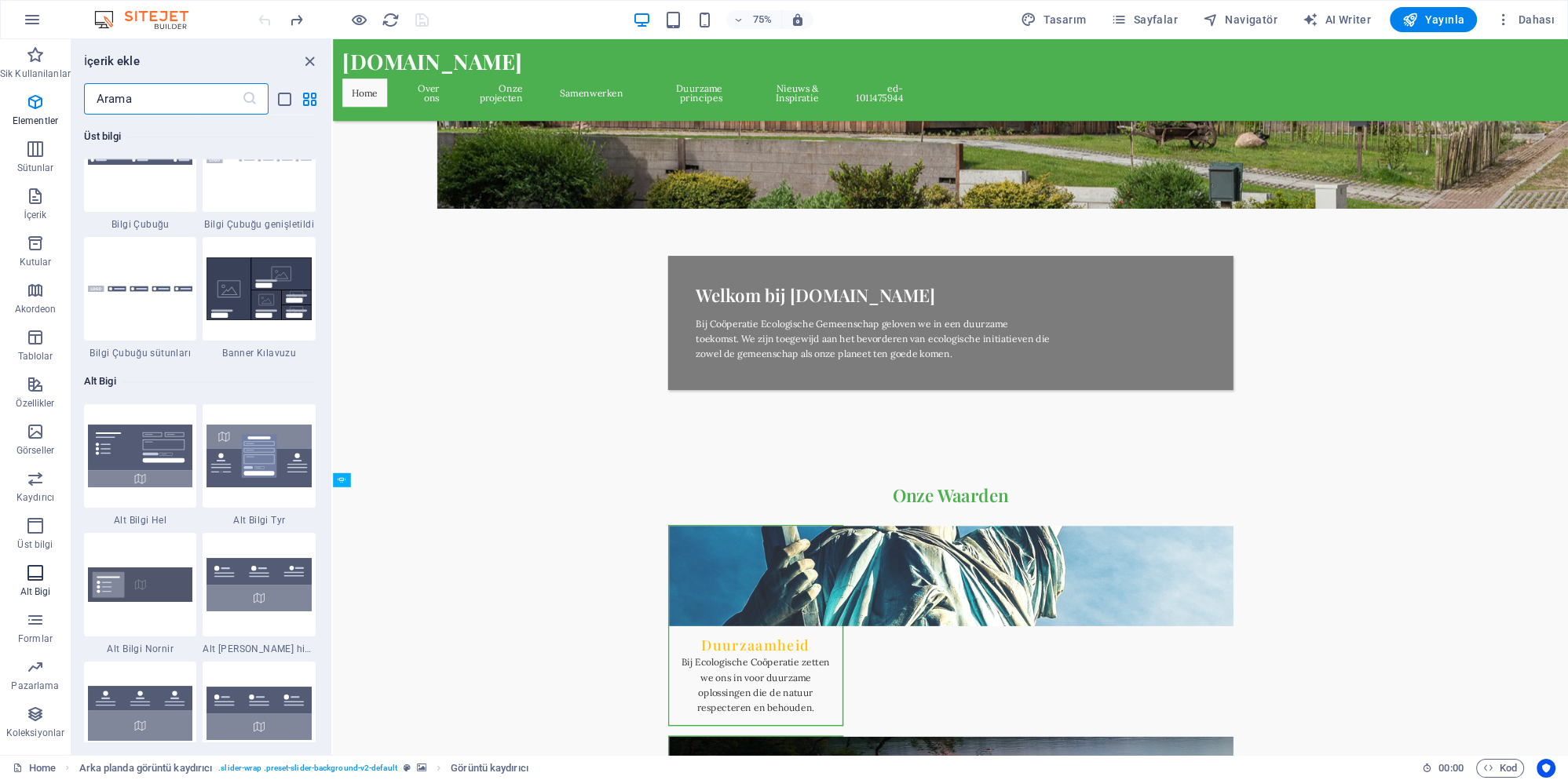
scroll to position [10389, 0]
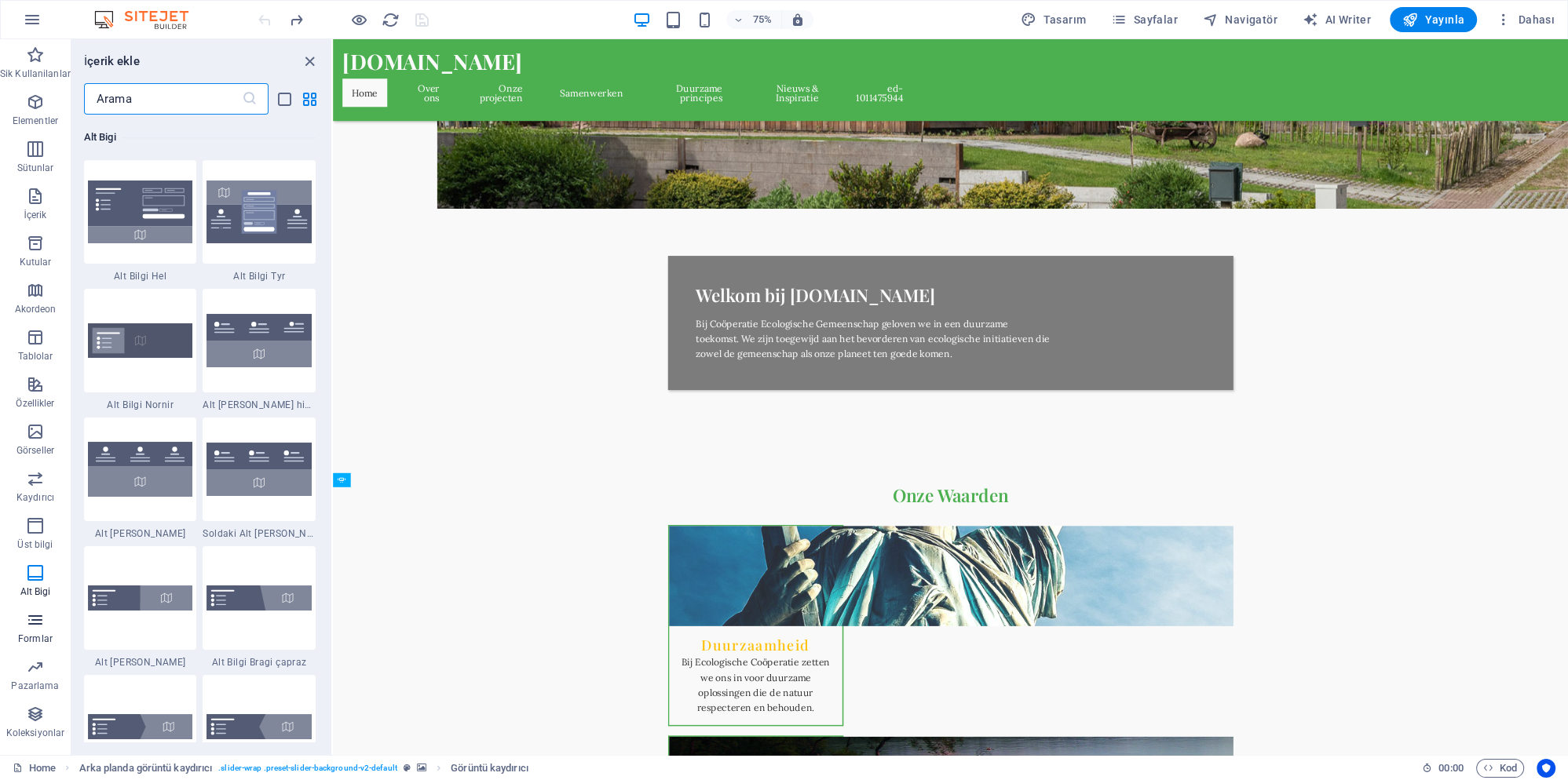
click at [29, 629] on icon "button" at bounding box center [35, 620] width 19 height 19
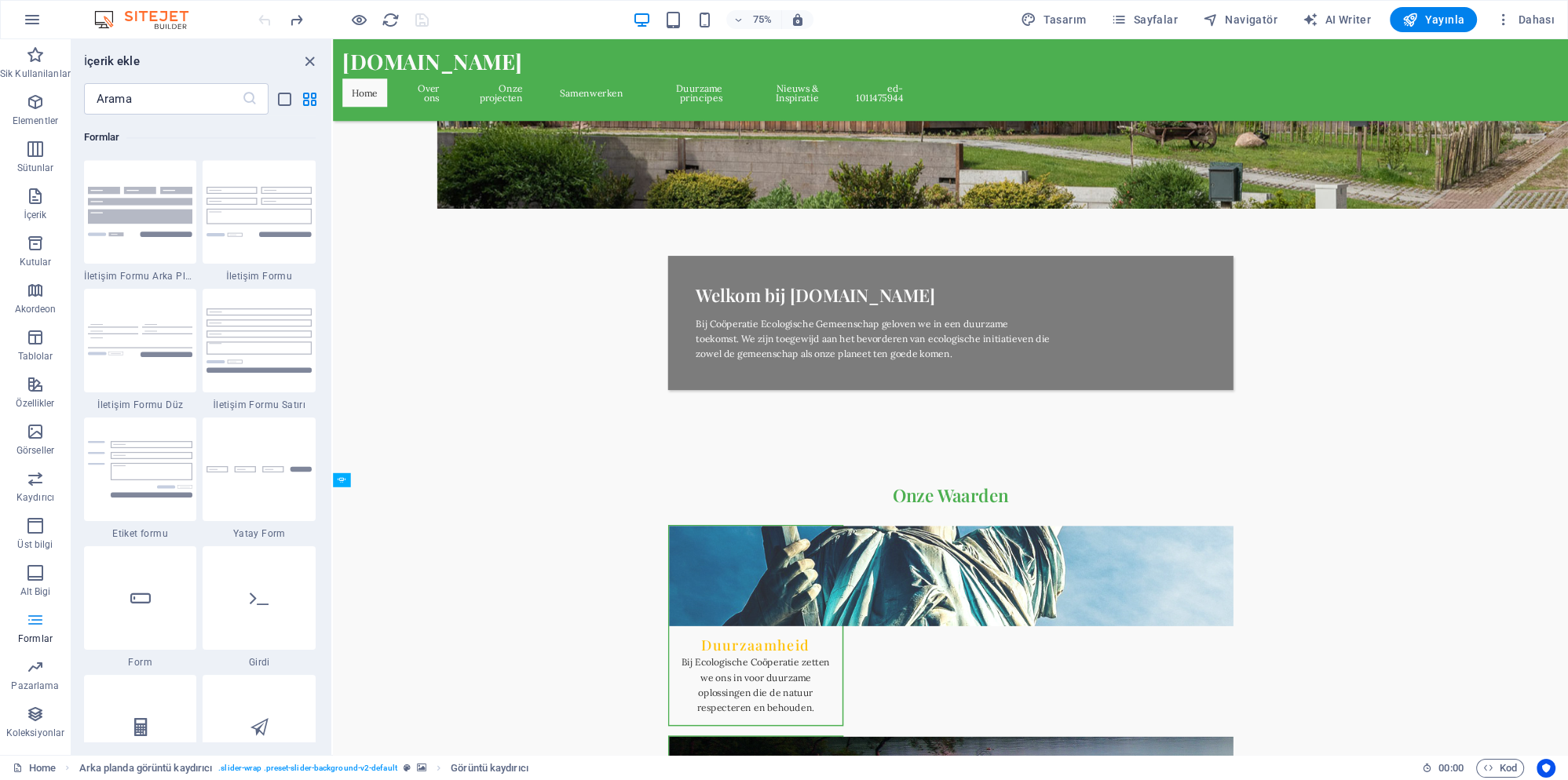
scroll to position [11458, 0]
click at [36, 673] on icon "button" at bounding box center [35, 667] width 19 height 19
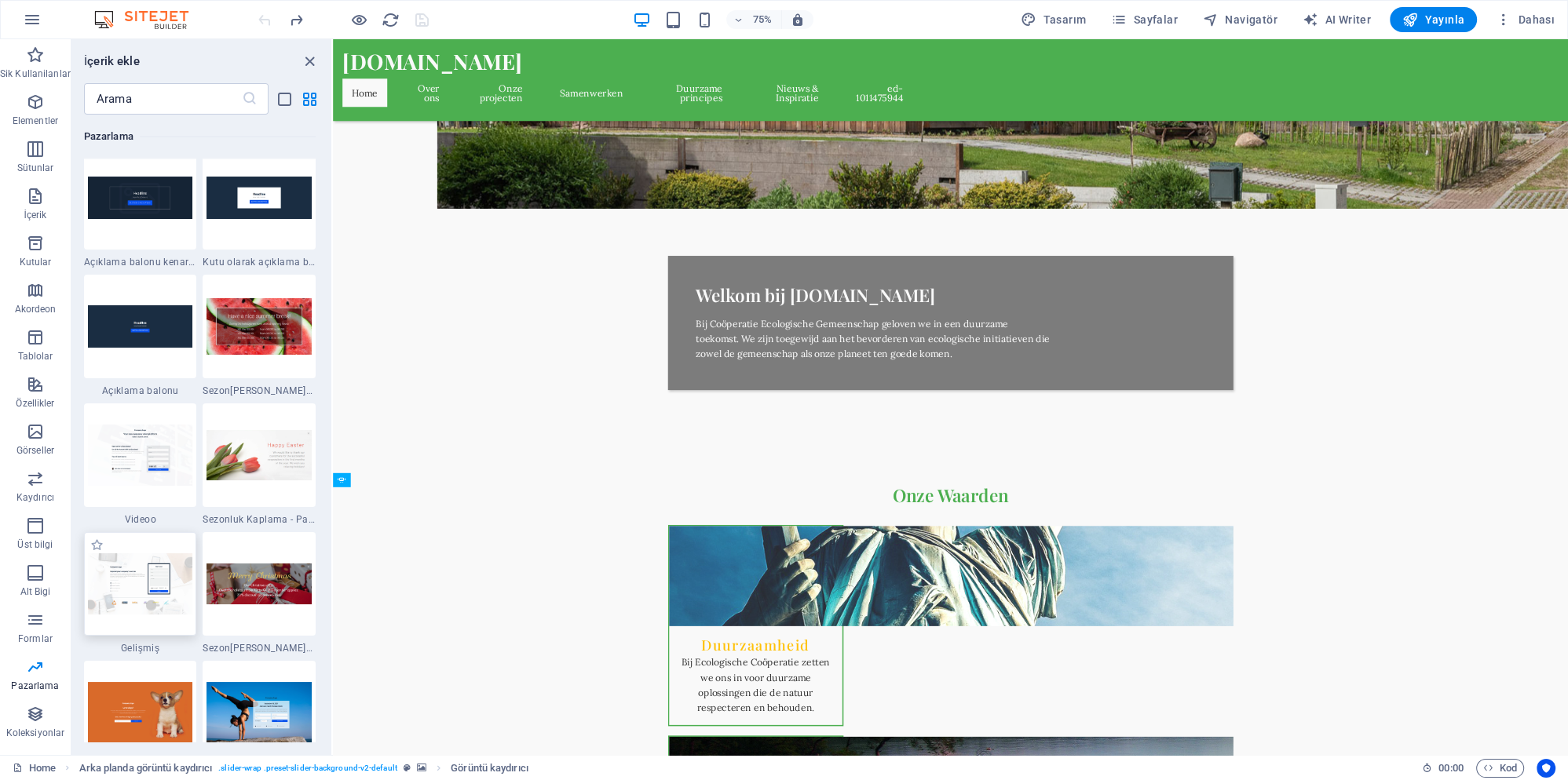
scroll to position [13004, 0]
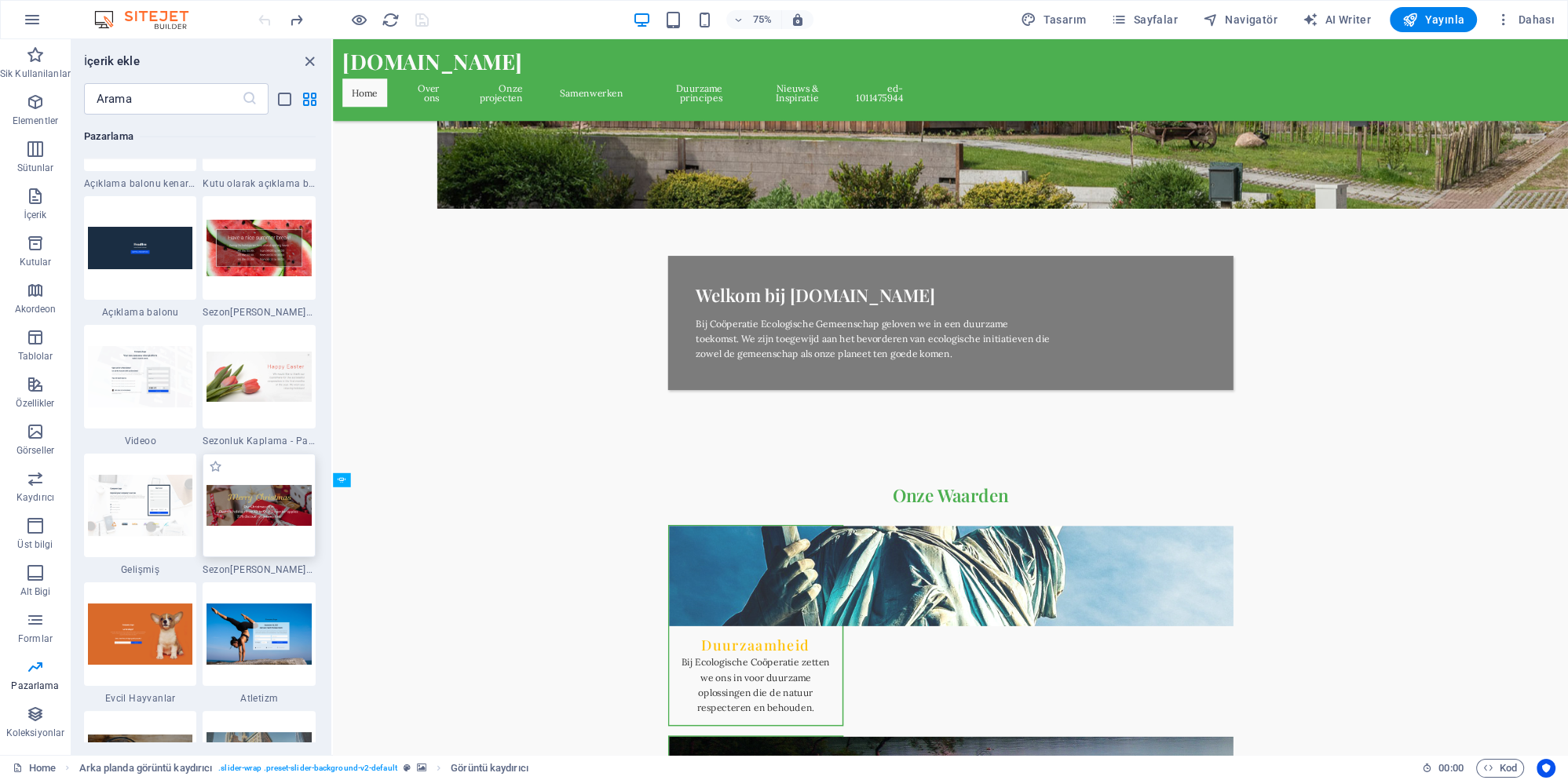
click at [268, 525] on img at bounding box center [260, 505] width 105 height 42
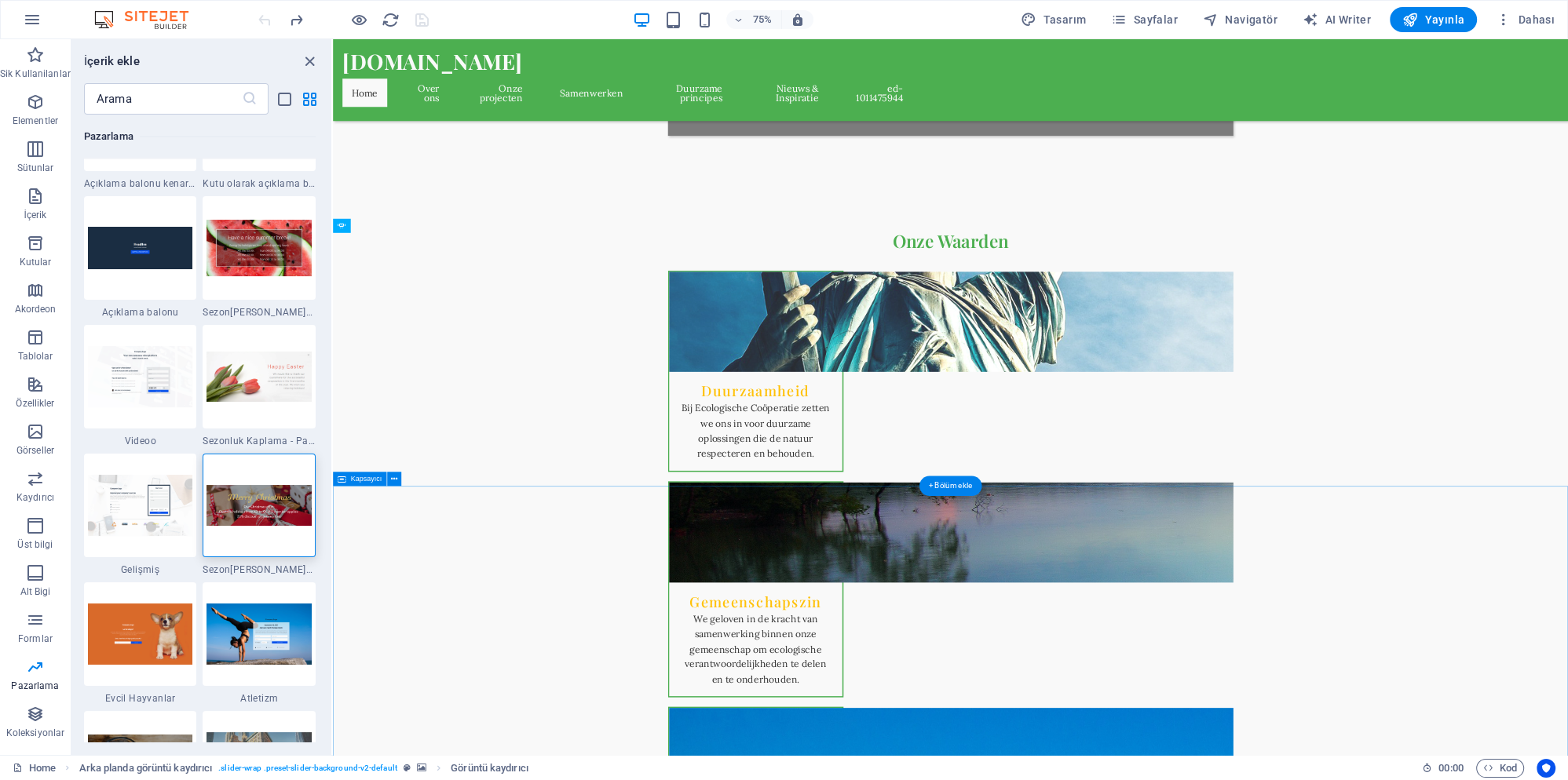
scroll to position [342, 0]
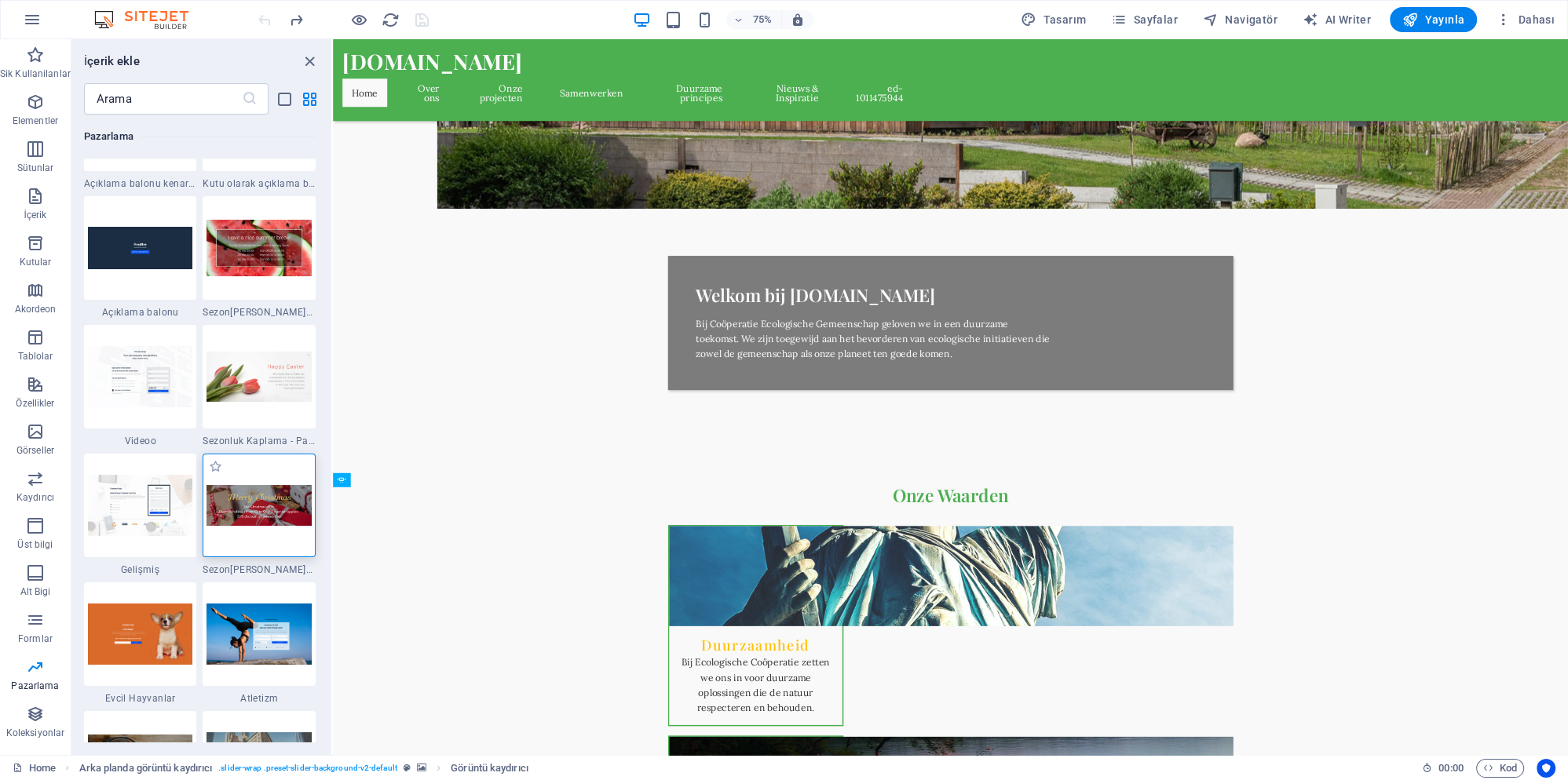
click at [259, 495] on img at bounding box center [260, 505] width 105 height 42
click at [32, 718] on icon "button" at bounding box center [35, 714] width 19 height 19
click at [41, 611] on button "Formlar" at bounding box center [35, 628] width 70 height 47
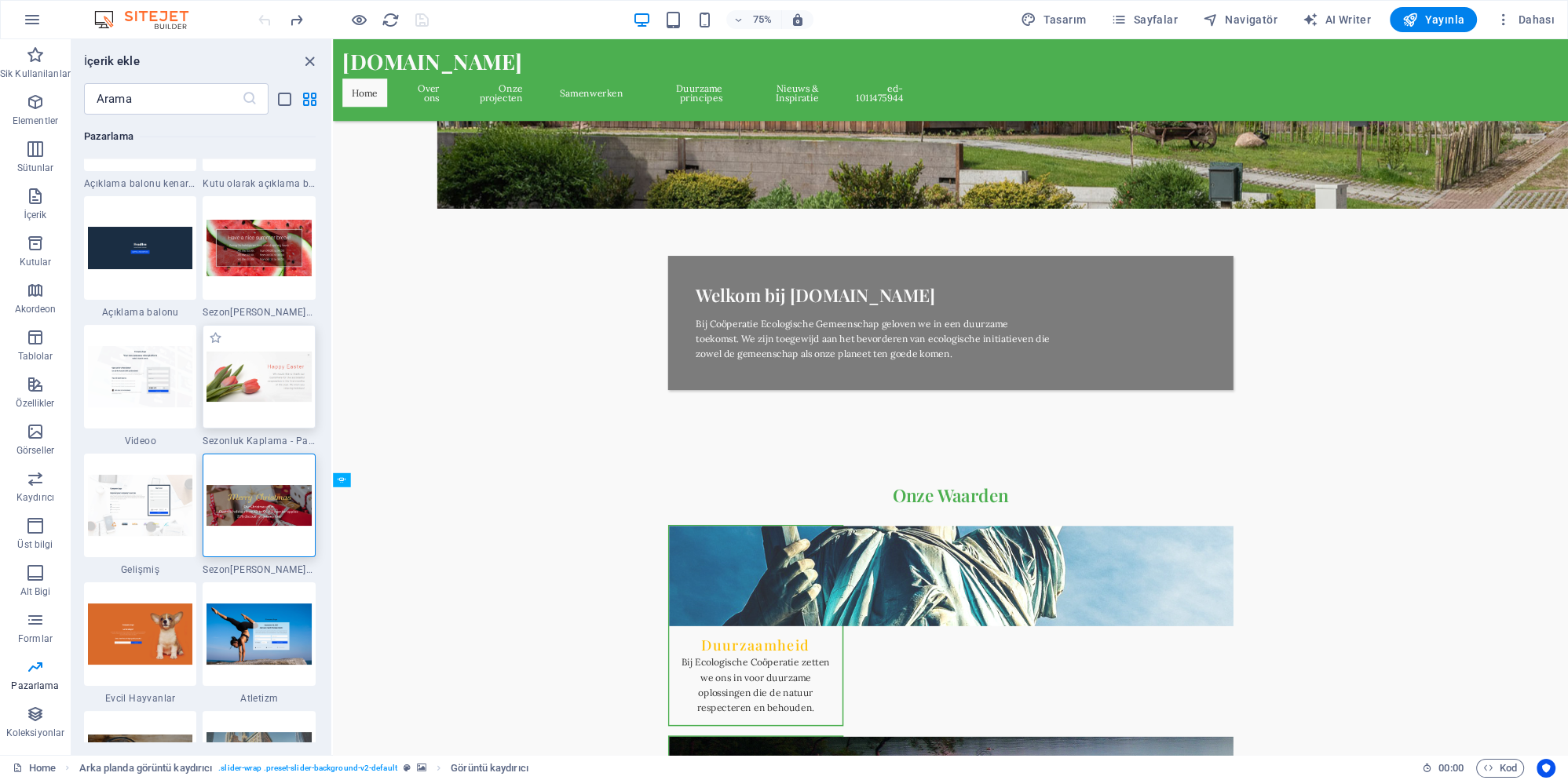
click at [260, 361] on img at bounding box center [260, 376] width 105 height 50
click at [260, 361] on img at bounding box center [260, 376] width 105 height 50
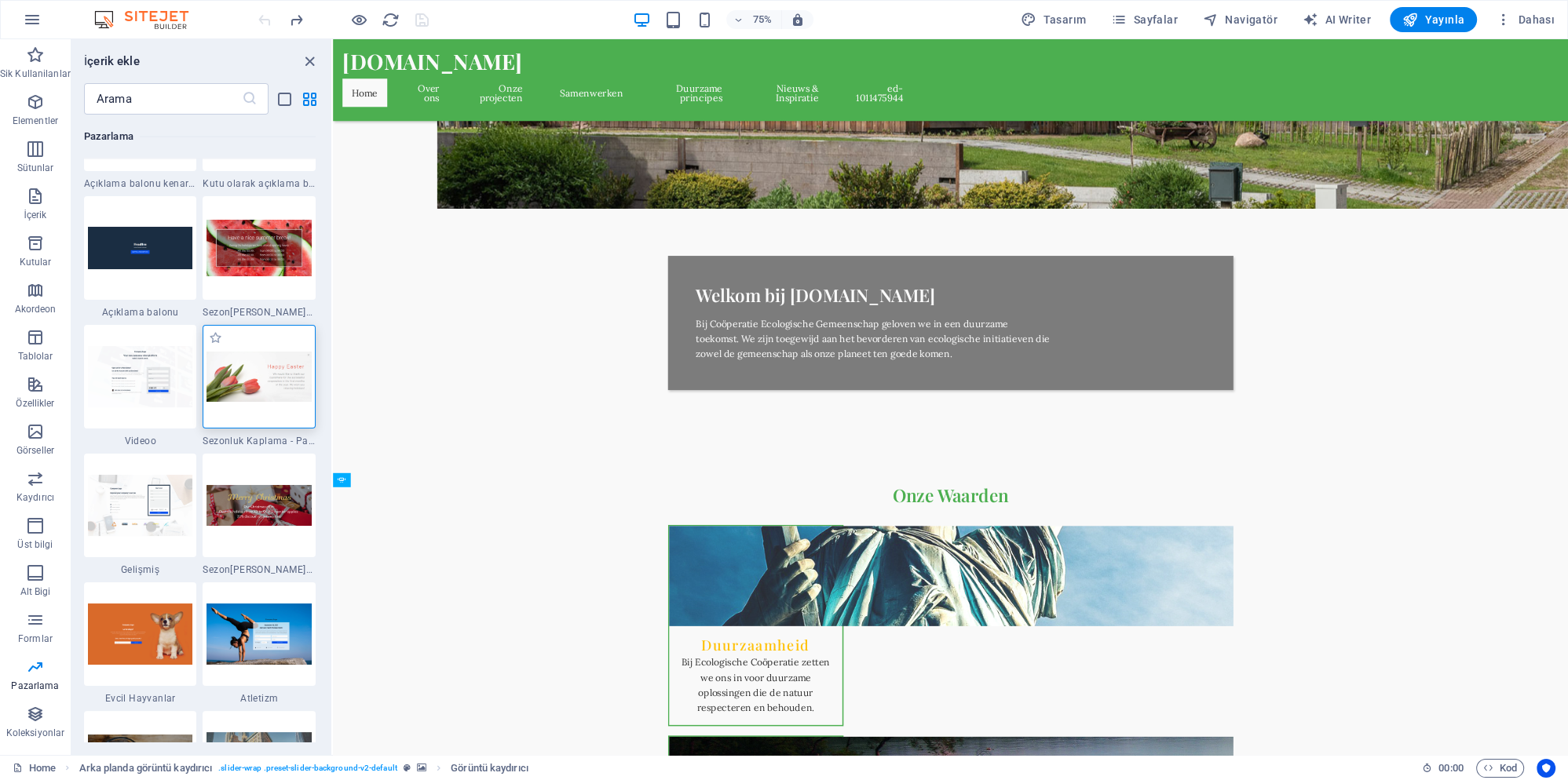
click at [256, 431] on div "1 Star Sezonluk Kaplama - Paskalya" at bounding box center [259, 385] width 113 height 122
click at [255, 413] on div at bounding box center [259, 376] width 113 height 103
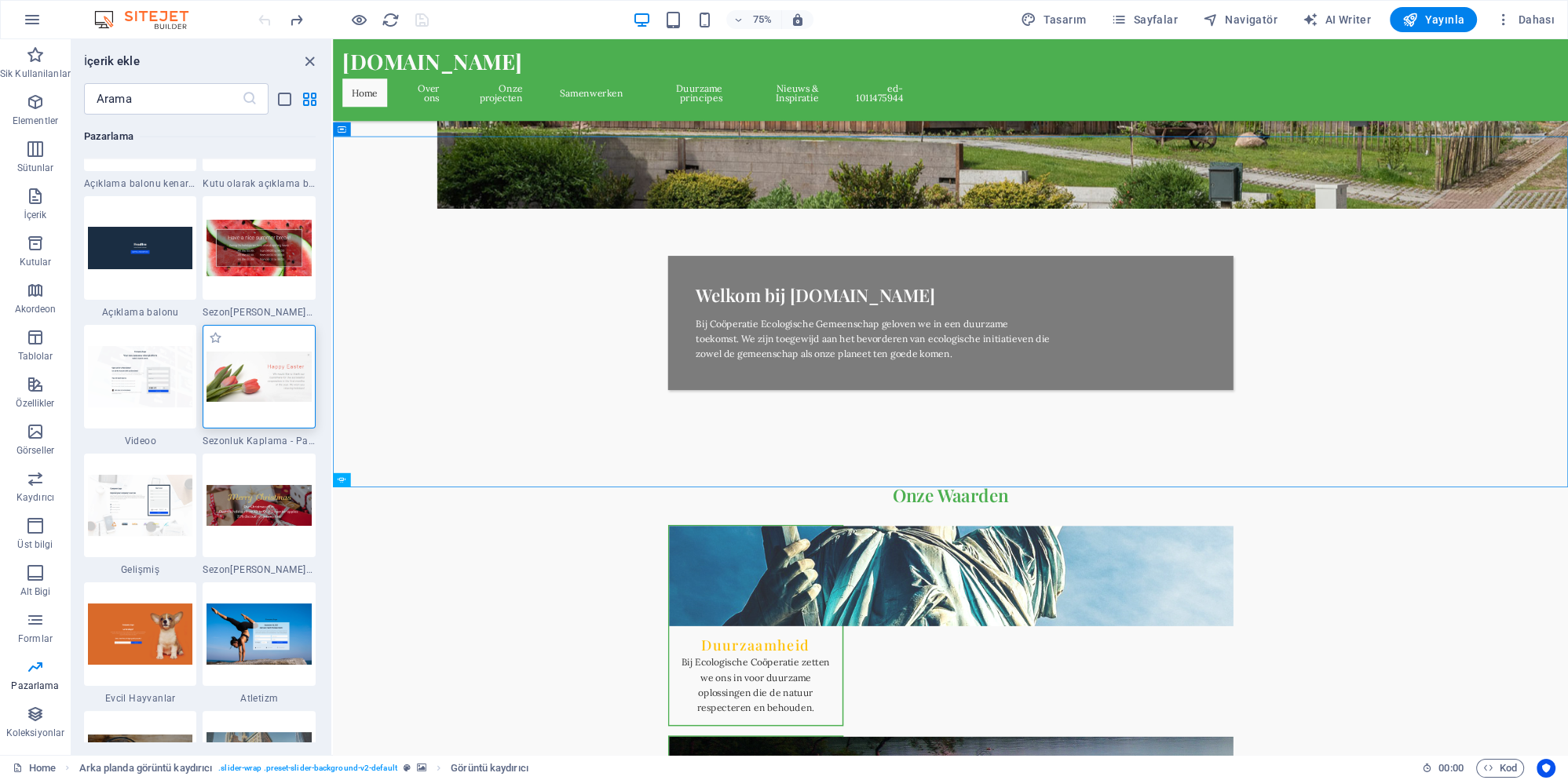
click at [257, 383] on img at bounding box center [260, 376] width 105 height 50
click at [30, 155] on icon "button" at bounding box center [35, 149] width 19 height 19
click at [314, 65] on icon "close panel" at bounding box center [309, 62] width 18 height 18
click at [308, 62] on icon "close panel" at bounding box center [309, 62] width 18 height 18
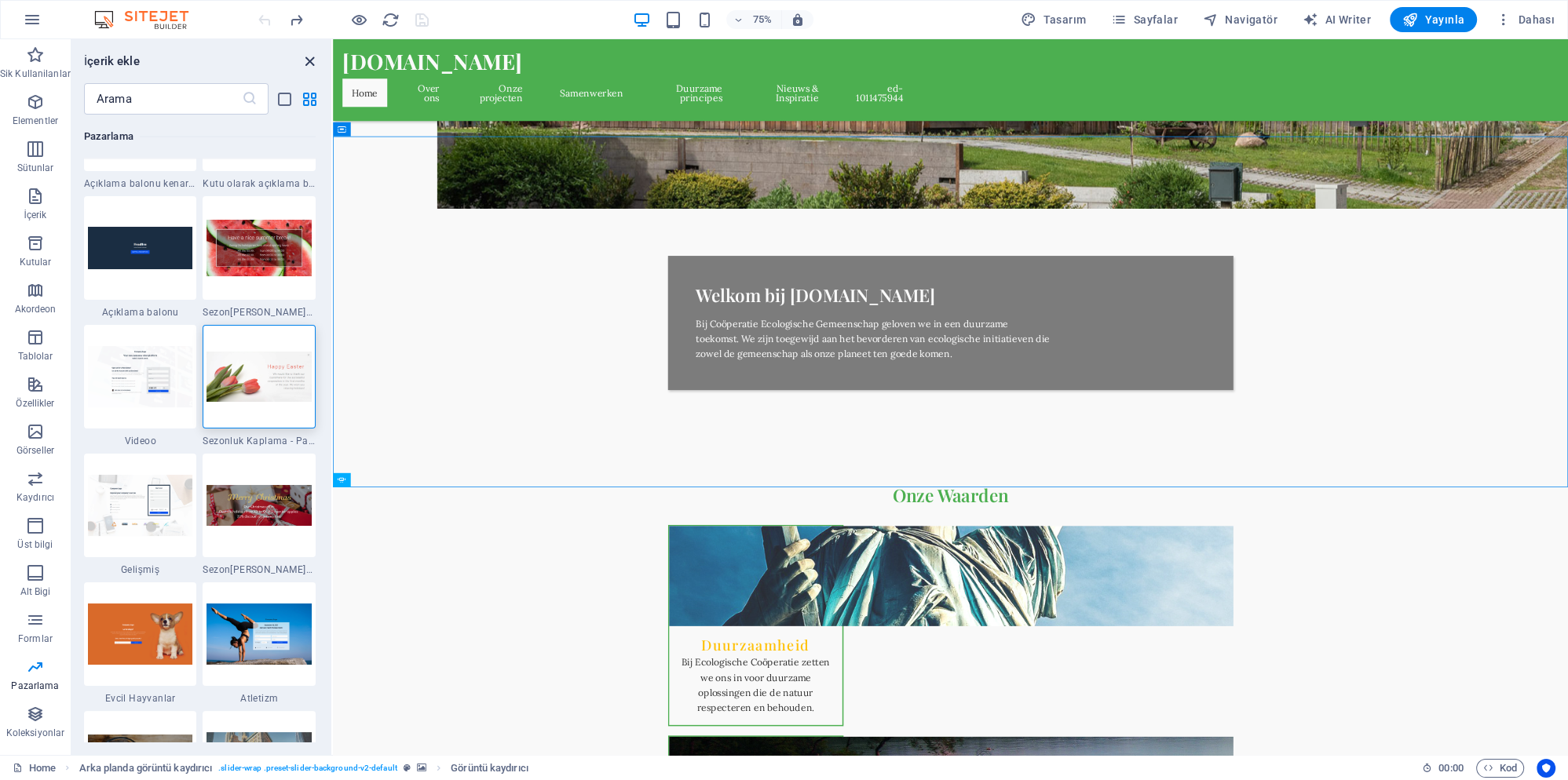
click at [308, 62] on icon "close panel" at bounding box center [309, 62] width 18 height 18
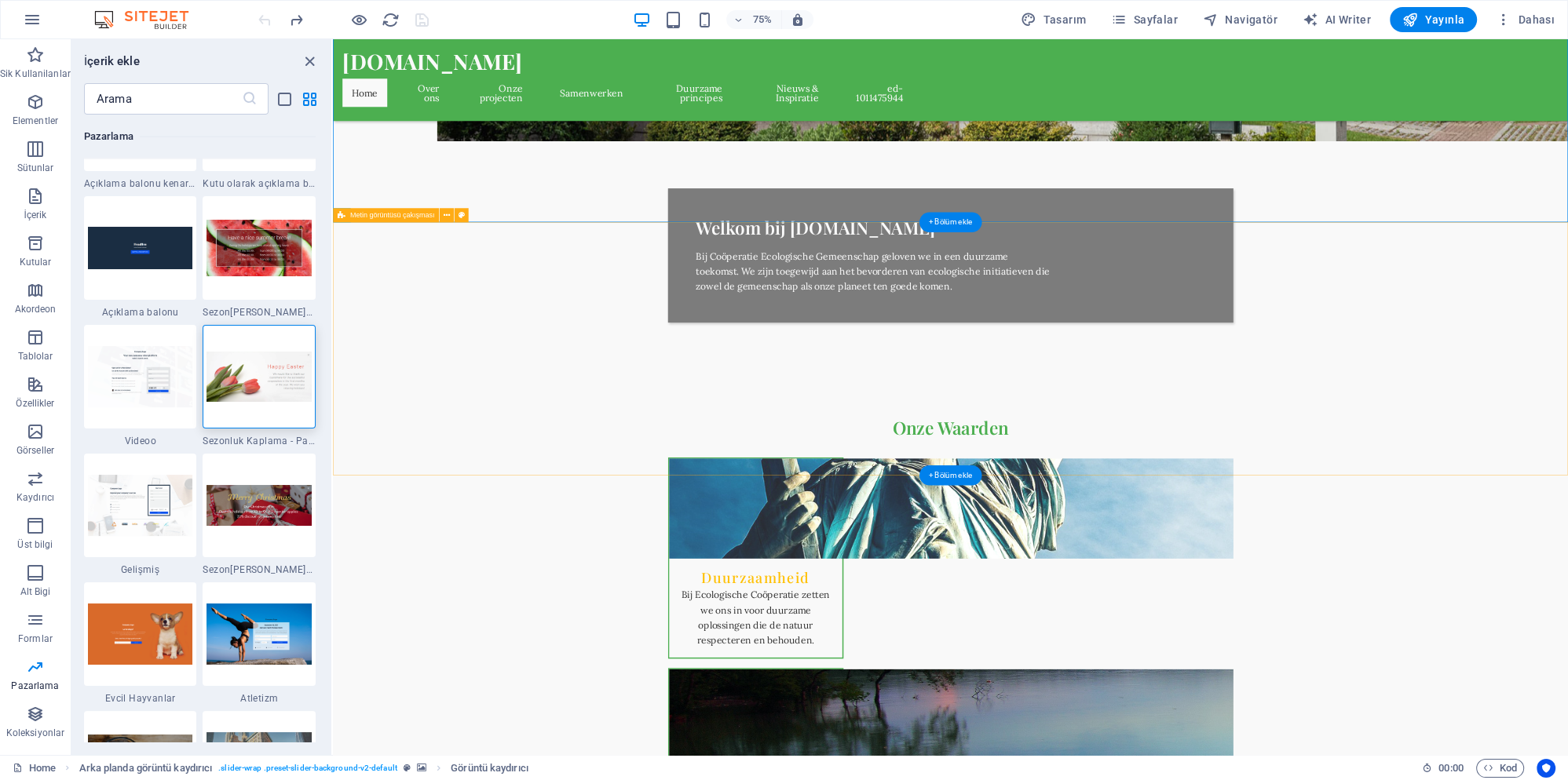
scroll to position [427, 0]
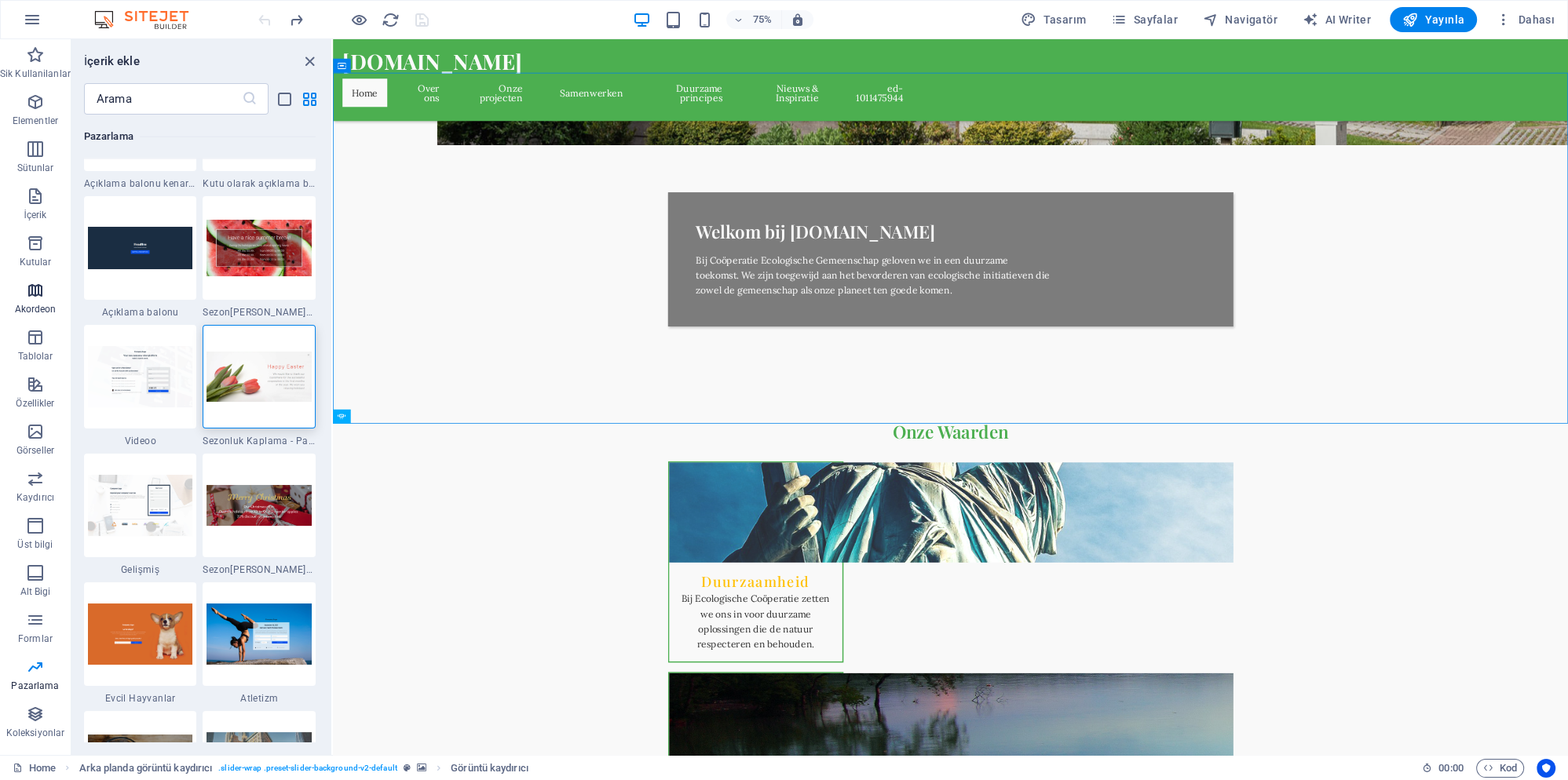
click at [37, 285] on icon "button" at bounding box center [35, 290] width 19 height 19
click at [37, 108] on icon "button" at bounding box center [35, 102] width 19 height 19
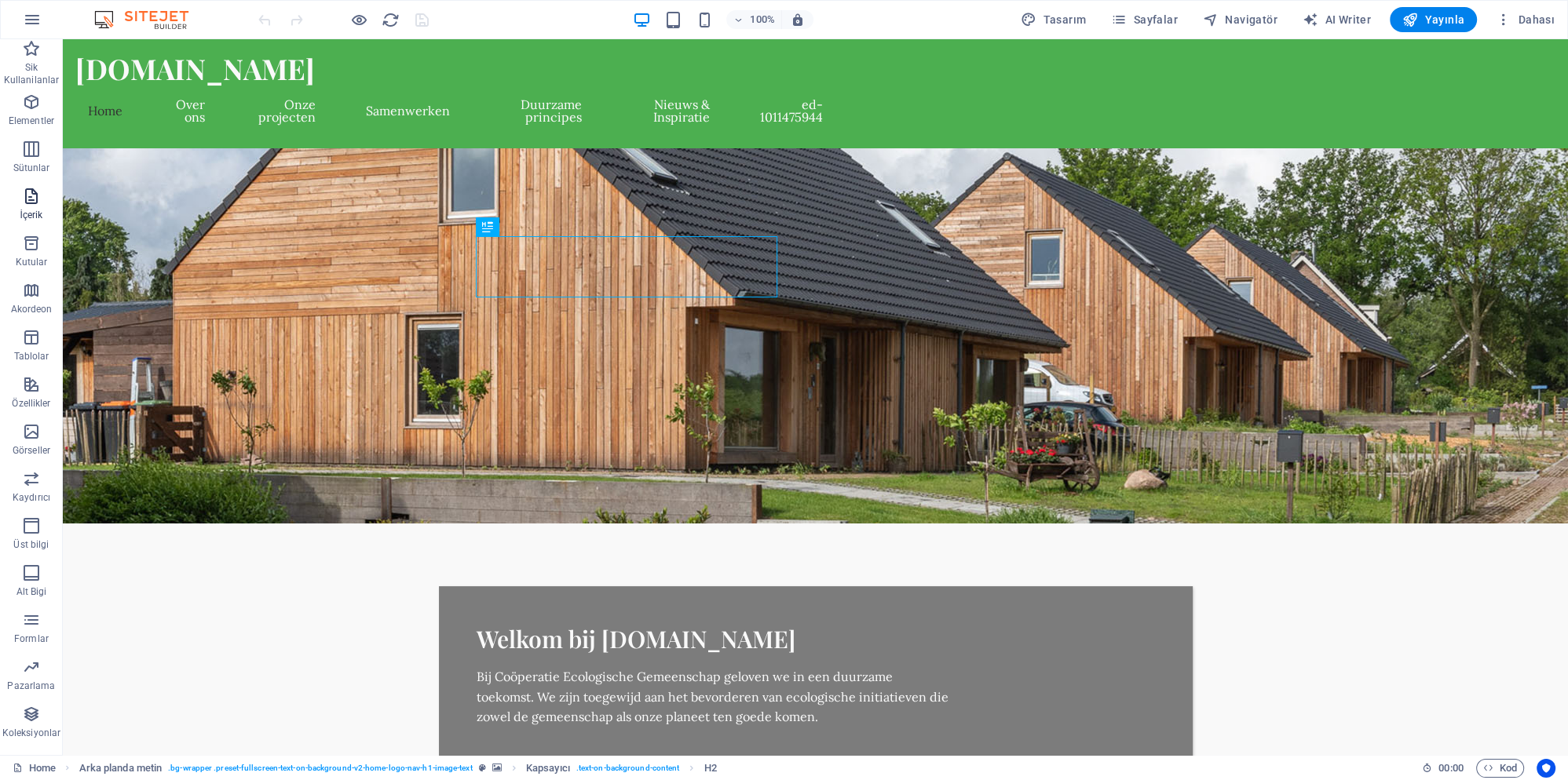
click at [36, 202] on icon "button" at bounding box center [31, 196] width 19 height 19
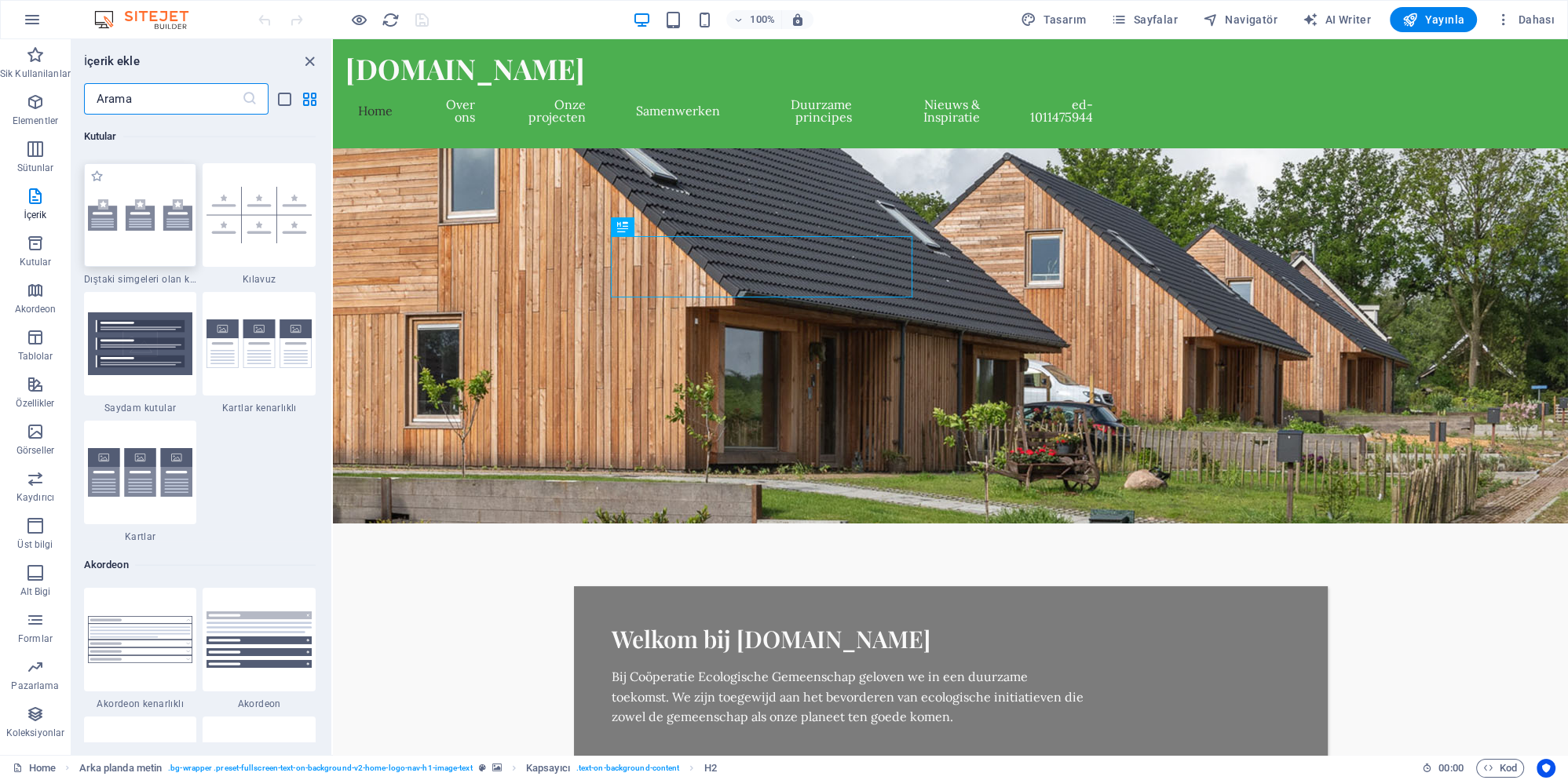
scroll to position [4215, 0]
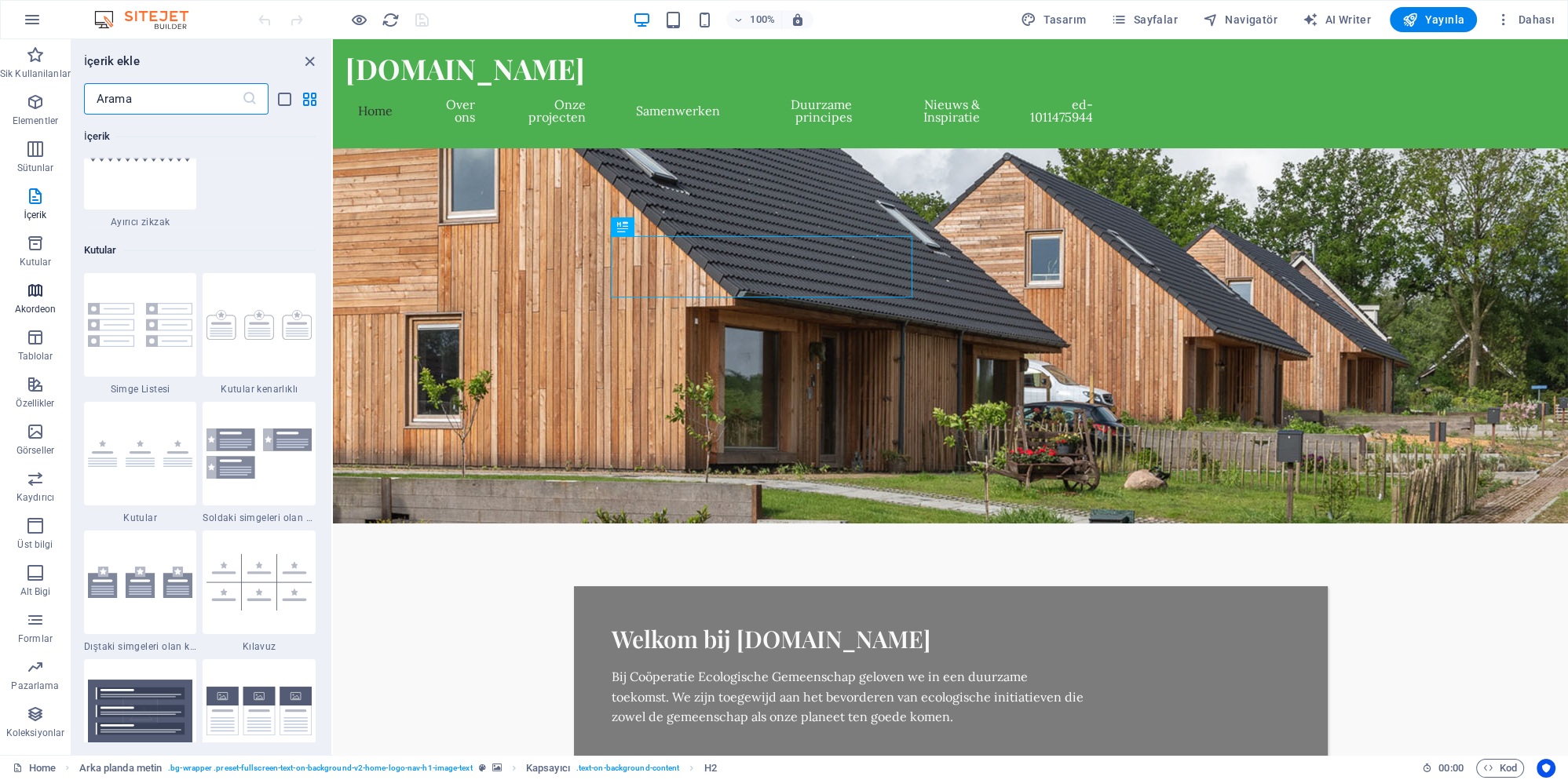
click at [27, 281] on button "Akordeon" at bounding box center [35, 298] width 70 height 47
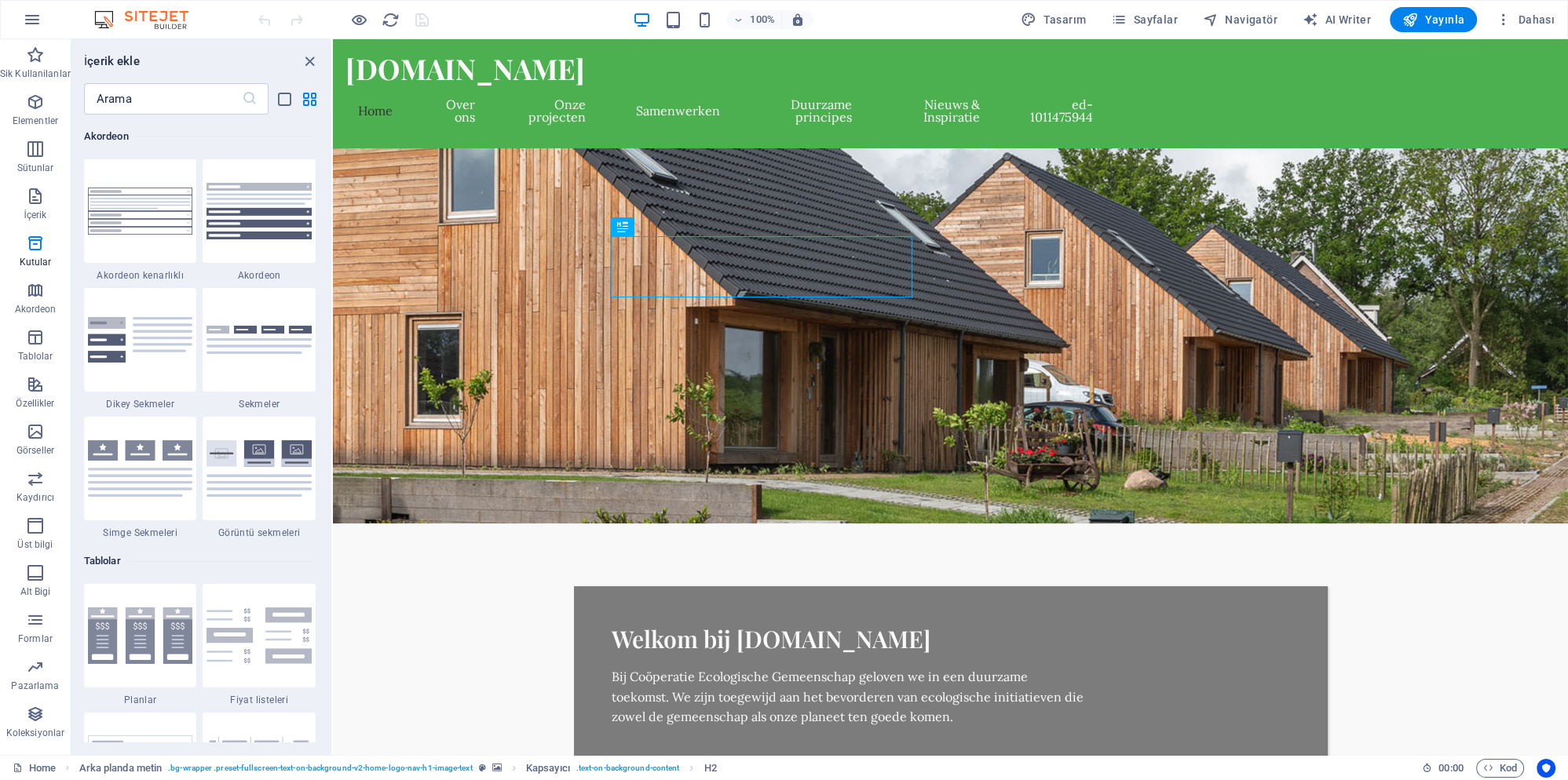
scroll to position [5011, 0]
click at [26, 101] on icon "button" at bounding box center [35, 102] width 19 height 19
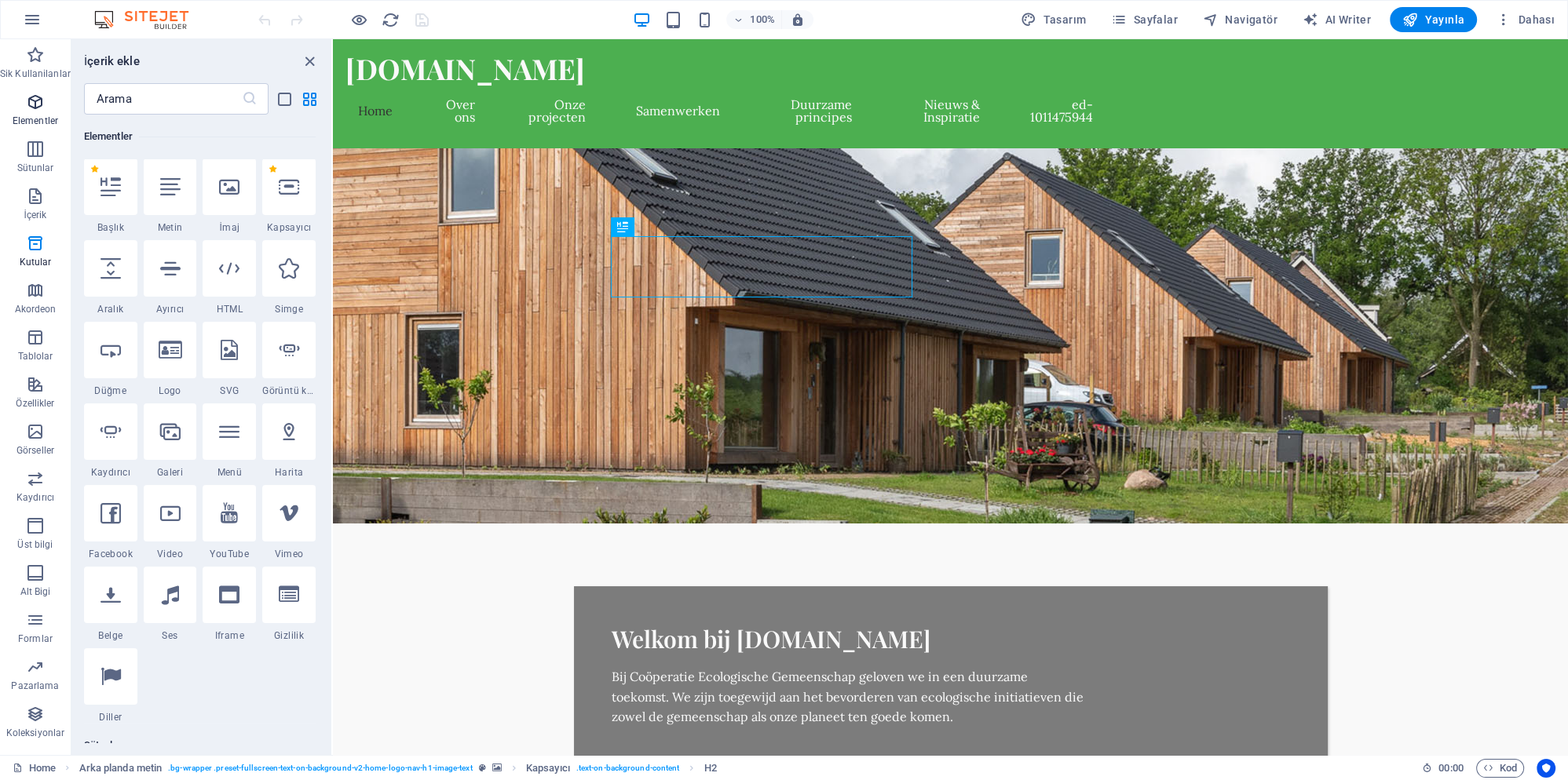
scroll to position [168, 0]
click at [108, 678] on icon at bounding box center [111, 677] width 21 height 21
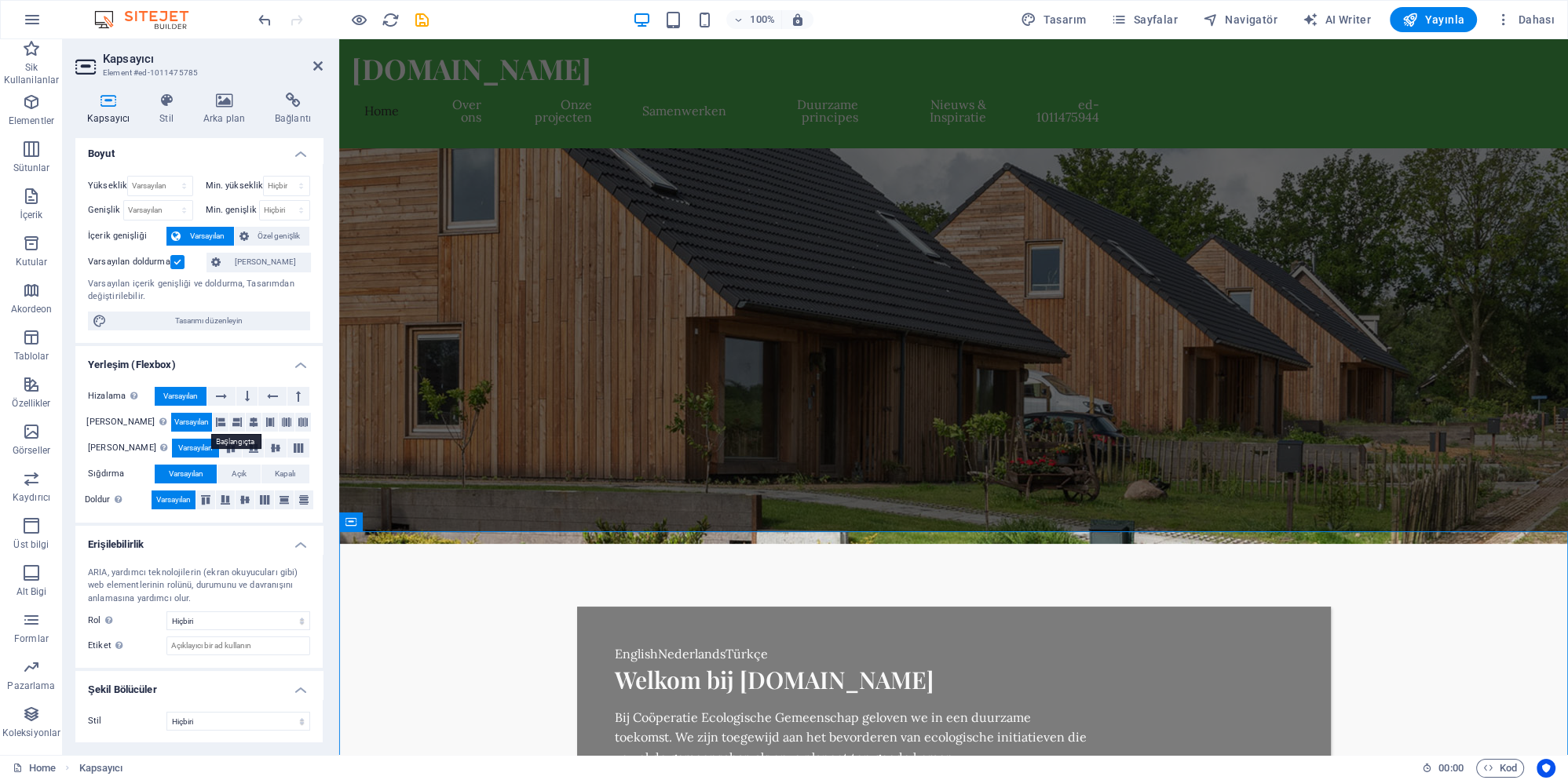
scroll to position [4, 0]
click at [28, 106] on icon "button" at bounding box center [31, 102] width 19 height 19
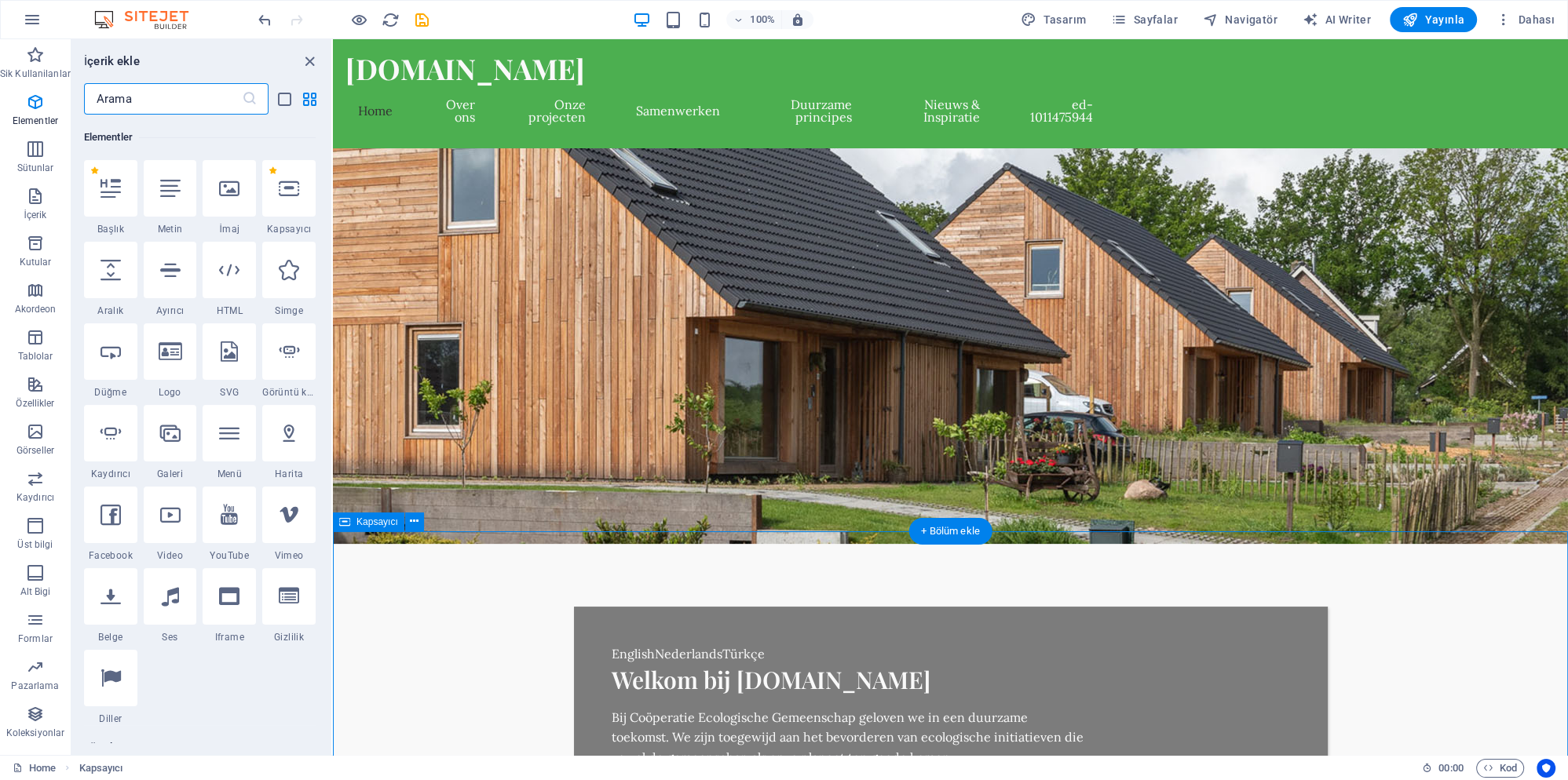
scroll to position [168, 0]
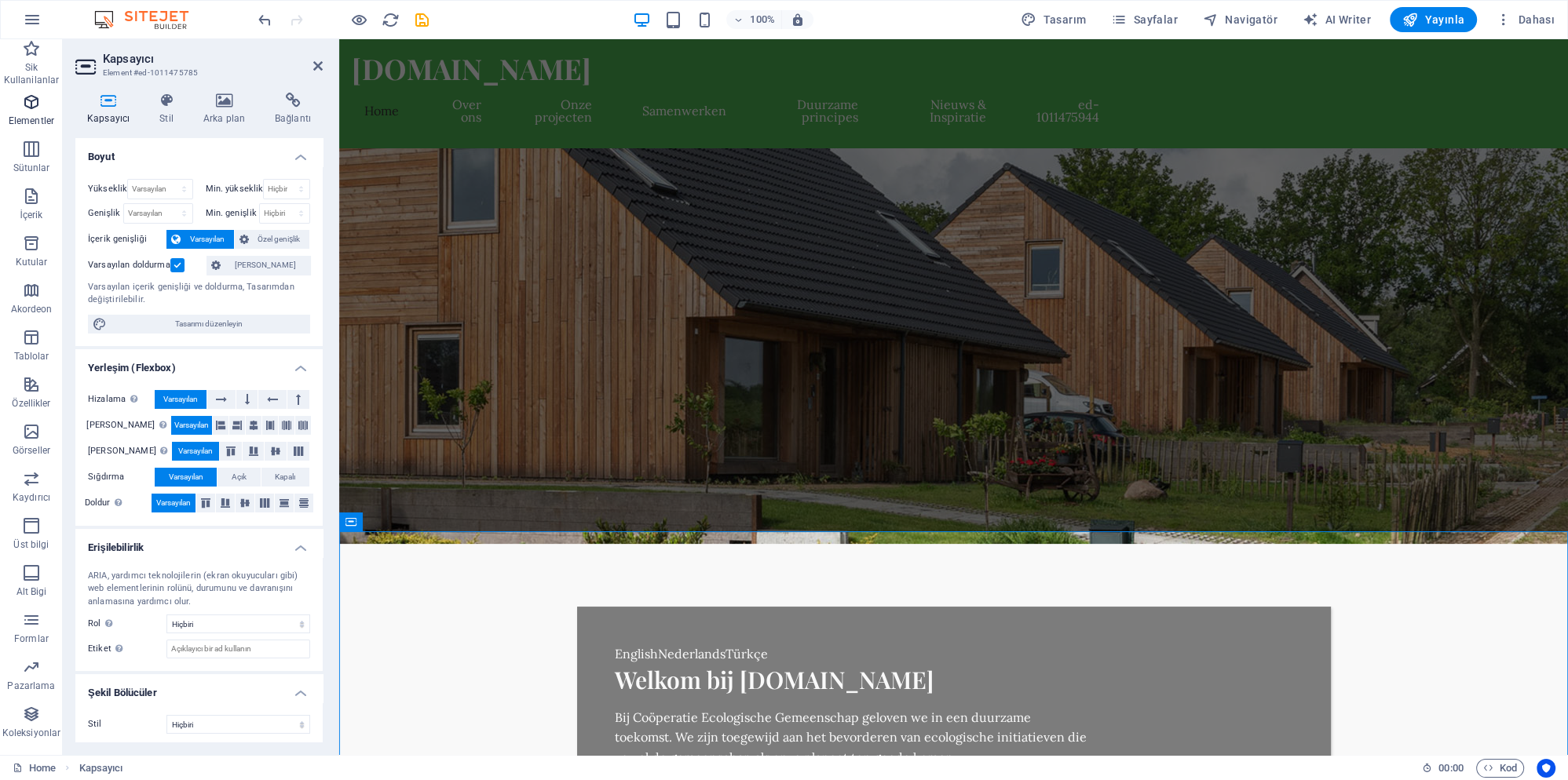
click at [40, 118] on p "Elementler" at bounding box center [31, 121] width 45 height 12
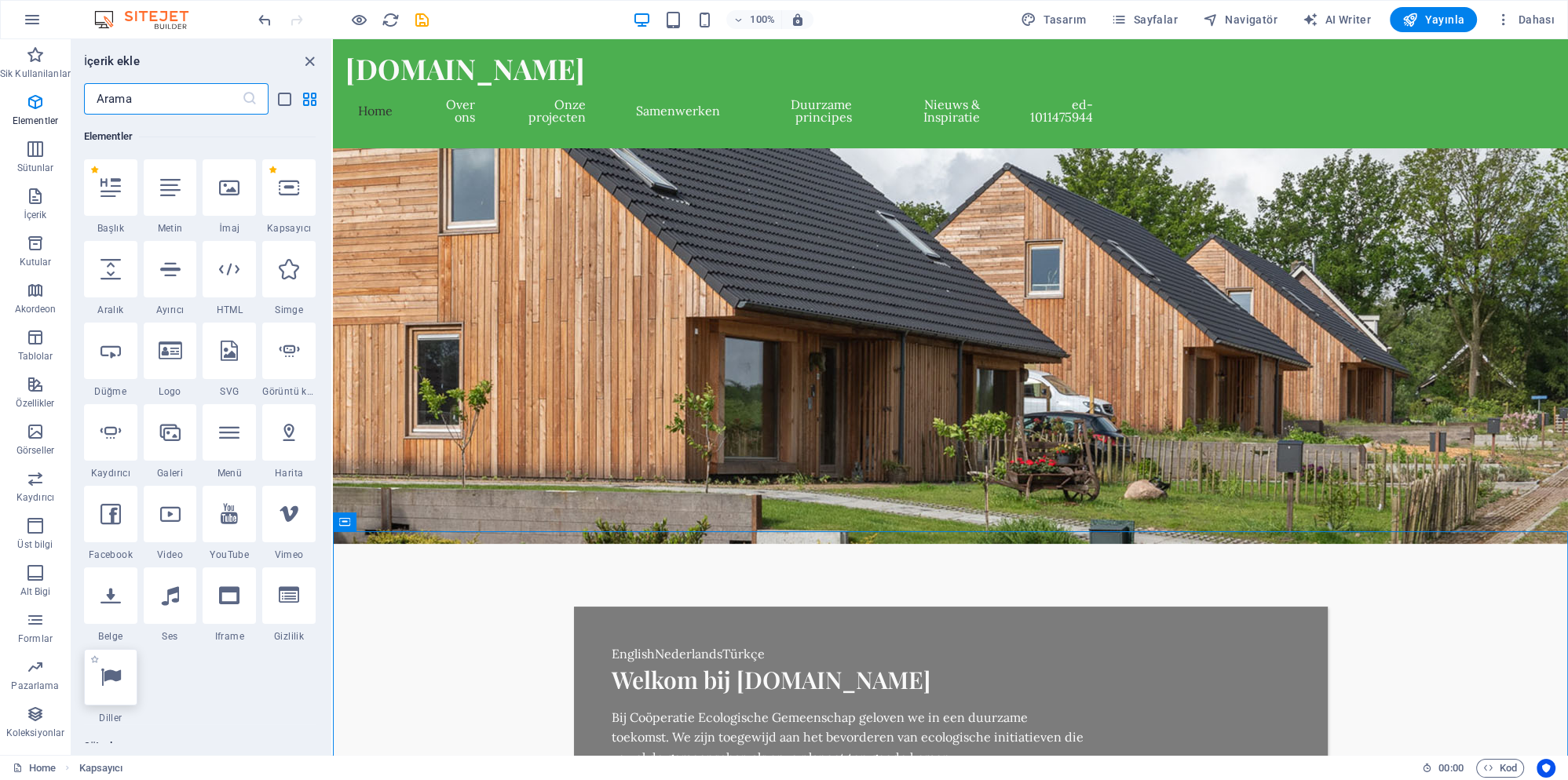
click at [119, 679] on icon at bounding box center [111, 677] width 21 height 21
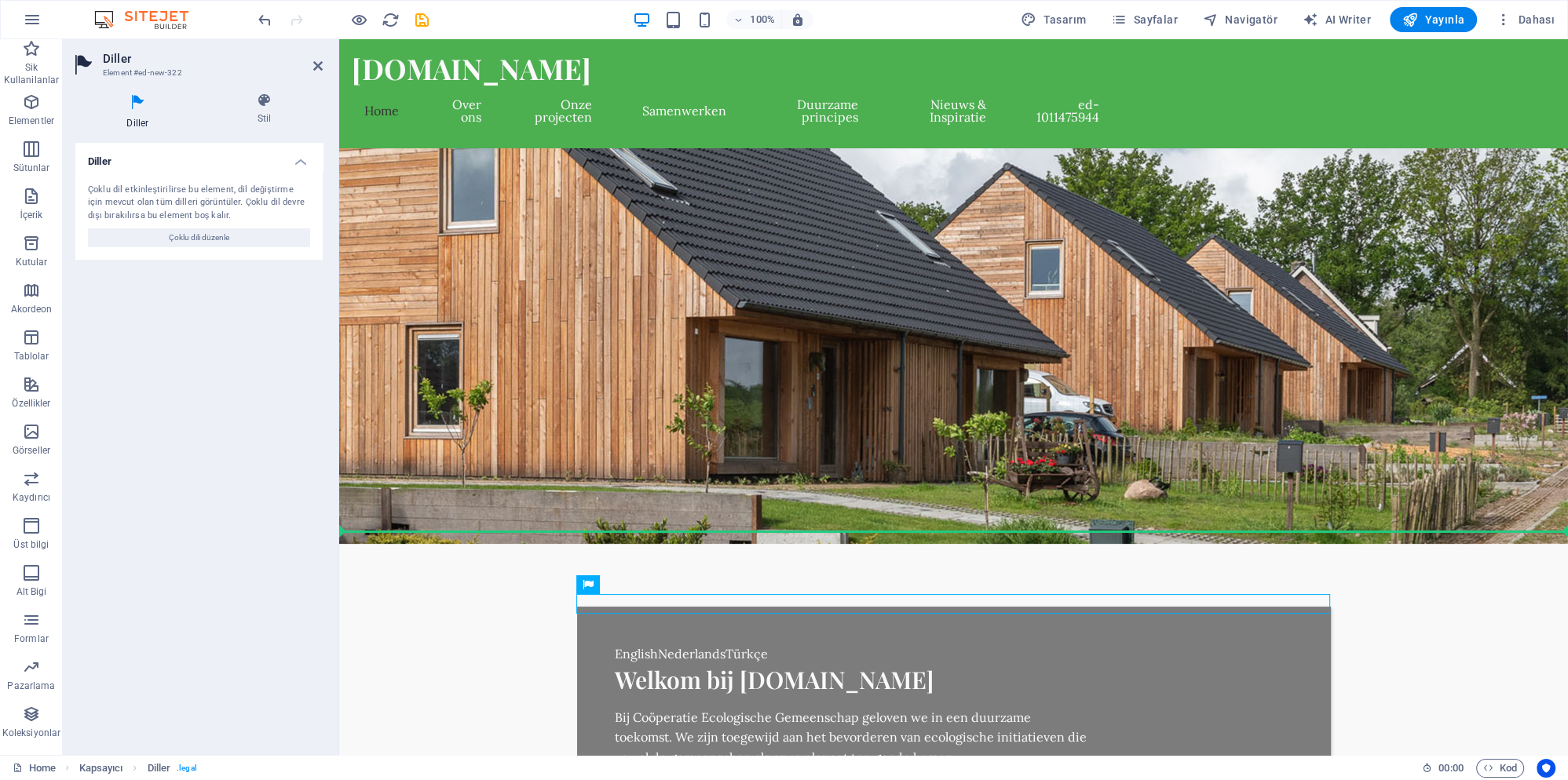
drag, startPoint x: 654, startPoint y: 601, endPoint x: 656, endPoint y: 559, distance: 42.0
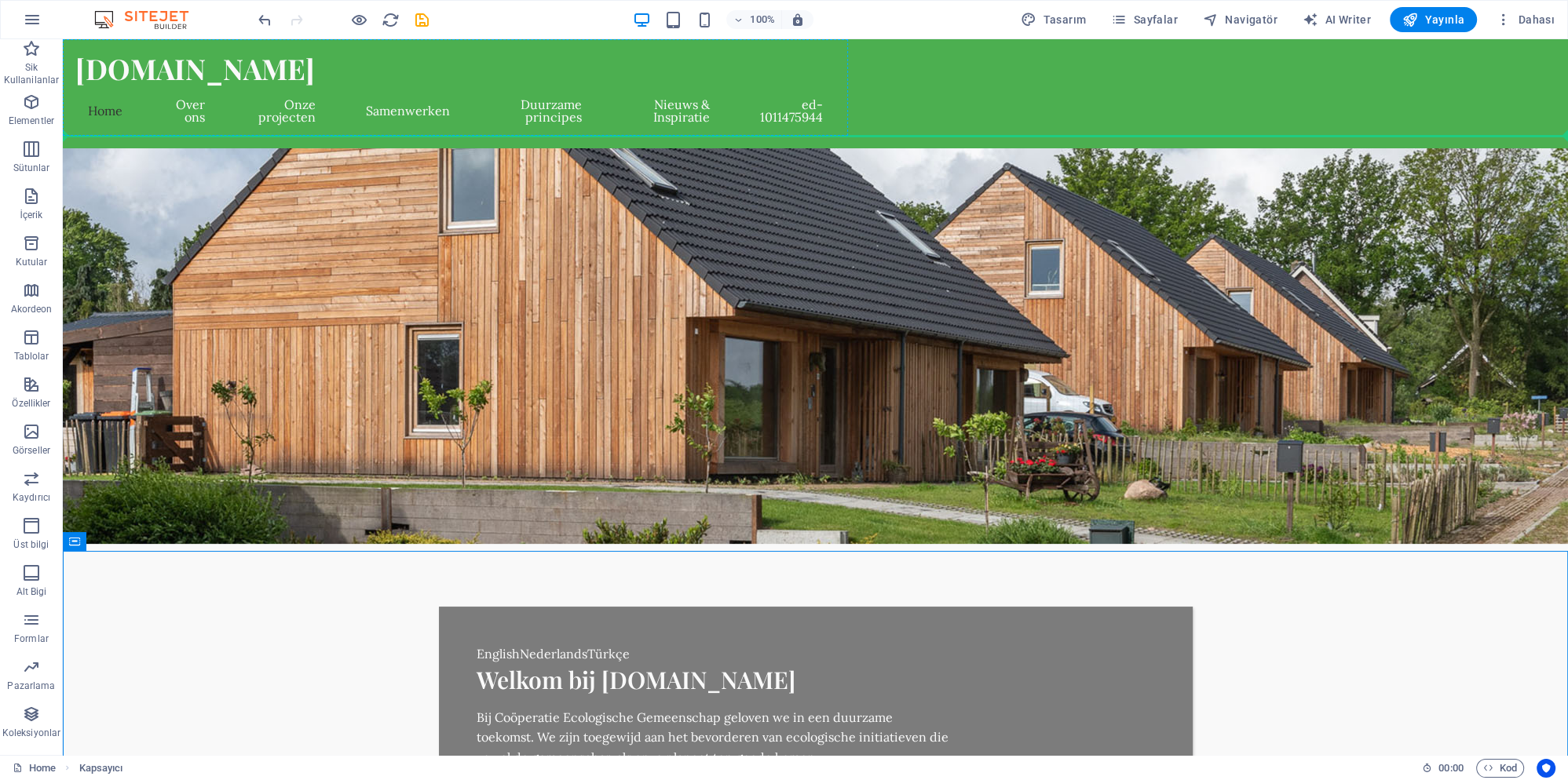
drag, startPoint x: 182, startPoint y: 581, endPoint x: 143, endPoint y: 90, distance: 492.5
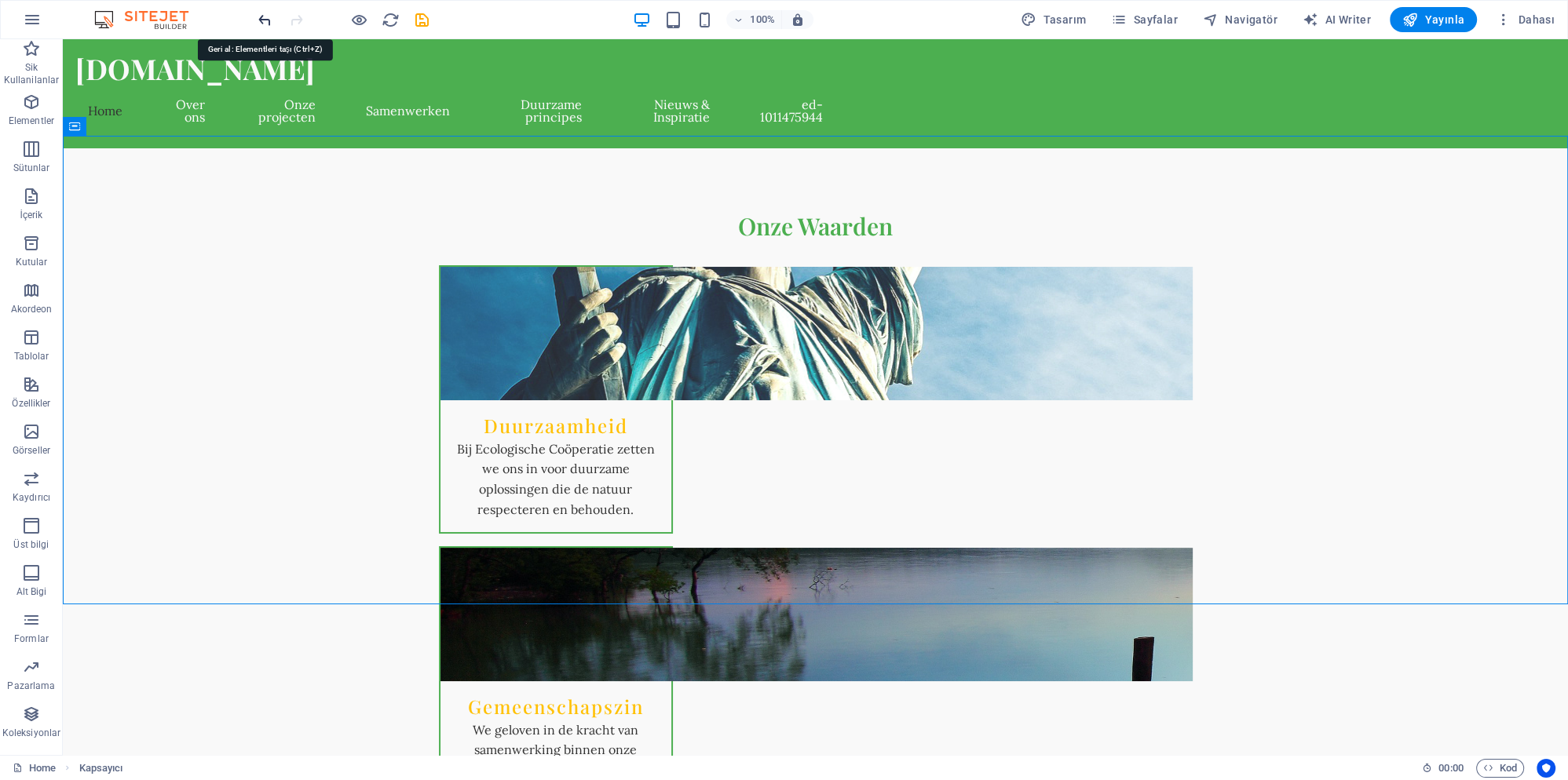
click at [268, 24] on icon "undo" at bounding box center [265, 20] width 18 height 18
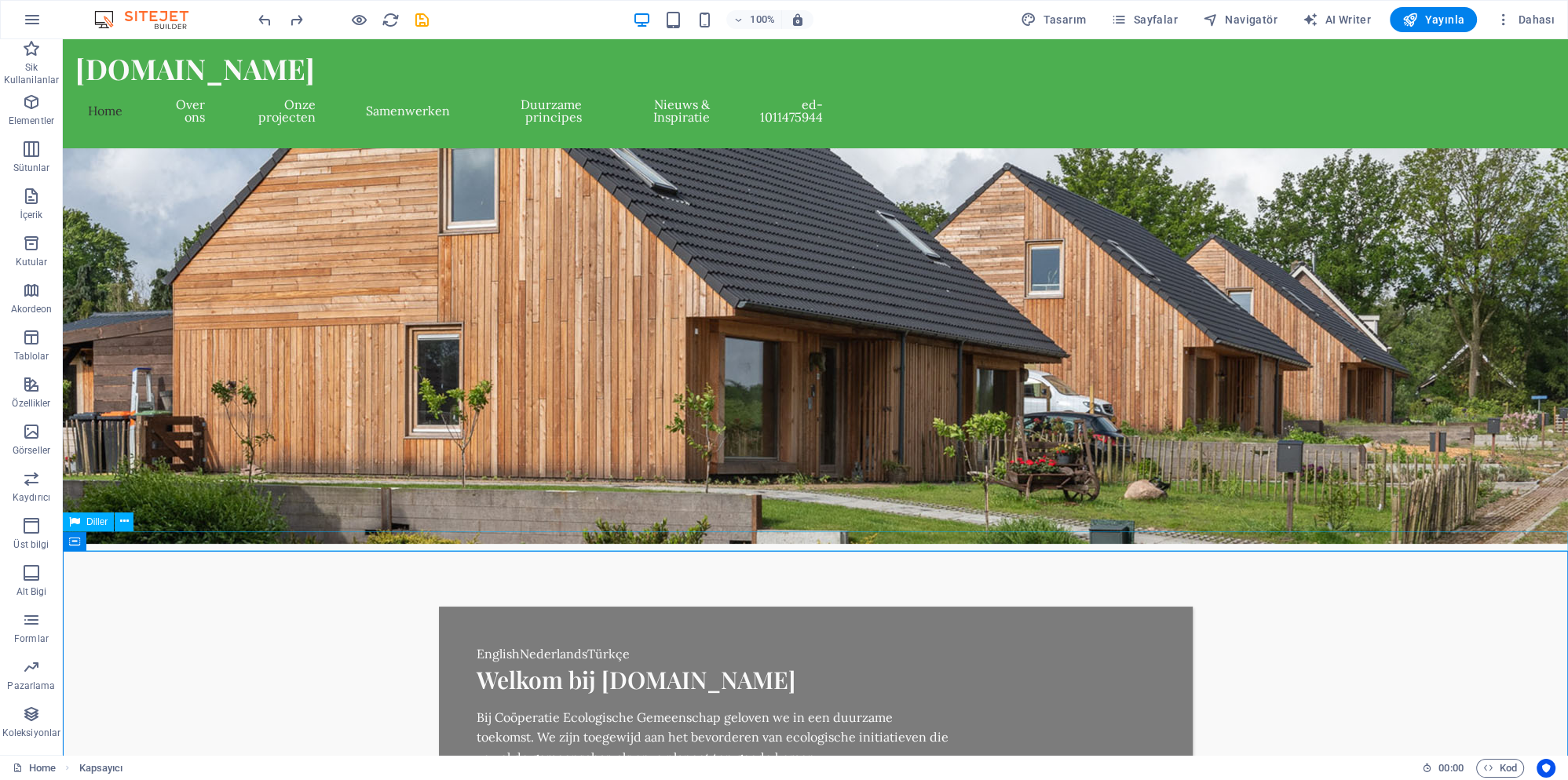
drag, startPoint x: 164, startPoint y: 540, endPoint x: 952, endPoint y: 69, distance: 918.0
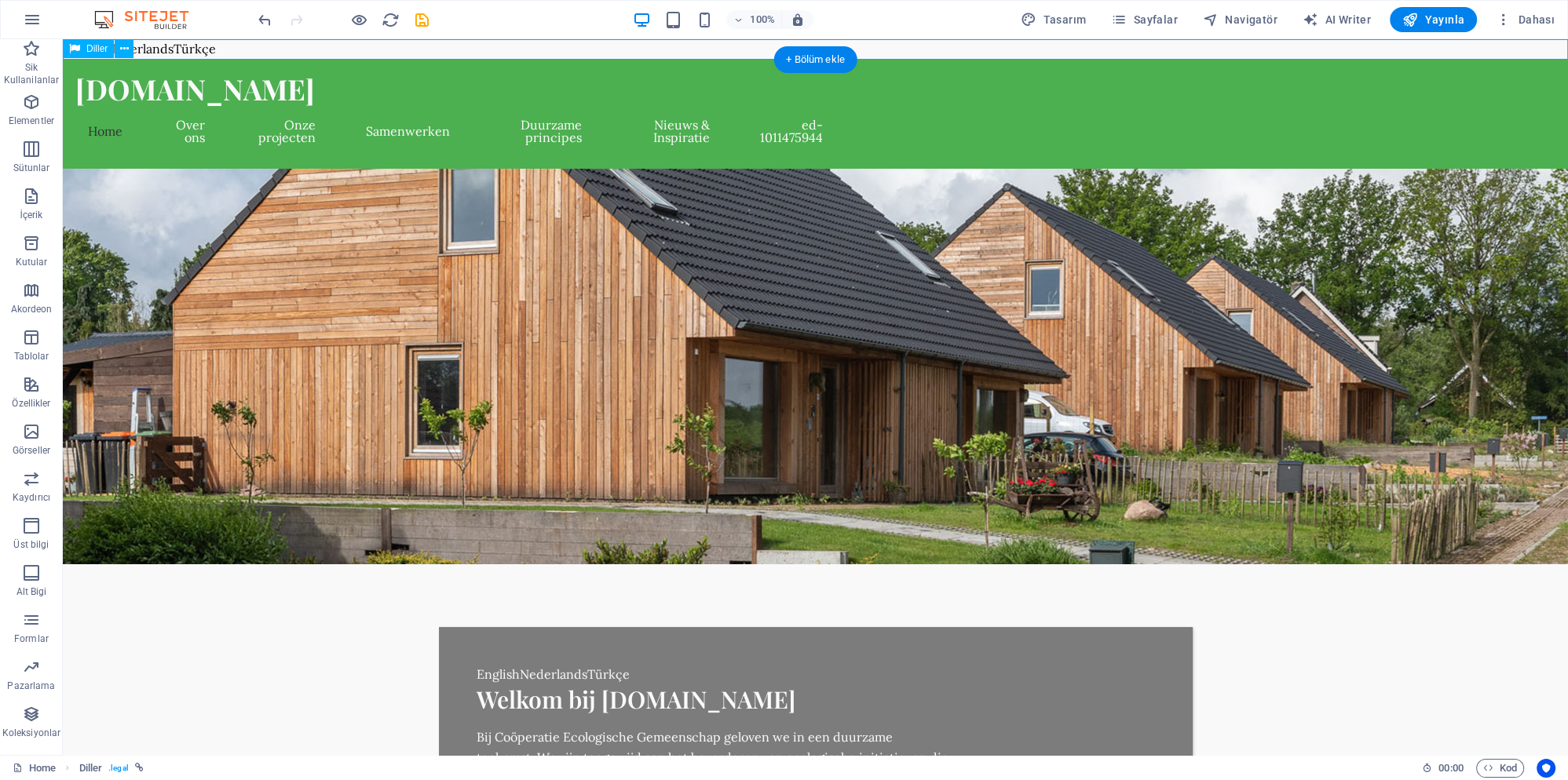
click at [195, 49] on div "English Nederlands Türkçe" at bounding box center [815, 49] width 1506 height 21
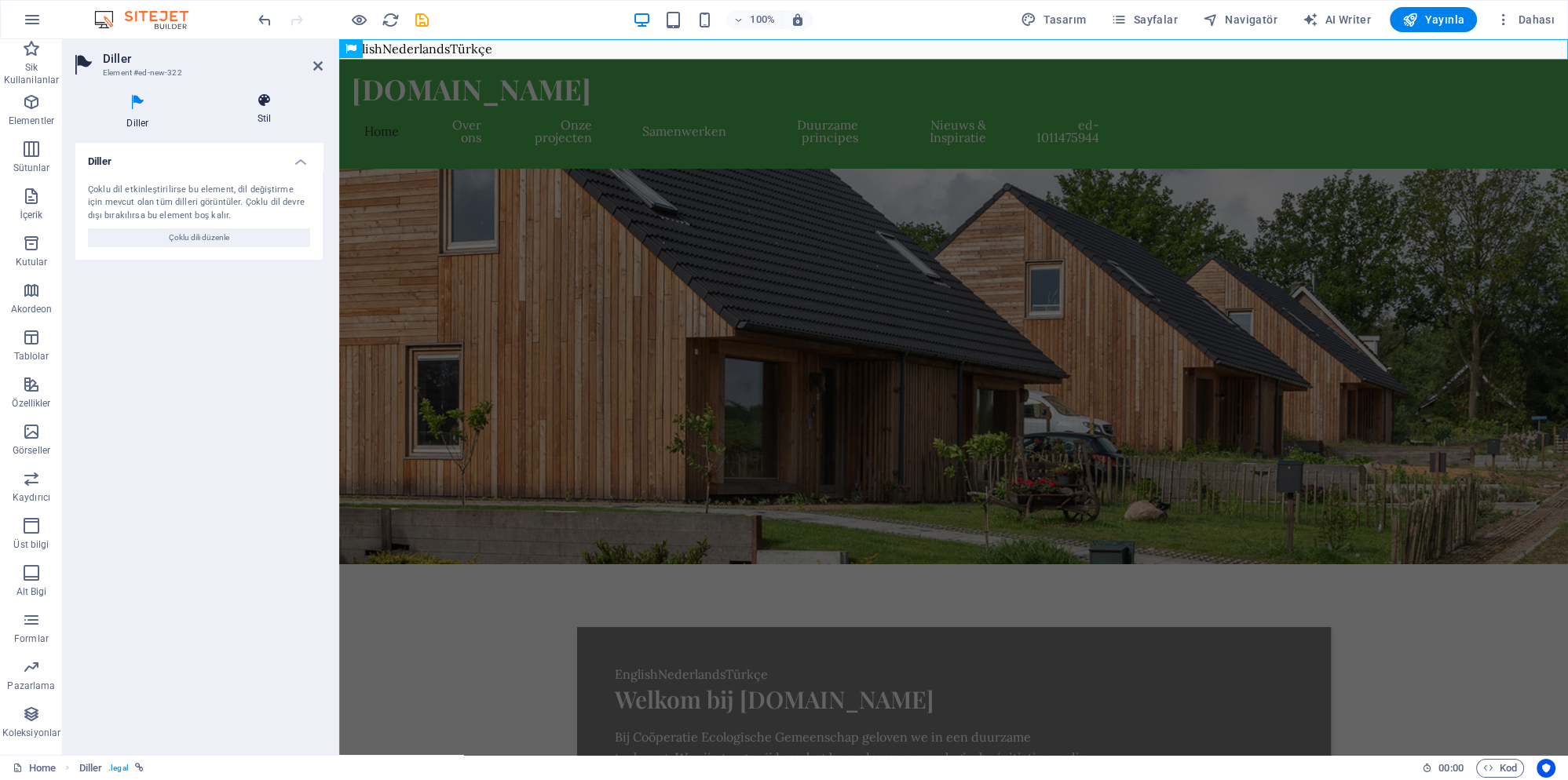
click at [271, 111] on h4 "Stil" at bounding box center [265, 109] width 116 height 33
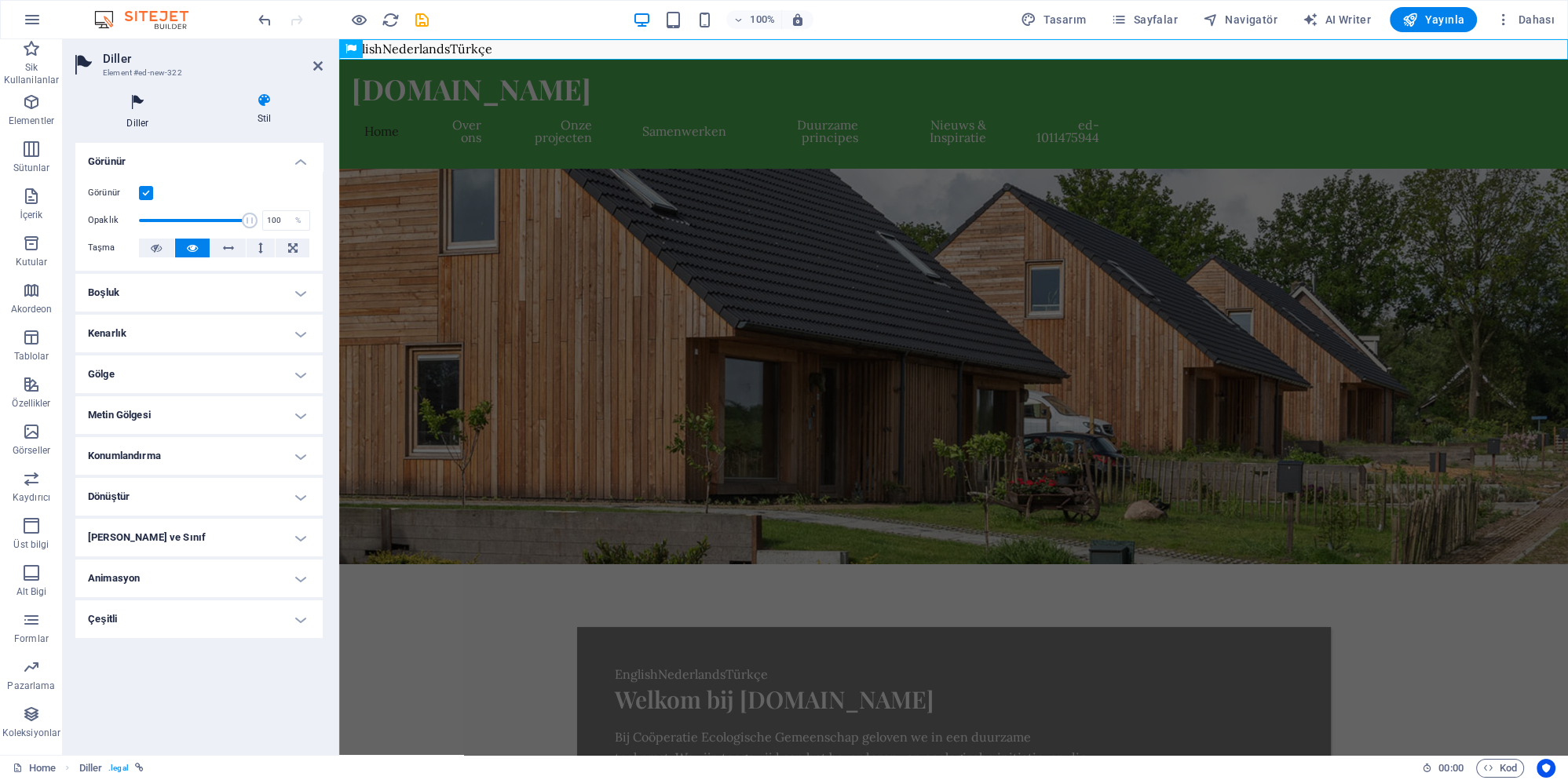
click at [141, 109] on icon at bounding box center [138, 103] width 125 height 21
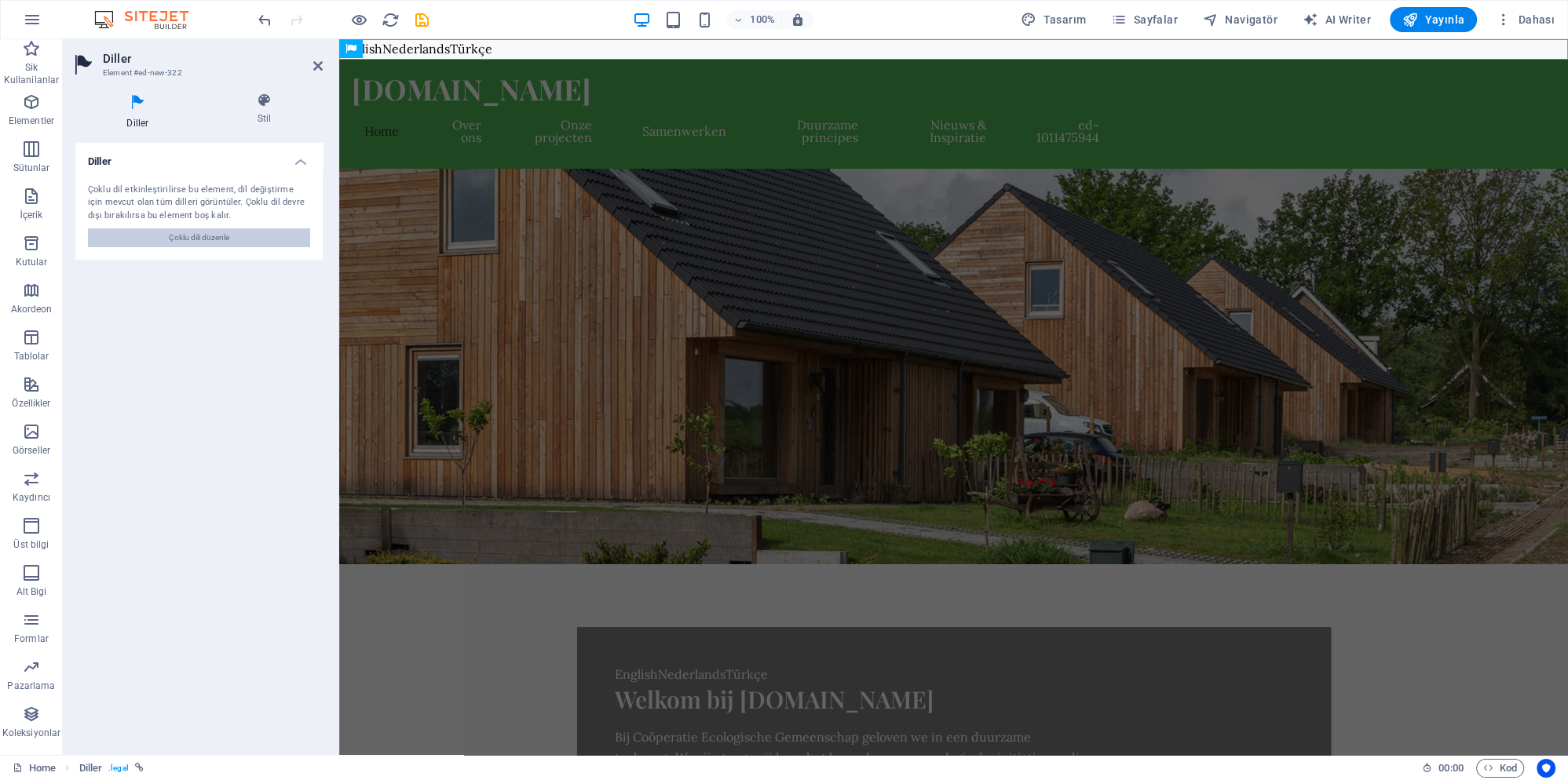
click at [206, 243] on span "Çoklu dili düzenle" at bounding box center [199, 237] width 61 height 19
select select "67"
select select "45"
select select "164"
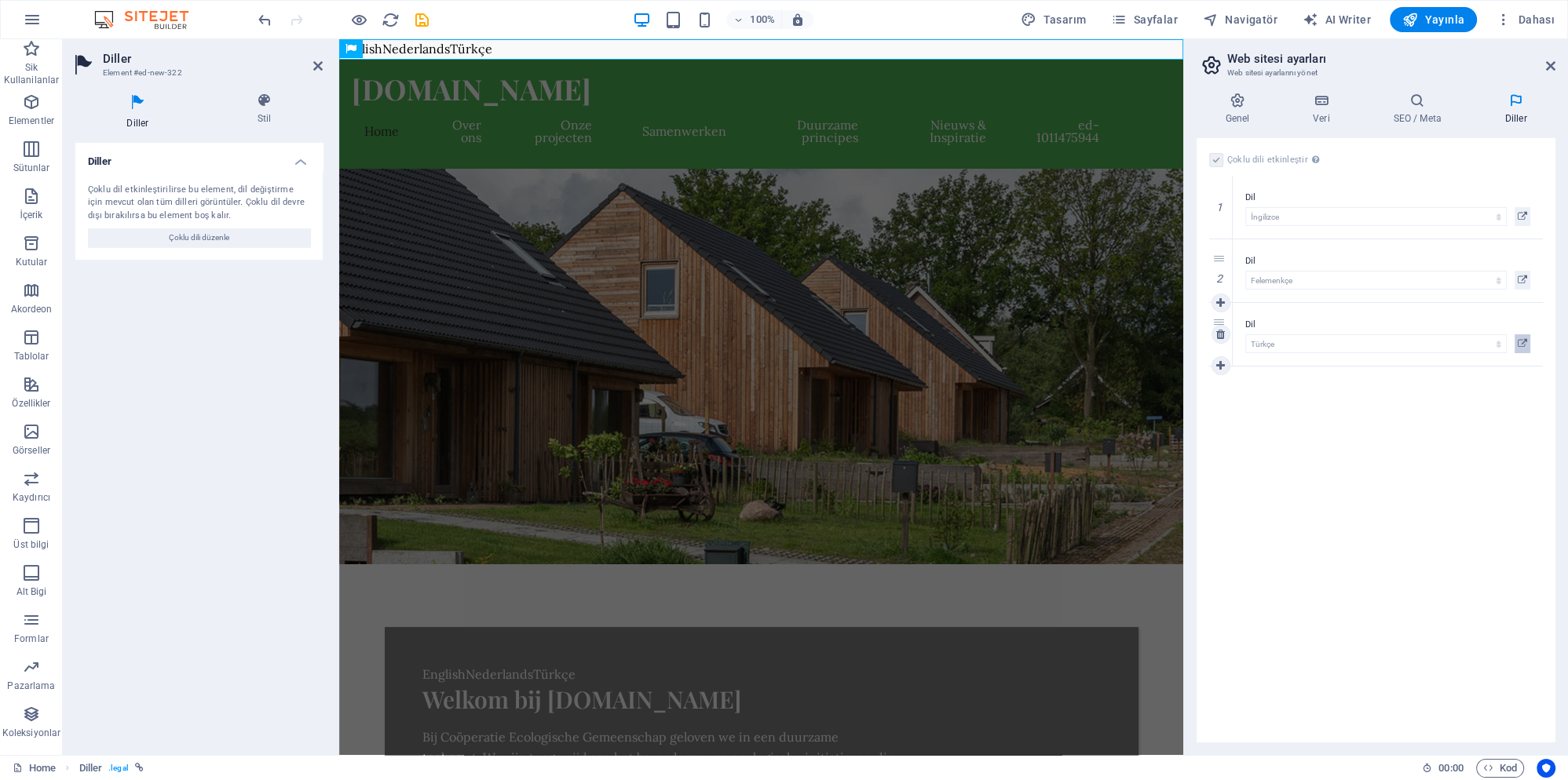
click at [1523, 341] on icon at bounding box center [1523, 343] width 10 height 19
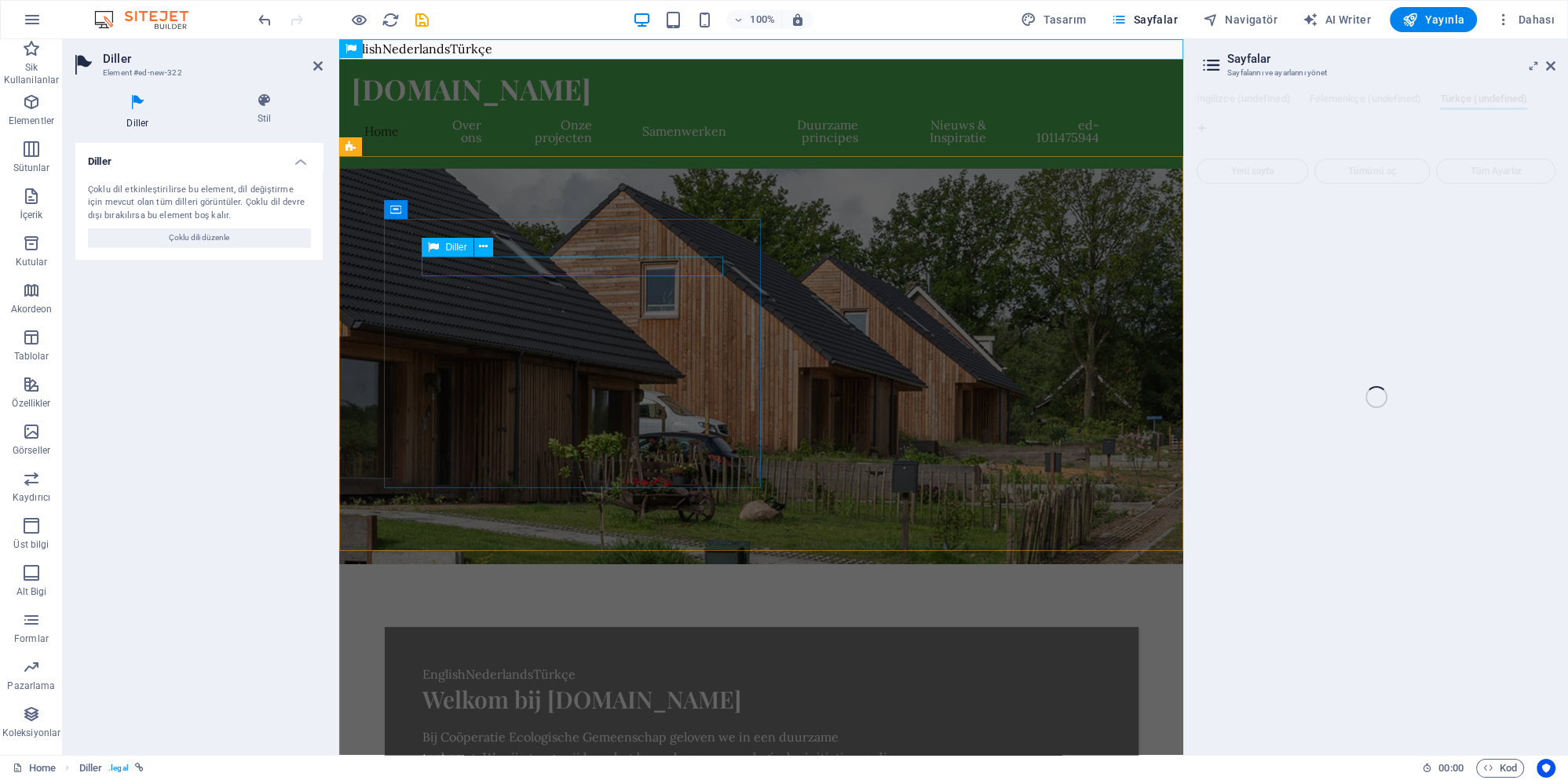
scroll to position [339, 0]
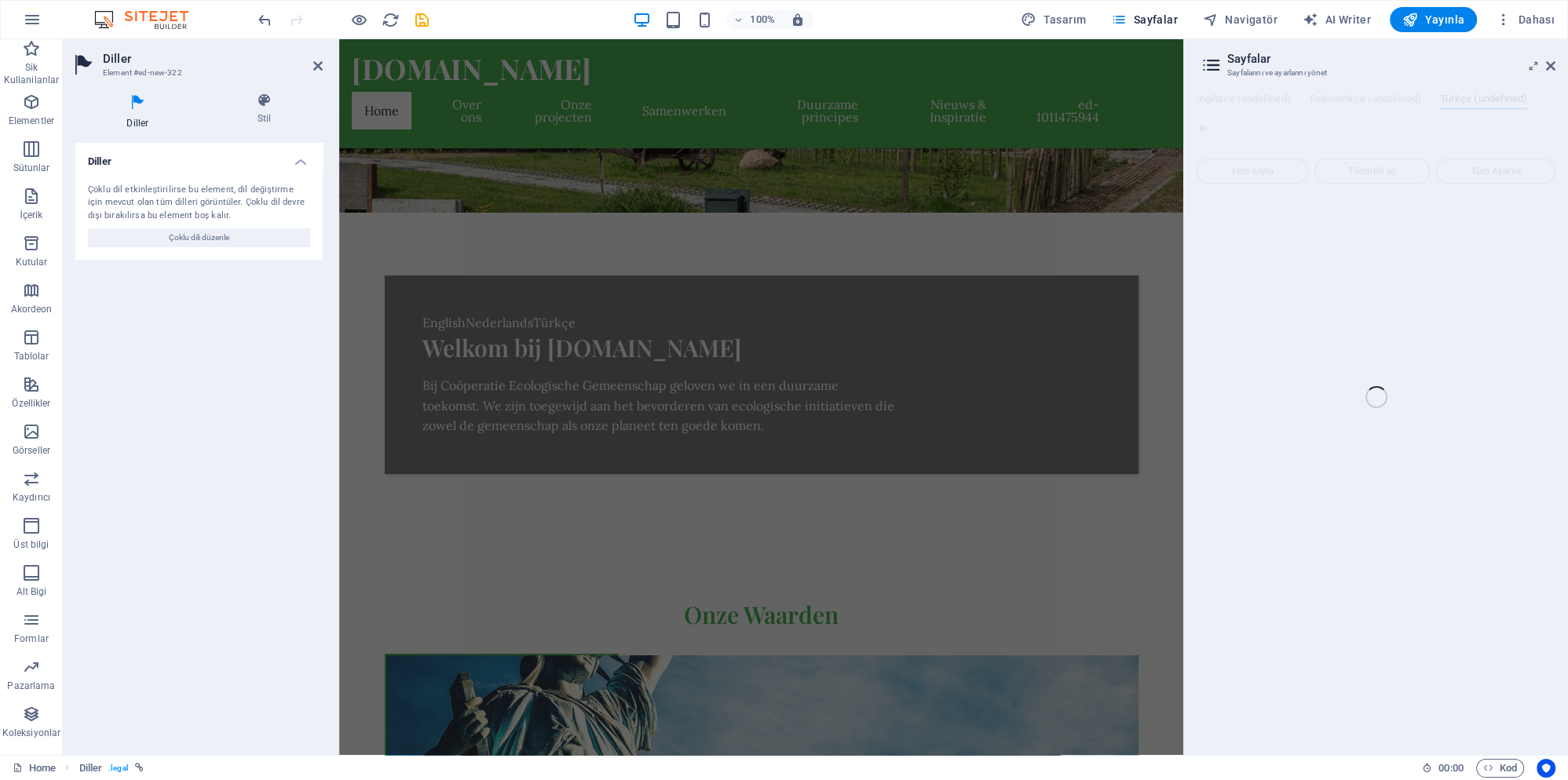
click at [1550, 62] on div "Home (en) Sik Kullanilanlar Elementler Sütunlar İçerik Kutular Akordeon Tablola…" at bounding box center [784, 397] width 1568 height 716
click at [1552, 68] on div "Home (en) Sik Kullanilanlar Elementler Sütunlar İçerik Kutular Akordeon Tablola…" at bounding box center [784, 397] width 1568 height 716
click at [1555, 66] on div "Home (en) Sik Kullanilanlar Elementler Sütunlar İçerik Kutular Akordeon Tablola…" at bounding box center [784, 397] width 1568 height 716
drag, startPoint x: 1553, startPoint y: 66, endPoint x: 1544, endPoint y: 73, distance: 11.4
click at [1553, 66] on div "Home (en) Sik Kullanilanlar Elementler Sütunlar İçerik Kutular Akordeon Tablola…" at bounding box center [784, 397] width 1568 height 716
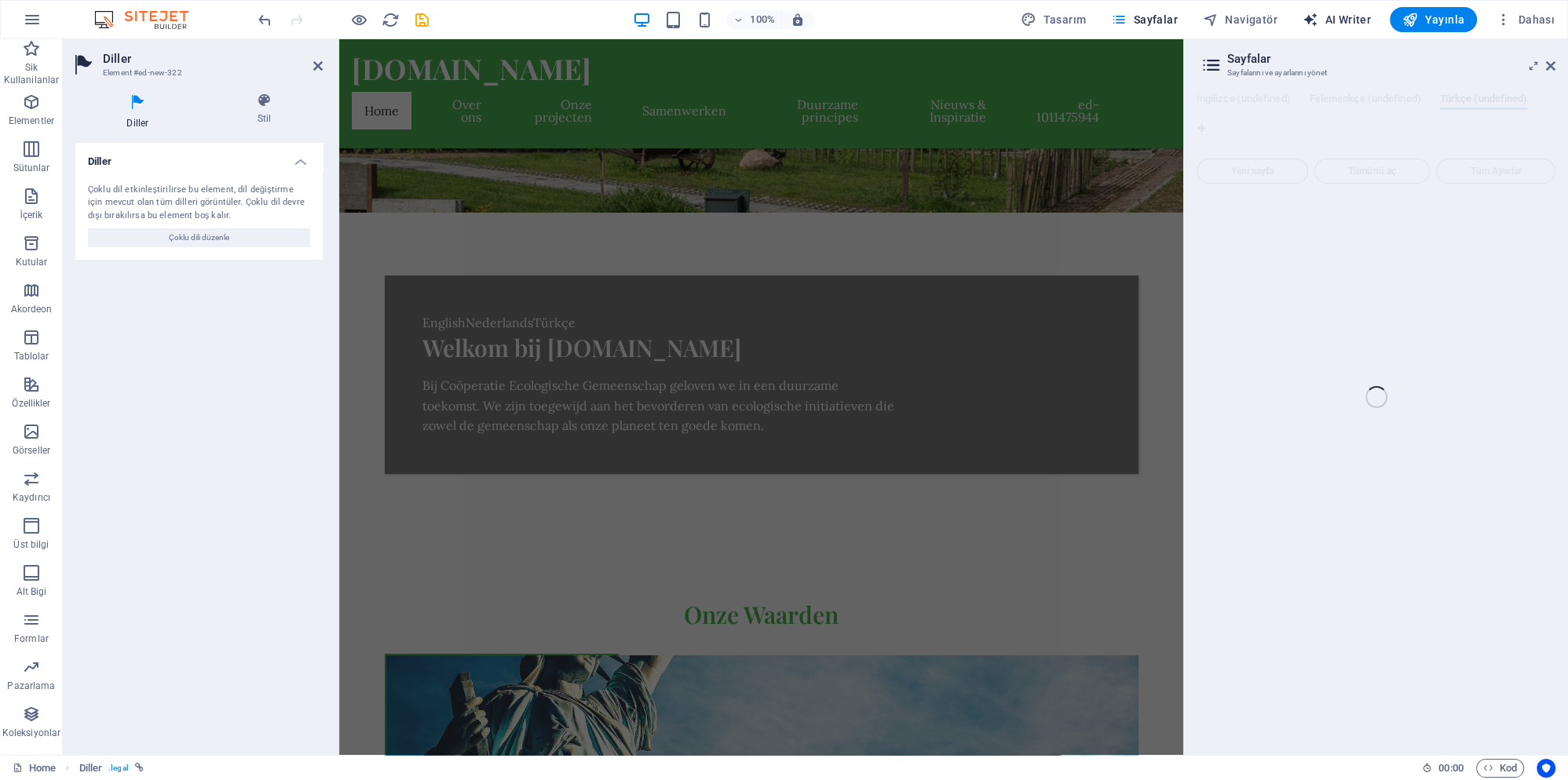
click at [1340, 16] on span "AI Writer" at bounding box center [1337, 20] width 69 height 16
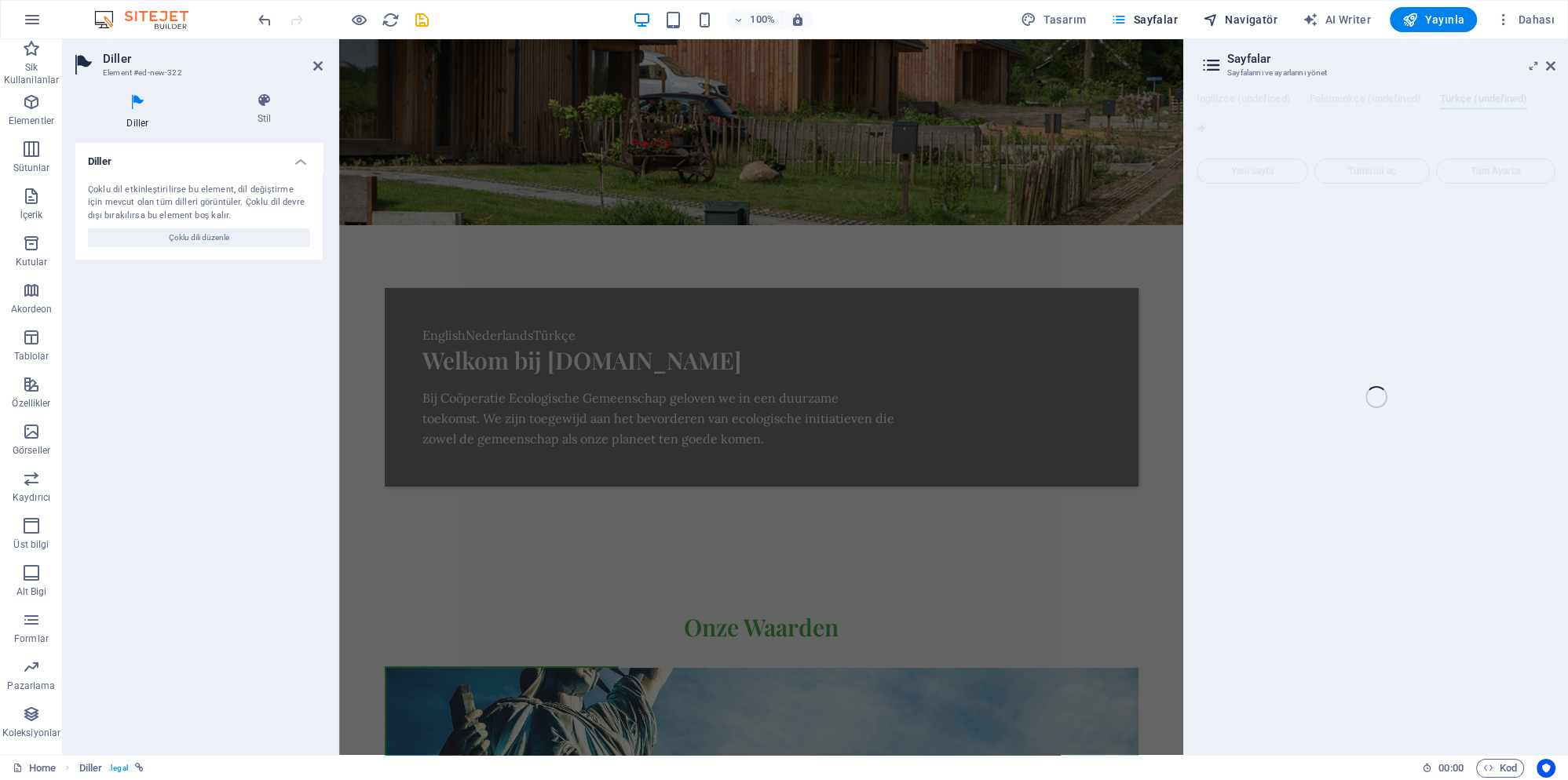
select select "English"
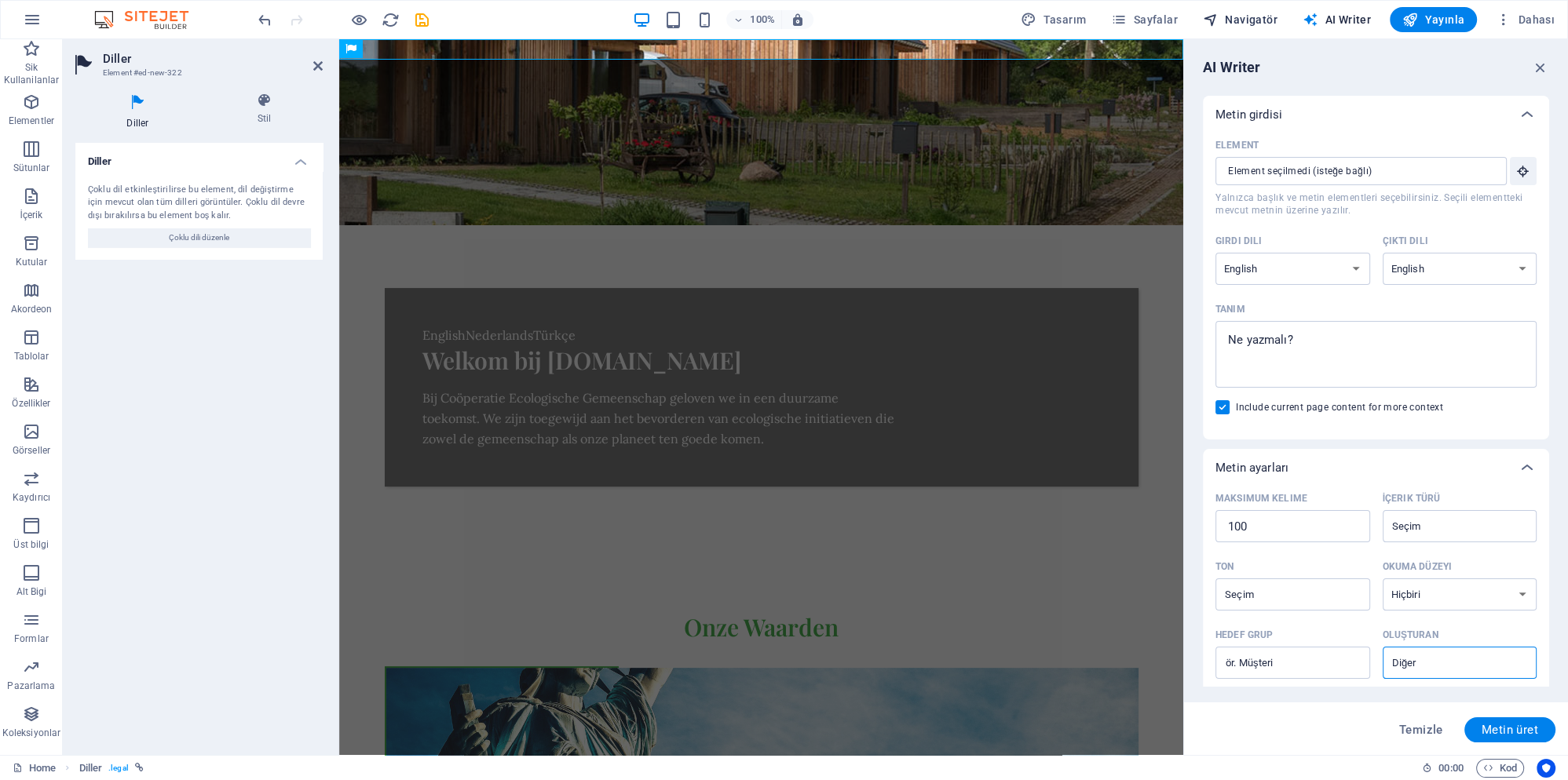
scroll to position [0, 0]
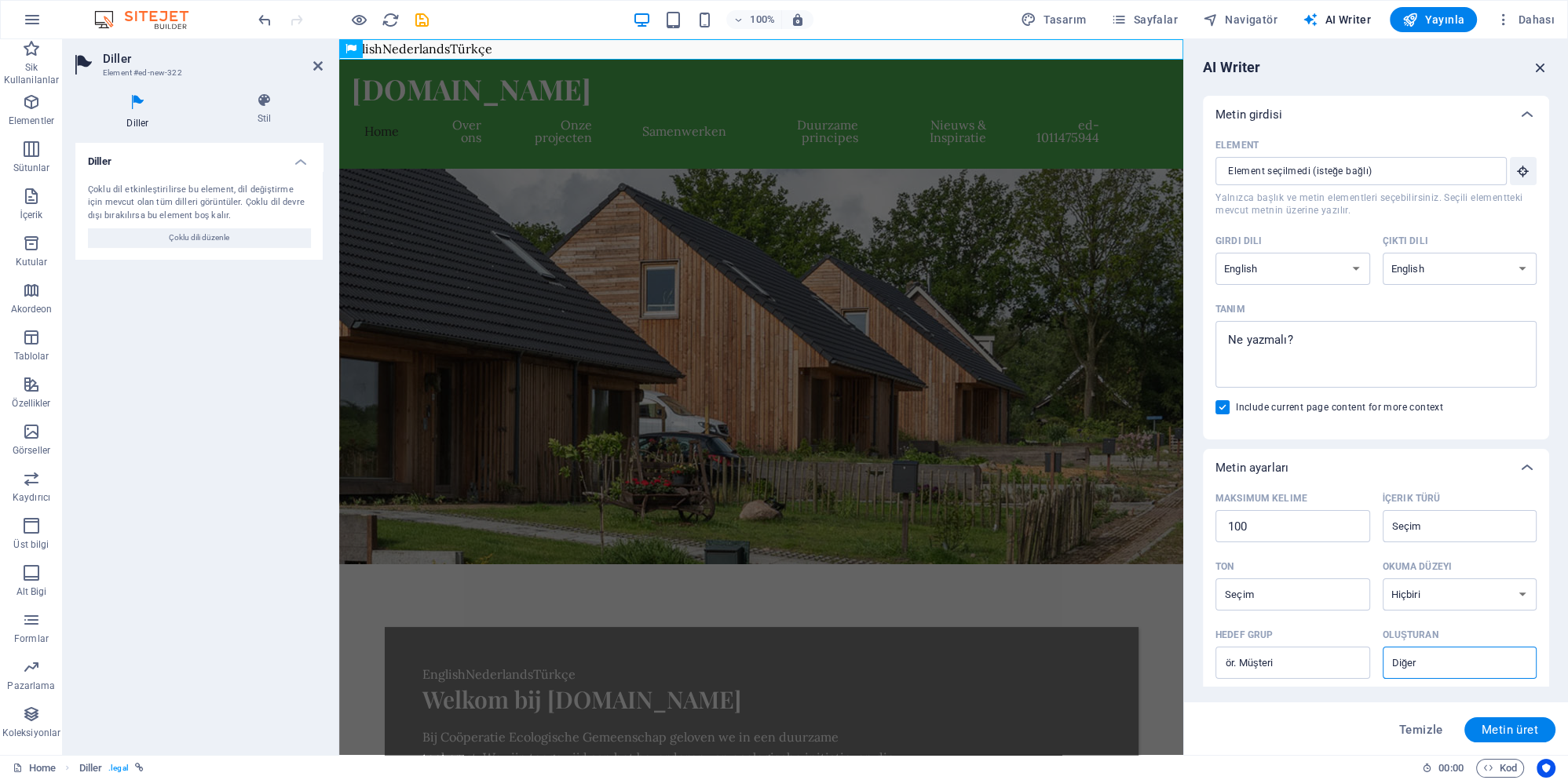
click at [1539, 65] on icon "button" at bounding box center [1540, 67] width 17 height 17
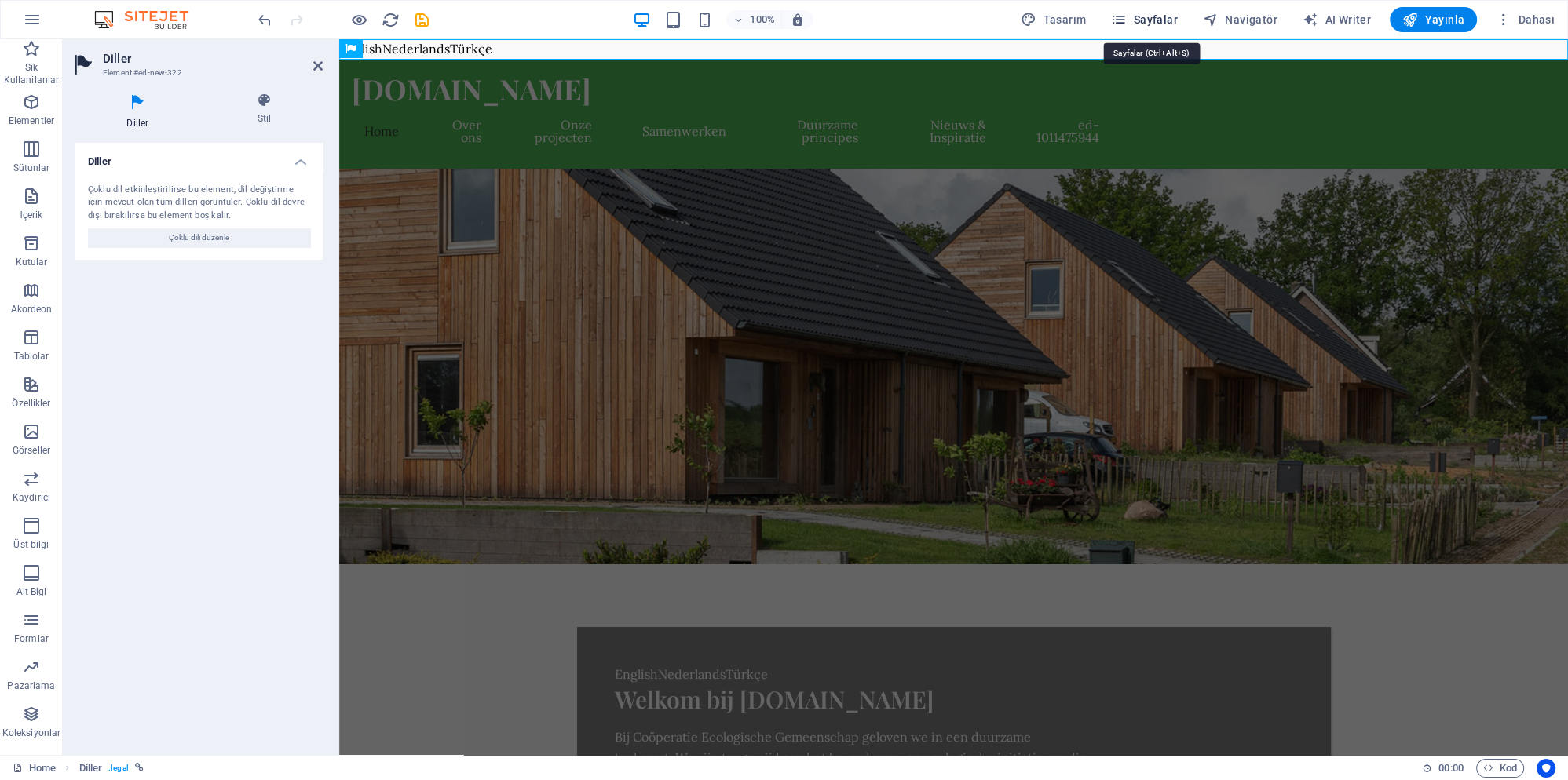
click at [1151, 10] on button "Sayfalar" at bounding box center [1144, 20] width 79 height 25
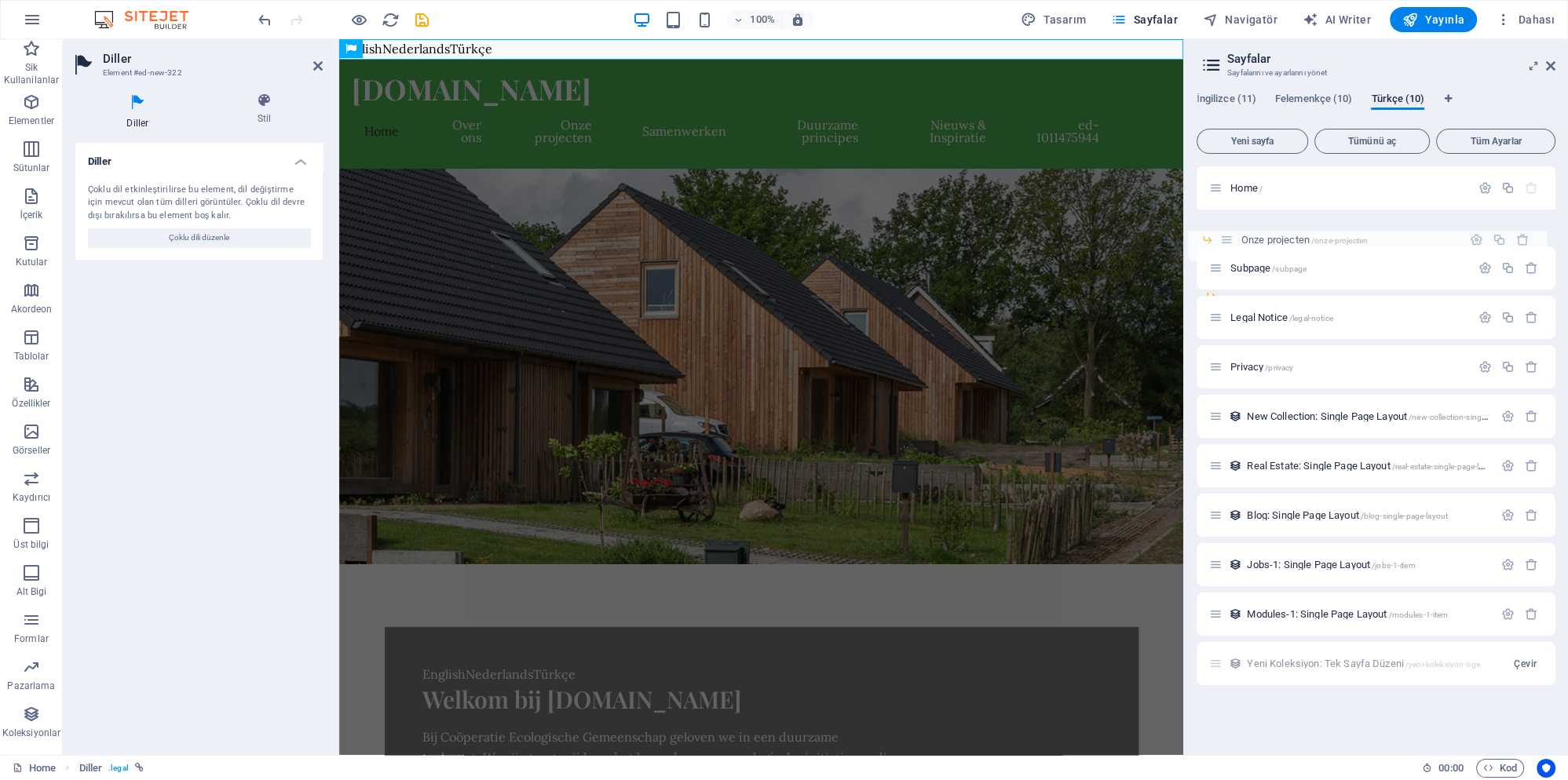
drag, startPoint x: 1230, startPoint y: 220, endPoint x: 1221, endPoint y: 245, distance: 26.6
click at [1221, 245] on div "Home / Onze projecten /onze-projecten Subpage /subpage Legal Notice /legal-noti…" at bounding box center [1376, 411] width 359 height 489
click at [1302, 667] on div "Yeni Koleksiyon: Tek Sayfa Düzeni /yeni-koleksiyon-öge Çevir" at bounding box center [1376, 663] width 359 height 43
click at [1302, 666] on div "Yeni Koleksiyon: Tek Sayfa Düzeni /yeni-koleksiyon-öge Çevir" at bounding box center [1376, 663] width 359 height 43
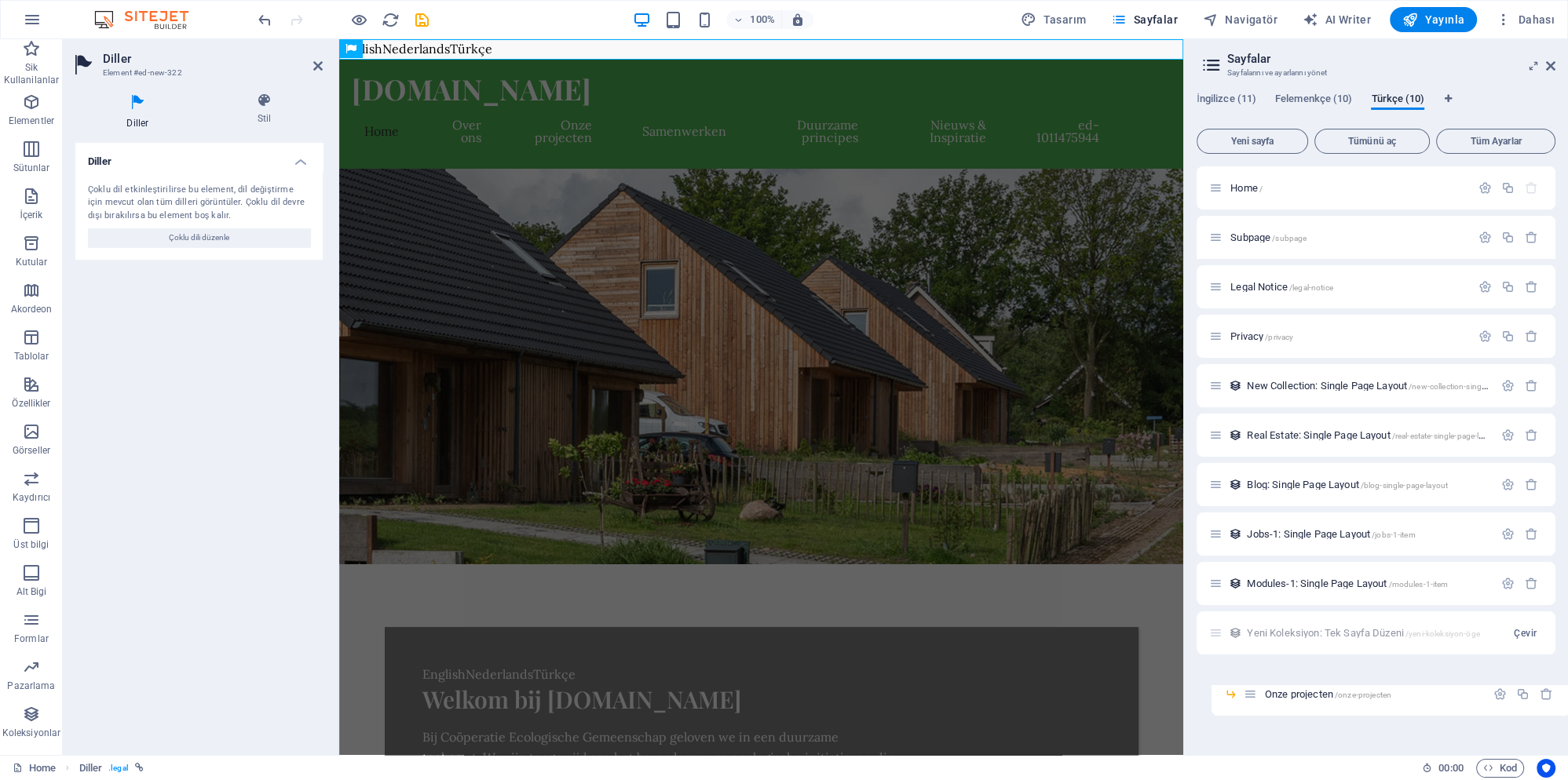
drag, startPoint x: 1238, startPoint y: 270, endPoint x: 1251, endPoint y: 697, distance: 427.2
click at [1250, 700] on div "Home / Subpage /subpage Onze projecten /onze-projecten Legal Notice /legal-noti…" at bounding box center [1376, 455] width 359 height 576
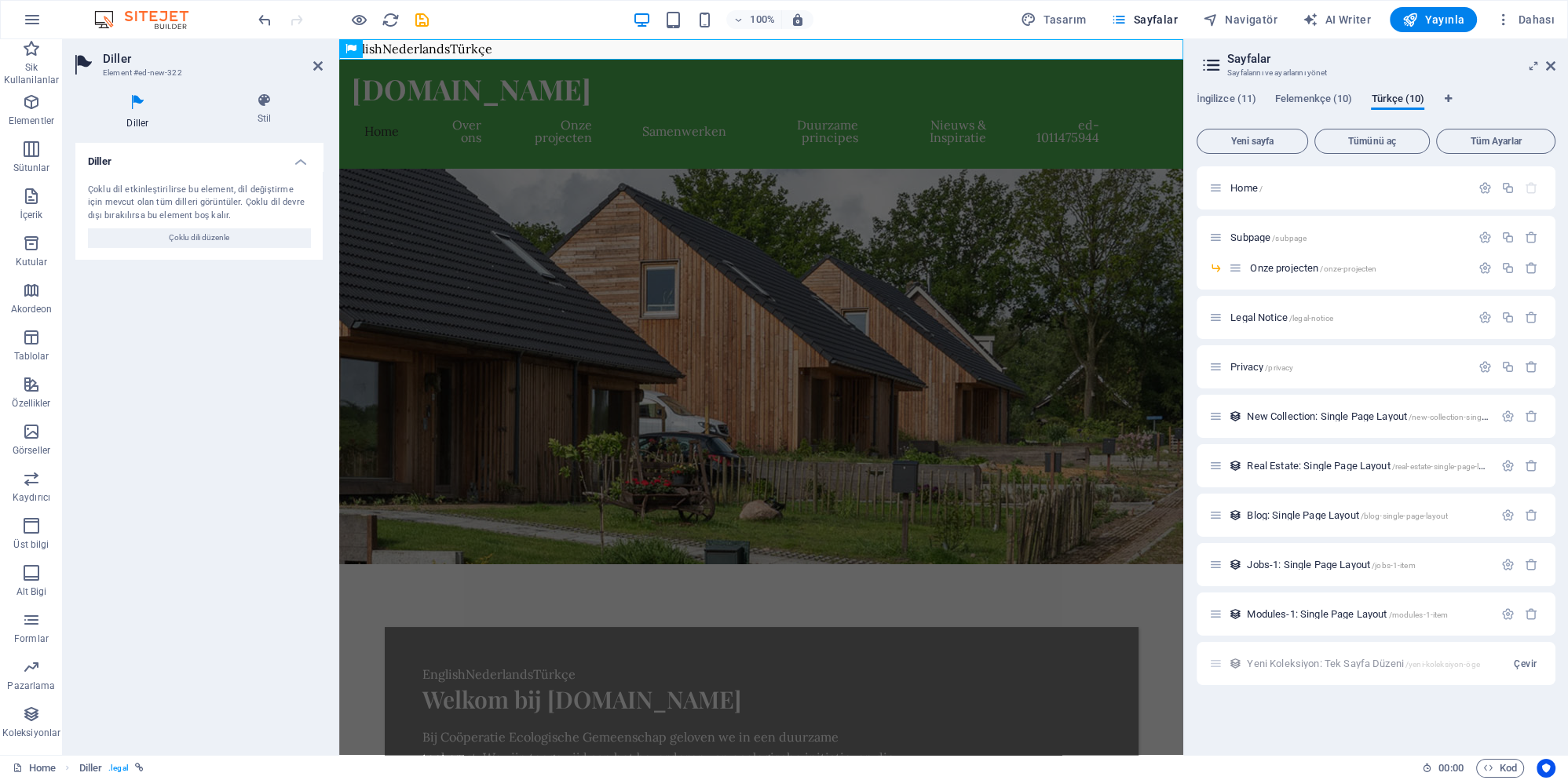
click at [1250, 706] on div "Home / Subpage /subpage Onze projecten /onze-projecten Legal Notice /legal-noti…" at bounding box center [1376, 455] width 359 height 576
drag, startPoint x: 1249, startPoint y: 275, endPoint x: 1211, endPoint y: 251, distance: 44.9
click at [1211, 251] on div "Home / Subpage /subpage Onze projecten /onze-projecten Legal Notice /legal-noti…" at bounding box center [1376, 426] width 359 height 519
drag, startPoint x: 1234, startPoint y: 269, endPoint x: 1219, endPoint y: 218, distance: 53.2
click at [1219, 218] on div "Home / Subpage /subpage Onze projecten /onze-projecten Legal Notice /legal-noti…" at bounding box center [1376, 426] width 359 height 519
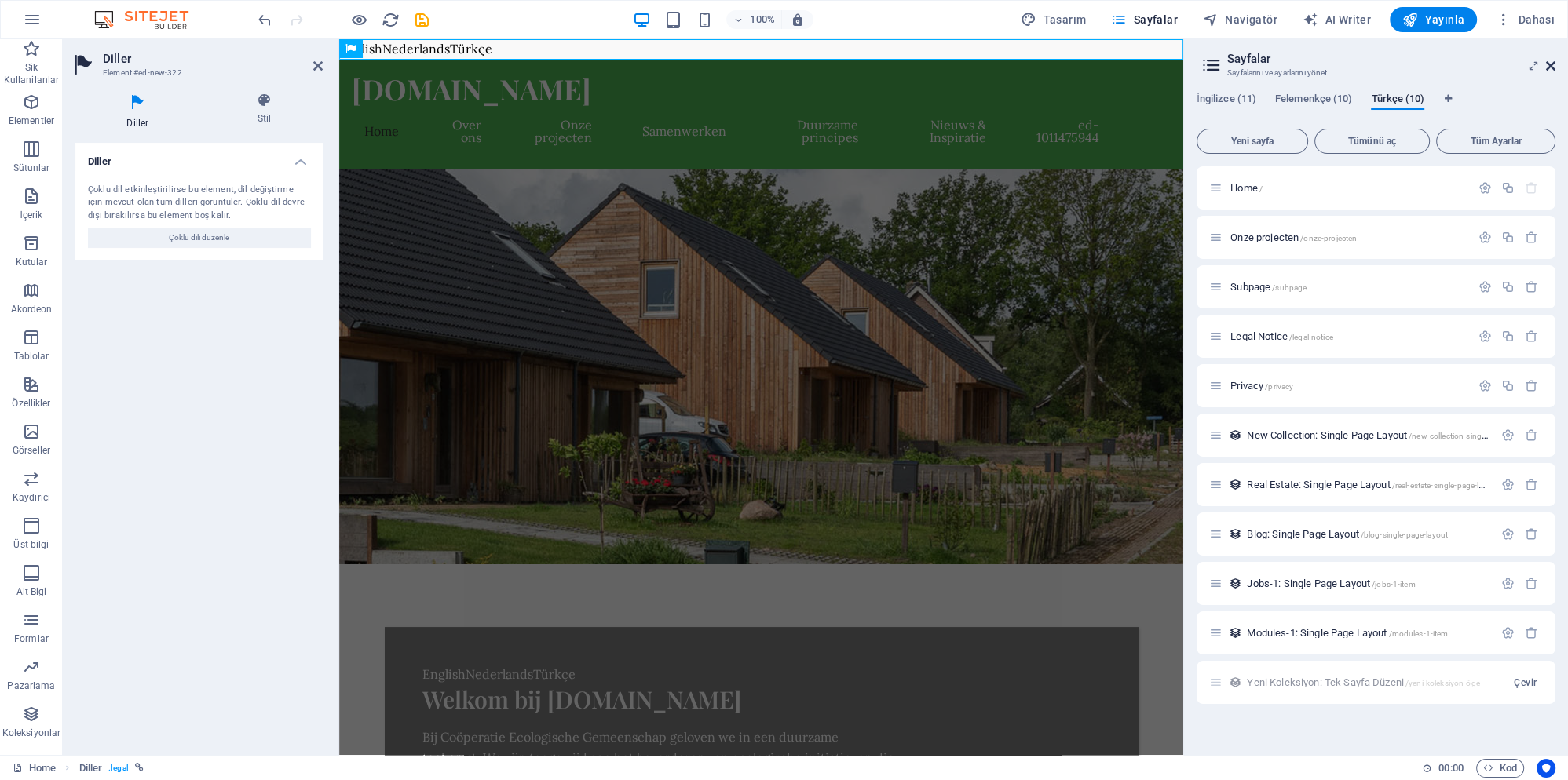
click at [1554, 64] on icon at bounding box center [1550, 66] width 10 height 12
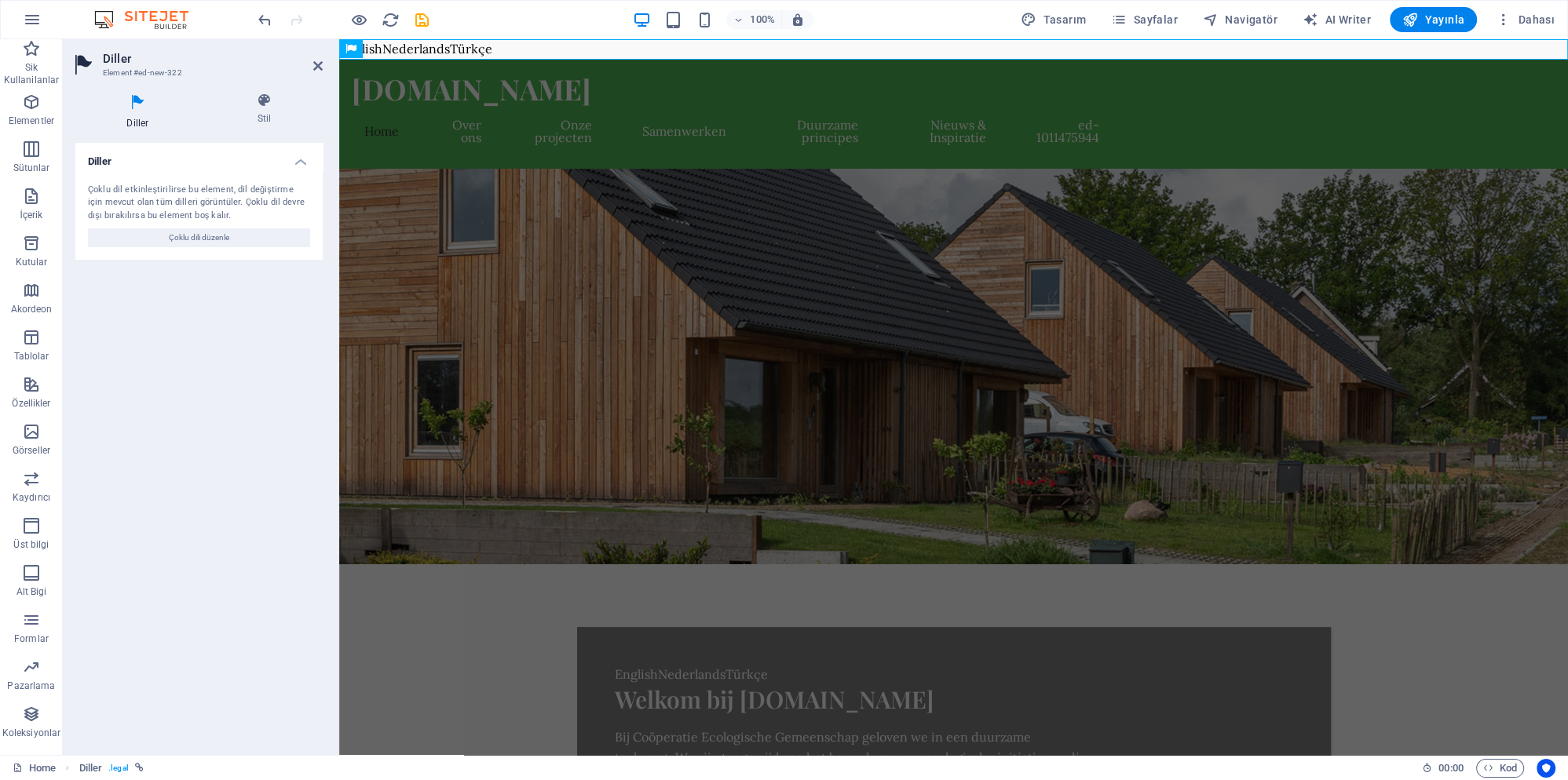
click at [432, 22] on div "100% Tasarım Sayfalar Navigatör AI Writer Yayınla Dahası" at bounding box center [908, 20] width 1306 height 25
click at [417, 20] on icon "save" at bounding box center [422, 20] width 18 height 18
checkbox input "false"
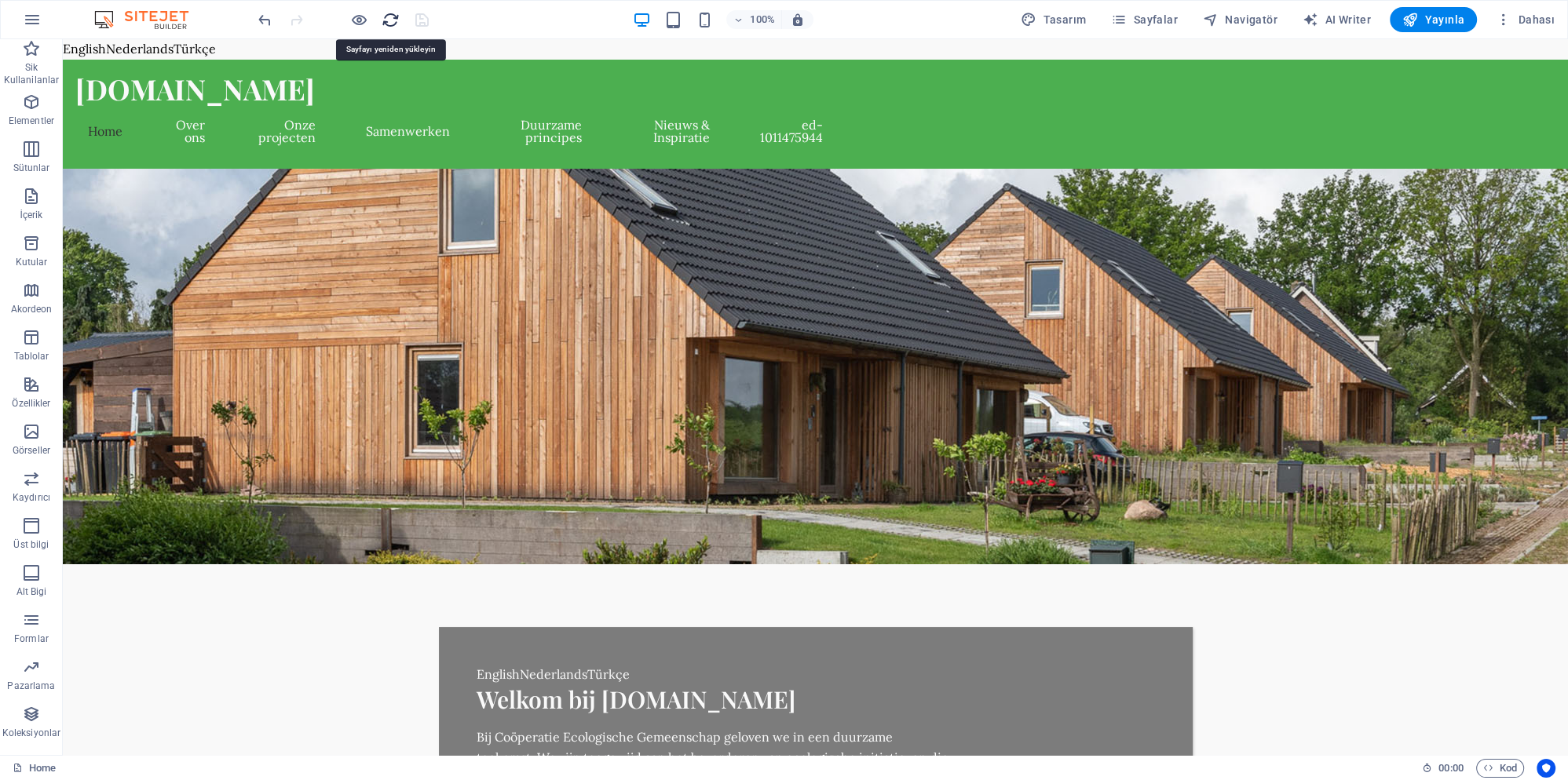
click at [391, 19] on icon "reload" at bounding box center [391, 20] width 18 height 18
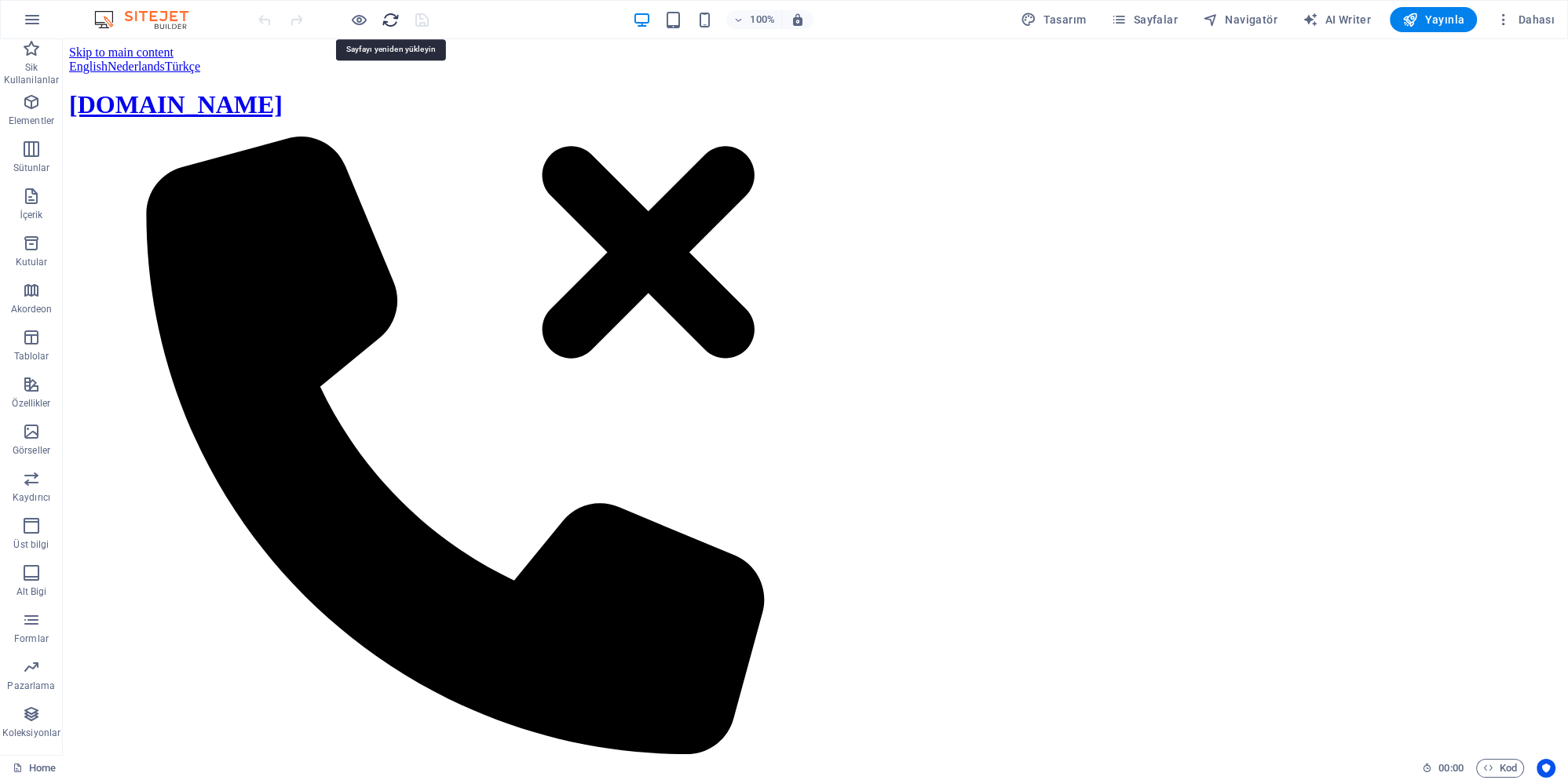
click at [391, 13] on icon "reload" at bounding box center [391, 20] width 18 height 18
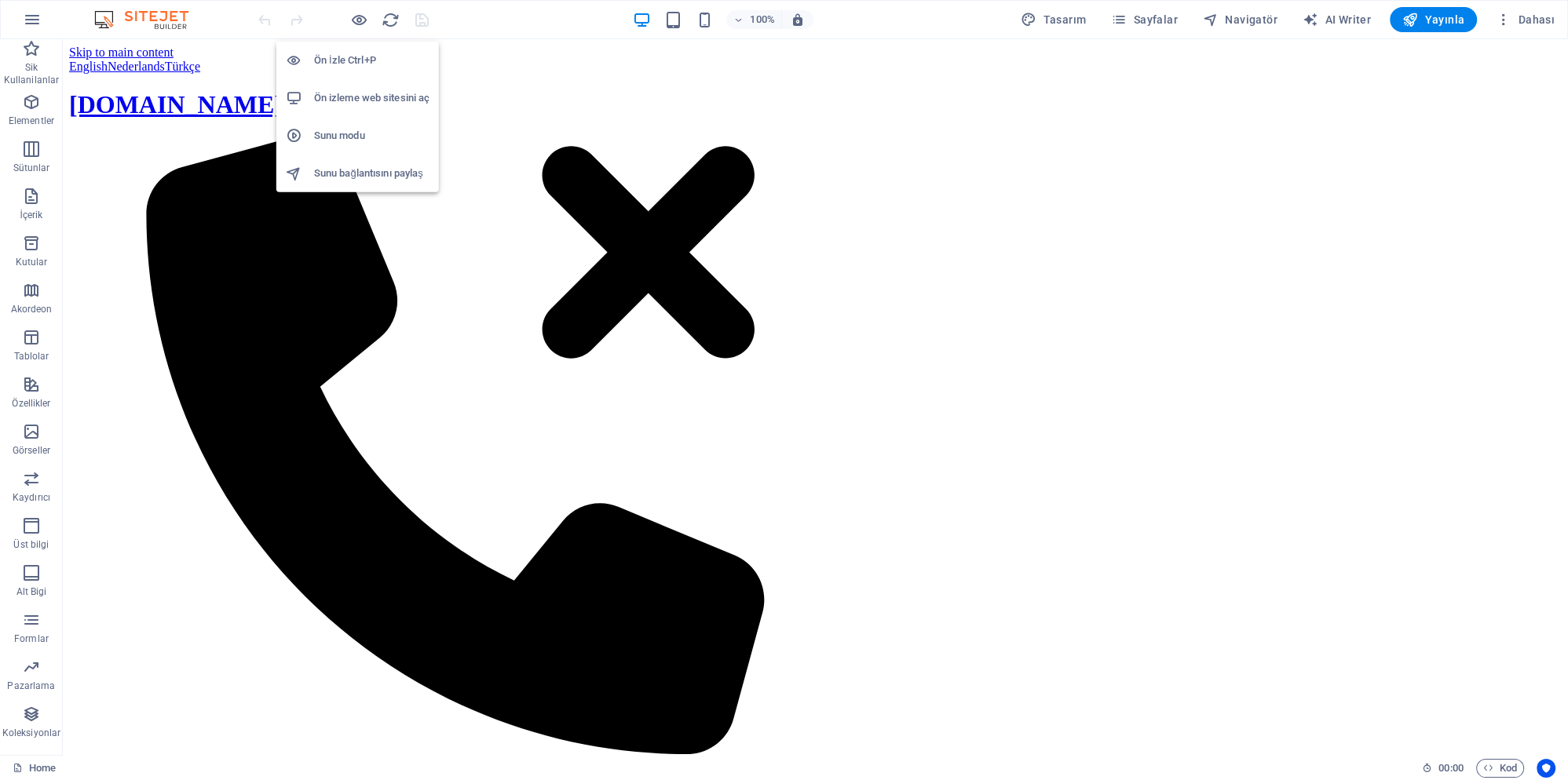
click at [358, 92] on h6 "Ön izleme web sitesini aç" at bounding box center [371, 97] width 115 height 19
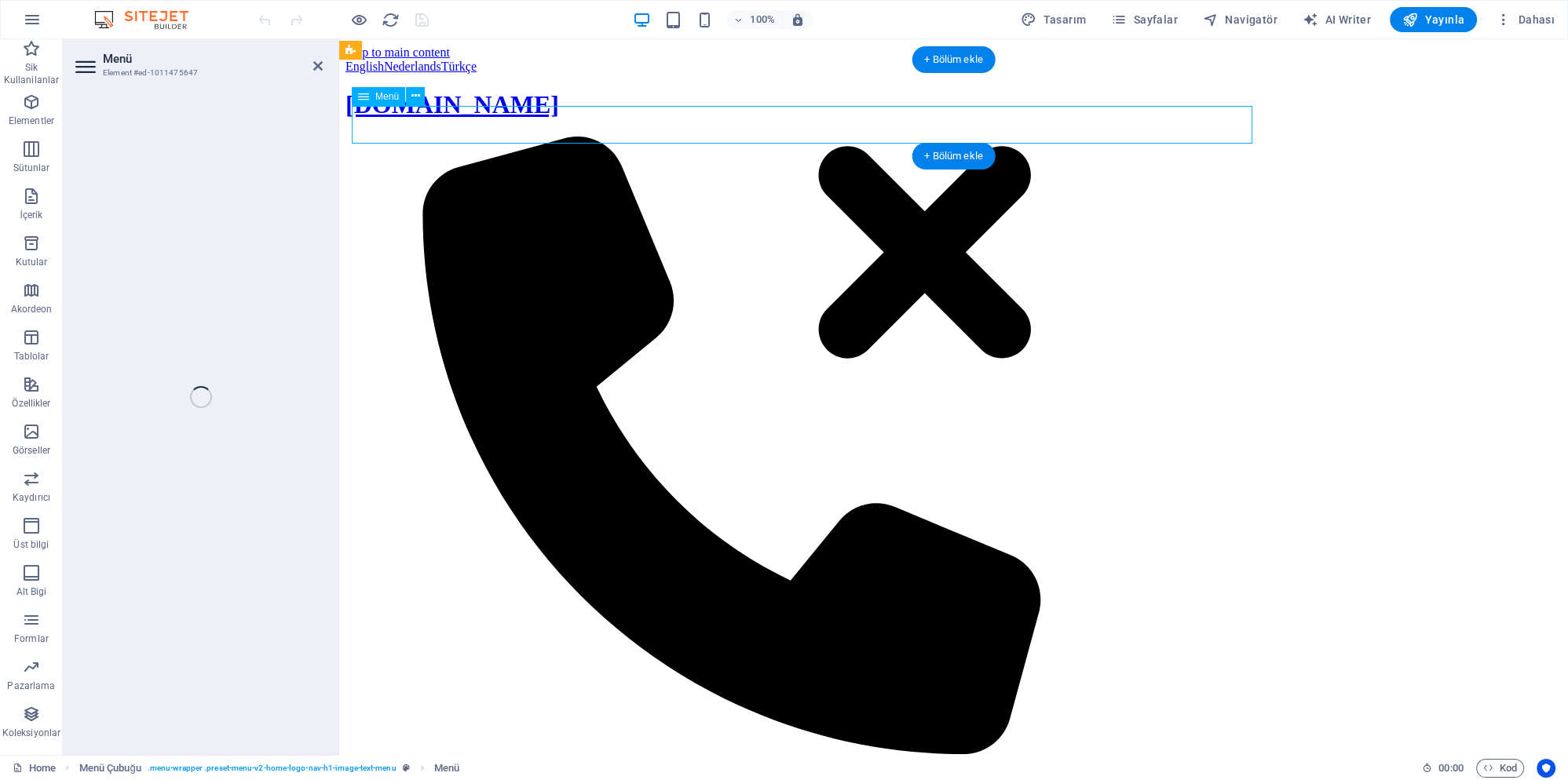
select select
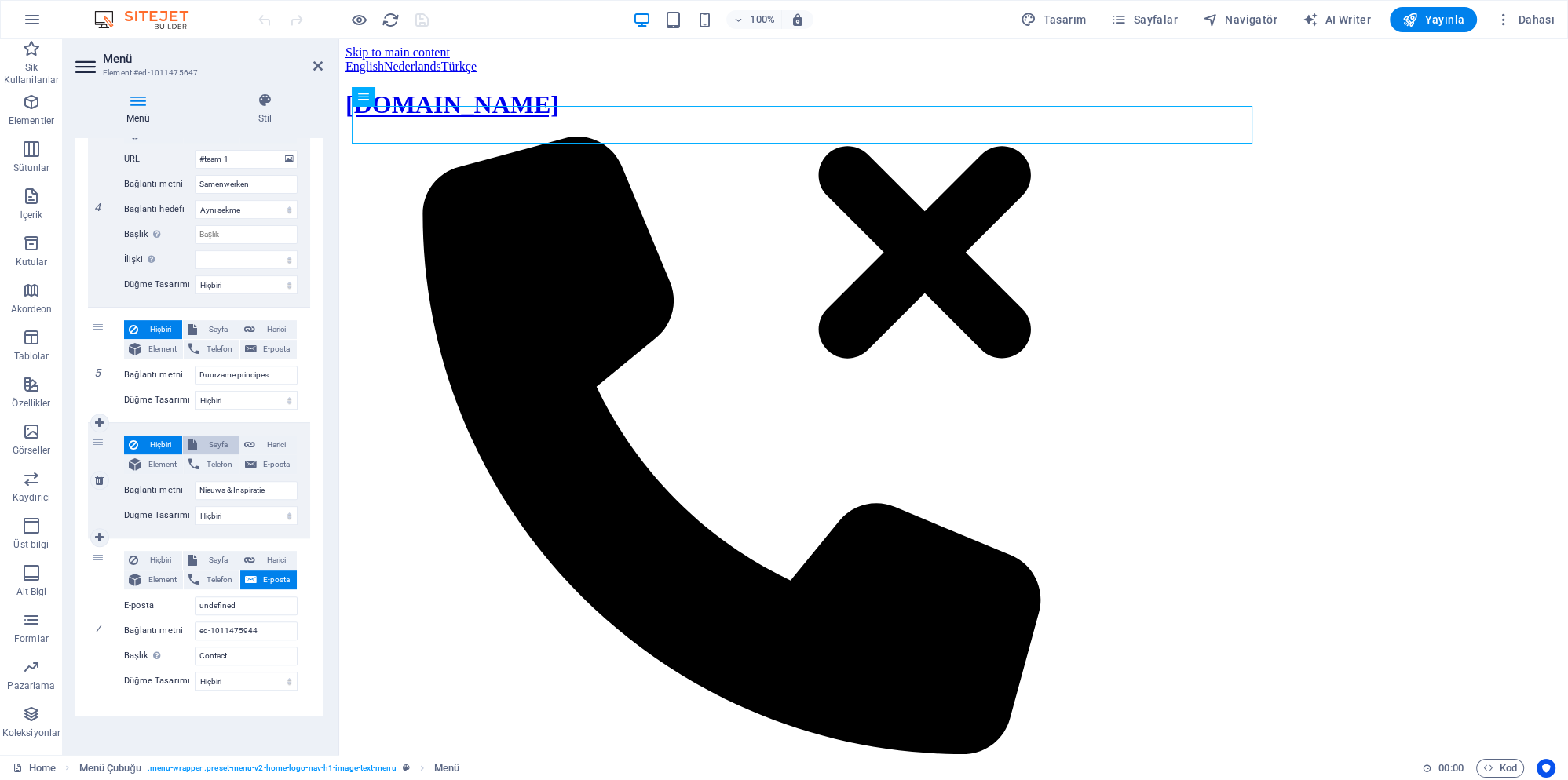
scroll to position [858, 0]
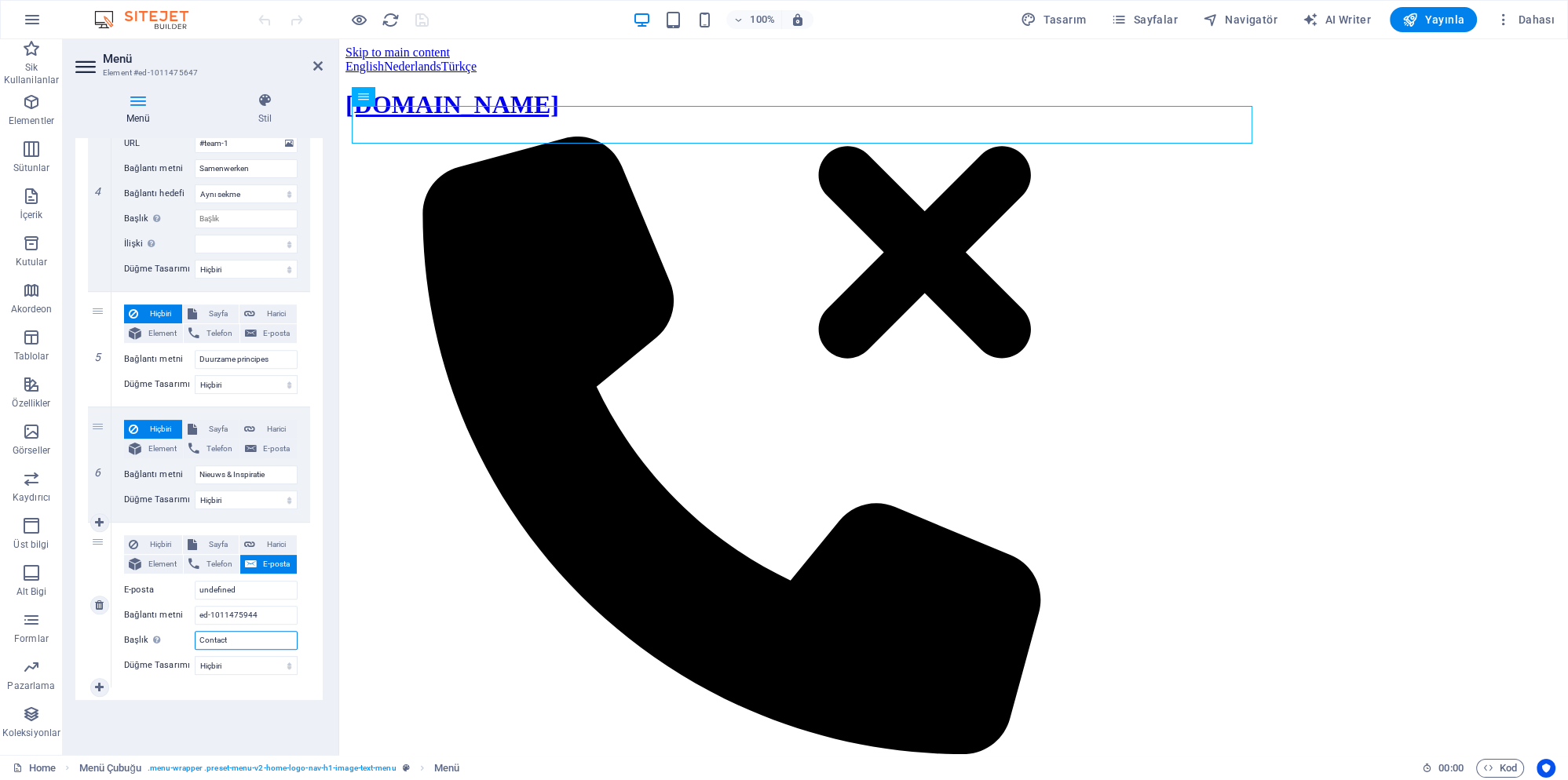
drag, startPoint x: 240, startPoint y: 635, endPoint x: 172, endPoint y: 645, distance: 68.7
click at [194, 645] on input "Contact" at bounding box center [245, 640] width 103 height 19
drag, startPoint x: 263, startPoint y: 614, endPoint x: 151, endPoint y: 613, distance: 112.0
click at [194, 613] on input "ed-1011475944" at bounding box center [245, 615] width 103 height 19
select select
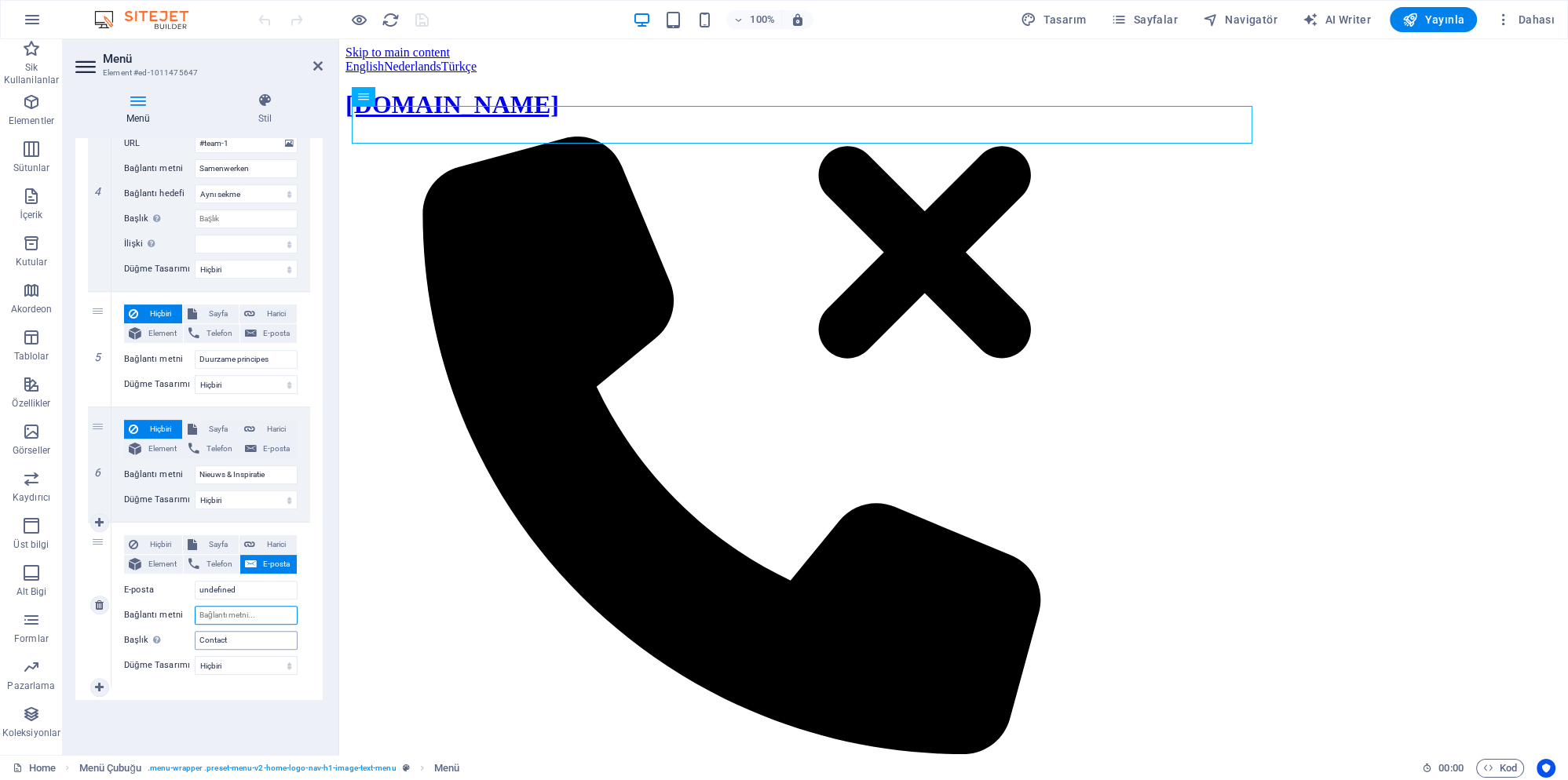
select select
click at [235, 636] on input "Contact" at bounding box center [245, 640] width 103 height 19
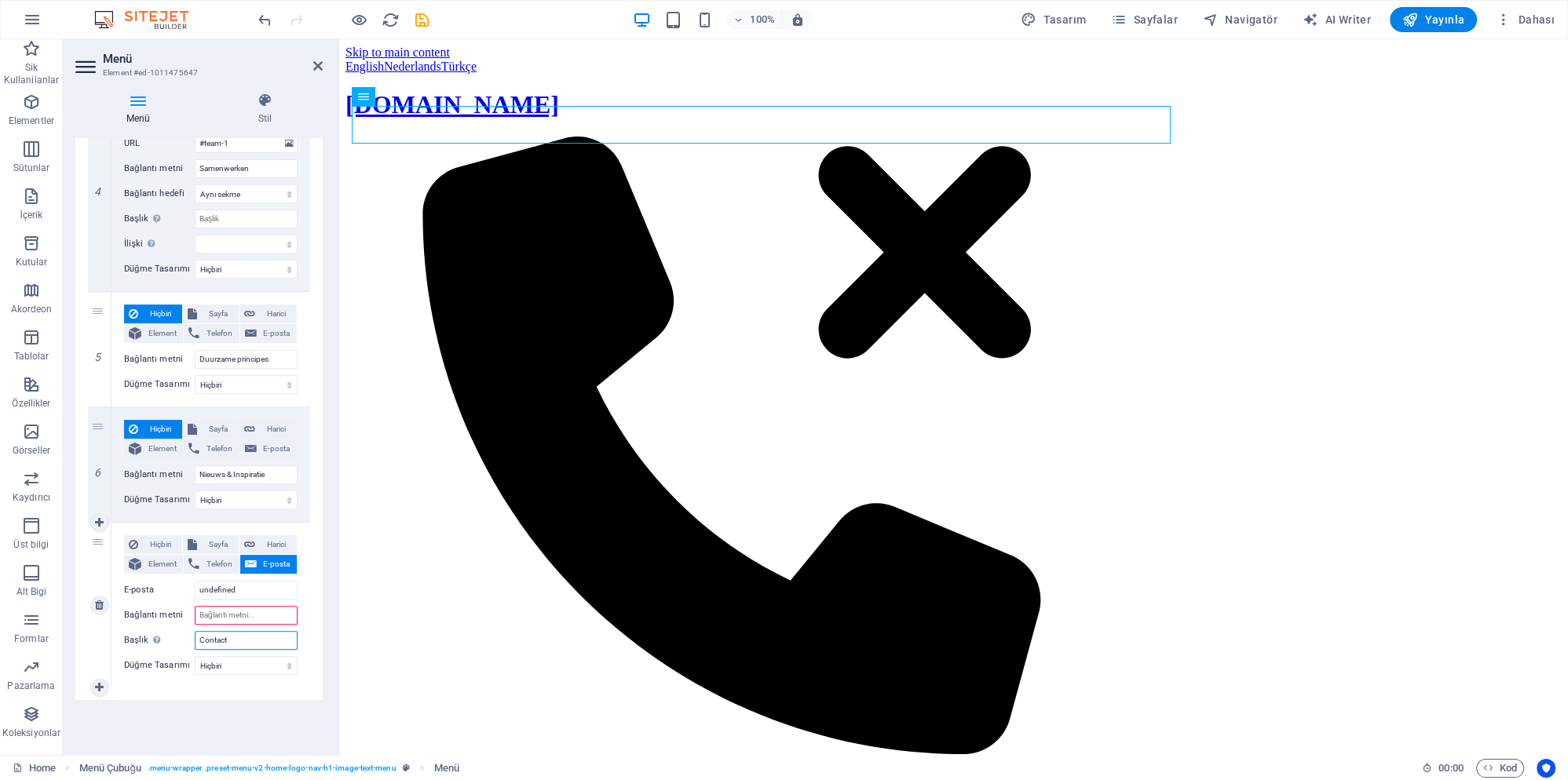
paste input "ed-1011475944"
type input "ed-1011475944"
select select
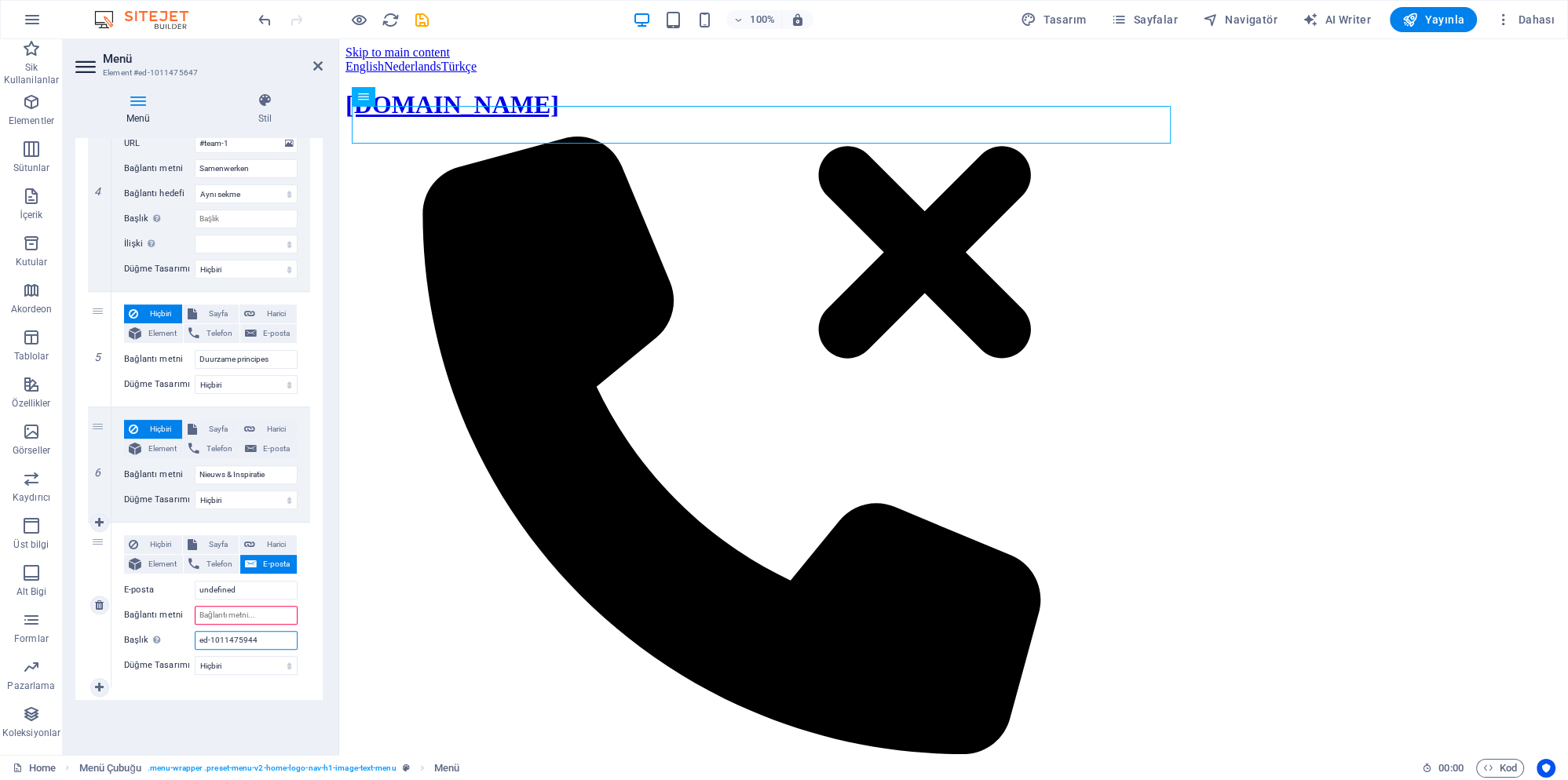
select select
type input "ed-1011475944"
click at [240, 617] on input "Bağlantı metni" at bounding box center [245, 615] width 103 height 19
type input "Contact"
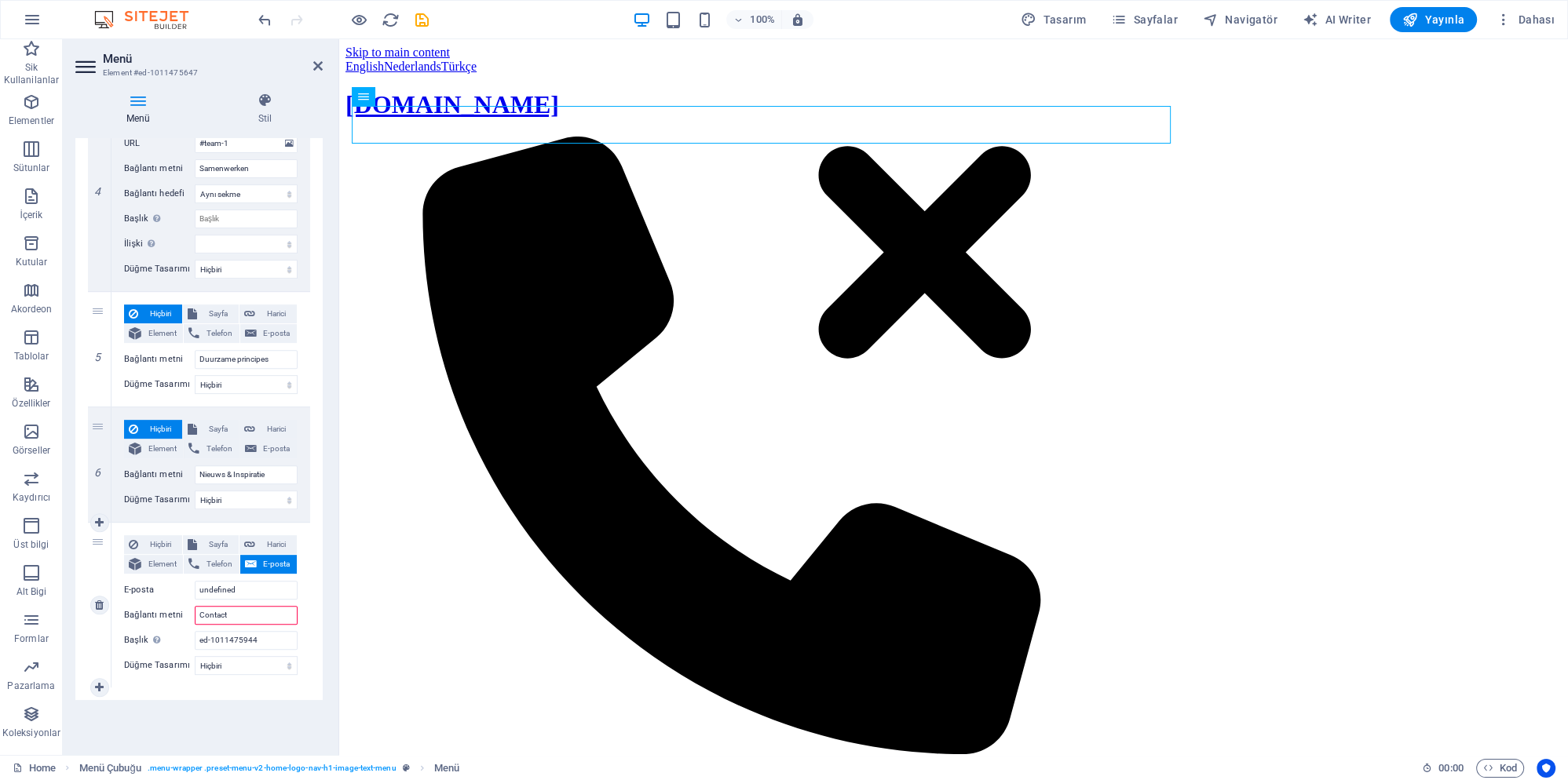
select select
type input "Contact"
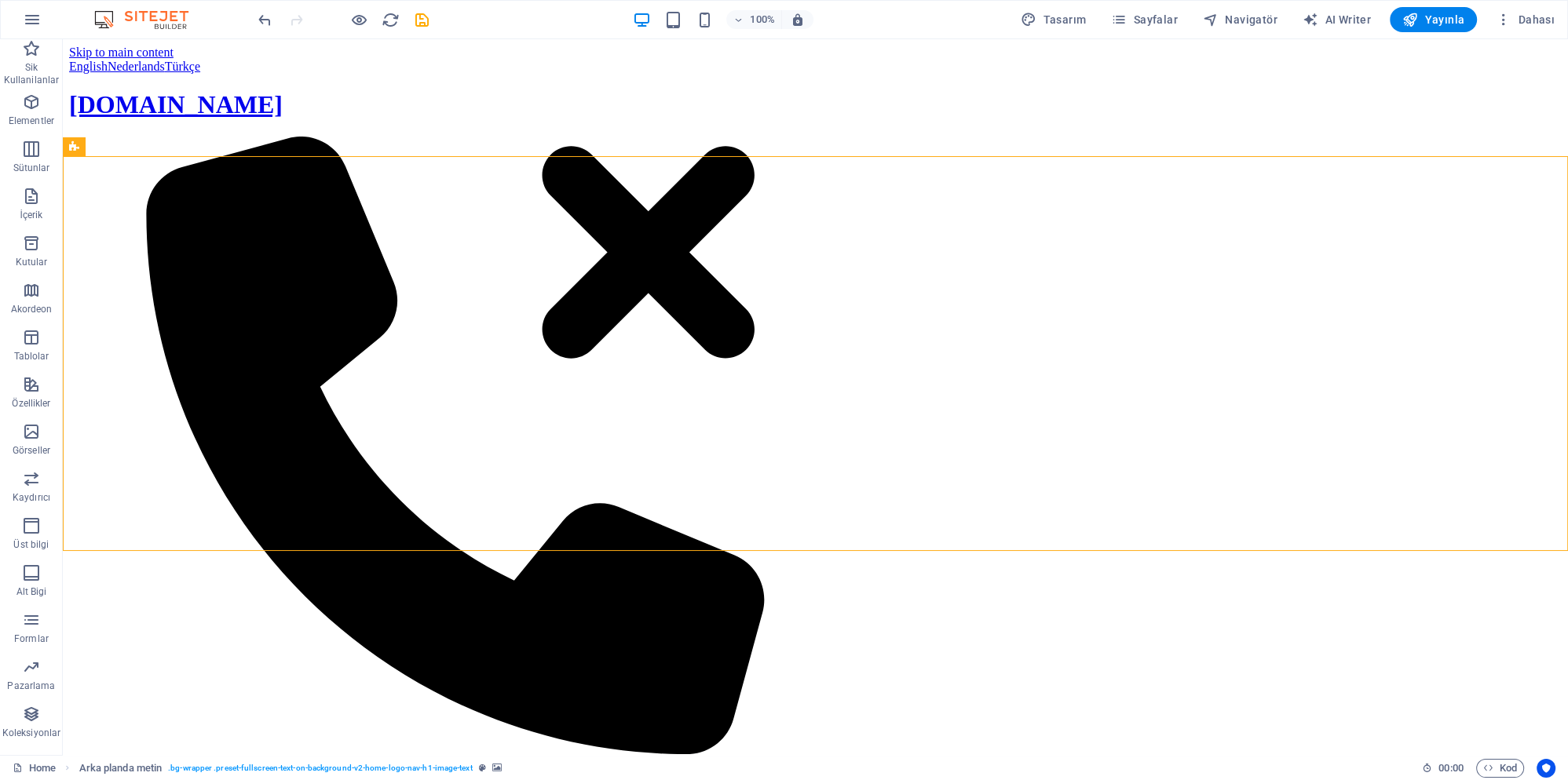
click at [416, 22] on icon "save" at bounding box center [422, 20] width 18 height 18
checkbox input "false"
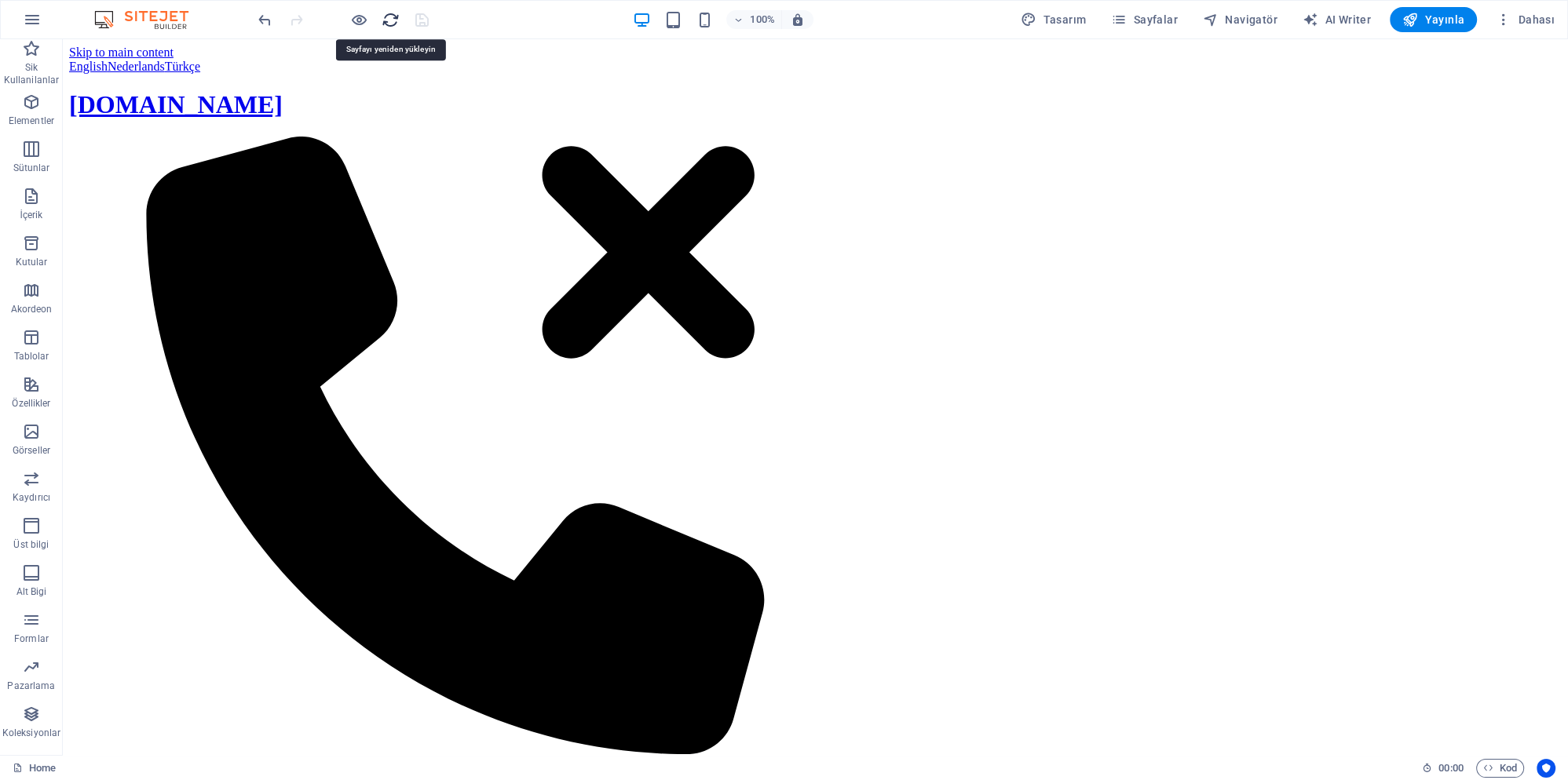
click at [390, 19] on icon "reload" at bounding box center [391, 20] width 18 height 18
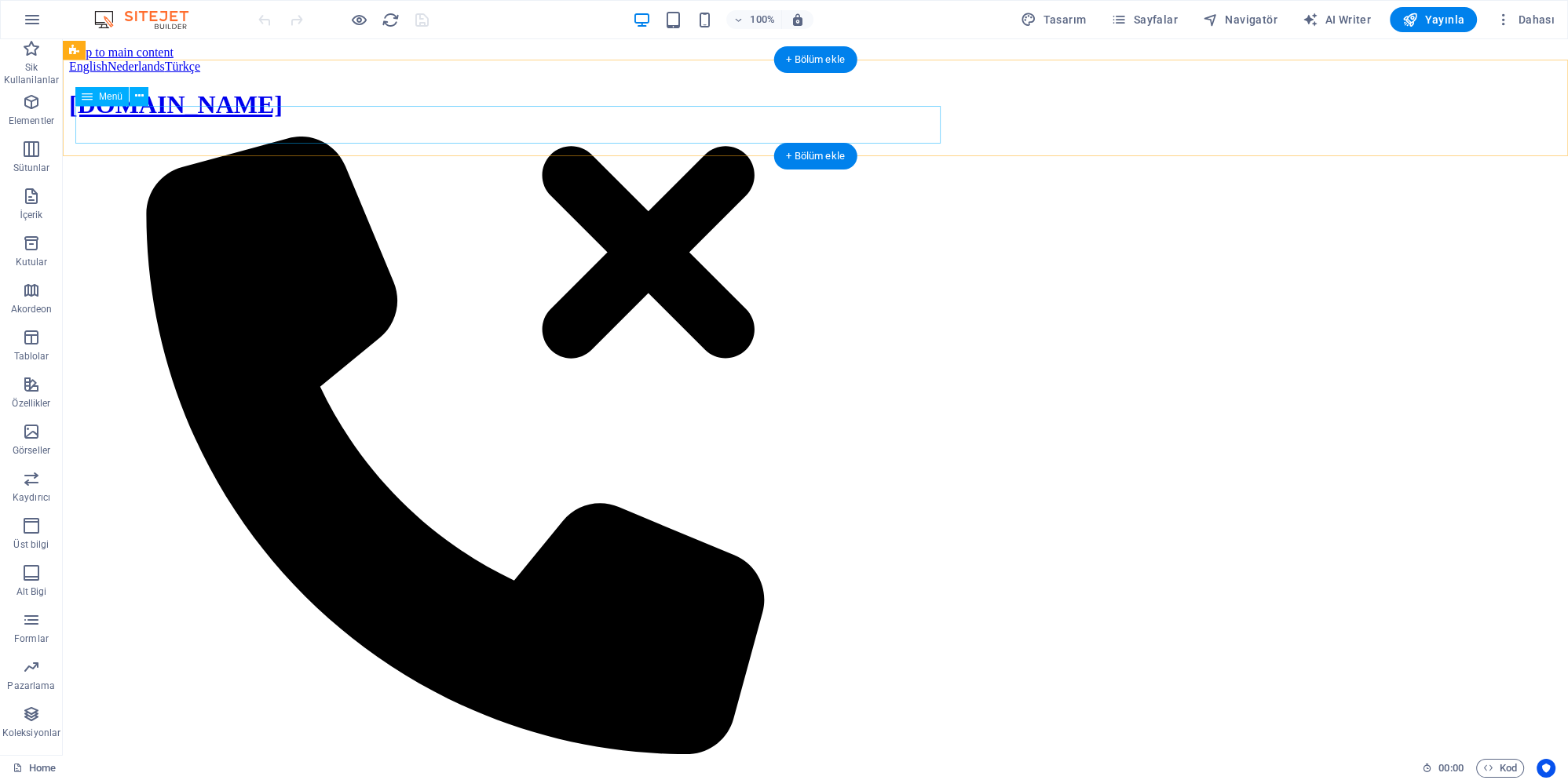
select select
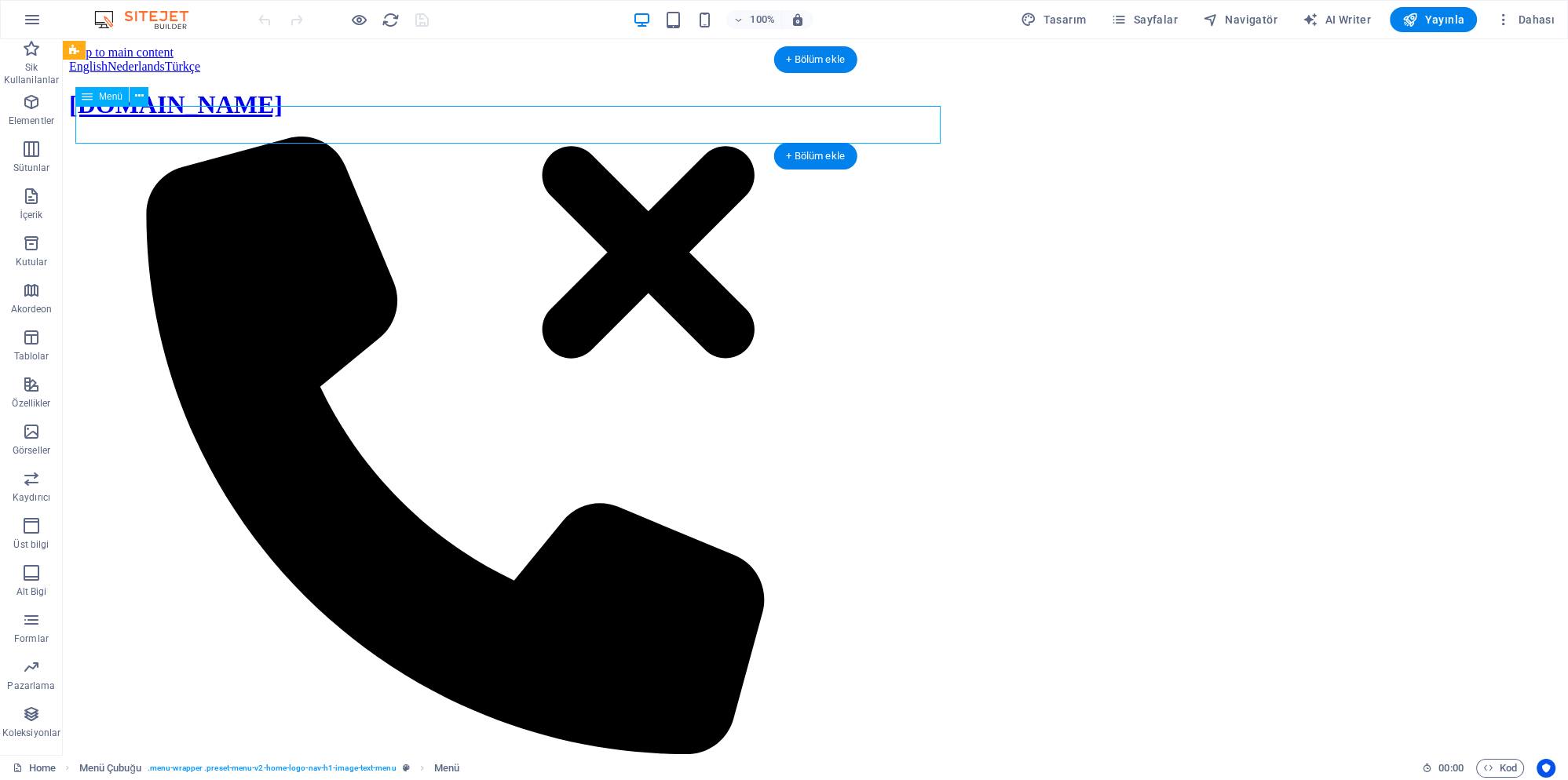
select select
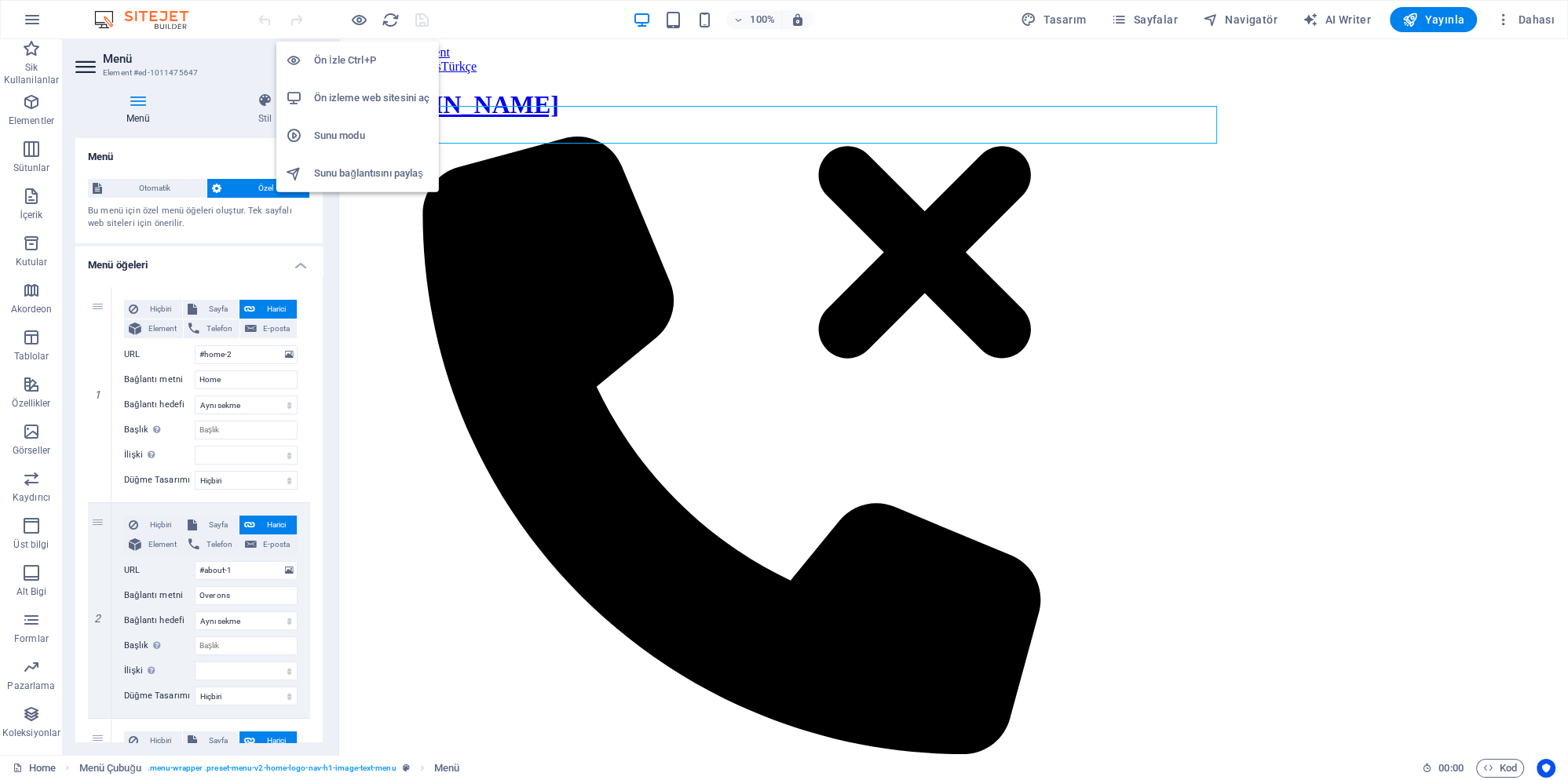
click at [367, 100] on h6 "Ön izleme web sitesini aç" at bounding box center [371, 97] width 115 height 19
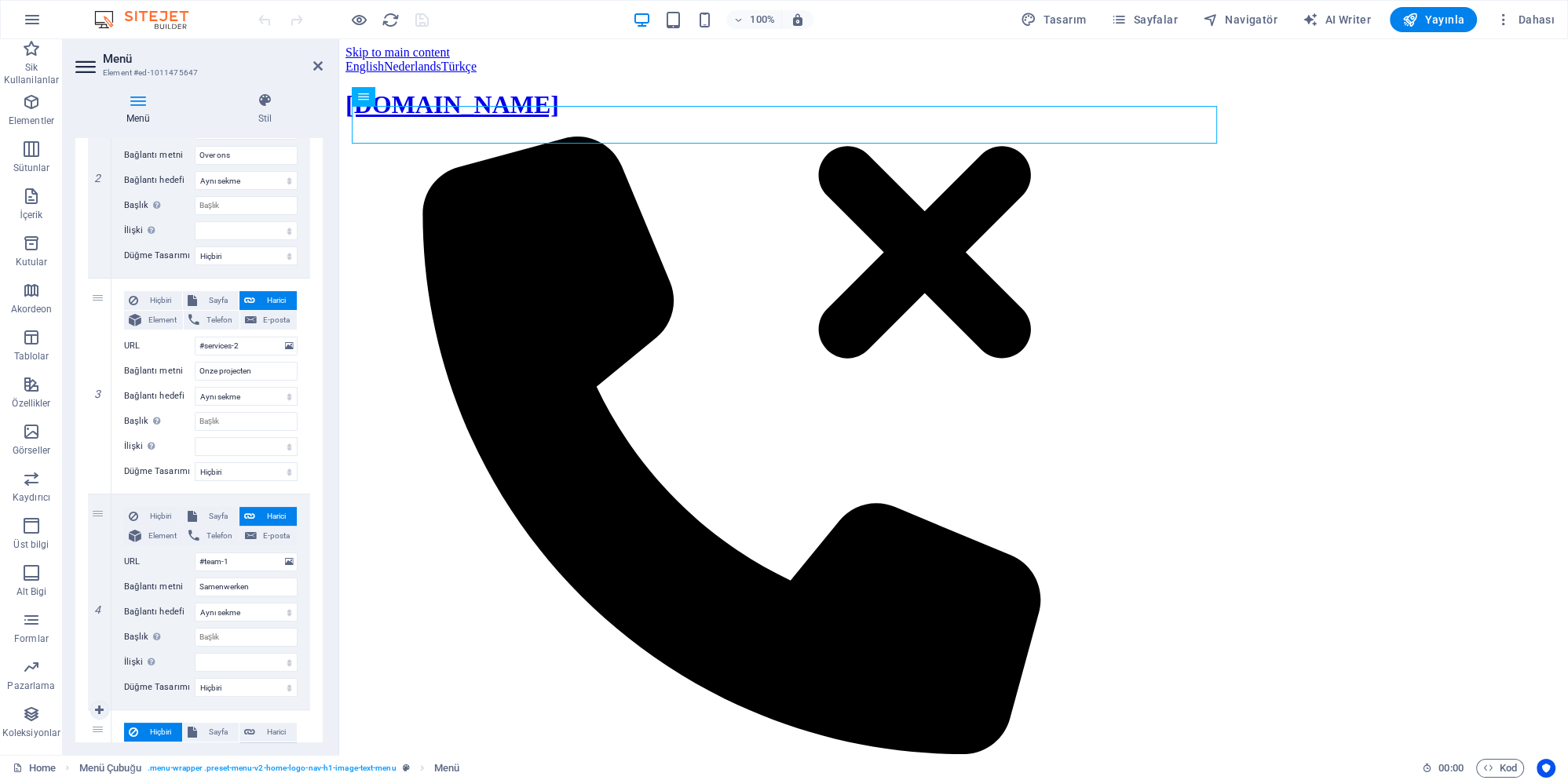
scroll to position [897, 0]
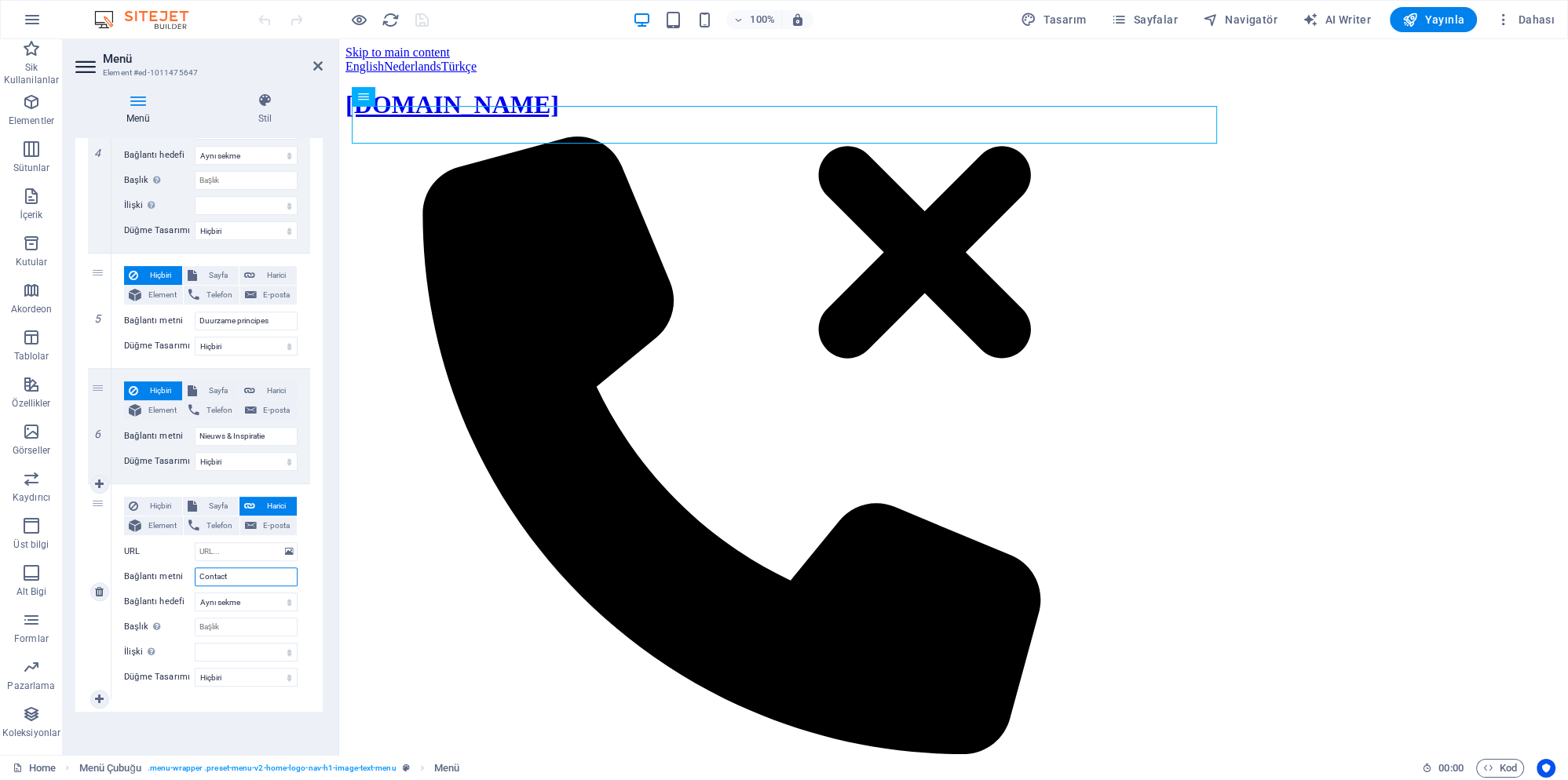
drag, startPoint x: 240, startPoint y: 574, endPoint x: 146, endPoint y: 574, distance: 94.0
click at [194, 574] on input "Contact" at bounding box center [245, 577] width 103 height 19
click at [194, 593] on select "Yeni sekme Aynı sekme Kaplama" at bounding box center [245, 602] width 103 height 19
click at [237, 600] on select "Yeni sekme Aynı sekme Kaplama" at bounding box center [245, 602] width 103 height 19
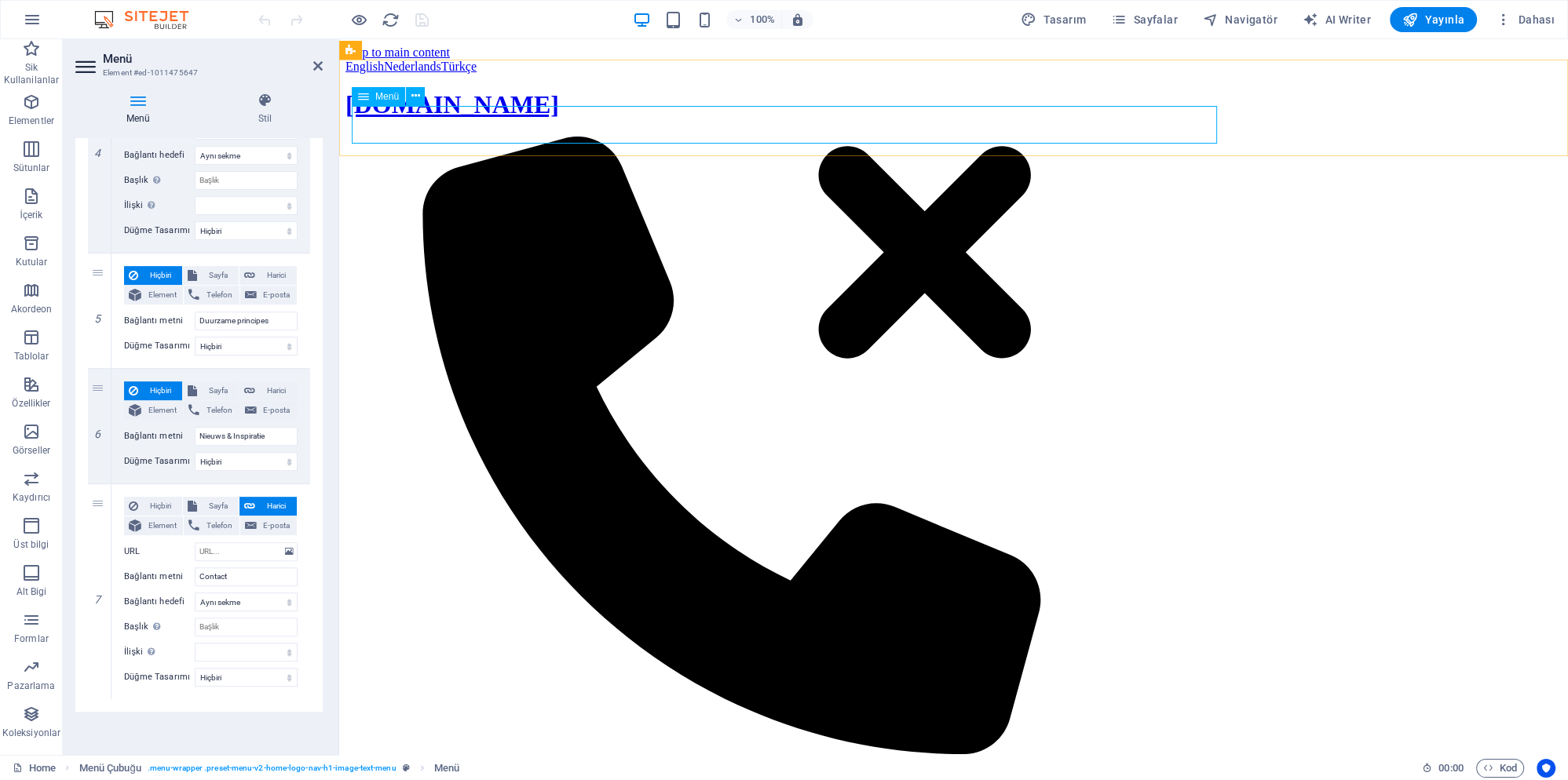
click at [247, 435] on input "Nieuws & Inspiratie" at bounding box center [245, 436] width 103 height 19
click at [276, 436] on input "Nieuws & Inspiratie" at bounding box center [245, 436] width 103 height 19
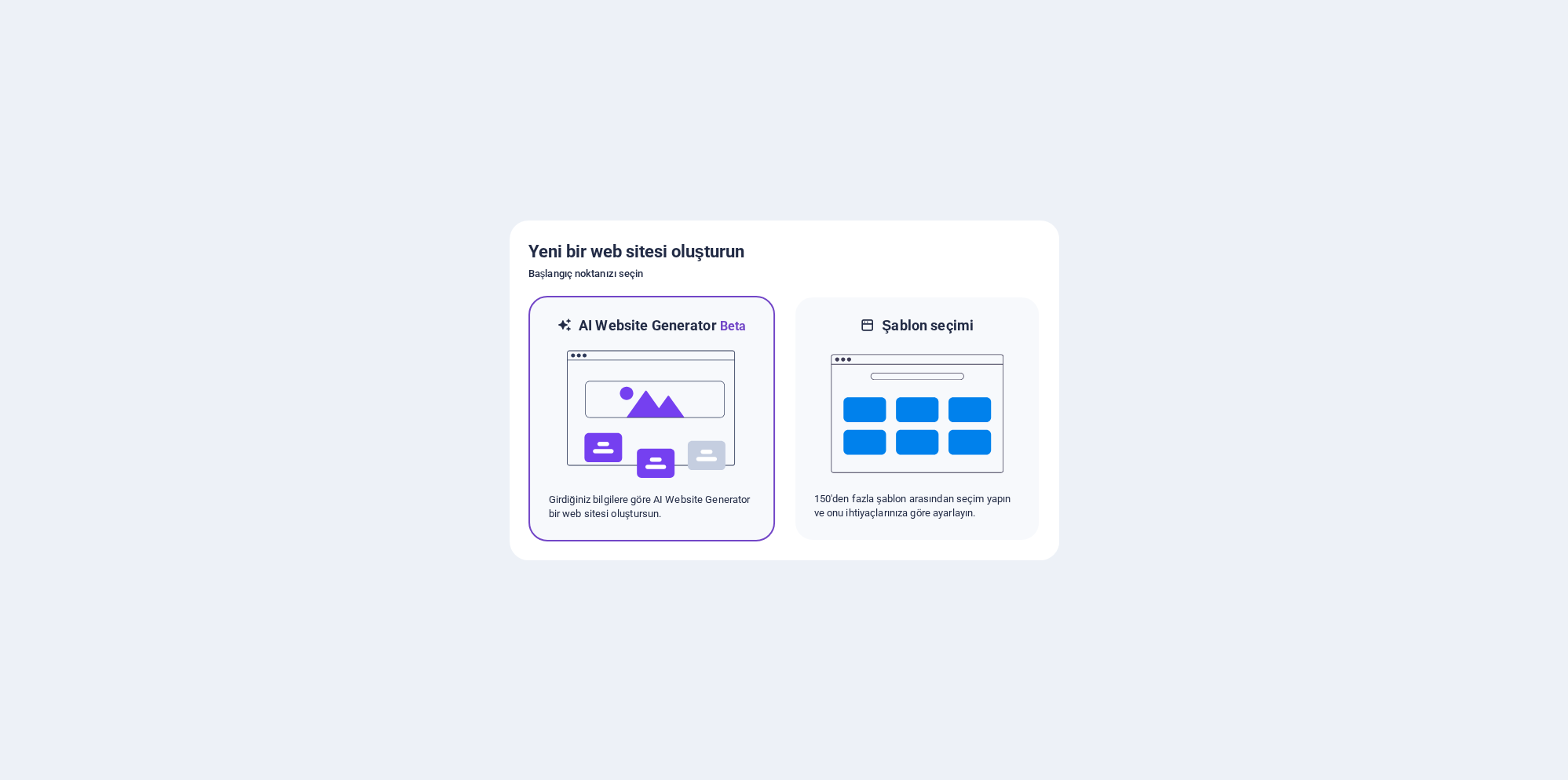
click at [633, 479] on img at bounding box center [652, 415] width 173 height 157
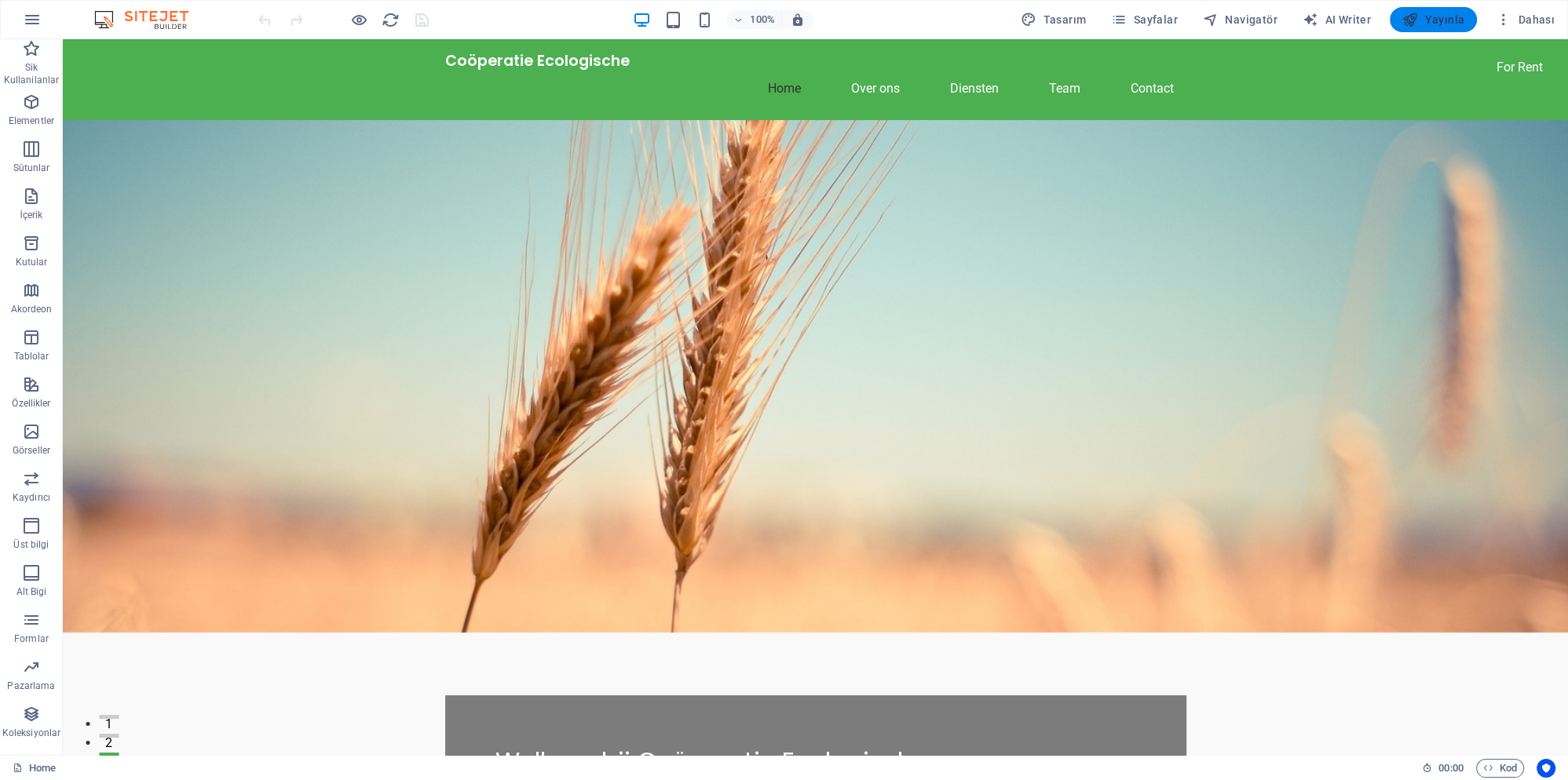
click at [1447, 21] on span "Yayınla" at bounding box center [1433, 20] width 62 height 16
